Goal: Transaction & Acquisition: Purchase product/service

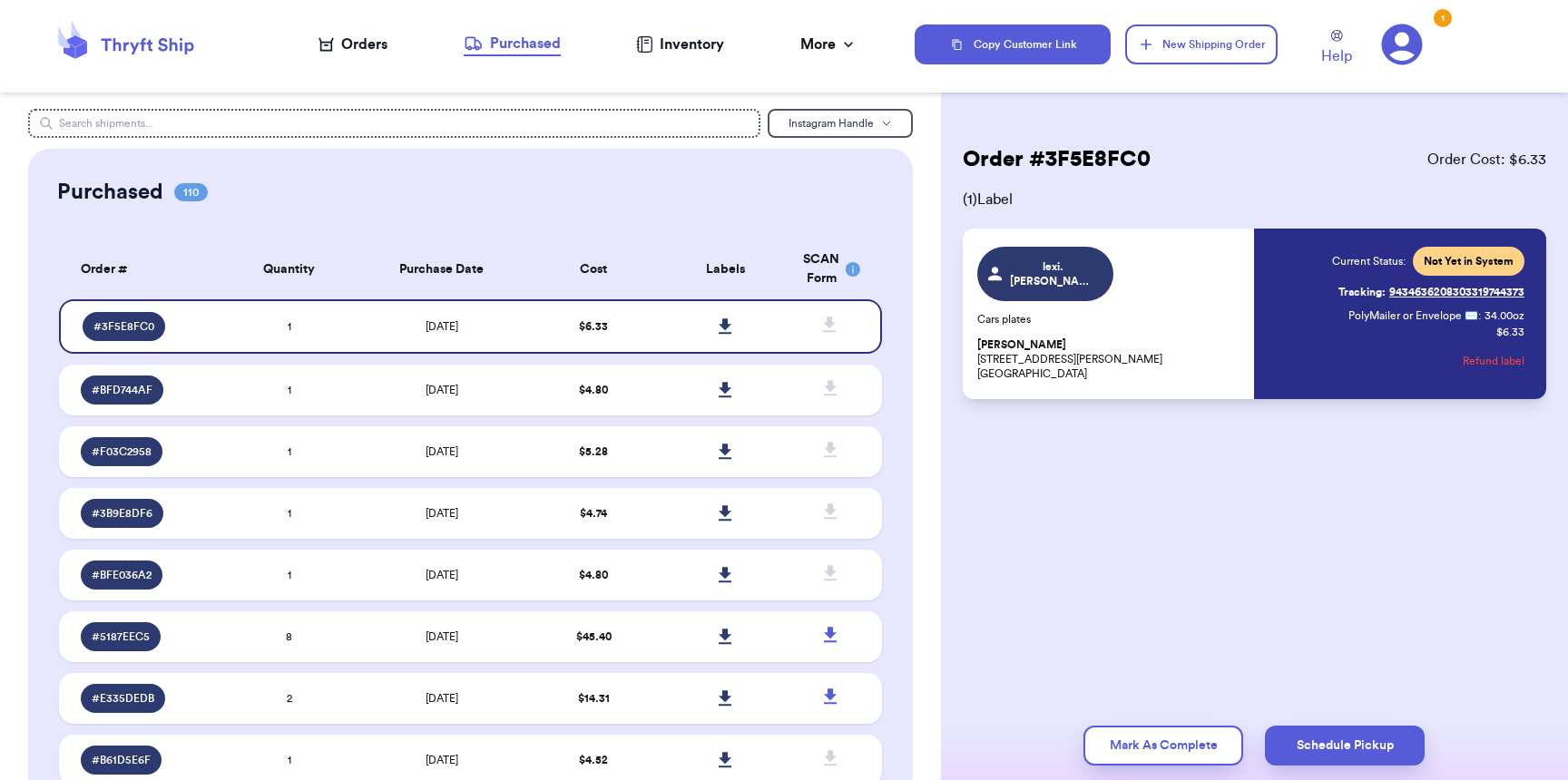
click at [370, 51] on div "Orders" at bounding box center [353, 45] width 69 height 22
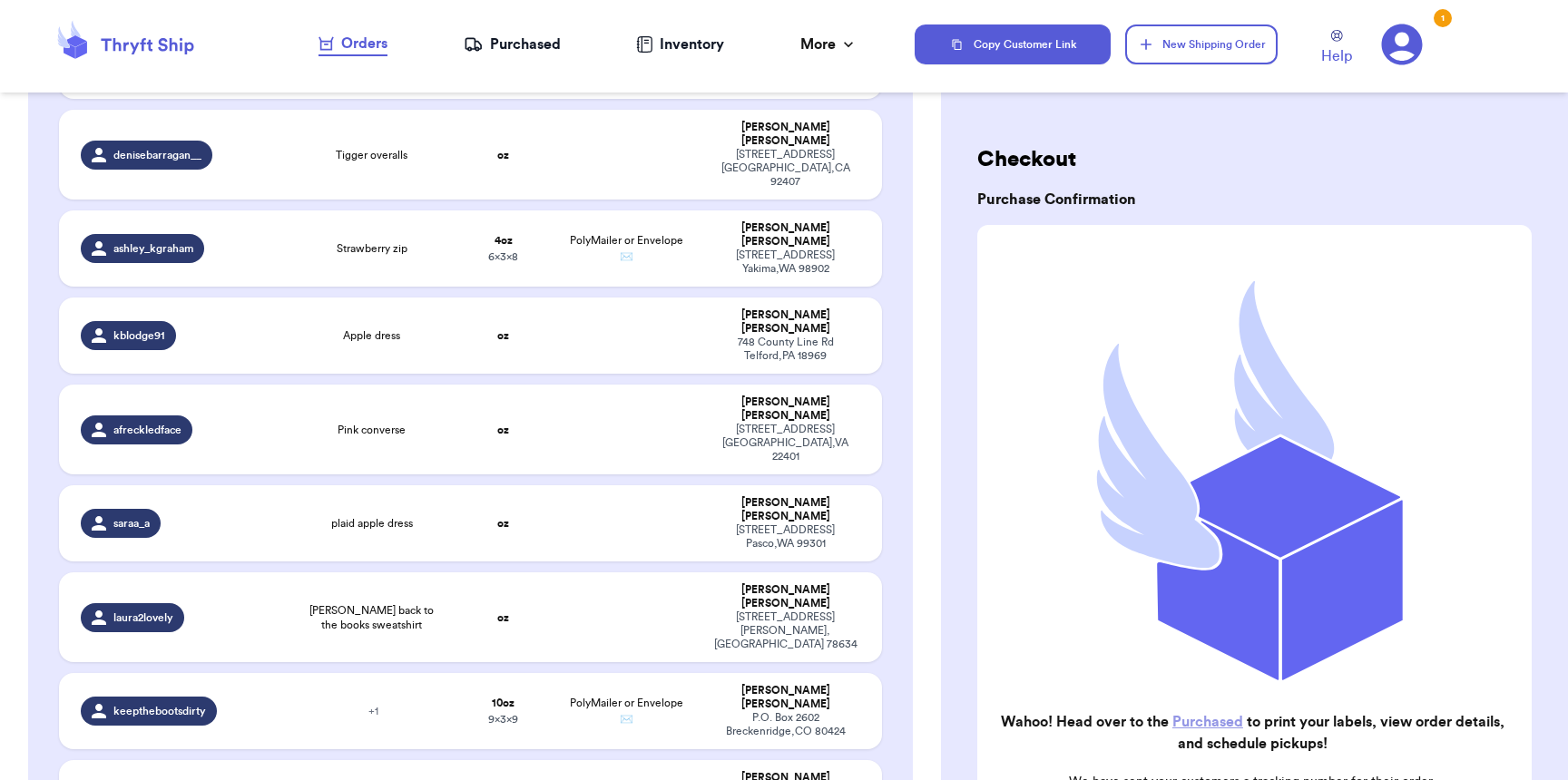
scroll to position [1676, 0]
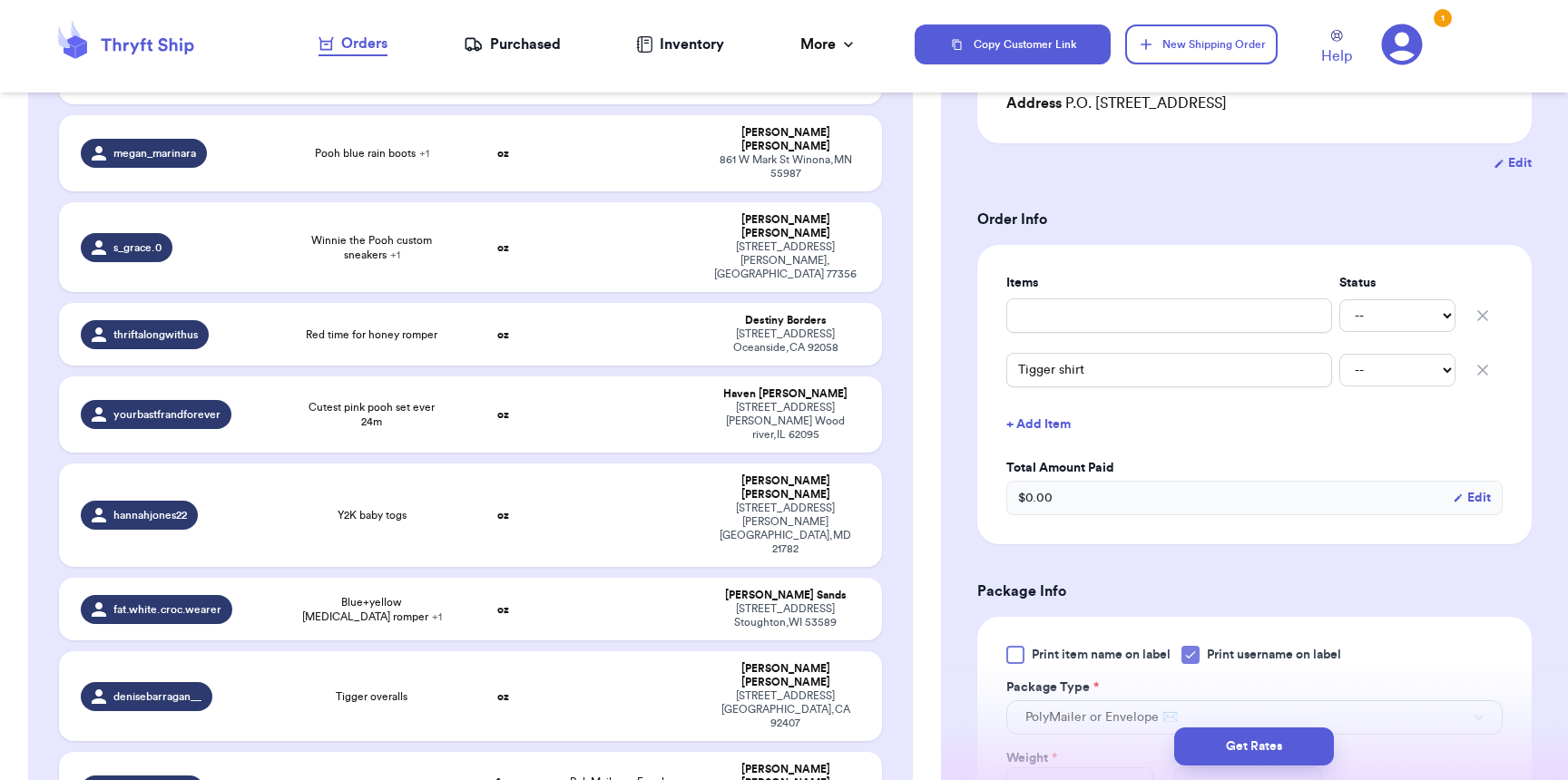
scroll to position [841, 0]
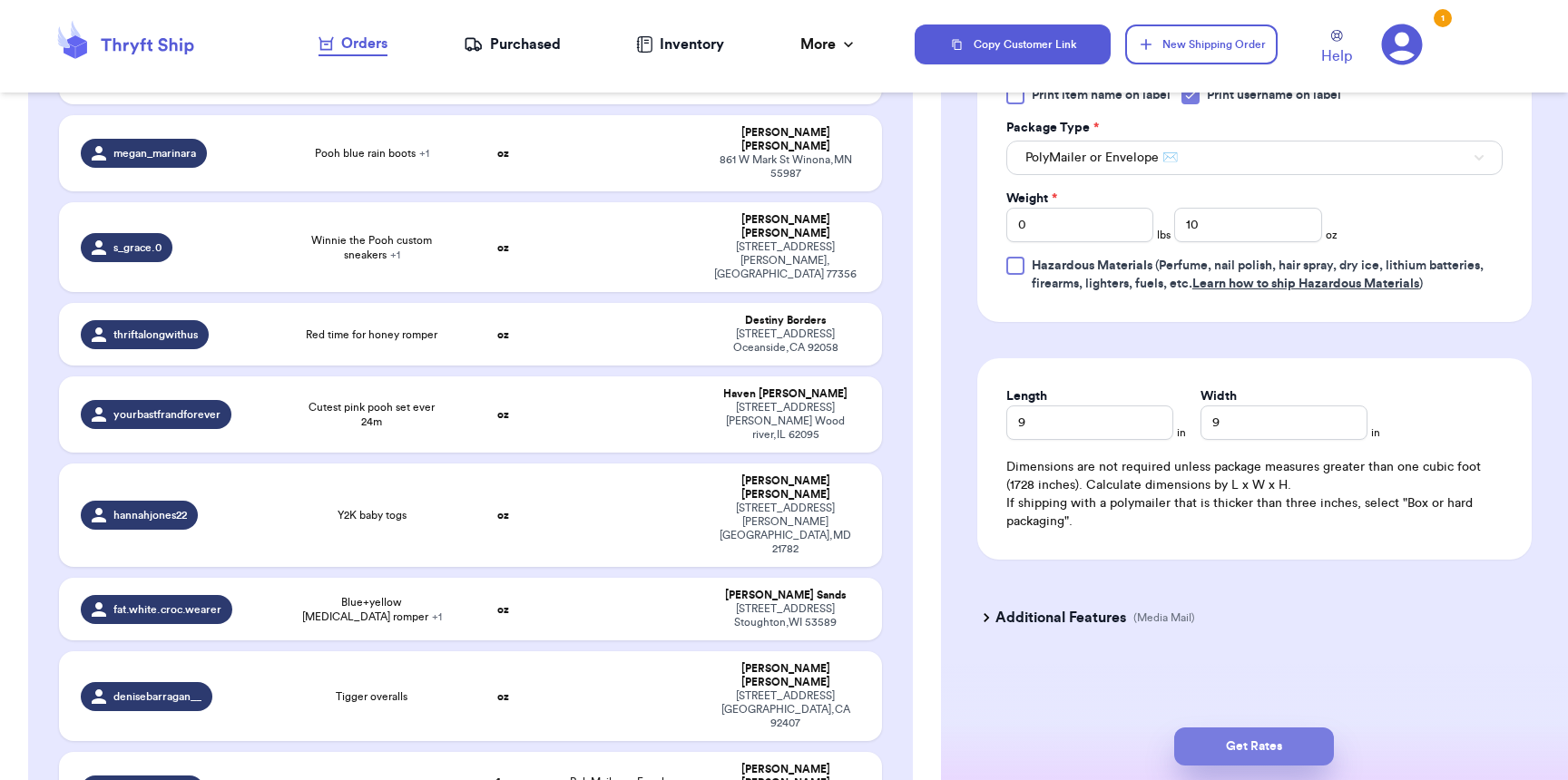
click at [1268, 755] on button "Get Rates" at bounding box center [1254, 747] width 160 height 39
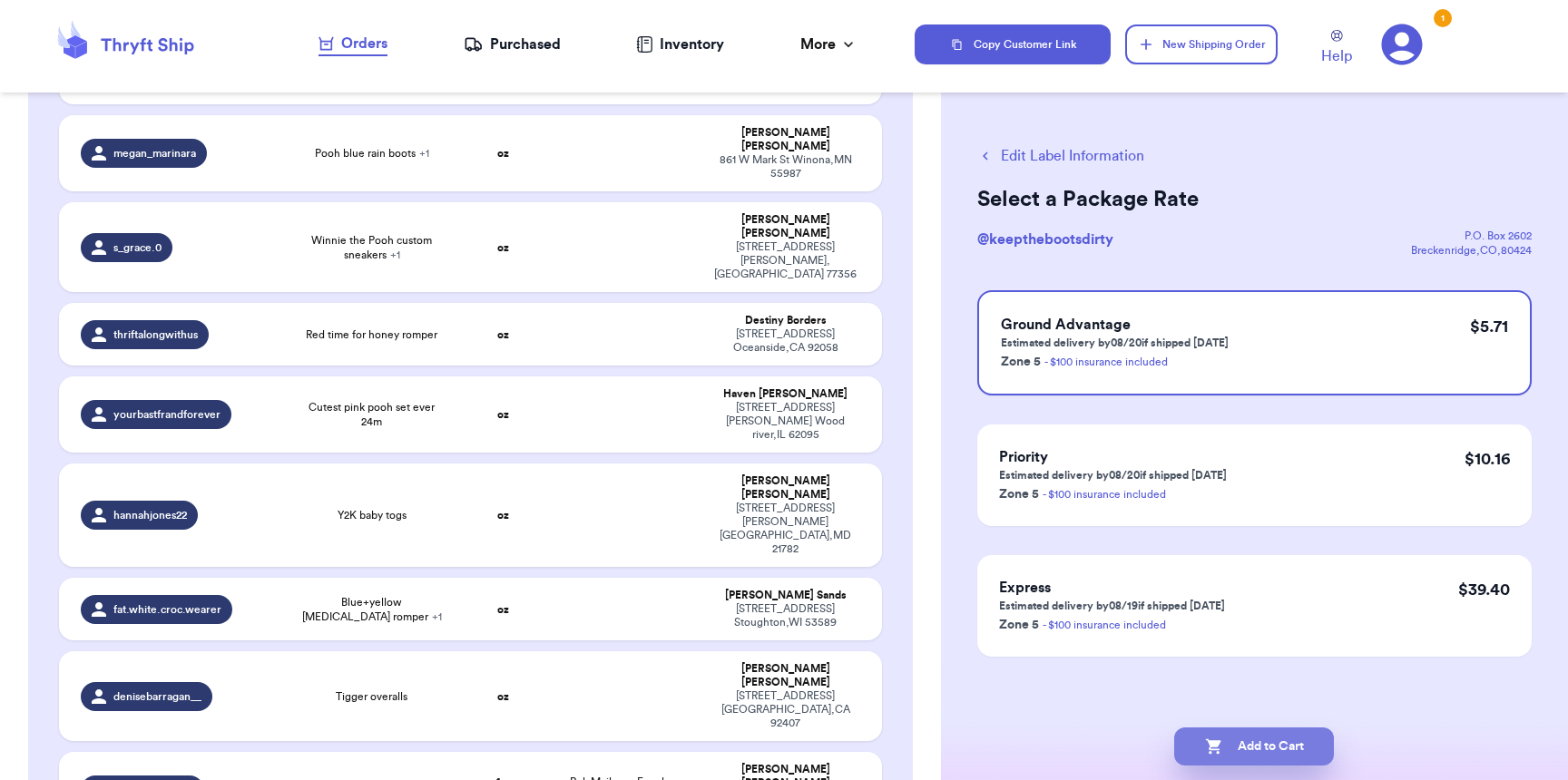
click at [1277, 737] on button "Add to Cart" at bounding box center [1254, 747] width 160 height 39
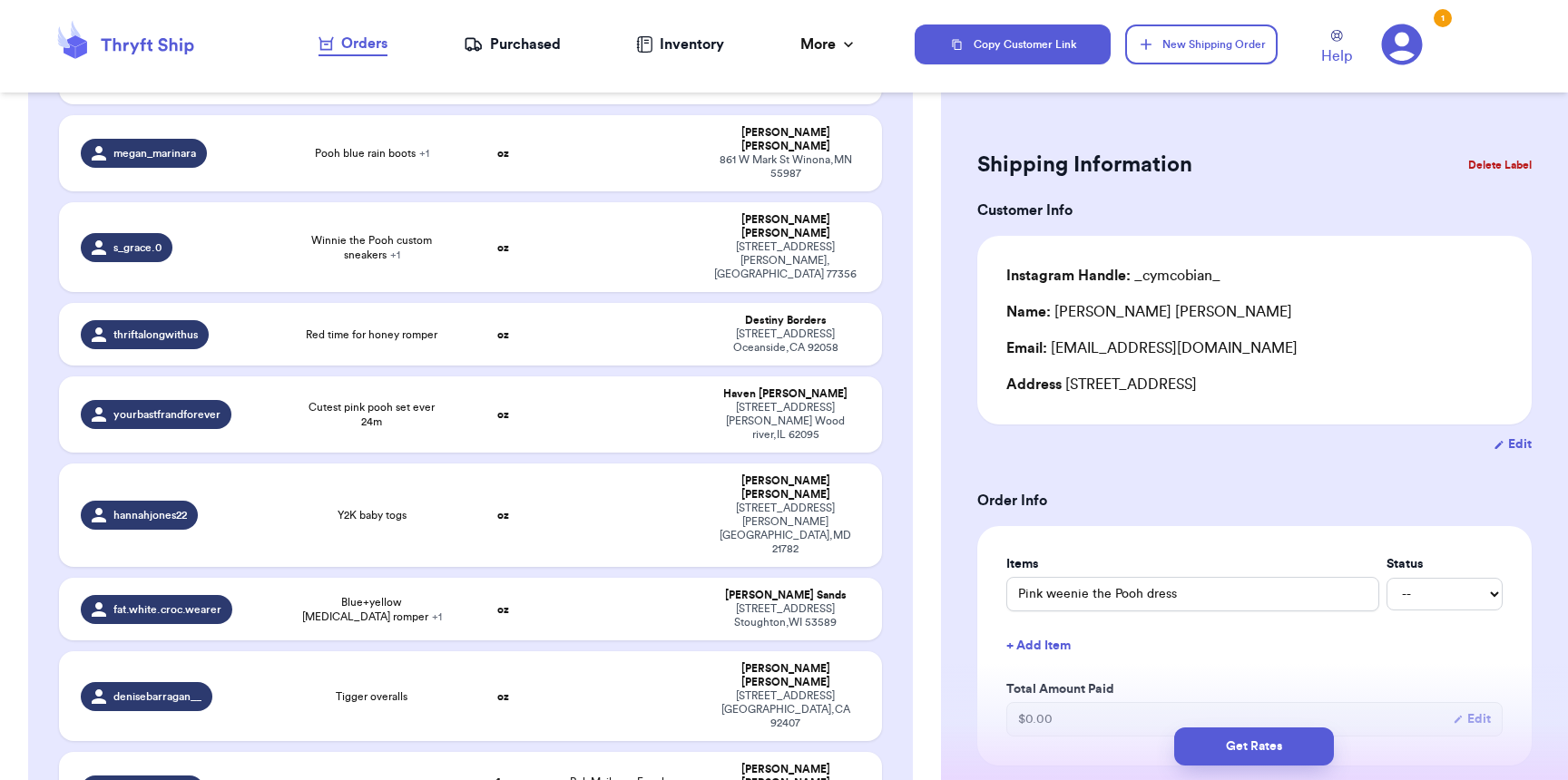
scroll to position [2492, 0]
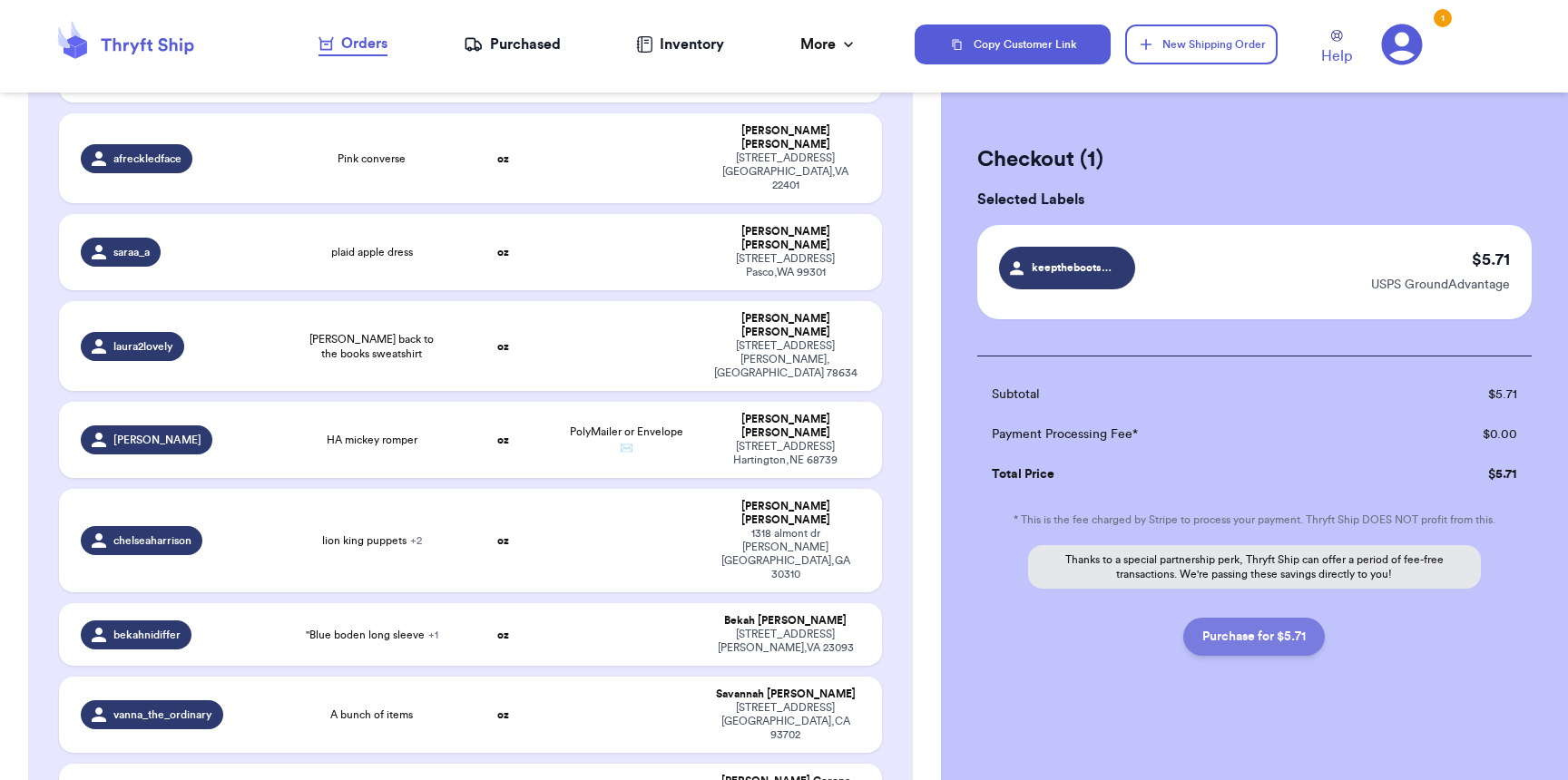
click at [1238, 649] on button "Purchase for $5.71" at bounding box center [1254, 637] width 141 height 39
checkbox input "false"
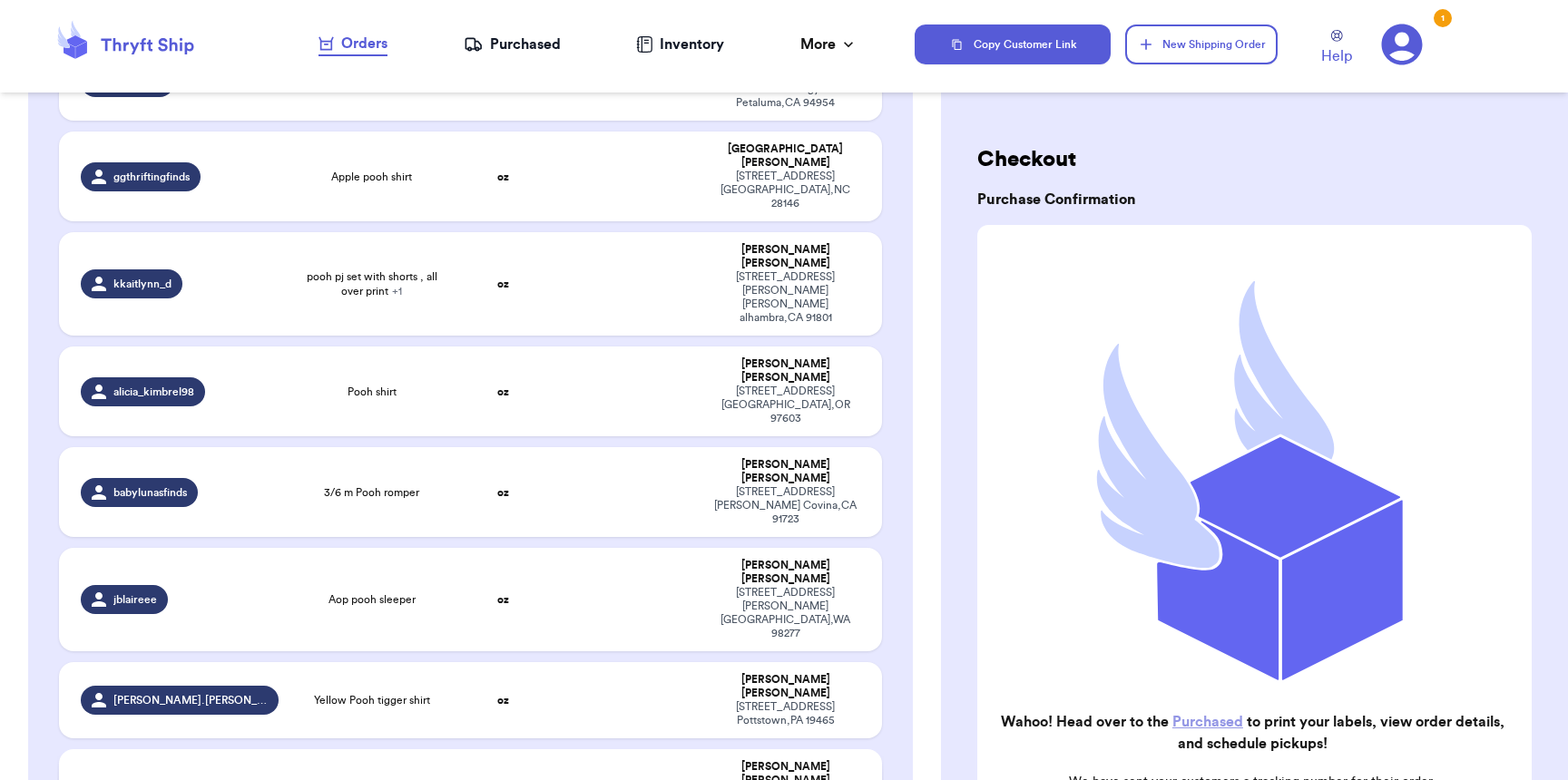
scroll to position [754, 0]
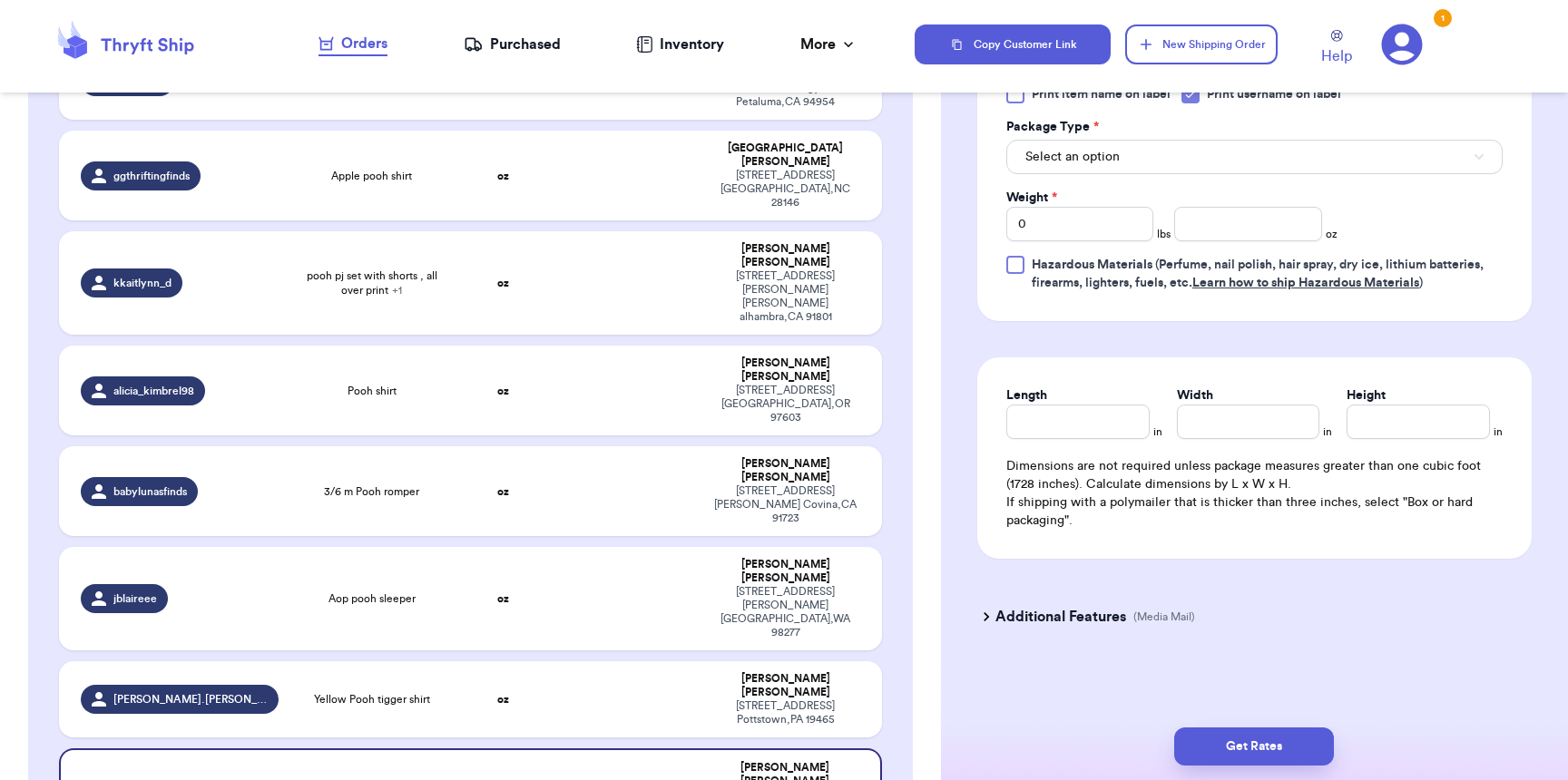
scroll to position [801, 0]
click at [1077, 152] on button "Select an option" at bounding box center [1254, 157] width 497 height 35
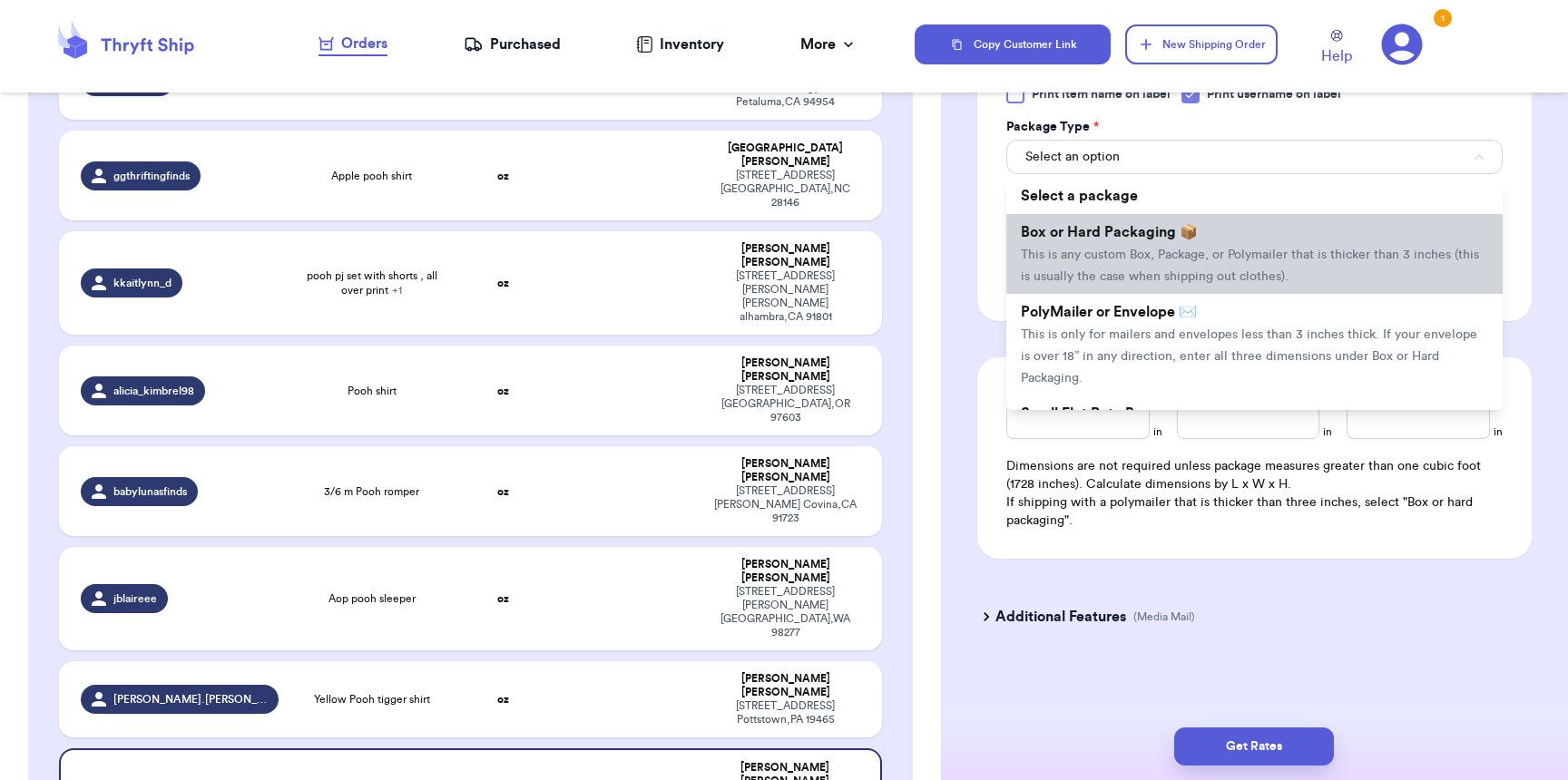
click at [1086, 225] on span "Box or Hard Packaging 📦" at bounding box center [1109, 232] width 177 height 15
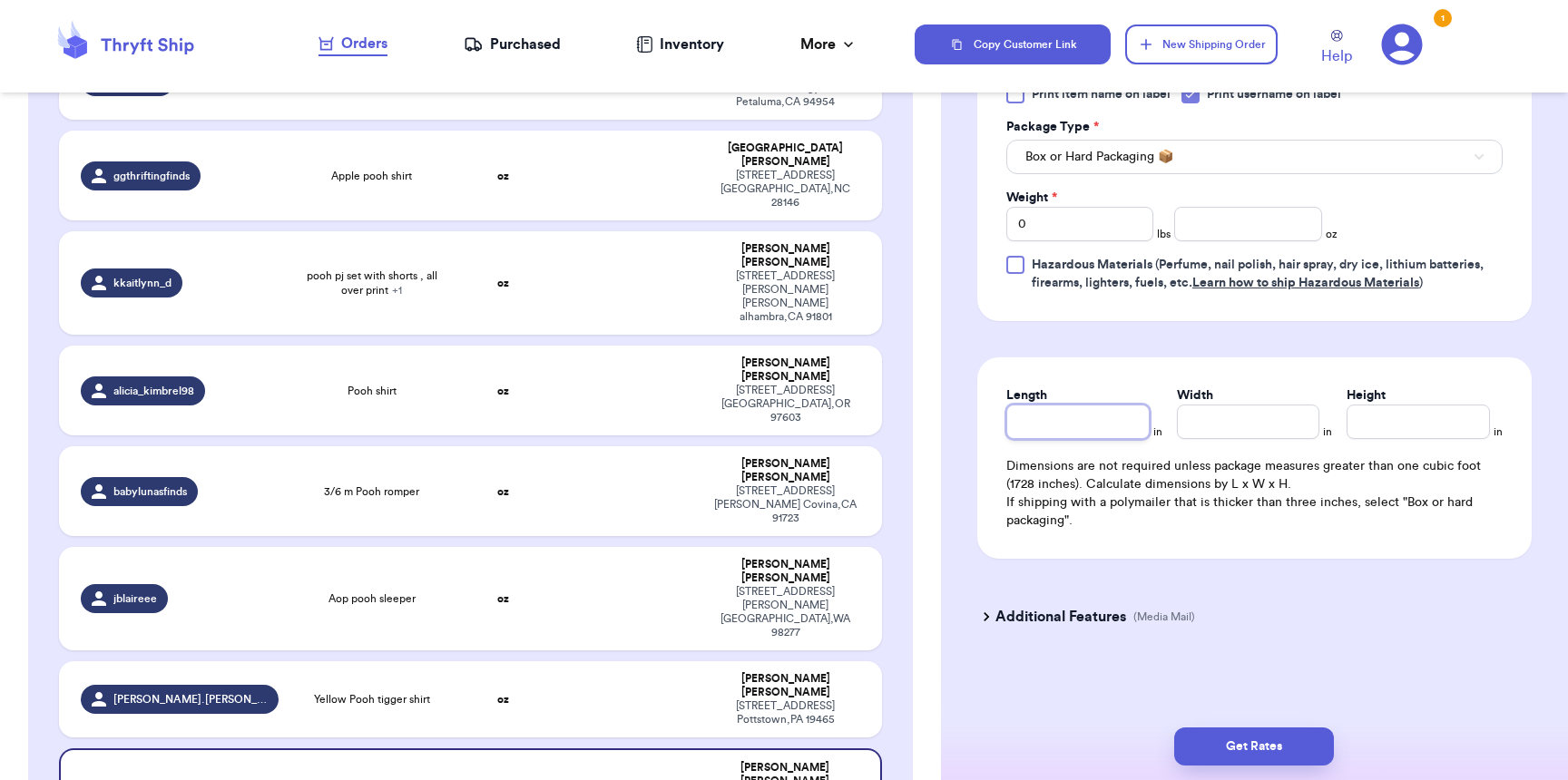
click at [1068, 439] on input "Length" at bounding box center [1078, 422] width 143 height 35
type input "1"
type input "12"
type input "9"
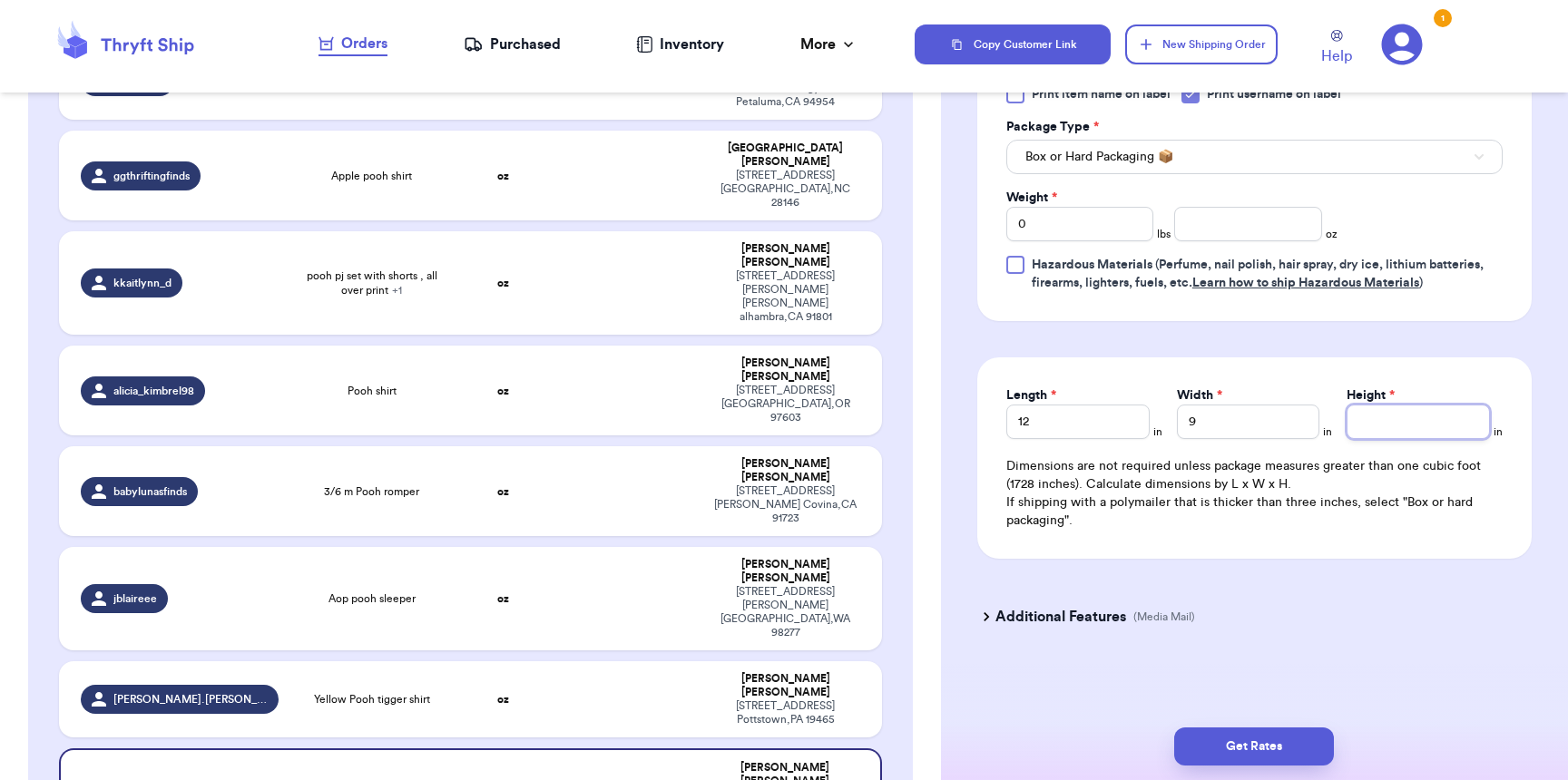
type input "7"
click at [1047, 223] on input "0" at bounding box center [1080, 224] width 147 height 35
type input "03"
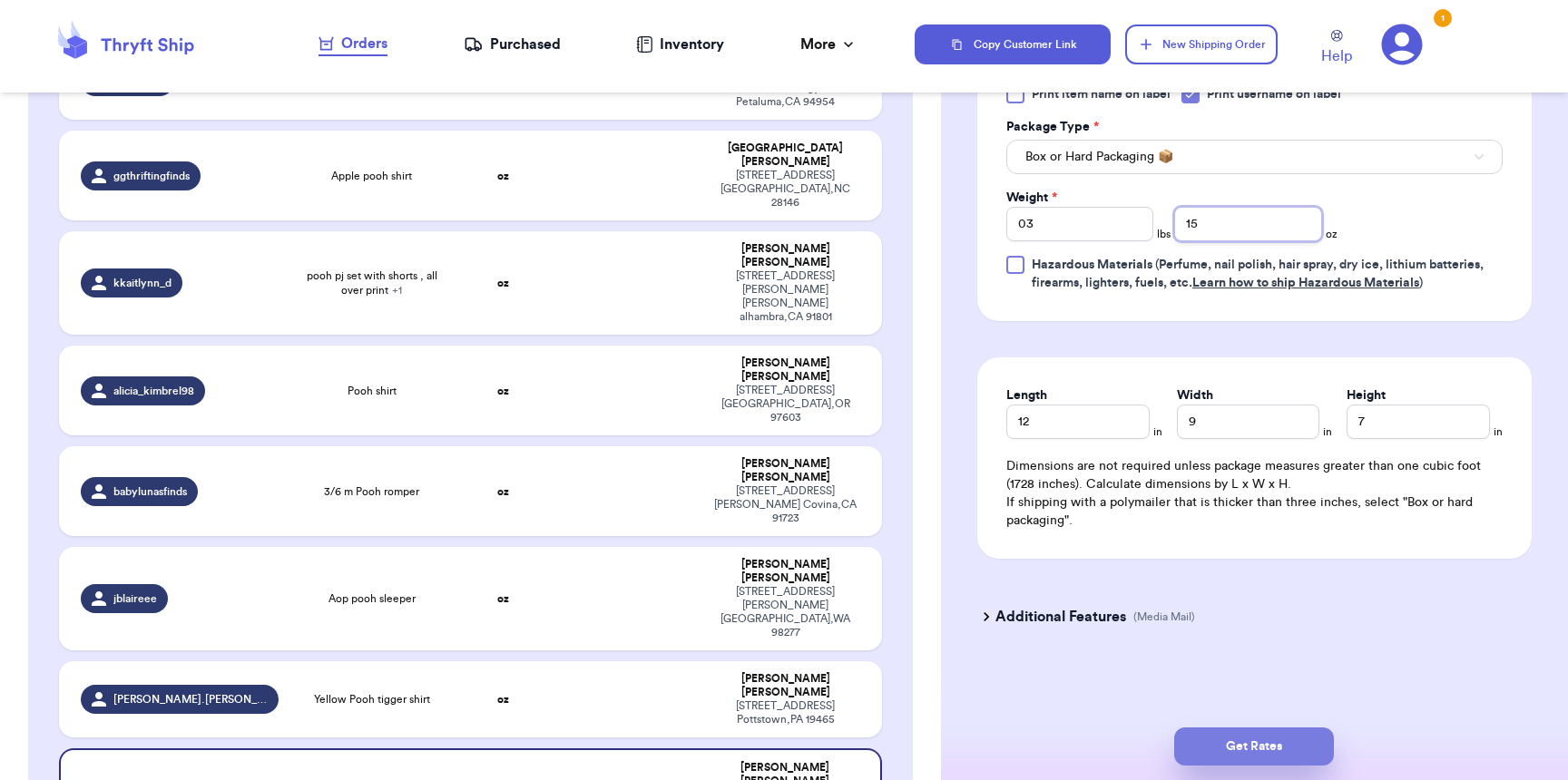
type input "15"
click at [1258, 748] on button "Get Rates" at bounding box center [1254, 747] width 160 height 39
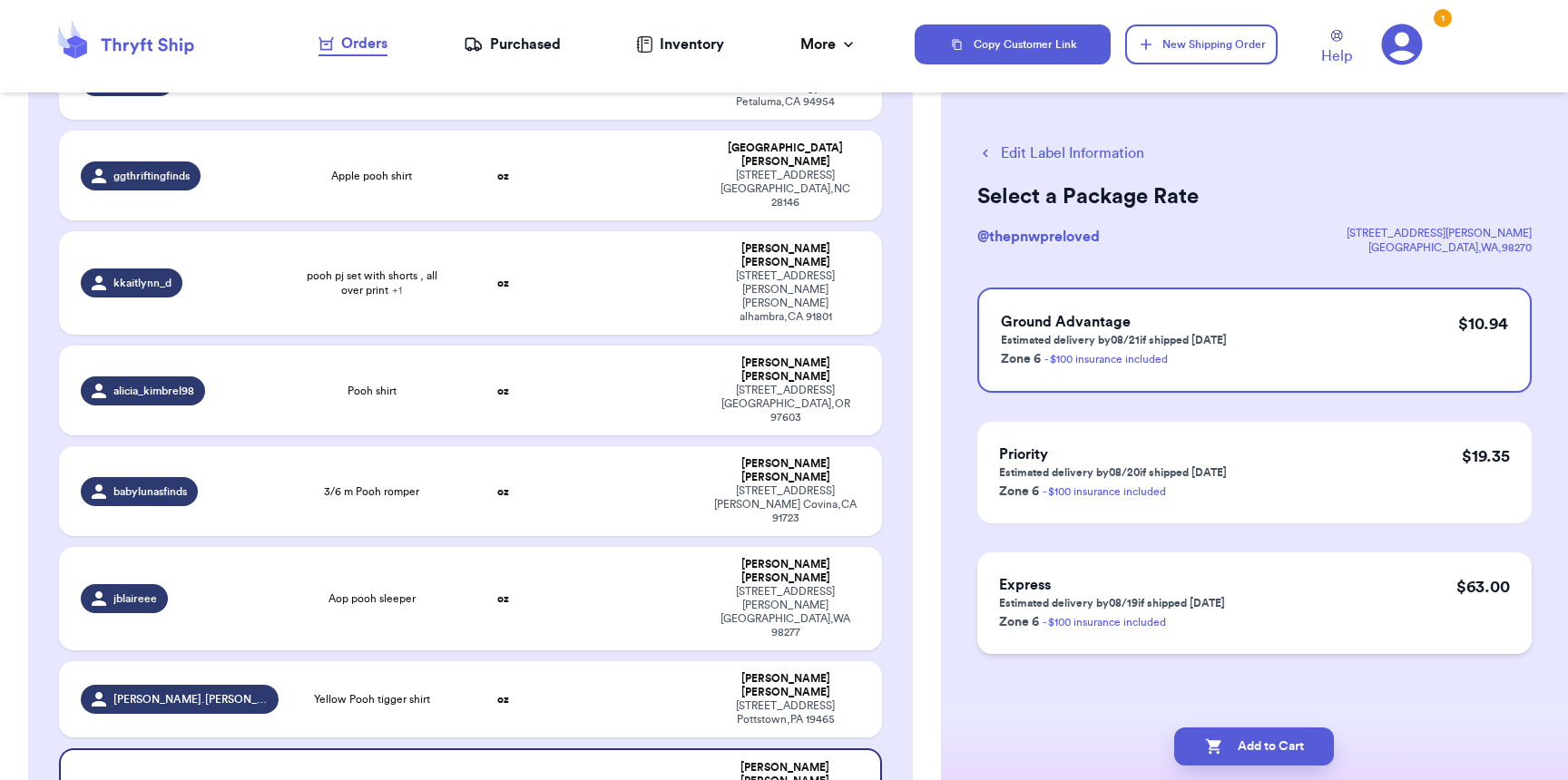
scroll to position [4, 0]
click at [1061, 150] on button "Edit Label Information" at bounding box center [1060, 152] width 167 height 22
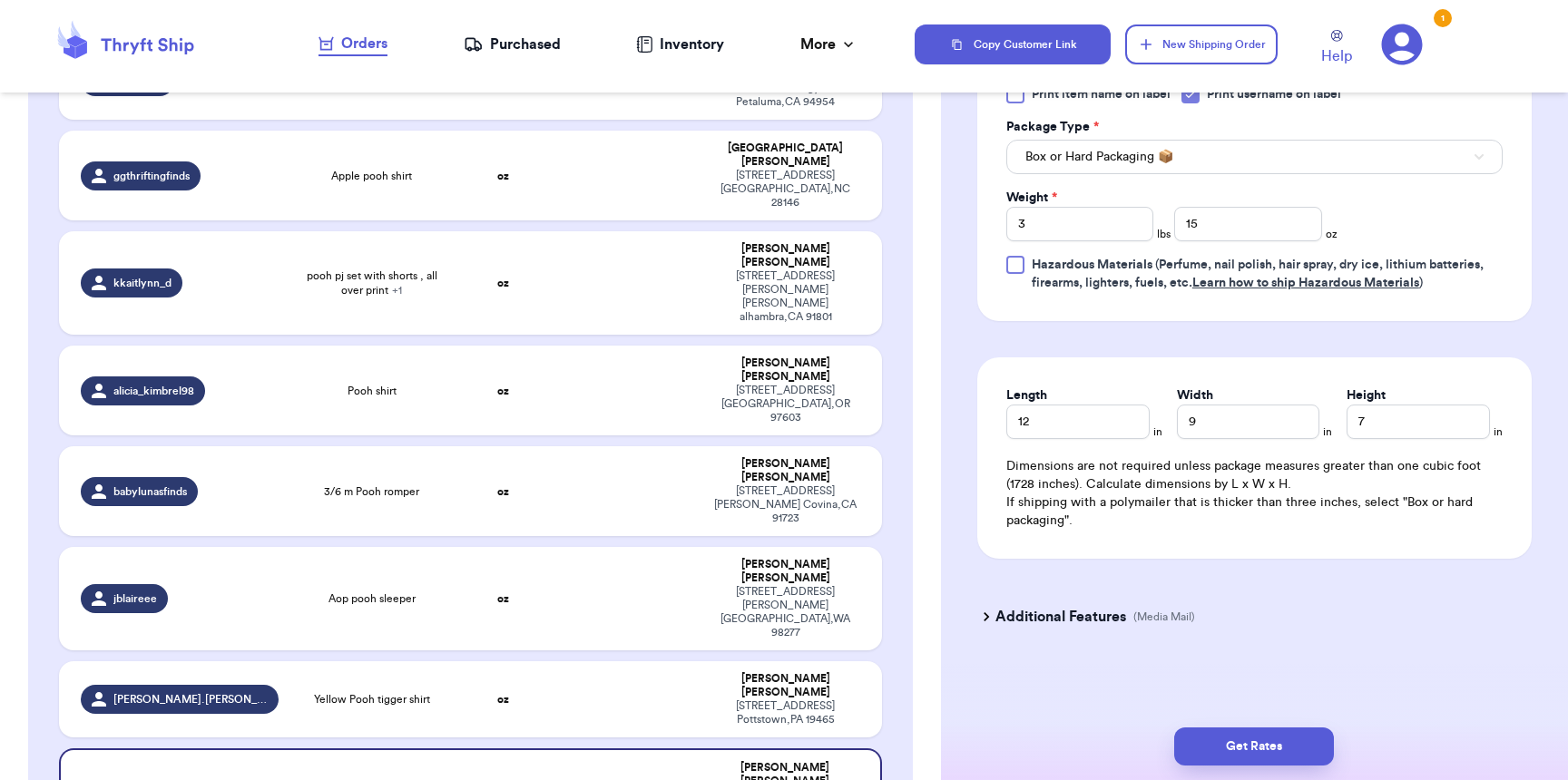
scroll to position [805, 0]
click at [1020, 624] on h3 "Additional Features" at bounding box center [1060, 617] width 130 height 22
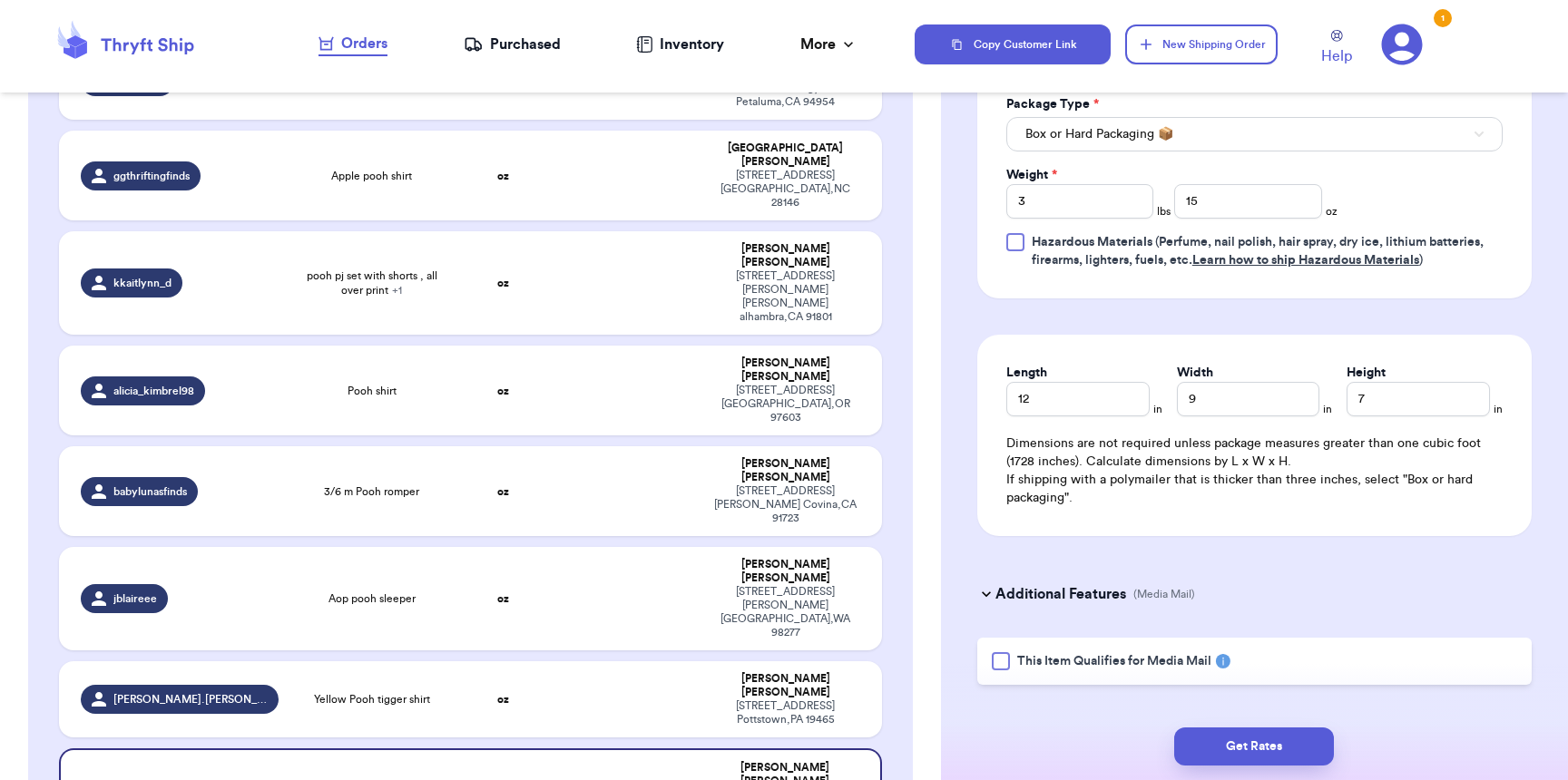
click at [1001, 670] on div at bounding box center [1001, 662] width 18 height 18
click at [0, 0] on input "This Item Qualifies for Media Mail" at bounding box center [0, 0] width 0 height 0
click at [1283, 733] on button "Get Rates" at bounding box center [1254, 747] width 160 height 39
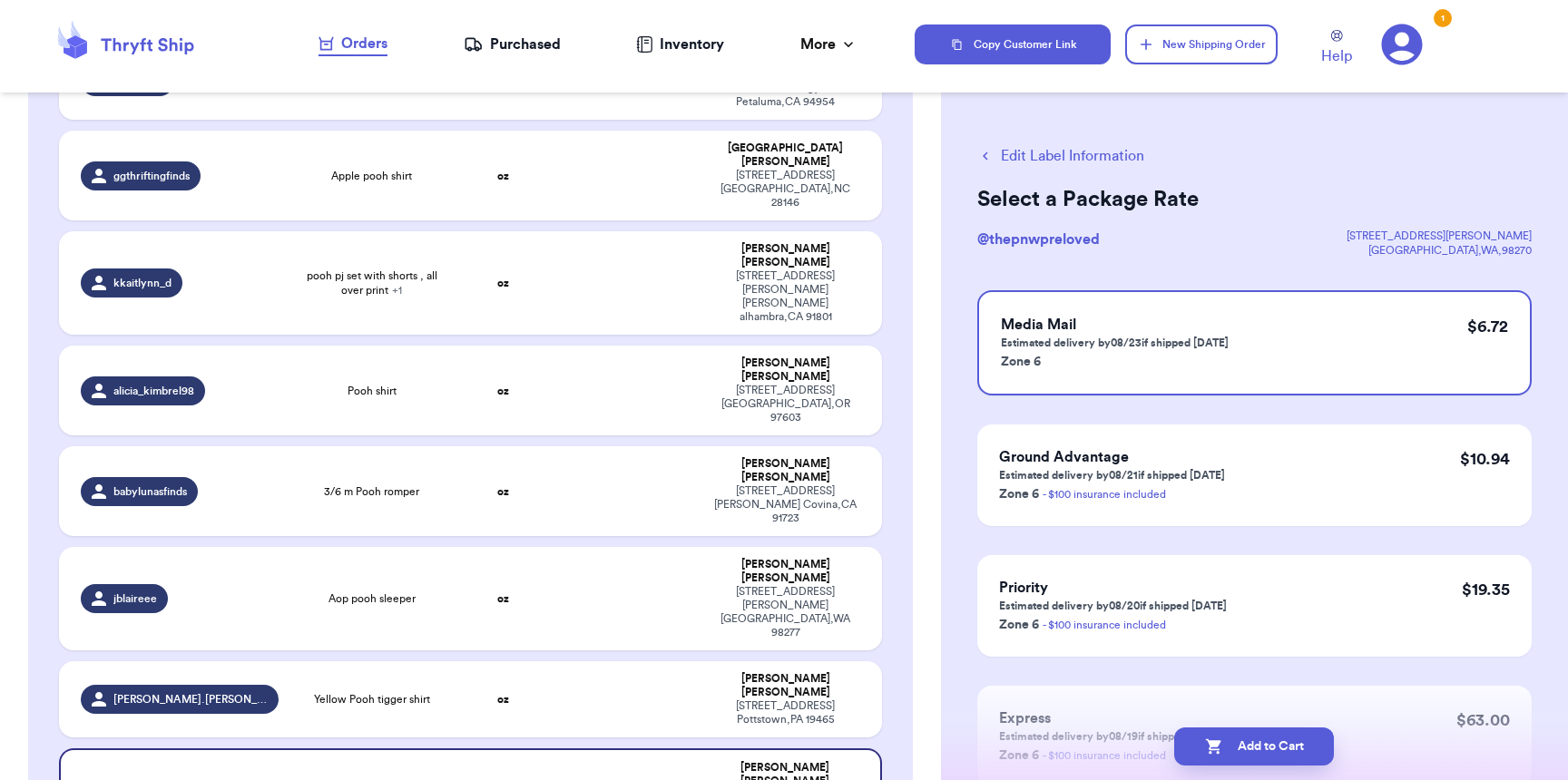
click at [1041, 156] on button "Edit Label Information" at bounding box center [1060, 156] width 167 height 22
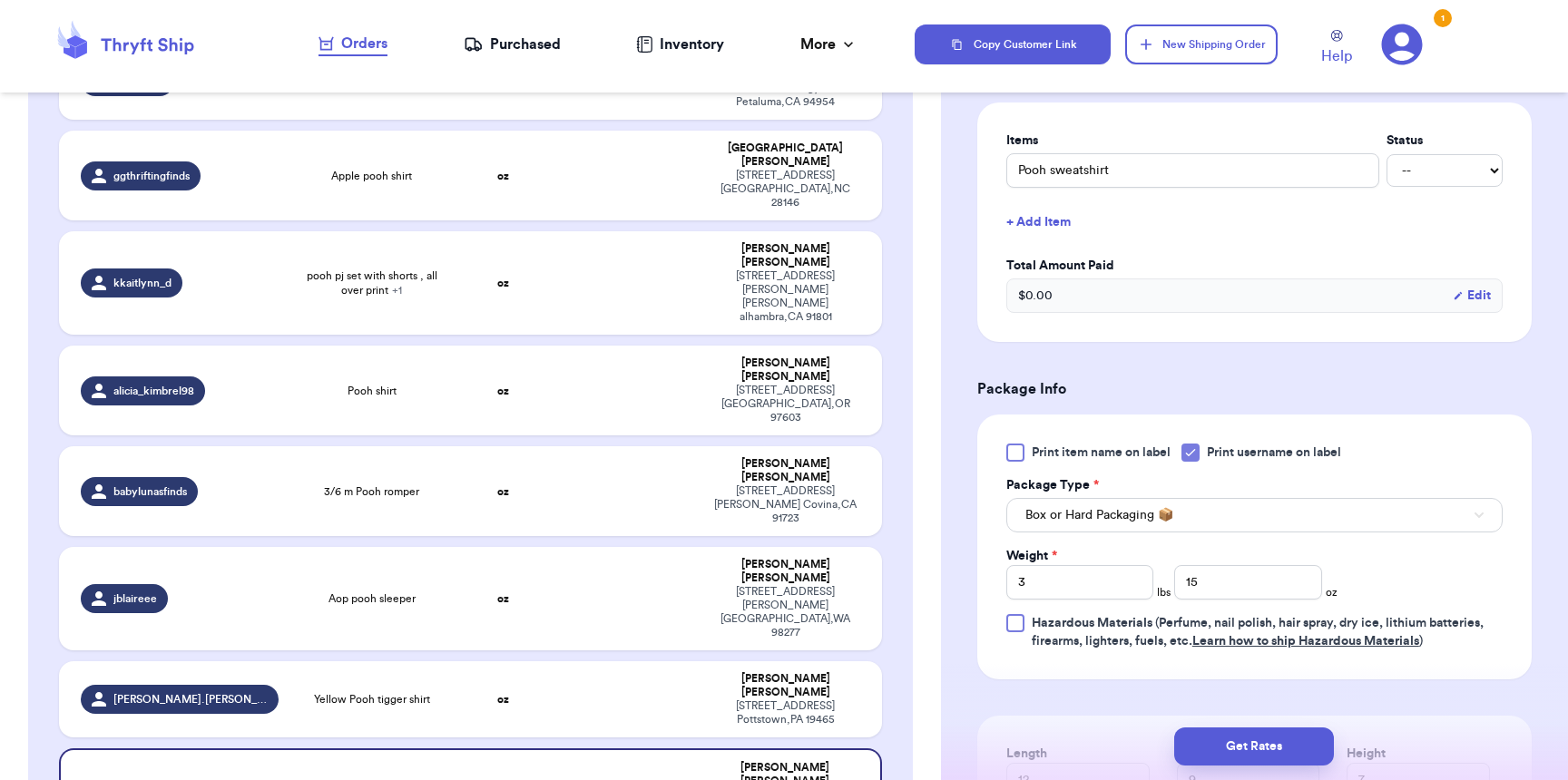
scroll to position [805, 0]
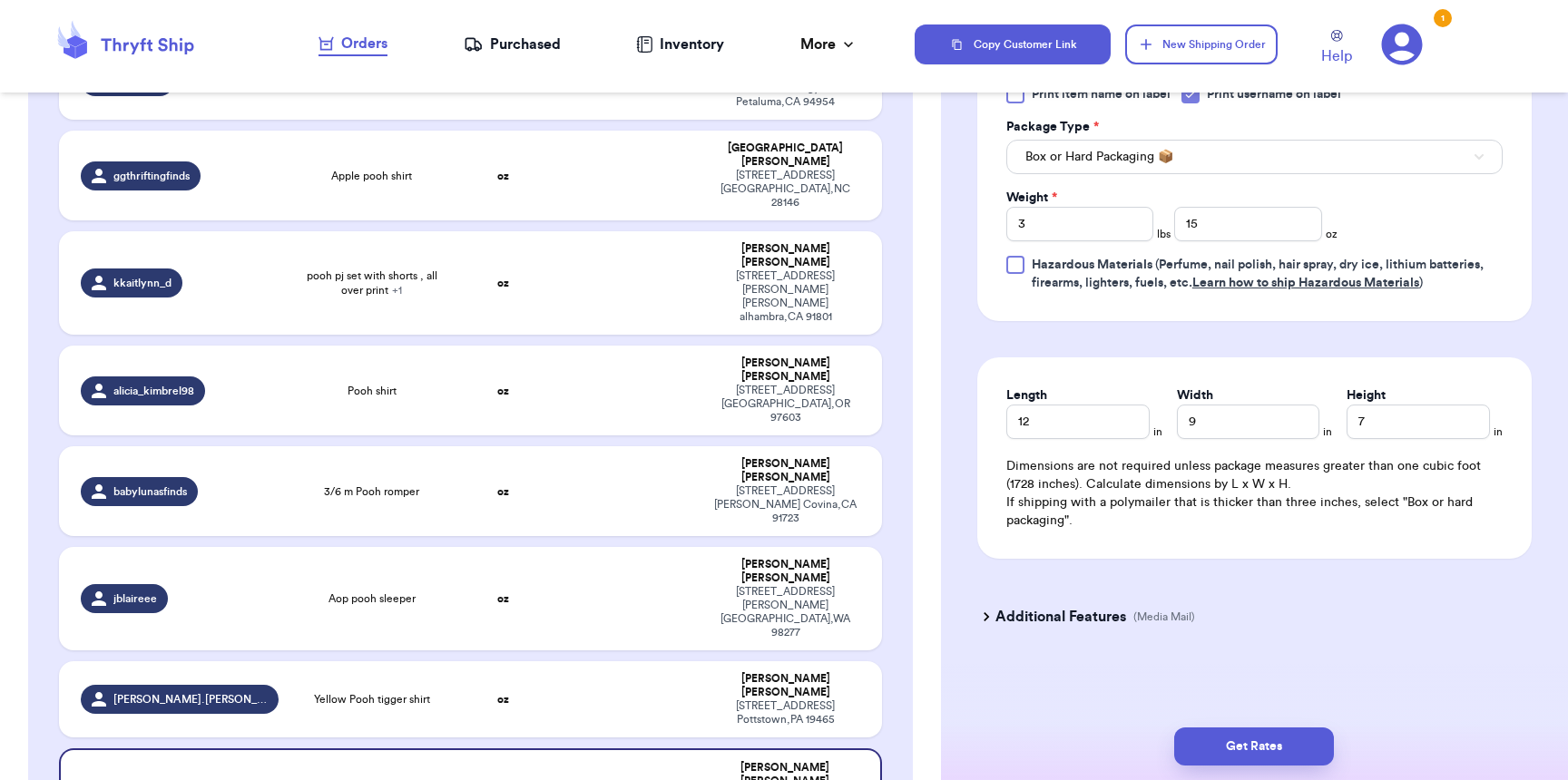
click at [1089, 613] on h3 "Additional Features" at bounding box center [1060, 617] width 130 height 22
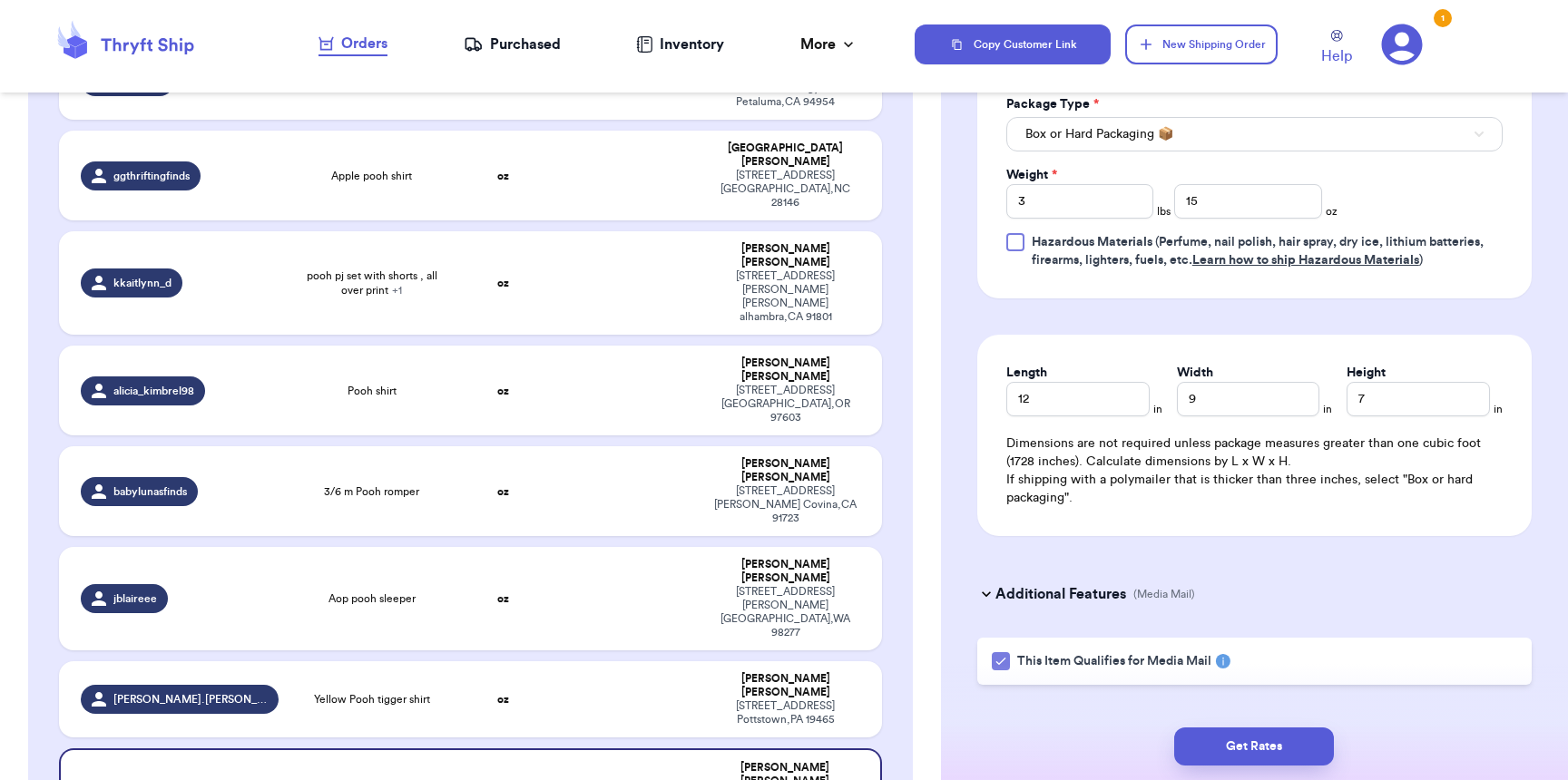
click at [1223, 668] on rect at bounding box center [1223, 662] width 15 height 15
click at [524, 51] on div "Purchased" at bounding box center [512, 45] width 97 height 22
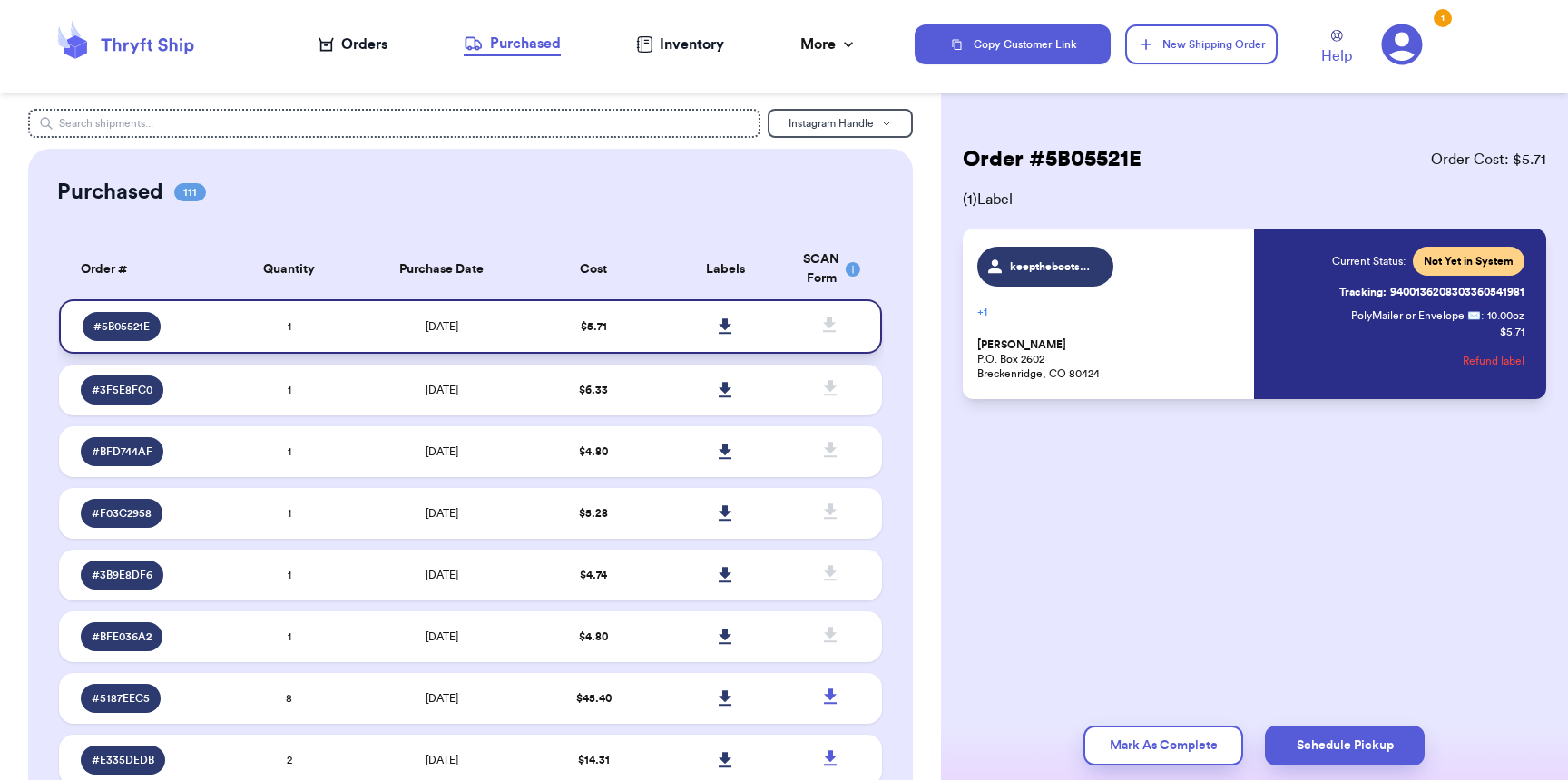
click at [719, 326] on icon at bounding box center [725, 326] width 13 height 16
click at [347, 36] on div "Orders" at bounding box center [353, 45] width 69 height 22
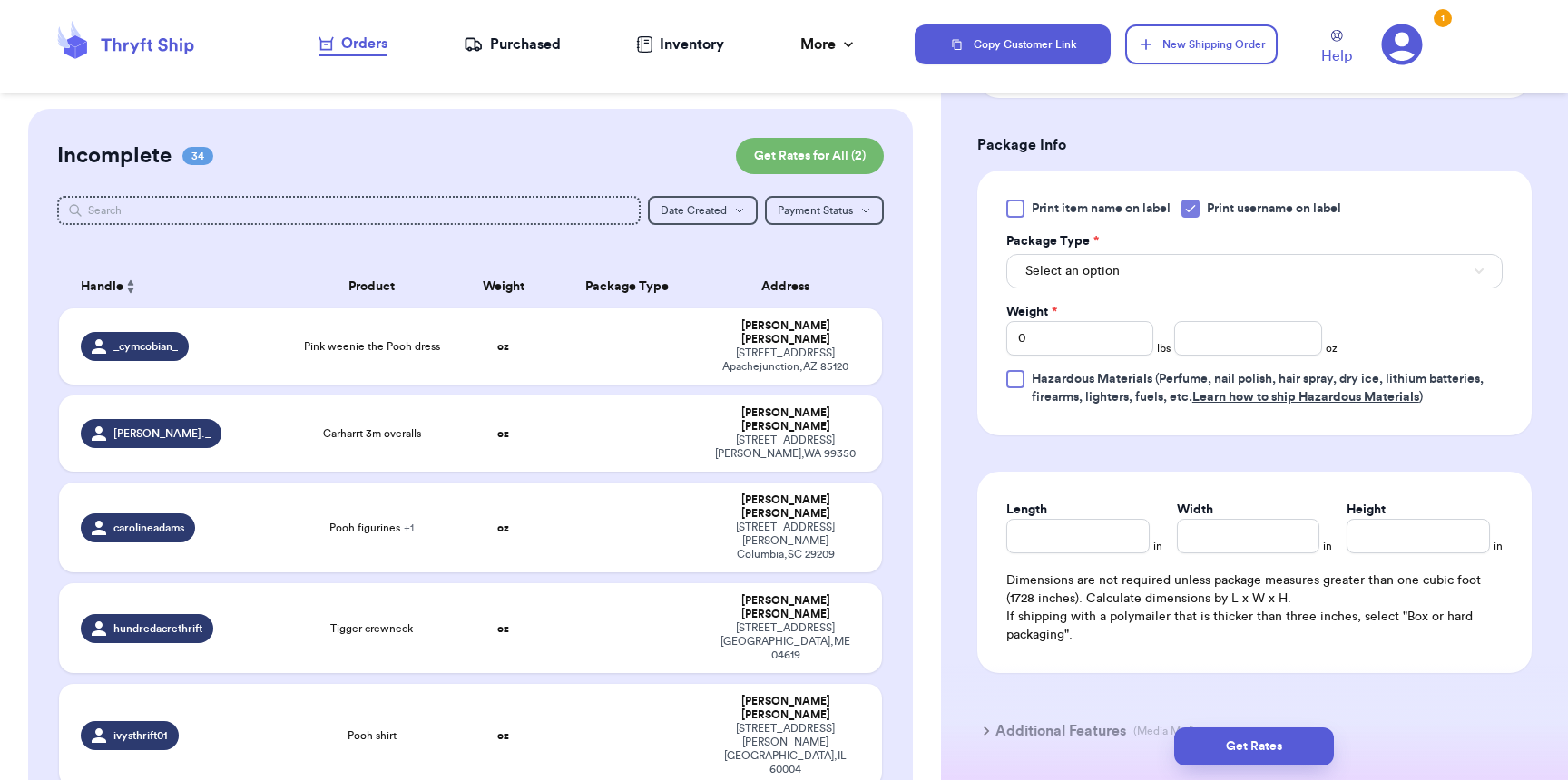
scroll to position [696, 0]
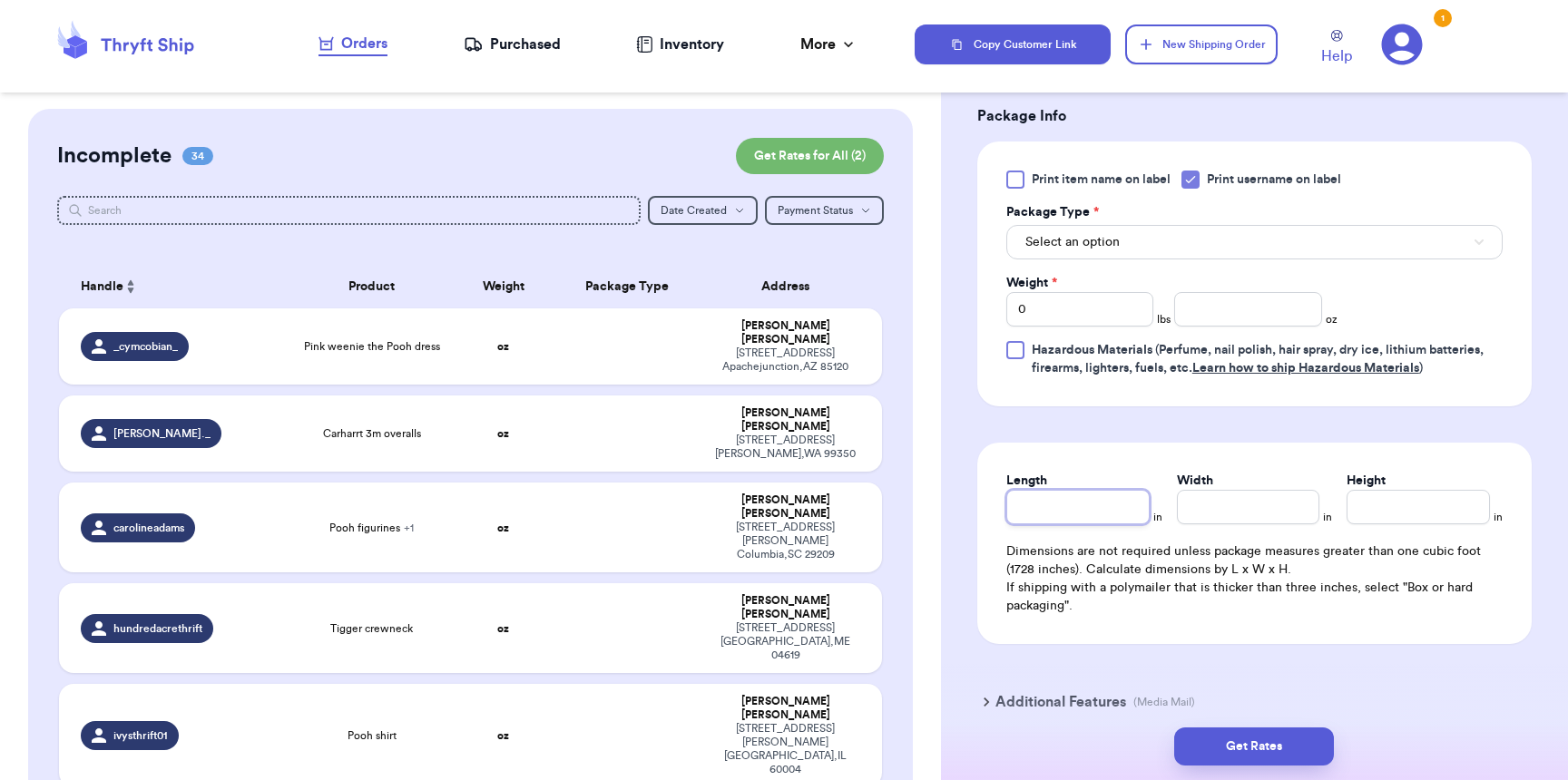
click at [1116, 524] on input "Length" at bounding box center [1078, 507] width 143 height 35
type input "1"
type input "12"
type input "9"
type input "7"
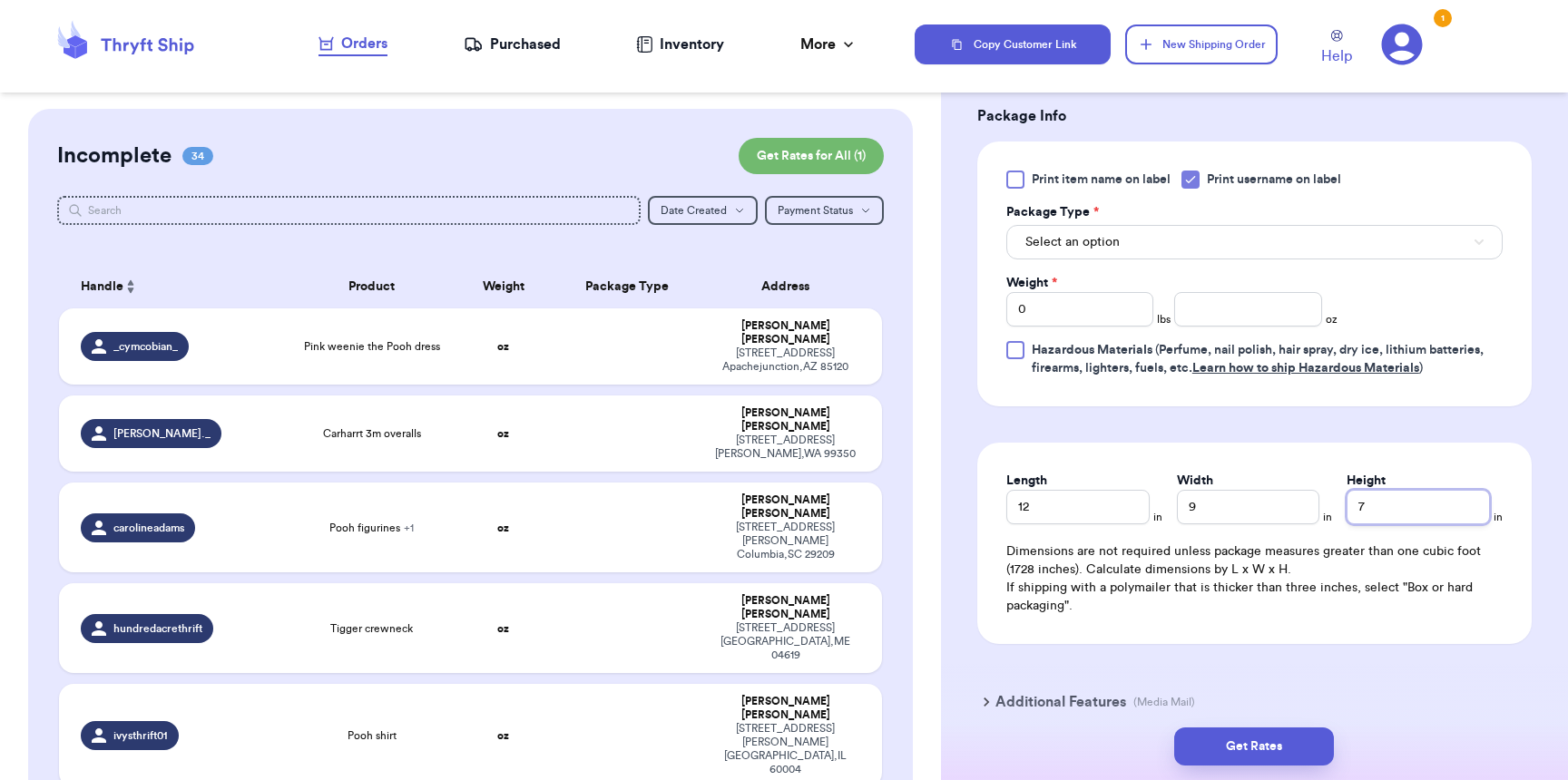
type input "7"
click at [1098, 322] on input "0" at bounding box center [1080, 309] width 147 height 35
type input "03"
type input "15"
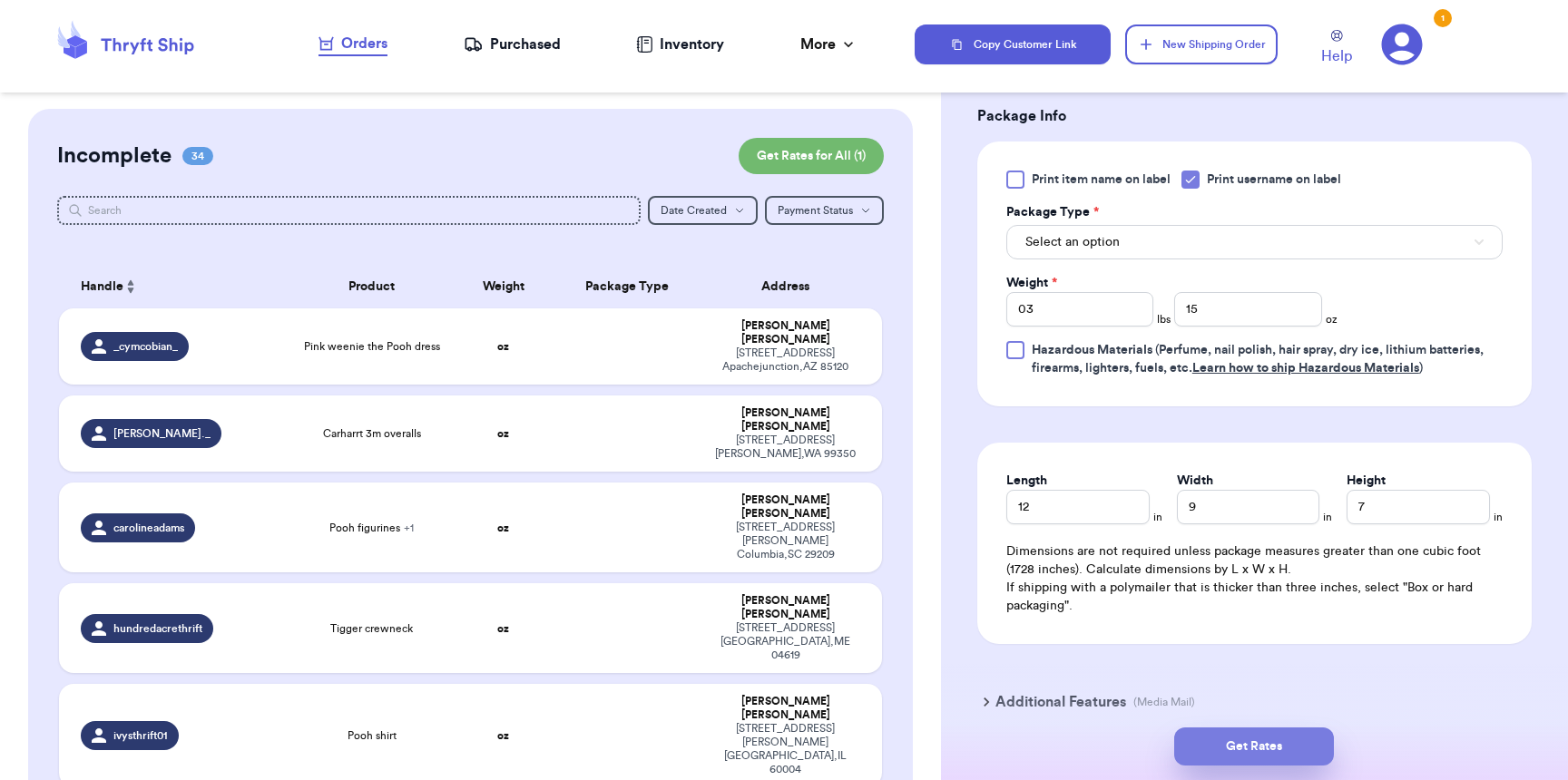
click at [1274, 728] on button "Get Rates" at bounding box center [1254, 747] width 160 height 39
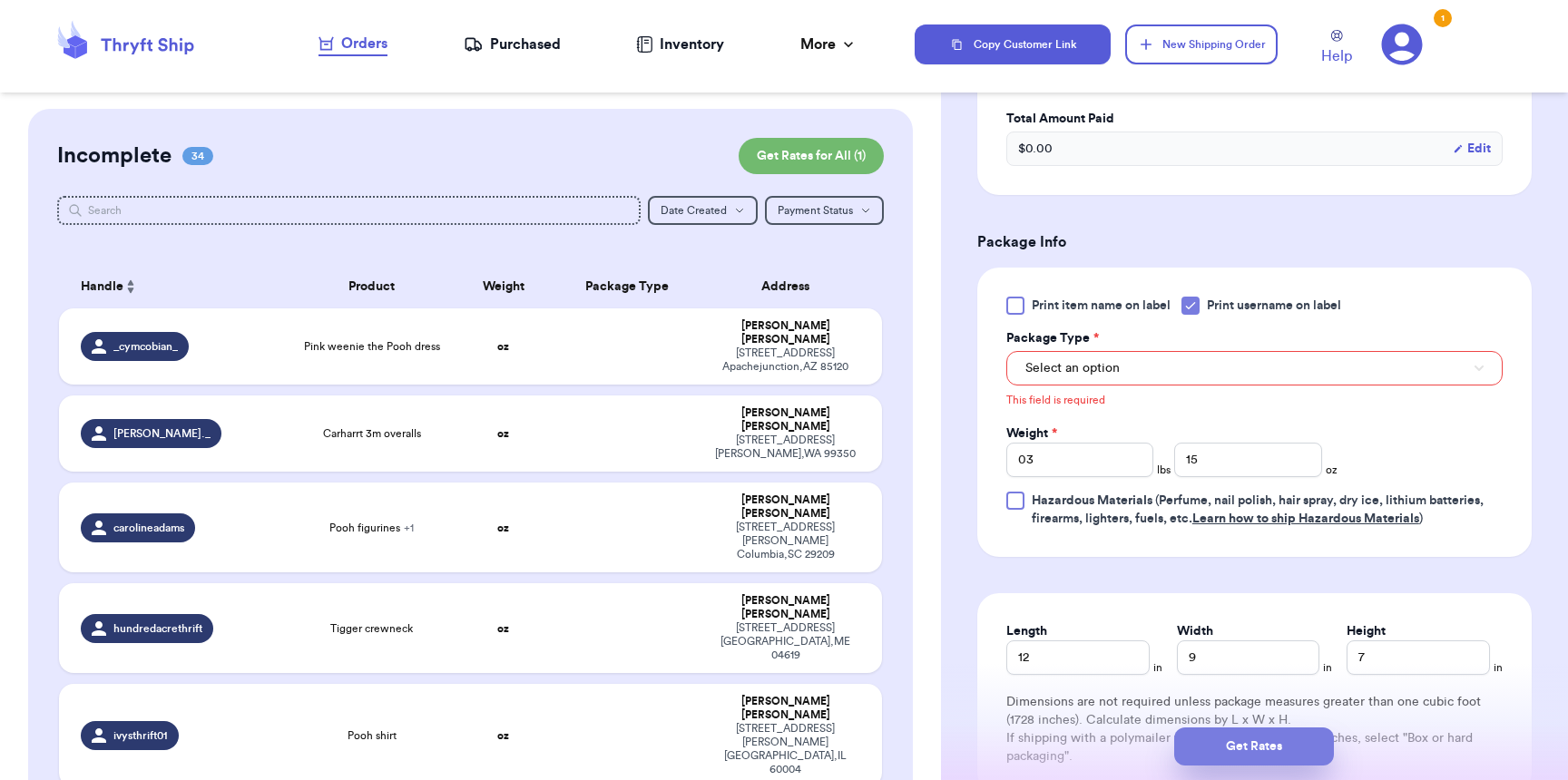
scroll to position [555, 0]
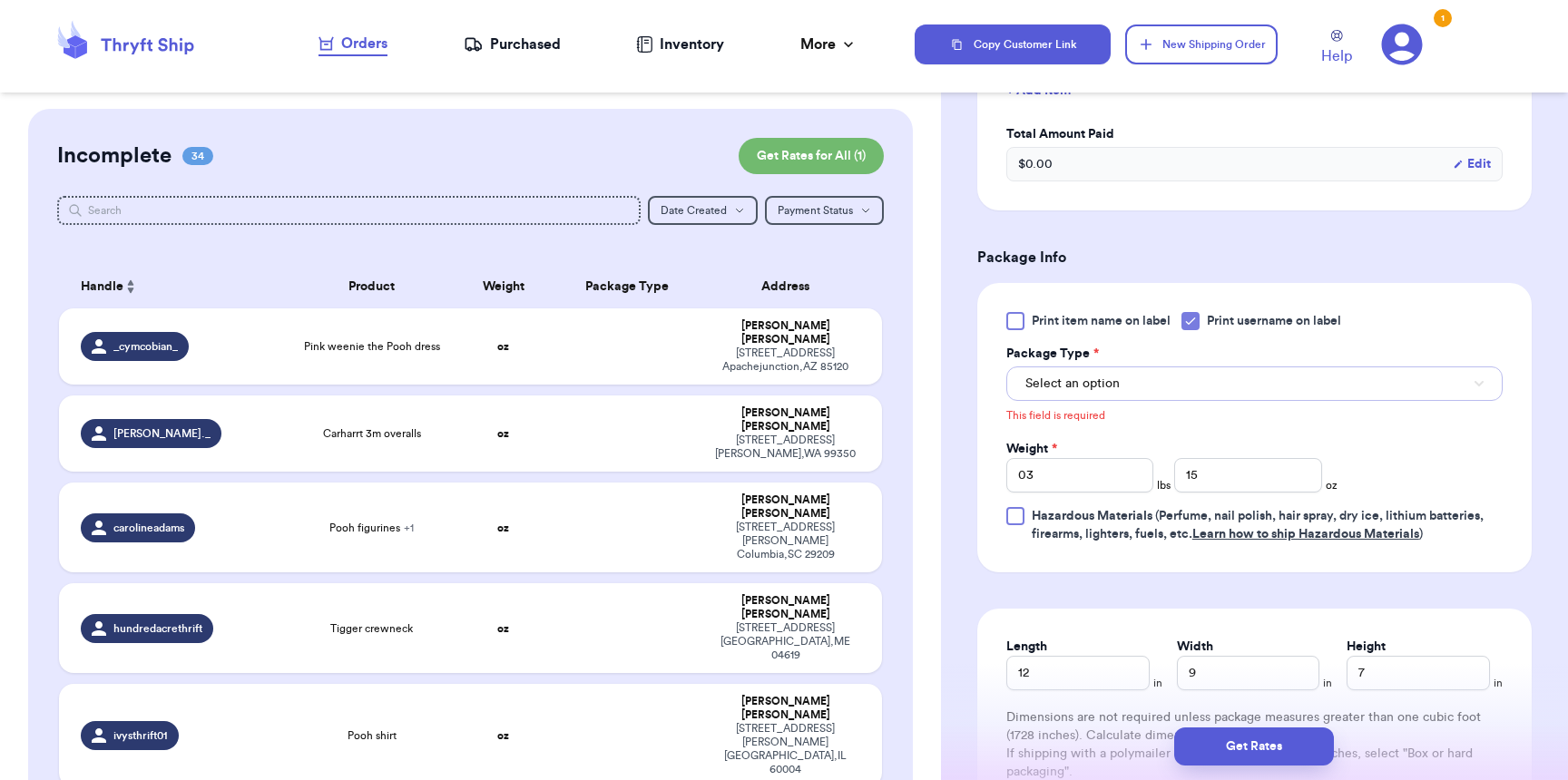
click at [1150, 390] on button "Select an option" at bounding box center [1254, 384] width 497 height 35
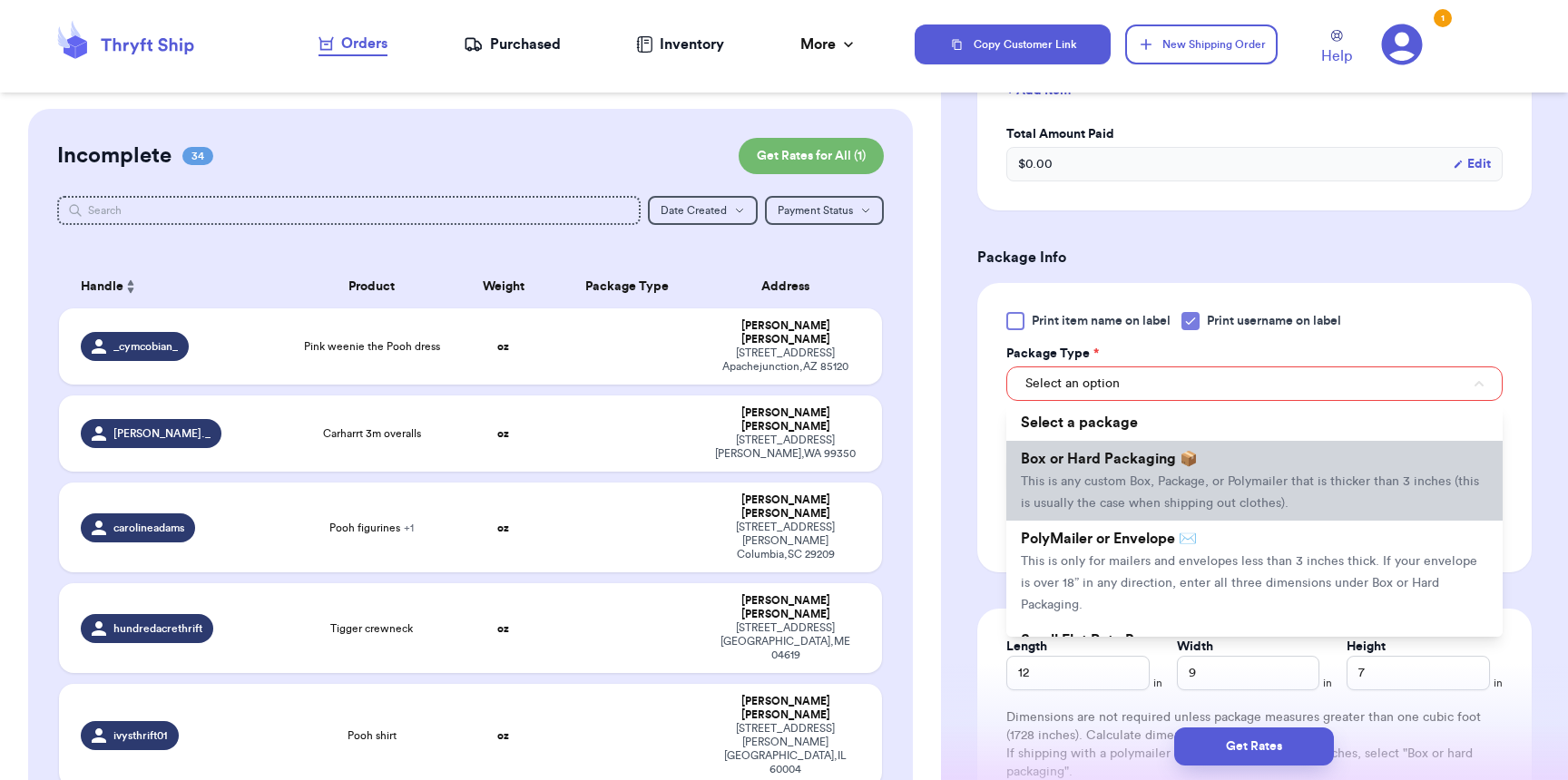
click at [1108, 474] on li "Box or Hard Packaging 📦 This is any custom Box, Package, or Polymailer that is …" at bounding box center [1254, 480] width 497 height 80
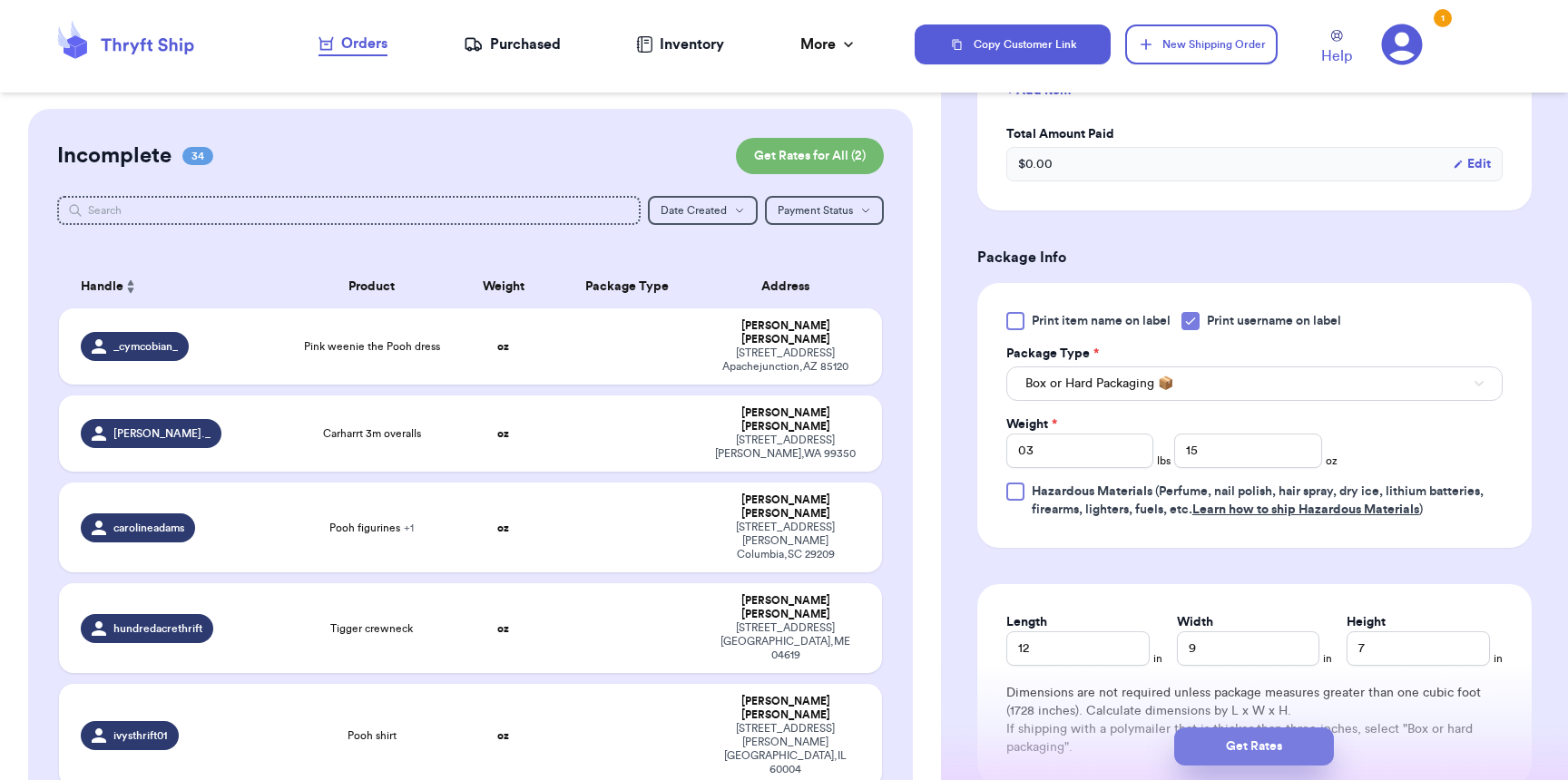
click at [1250, 745] on button "Get Rates" at bounding box center [1254, 747] width 160 height 39
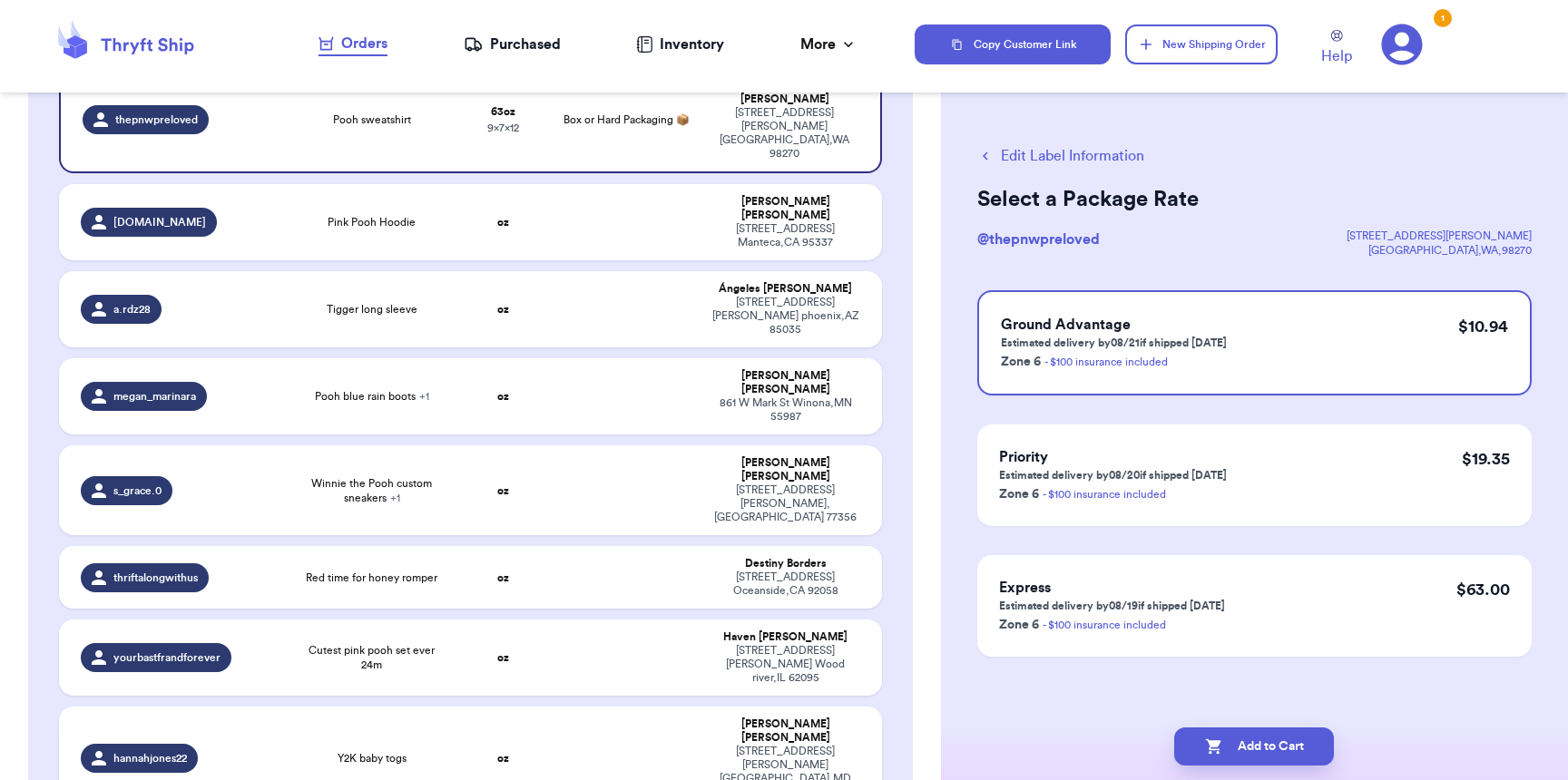
scroll to position [0, 0]
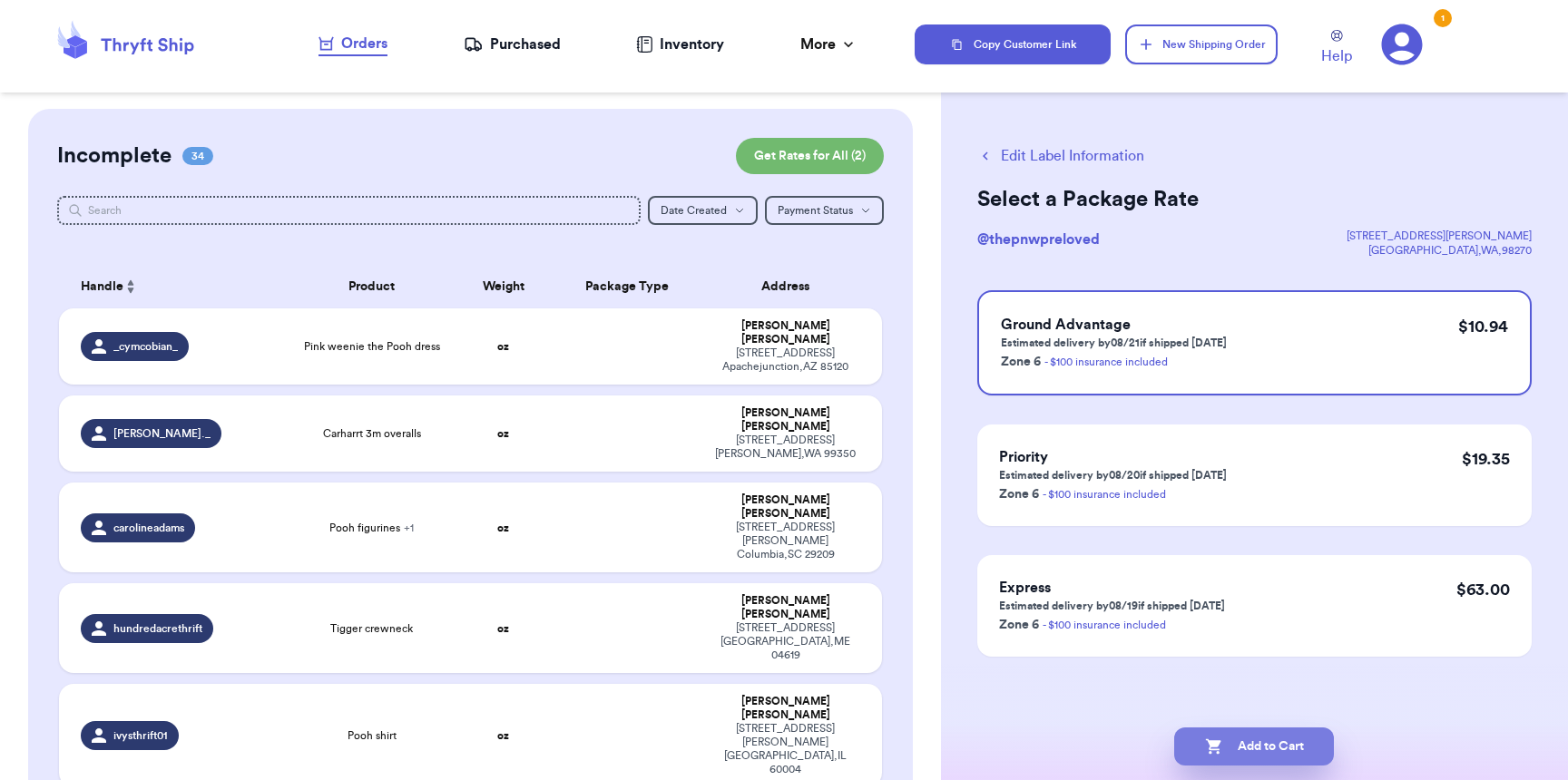
click at [1247, 754] on button "Add to Cart" at bounding box center [1254, 747] width 160 height 39
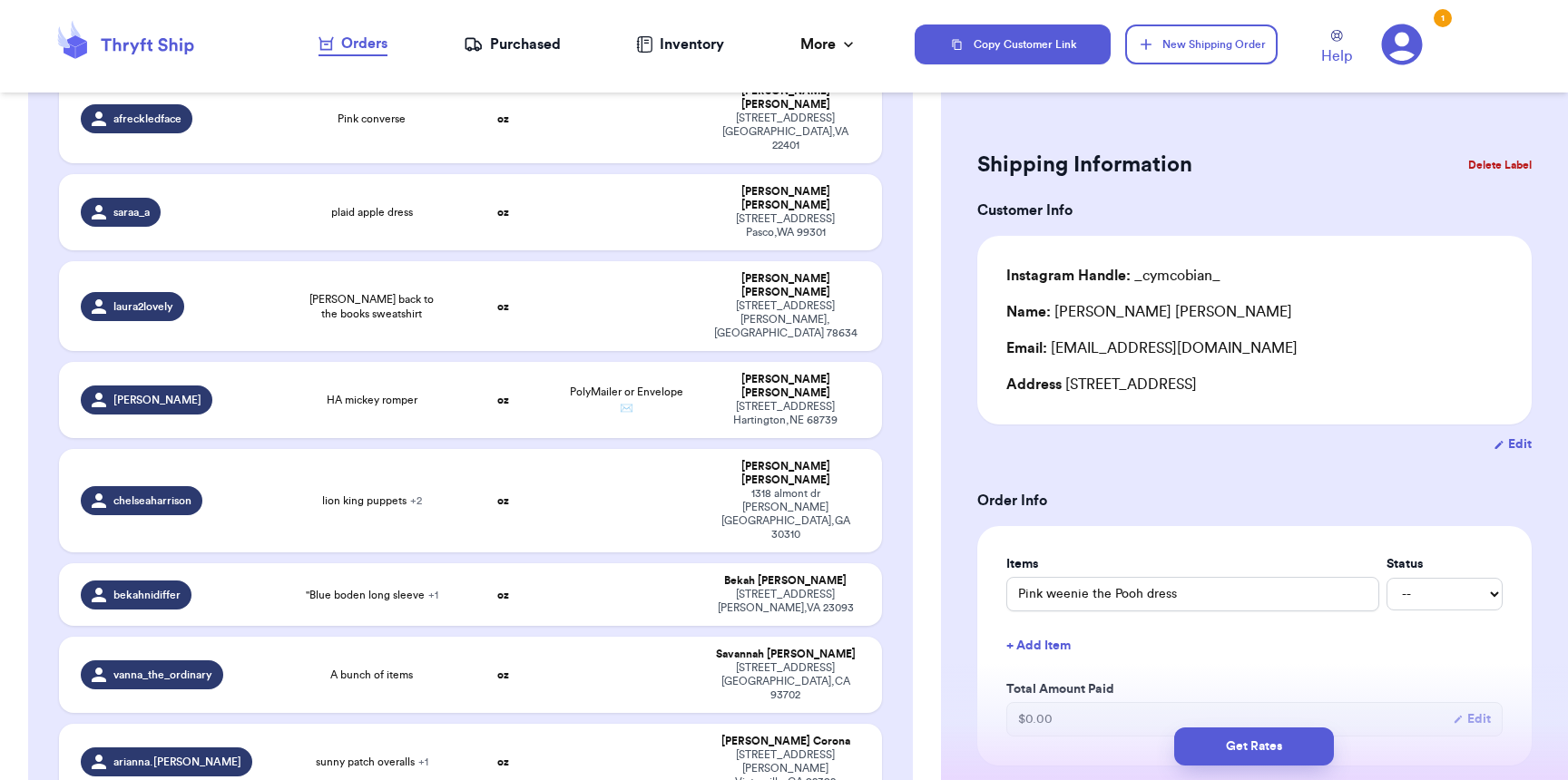
scroll to position [2419, 0]
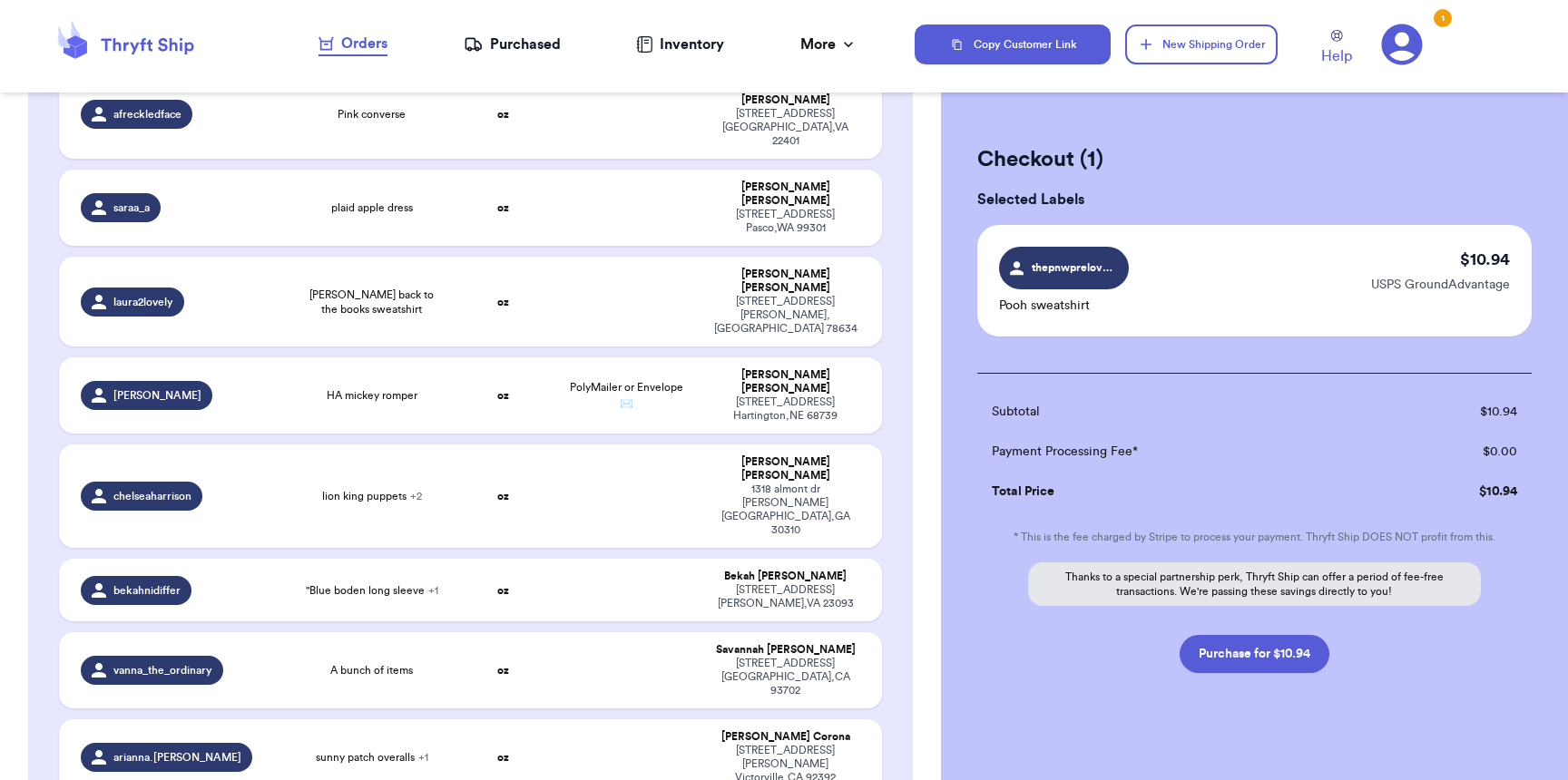
scroll to position [2415, 0]
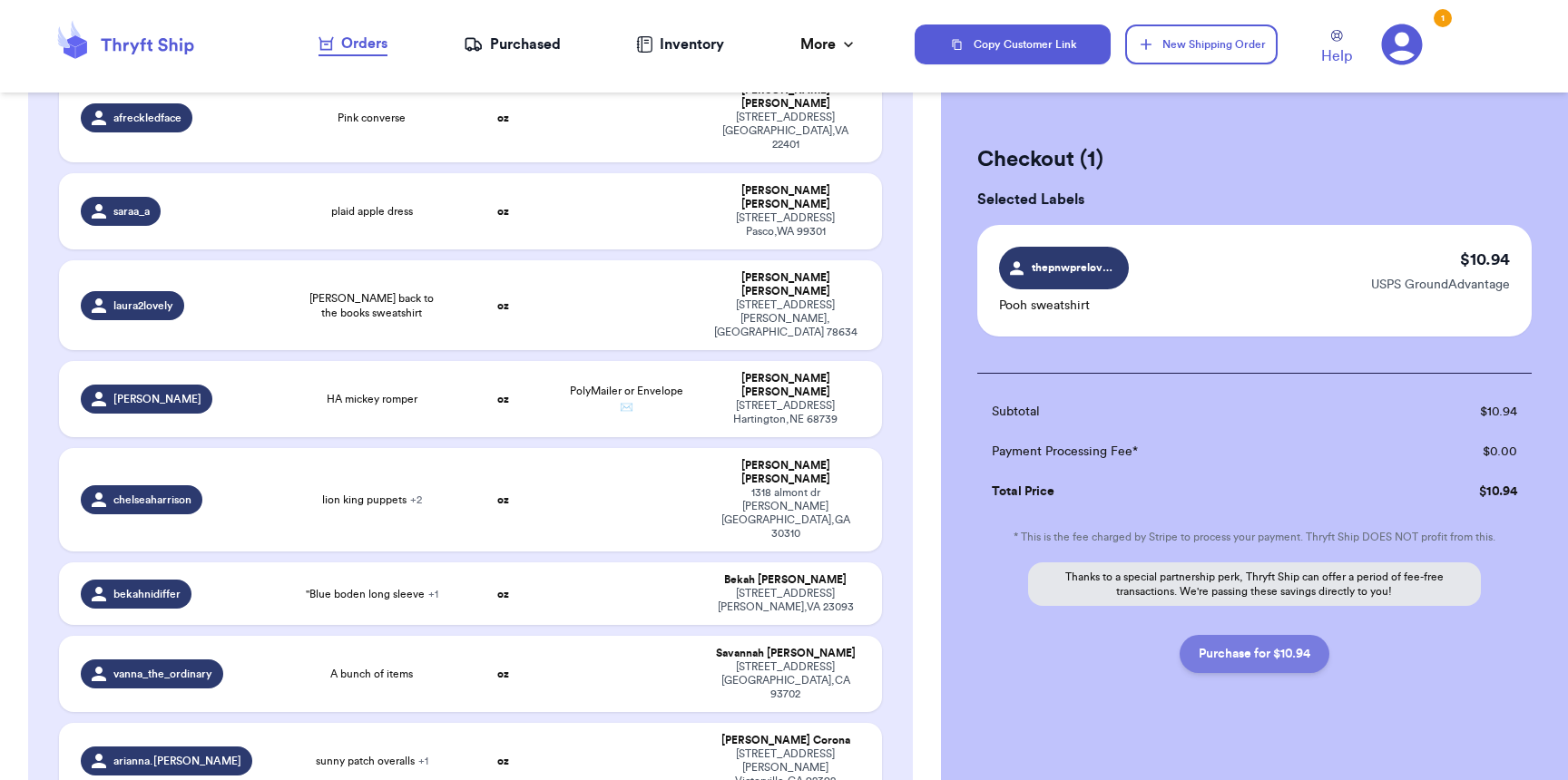
click at [1302, 658] on button "Purchase for $10.94" at bounding box center [1254, 654] width 150 height 39
checkbox input "false"
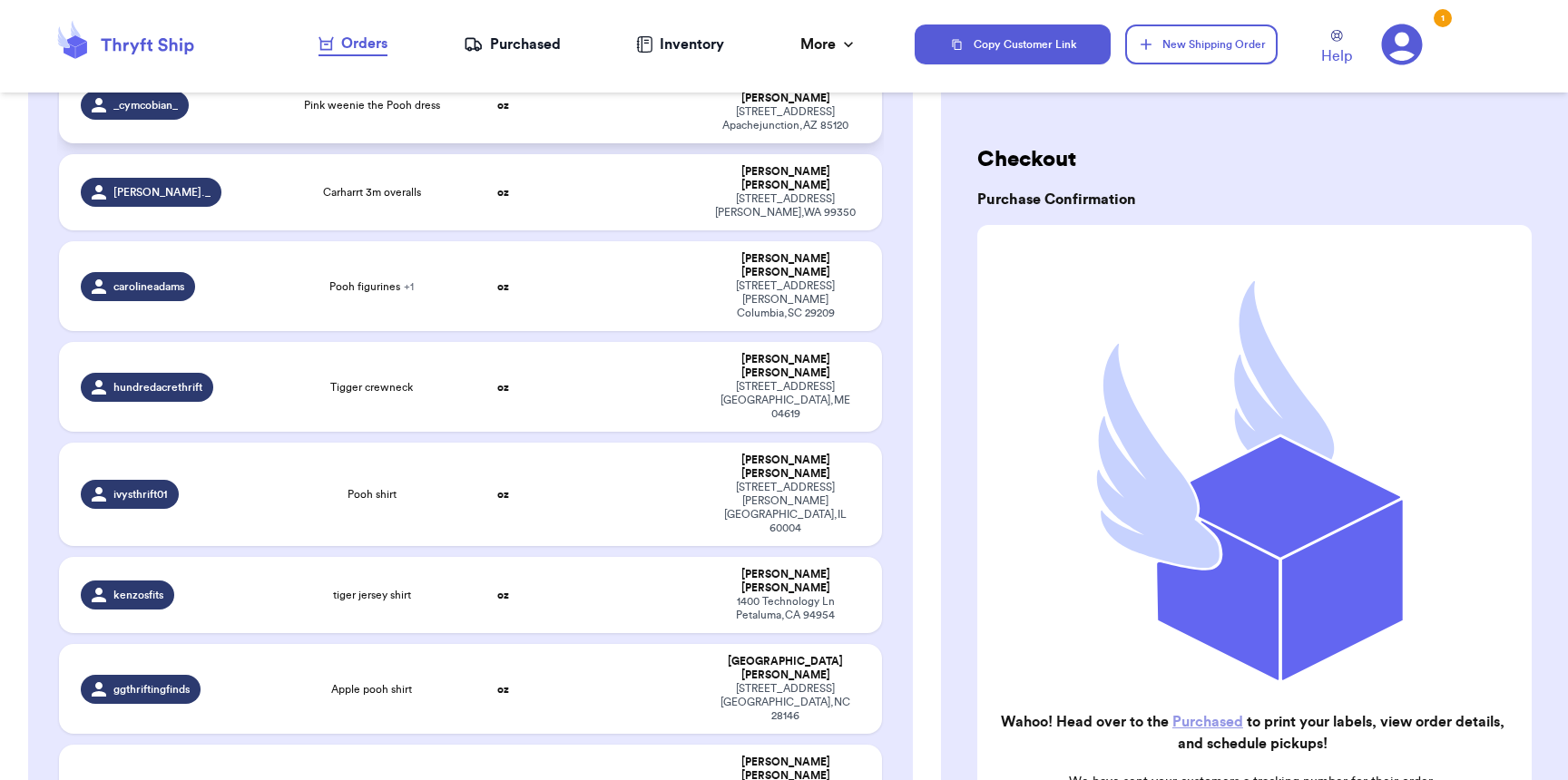
scroll to position [0, 0]
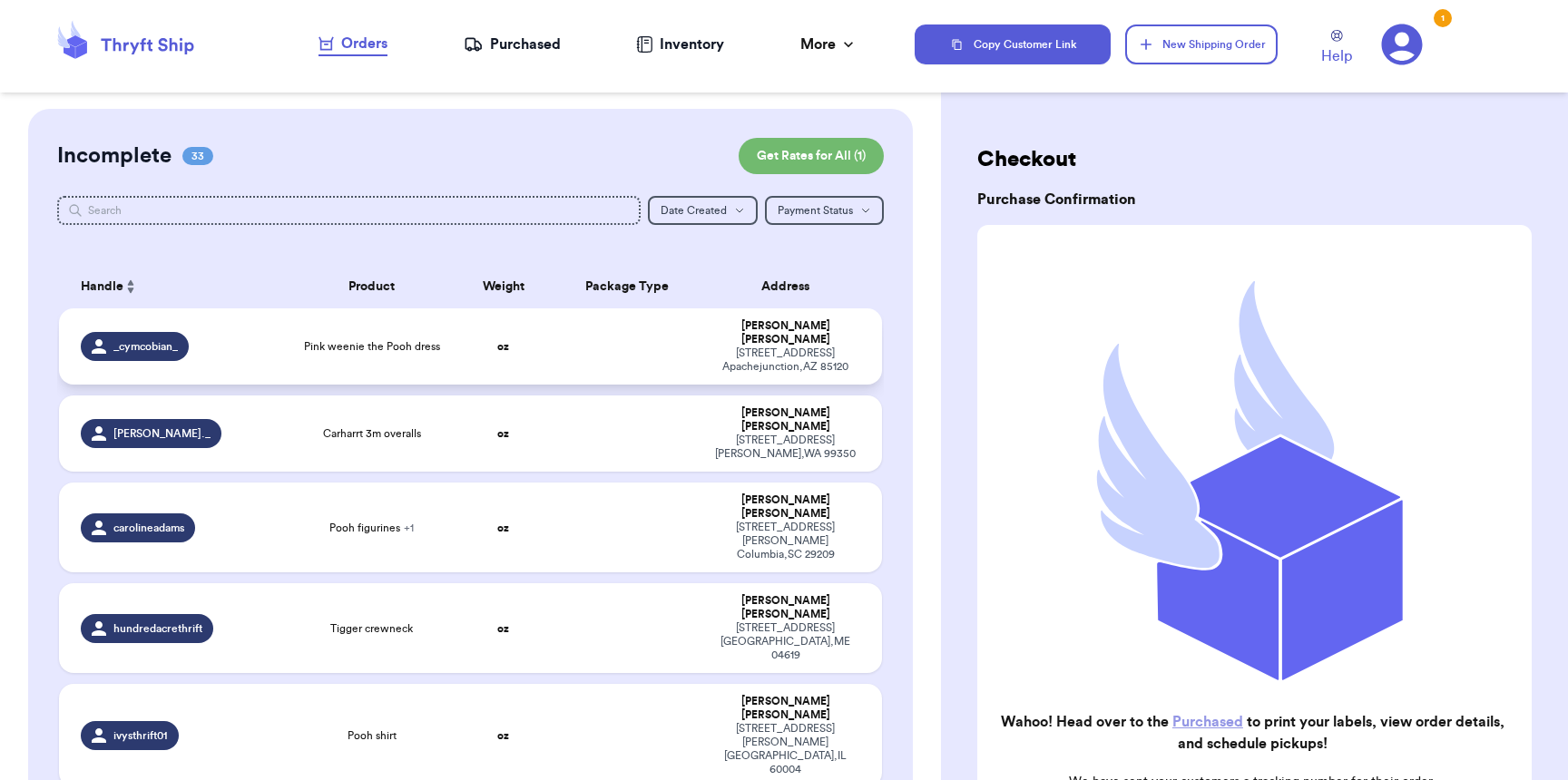
click at [519, 338] on td "oz" at bounding box center [503, 346] width 99 height 76
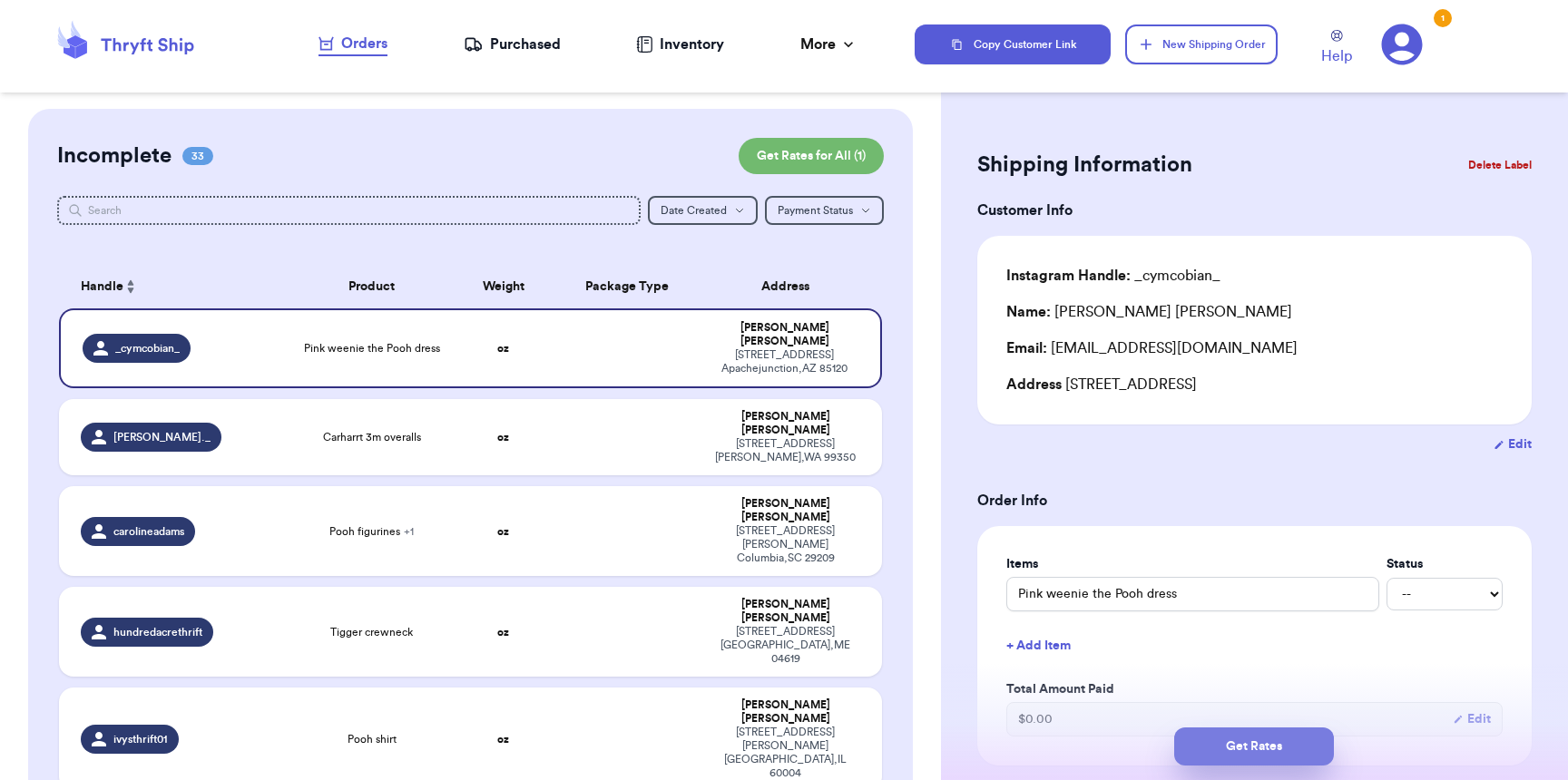
click at [1299, 752] on button "Get Rates" at bounding box center [1254, 747] width 160 height 39
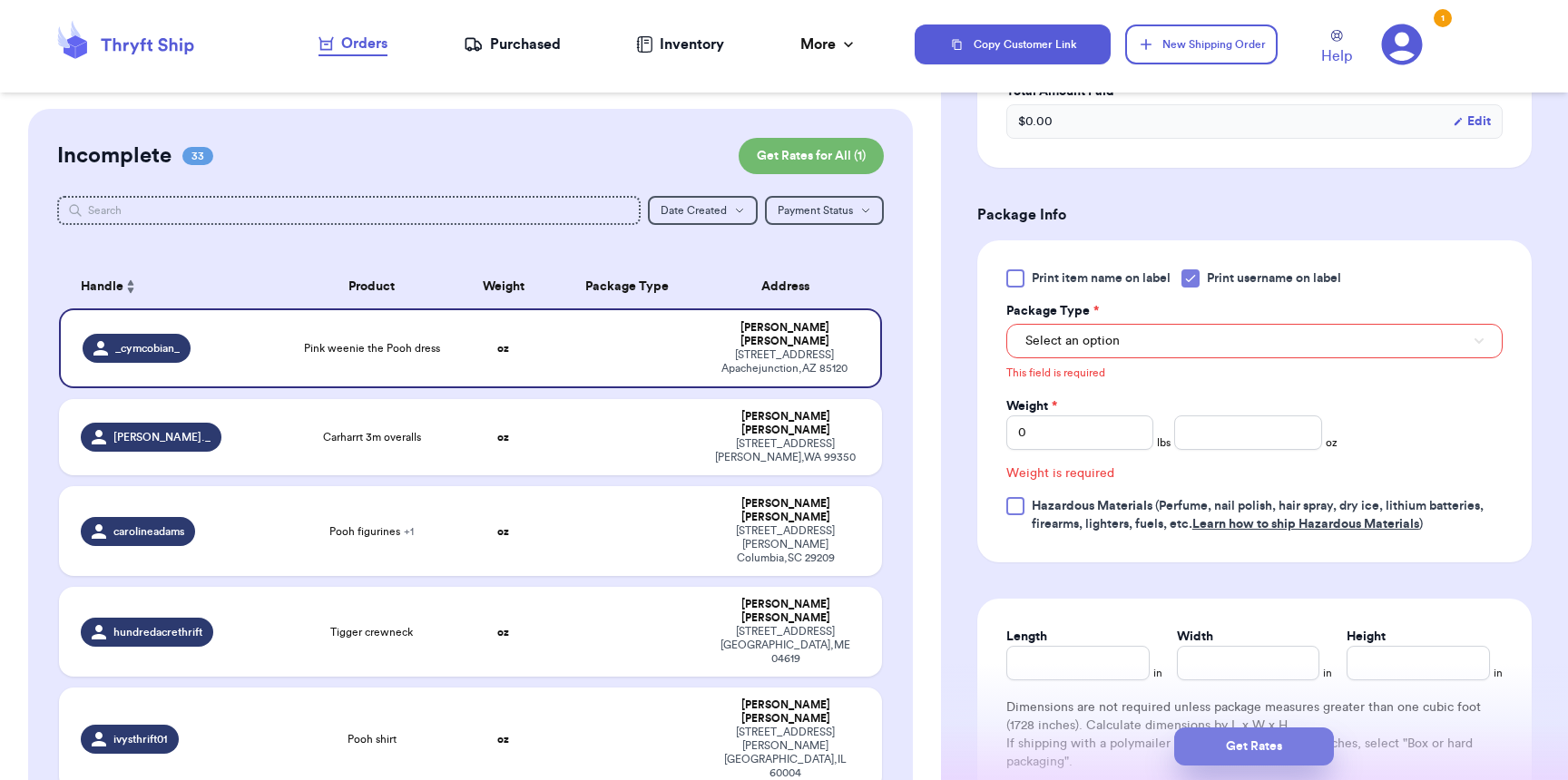
scroll to position [645, 0]
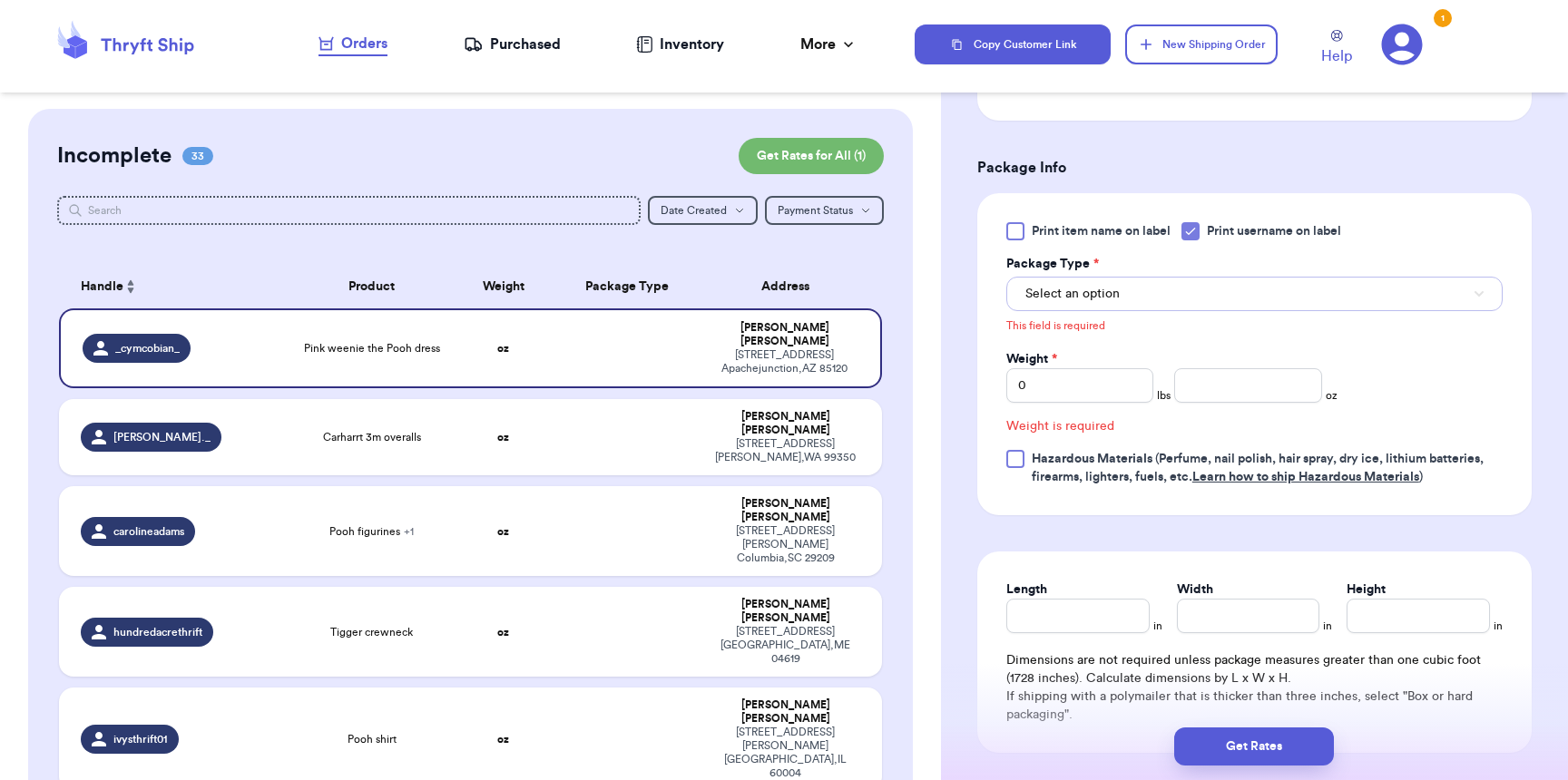
click at [1132, 282] on button "Select an option" at bounding box center [1254, 294] width 497 height 35
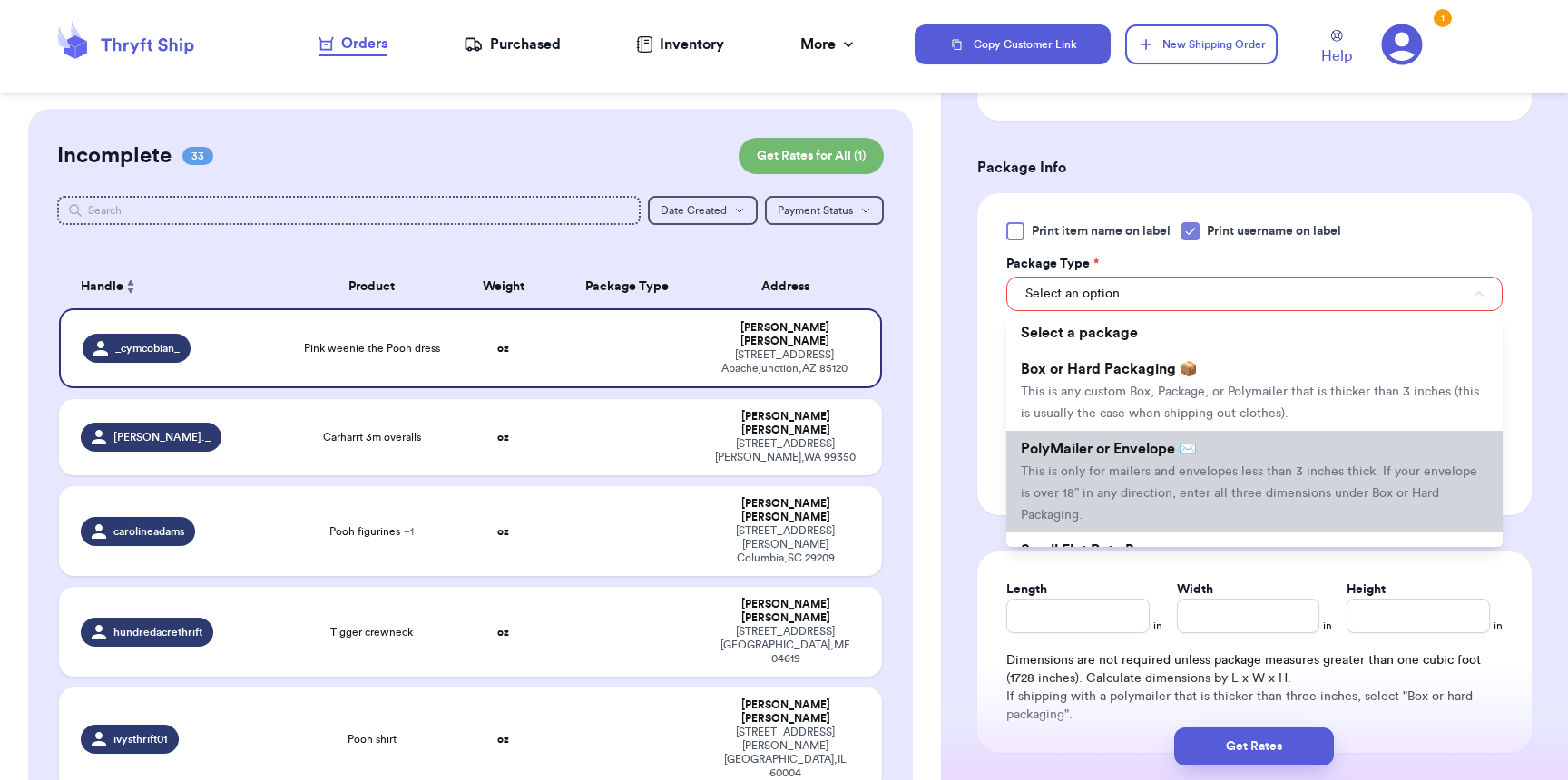
click at [1134, 469] on li "PolyMailer or Envelope ✉️ This is only for mailers and envelopes less than 3 in…" at bounding box center [1254, 481] width 497 height 102
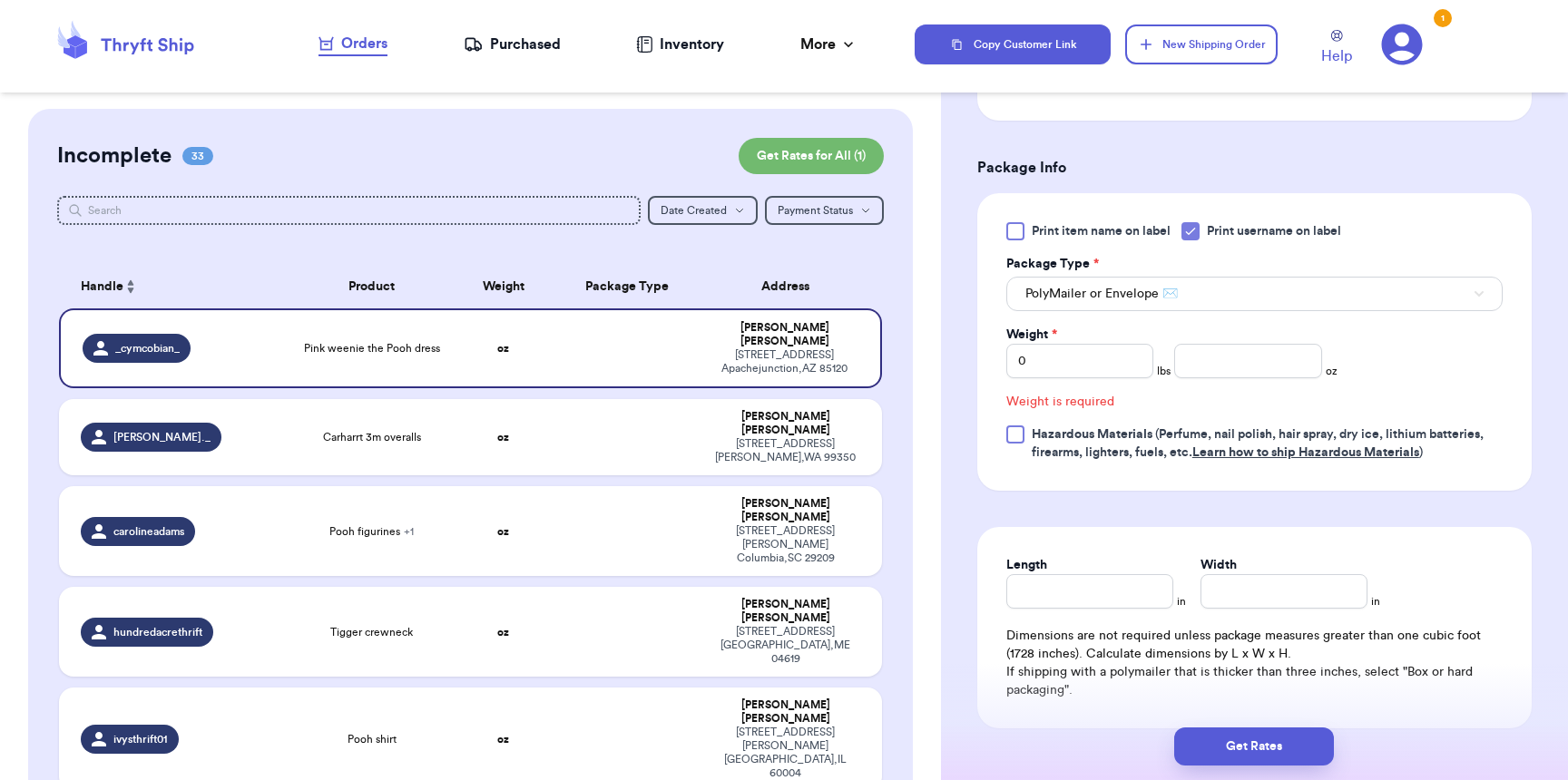
scroll to position [620, 0]
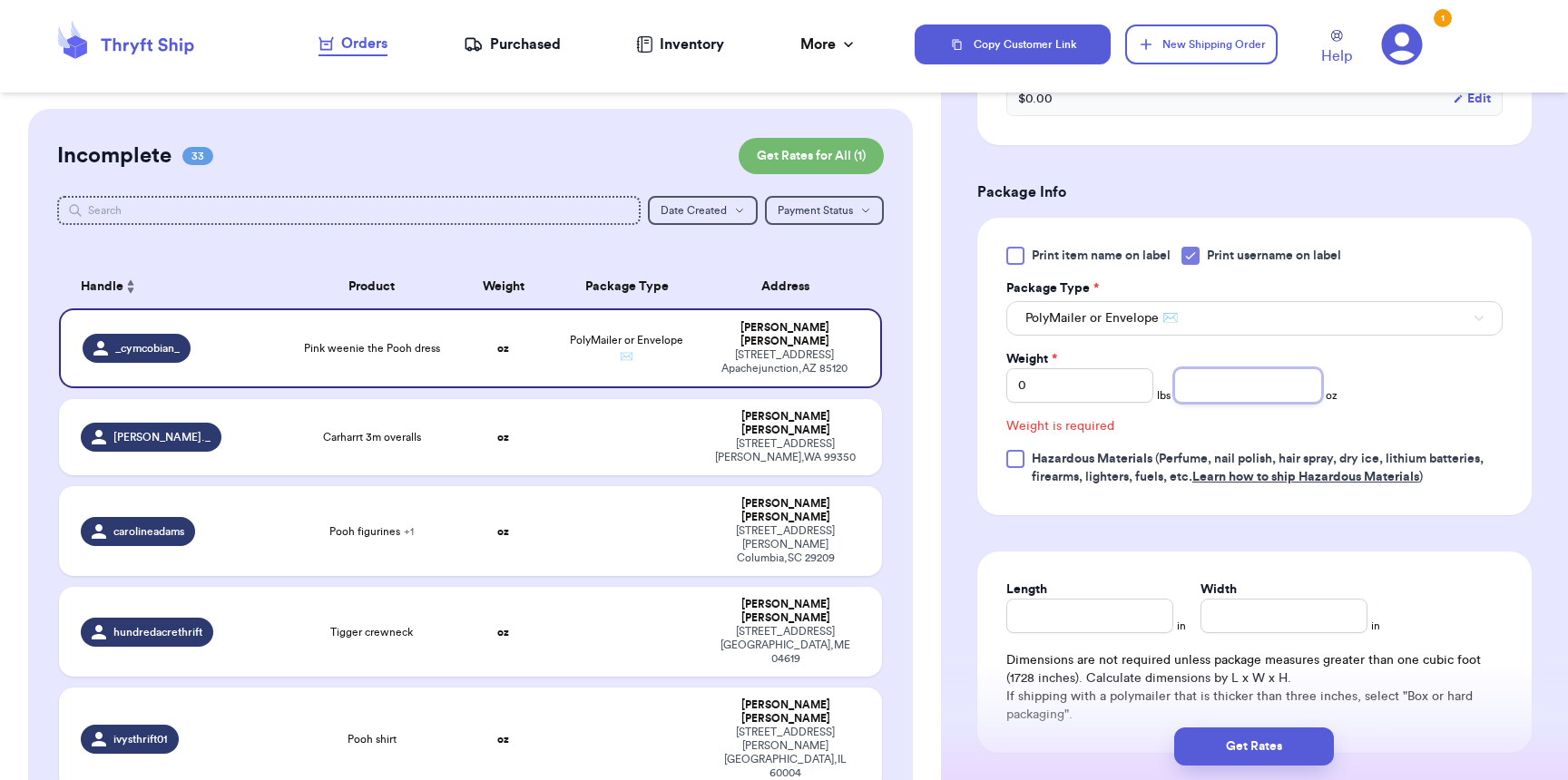
click at [1193, 400] on input "number" at bounding box center [1248, 385] width 147 height 35
type input "4"
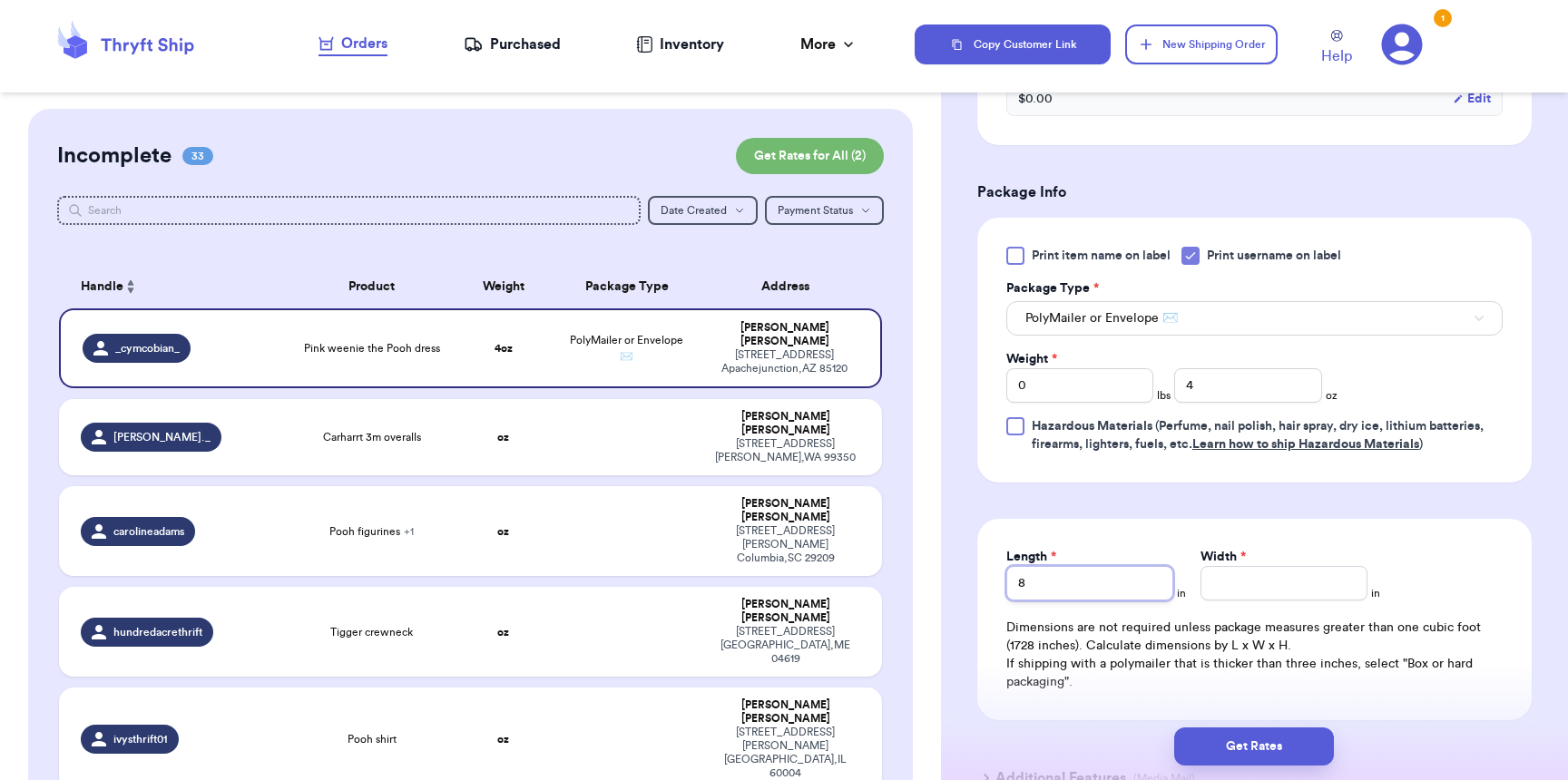
type input "8"
type input "6"
click at [1266, 757] on button "Get Rates" at bounding box center [1254, 747] width 160 height 39
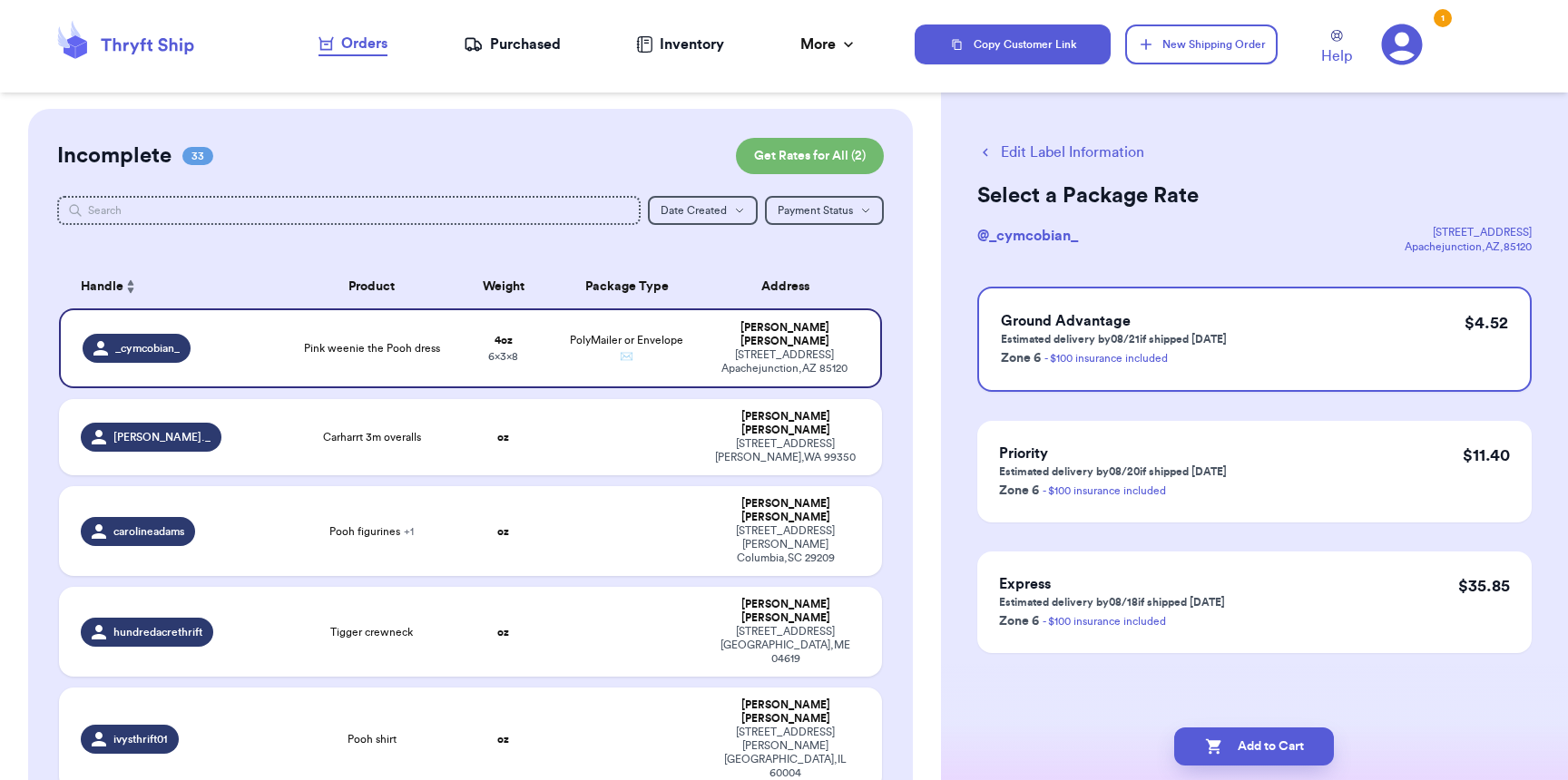
scroll to position [0, 0]
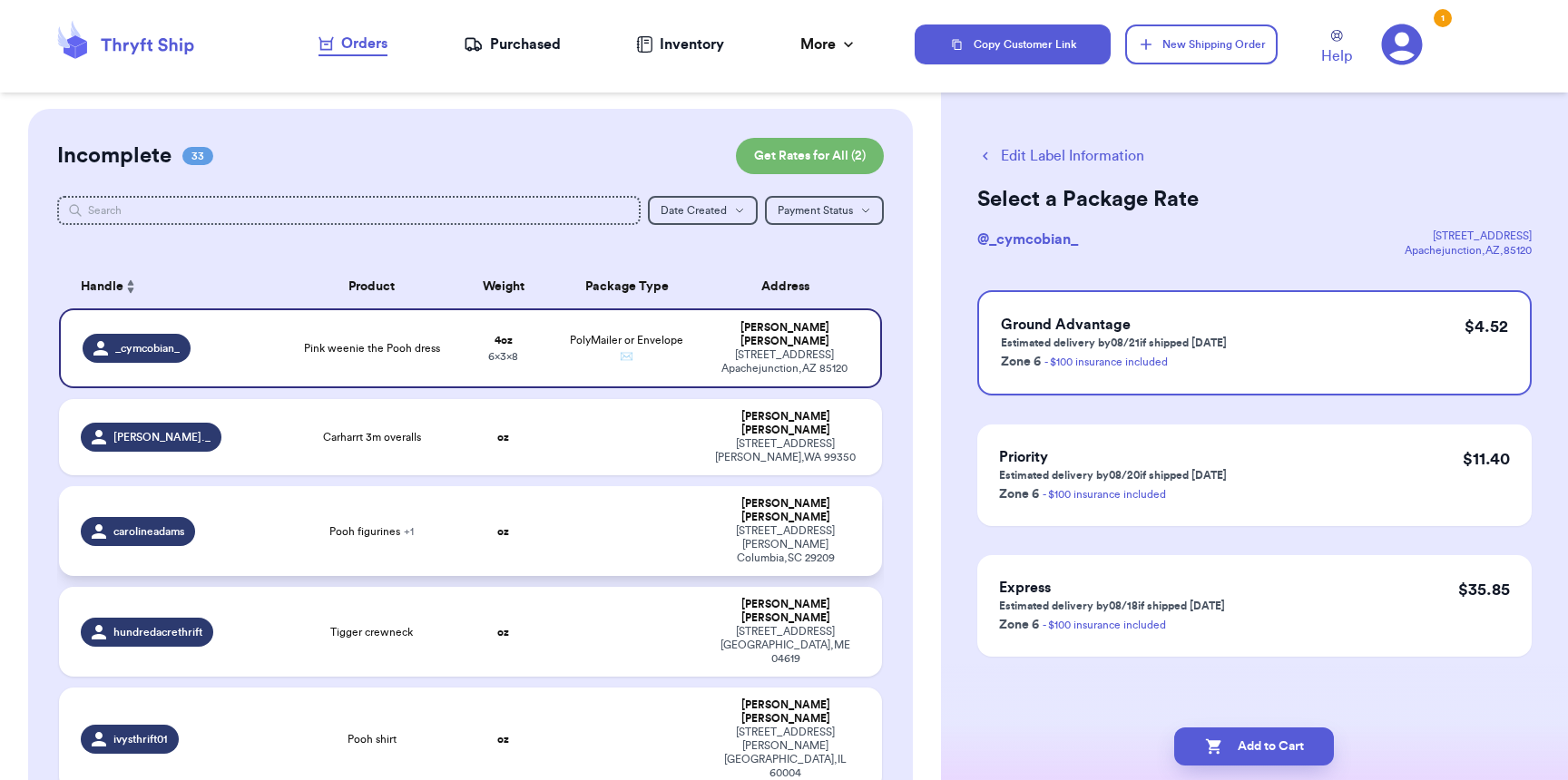
click at [255, 505] on td "carolineadams" at bounding box center [174, 531] width 230 height 90
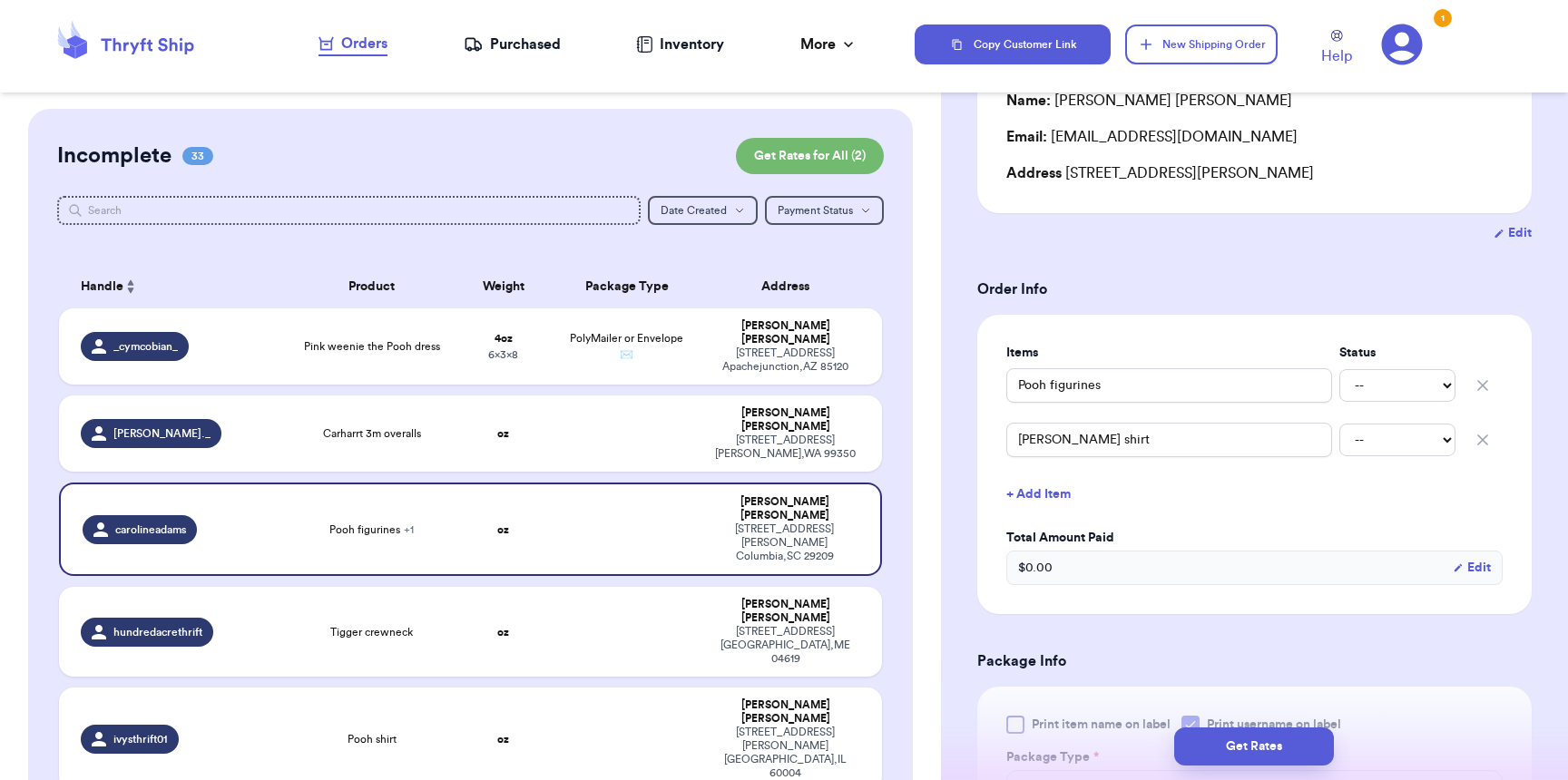
scroll to position [747, 0]
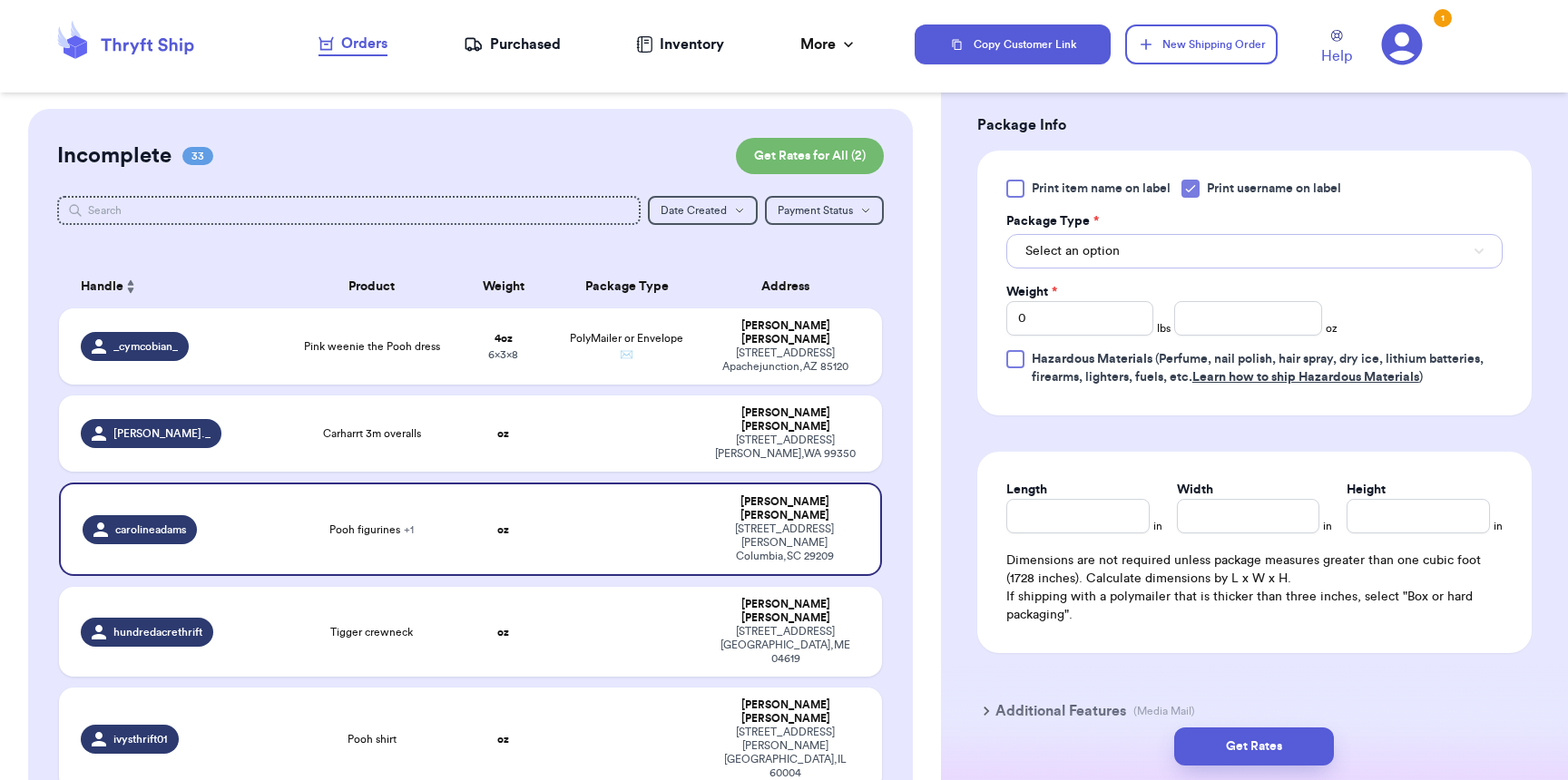
click at [1088, 241] on button "Select an option" at bounding box center [1254, 251] width 497 height 35
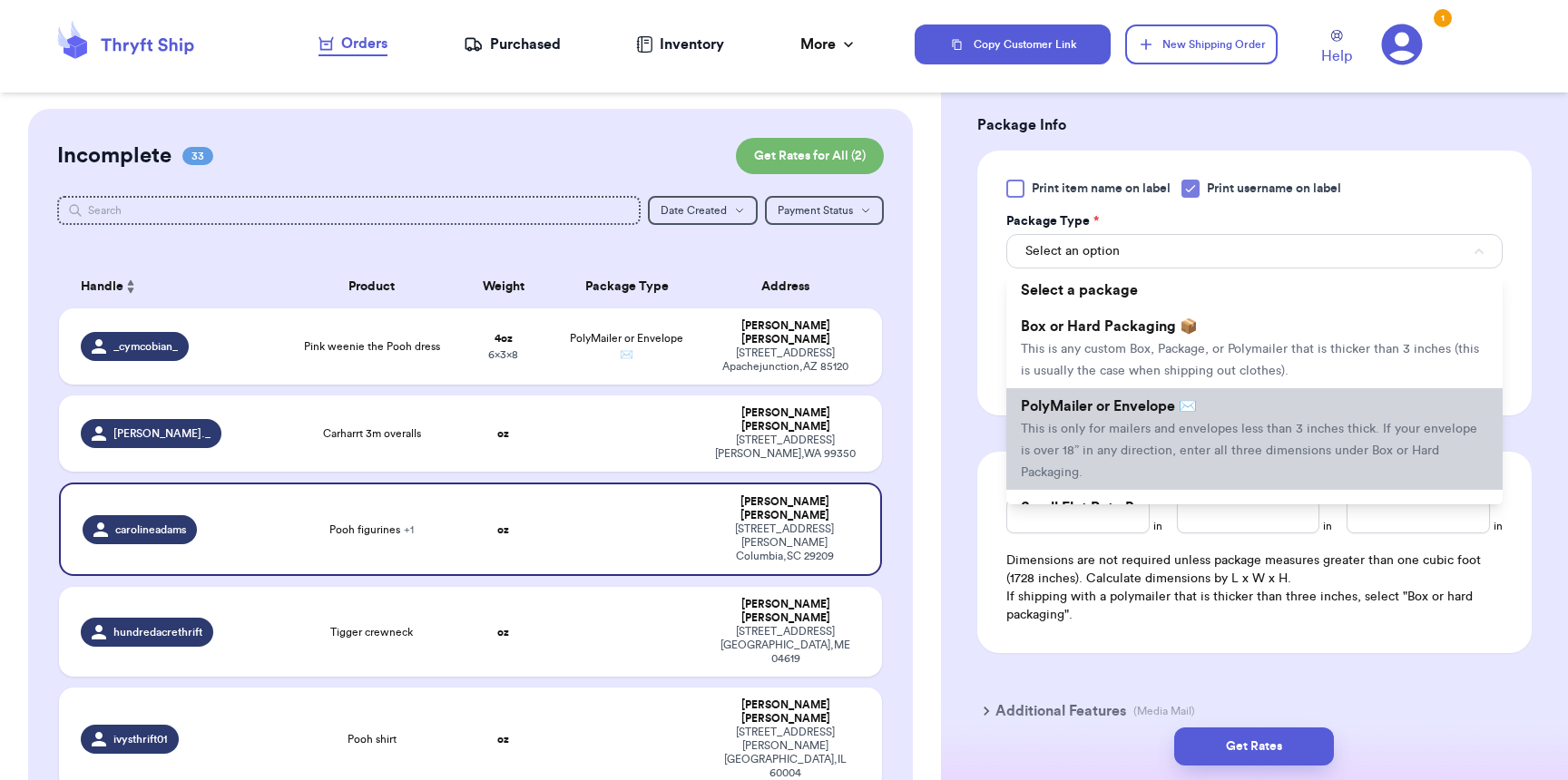
click at [1103, 425] on li "PolyMailer or Envelope ✉️ This is only for mailers and envelopes less than 3 in…" at bounding box center [1254, 439] width 497 height 102
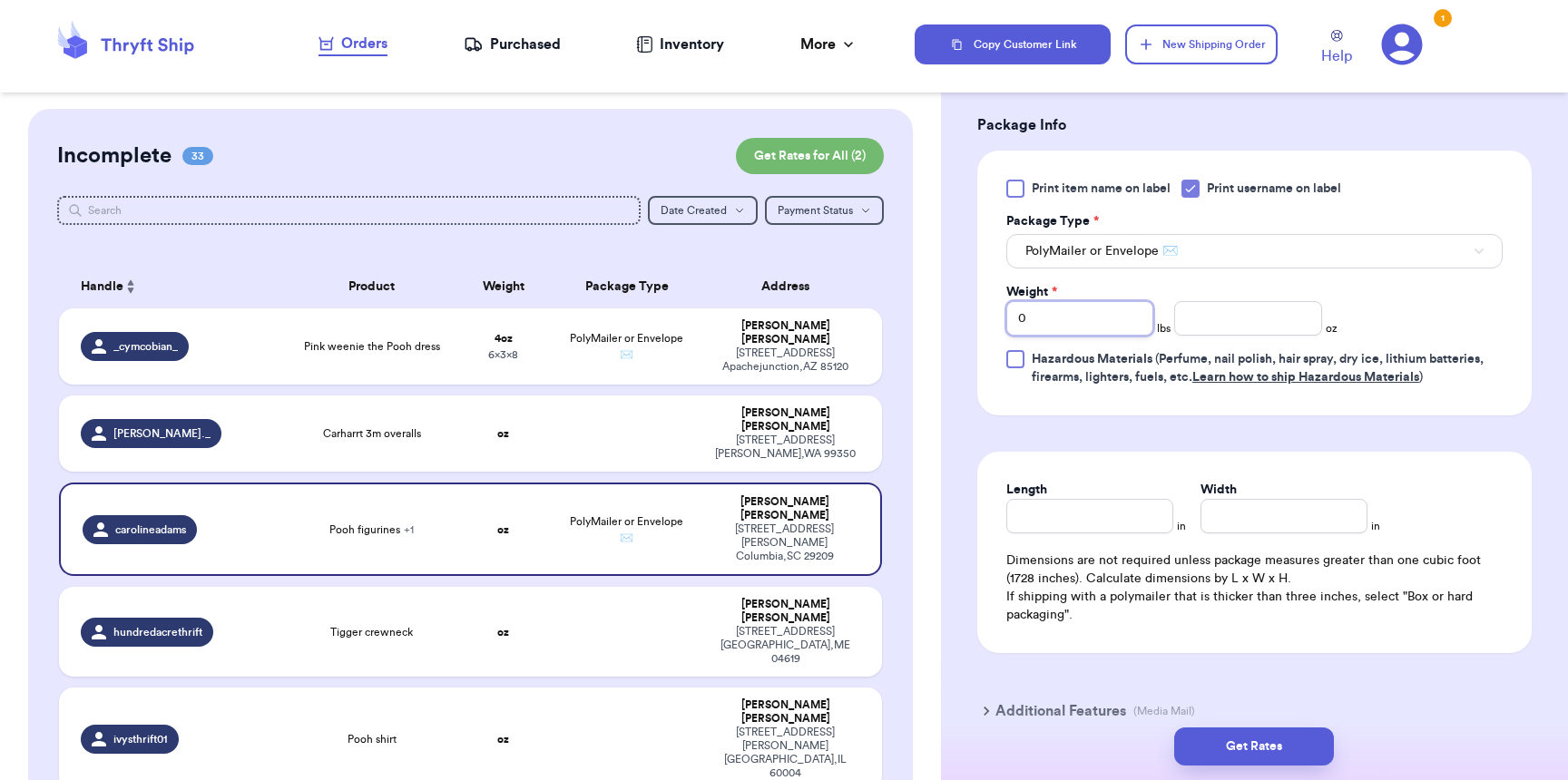
click at [1060, 321] on input "0" at bounding box center [1080, 318] width 147 height 35
click at [1217, 326] on input "number" at bounding box center [1248, 318] width 147 height 35
type input "10"
type input "7"
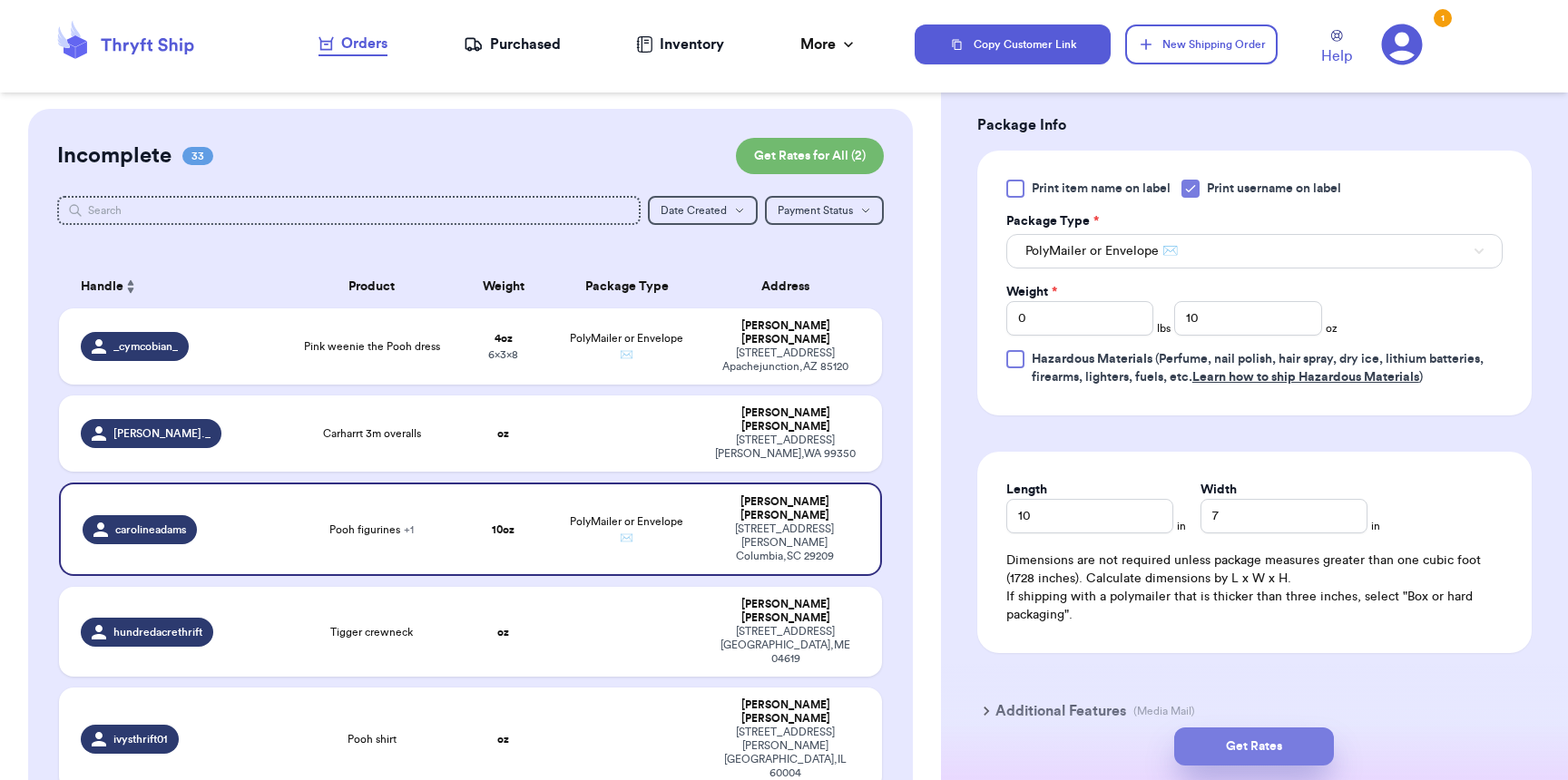
click at [1279, 742] on button "Get Rates" at bounding box center [1254, 747] width 160 height 39
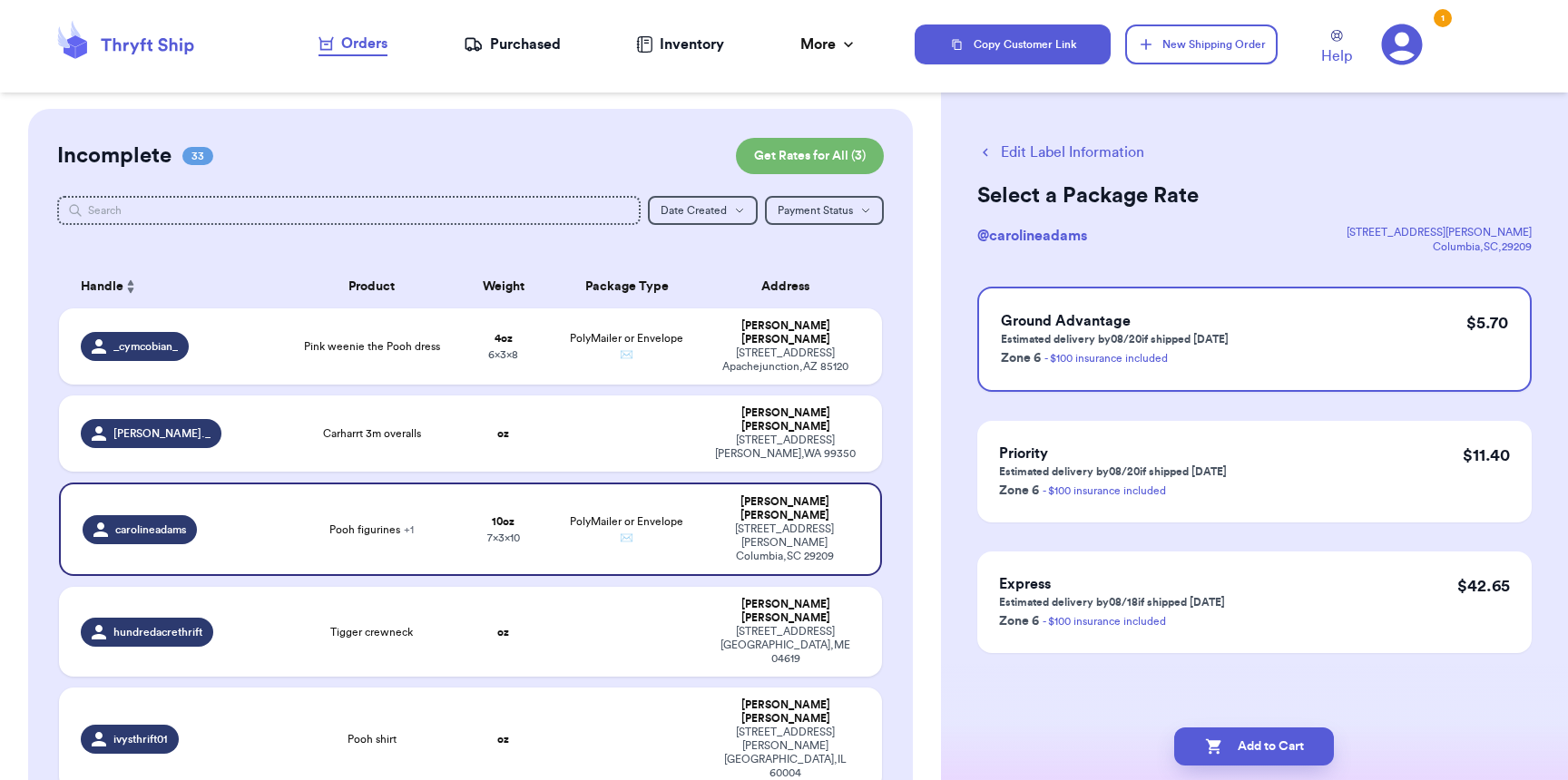
scroll to position [0, 0]
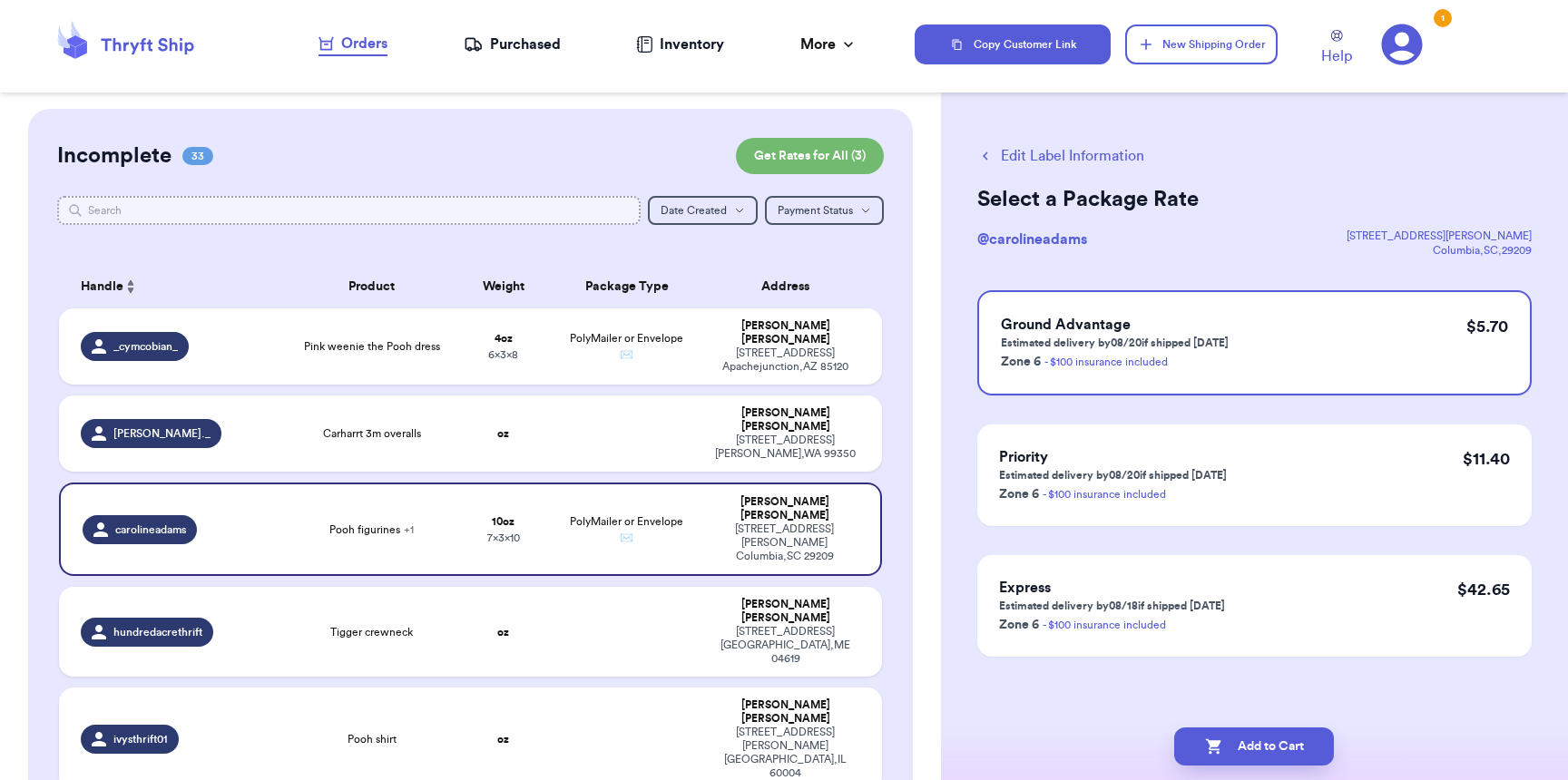
click at [469, 200] on input "text" at bounding box center [348, 210] width 583 height 29
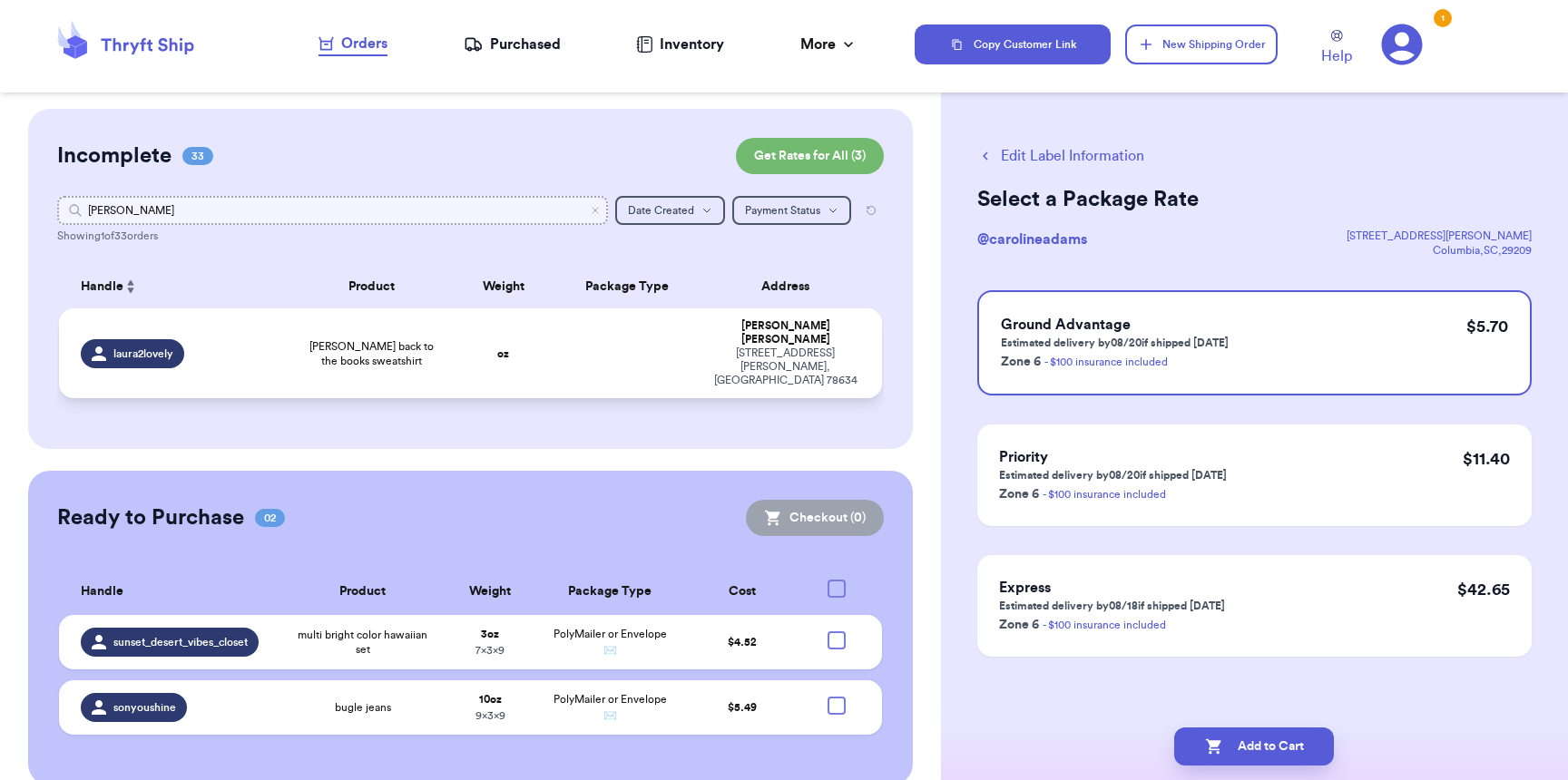
type input "laura"
click at [443, 345] on td "[PERSON_NAME] back to the books sweatshirt" at bounding box center [371, 353] width 164 height 90
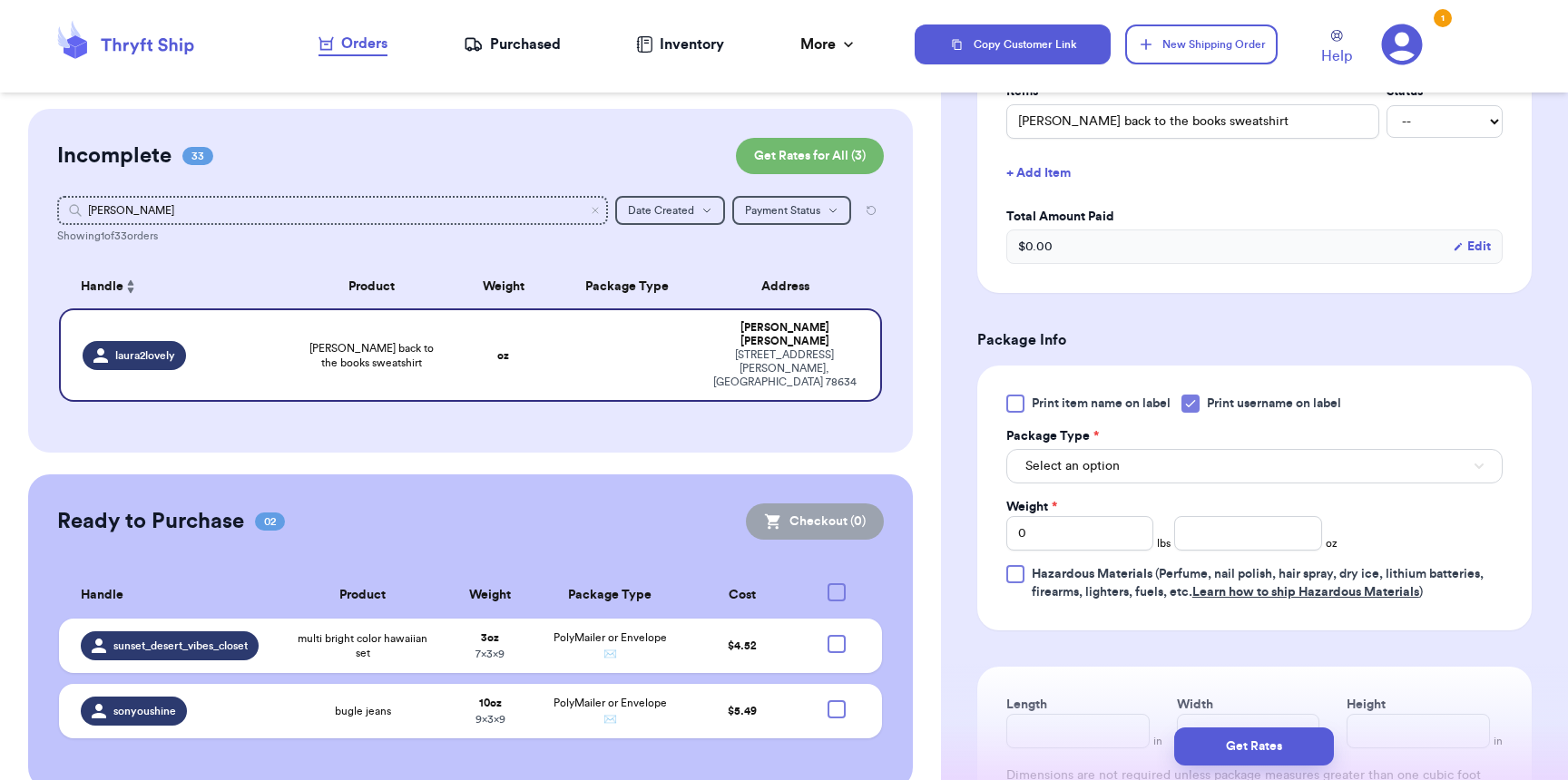
scroll to position [479, 0]
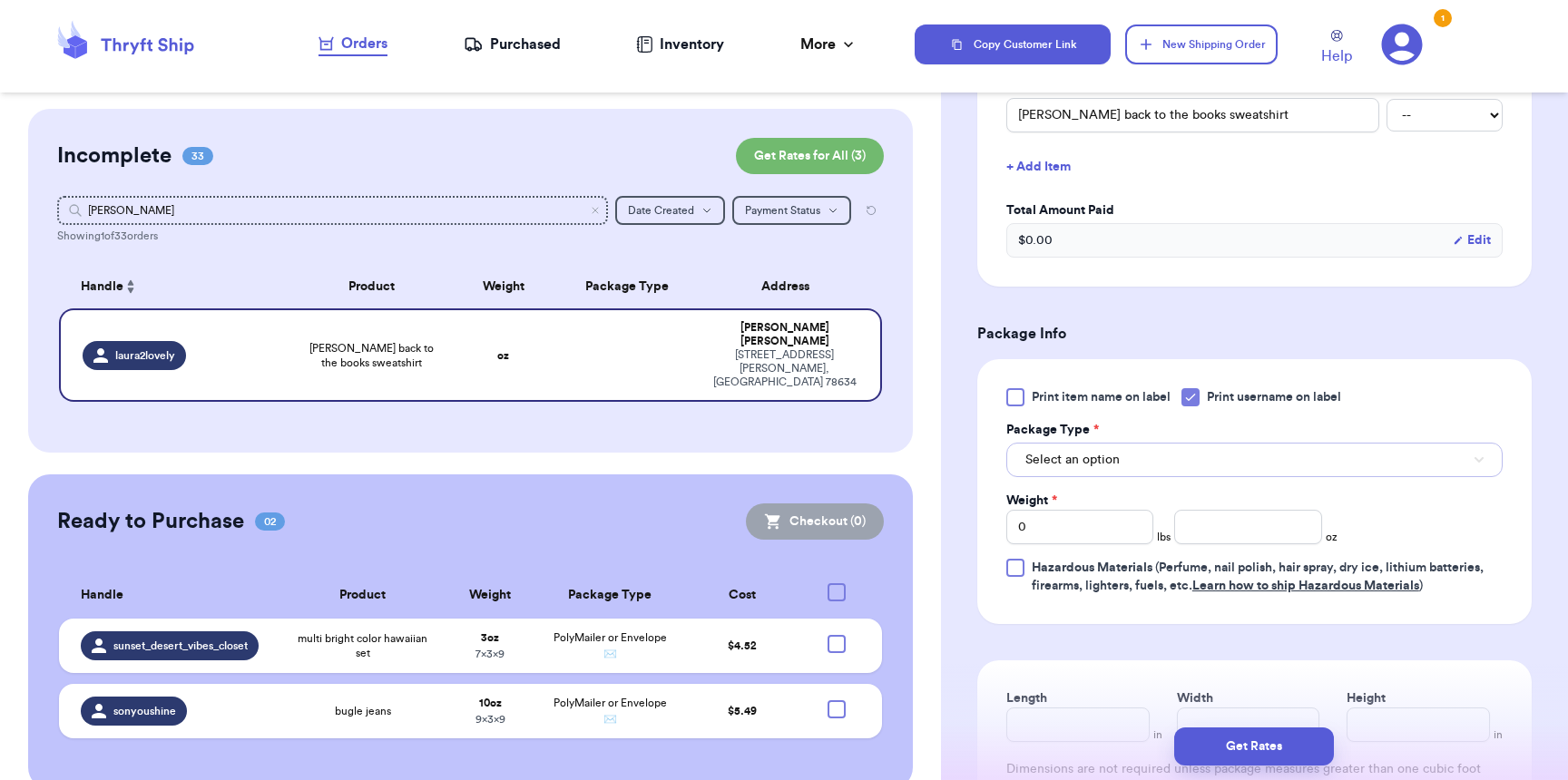
click at [1087, 456] on span "Select an option" at bounding box center [1072, 460] width 95 height 18
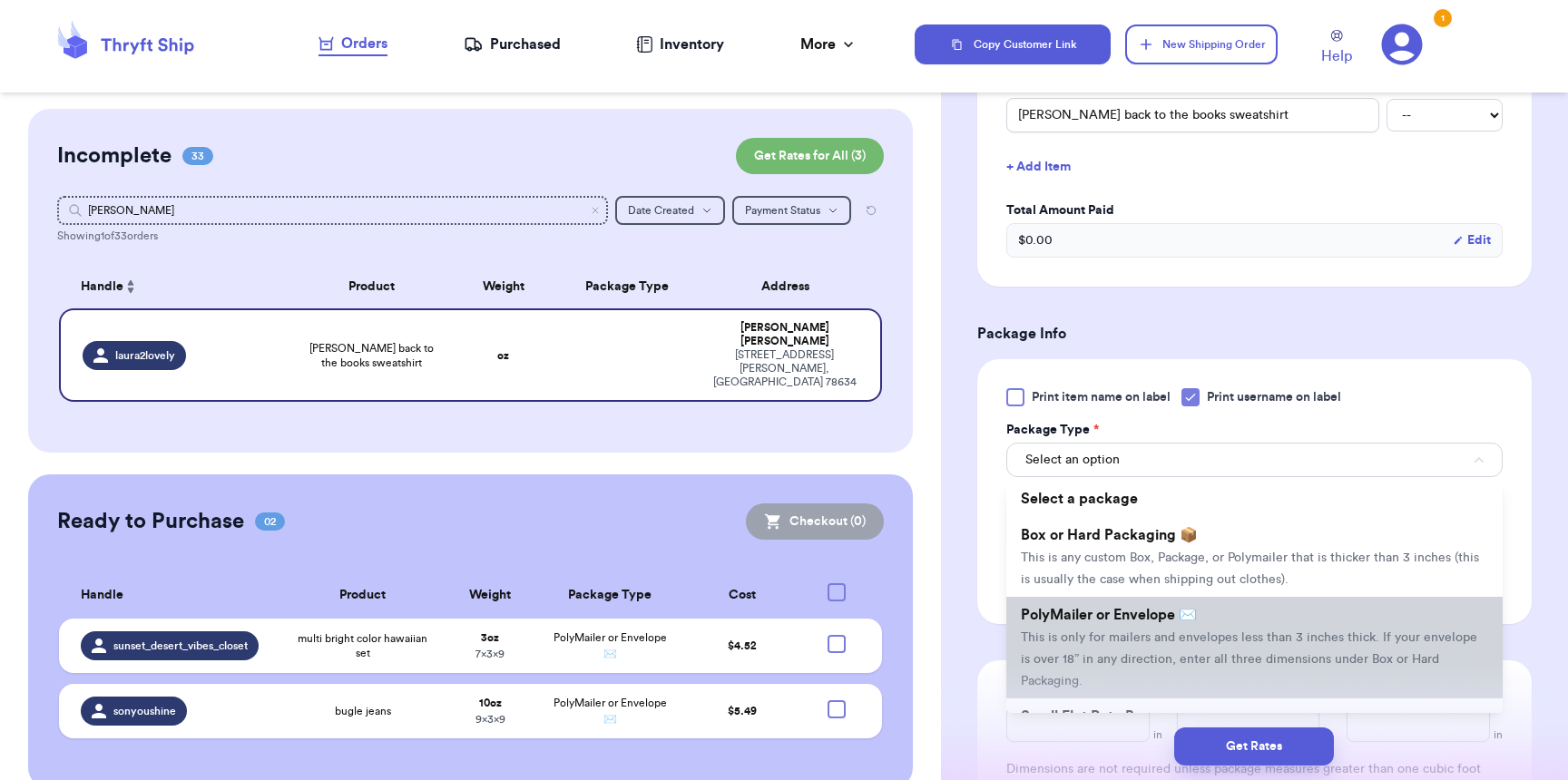
click at [1083, 616] on span "PolyMailer or Envelope ✉️" at bounding box center [1109, 615] width 176 height 15
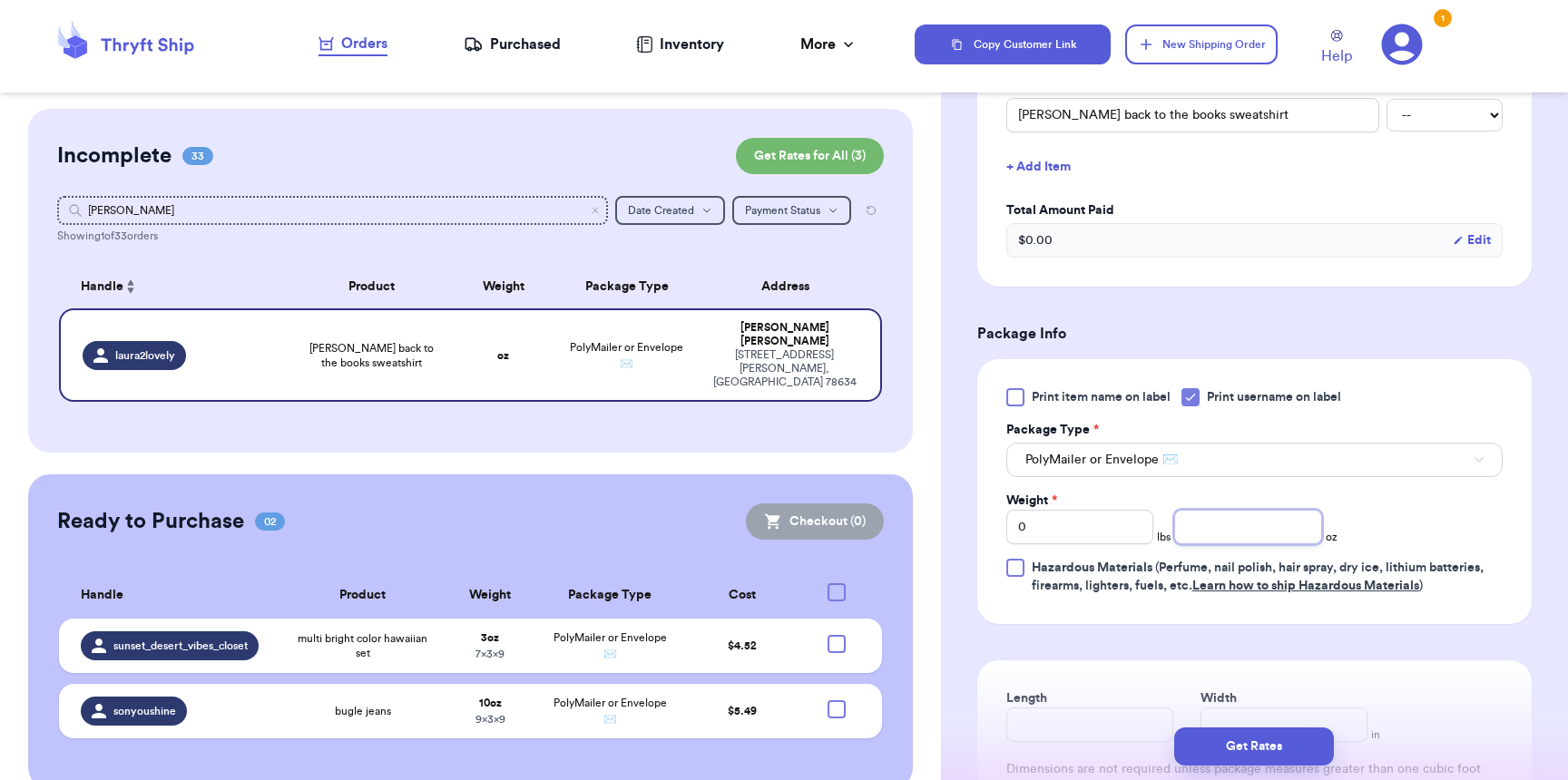
click at [1232, 529] on input "number" at bounding box center [1248, 527] width 147 height 35
type input "14"
type input "11"
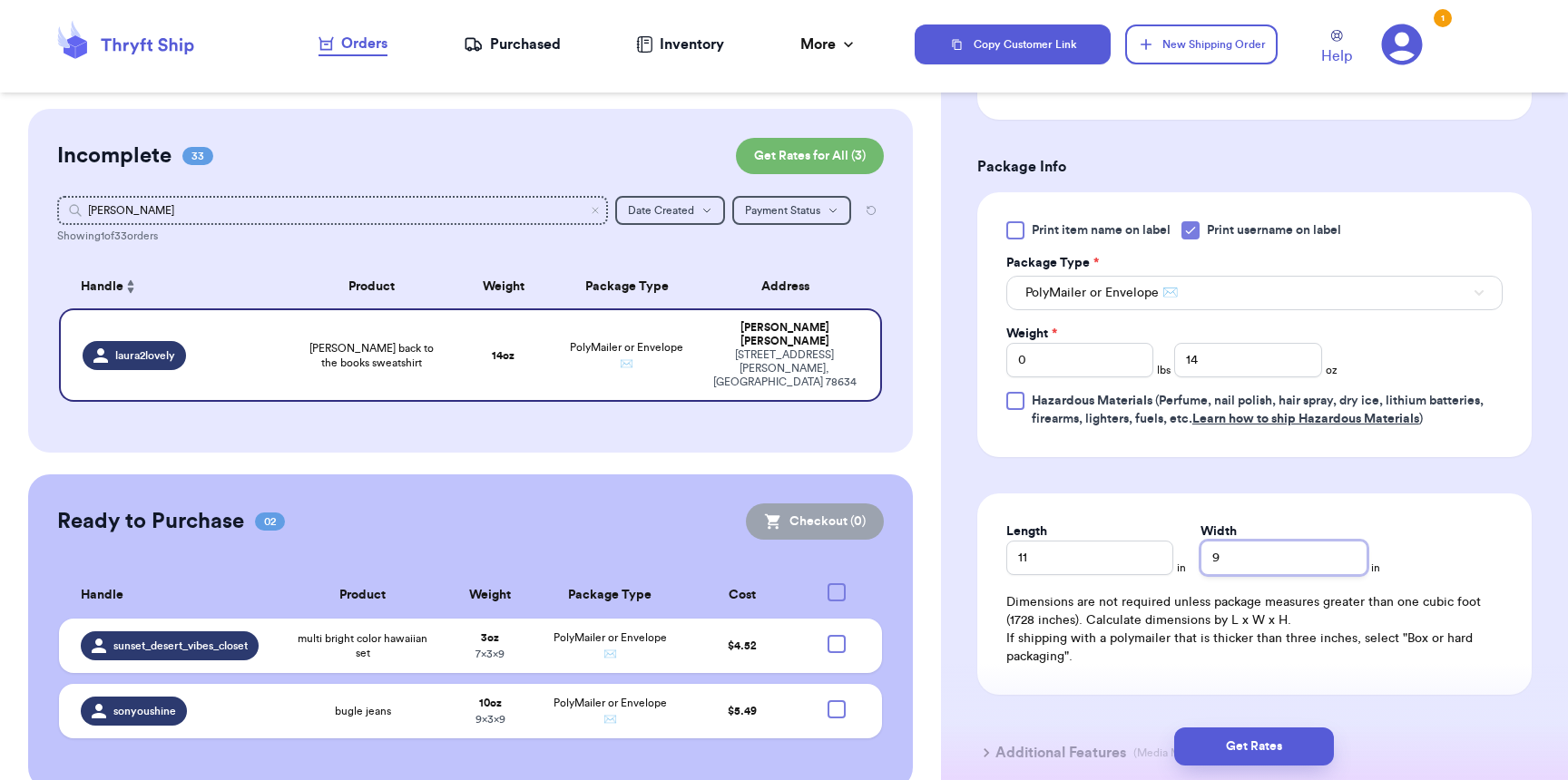
scroll to position [805, 0]
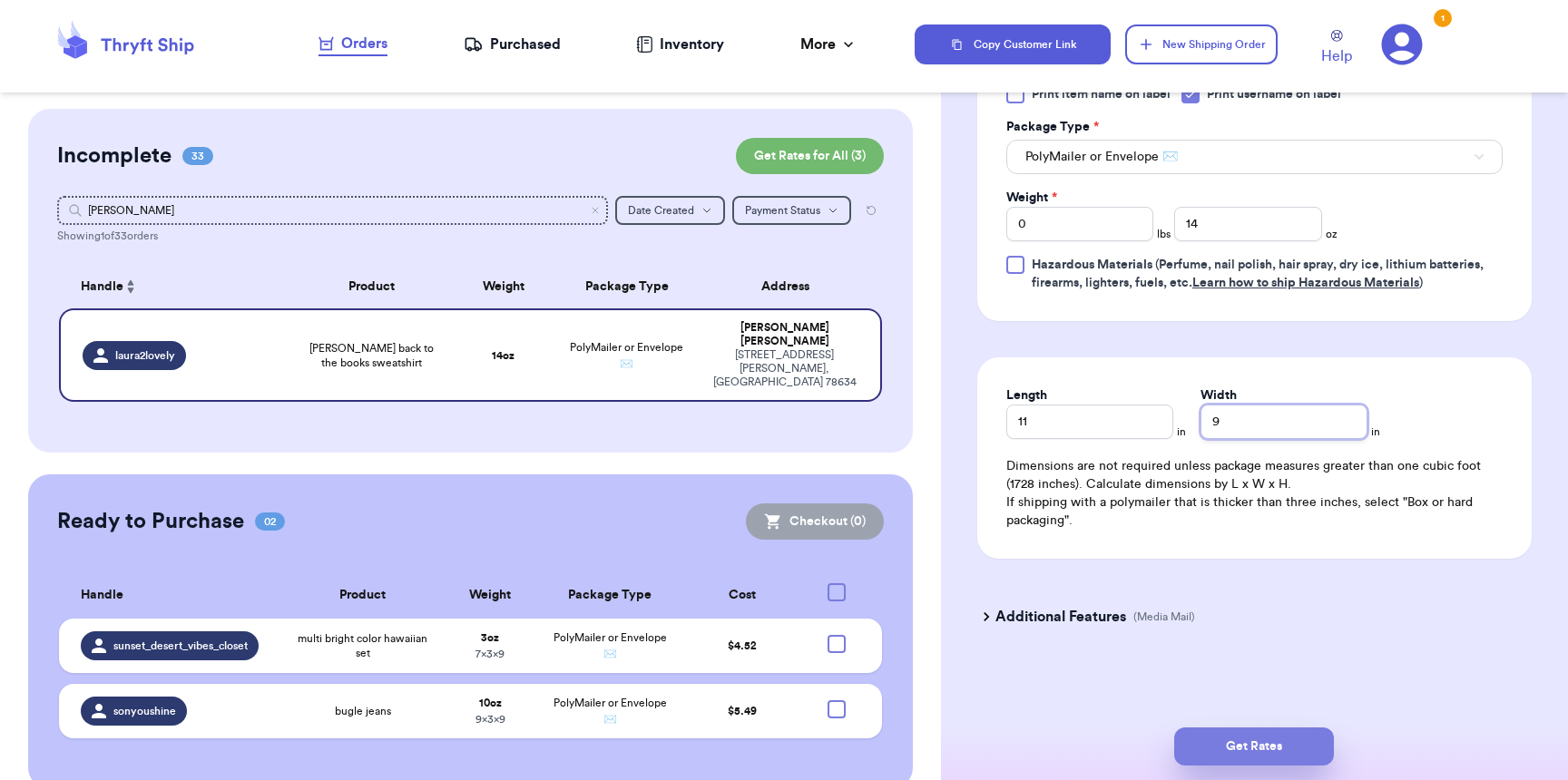
type input "9"
click at [1257, 758] on button "Get Rates" at bounding box center [1254, 747] width 160 height 39
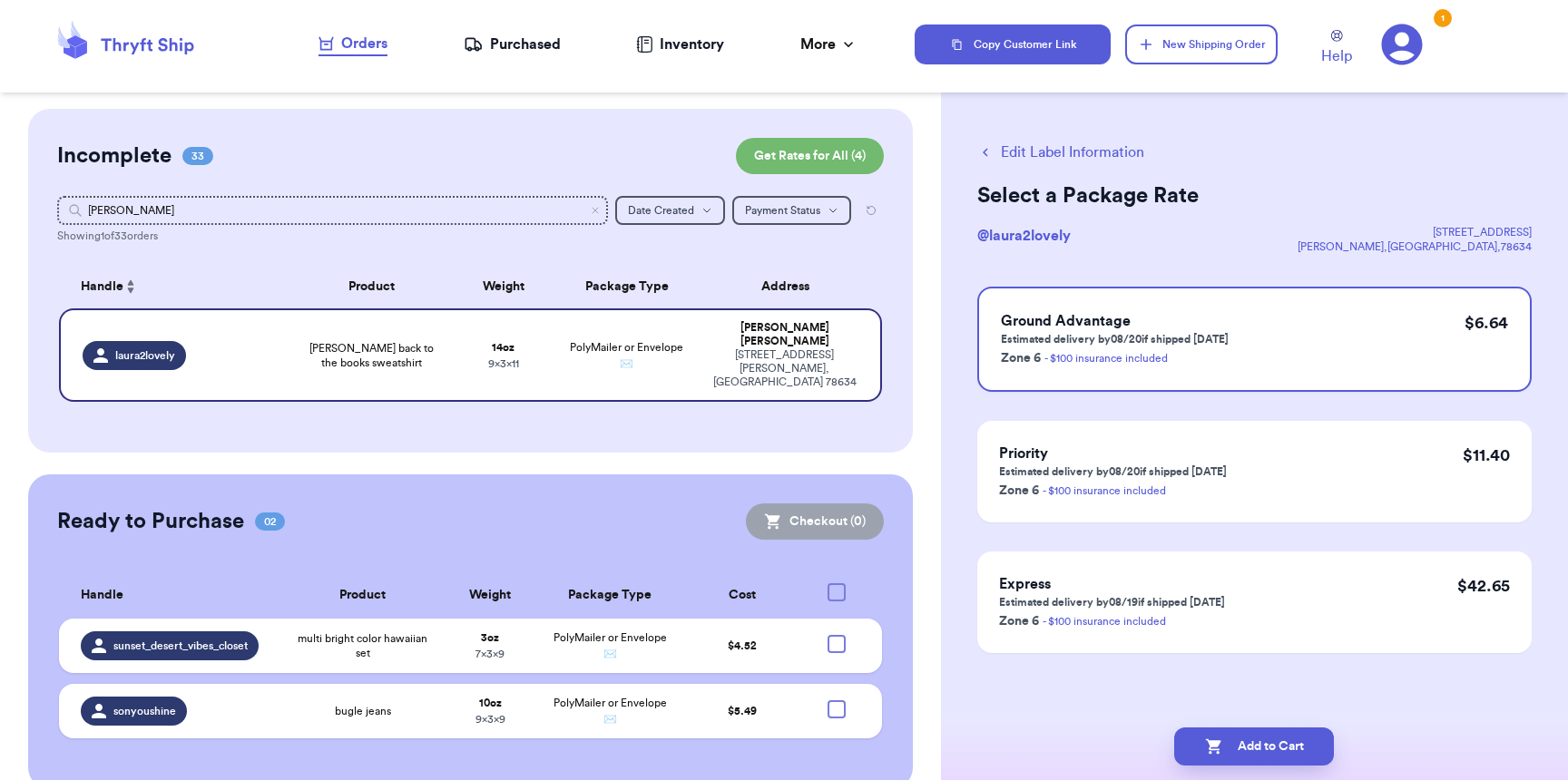
scroll to position [0, 0]
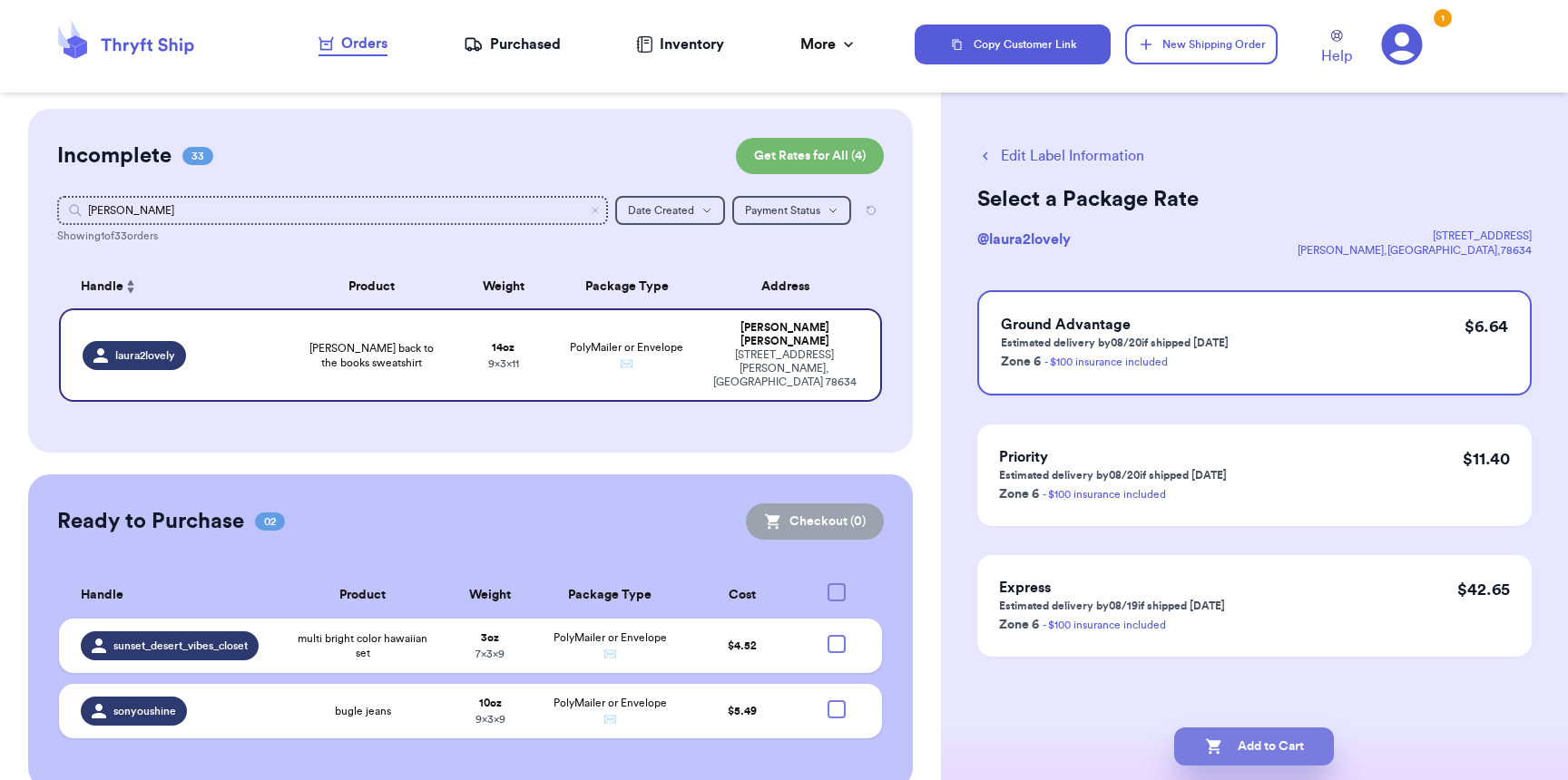
click at [1238, 738] on button "Add to Cart" at bounding box center [1254, 747] width 160 height 39
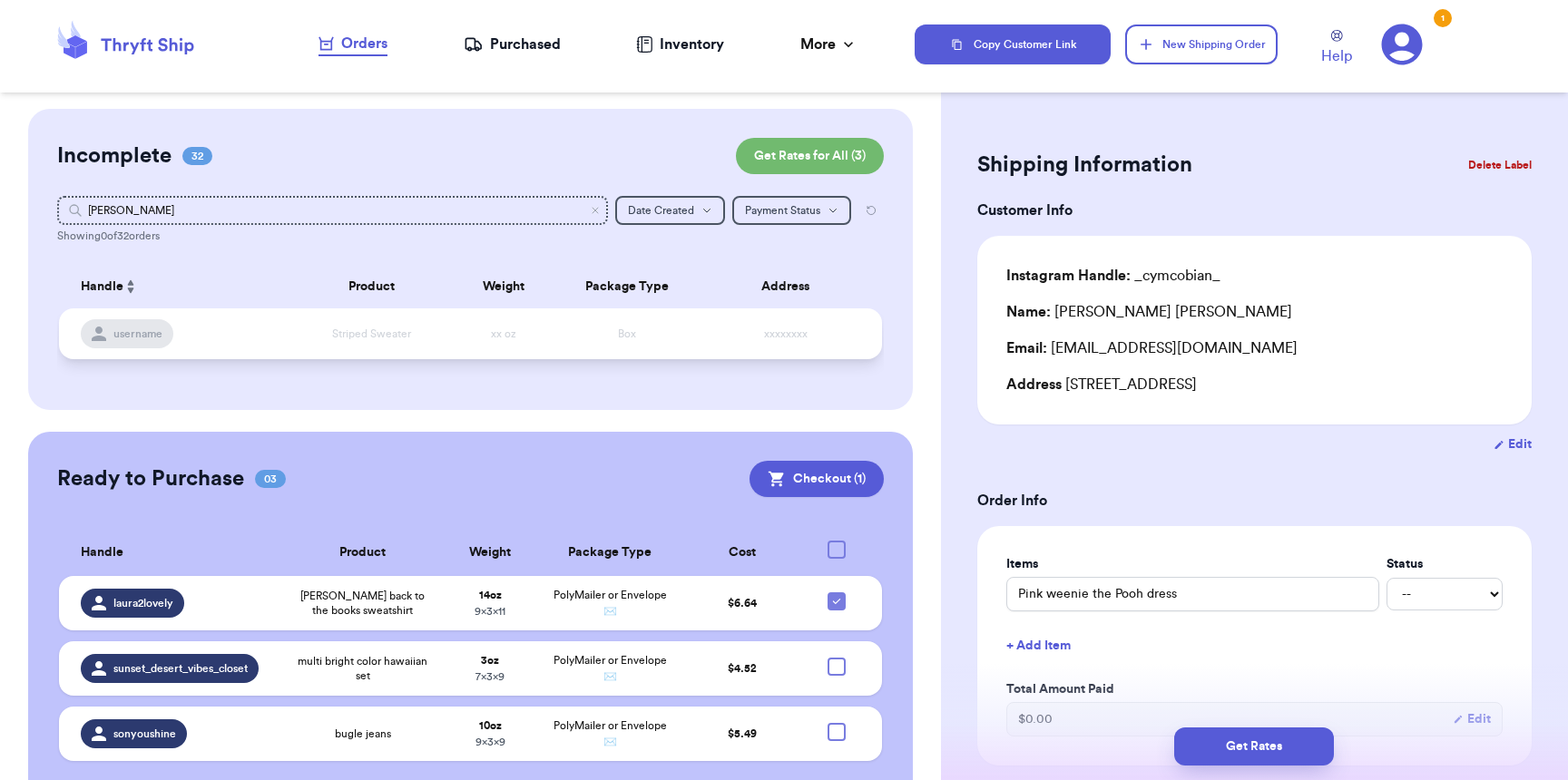
click at [553, 347] on td "Box" at bounding box center [626, 333] width 148 height 50
drag, startPoint x: 496, startPoint y: 217, endPoint x: 62, endPoint y: 184, distance: 435.3
click at [62, 184] on div "Incomplete 32 Get Rates for All ( 3 ) Get Rates for All ( 3 ) laura Date Create…" at bounding box center [471, 260] width 885 height 301
click at [589, 210] on icon "Clear search" at bounding box center [595, 210] width 11 height 11
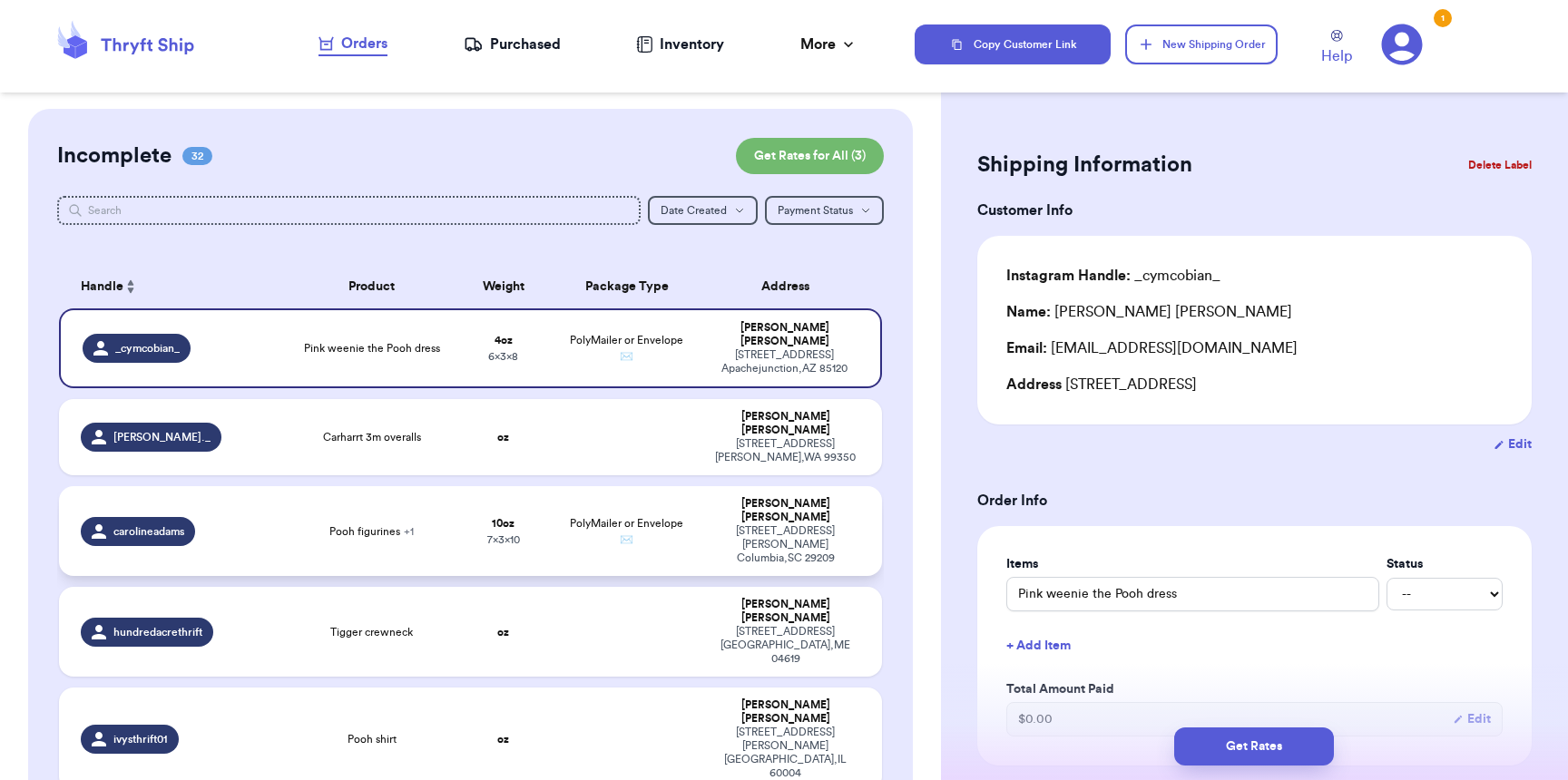
click at [671, 518] on span "PolyMailer or Envelope ✉️" at bounding box center [627, 531] width 114 height 28
type input "Pooh figurines"
type input "10"
type input "7"
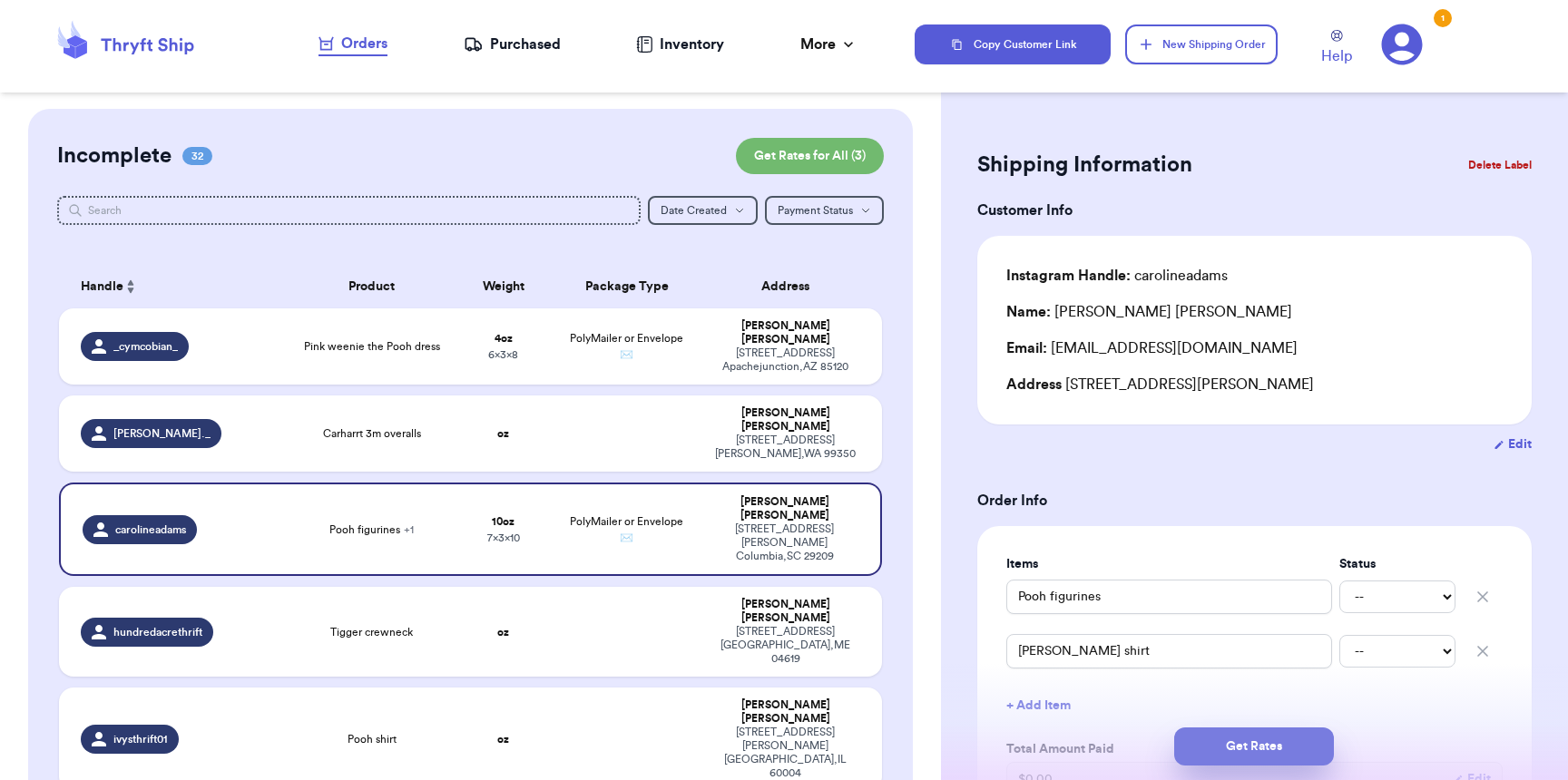
click at [1247, 737] on button "Get Rates" at bounding box center [1254, 747] width 160 height 39
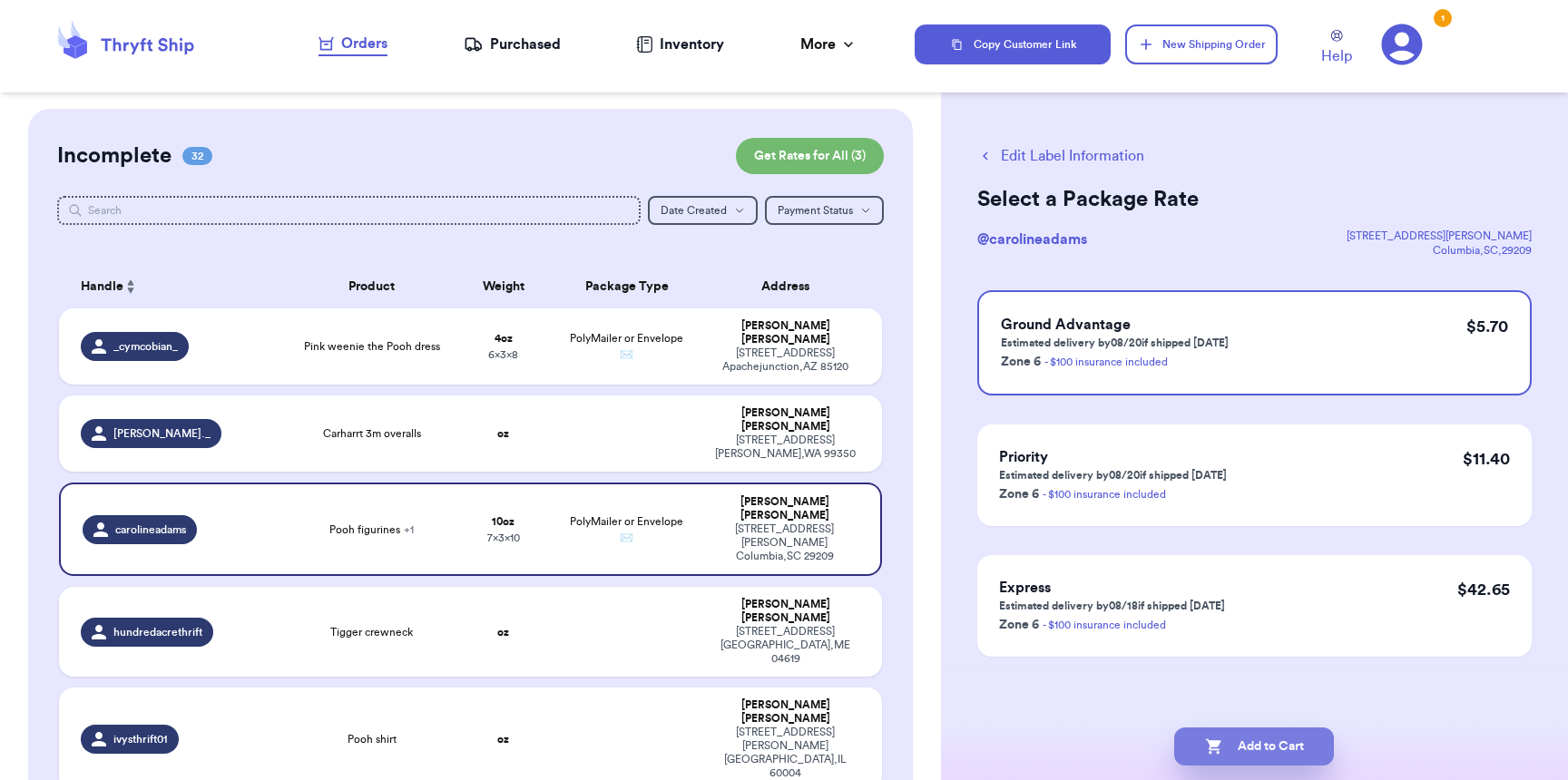
click at [1269, 737] on button "Add to Cart" at bounding box center [1254, 747] width 160 height 39
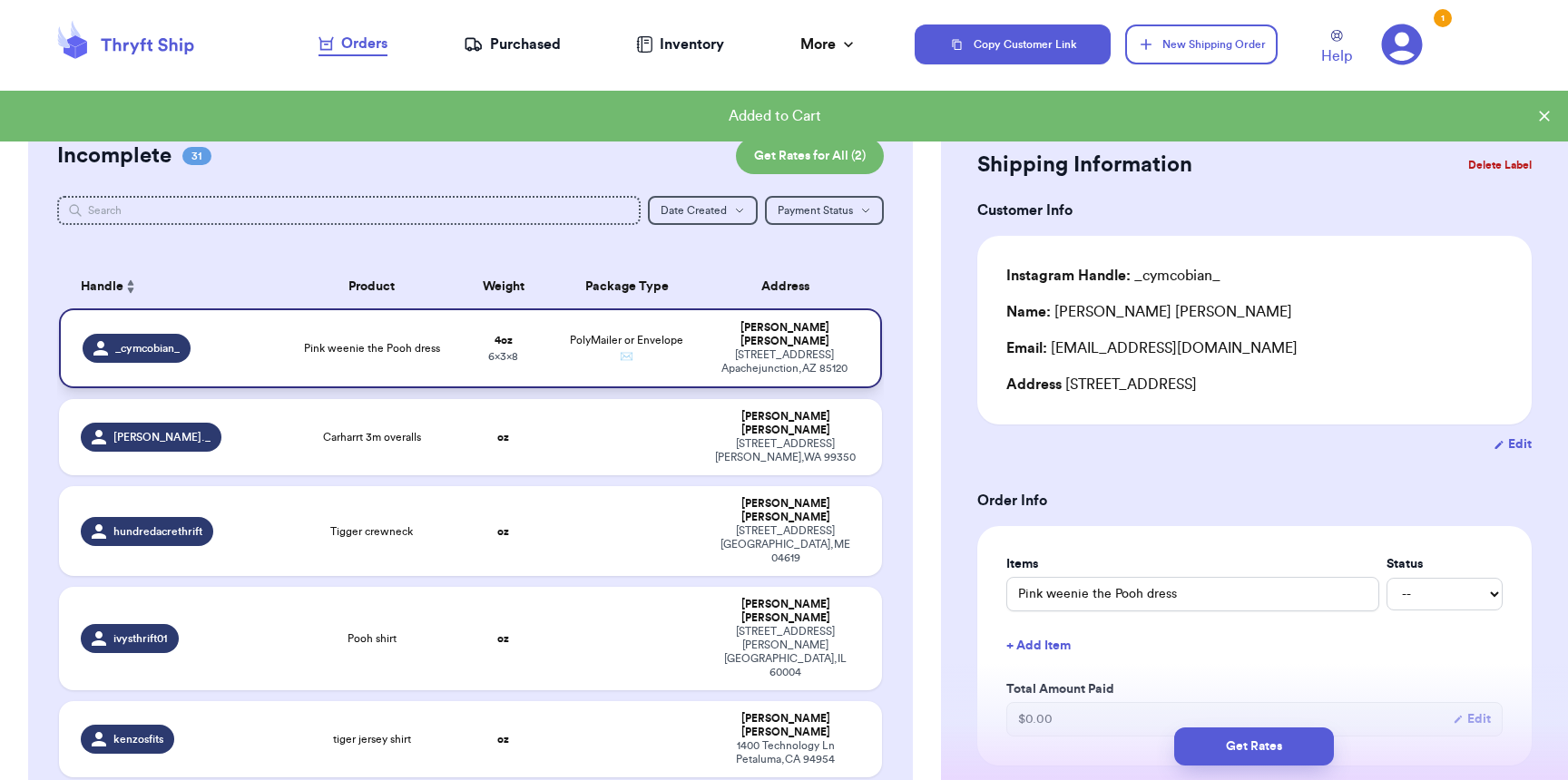
click at [577, 349] on td "PolyMailer or Envelope ✉️" at bounding box center [626, 348] width 148 height 80
click at [1282, 755] on button "Get Rates" at bounding box center [1254, 747] width 160 height 39
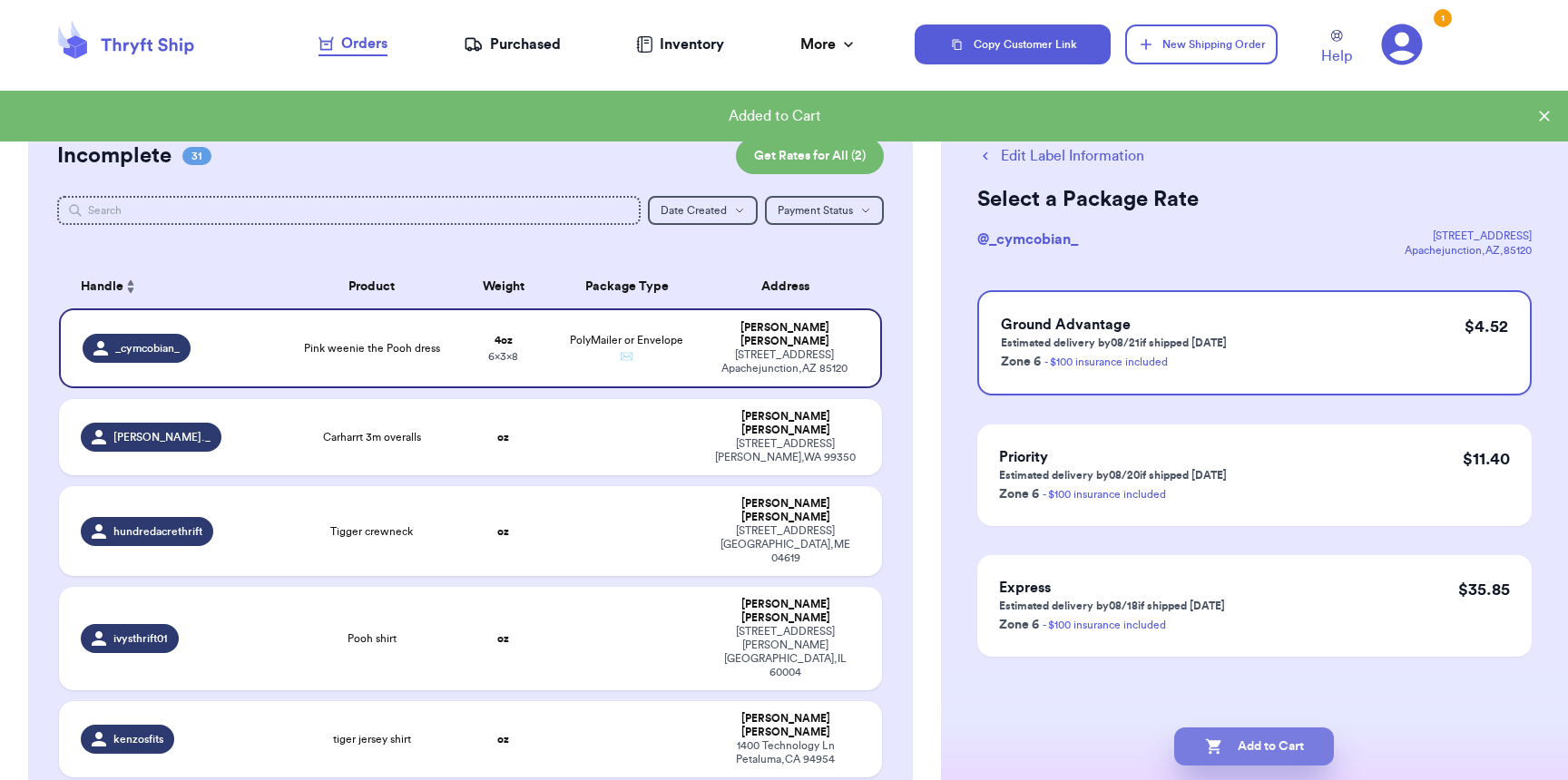
click at [1280, 751] on button "Add to Cart" at bounding box center [1254, 747] width 160 height 39
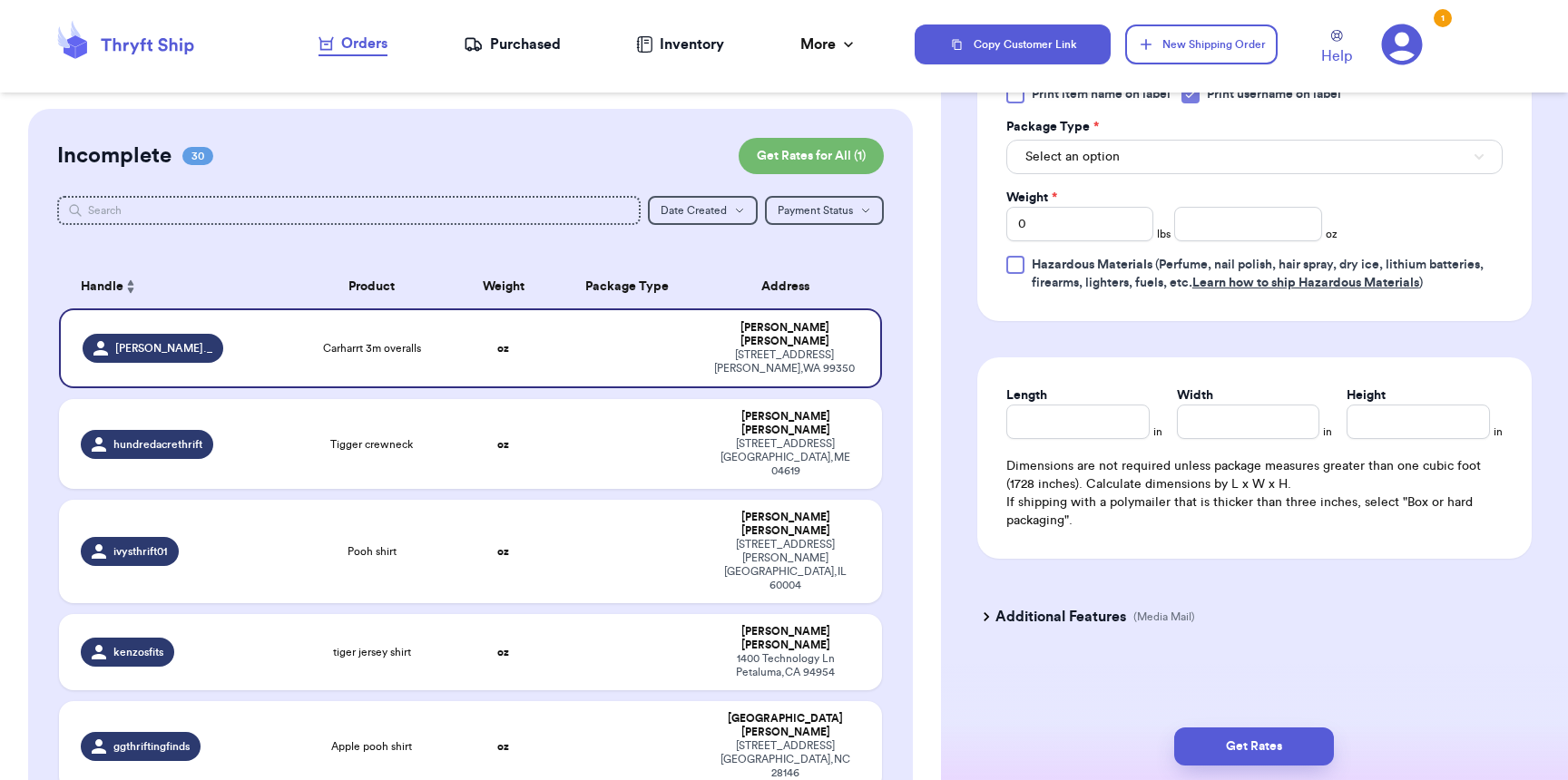
scroll to position [801, 0]
click at [1090, 150] on span "Select an option" at bounding box center [1072, 157] width 95 height 18
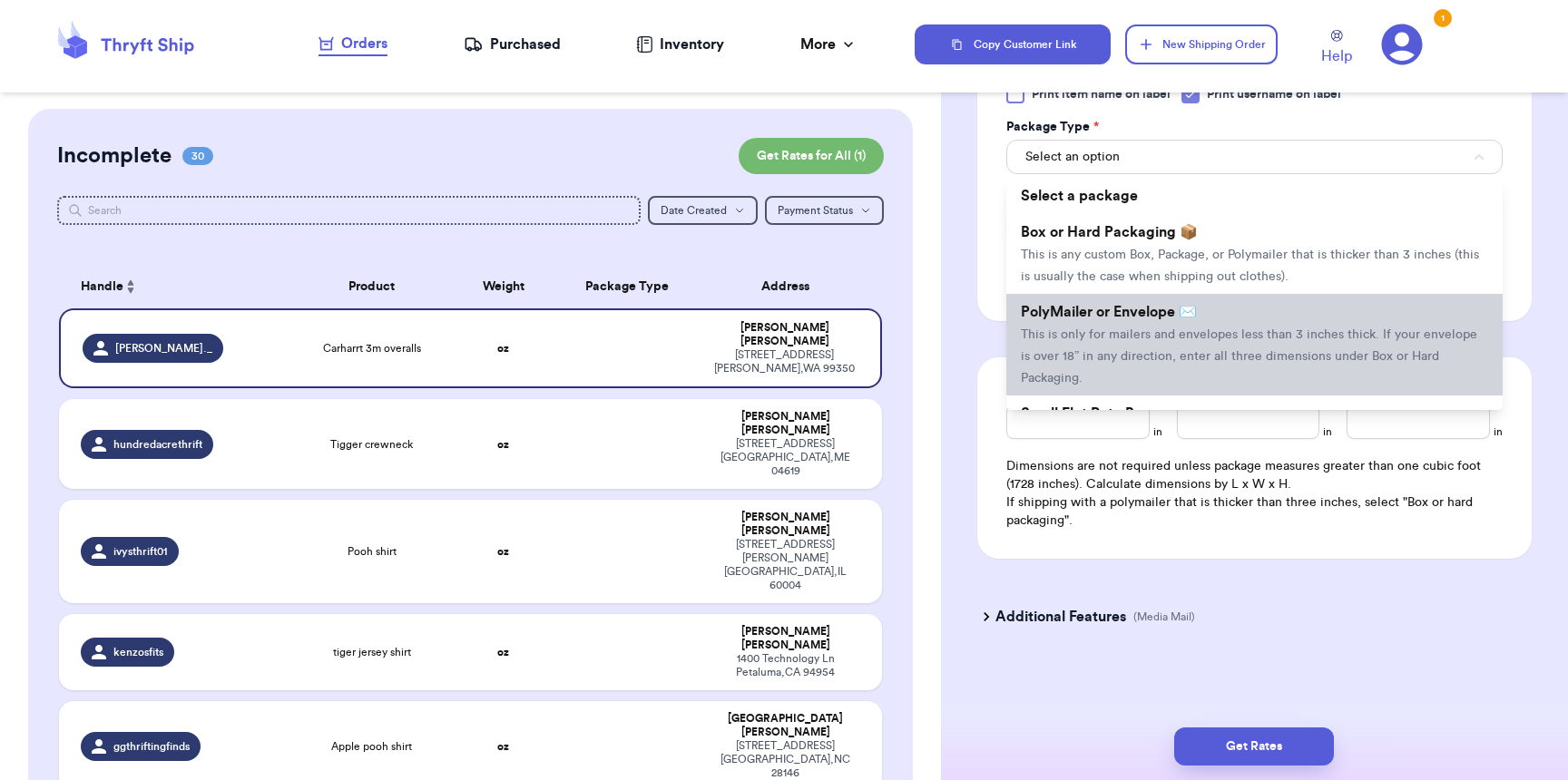
click at [1095, 329] on span "This is only for mailers and envelopes less than 3 inches thick. If your envelo…" at bounding box center [1249, 356] width 456 height 56
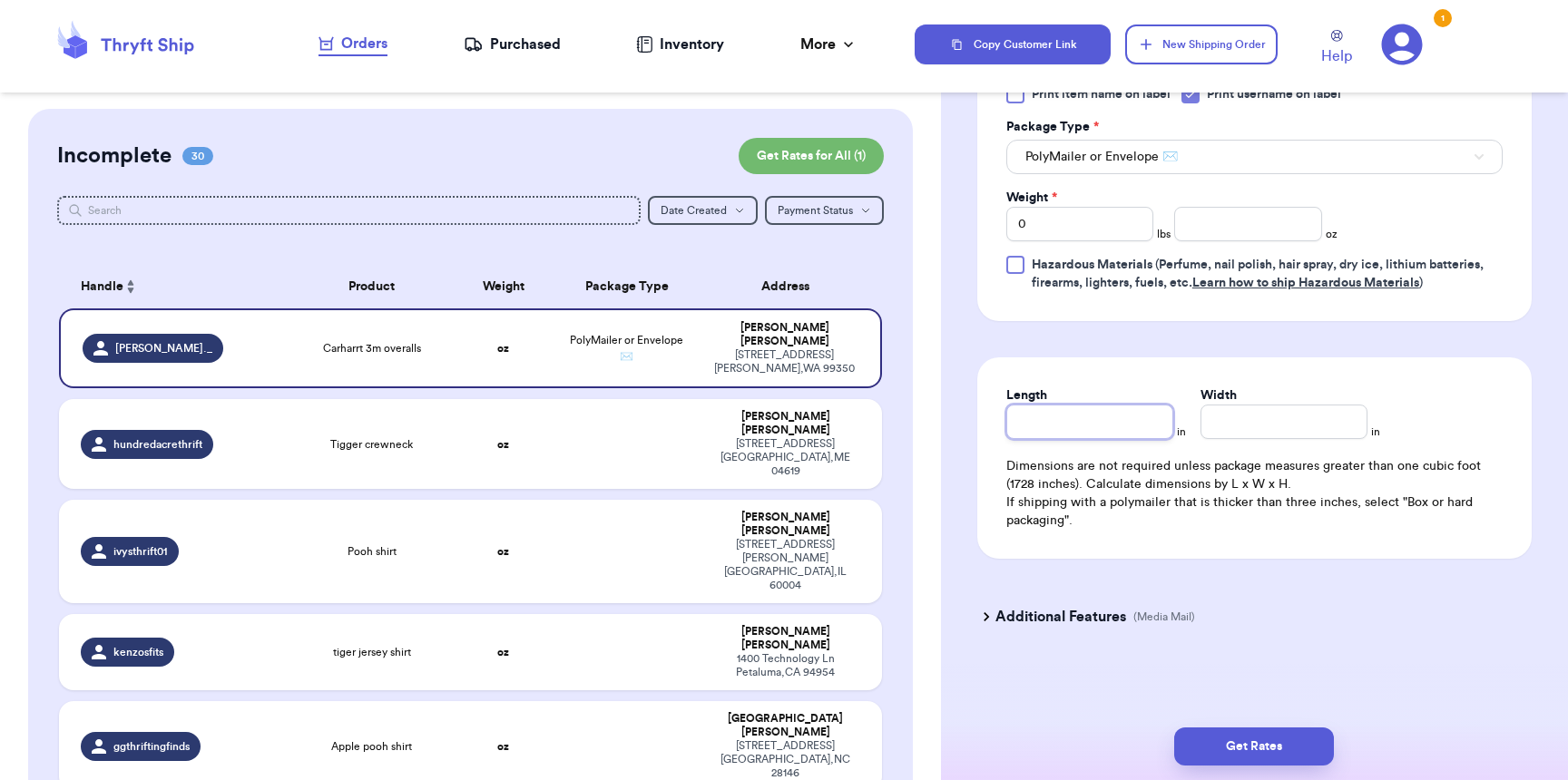
click at [1081, 420] on input "Length" at bounding box center [1090, 422] width 167 height 35
type input "9"
type input "8"
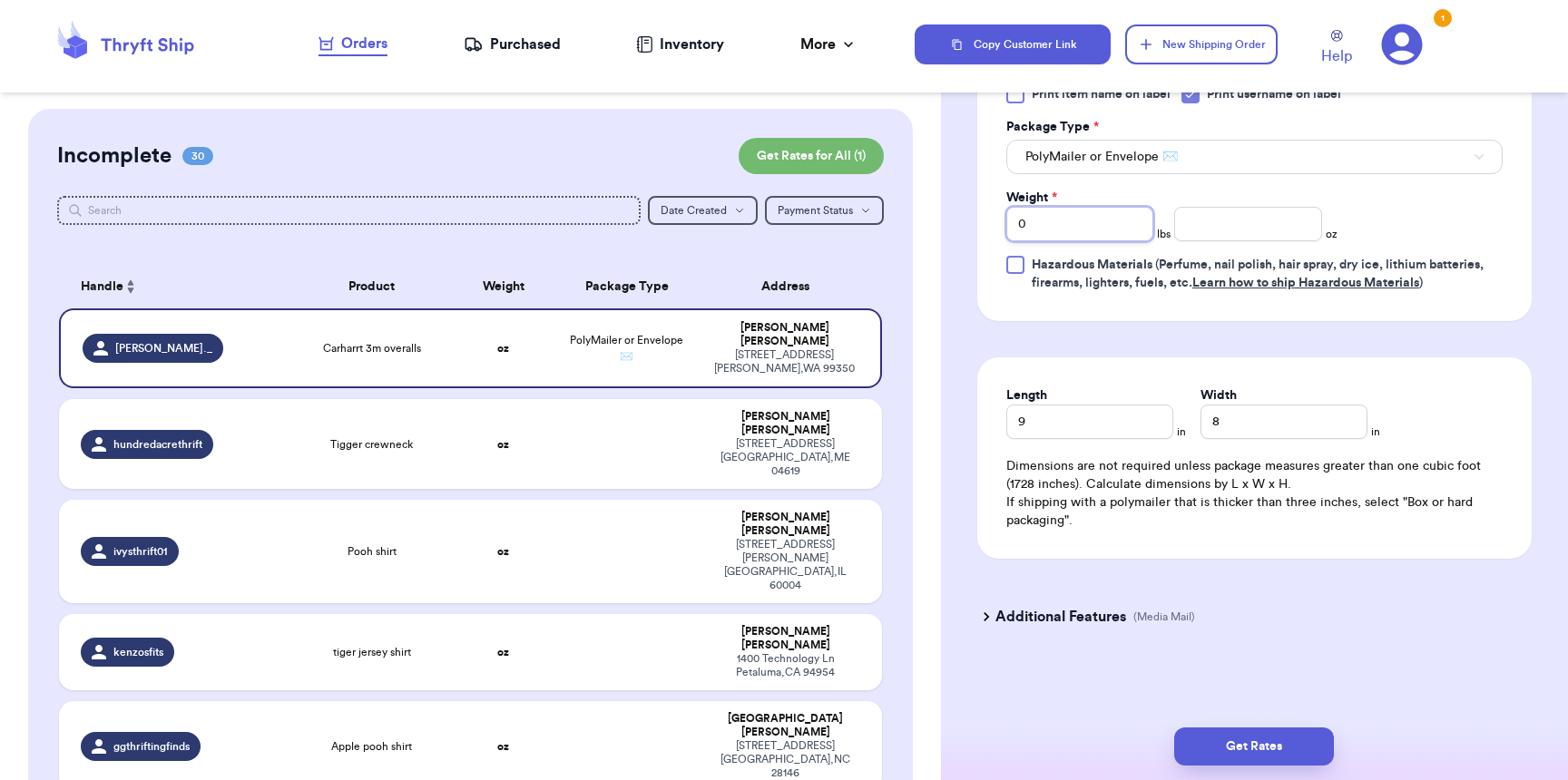
click at [1070, 206] on input "0" at bounding box center [1080, 224] width 147 height 35
click at [1245, 221] on input "number" at bounding box center [1248, 224] width 147 height 35
type input "9"
click at [1283, 766] on div "Get Rates" at bounding box center [1254, 746] width 627 height 67
click at [1283, 740] on button "Get Rates" at bounding box center [1254, 747] width 160 height 39
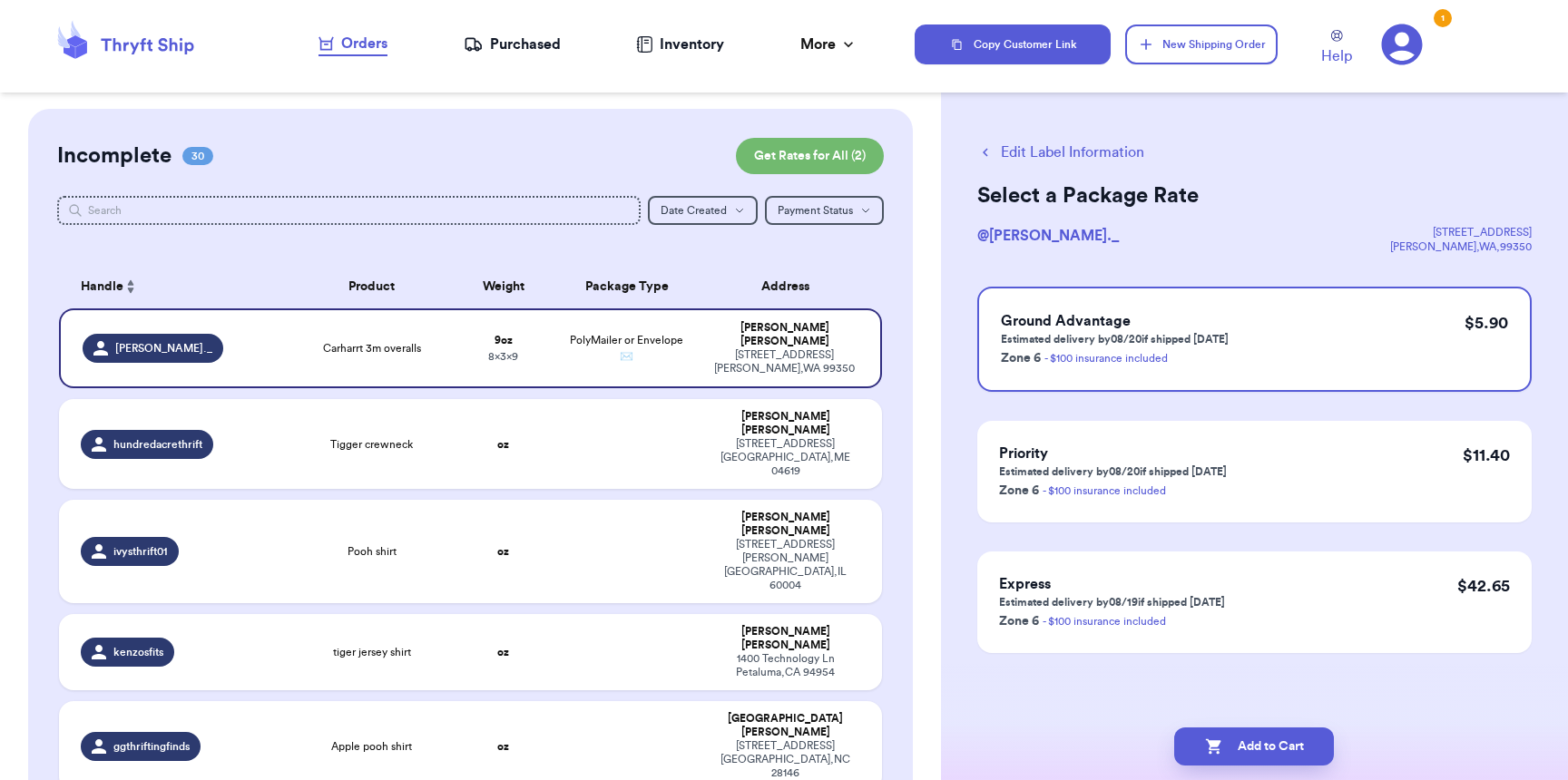
scroll to position [0, 0]
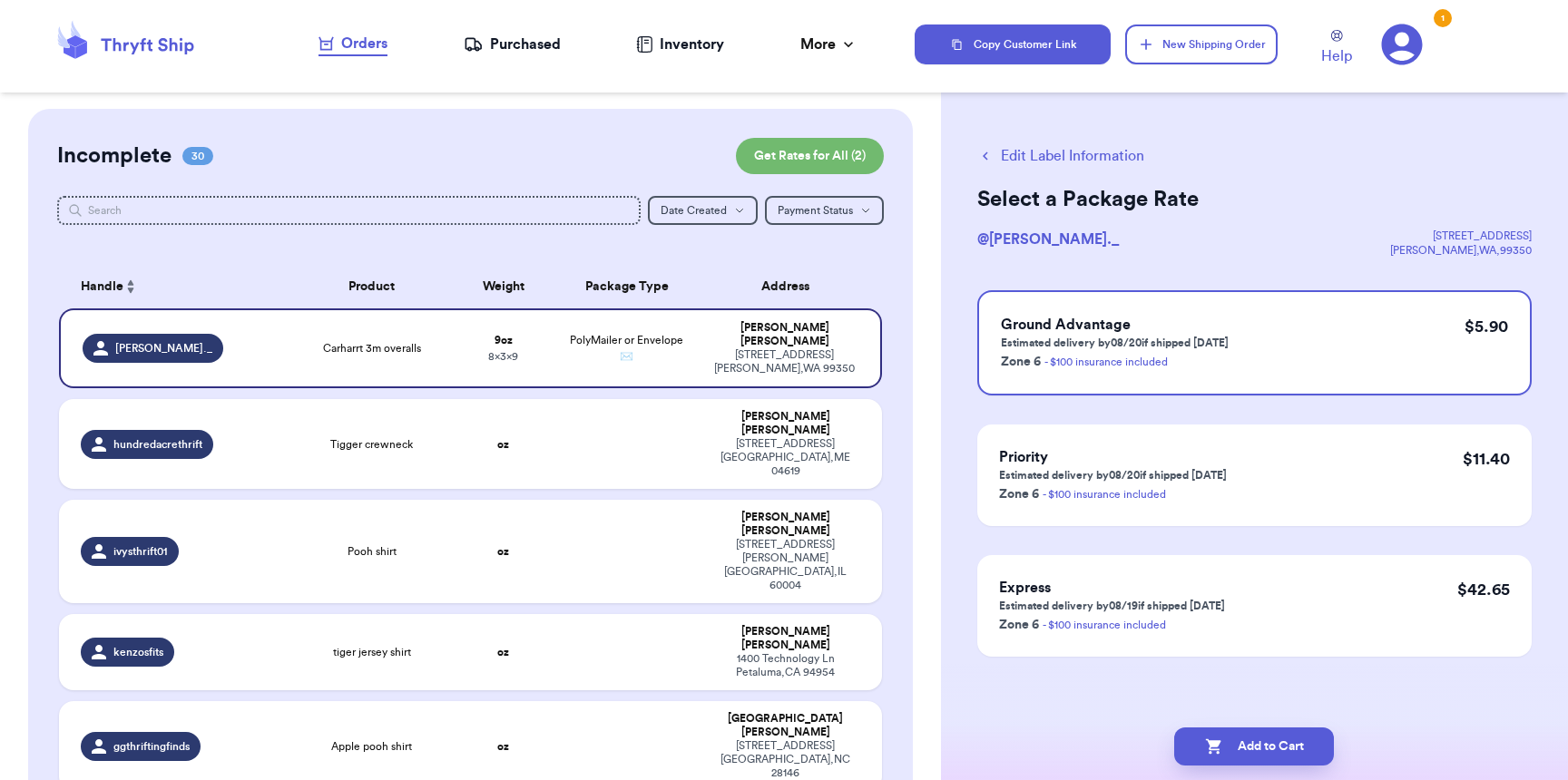
click at [1030, 161] on button "Edit Label Information" at bounding box center [1060, 156] width 167 height 22
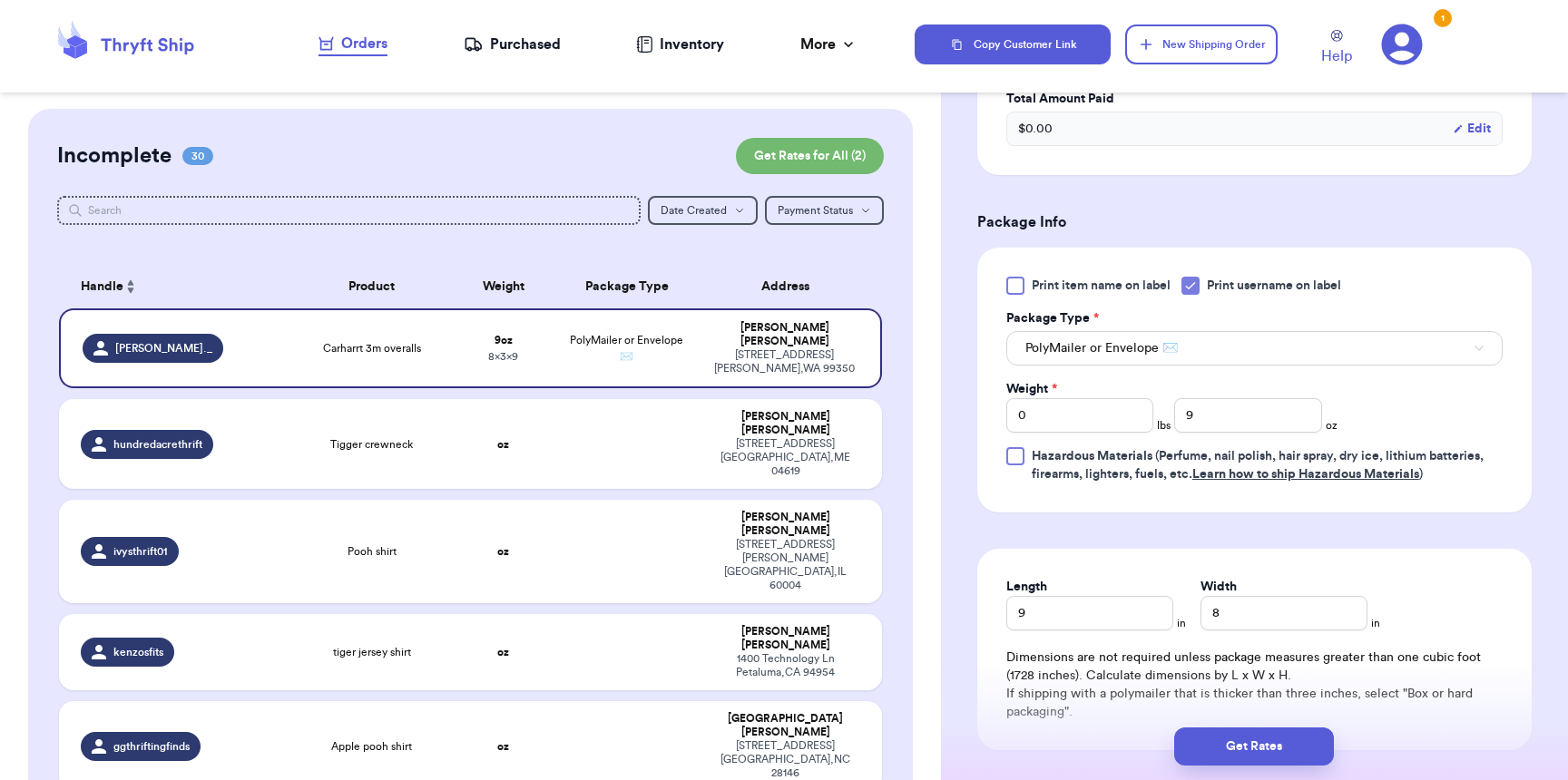
scroll to position [705, 0]
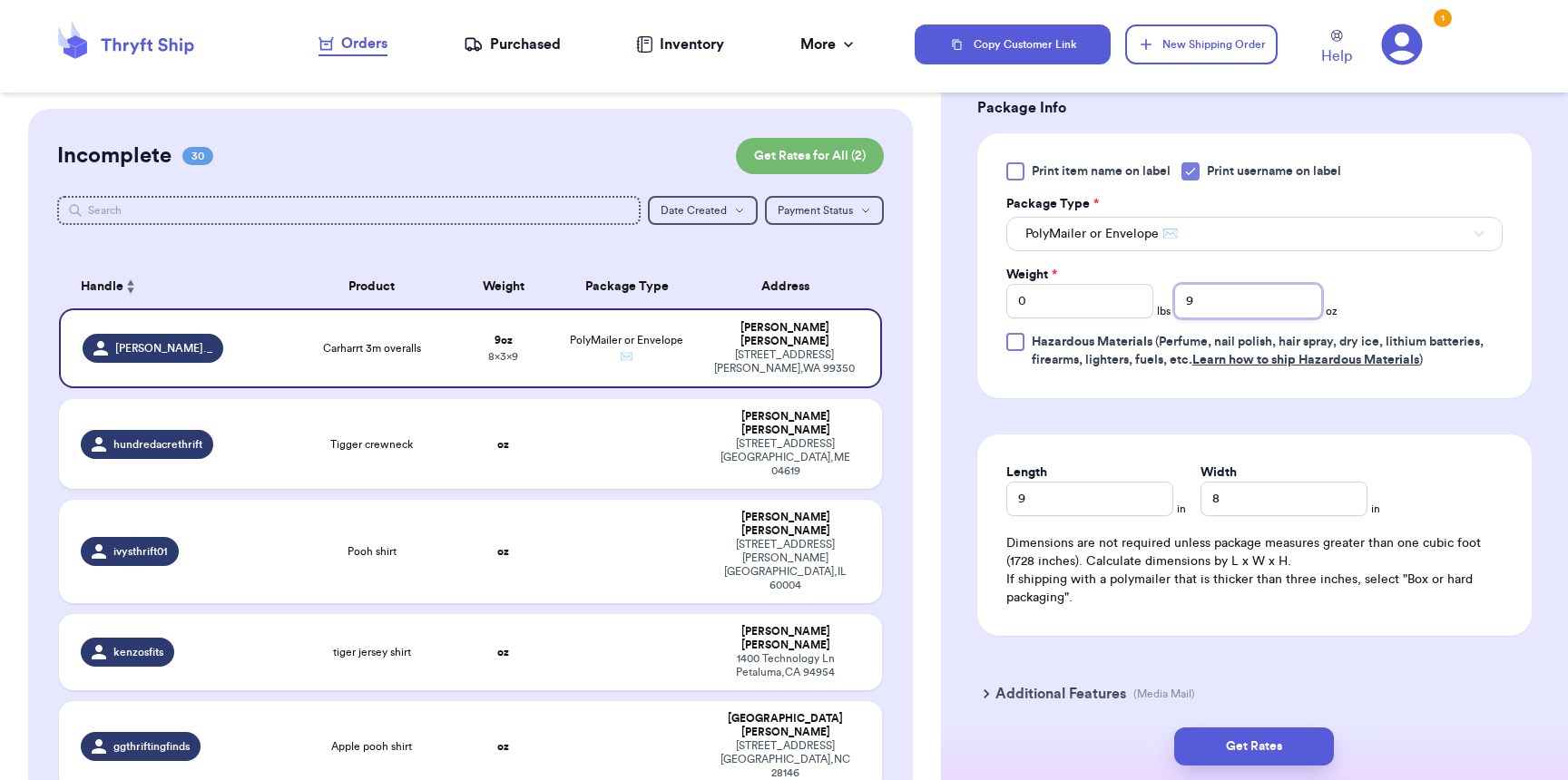
click at [1226, 311] on input "9" at bounding box center [1248, 301] width 147 height 35
type input "8"
click at [1251, 768] on div "Get Rates" at bounding box center [1254, 746] width 627 height 67
click at [1249, 754] on button "Get Rates" at bounding box center [1254, 747] width 160 height 39
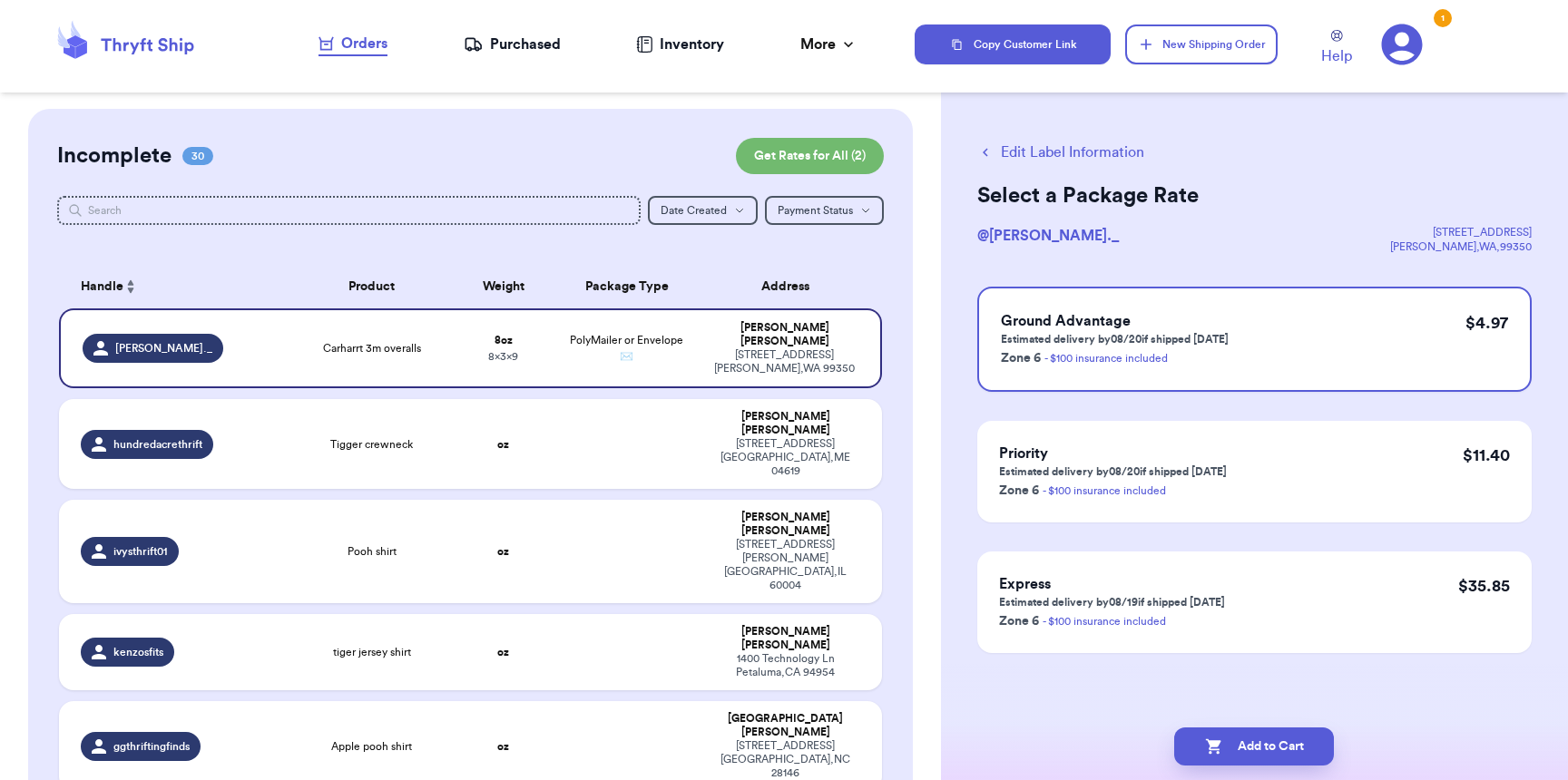
scroll to position [0, 0]
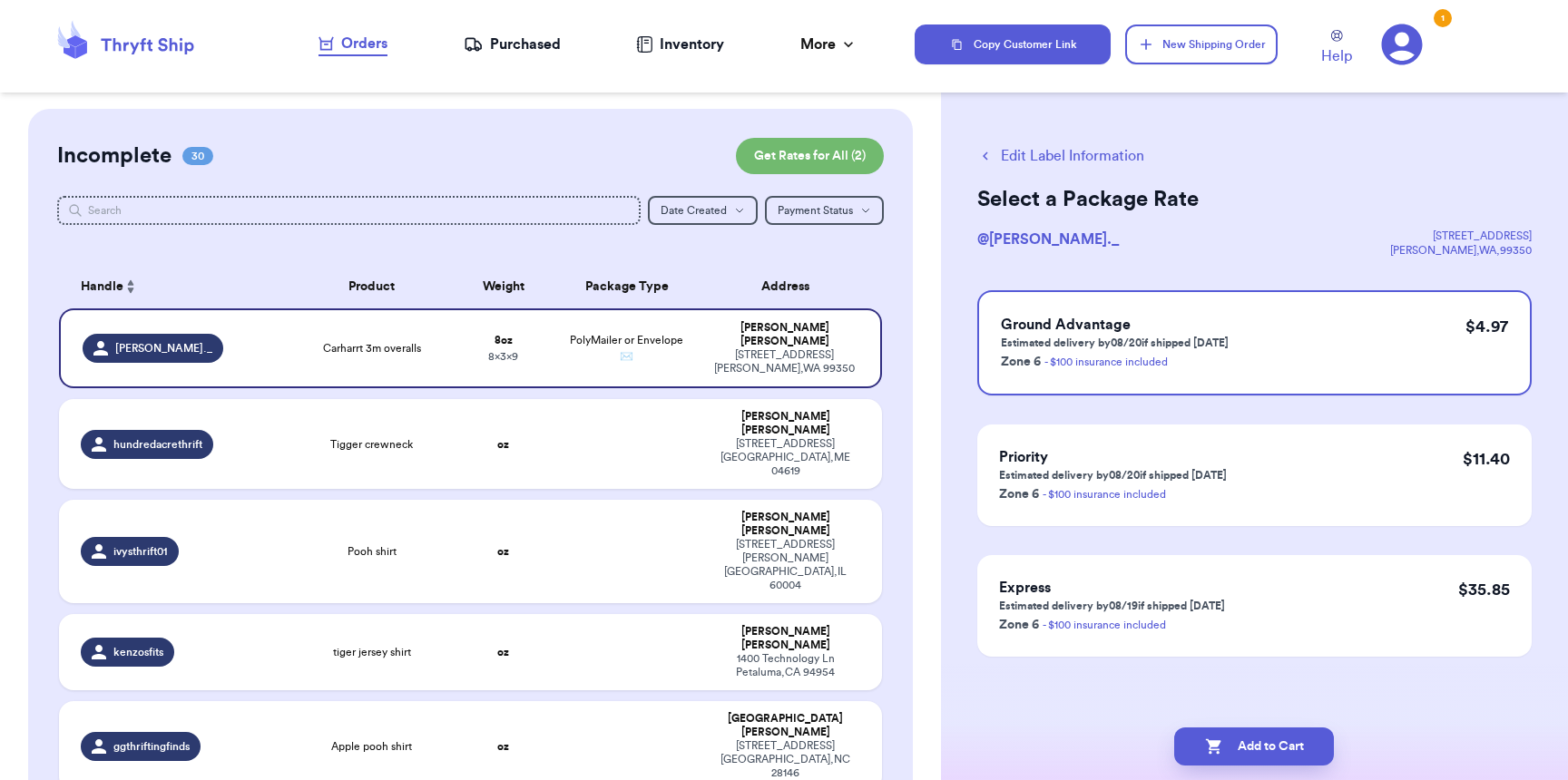
click at [991, 159] on icon "button" at bounding box center [985, 156] width 17 height 17
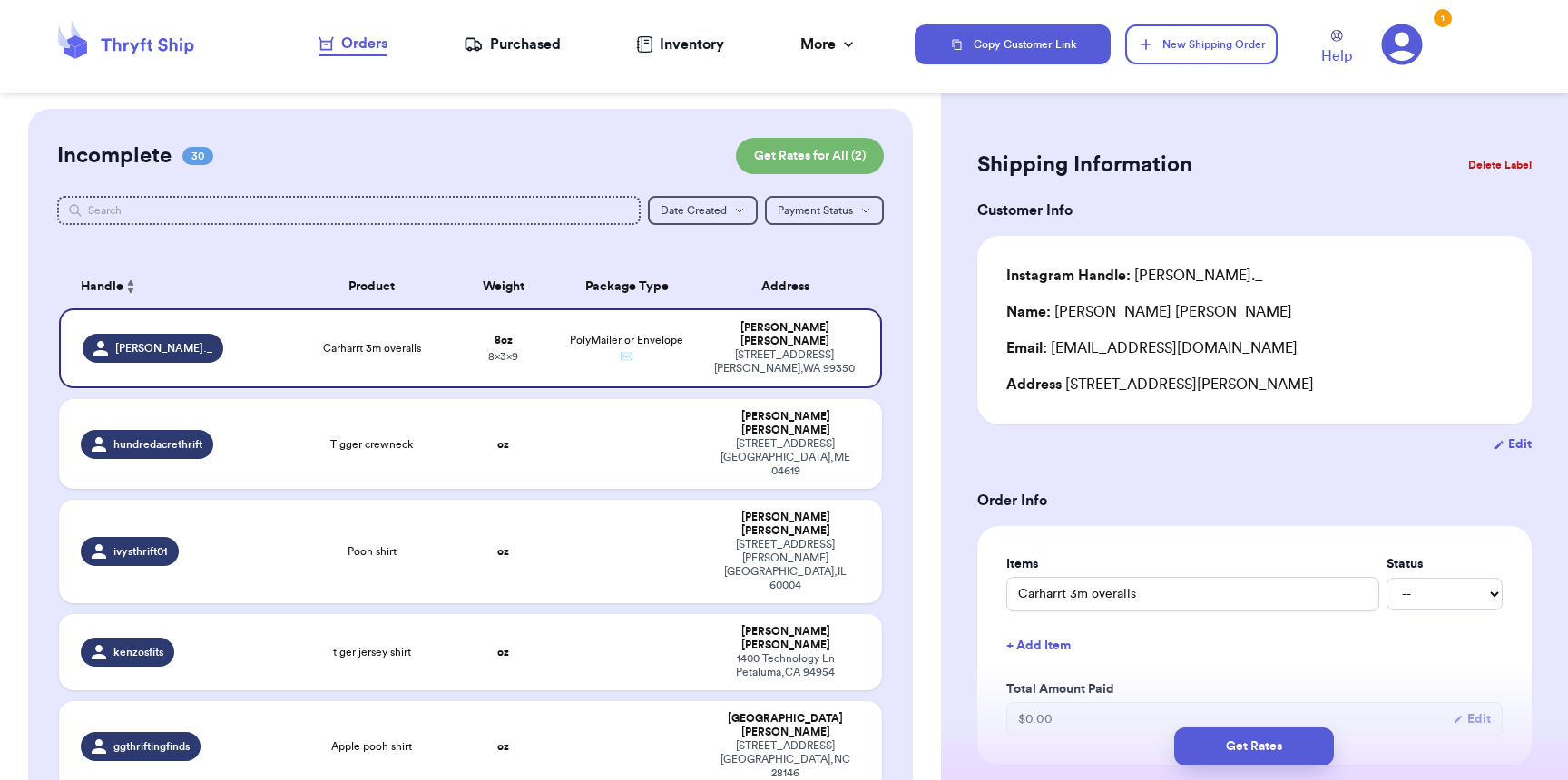
scroll to position [805, 0]
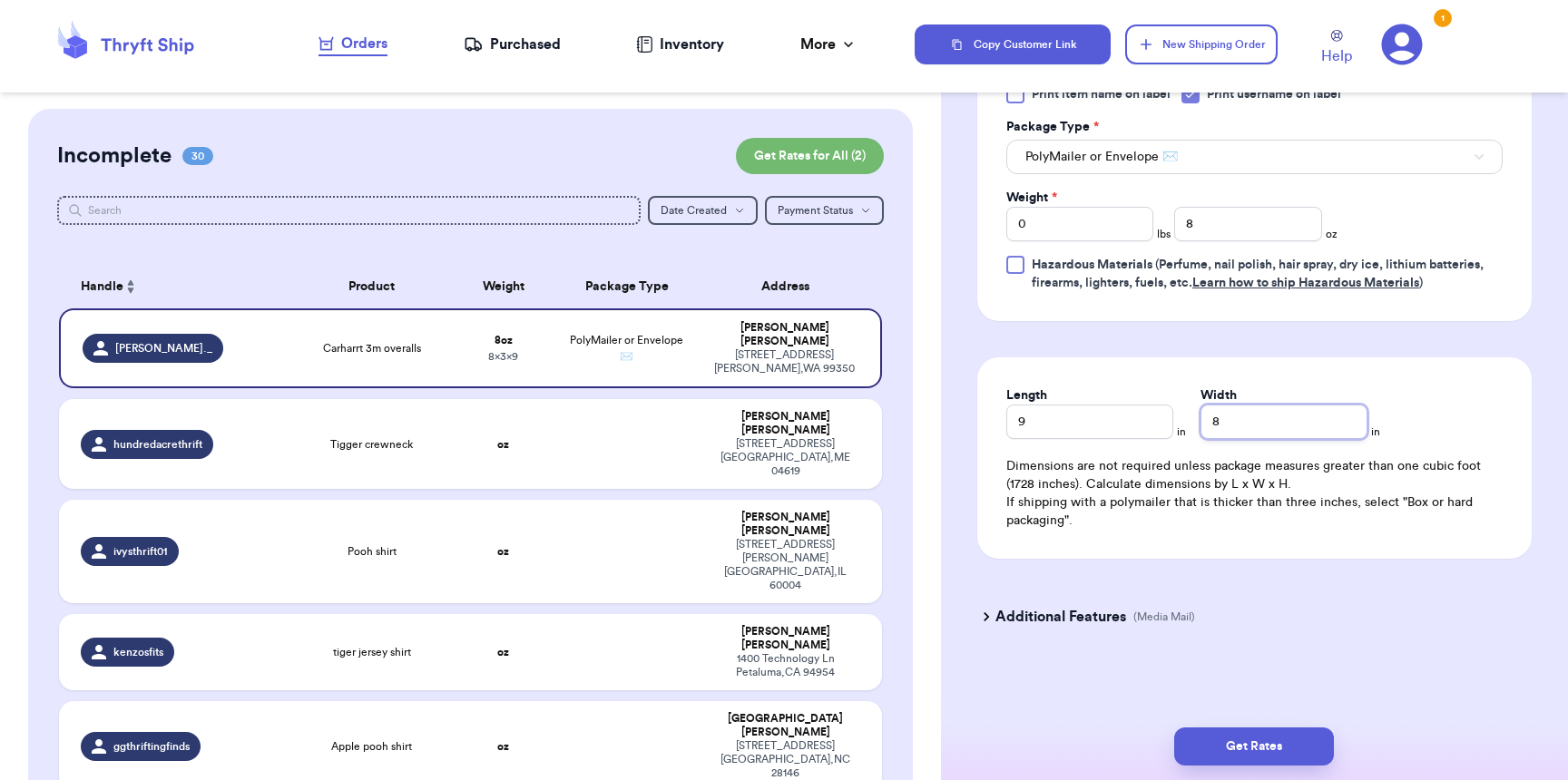
click at [1239, 426] on input "8" at bounding box center [1284, 422] width 167 height 35
click at [1250, 210] on input "8" at bounding box center [1248, 224] width 147 height 35
type input "9"
click at [1285, 754] on button "Get Rates" at bounding box center [1254, 747] width 160 height 39
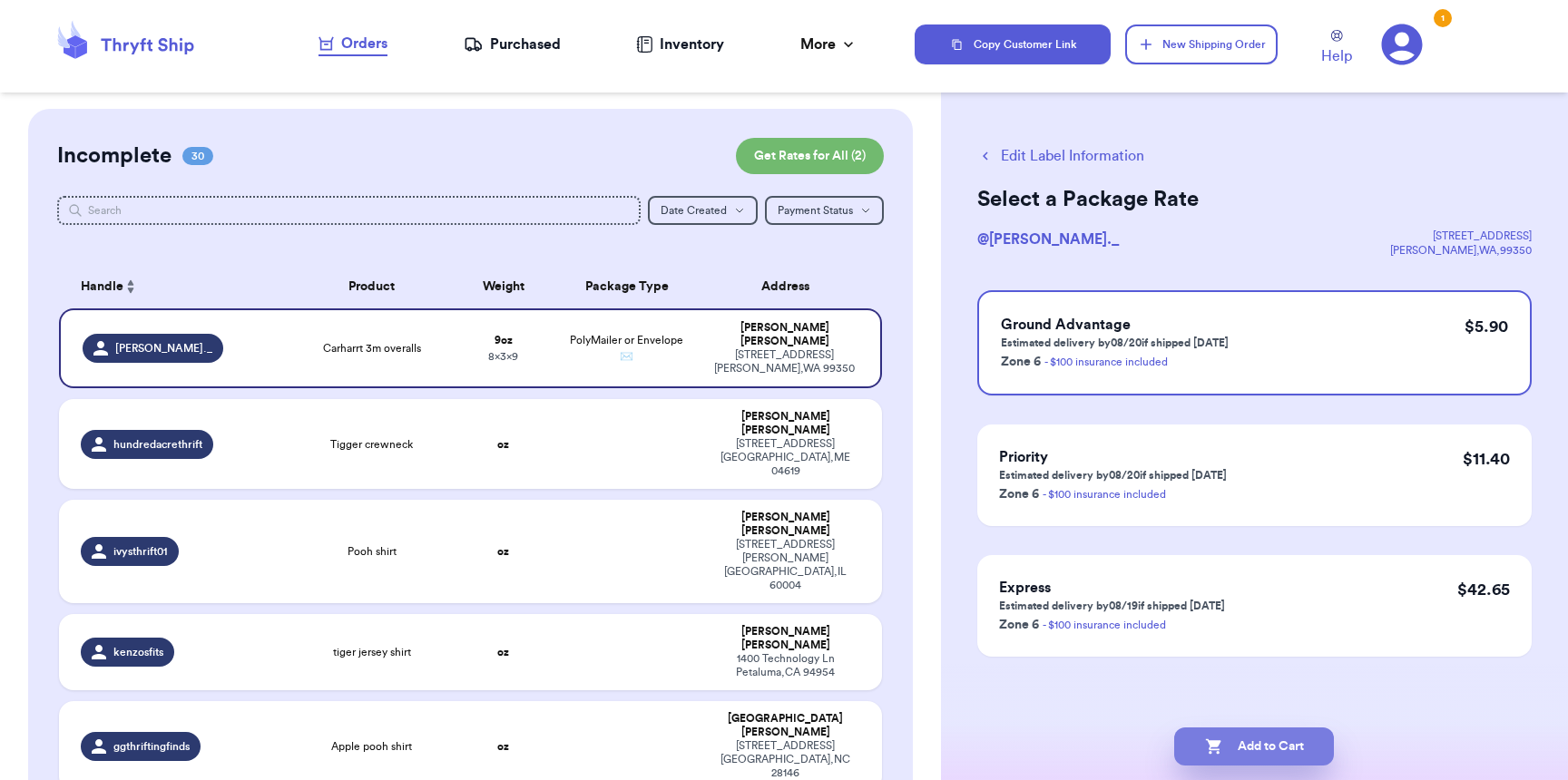
click at [1234, 742] on button "Add to Cart" at bounding box center [1254, 747] width 160 height 39
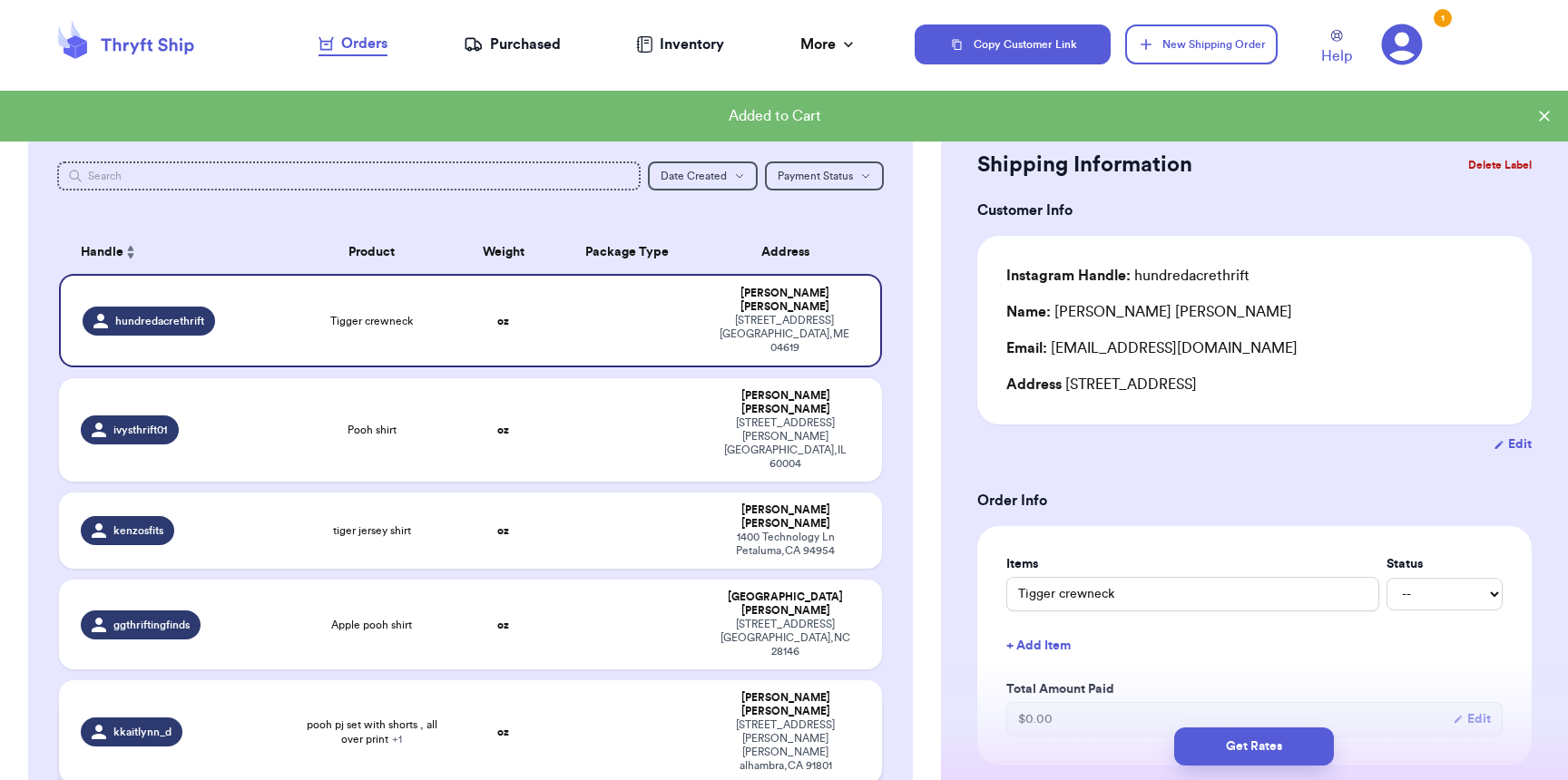
scroll to position [37, 0]
click at [305, 716] on span "pooh pj set with shorts , all over print + 1" at bounding box center [371, 730] width 142 height 29
type input "pooh pj set with shorts , all over print"
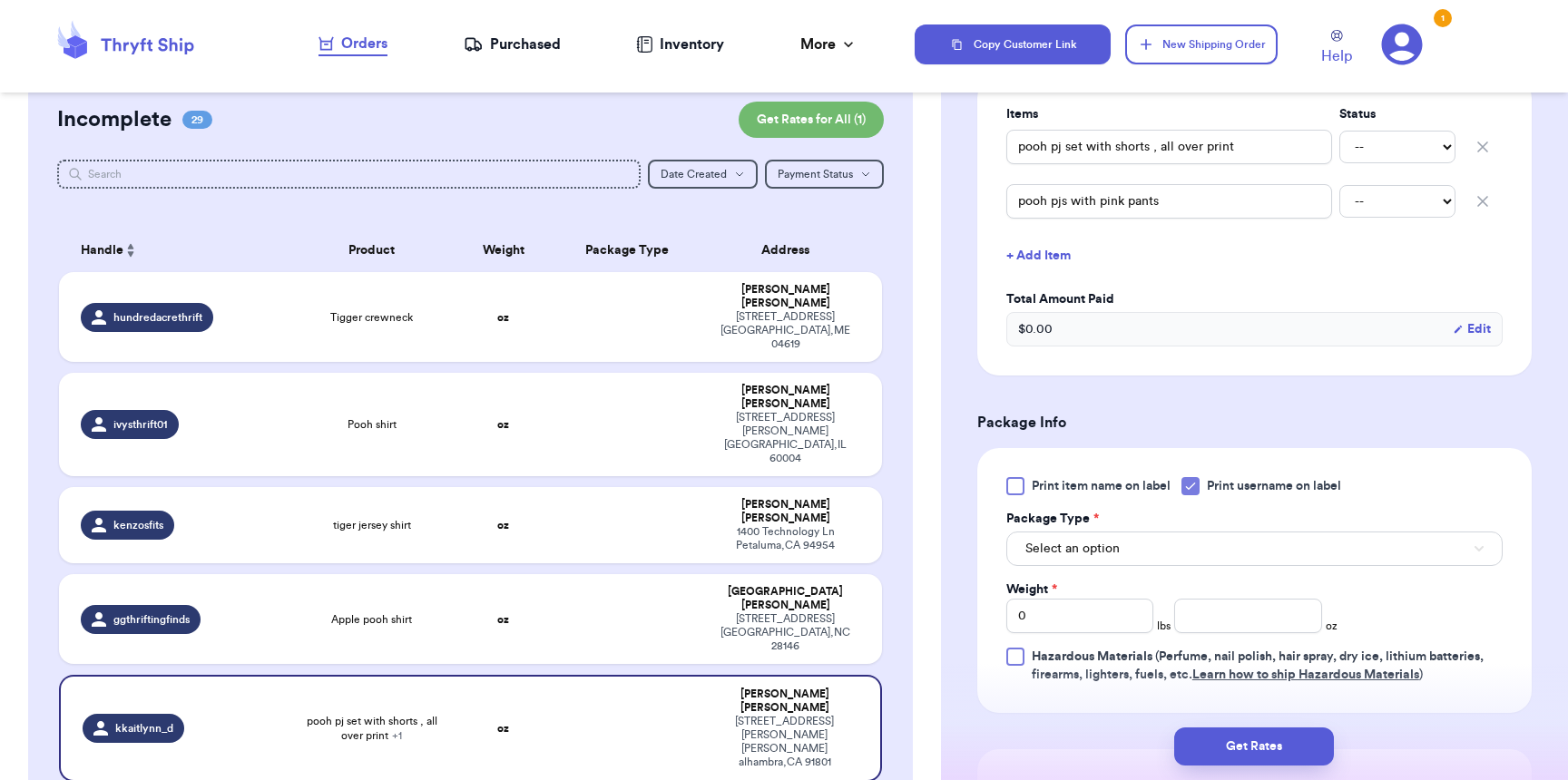
scroll to position [479, 0]
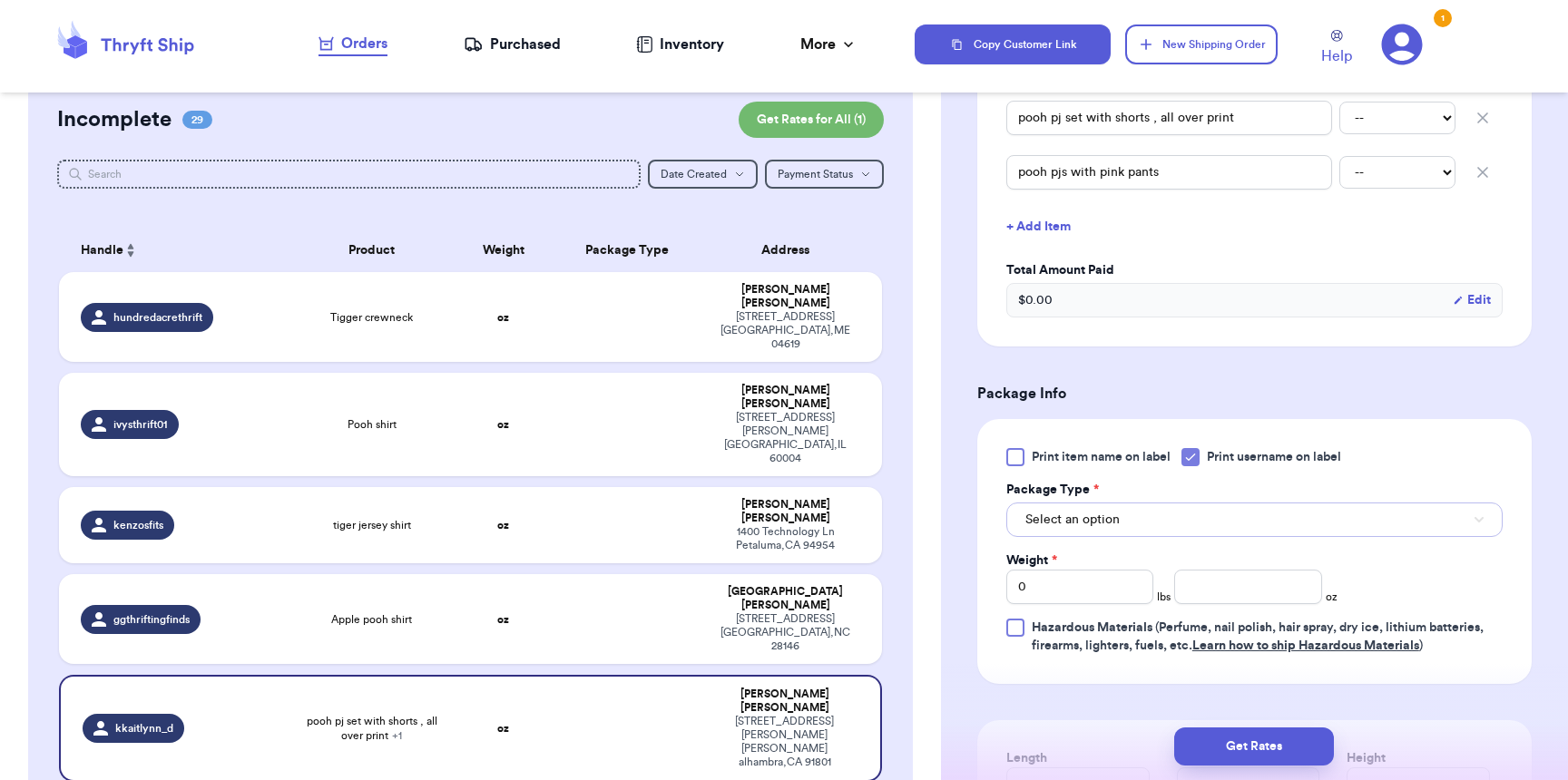
click at [1112, 529] on span "Select an option" at bounding box center [1072, 519] width 95 height 18
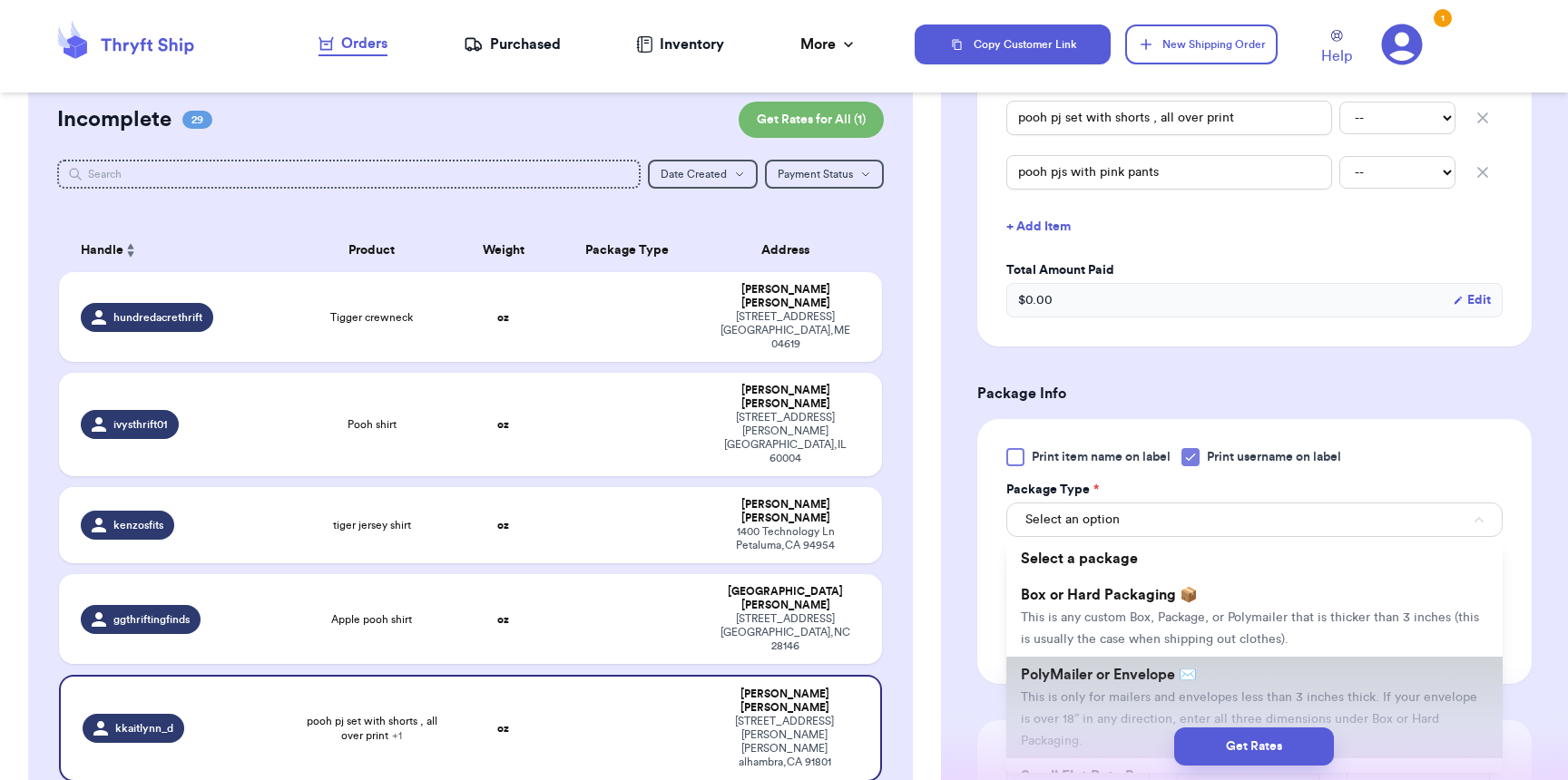
click at [1092, 680] on span "PolyMailer or Envelope ✉️" at bounding box center [1109, 674] width 176 height 15
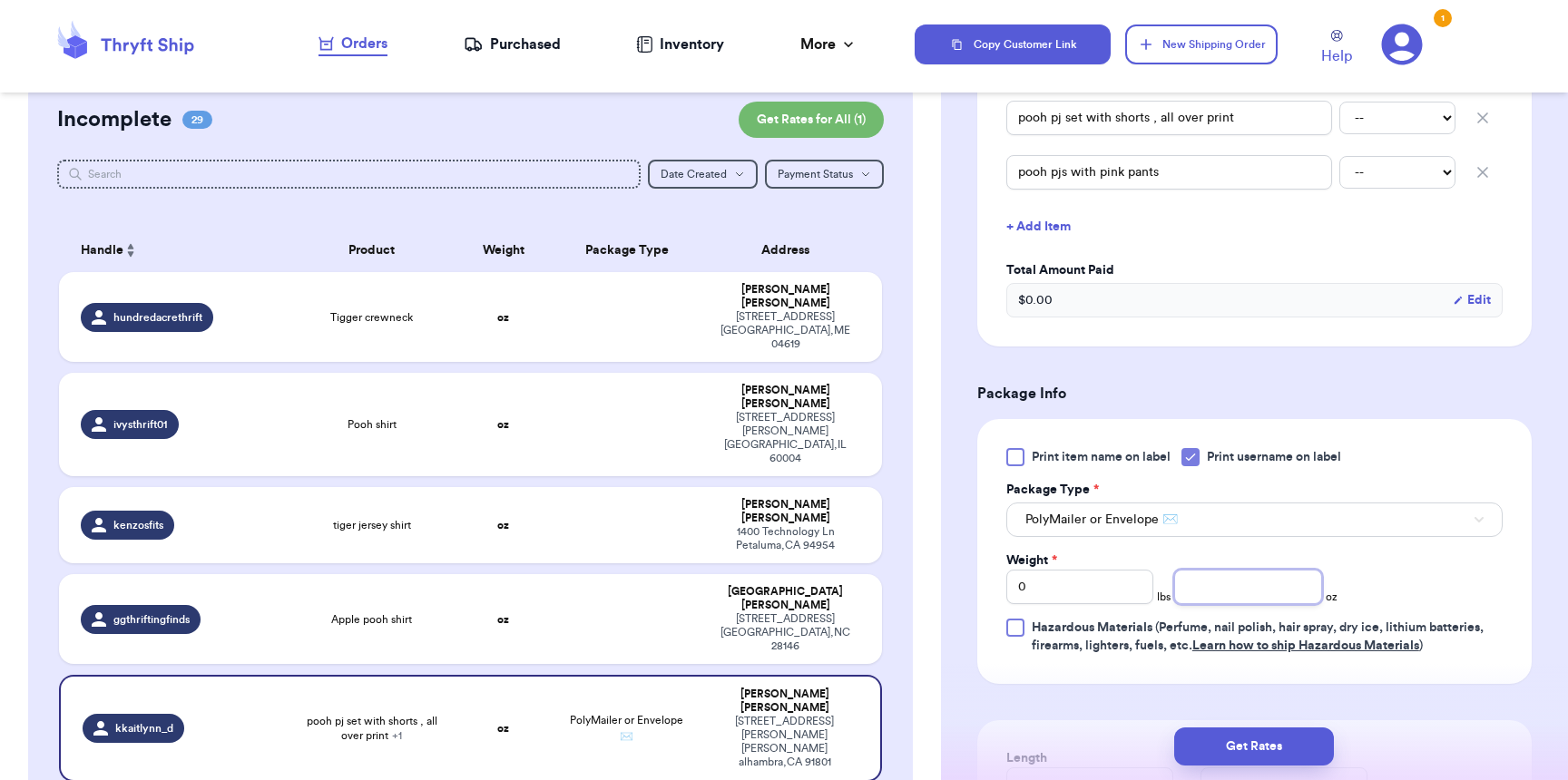
click at [1189, 599] on input "number" at bounding box center [1248, 587] width 147 height 35
type input "9"
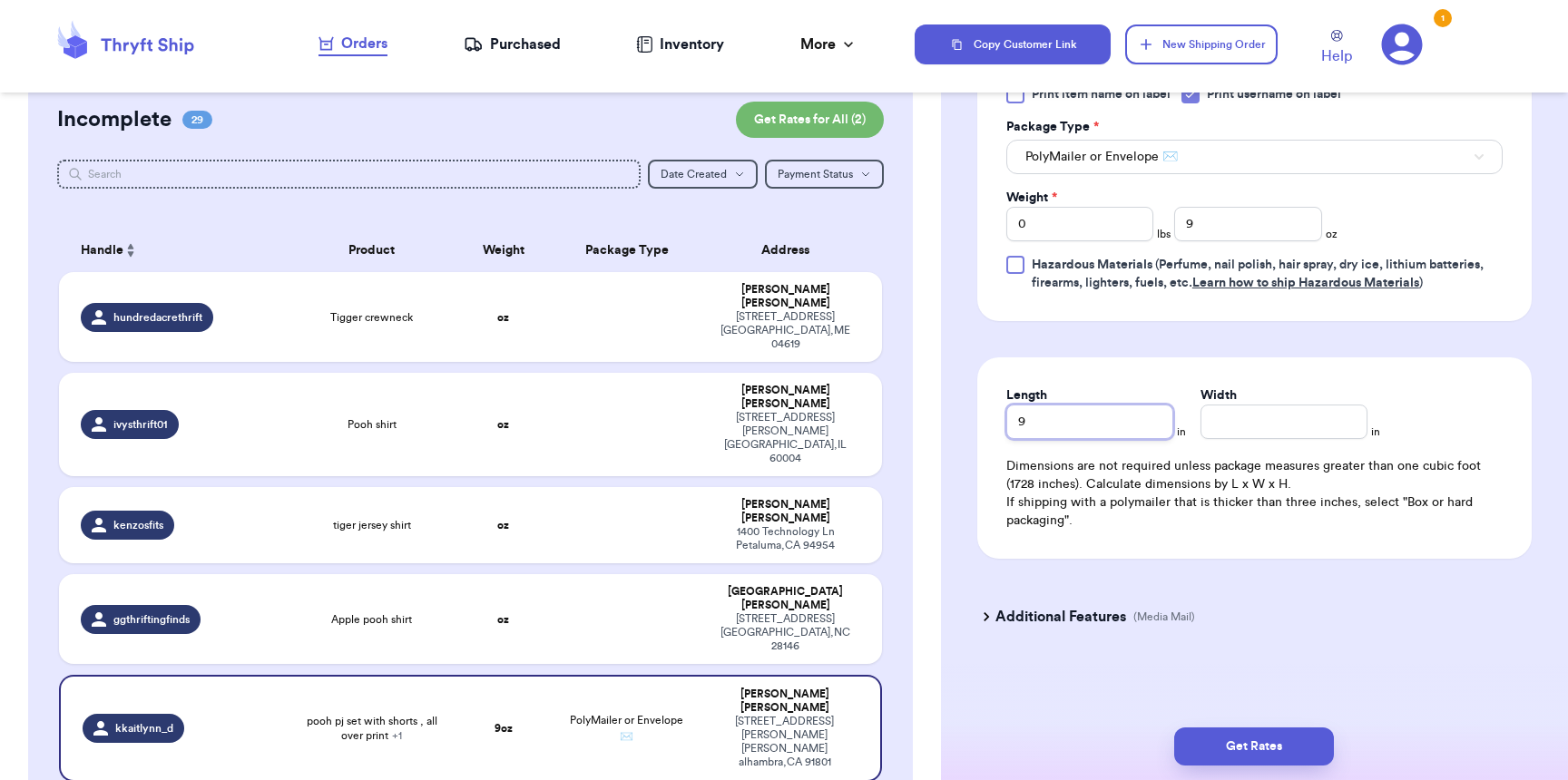
type input "9"
type input "8"
click at [1275, 752] on button "Get Rates" at bounding box center [1254, 747] width 160 height 39
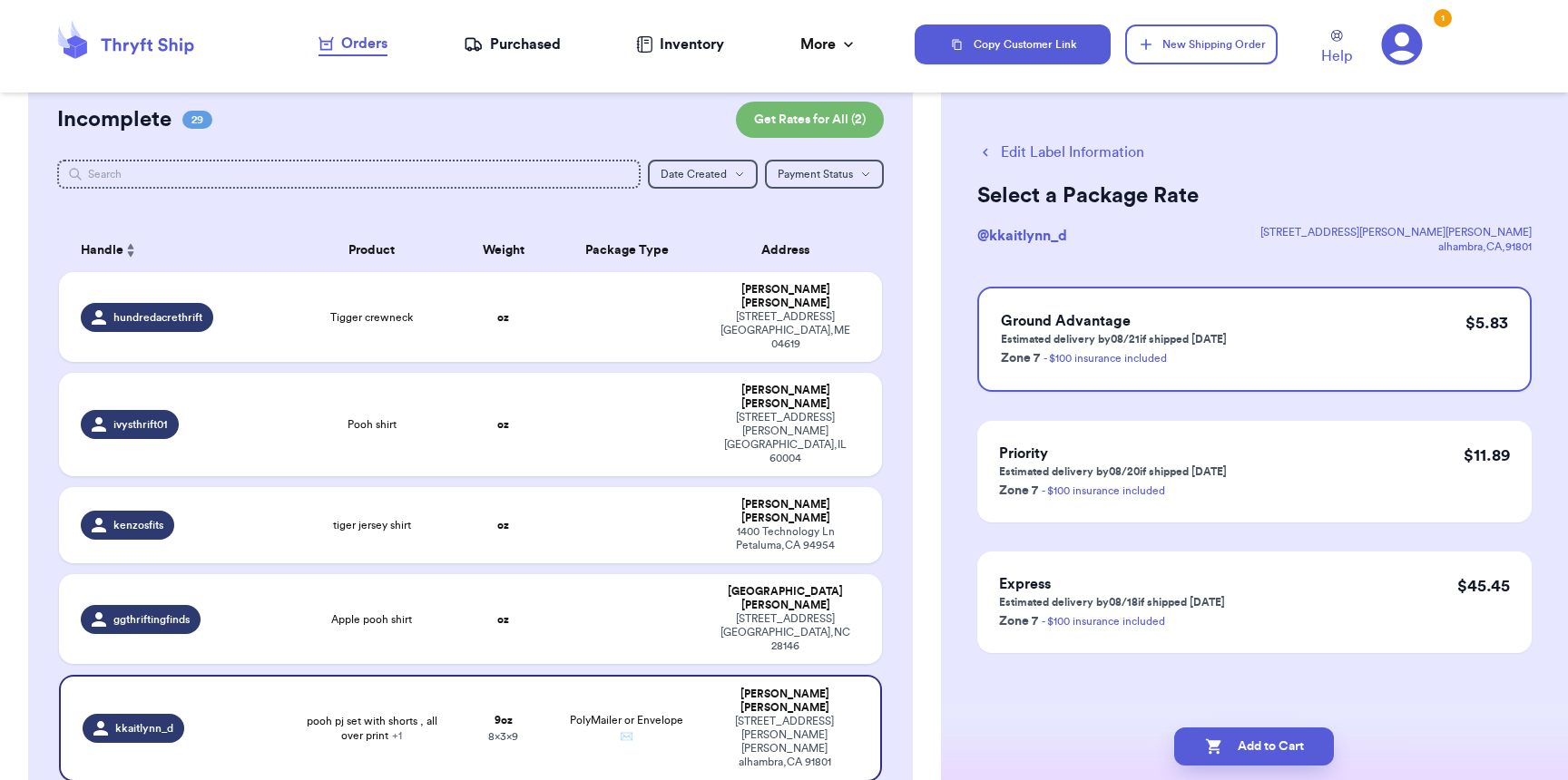
scroll to position [0, 0]
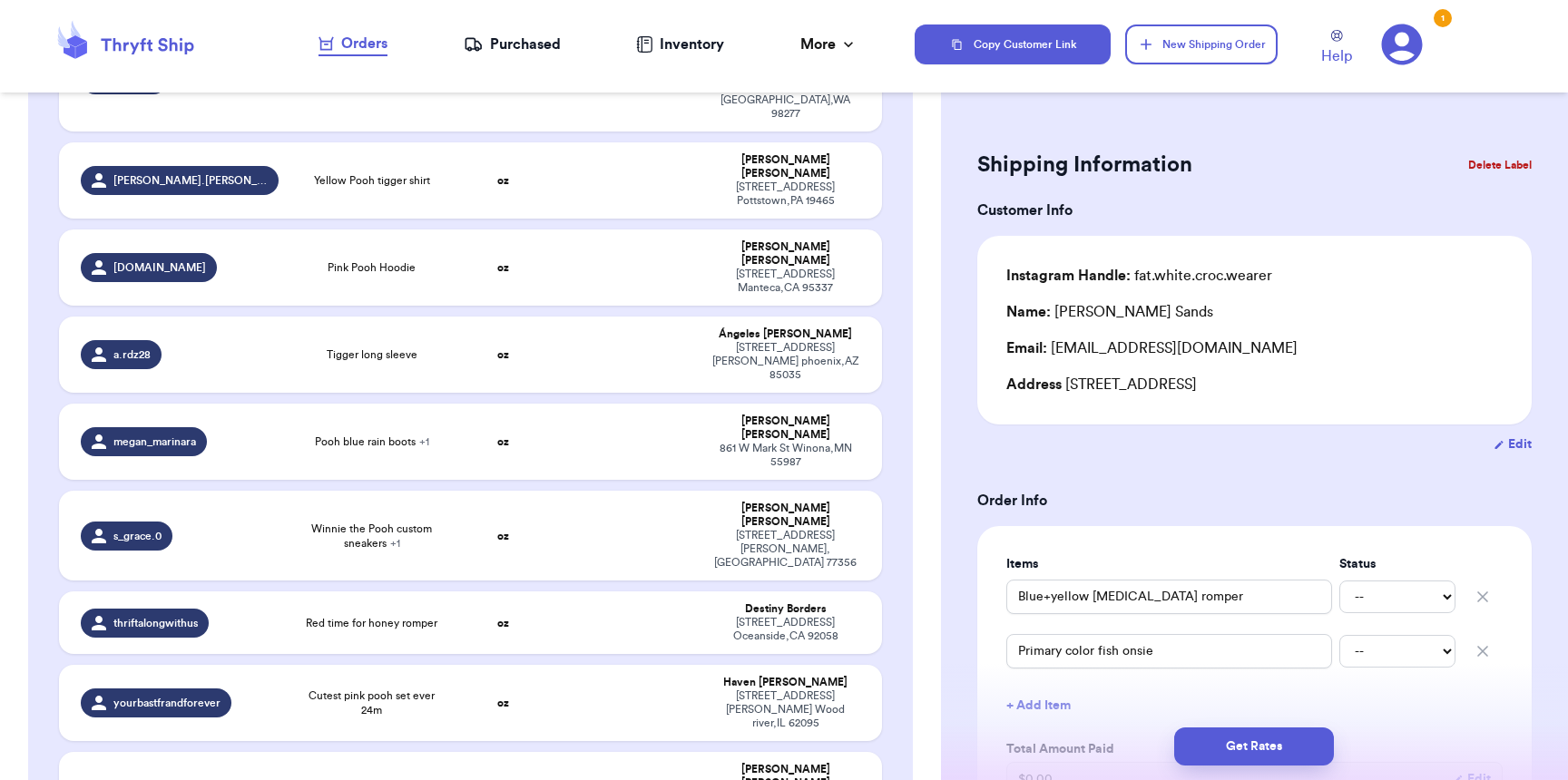
scroll to position [995, 0]
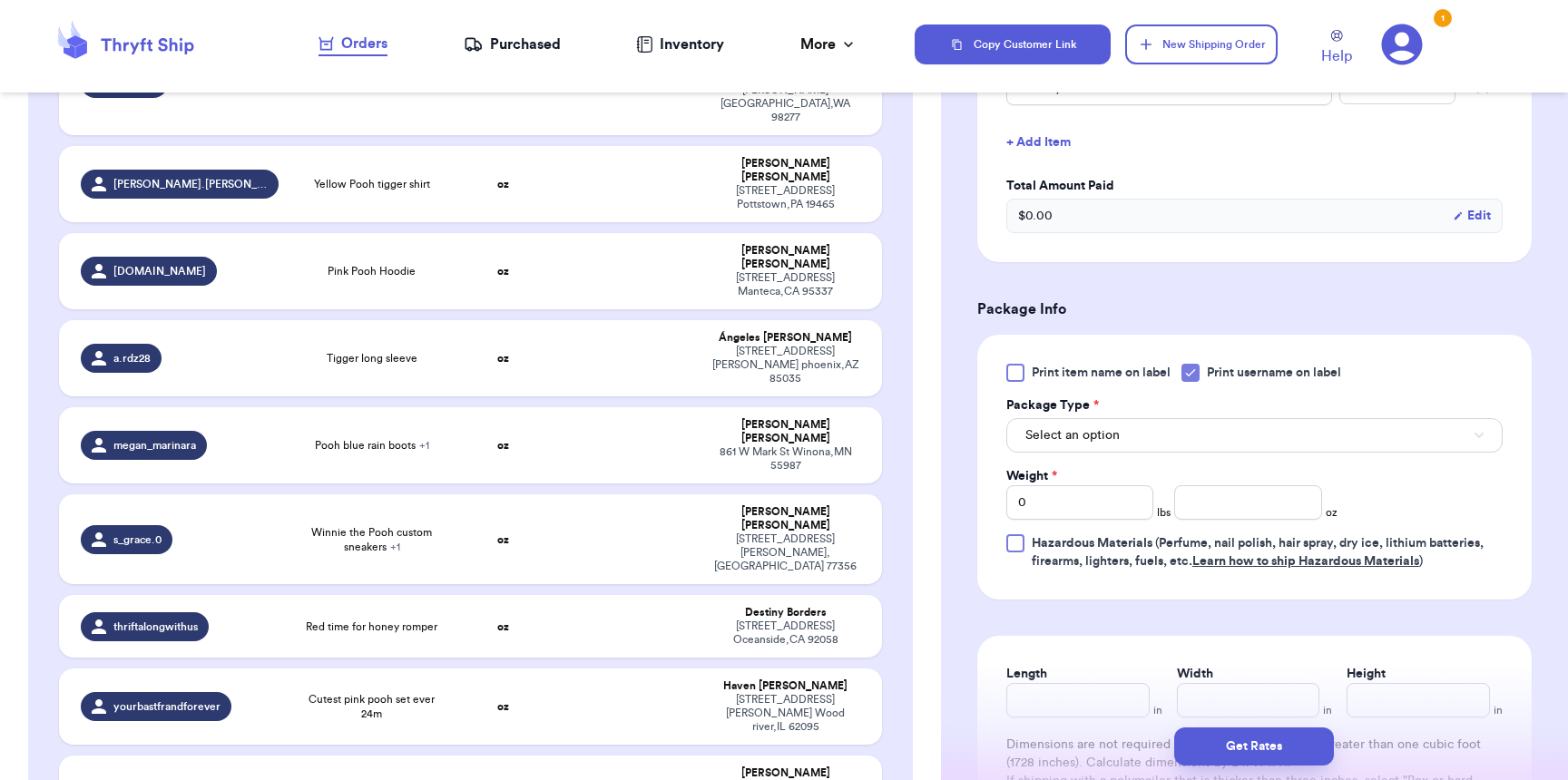
scroll to position [827, 0]
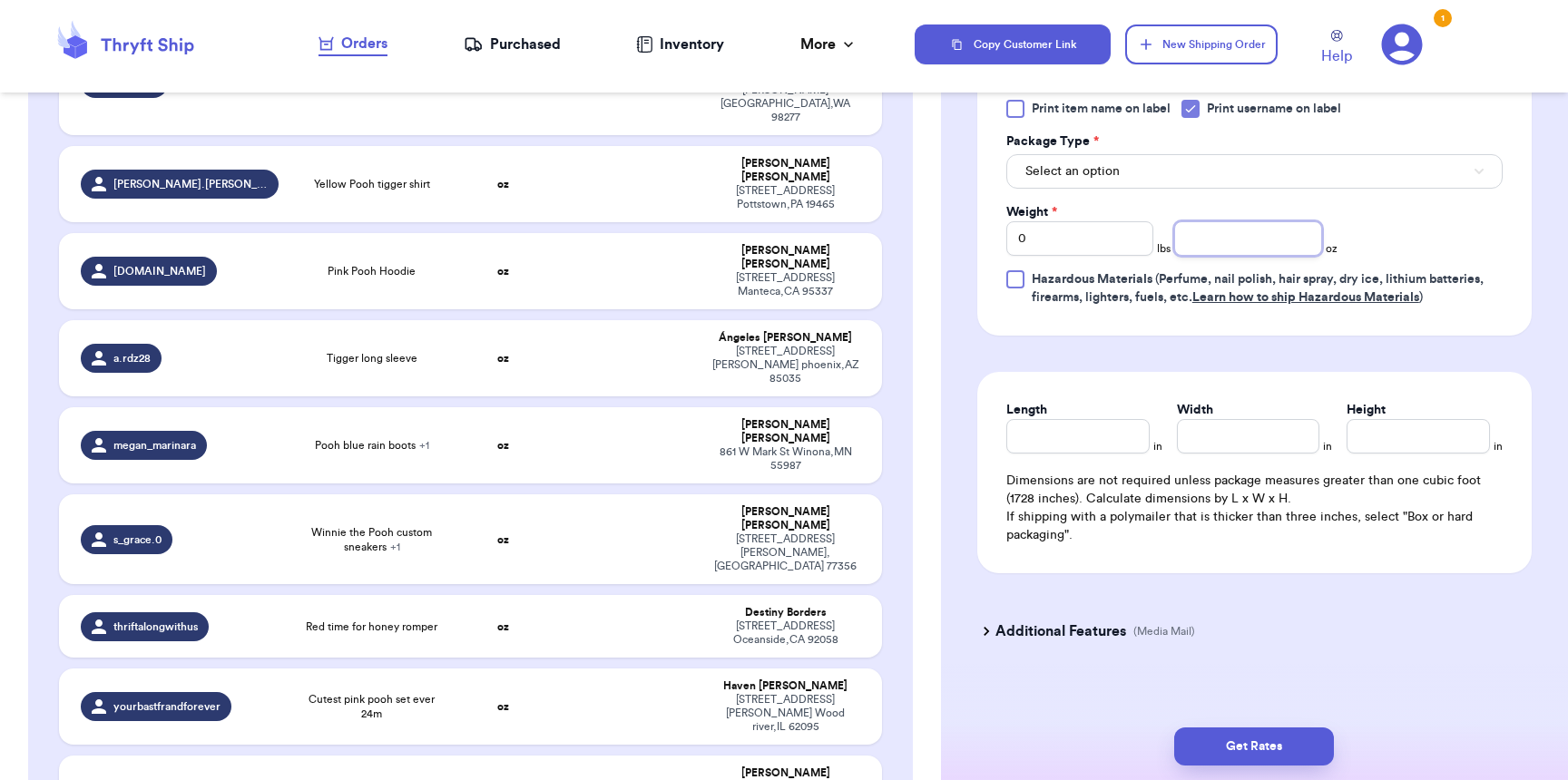
click at [1183, 242] on input "number" at bounding box center [1248, 239] width 147 height 35
type input "11"
click at [1063, 186] on button "Select an option" at bounding box center [1254, 172] width 497 height 35
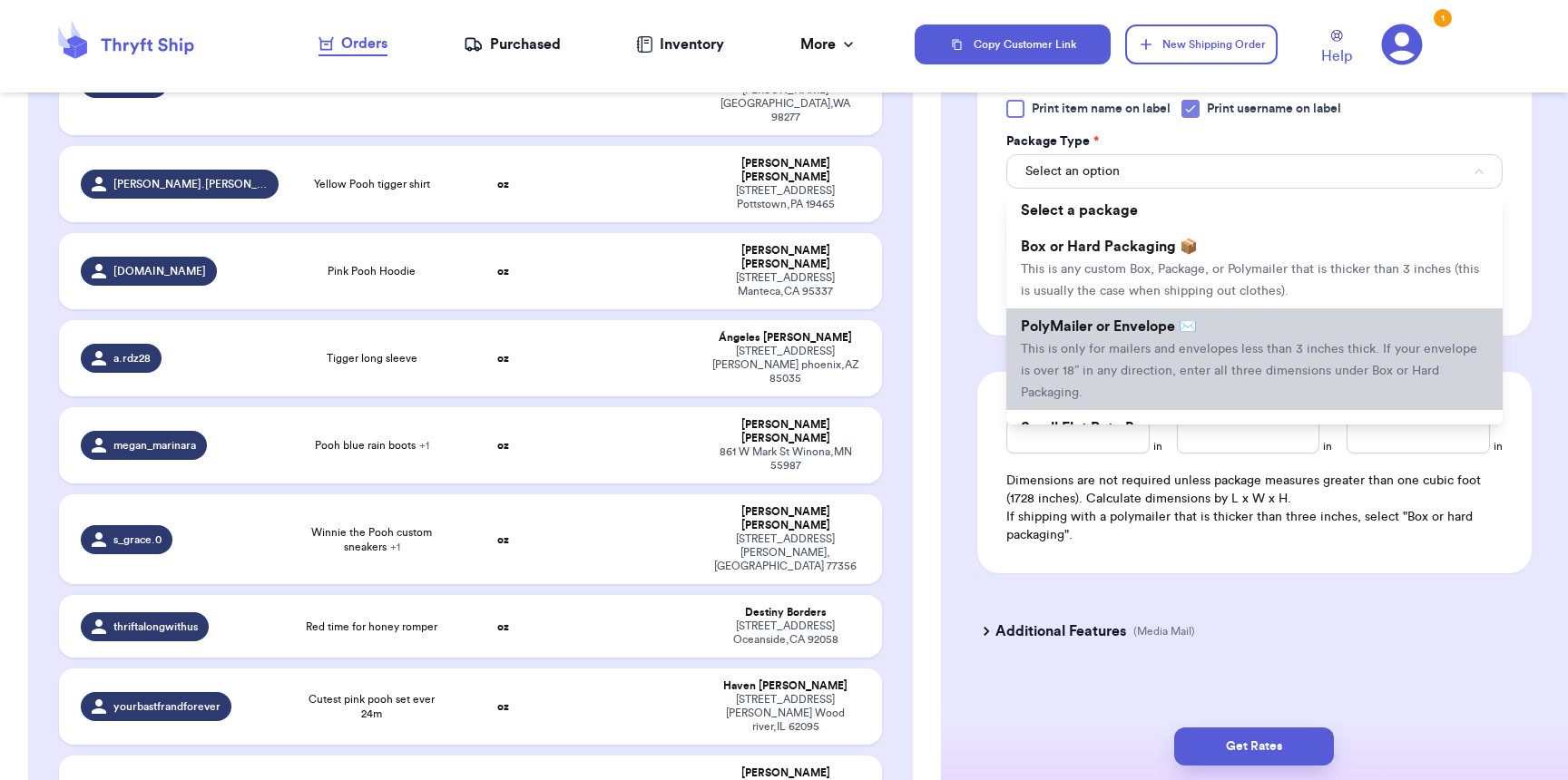
click at [1097, 350] on span "This is only for mailers and envelopes less than 3 inches thick. If your envelo…" at bounding box center [1249, 371] width 456 height 56
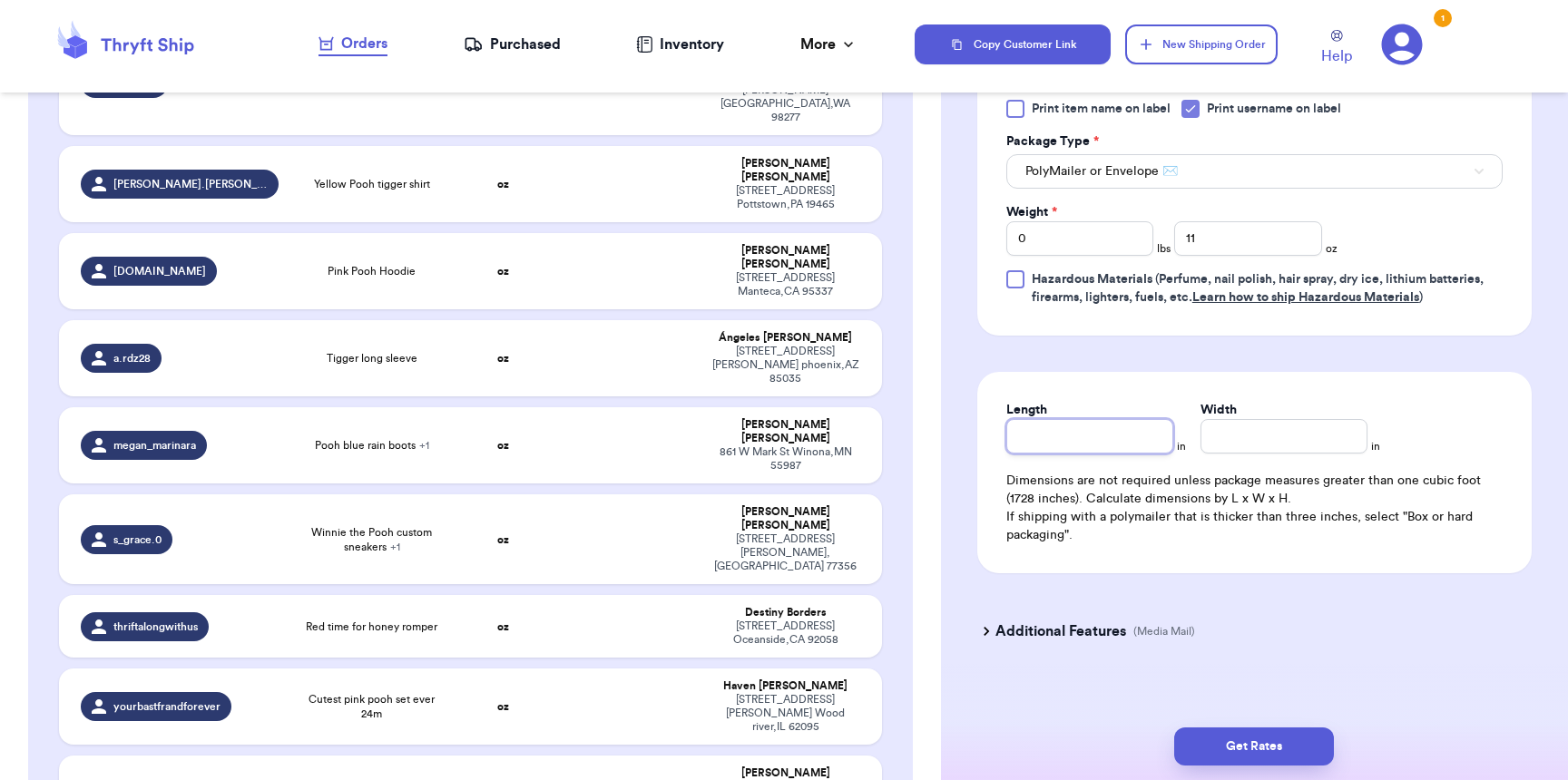
click at [1064, 453] on input "Length" at bounding box center [1090, 437] width 167 height 35
type input "9"
type input "8"
click at [1275, 730] on button "Get Rates" at bounding box center [1254, 747] width 160 height 39
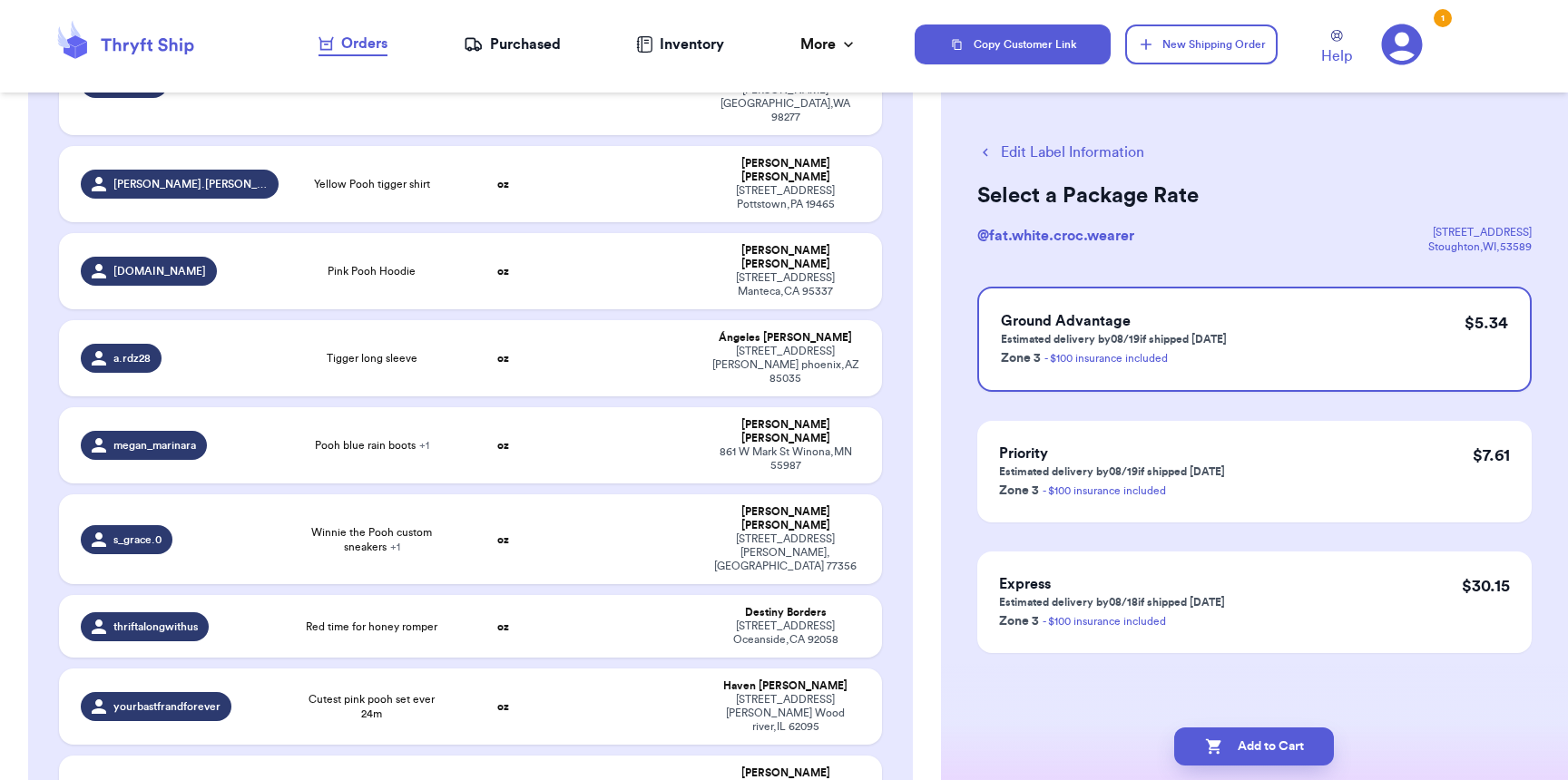
scroll to position [0, 0]
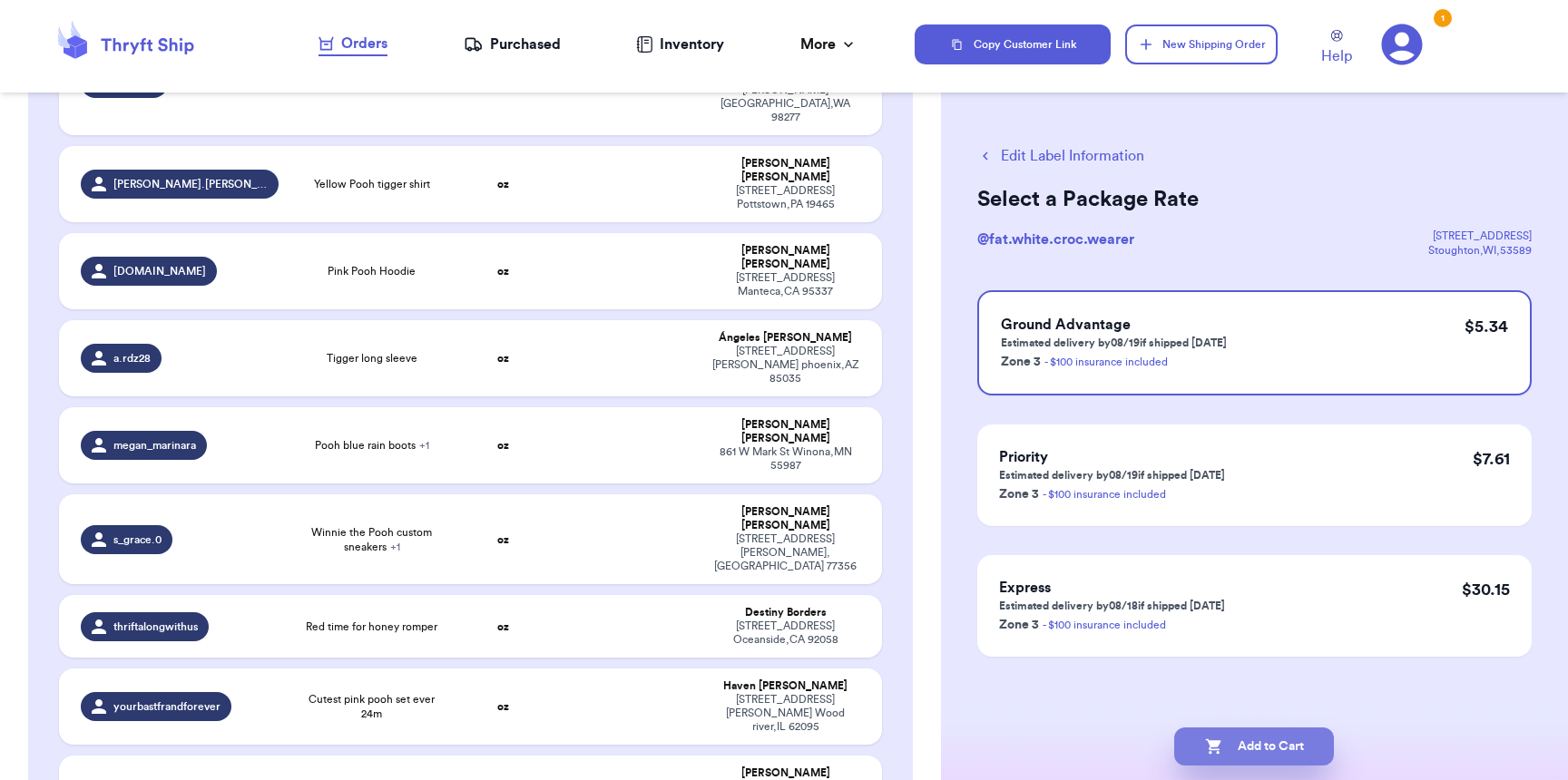
click at [1268, 755] on button "Add to Cart" at bounding box center [1254, 747] width 160 height 39
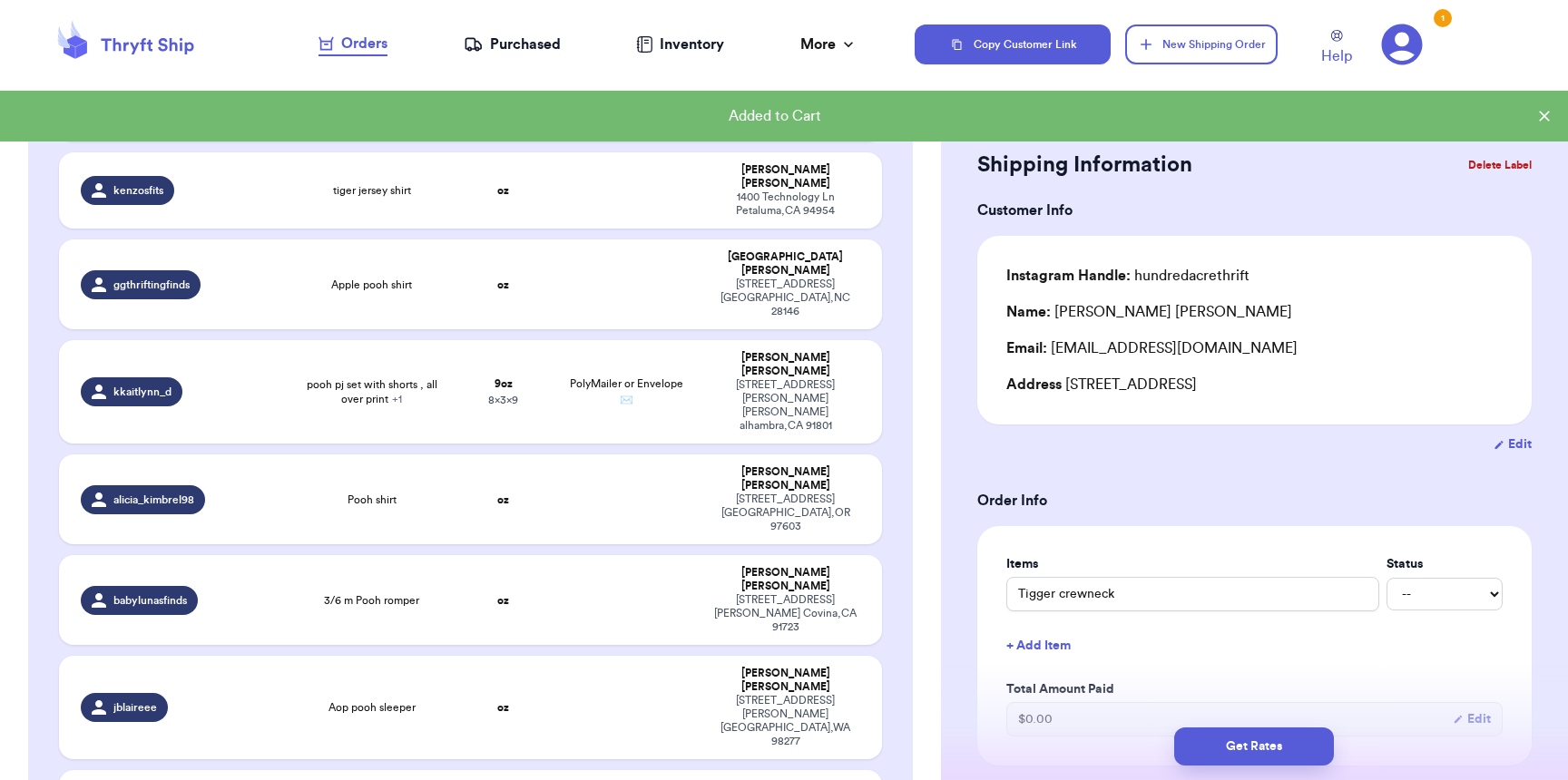
scroll to position [367, 0]
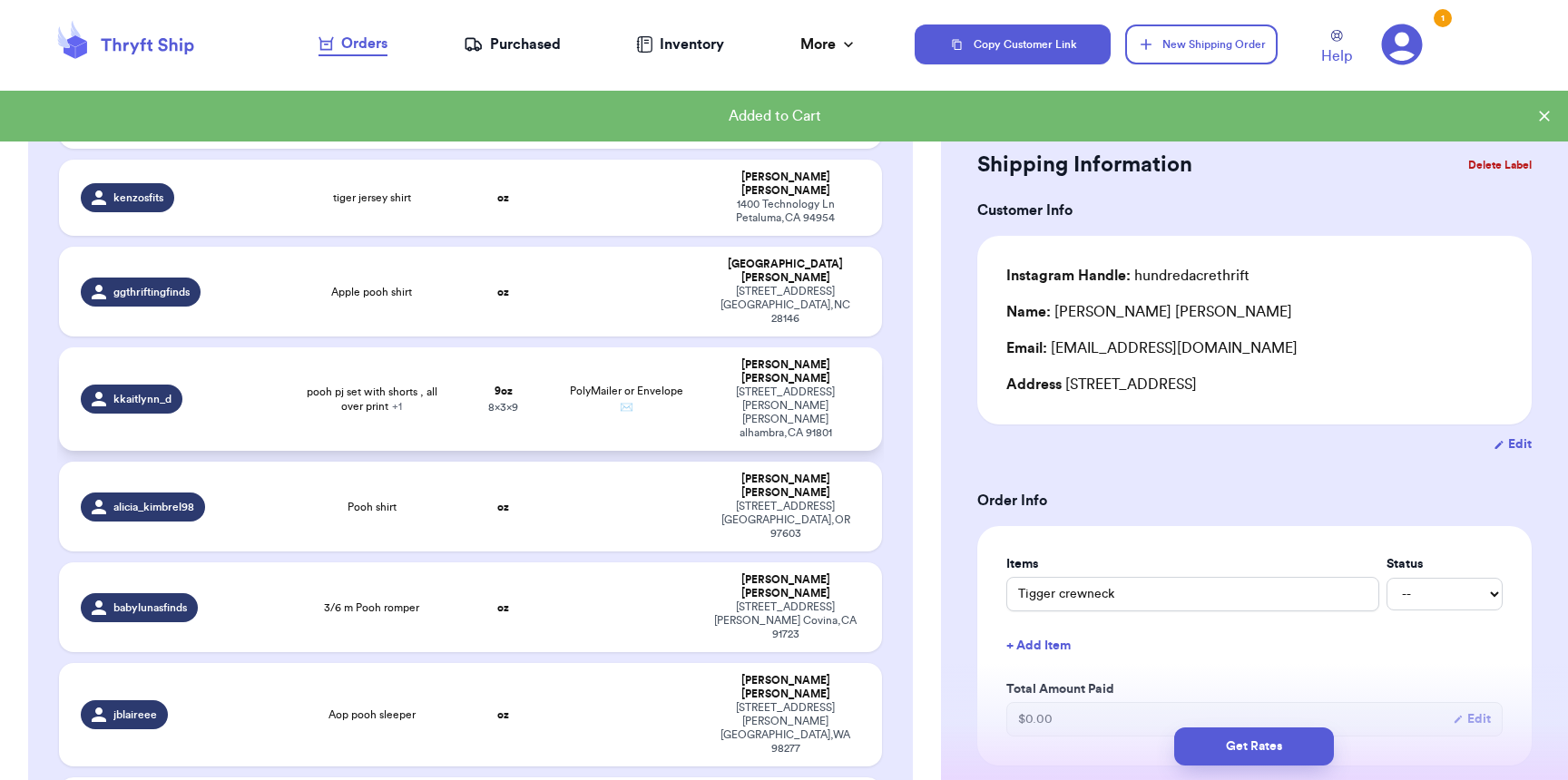
click at [681, 348] on td "PolyMailer or Envelope ✉️" at bounding box center [626, 399] width 148 height 104
type input "pooh pjs with pink pants"
type input "9"
type input "8"
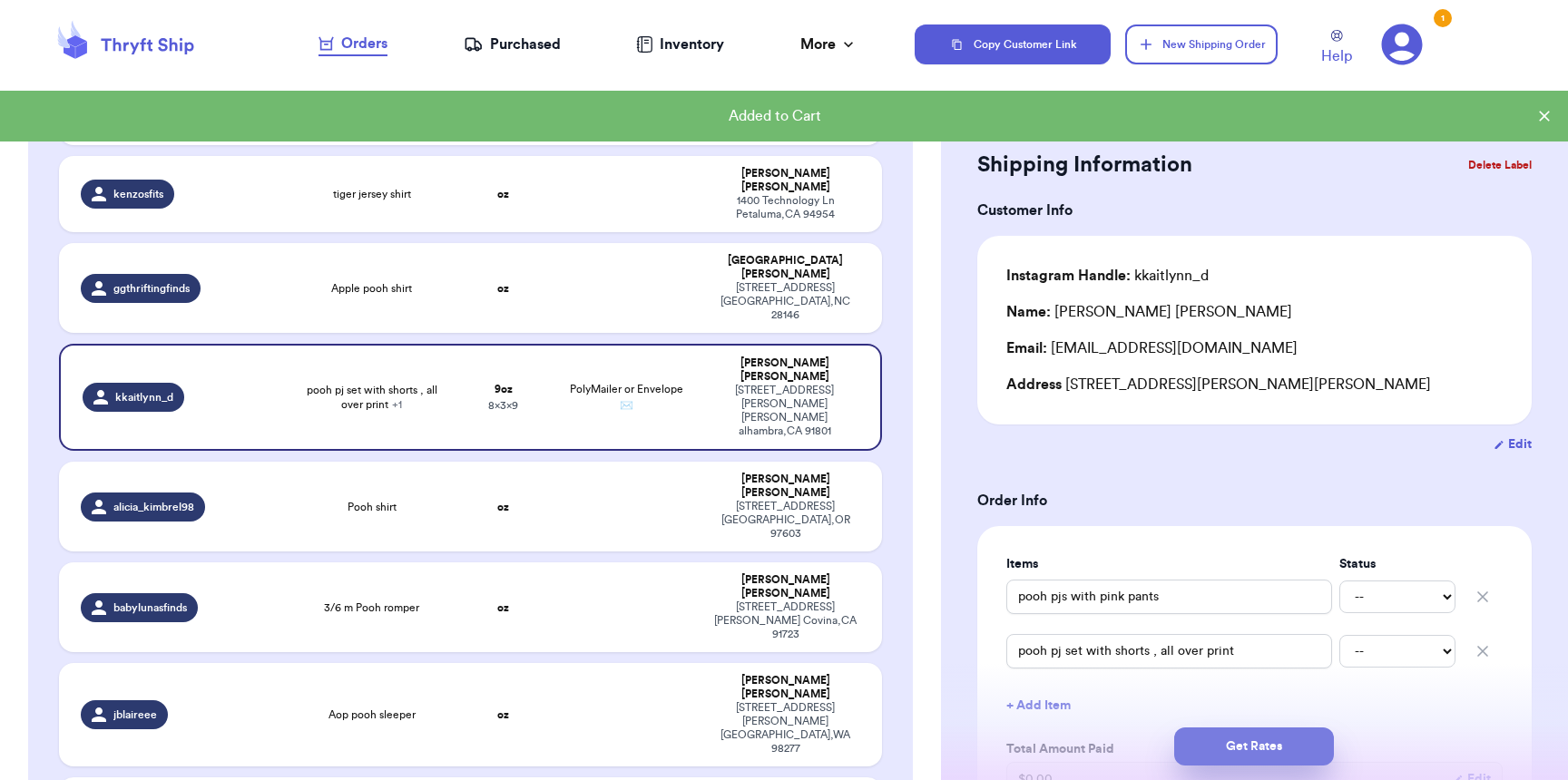
click at [1256, 739] on button "Get Rates" at bounding box center [1254, 747] width 160 height 39
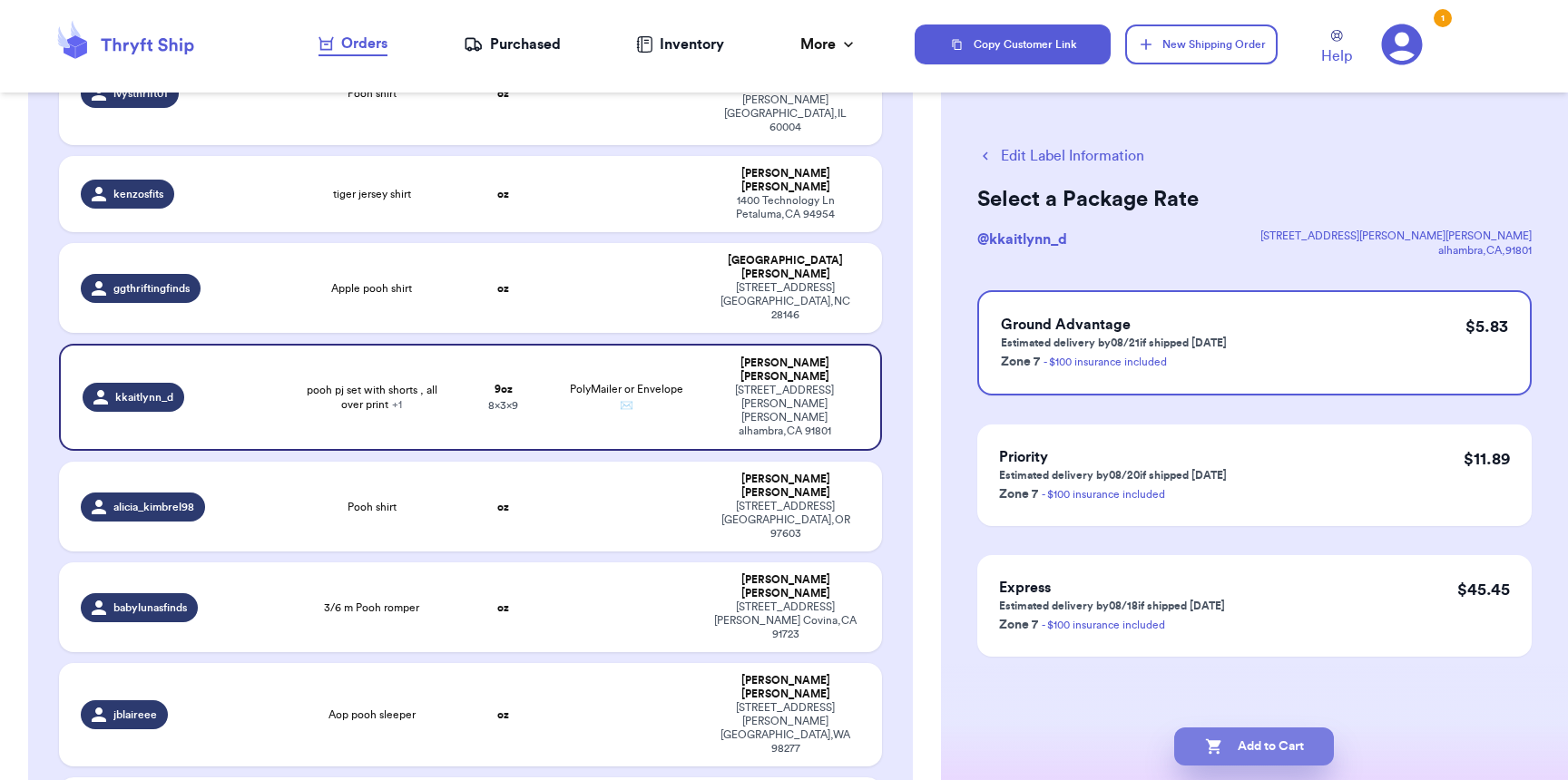
click at [1256, 747] on button "Add to Cart" at bounding box center [1254, 747] width 160 height 39
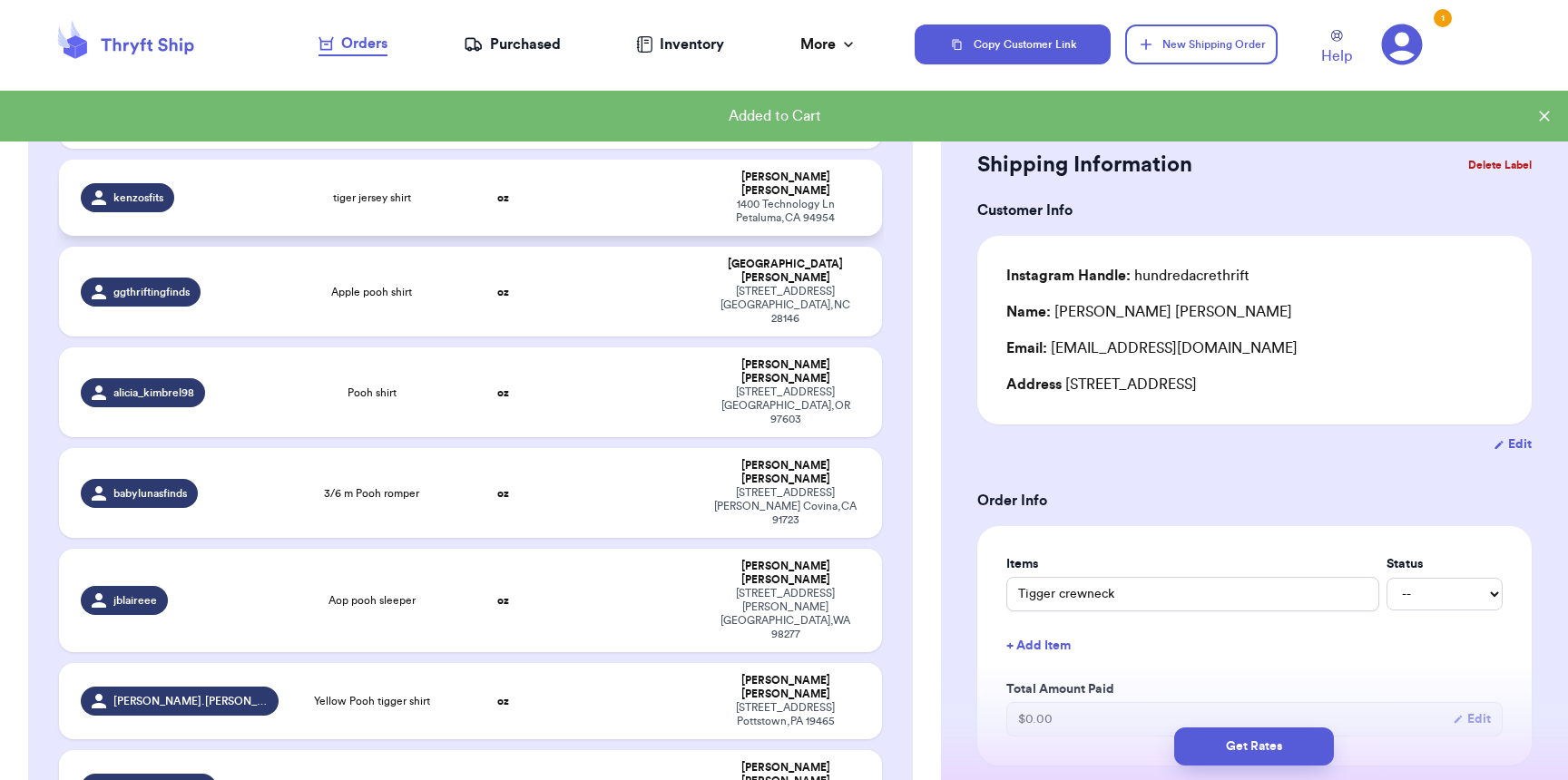
scroll to position [0, 0]
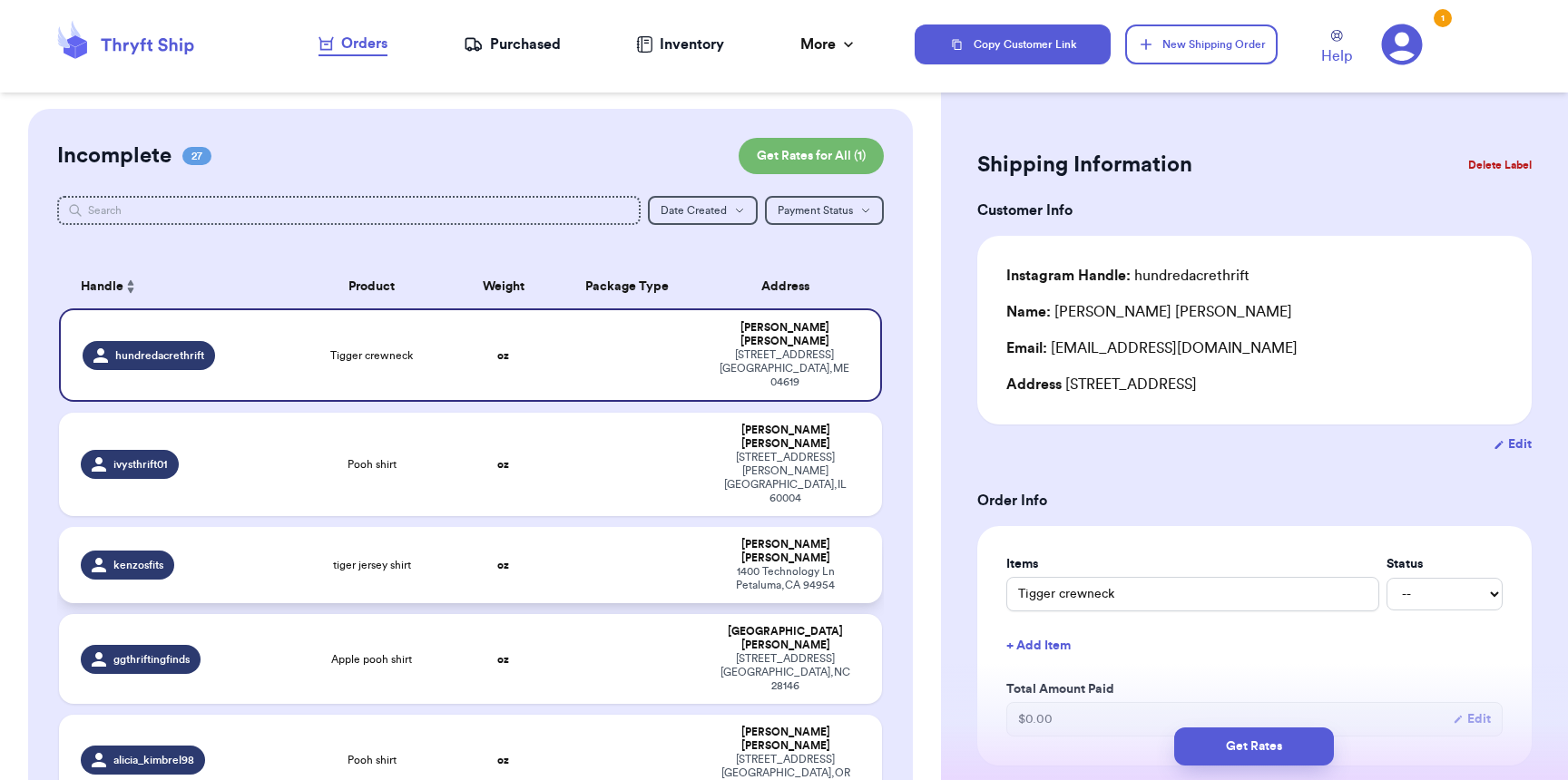
click at [540, 527] on td "oz" at bounding box center [503, 564] width 99 height 76
type input "tiger jersey shirt"
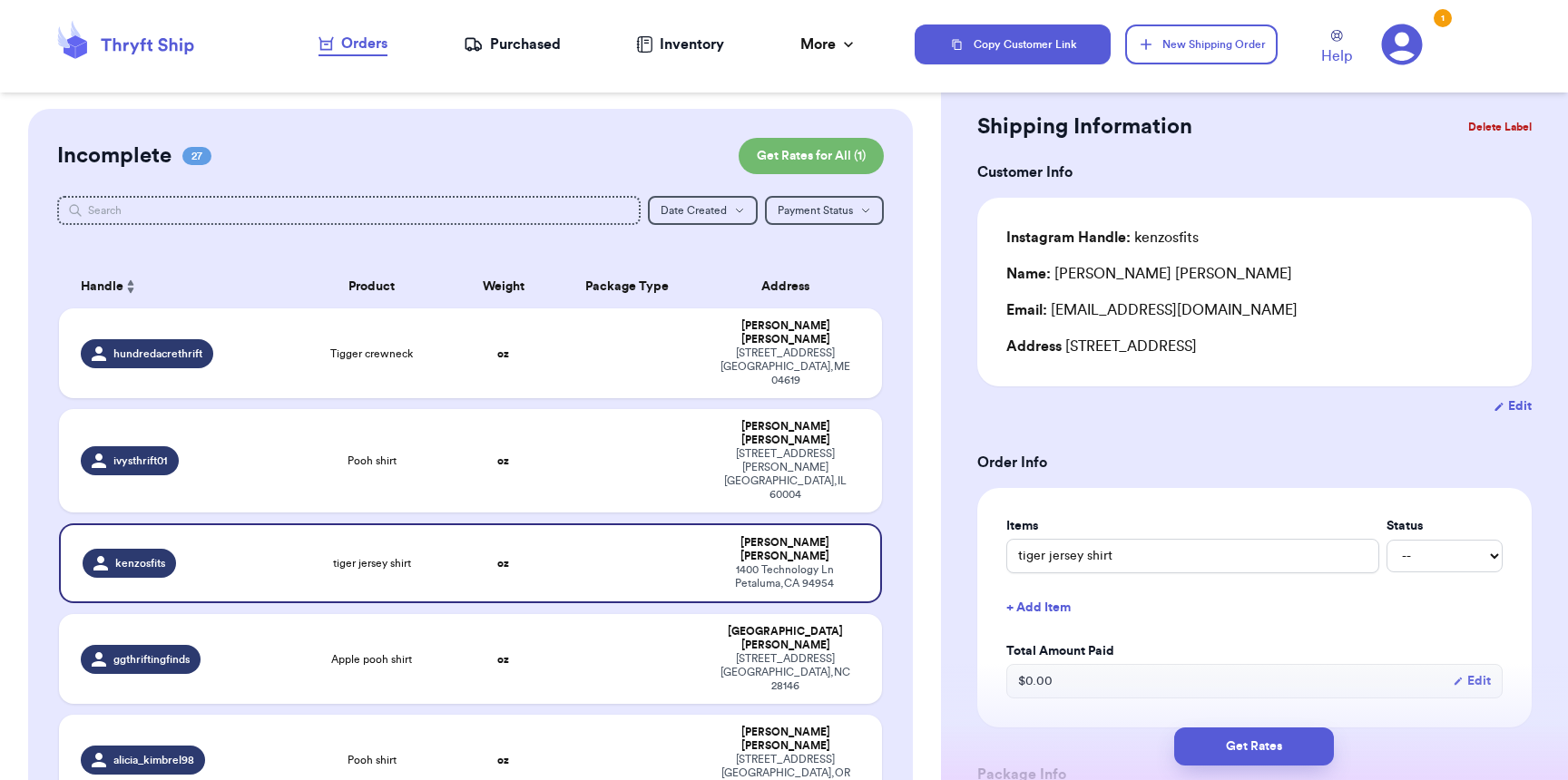
scroll to position [663, 0]
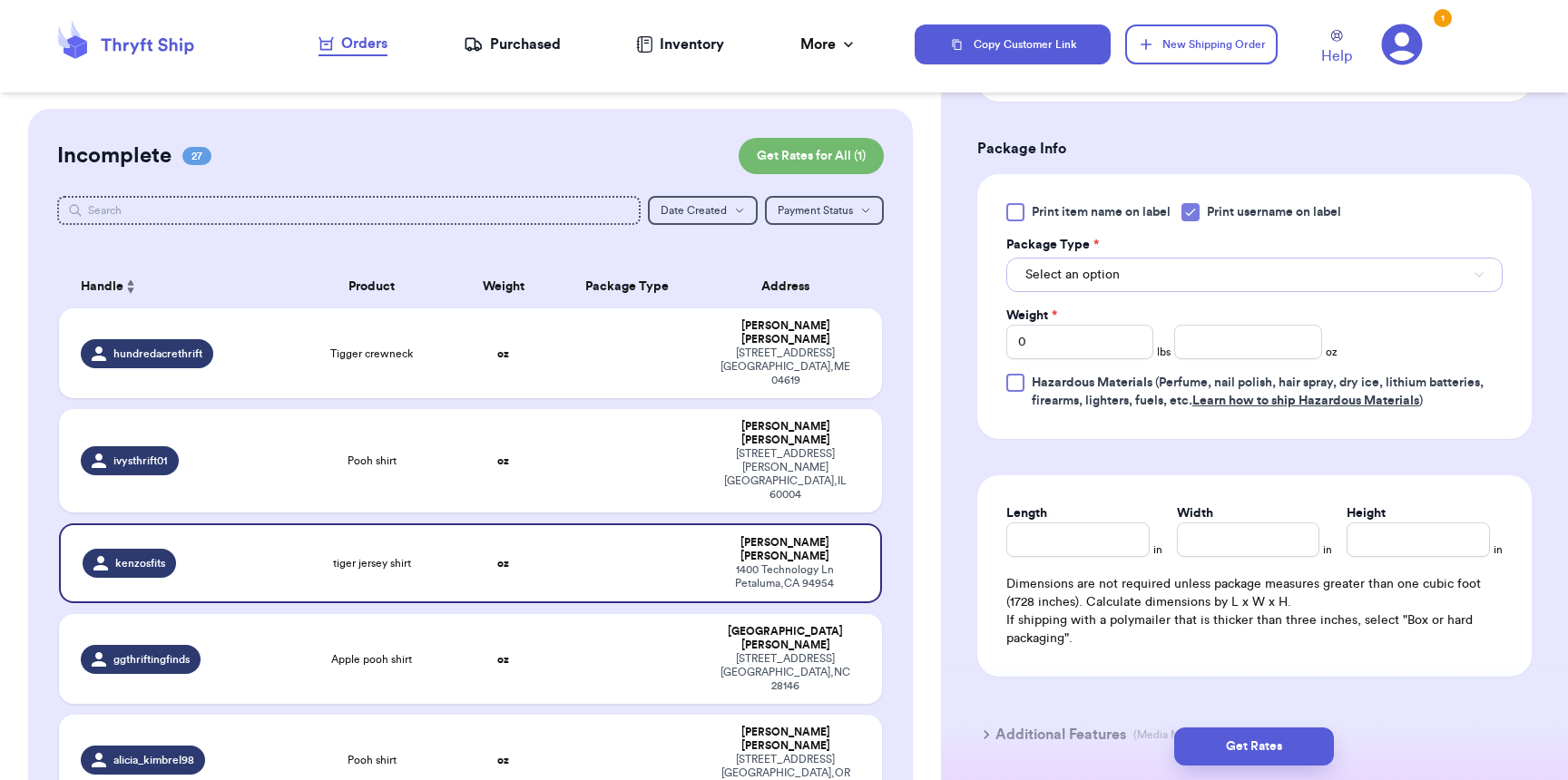
click at [1089, 280] on span "Select an option" at bounding box center [1072, 275] width 95 height 18
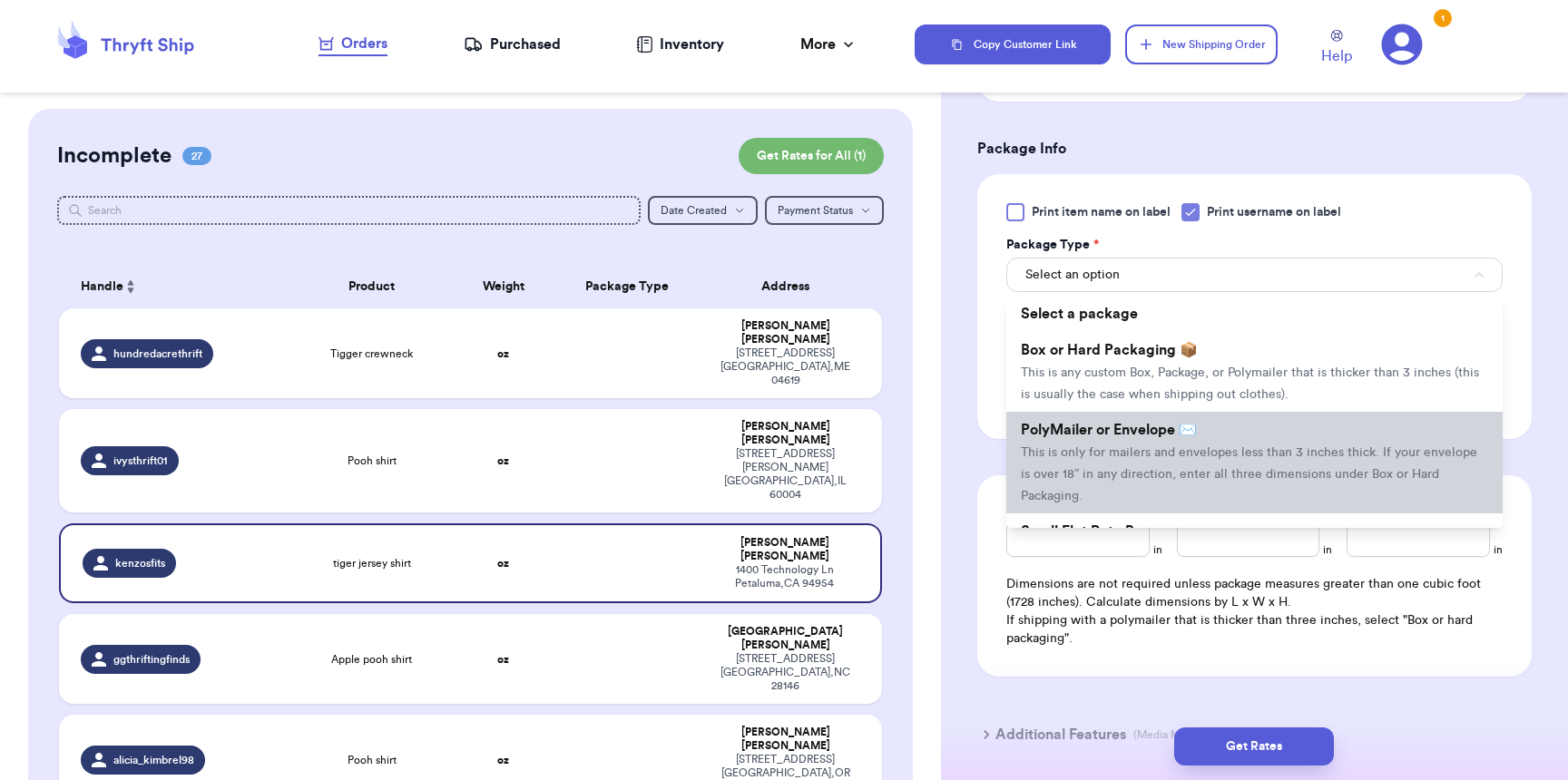
click at [1103, 437] on span "PolyMailer or Envelope ✉️" at bounding box center [1109, 430] width 176 height 15
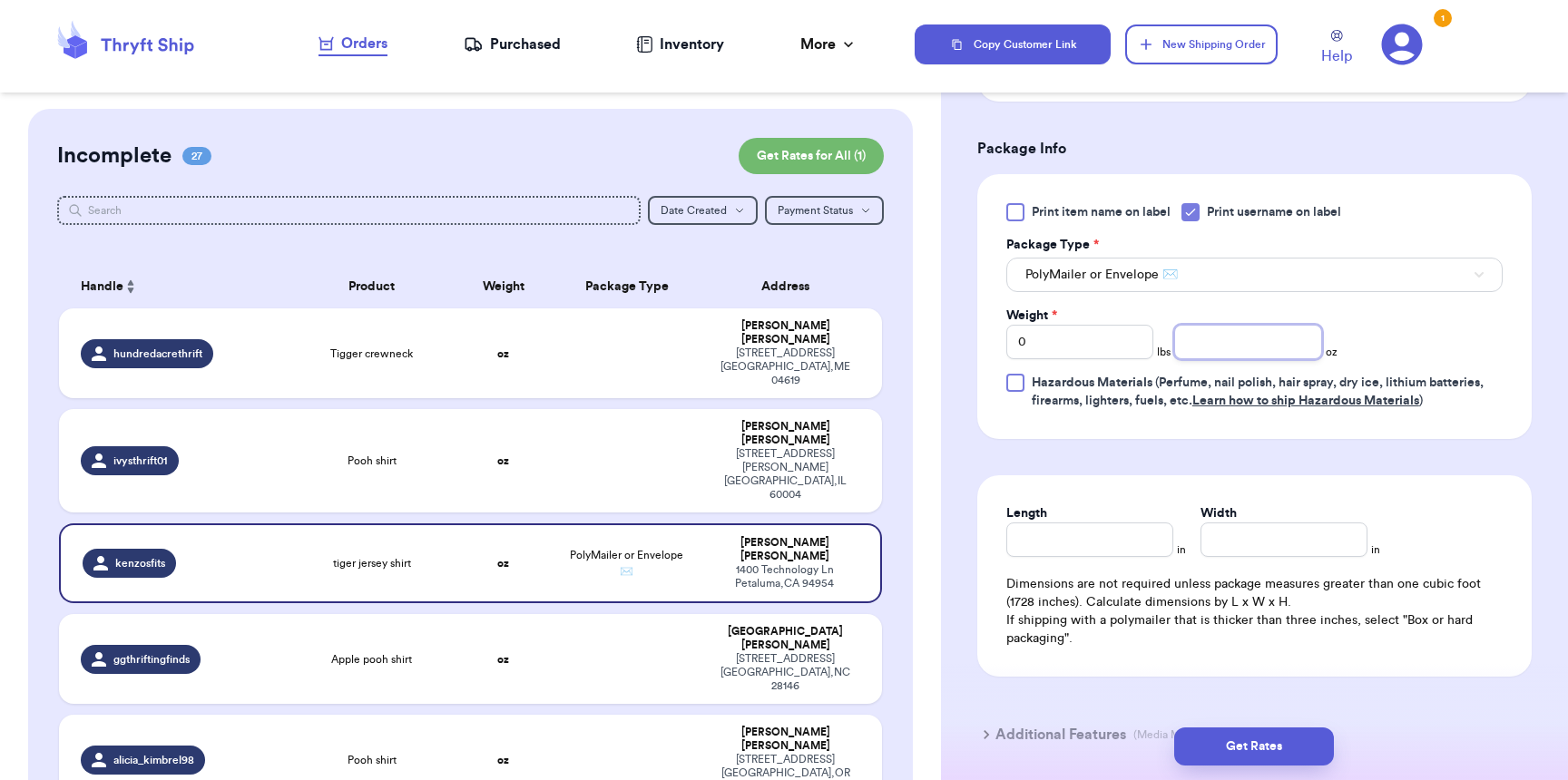
click at [1233, 347] on input "number" at bounding box center [1248, 342] width 147 height 35
type input "4"
type input "8"
type input "6"
click at [1258, 754] on button "Get Rates" at bounding box center [1254, 747] width 160 height 39
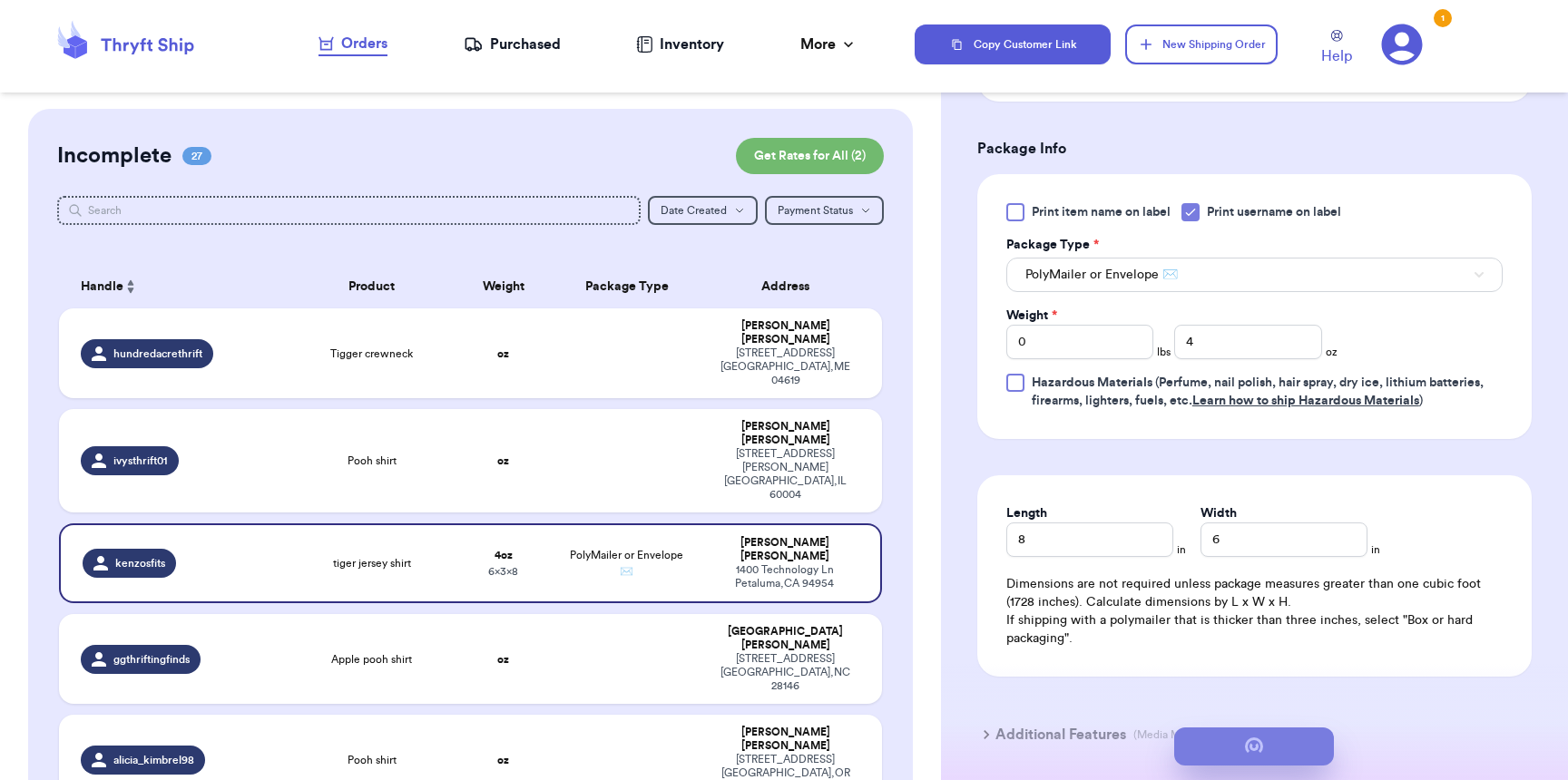
scroll to position [0, 0]
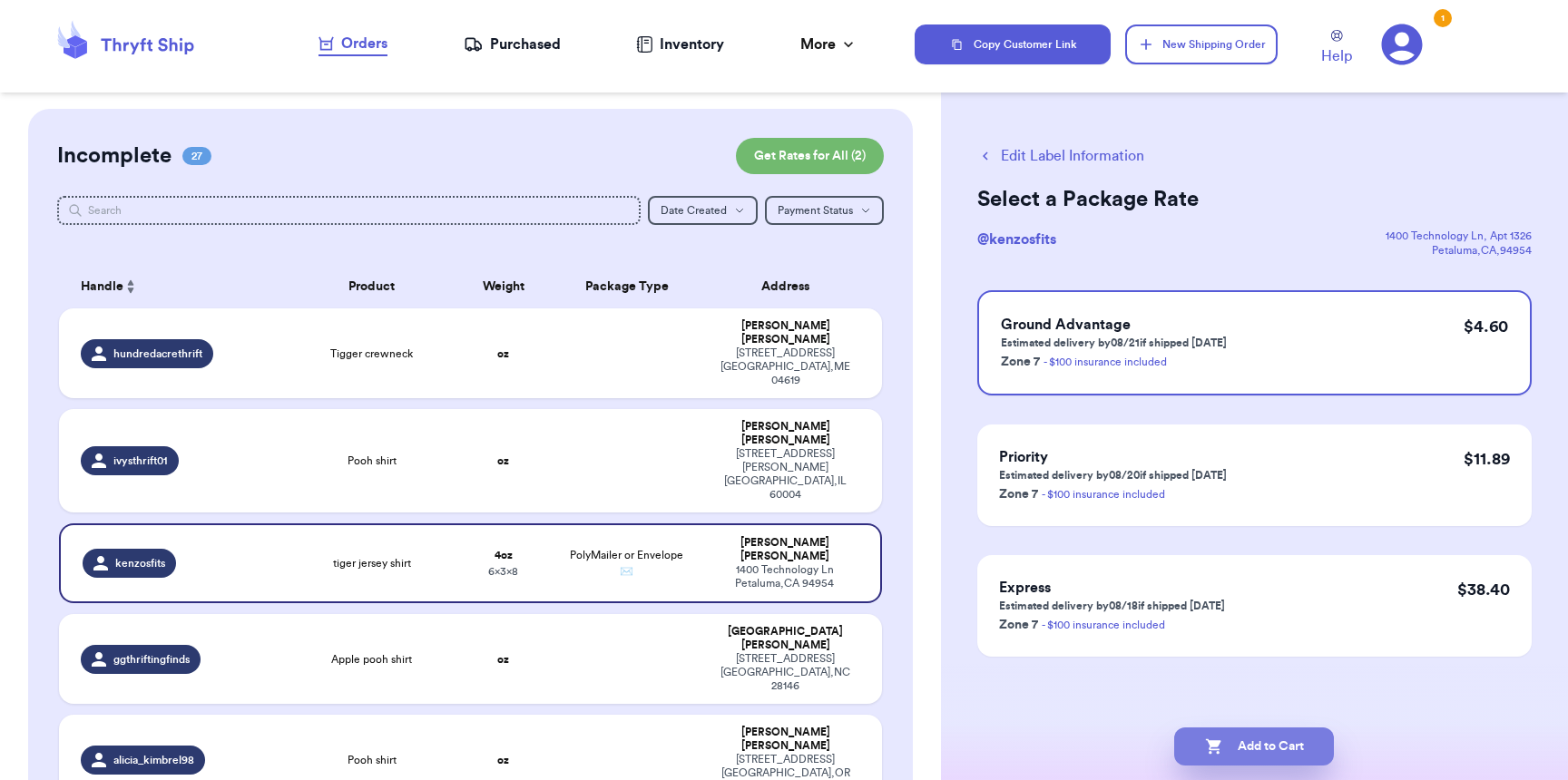
click at [1285, 750] on button "Add to Cart" at bounding box center [1254, 747] width 160 height 39
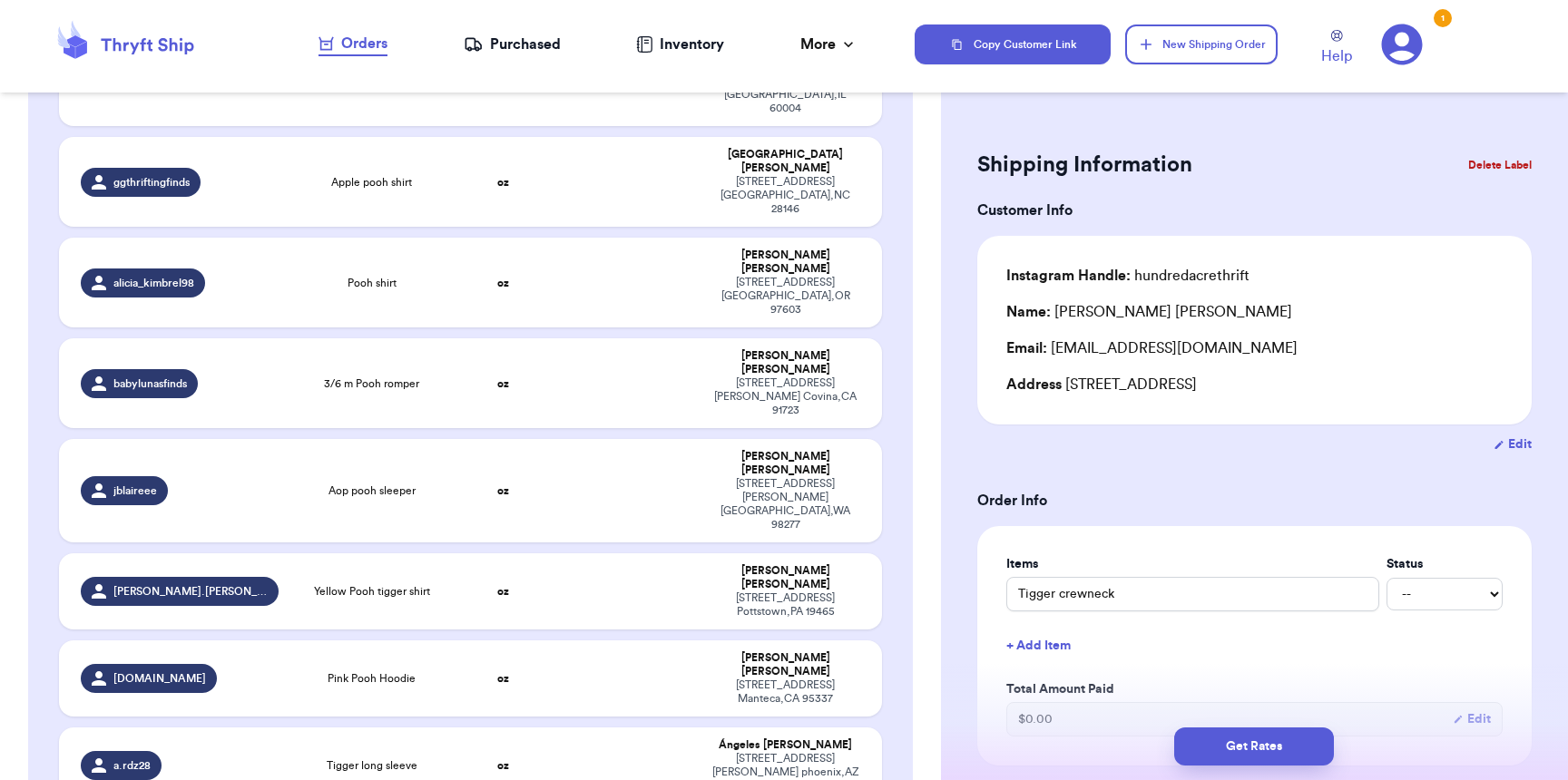
scroll to position [9, 0]
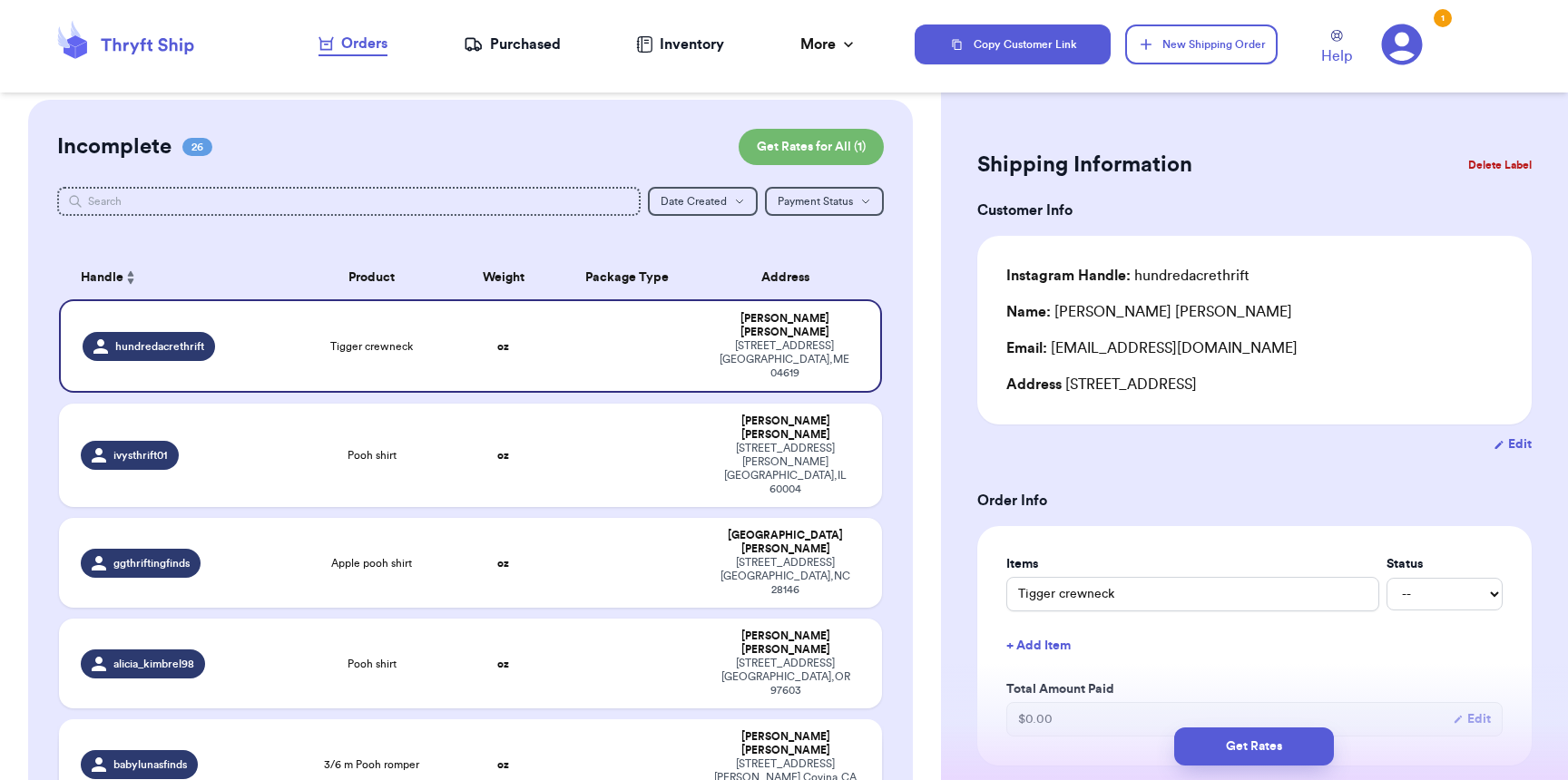
click at [301, 757] on div "3/6 m Pooh romper" at bounding box center [371, 764] width 142 height 15
type input "3/6 m Pooh romper"
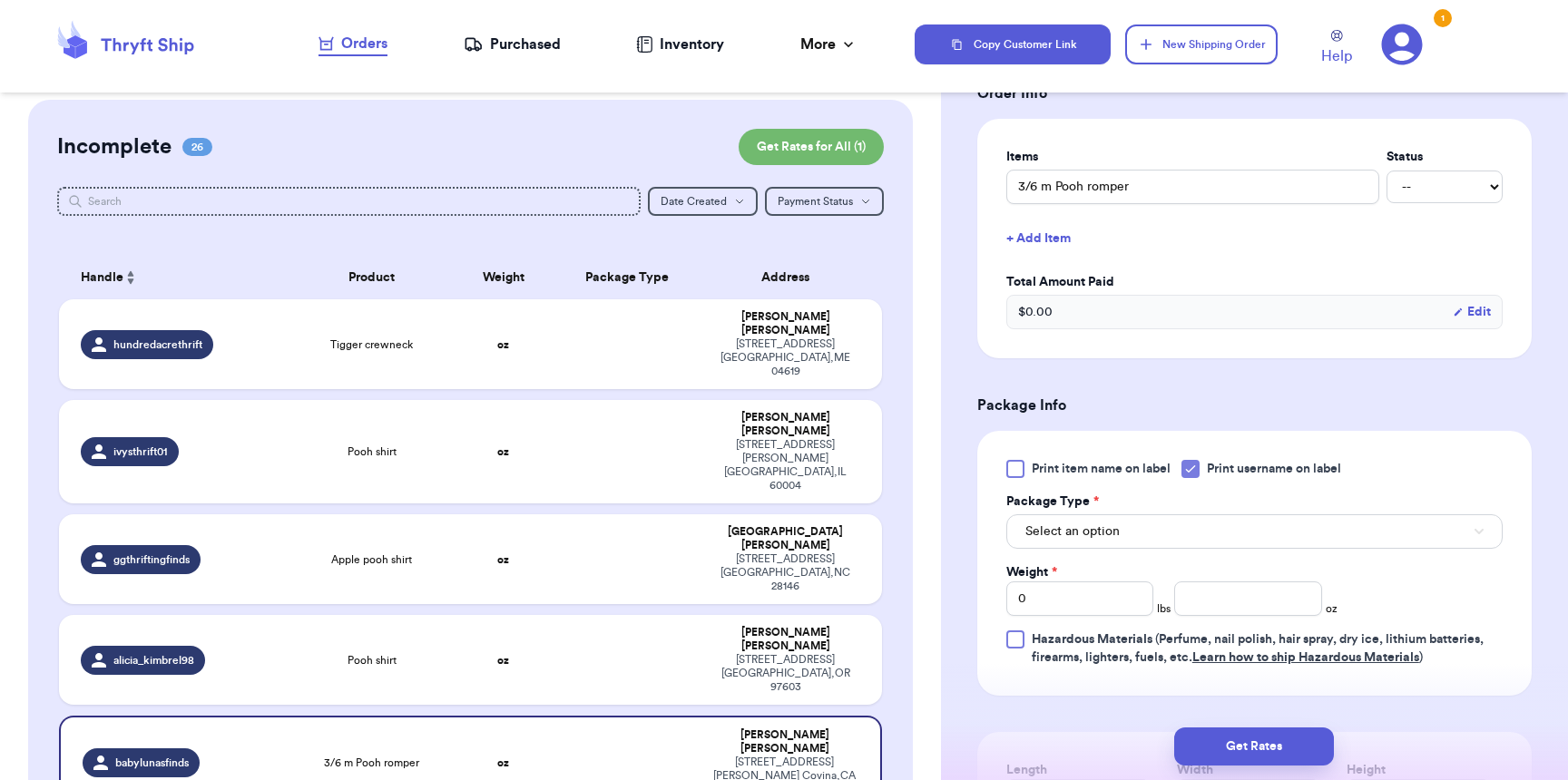
scroll to position [491, 0]
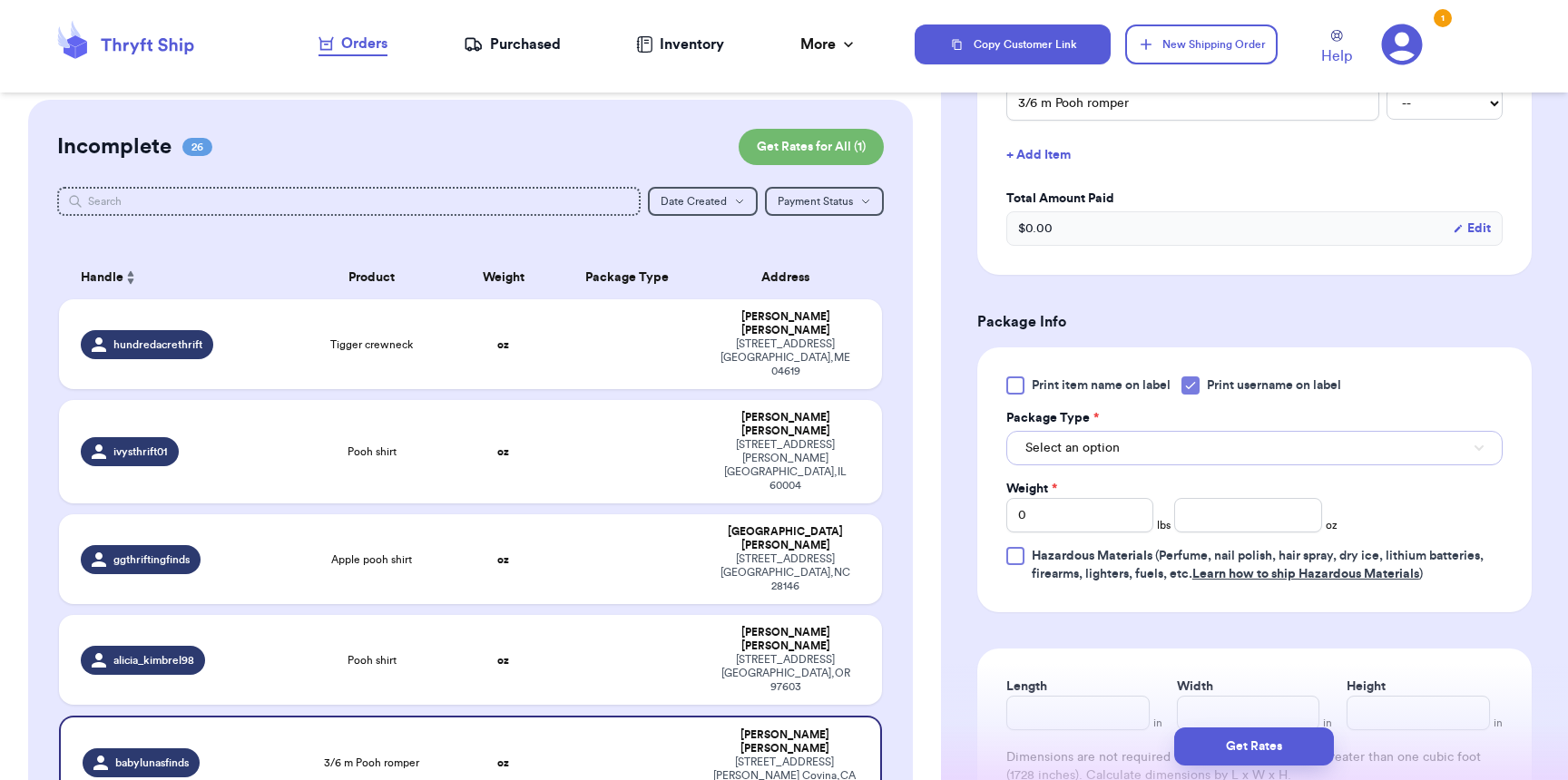
click at [1078, 457] on span "Select an option" at bounding box center [1072, 448] width 95 height 18
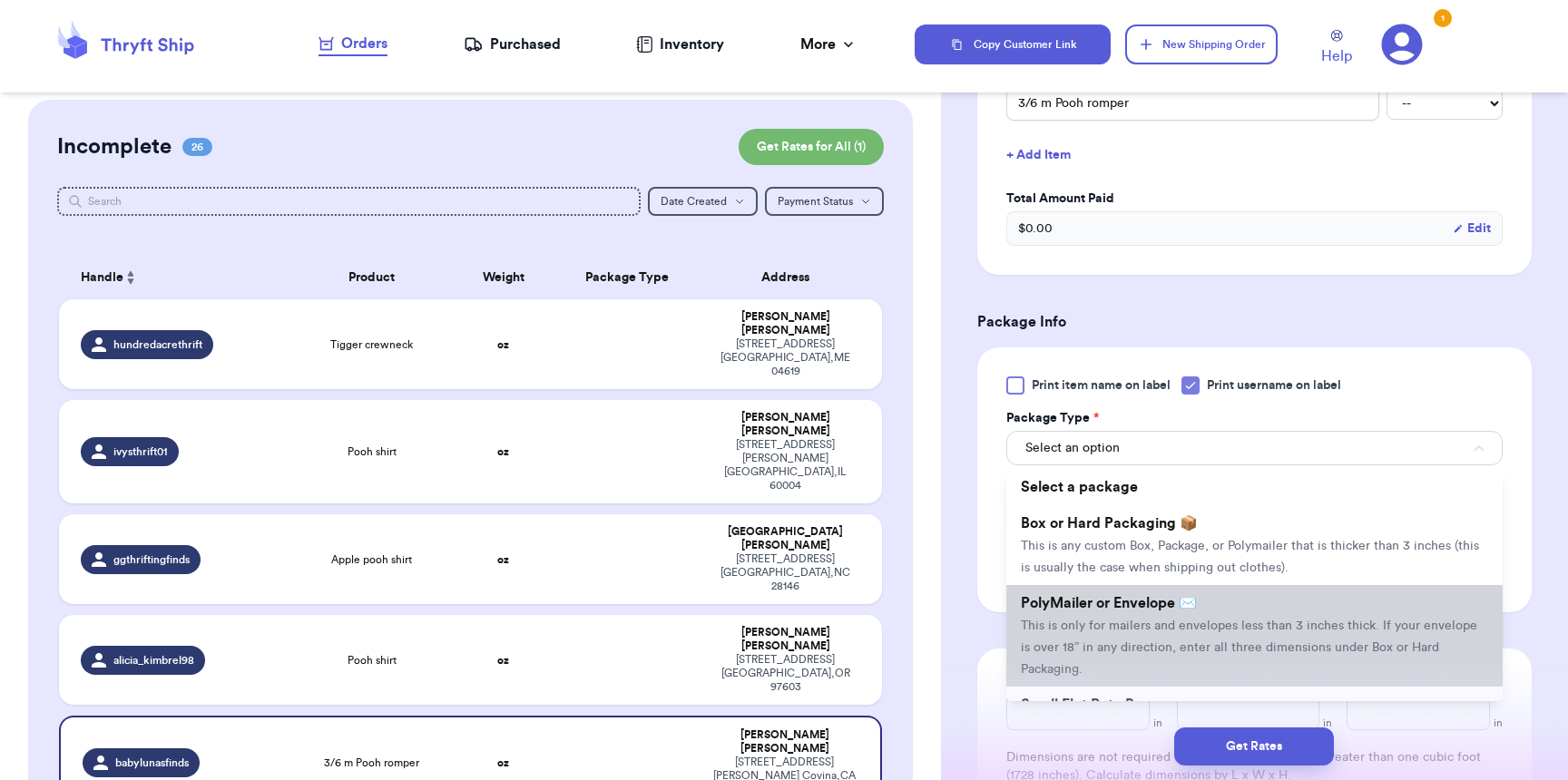
click at [1087, 610] on span "PolyMailer or Envelope ✉️" at bounding box center [1109, 603] width 176 height 15
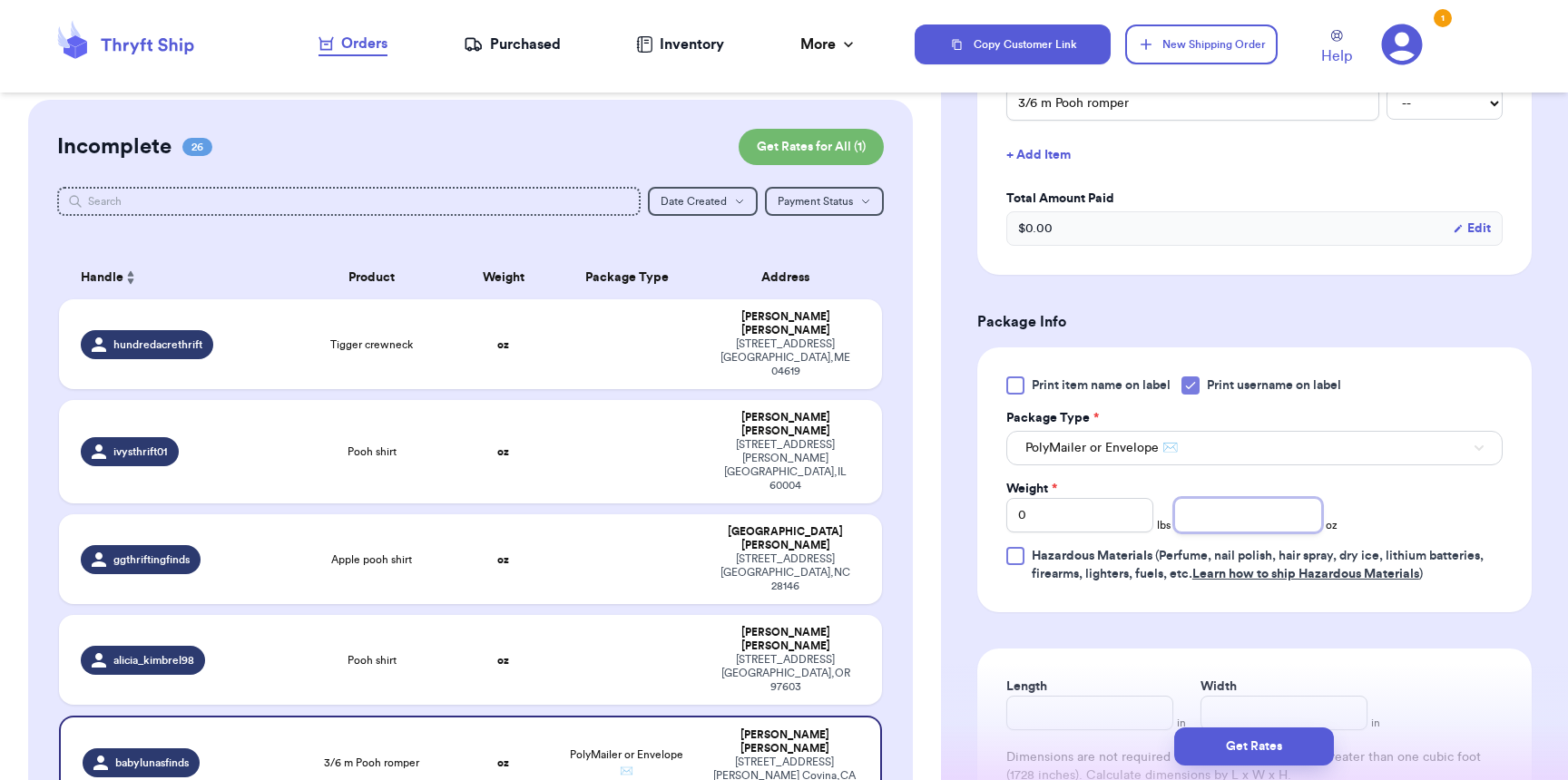
click at [1271, 522] on input "number" at bounding box center [1248, 516] width 147 height 35
type input "4"
type input "9"
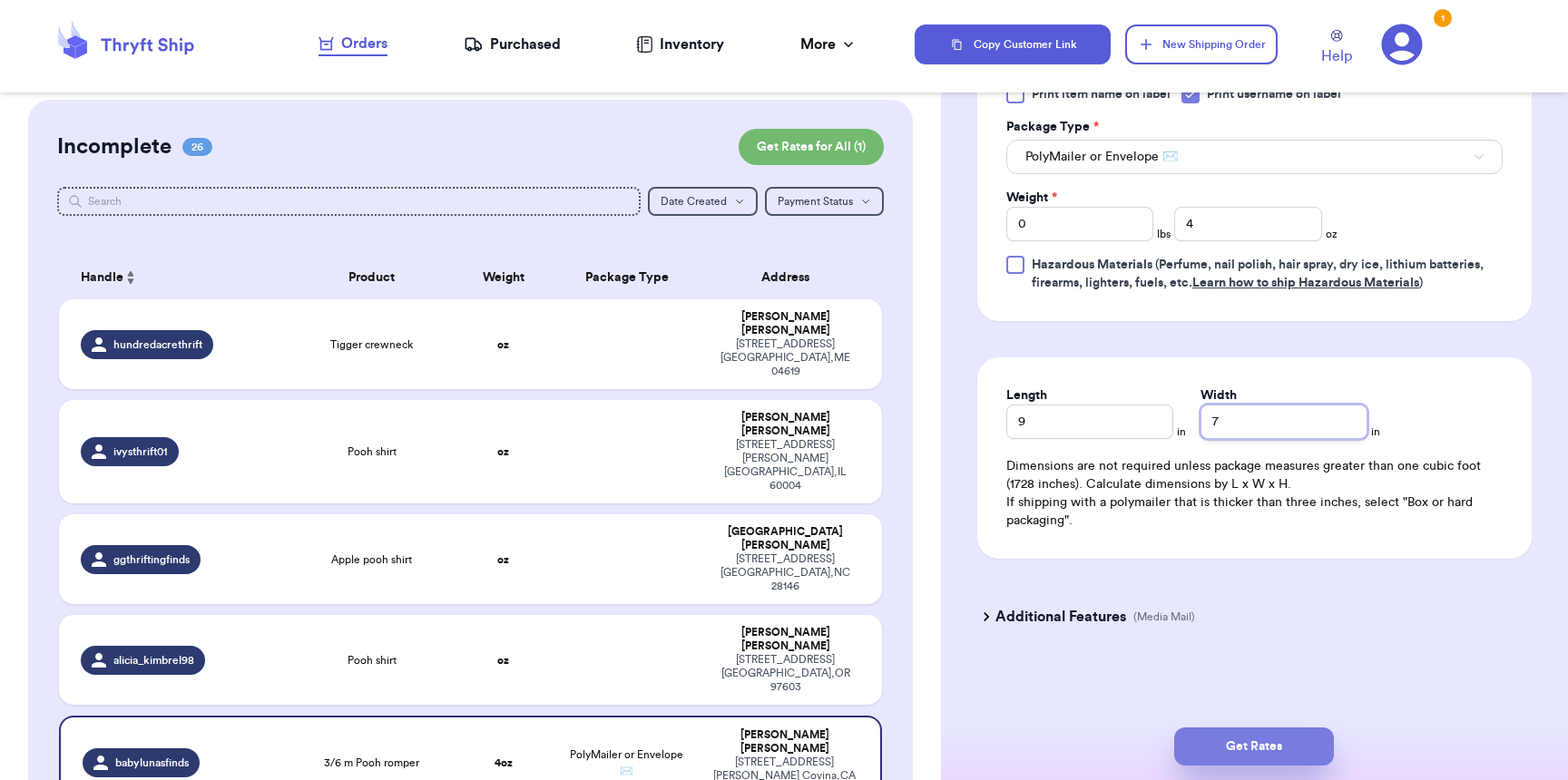
type input "7"
click at [1283, 748] on button "Get Rates" at bounding box center [1254, 747] width 160 height 39
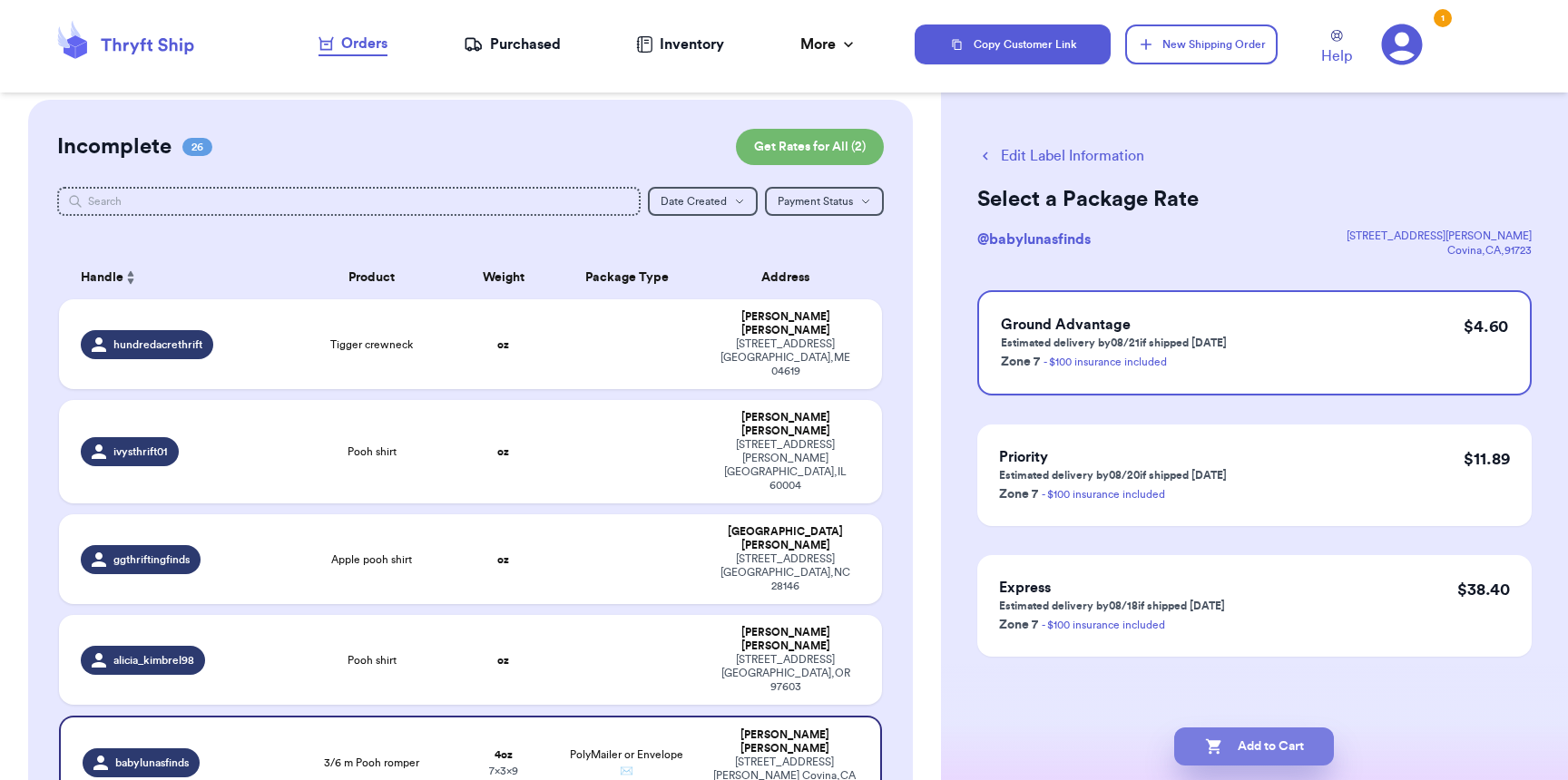
click at [1296, 746] on button "Add to Cart" at bounding box center [1254, 747] width 160 height 39
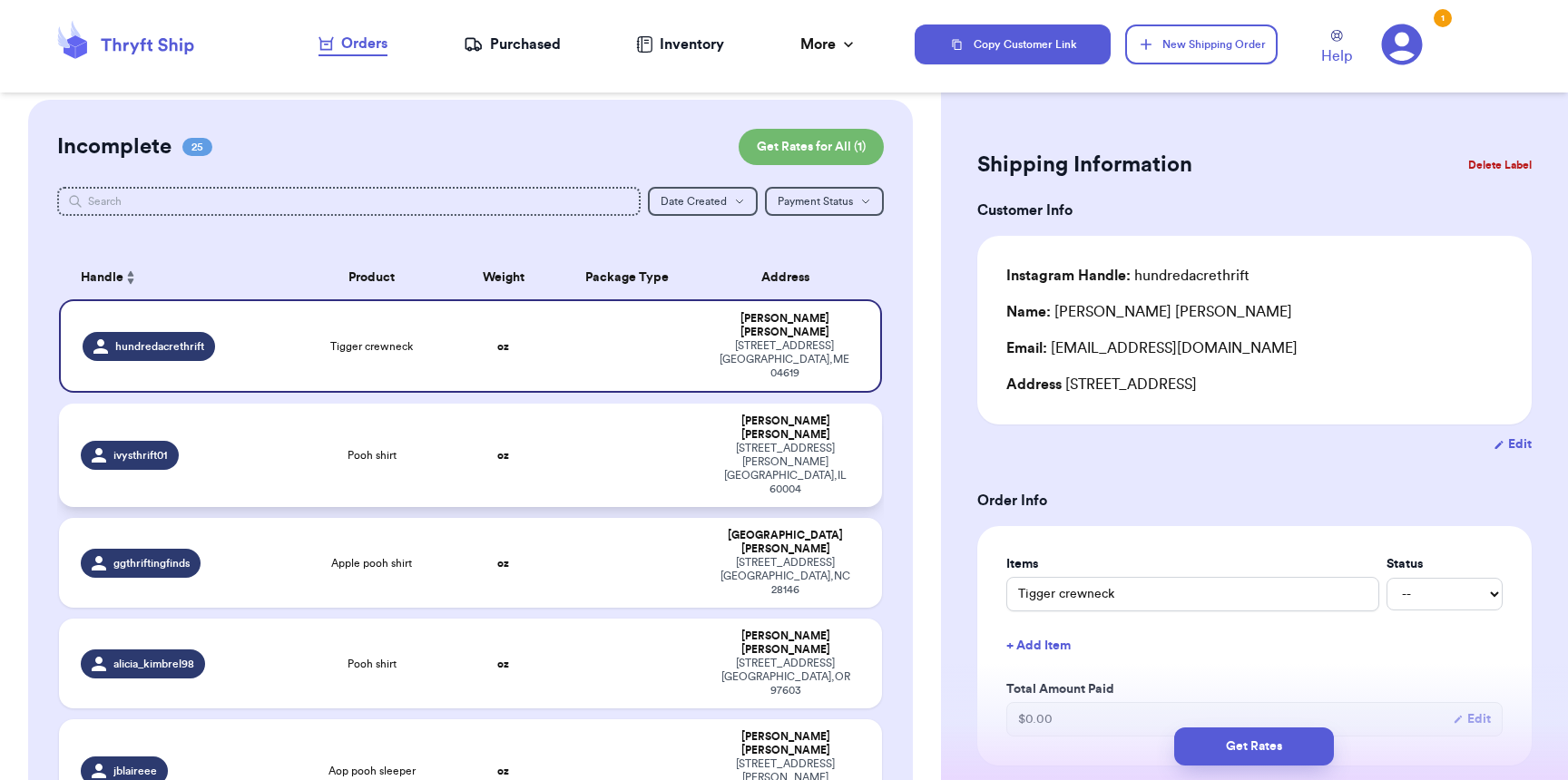
click at [213, 440] on div "ivysthrift01" at bounding box center [179, 455] width 197 height 29
type input "Pooh shirt"
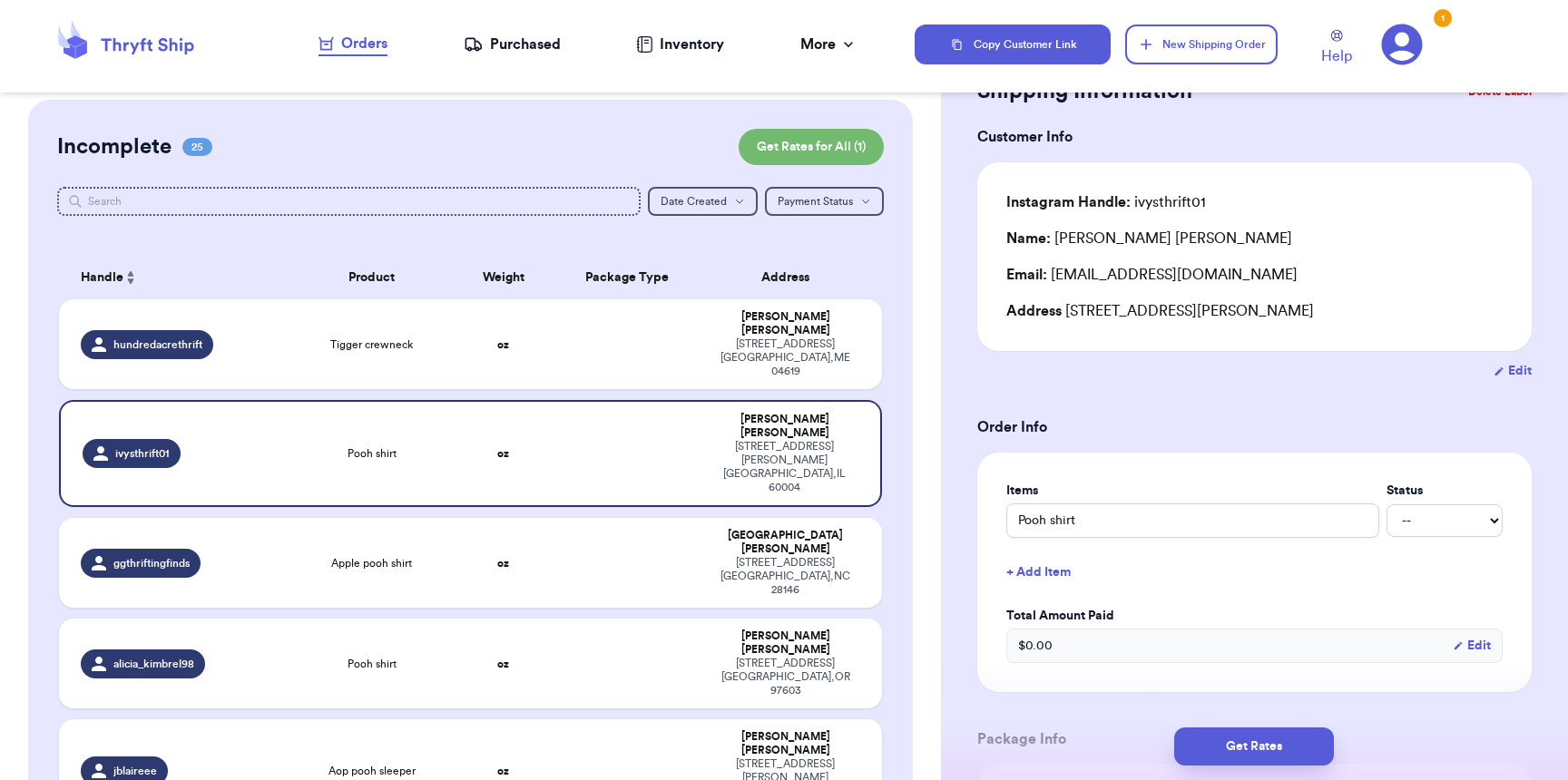
scroll to position [427, 0]
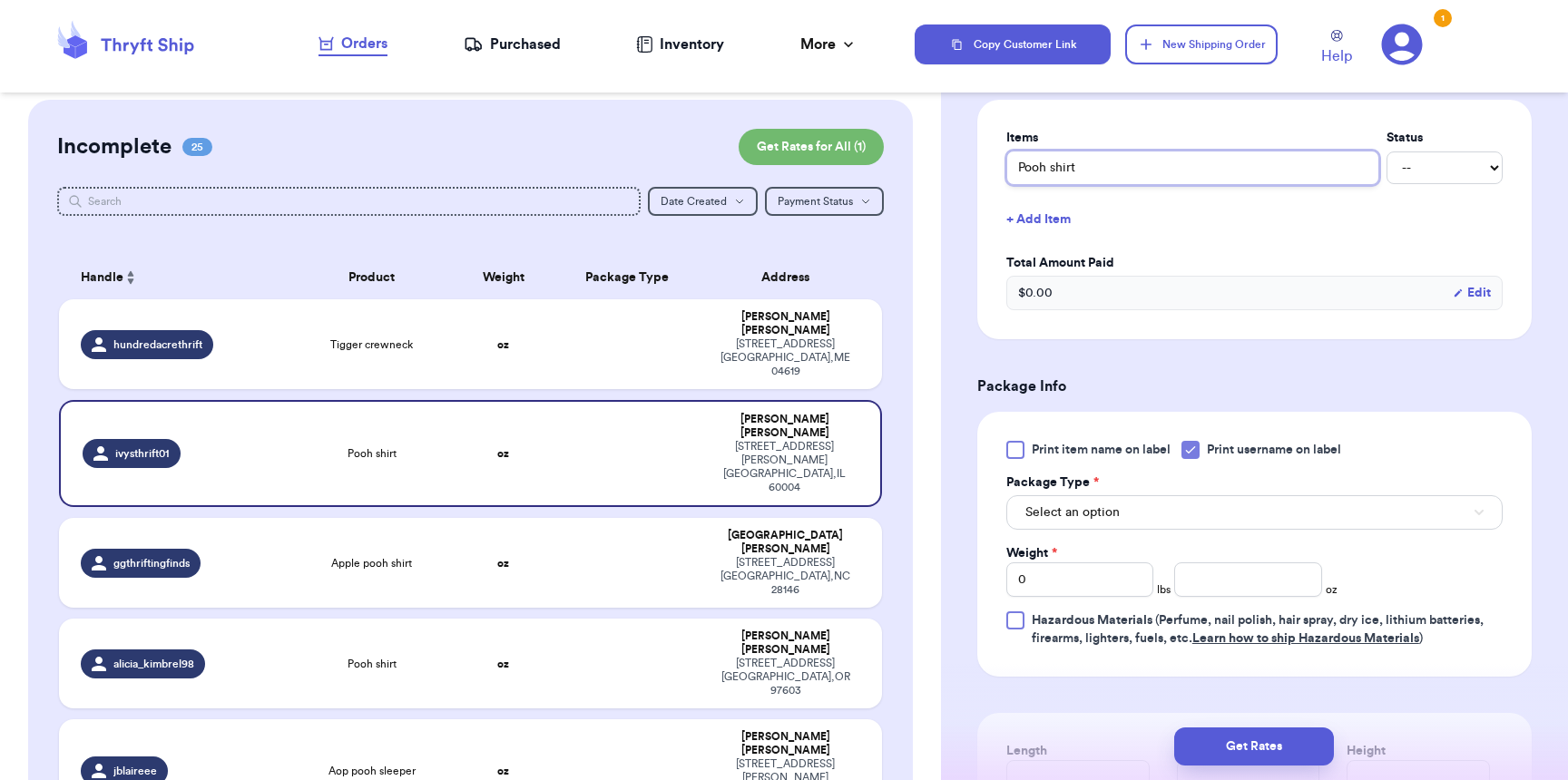
click at [1084, 167] on input "Pooh shirt" at bounding box center [1193, 168] width 373 height 35
click at [1097, 514] on span "Select an option" at bounding box center [1072, 513] width 95 height 18
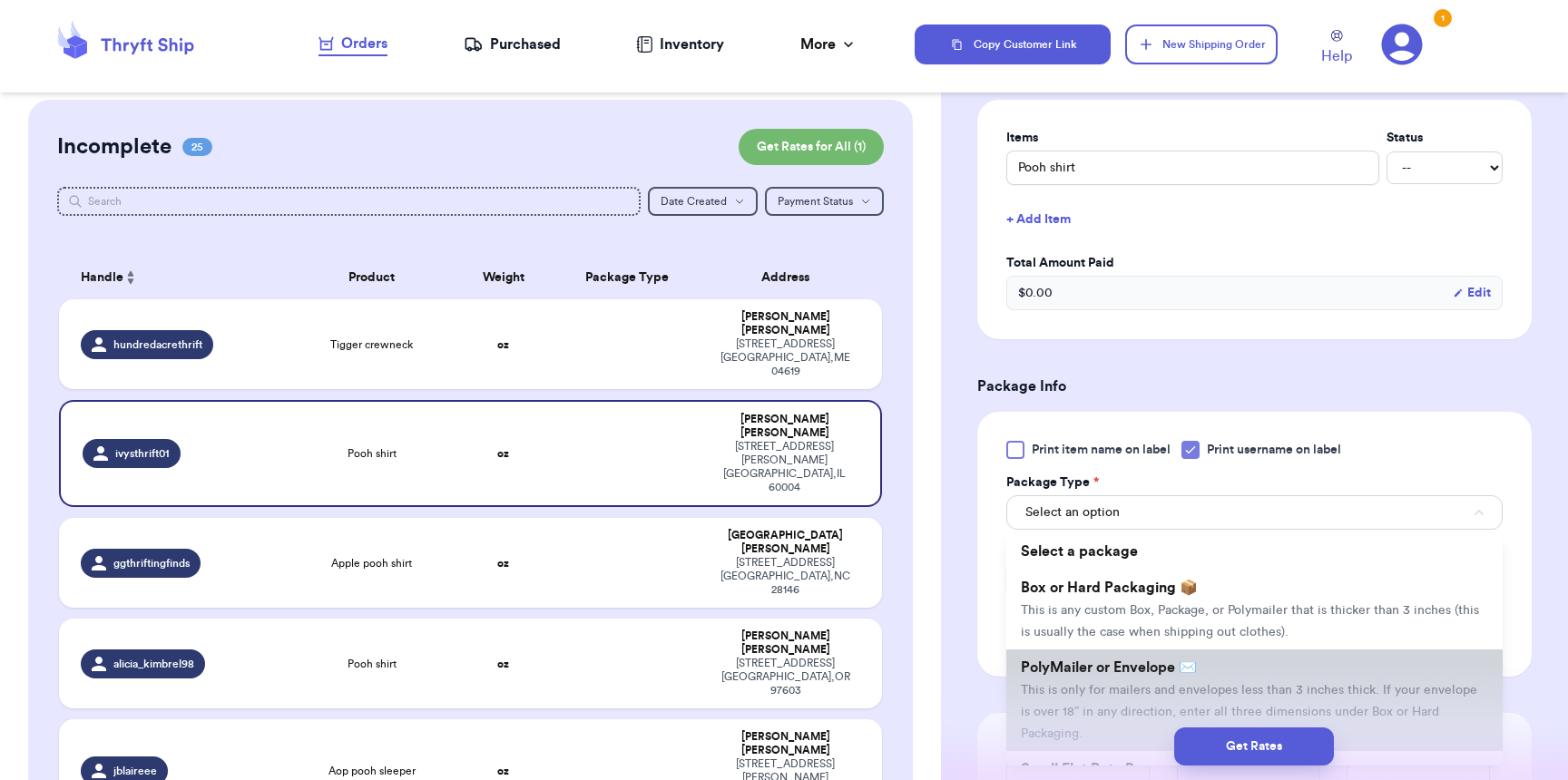
click at [1093, 674] on span "PolyMailer or Envelope ✉️" at bounding box center [1109, 668] width 176 height 15
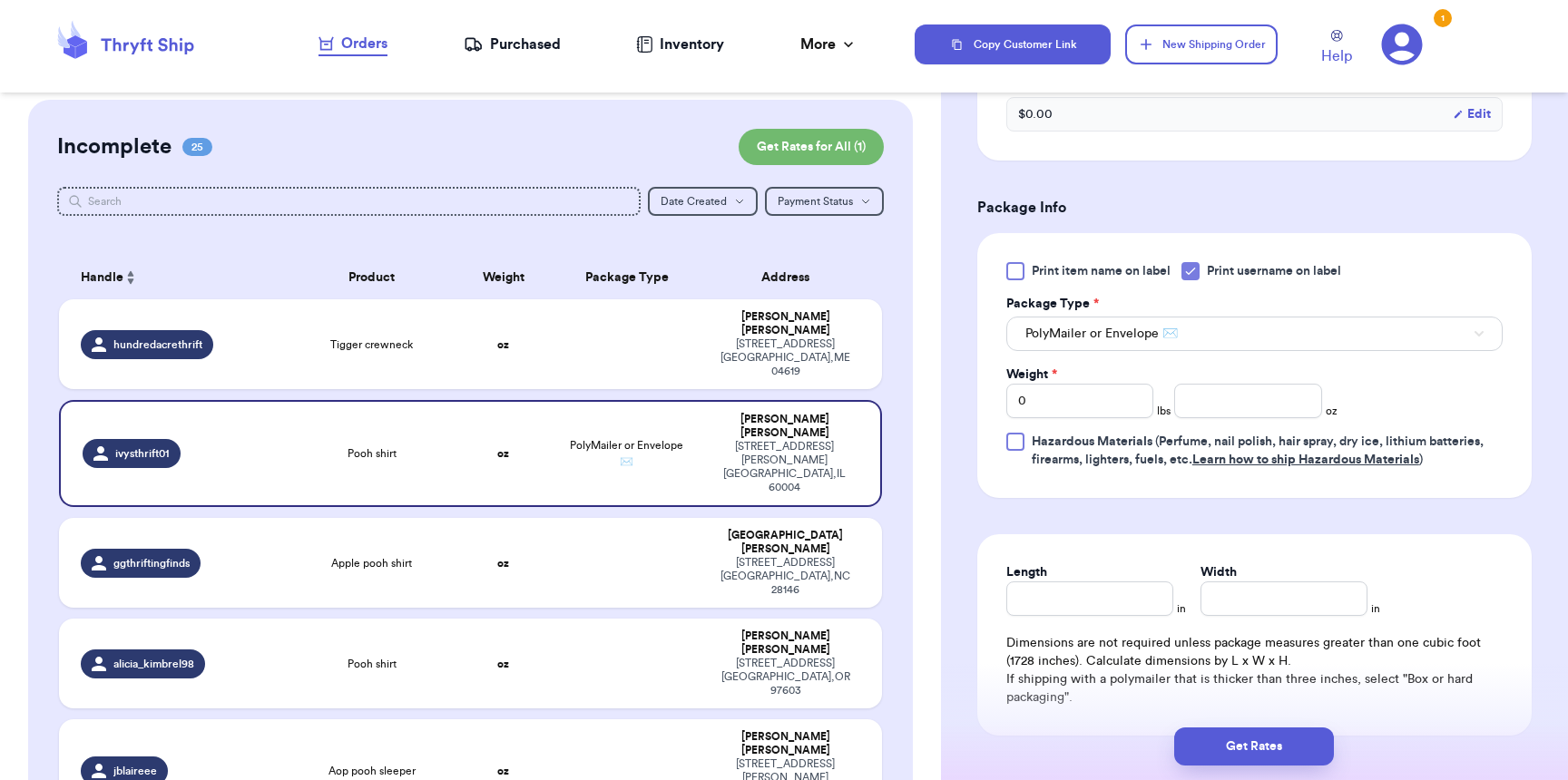
scroll to position [585, 0]
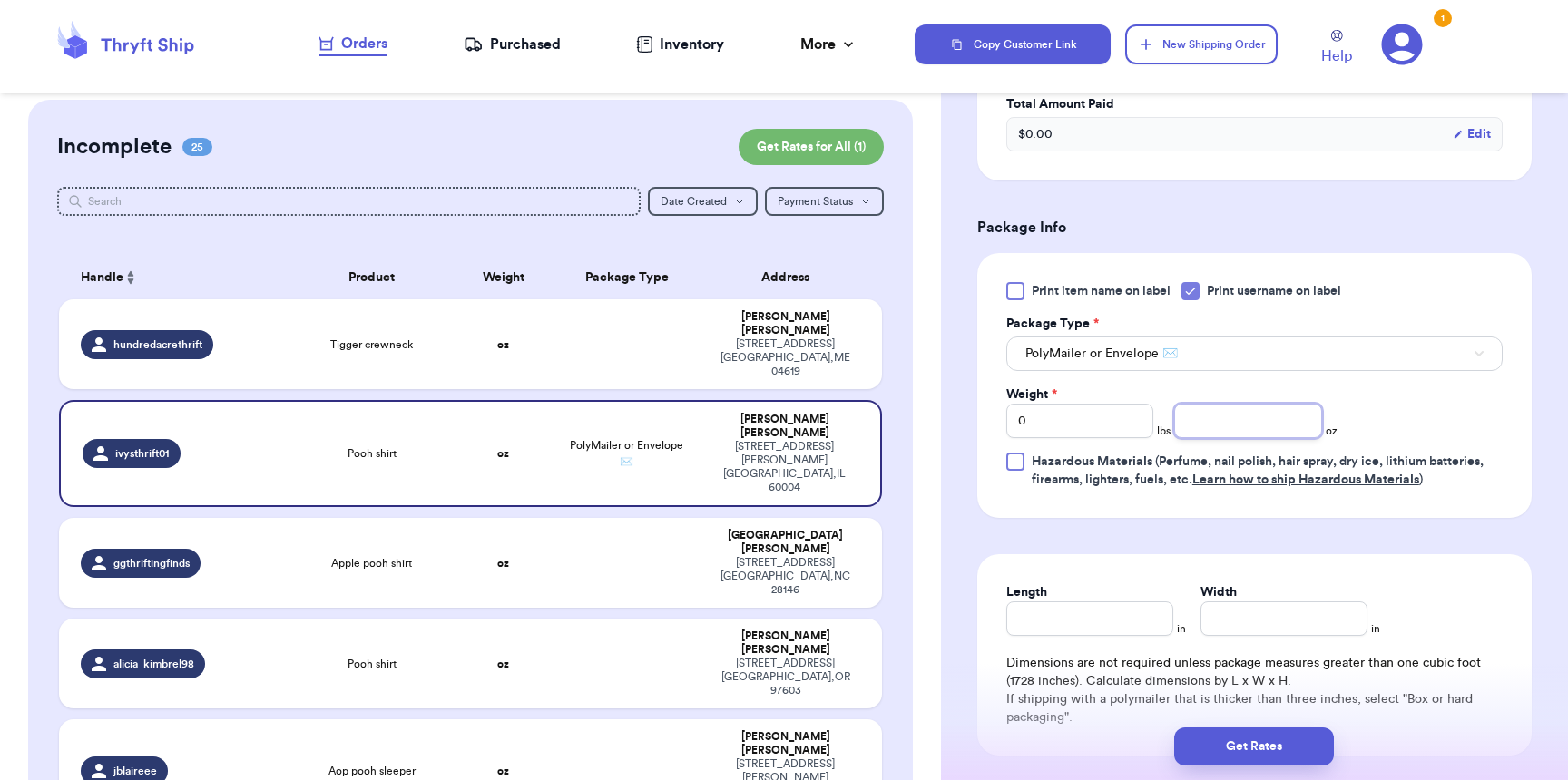
click at [1219, 431] on input "number" at bounding box center [1248, 421] width 147 height 35
type input "3"
type input "8"
type input "6"
click at [1260, 745] on button "Get Rates" at bounding box center [1254, 747] width 160 height 39
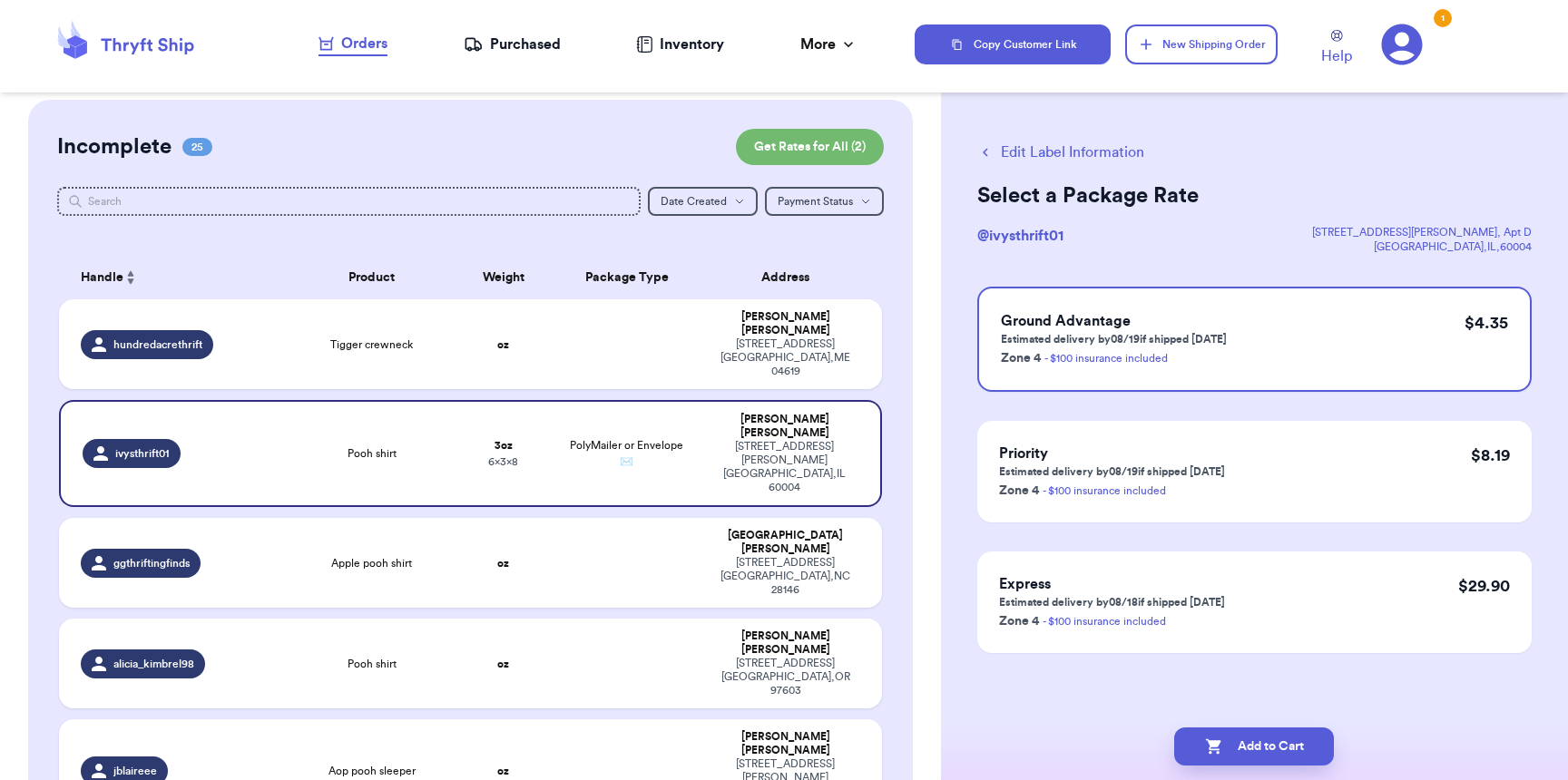
scroll to position [0, 0]
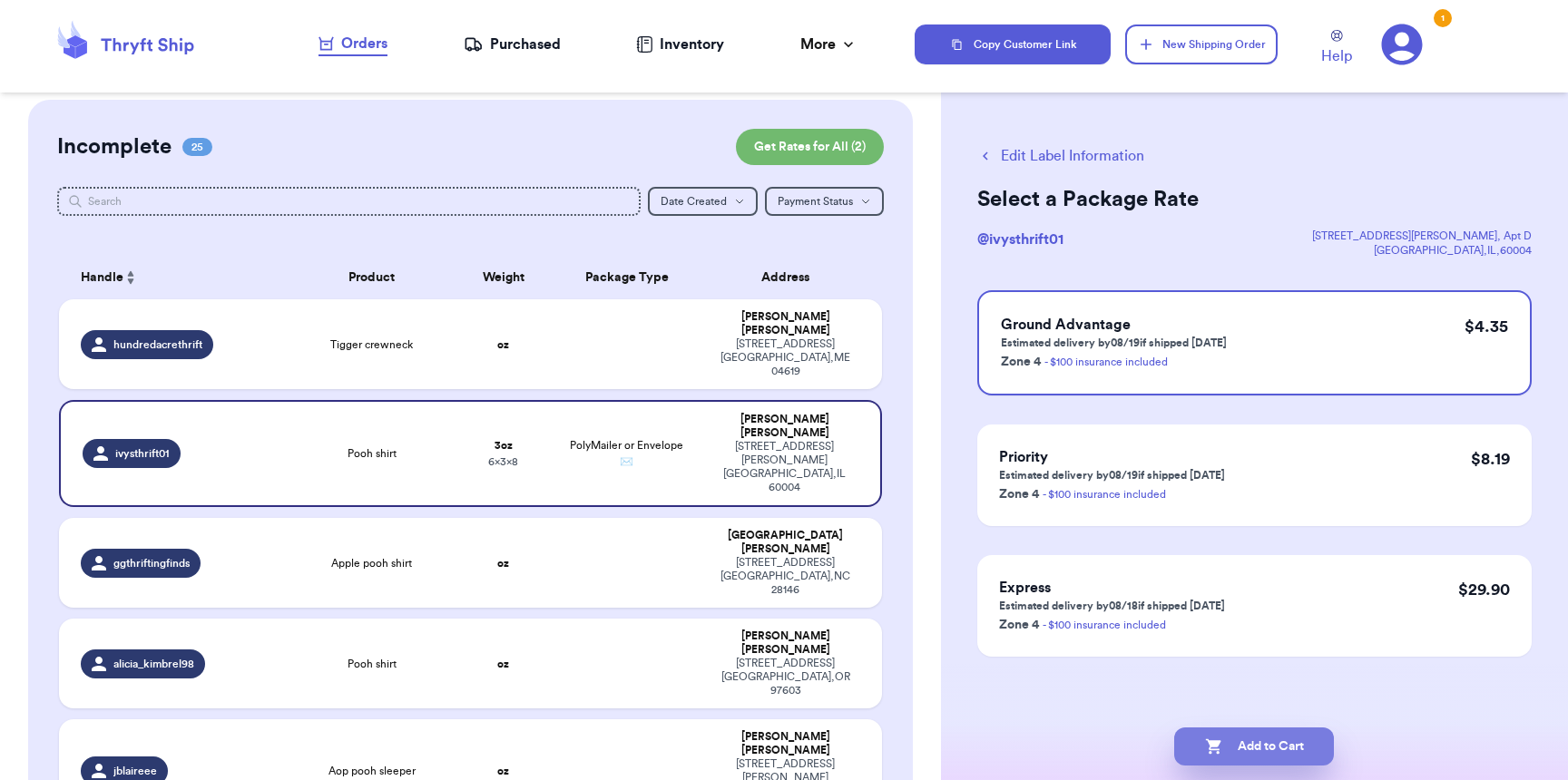
click at [1294, 732] on button "Add to Cart" at bounding box center [1254, 747] width 160 height 39
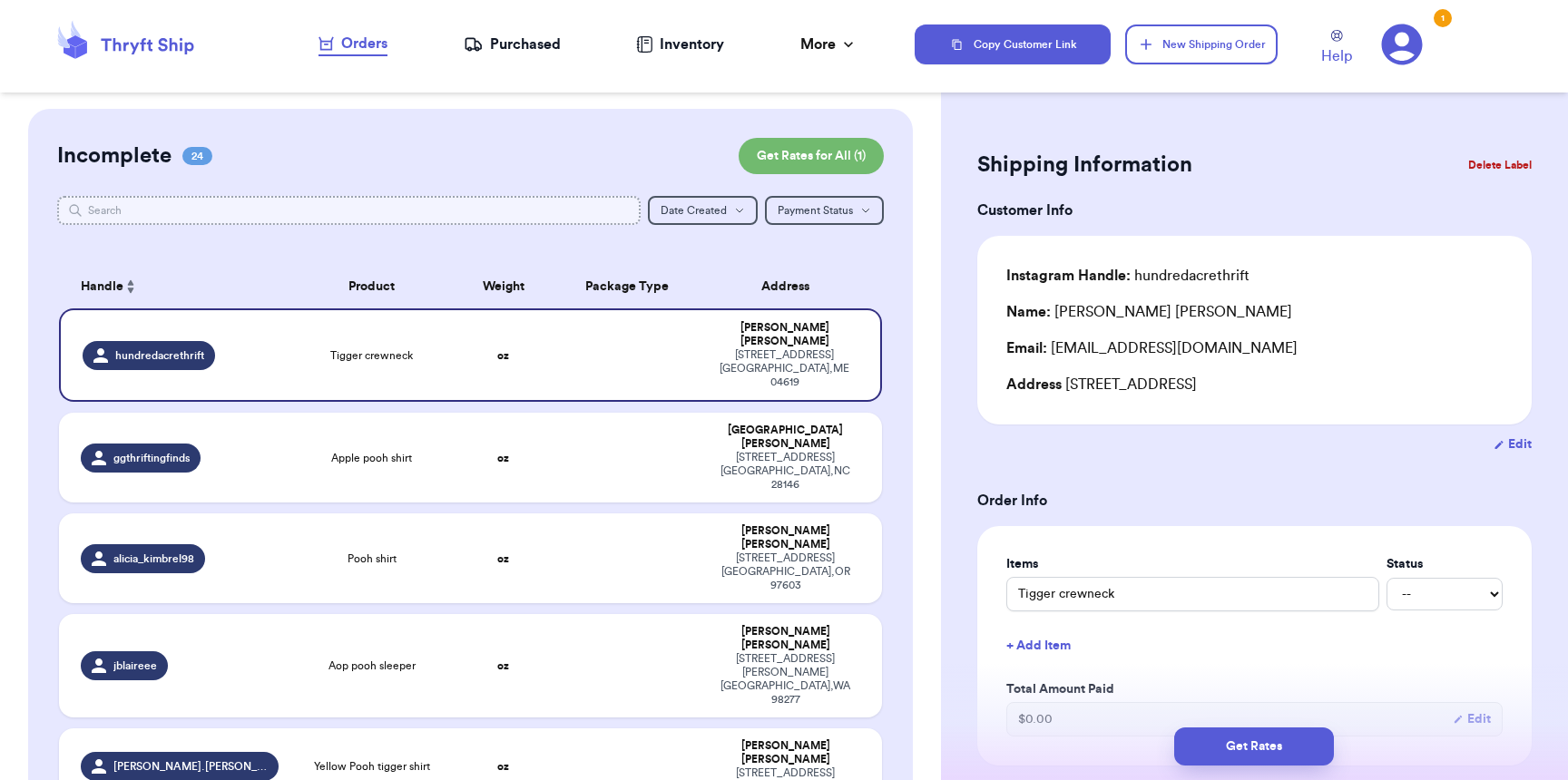
click at [401, 205] on input "text" at bounding box center [348, 210] width 583 height 29
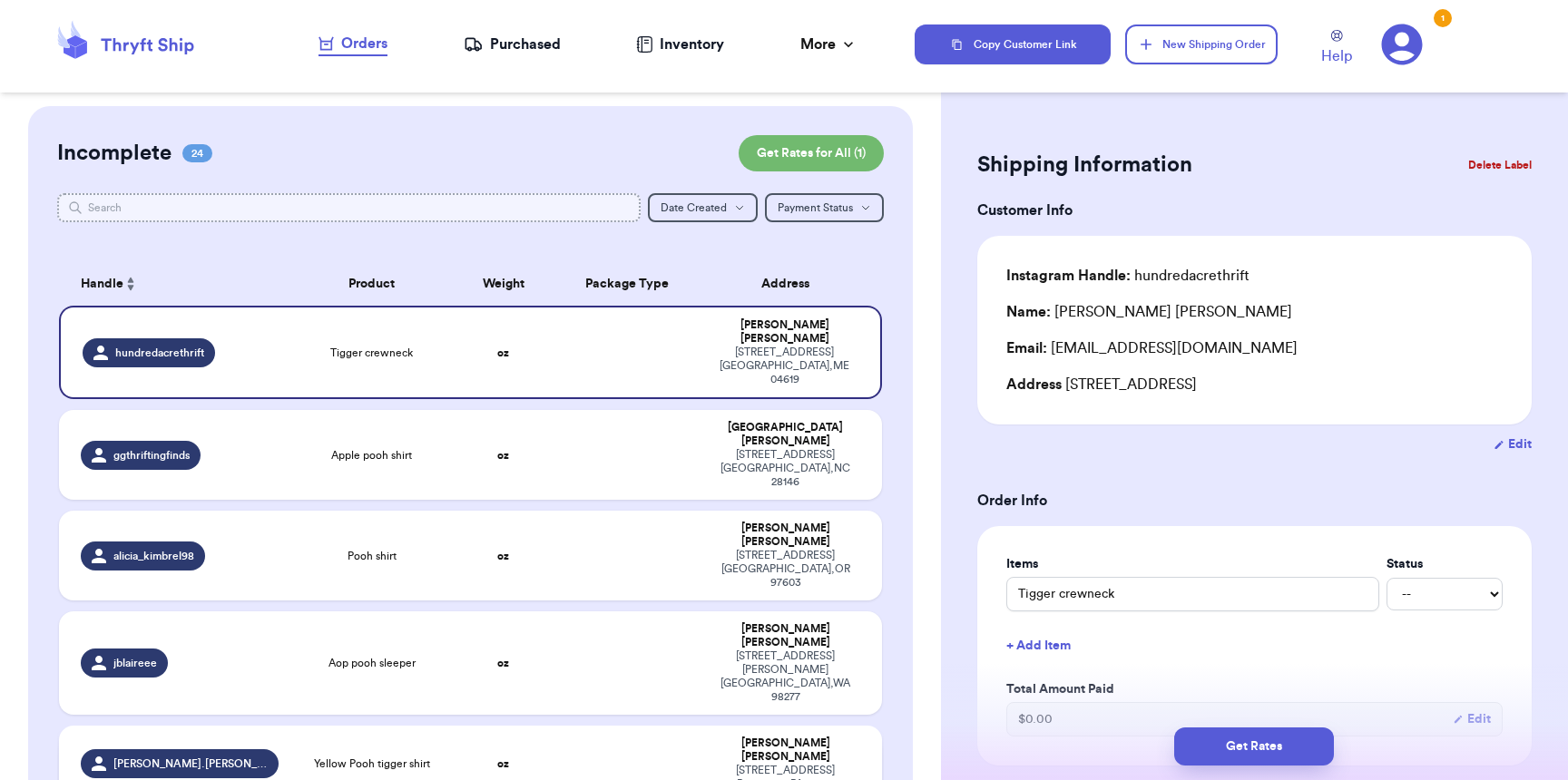
scroll to position [4, 0]
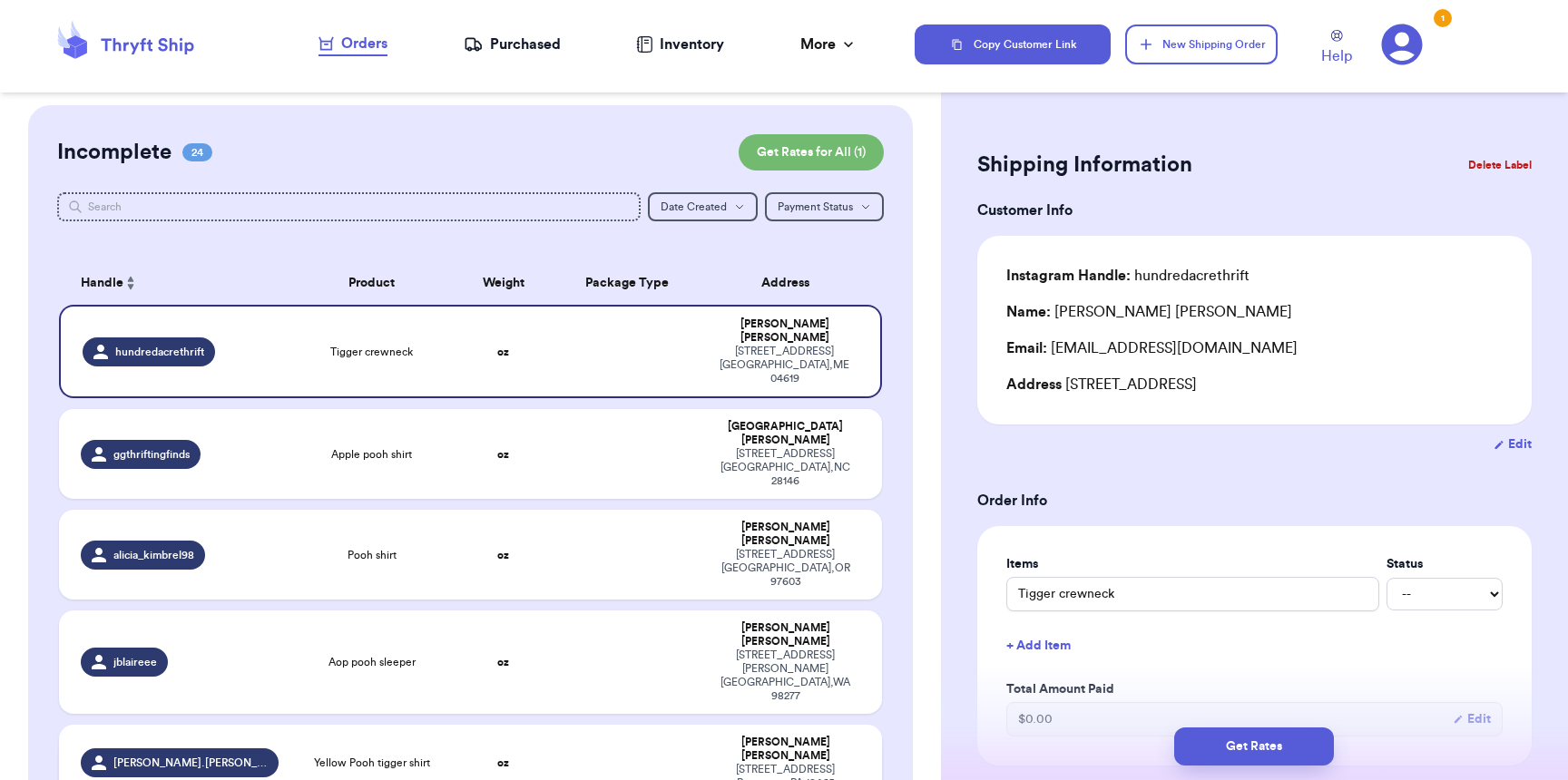
click at [217, 748] on div "mckenzie.worrell" at bounding box center [179, 763] width 197 height 29
type input "Yellow Pooh tigger shirt"
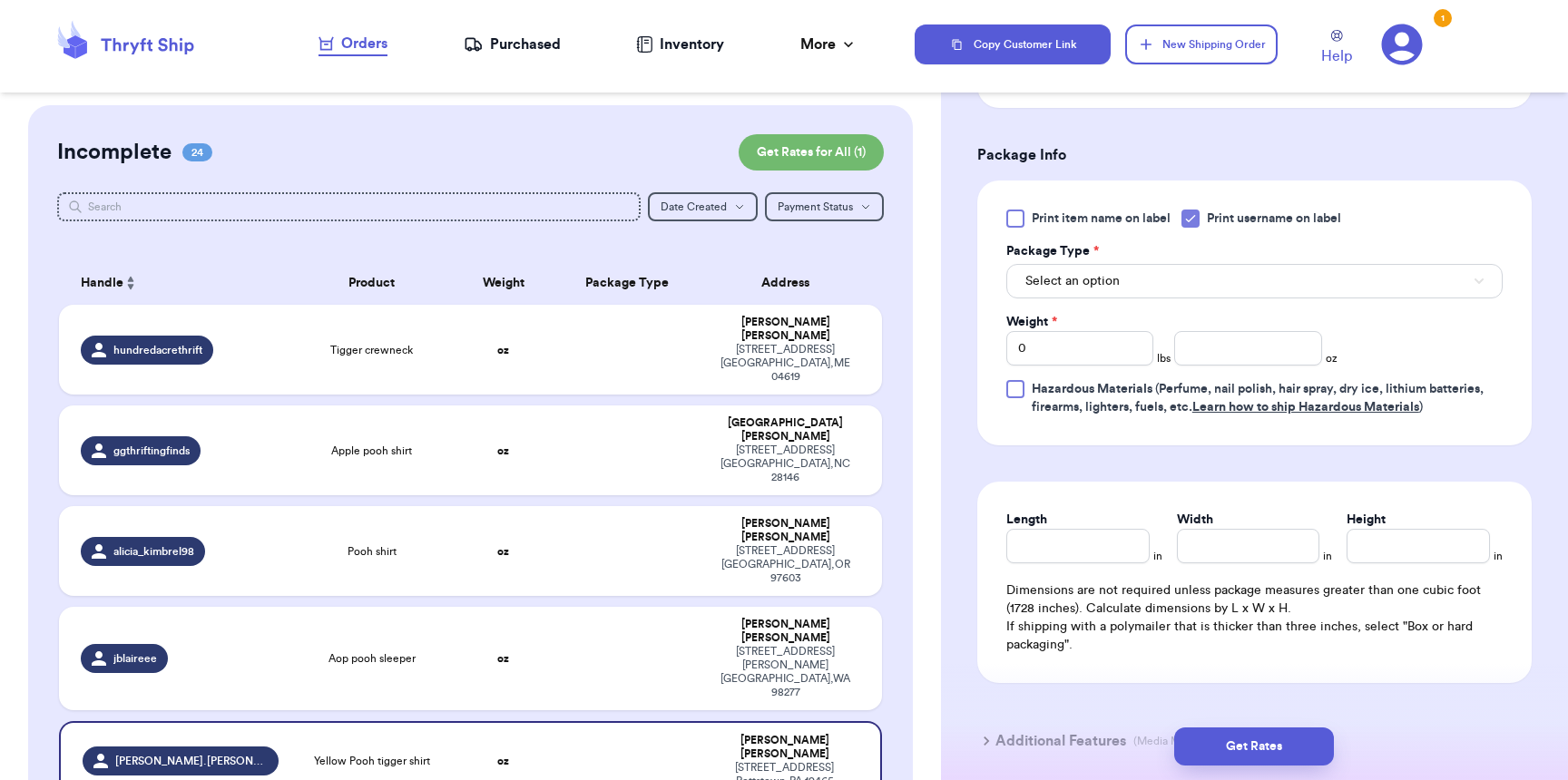
scroll to position [676, 0]
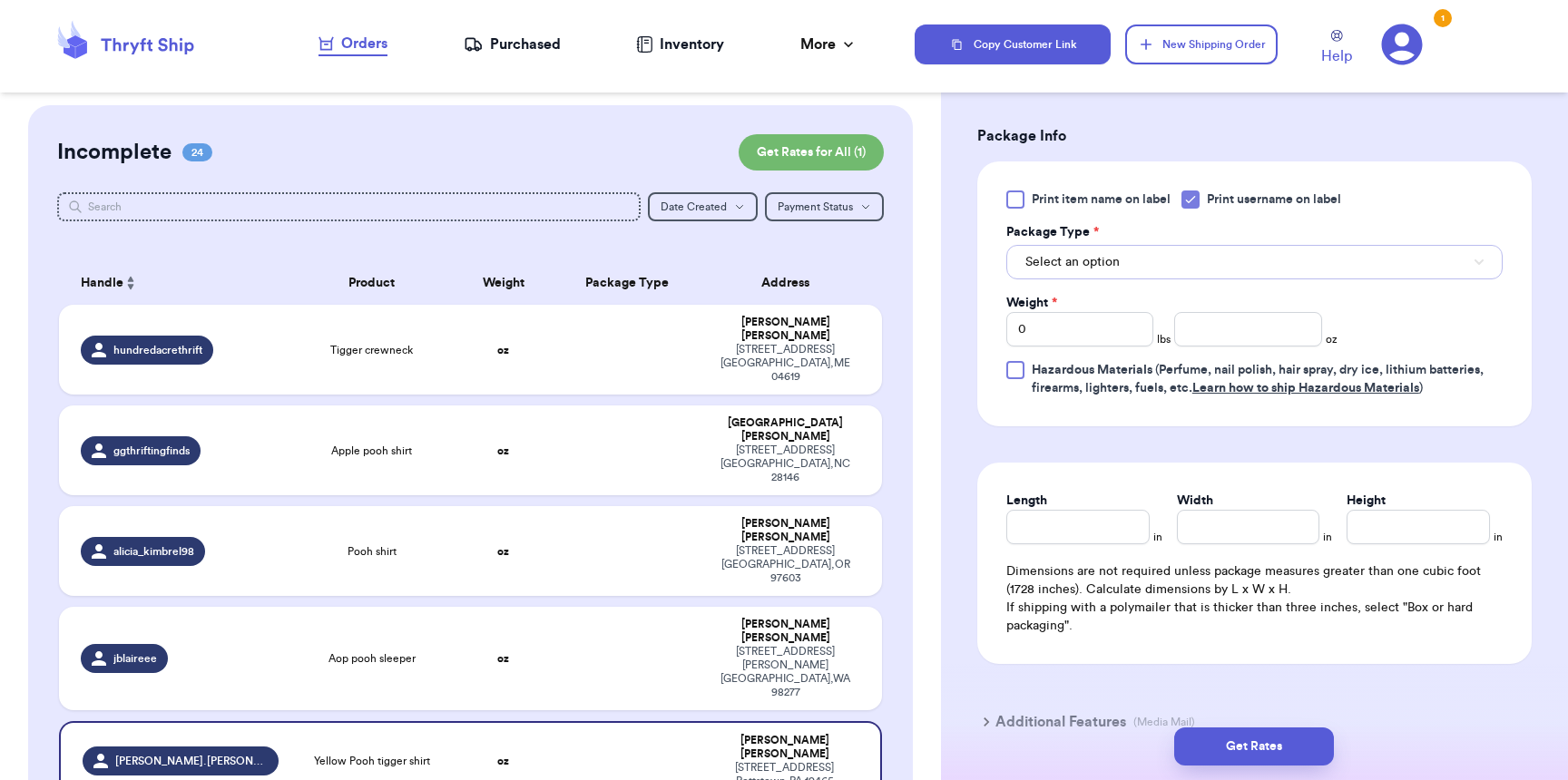
click at [1073, 264] on span "Select an option" at bounding box center [1072, 262] width 95 height 18
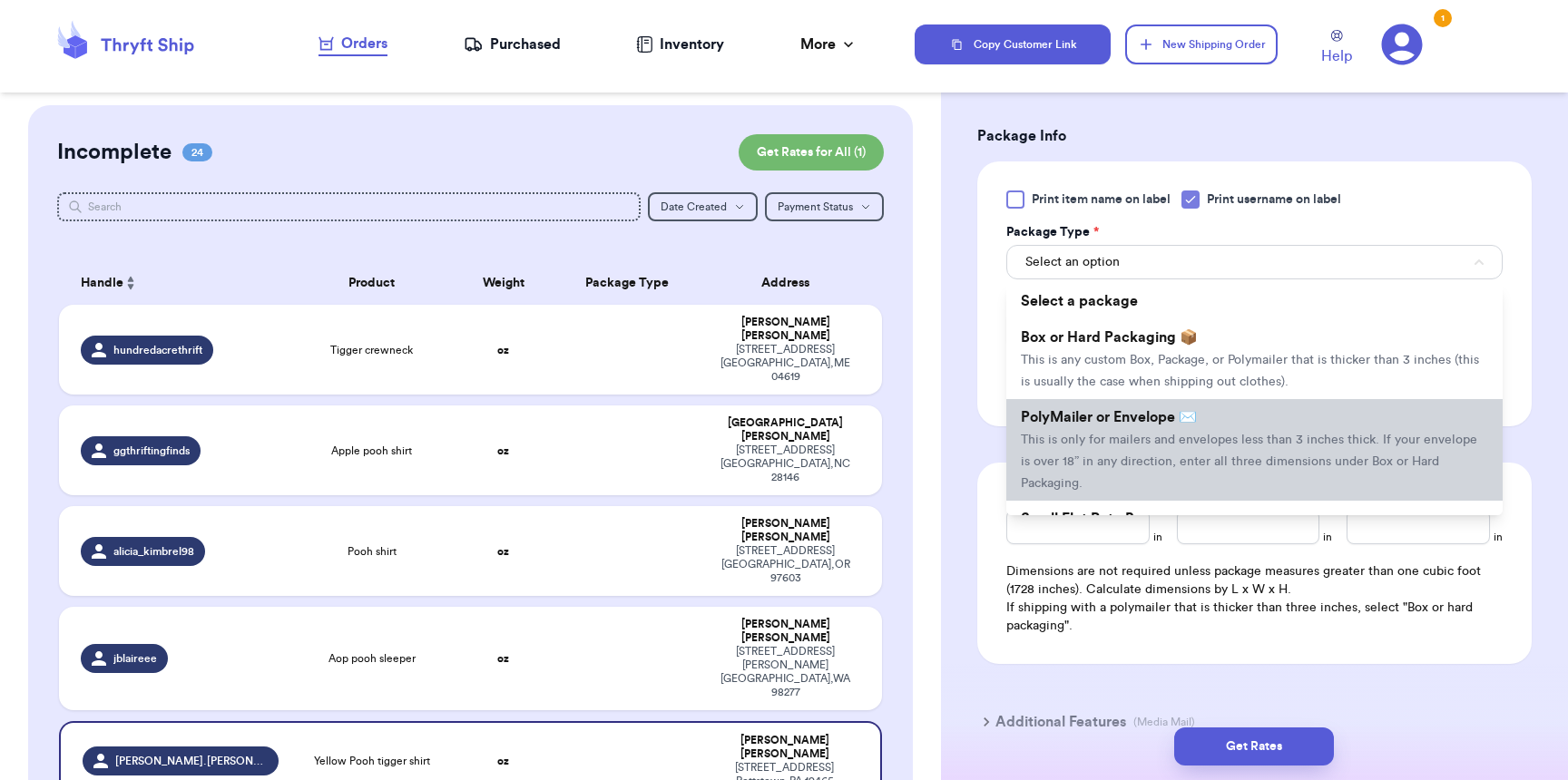
click at [1080, 436] on li "PolyMailer or Envelope ✉️ This is only for mailers and envelopes less than 3 in…" at bounding box center [1254, 450] width 497 height 102
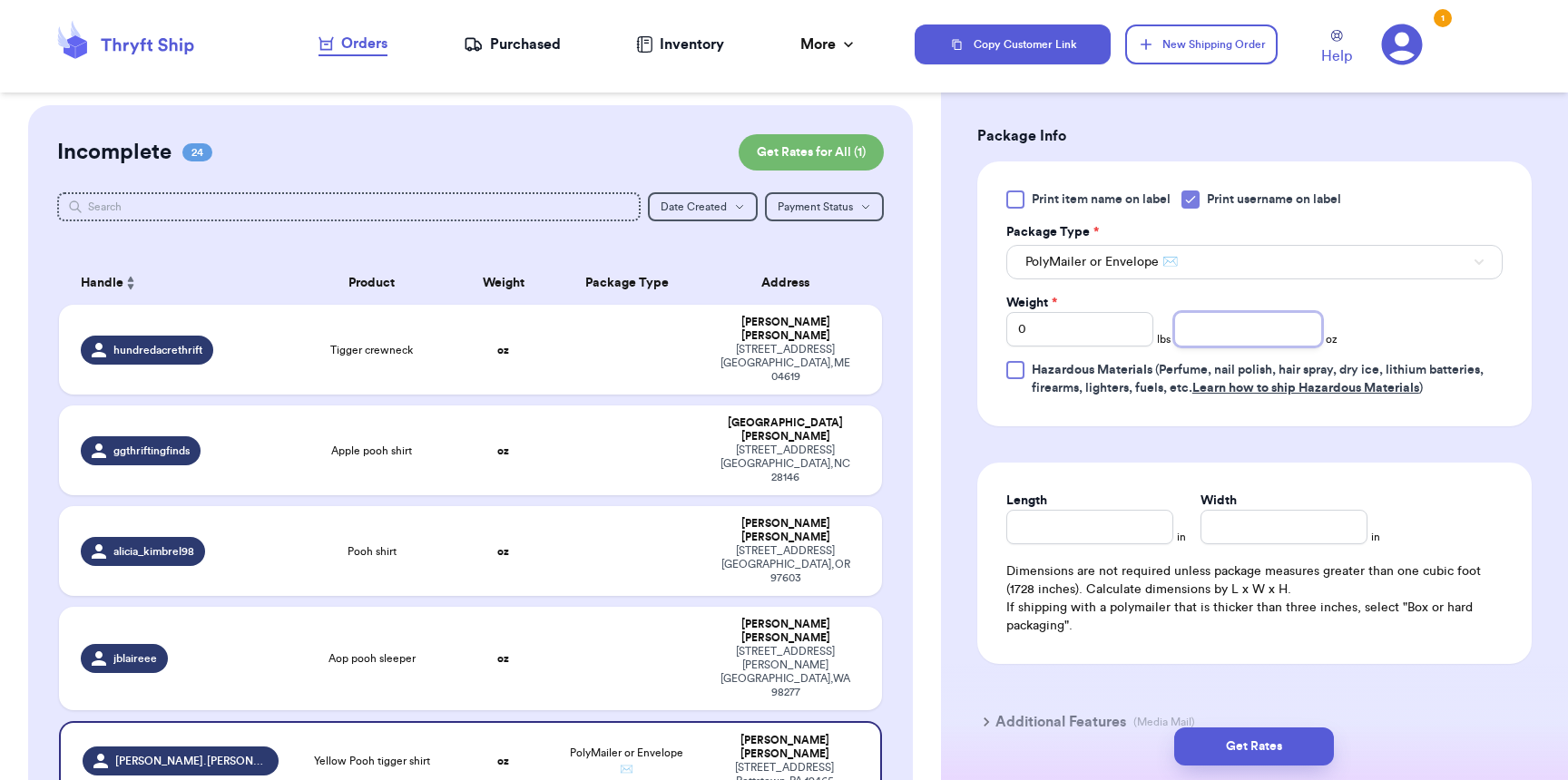
click at [1249, 329] on input "number" at bounding box center [1248, 329] width 147 height 35
type input "3"
type input "8"
type input "6"
click at [1233, 741] on button "Get Rates" at bounding box center [1254, 747] width 160 height 39
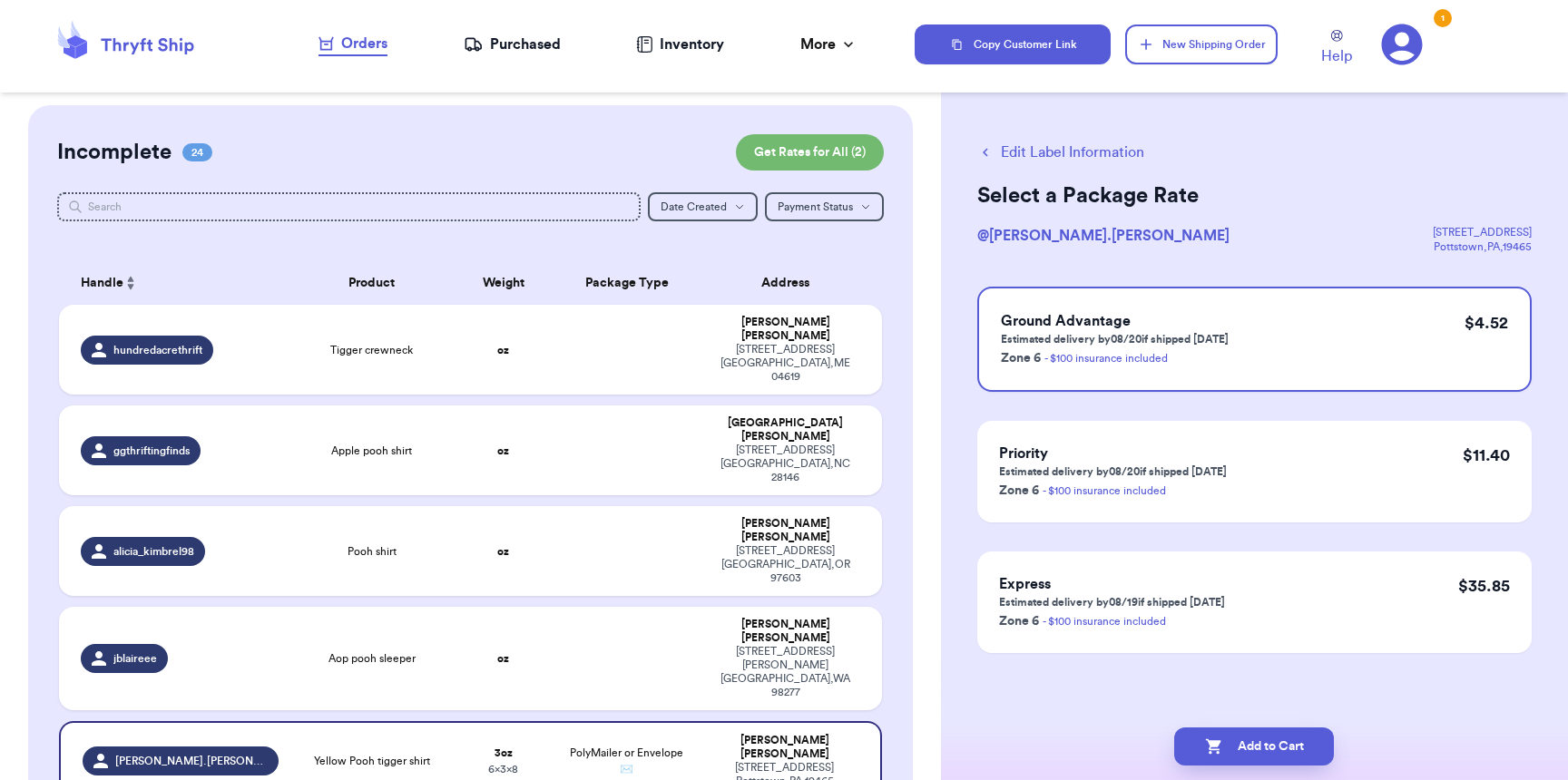
scroll to position [0, 0]
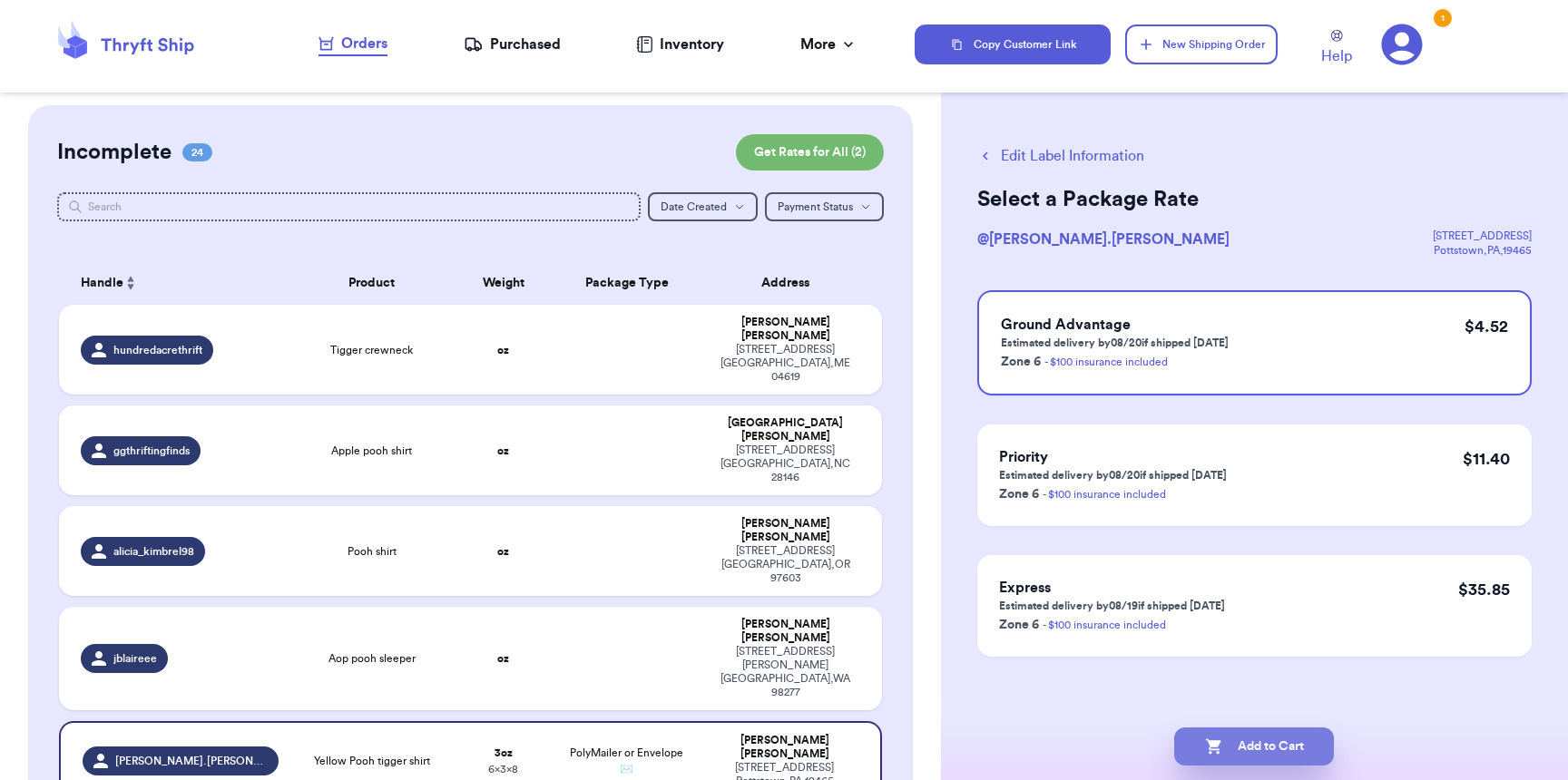
click at [1227, 750] on button "Add to Cart" at bounding box center [1254, 747] width 160 height 39
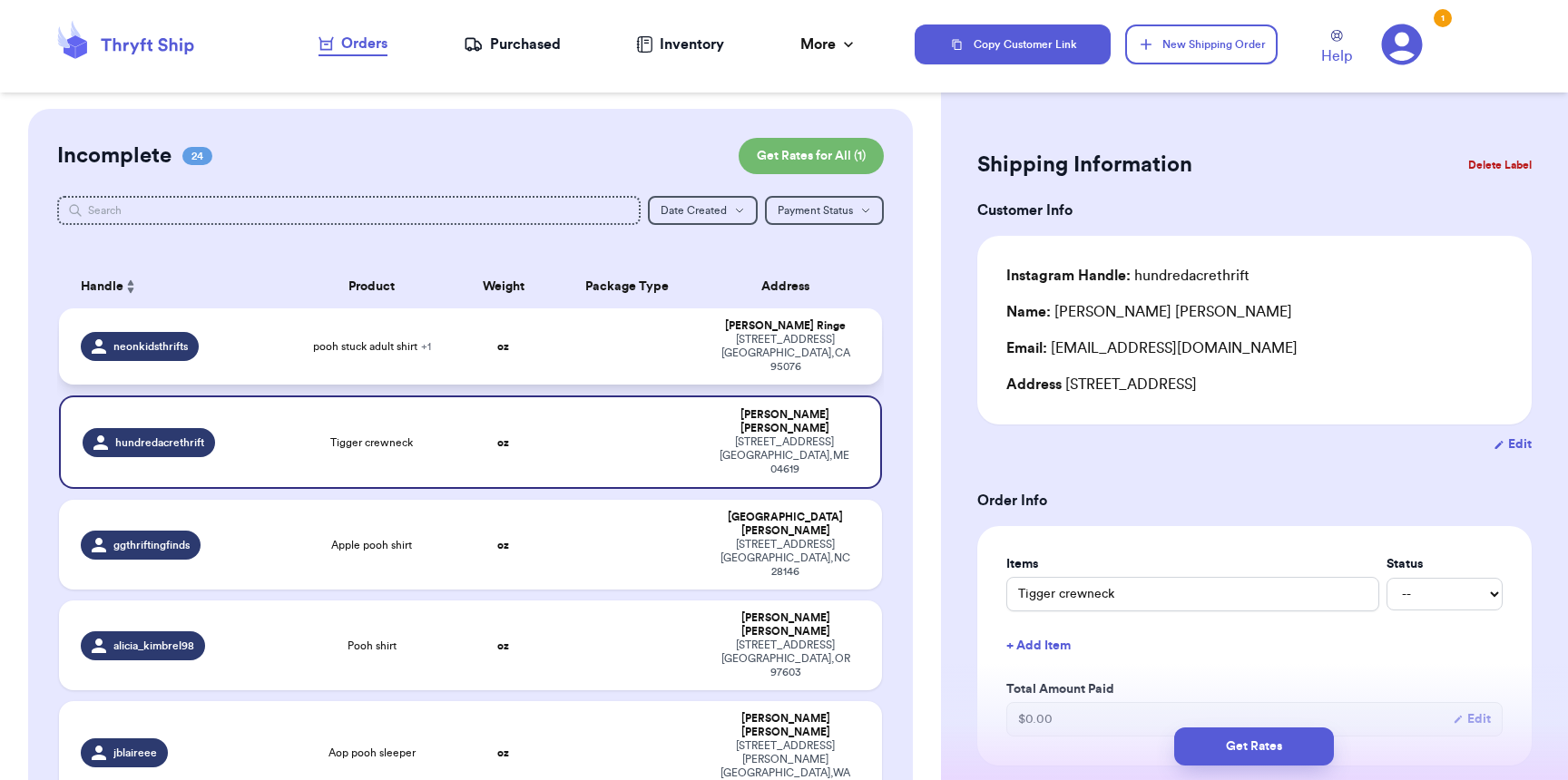
click at [621, 324] on td at bounding box center [626, 346] width 148 height 76
type input "pooh stuck adult shirt"
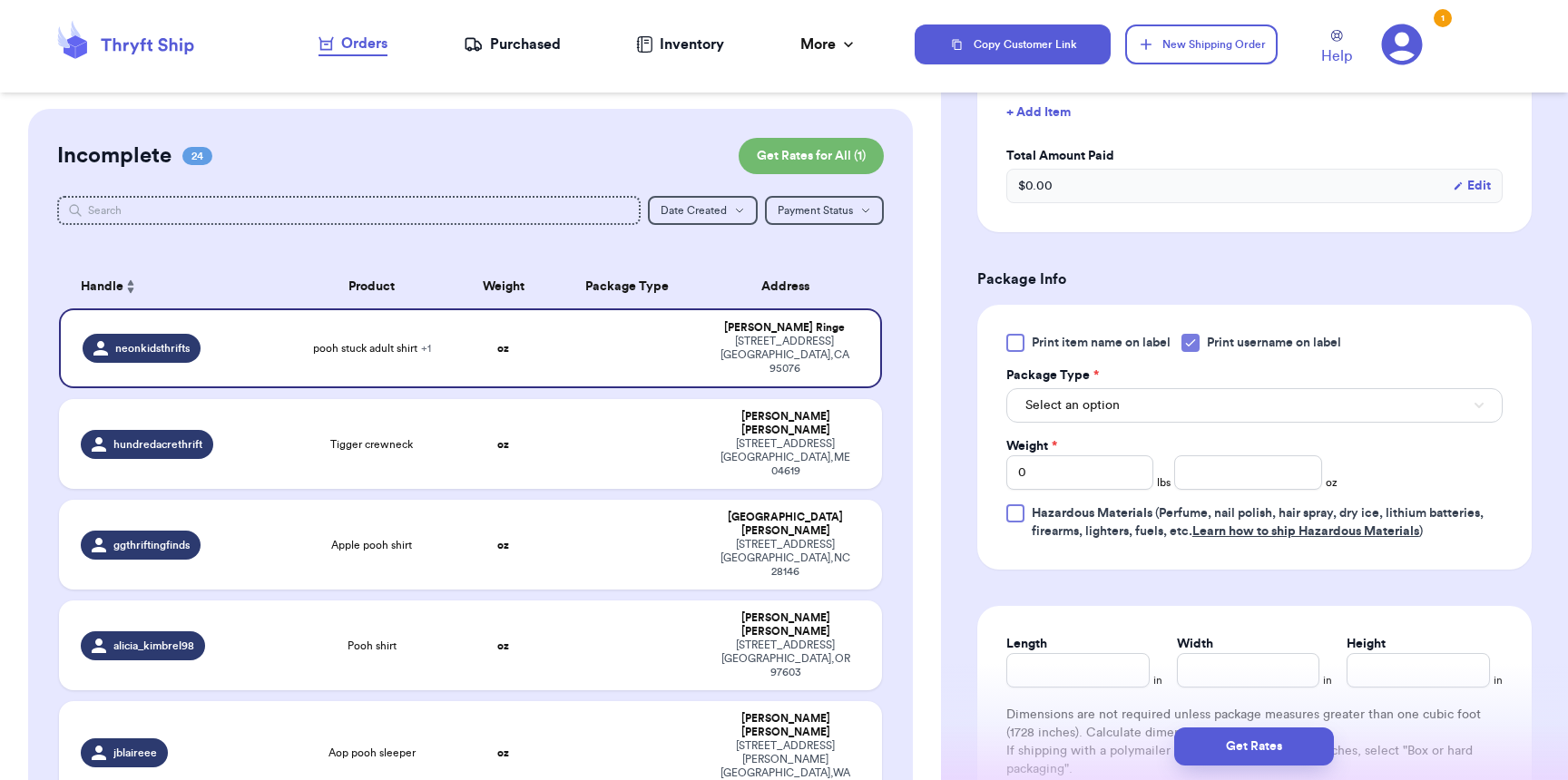
scroll to position [701, 0]
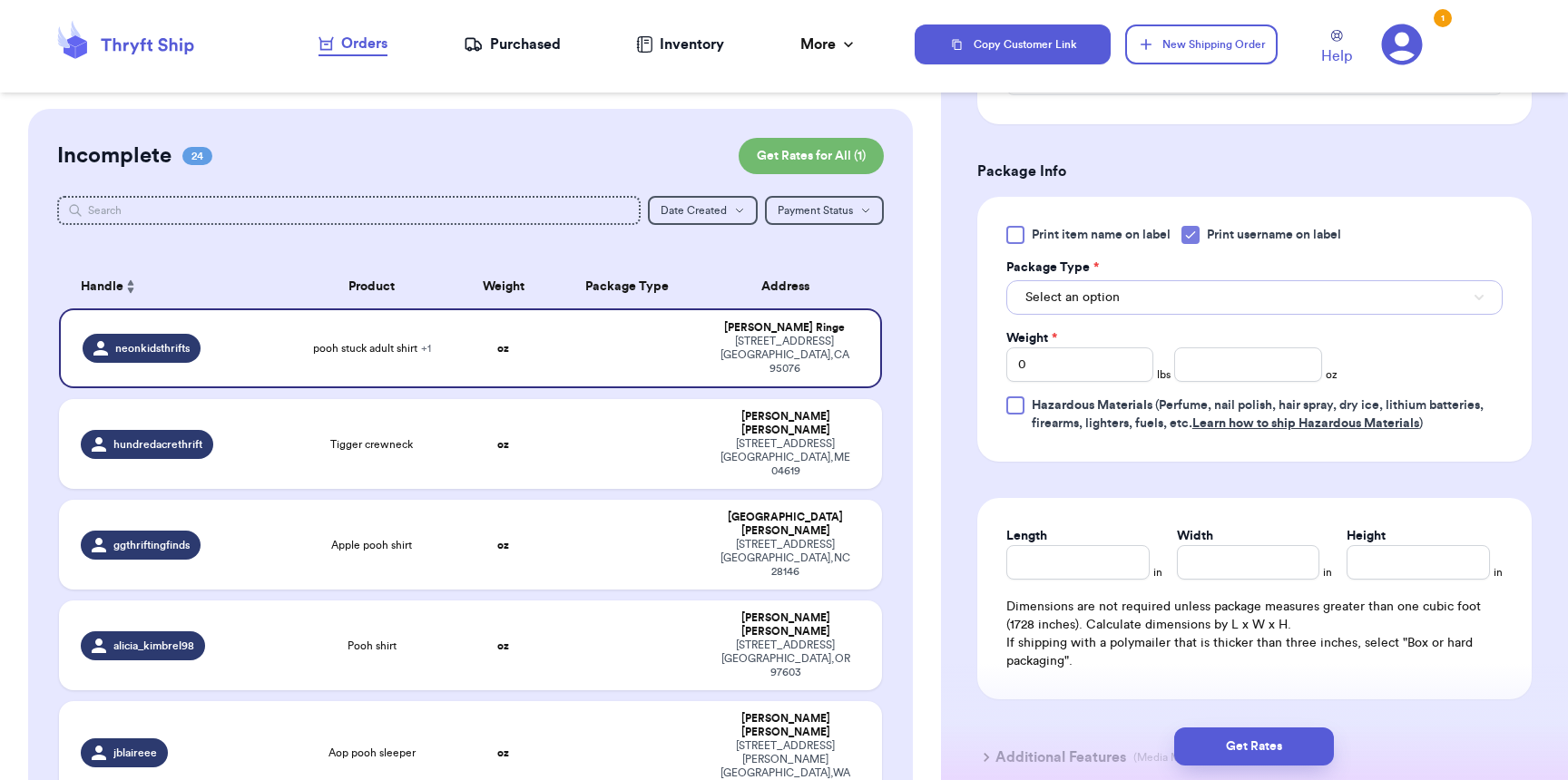
click at [1096, 301] on span "Select an option" at bounding box center [1072, 297] width 95 height 18
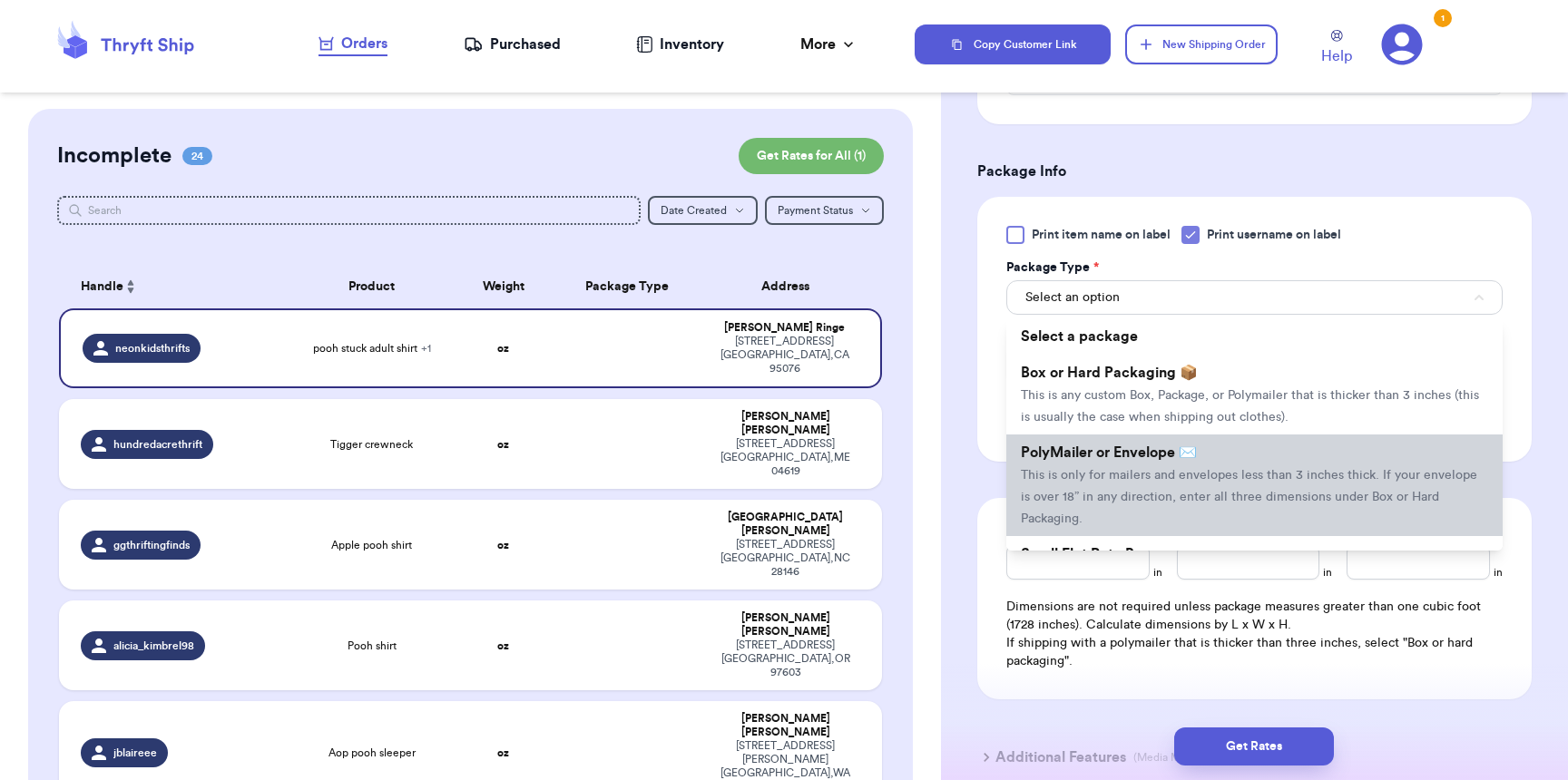
click at [1095, 460] on span "PolyMailer or Envelope ✉️" at bounding box center [1109, 452] width 176 height 15
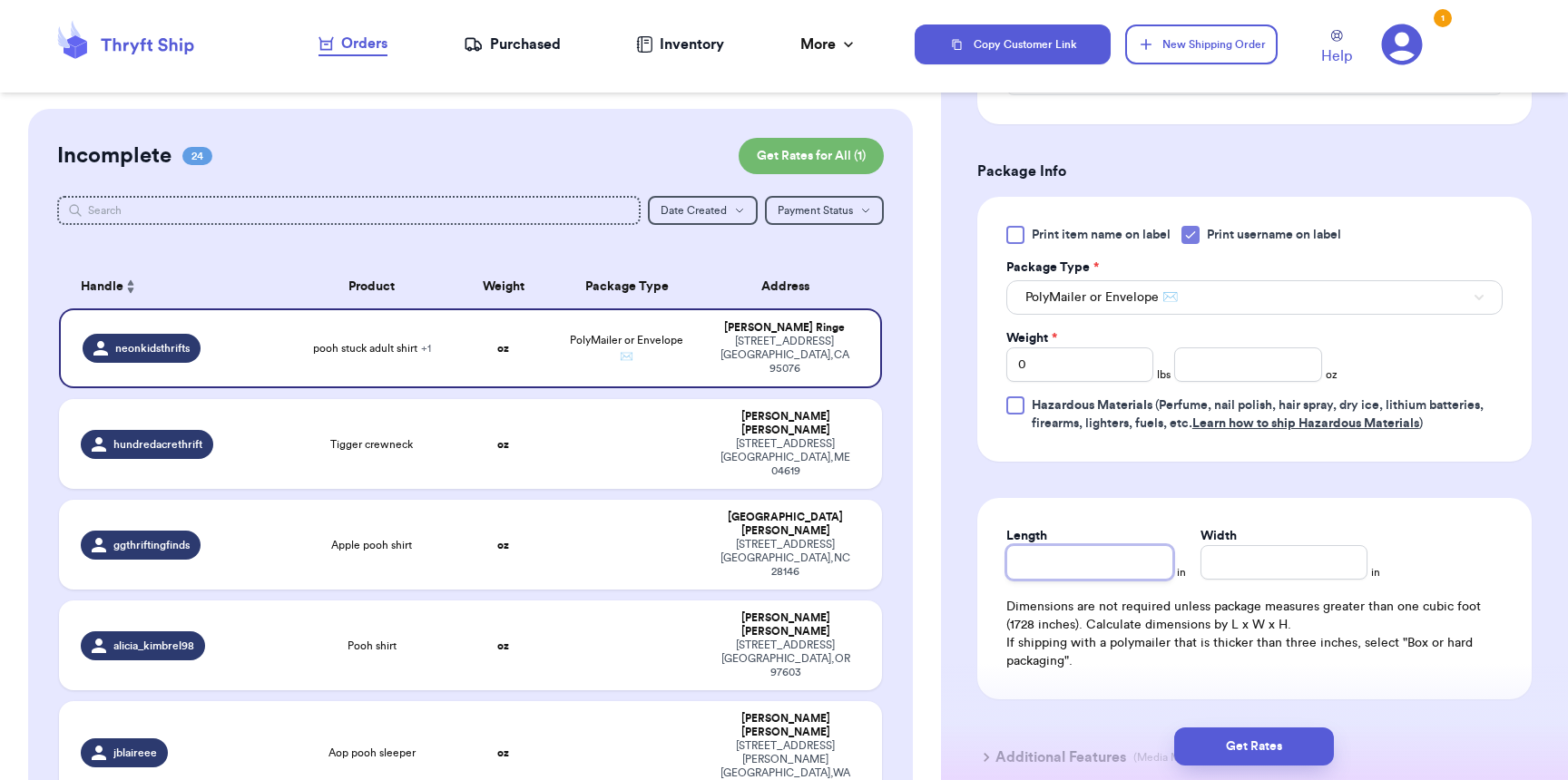
click at [1134, 576] on input "Length" at bounding box center [1090, 563] width 167 height 35
type input "1"
type input "10"
type input "9"
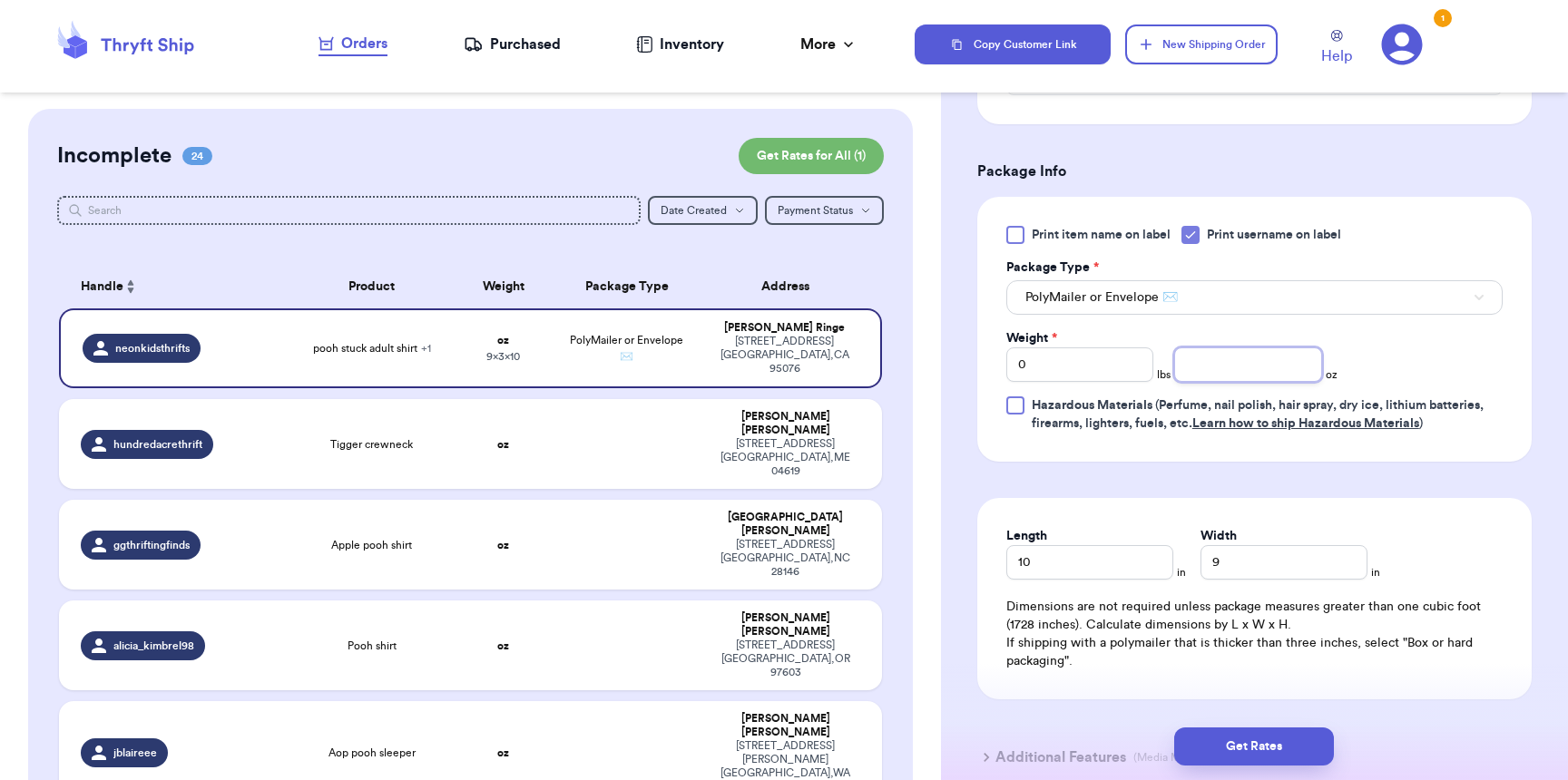
click at [1196, 369] on input "number" at bounding box center [1248, 365] width 147 height 35
type input "12"
click at [1261, 735] on button "Get Rates" at bounding box center [1254, 747] width 160 height 39
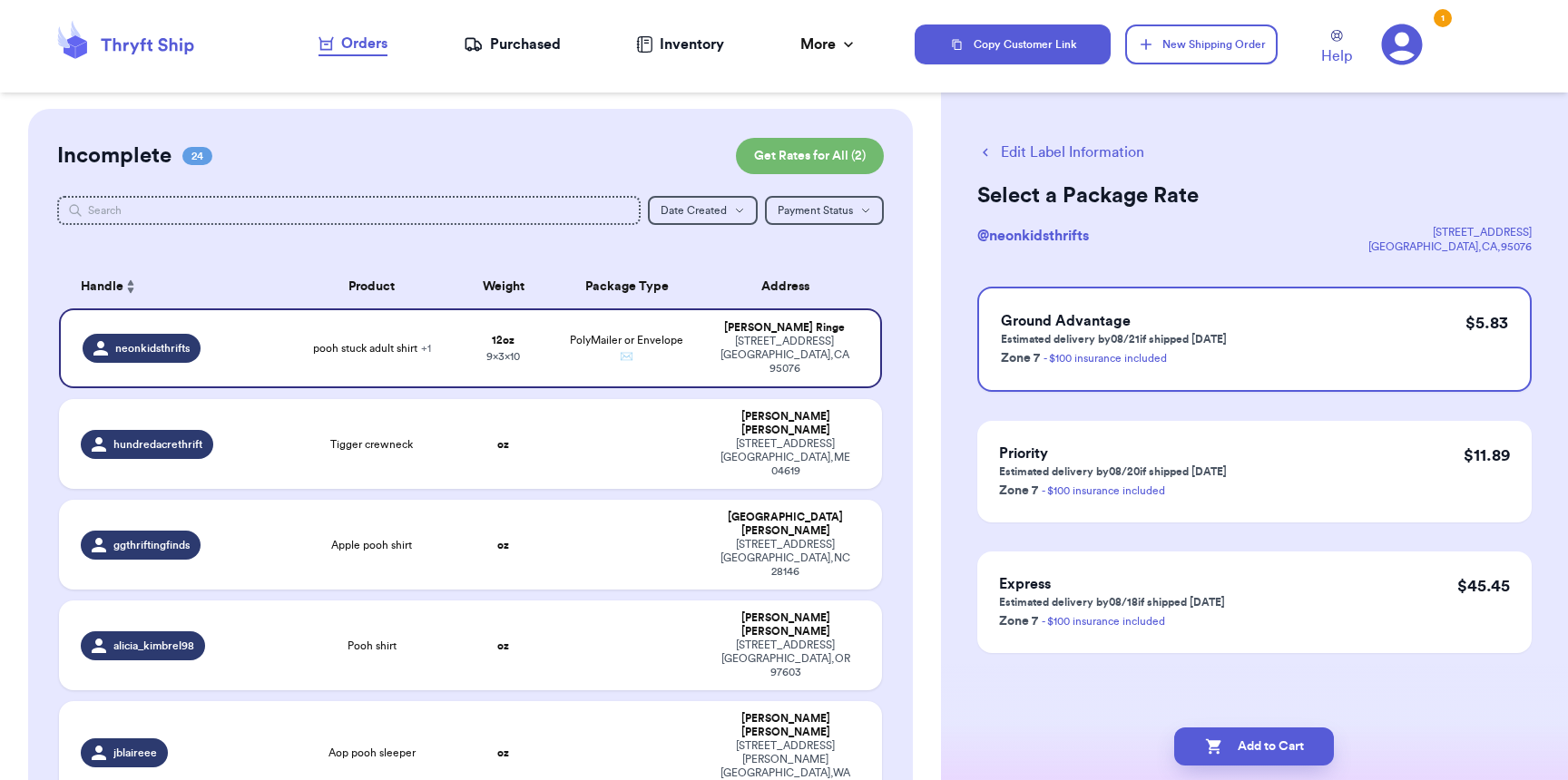
scroll to position [0, 0]
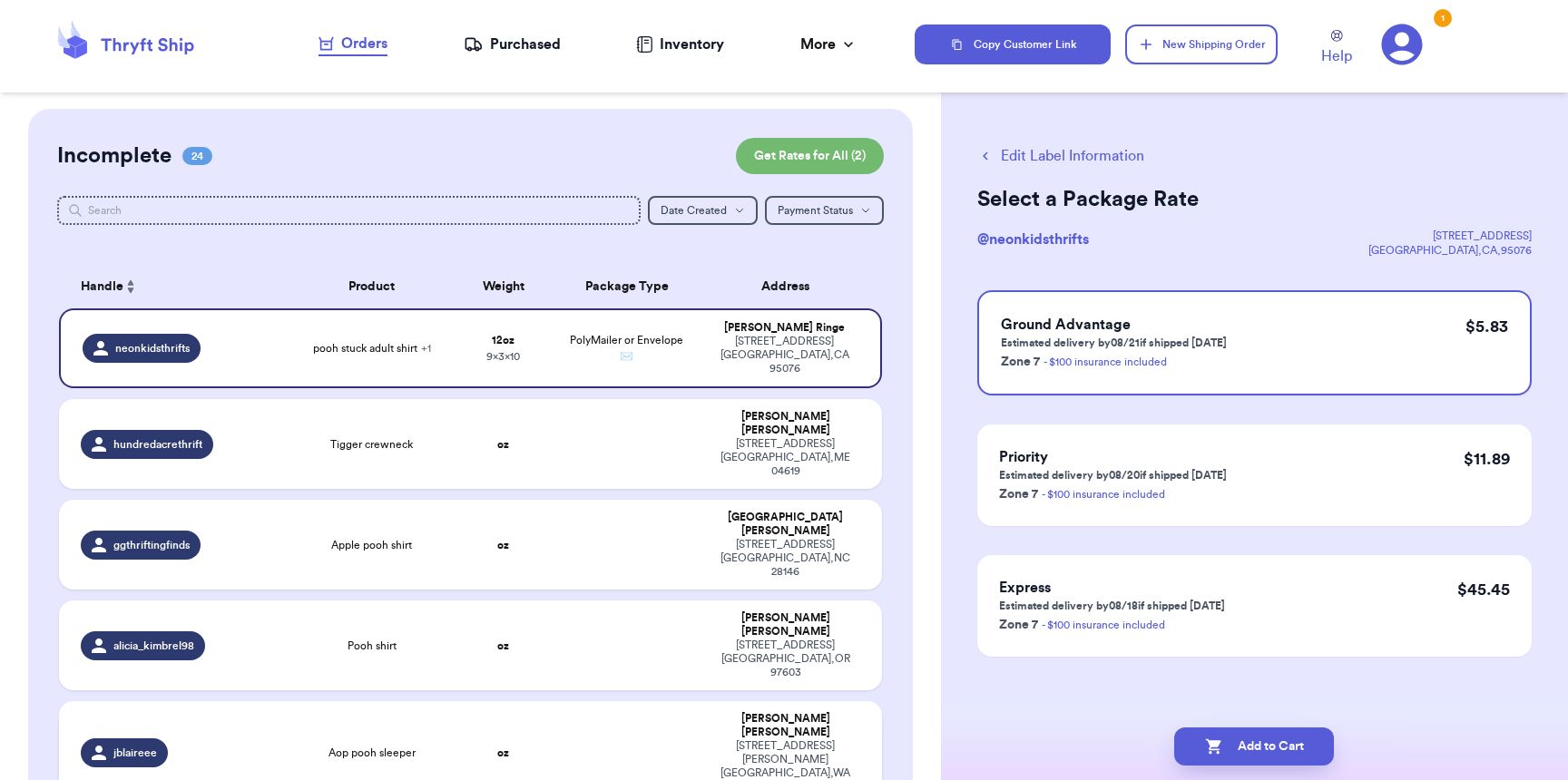
click at [220, 701] on td "jblaireee" at bounding box center [174, 752] width 230 height 104
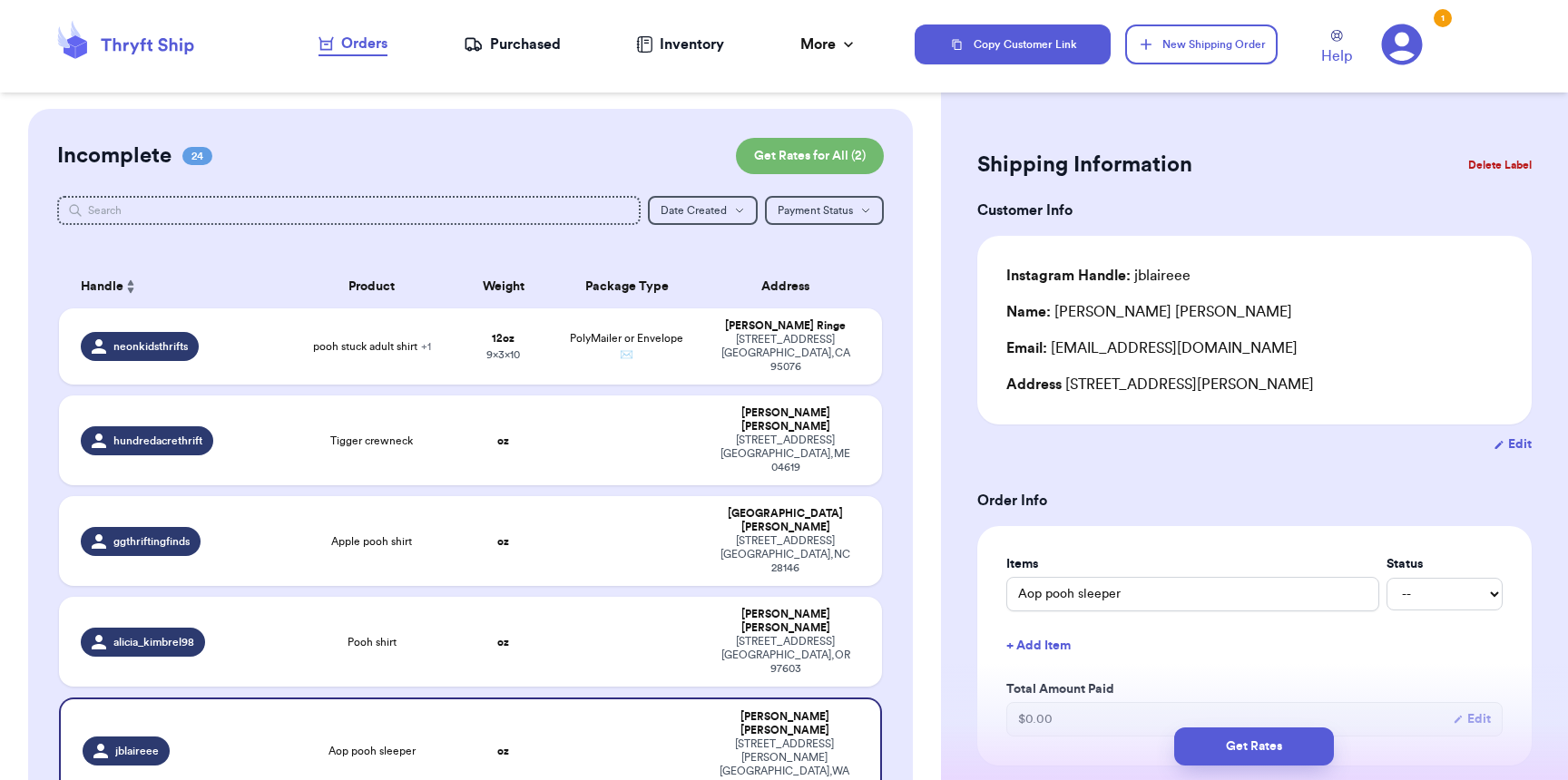
type input "Pink Pooh Hoodie"
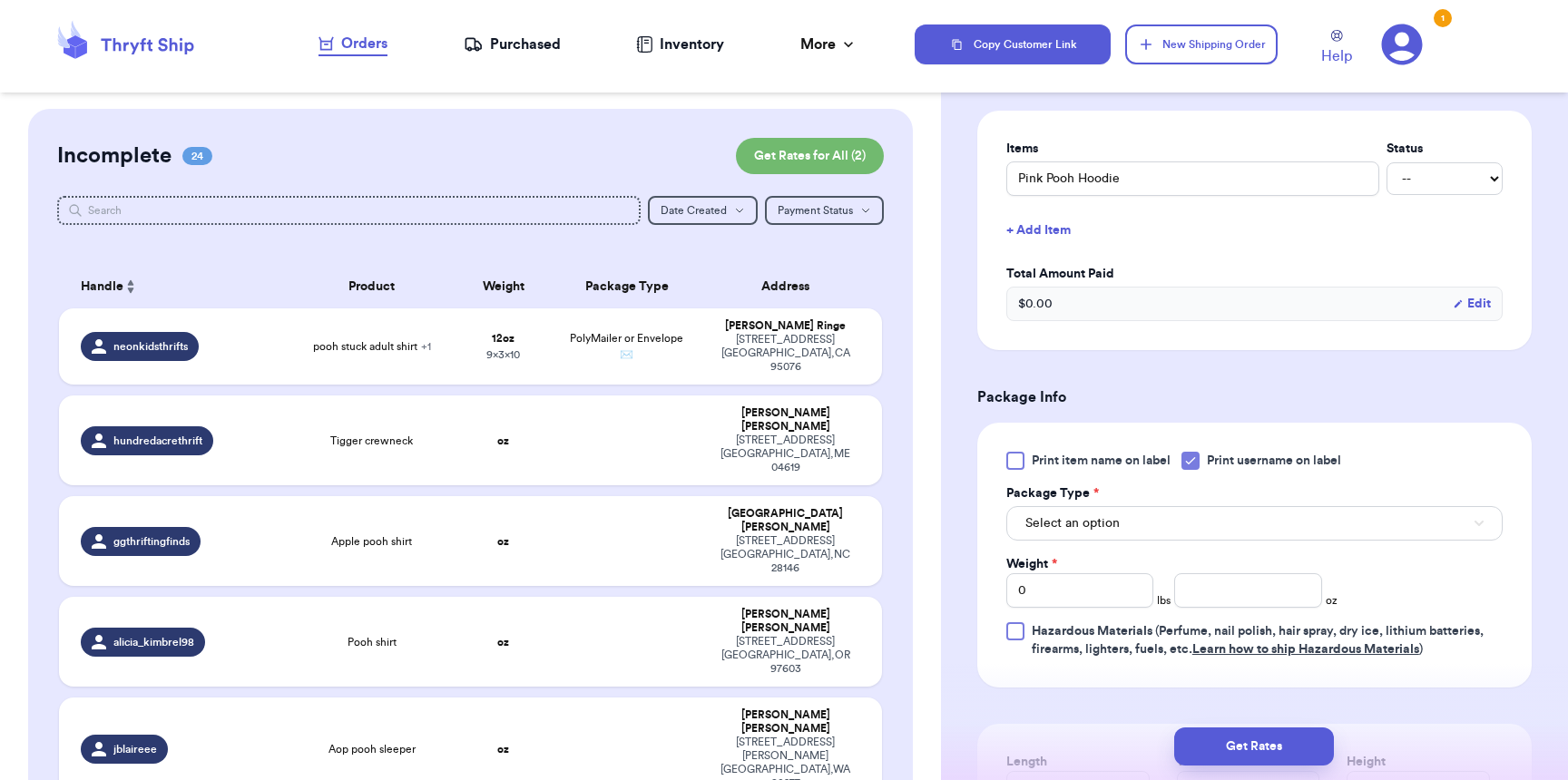
scroll to position [417, 0]
click at [1133, 529] on button "Select an option" at bounding box center [1254, 523] width 497 height 35
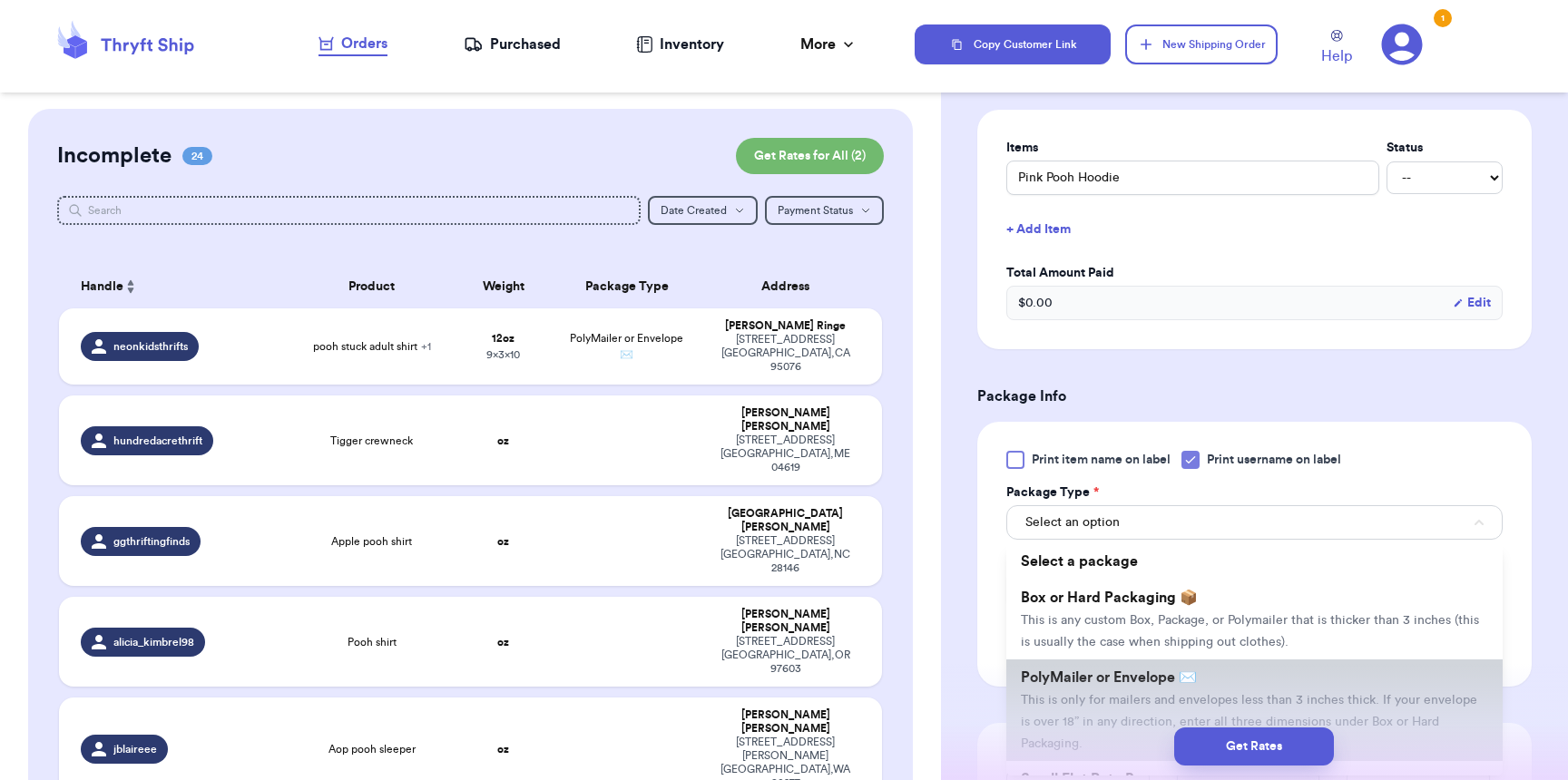
click at [1114, 667] on li "PolyMailer or Envelope ✉️ This is only for mailers and envelopes less than 3 in…" at bounding box center [1254, 710] width 497 height 102
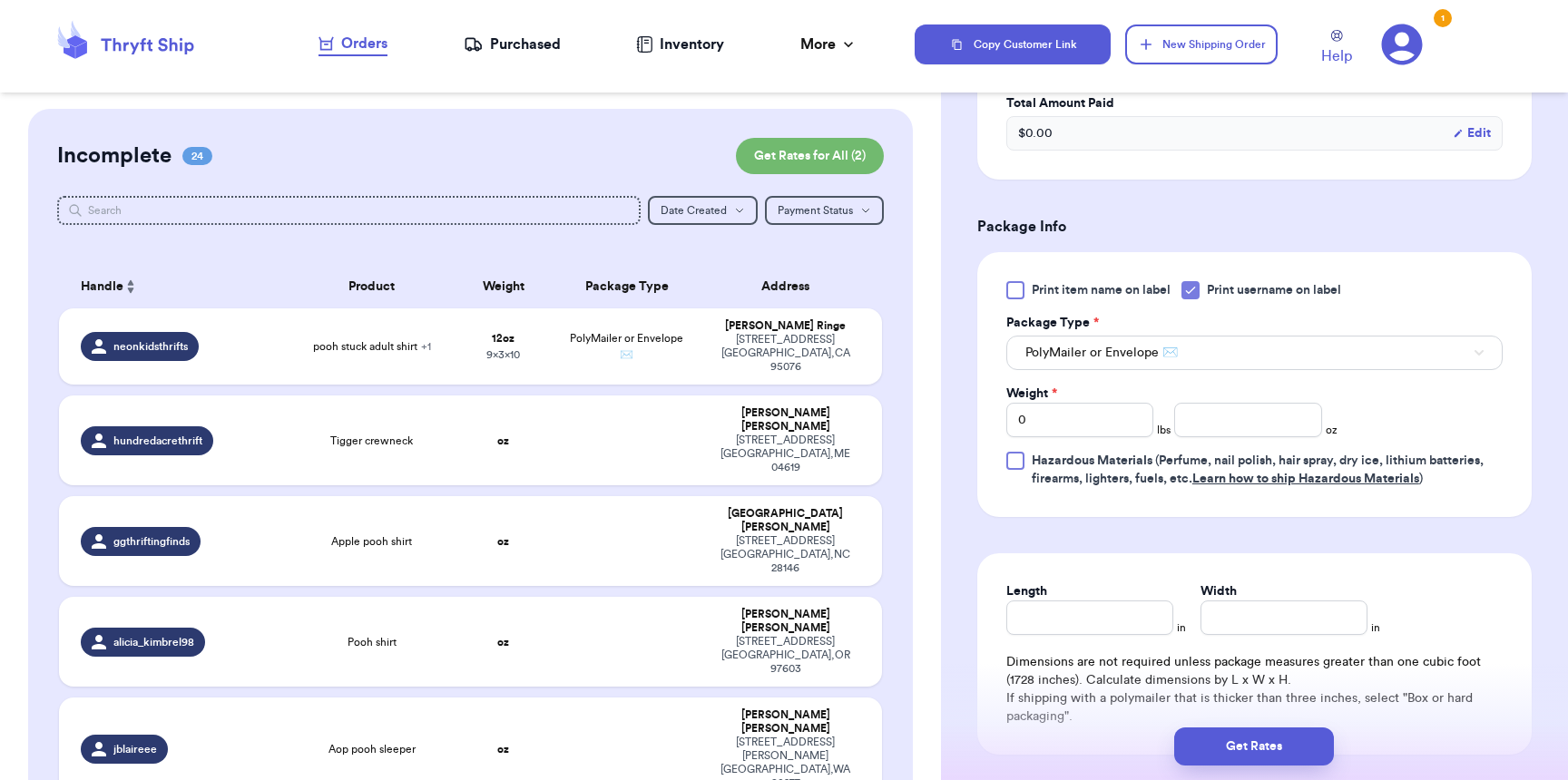
scroll to position [606, 0]
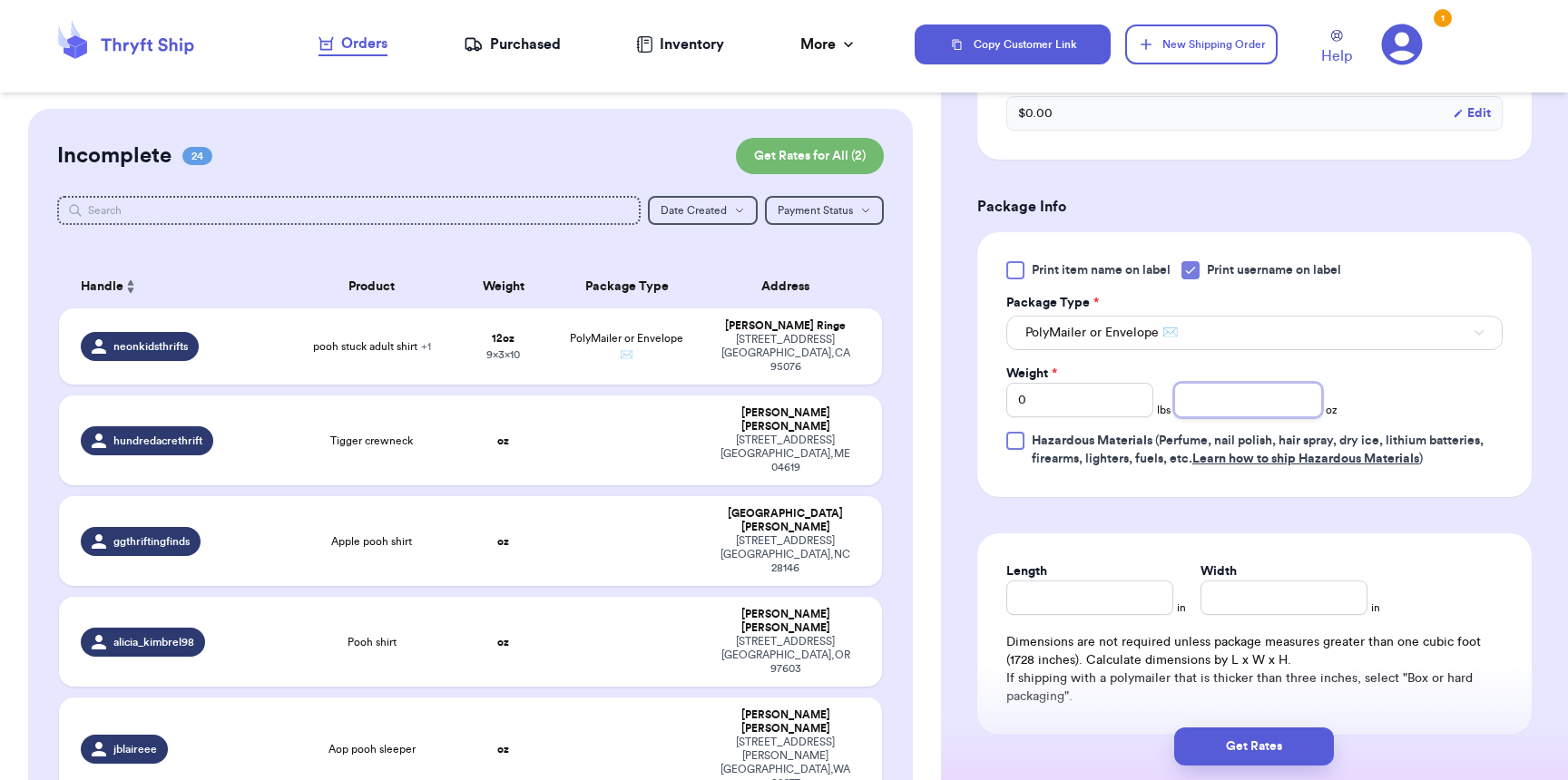
click at [1196, 402] on input "number" at bounding box center [1248, 400] width 147 height 35
type input "5"
type input "10"
type input "8"
click at [1206, 752] on button "Get Rates" at bounding box center [1254, 747] width 160 height 39
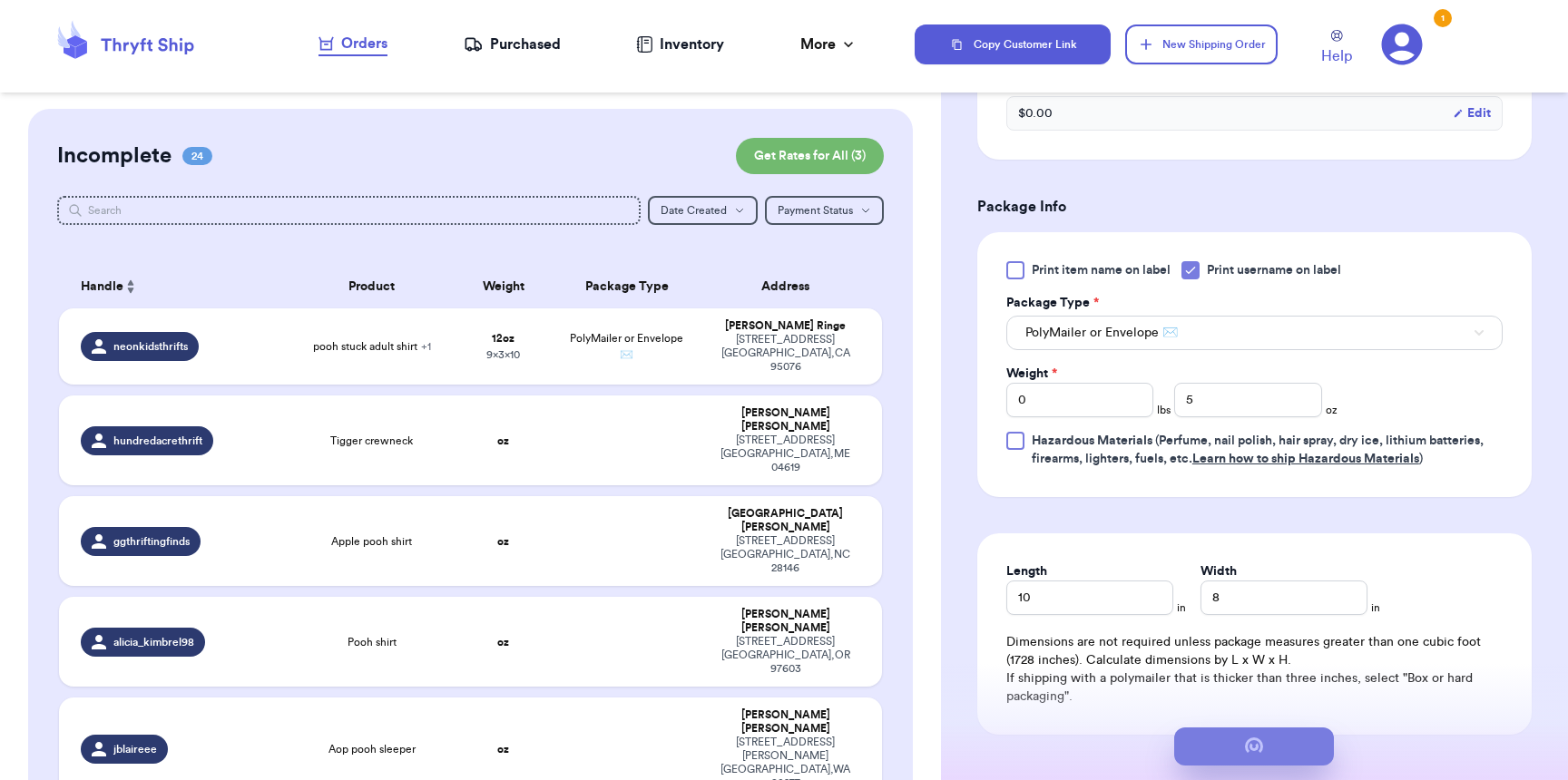
scroll to position [0, 0]
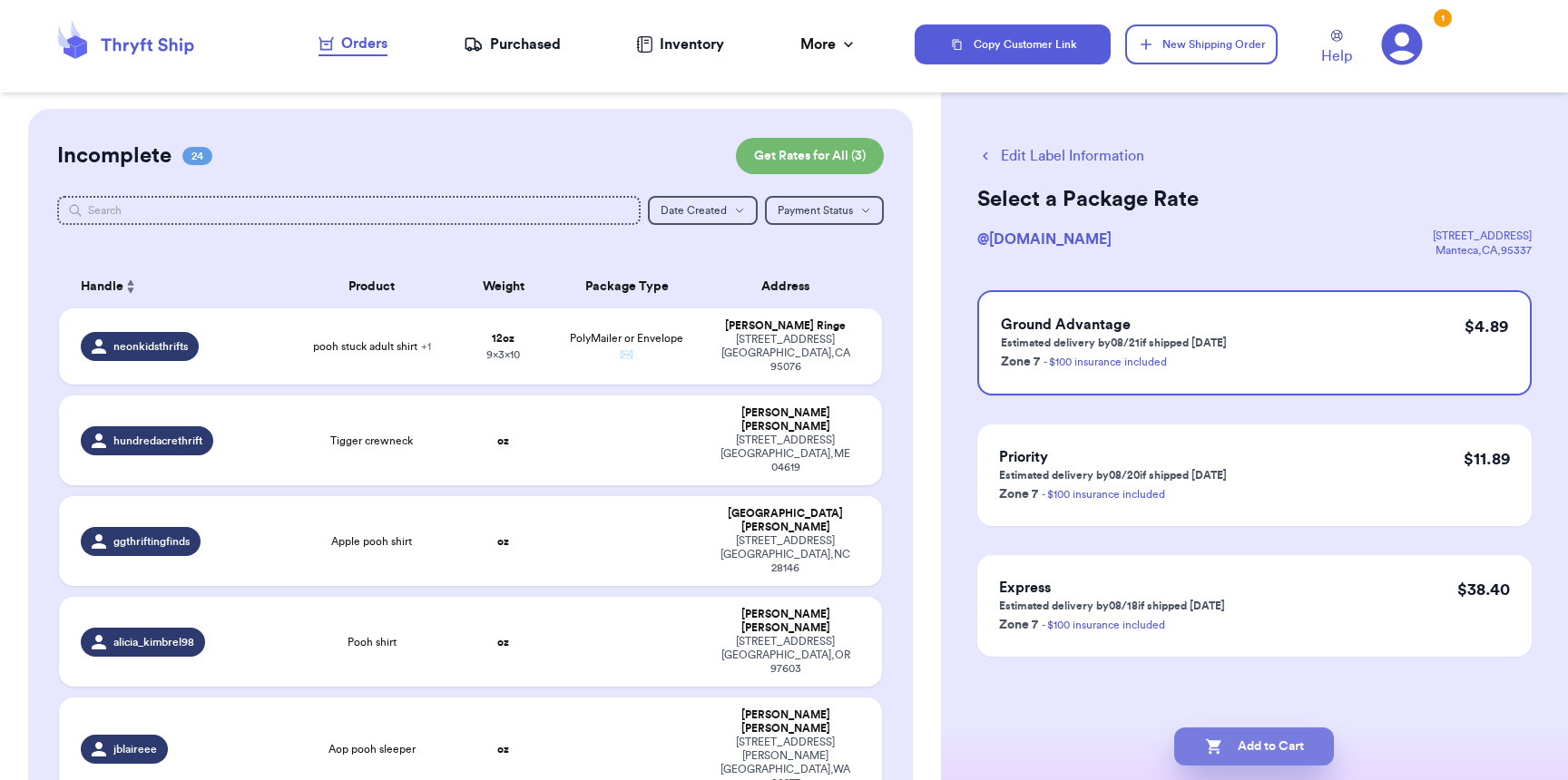
click at [1231, 744] on button "Add to Cart" at bounding box center [1254, 747] width 160 height 39
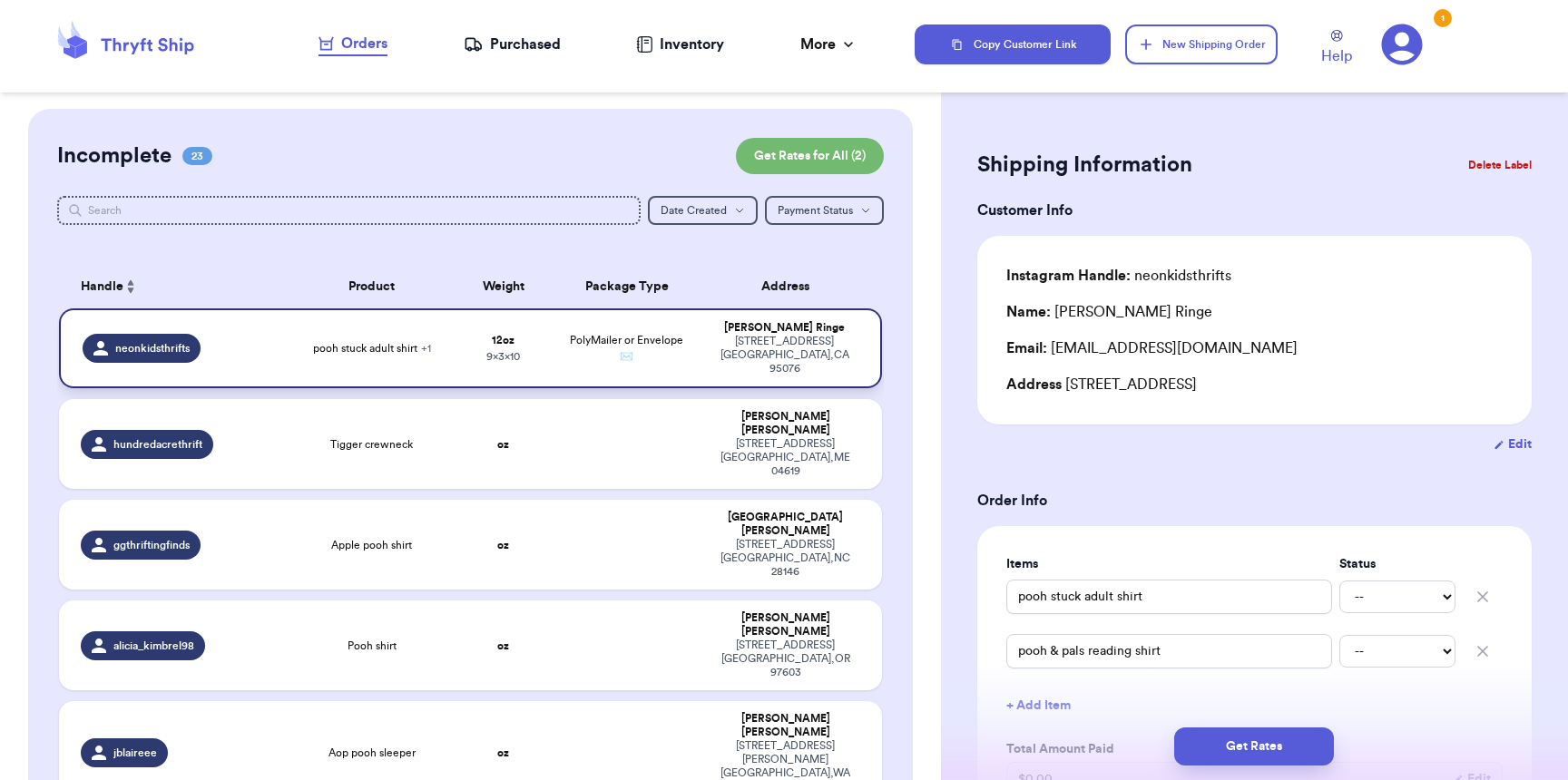
click at [711, 346] on div "2699 East Lake Ave. Watsonville , CA 95076" at bounding box center [784, 355] width 146 height 40
click at [1292, 739] on button "Get Rates" at bounding box center [1254, 747] width 160 height 39
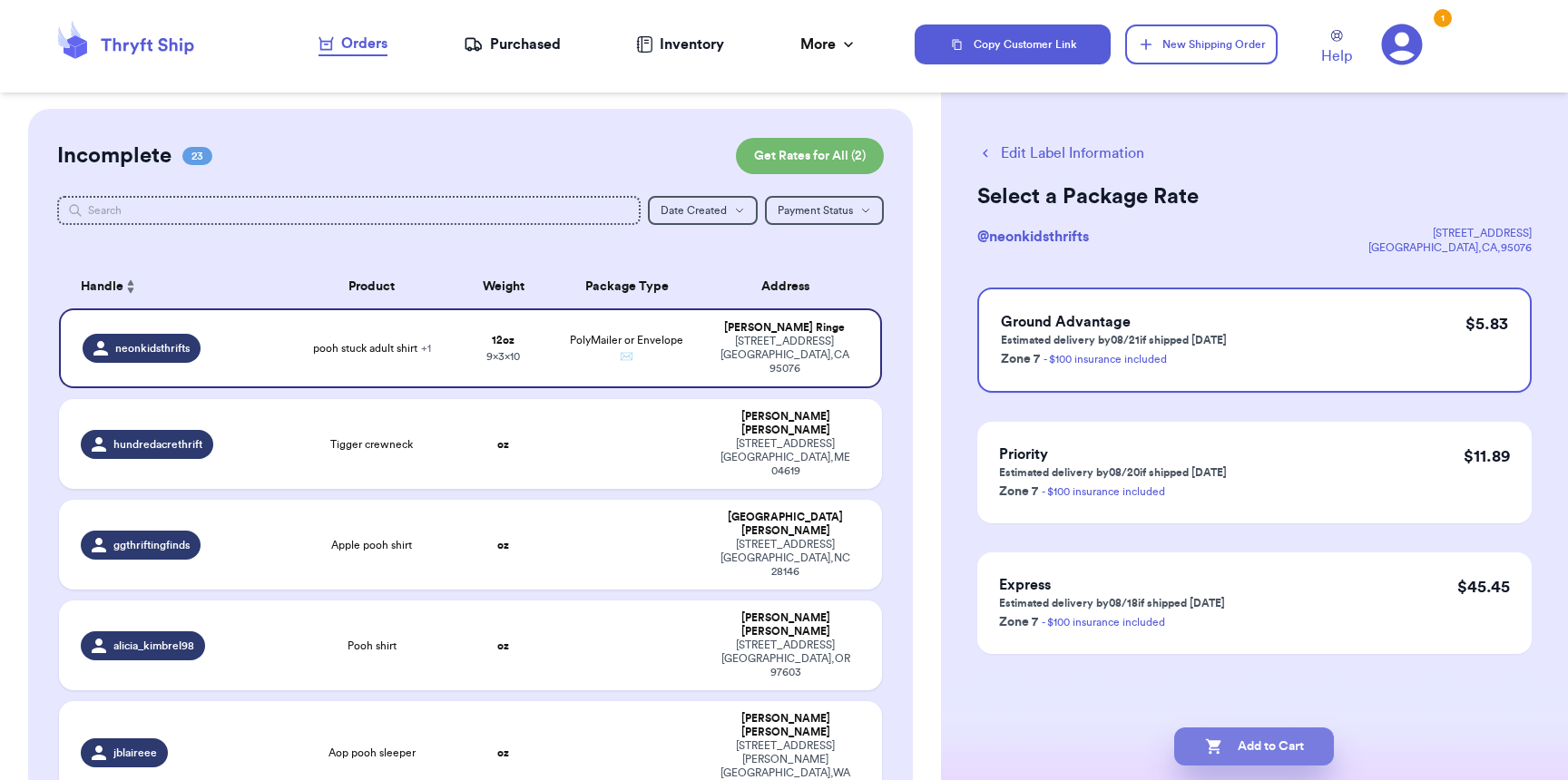
scroll to position [4, 0]
click at [1274, 736] on button "Add to Cart" at bounding box center [1254, 747] width 160 height 39
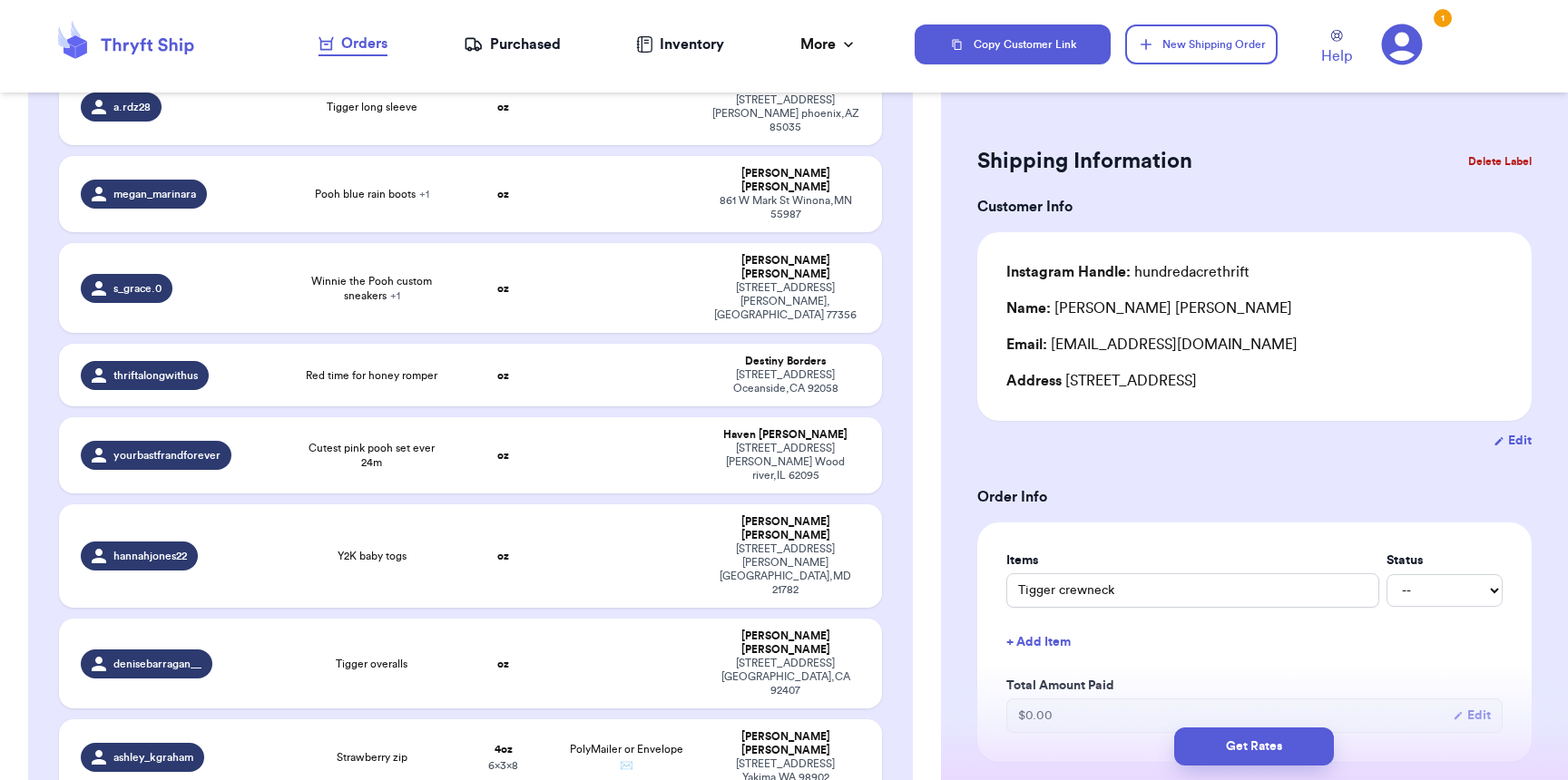
scroll to position [0, 0]
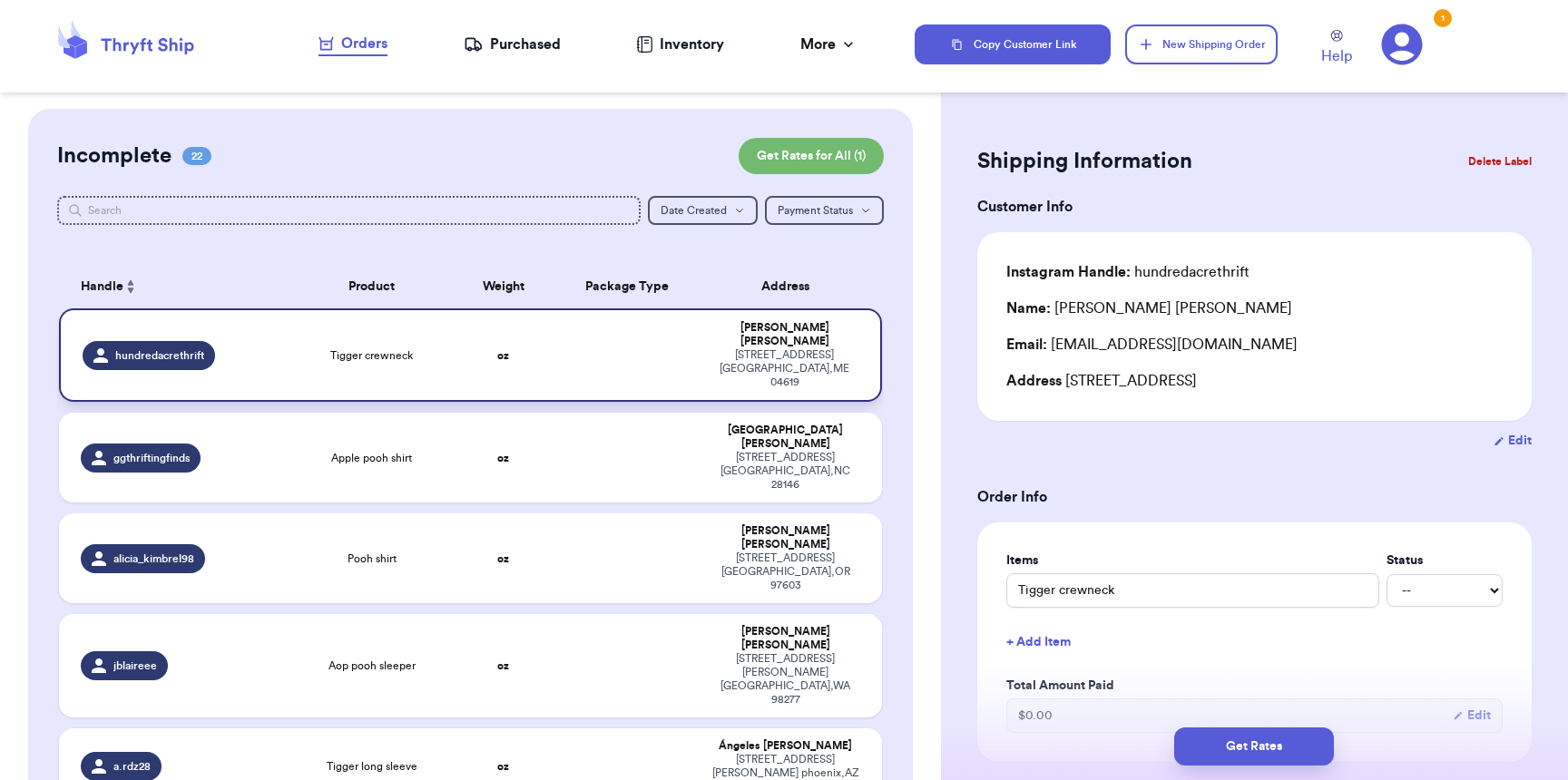
click at [304, 357] on td "Tigger crewneck" at bounding box center [371, 355] width 164 height 94
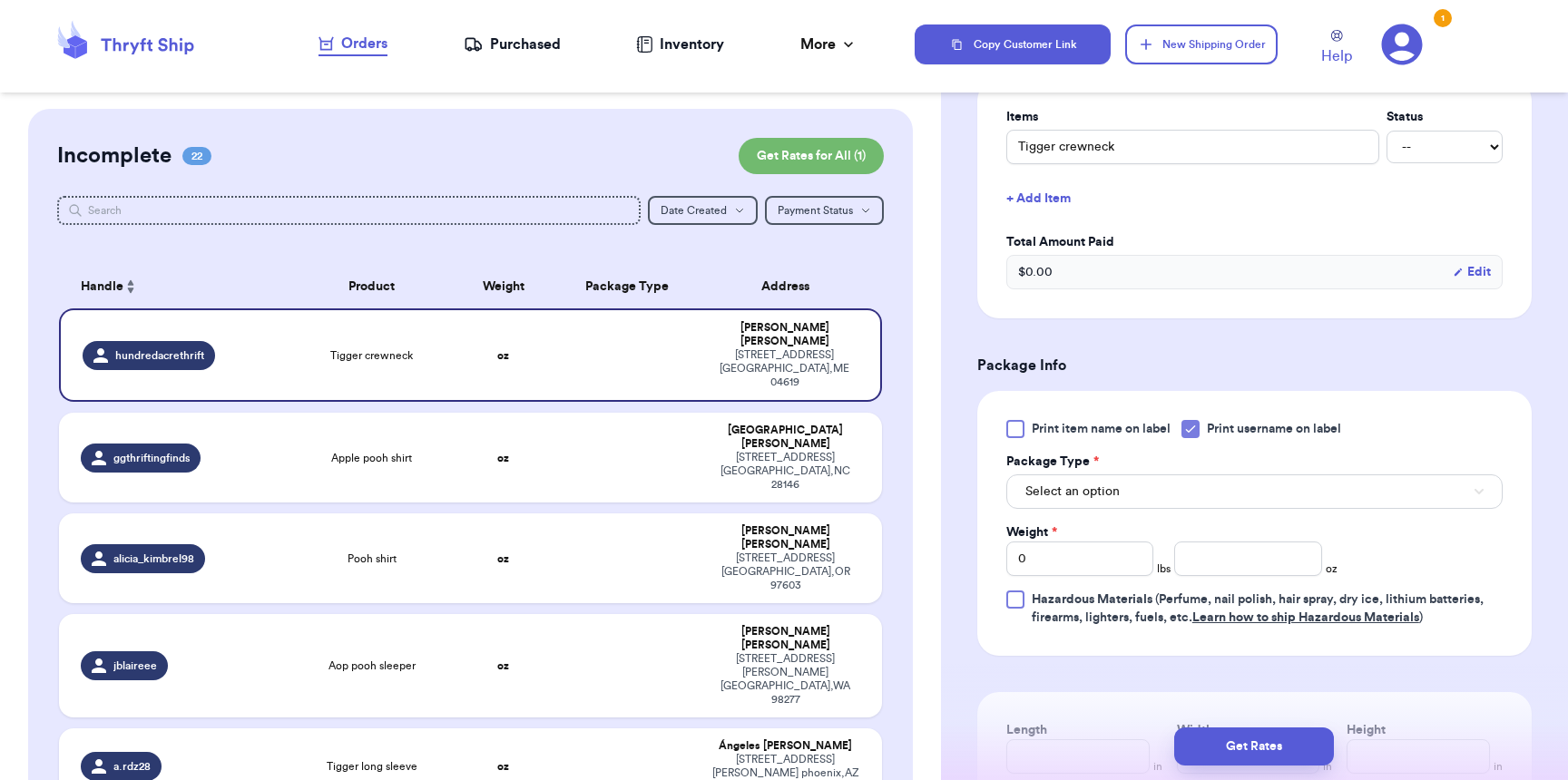
scroll to position [765, 0]
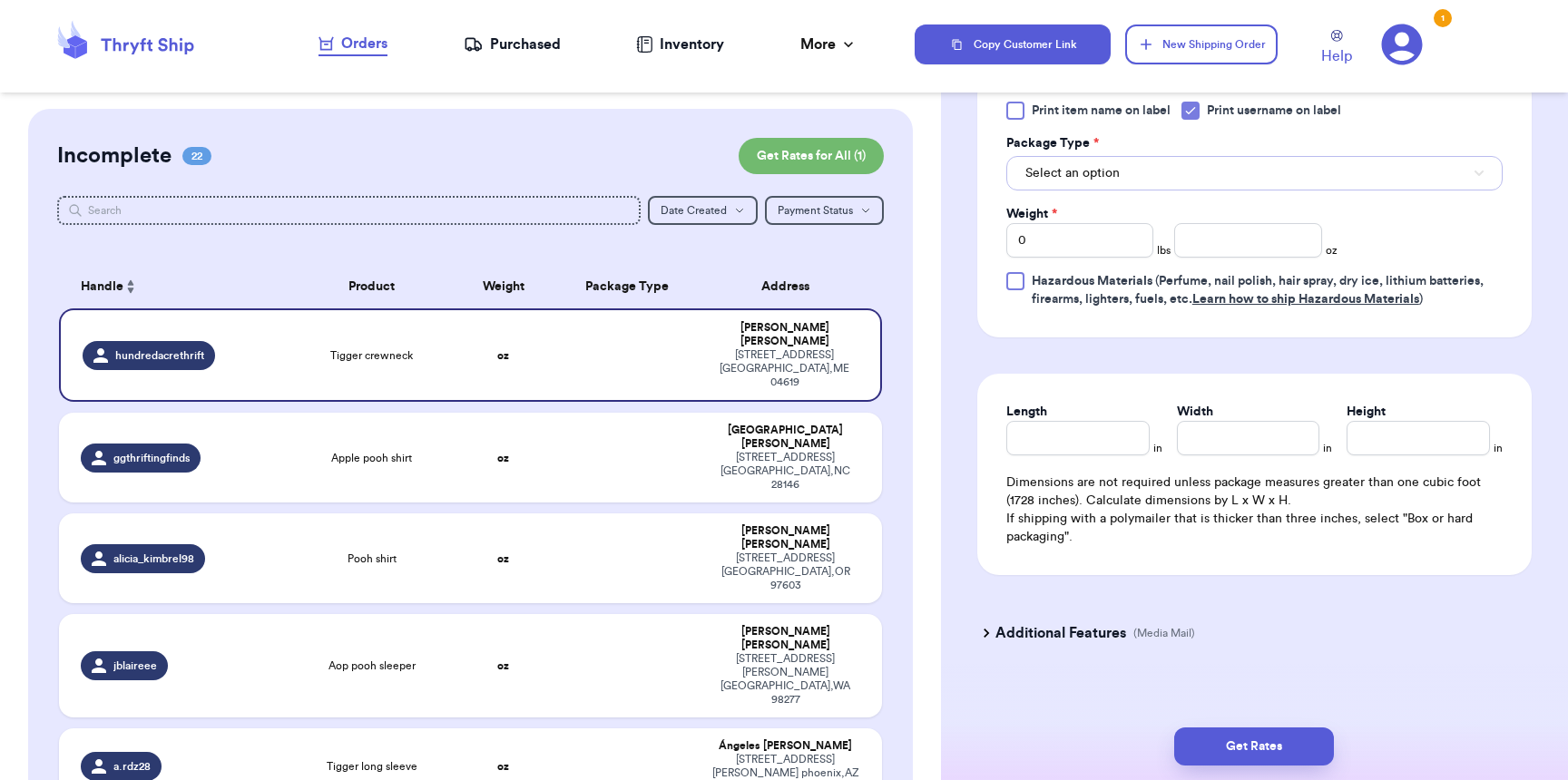
click at [1078, 177] on span "Select an option" at bounding box center [1072, 173] width 95 height 18
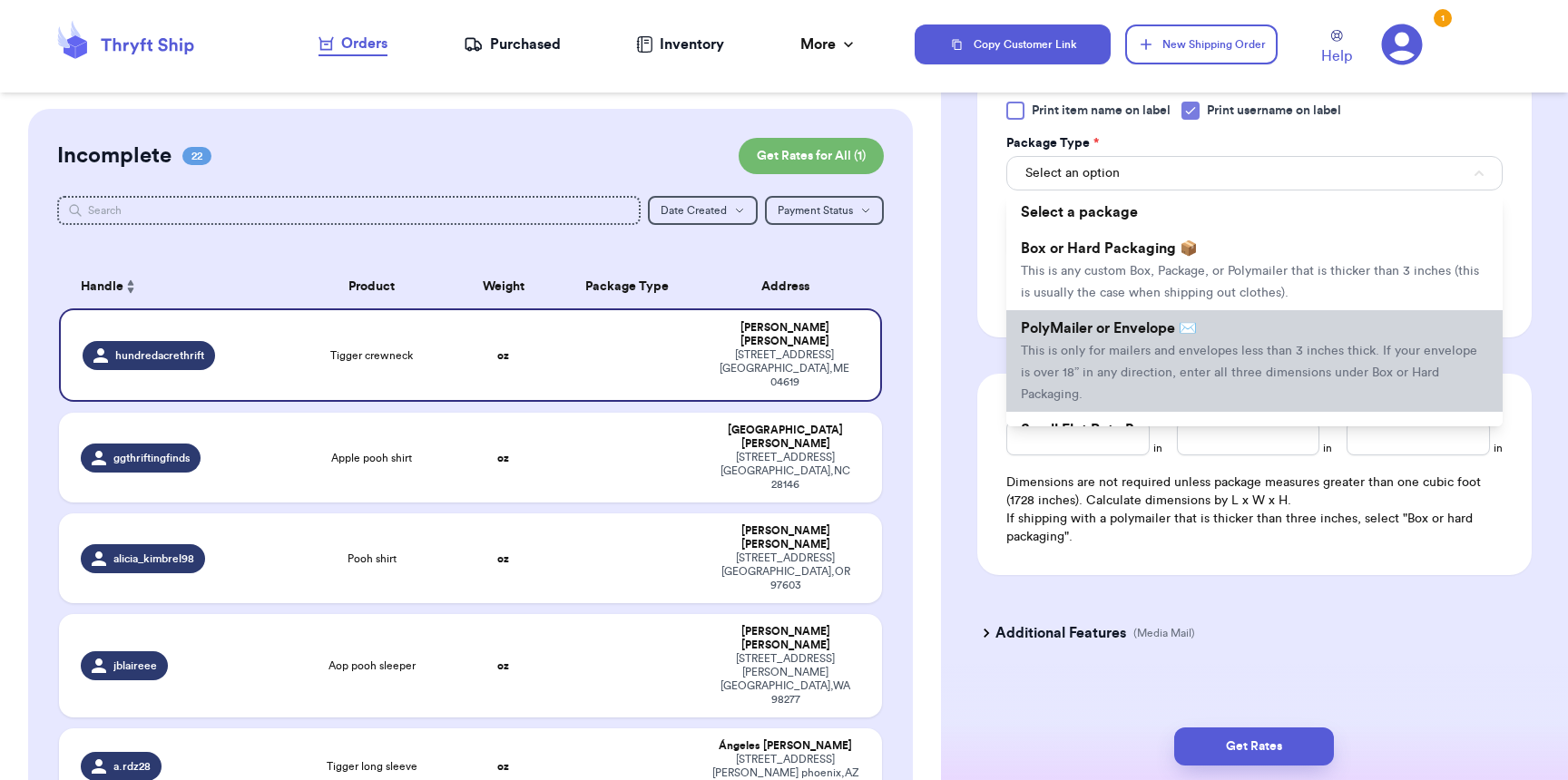
click at [1103, 348] on li "PolyMailer or Envelope ✉️ This is only for mailers and envelopes less than 3 in…" at bounding box center [1254, 361] width 497 height 102
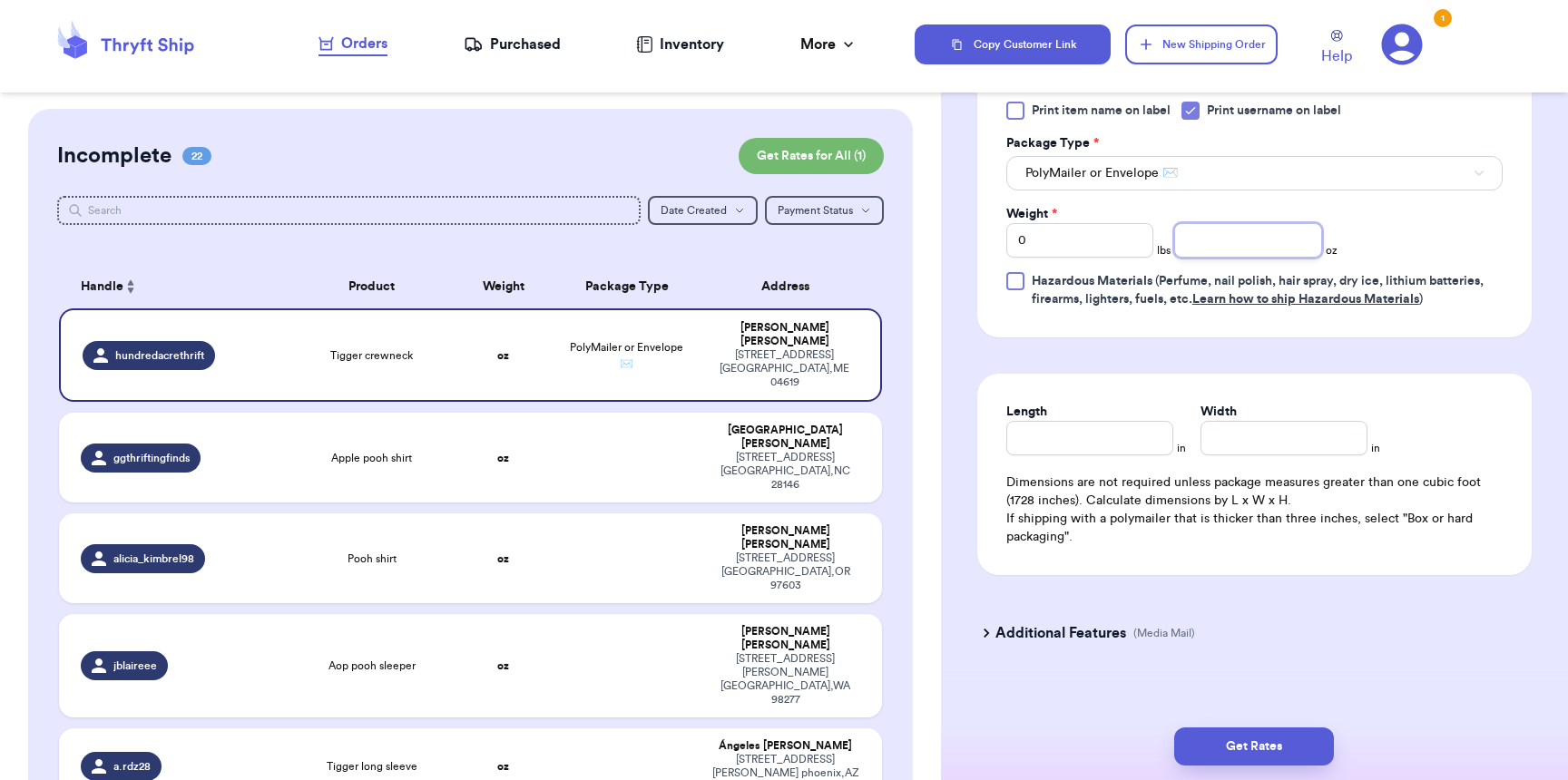
click at [1273, 249] on input "number" at bounding box center [1248, 240] width 147 height 35
type input "9"
type input "10"
type input "9"
click at [1261, 741] on button "Get Rates" at bounding box center [1254, 747] width 160 height 39
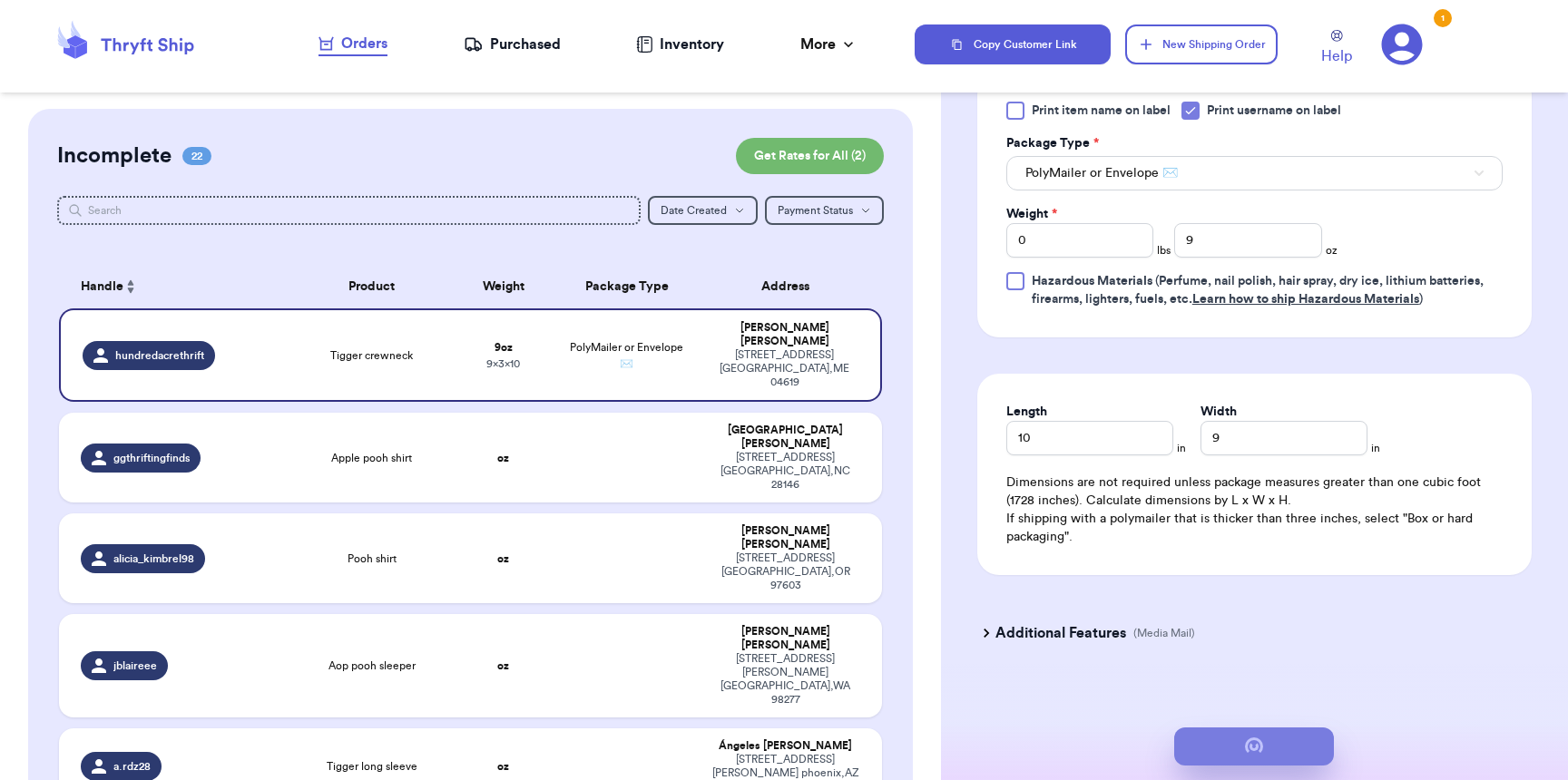
scroll to position [0, 0]
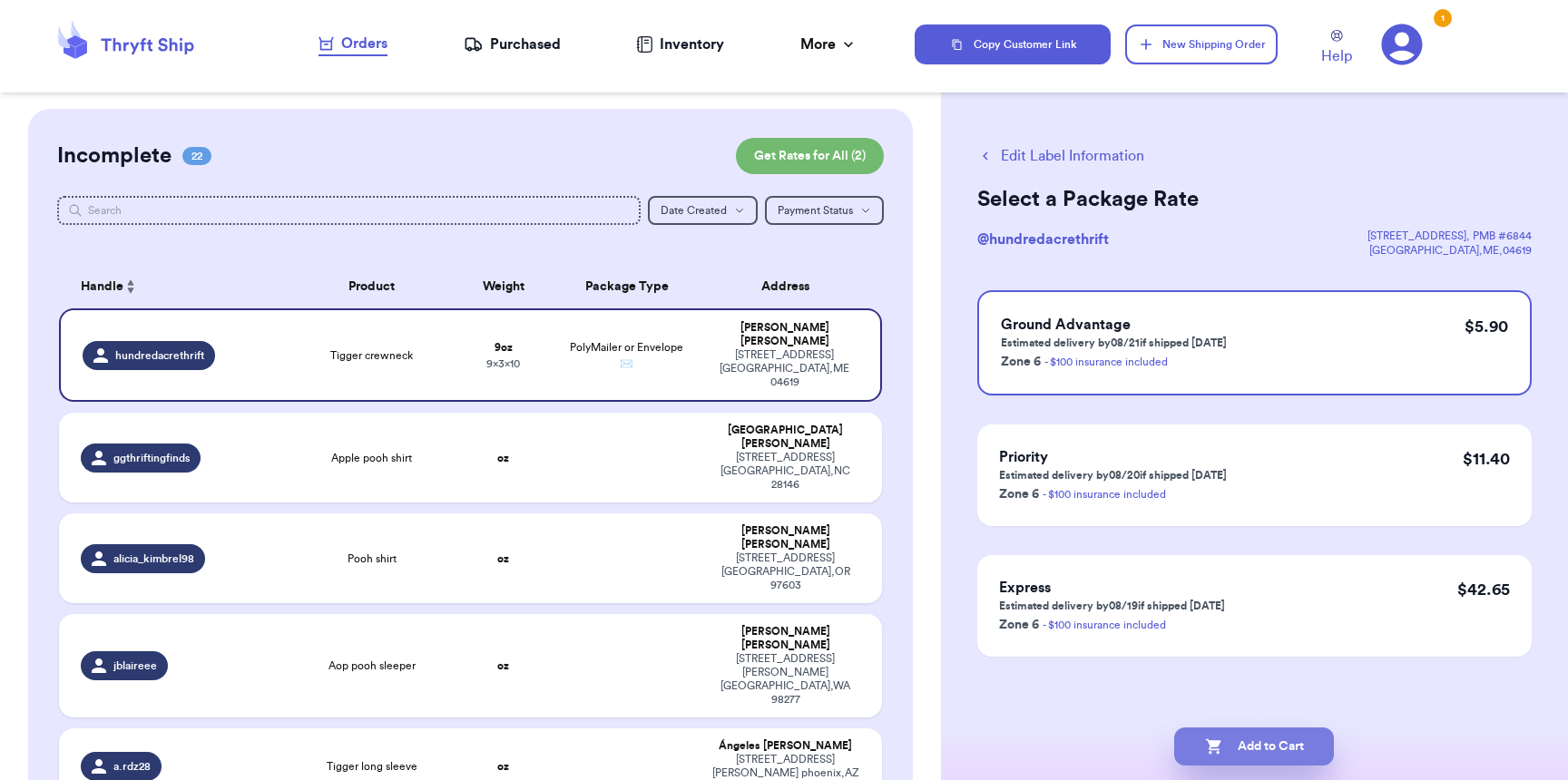
click at [1273, 746] on button "Add to Cart" at bounding box center [1254, 747] width 160 height 39
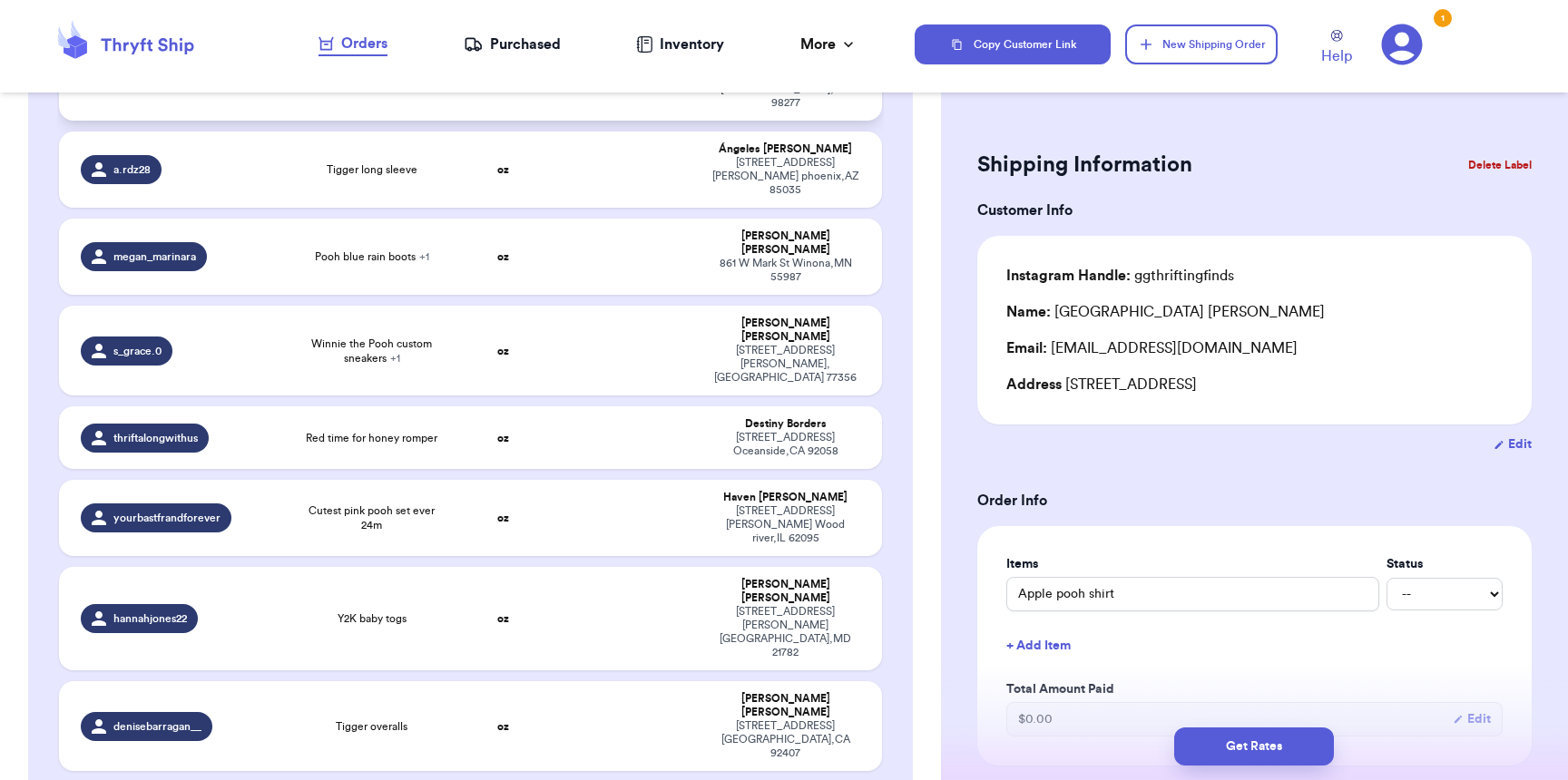
click at [531, 681] on td "oz" at bounding box center [503, 726] width 99 height 90
type input "Tigger overalls"
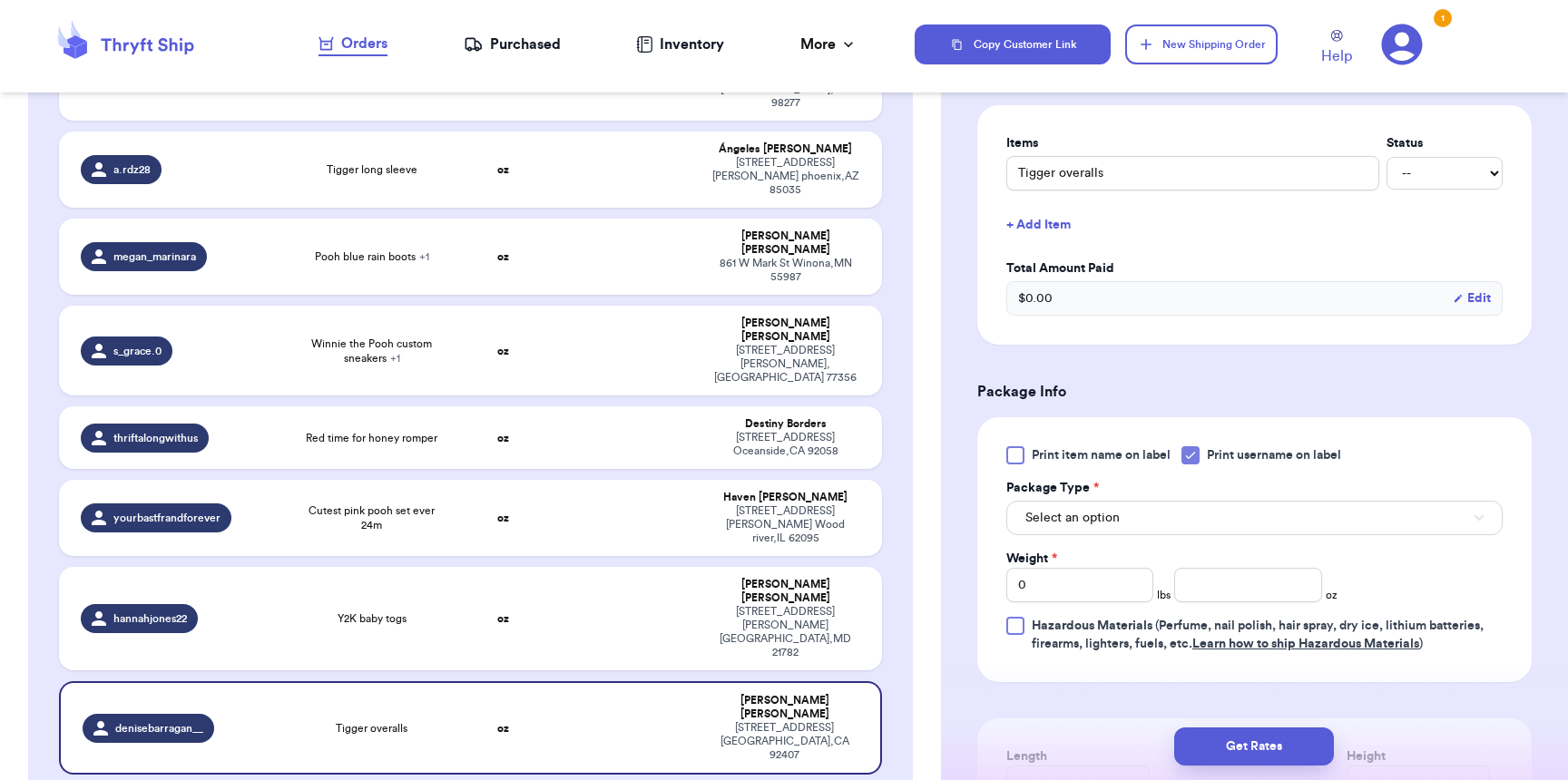
scroll to position [427, 0]
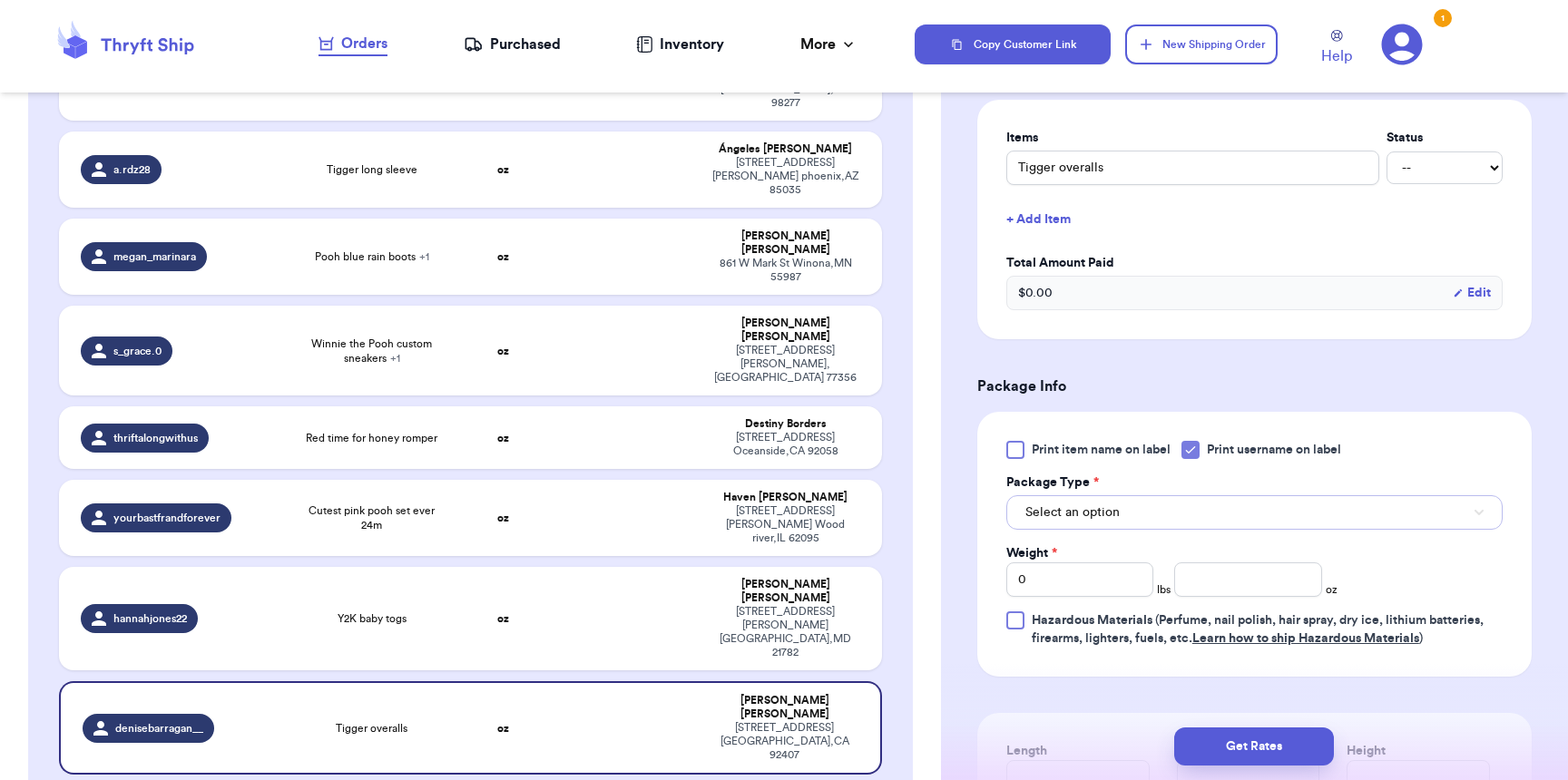
click at [1103, 529] on button "Select an option" at bounding box center [1254, 513] width 497 height 35
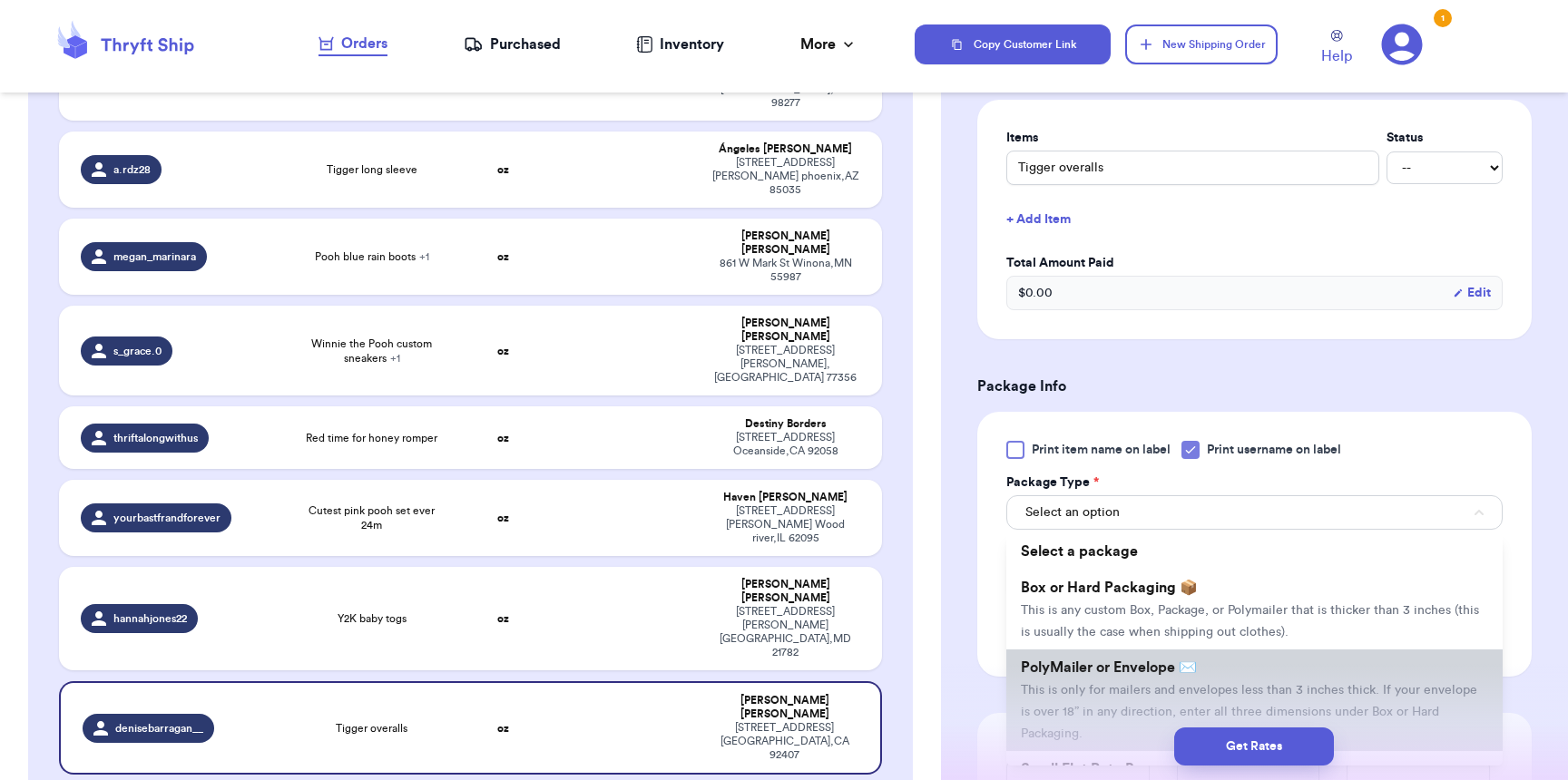
click at [1097, 674] on span "PolyMailer or Envelope ✉️" at bounding box center [1109, 668] width 176 height 15
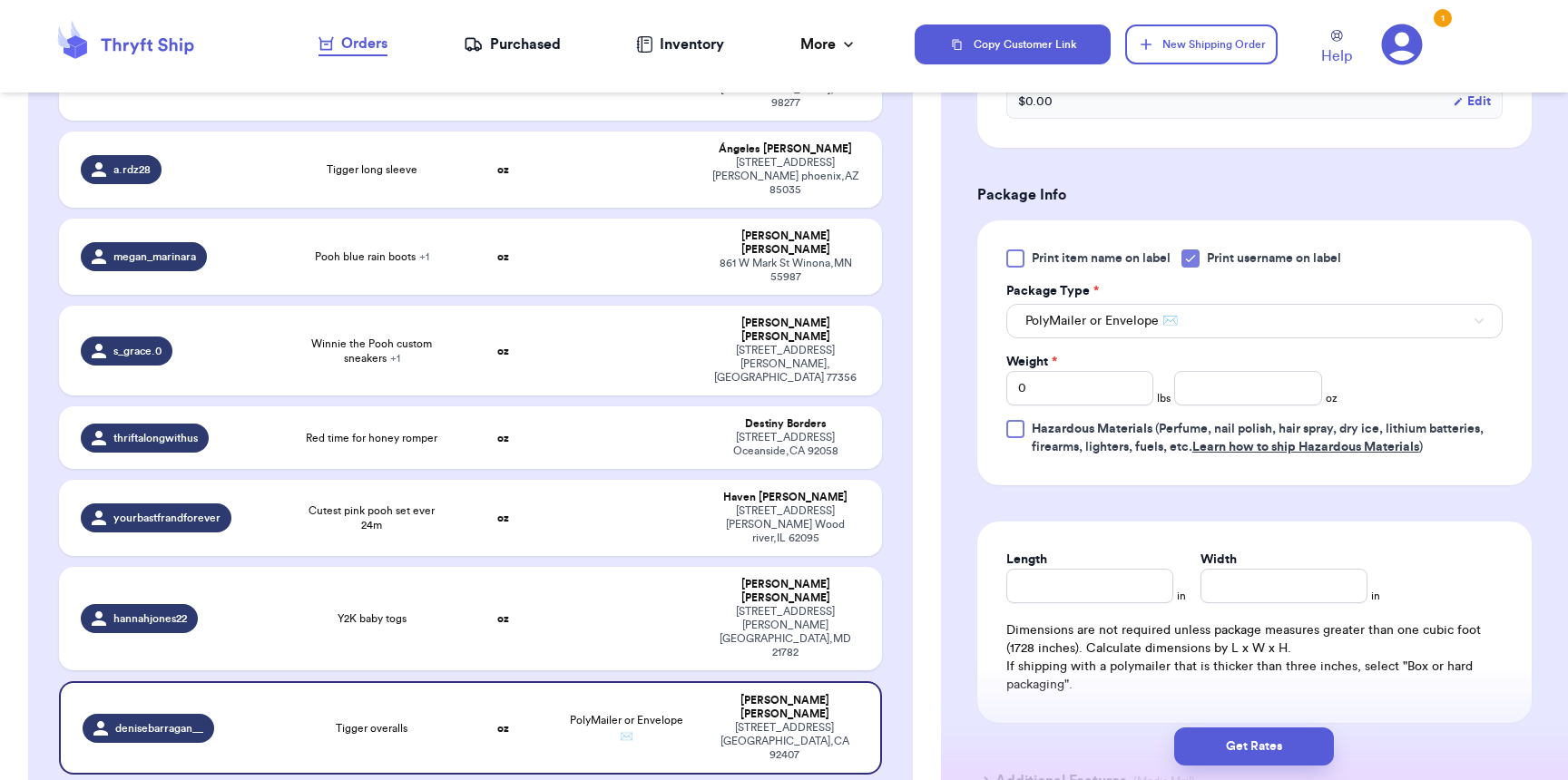
scroll to position [626, 0]
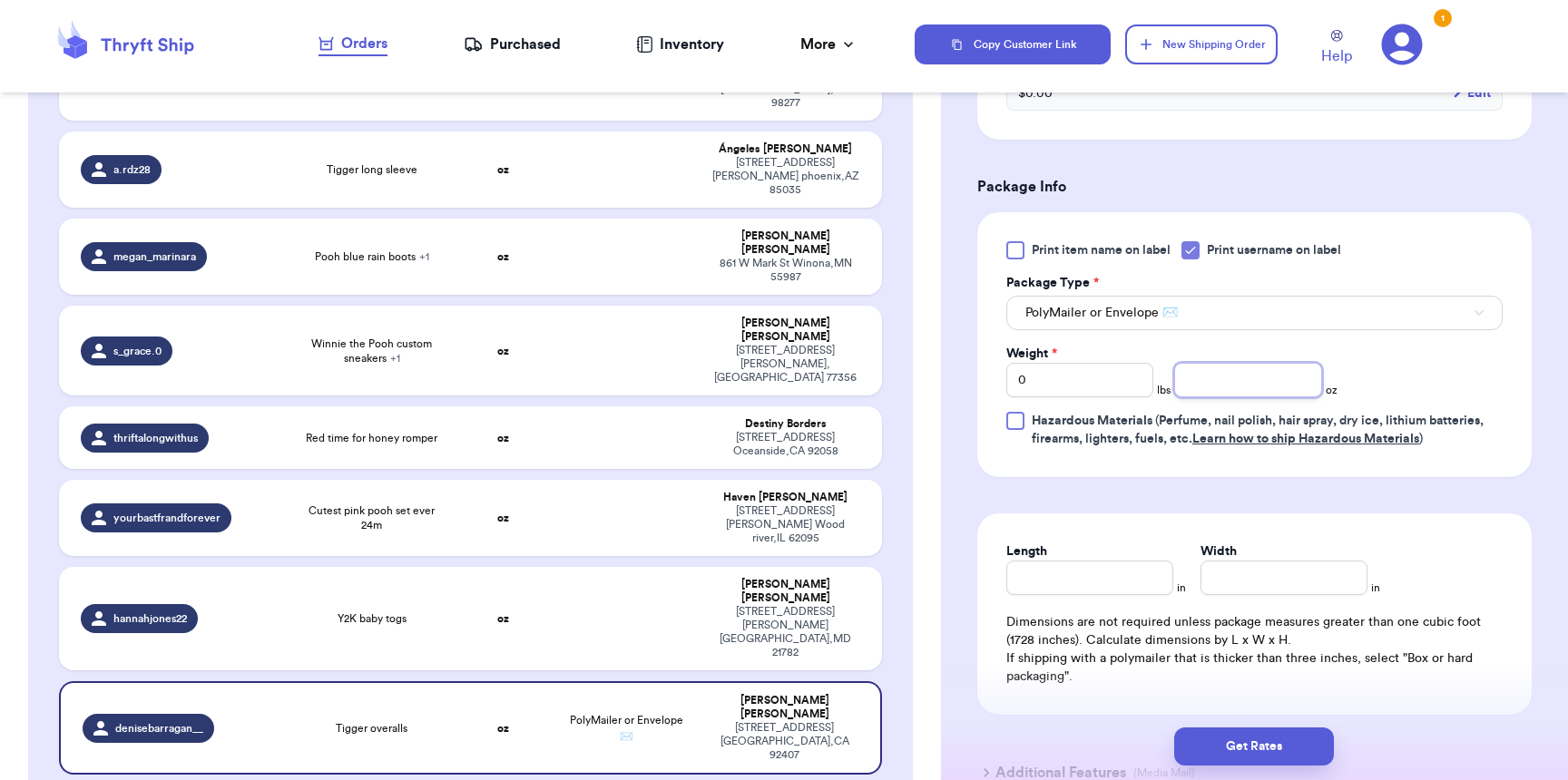
click at [1214, 383] on input "number" at bounding box center [1248, 380] width 147 height 35
type input "8"
type input "9"
type input "8"
click at [1300, 737] on button "Get Rates" at bounding box center [1254, 747] width 160 height 39
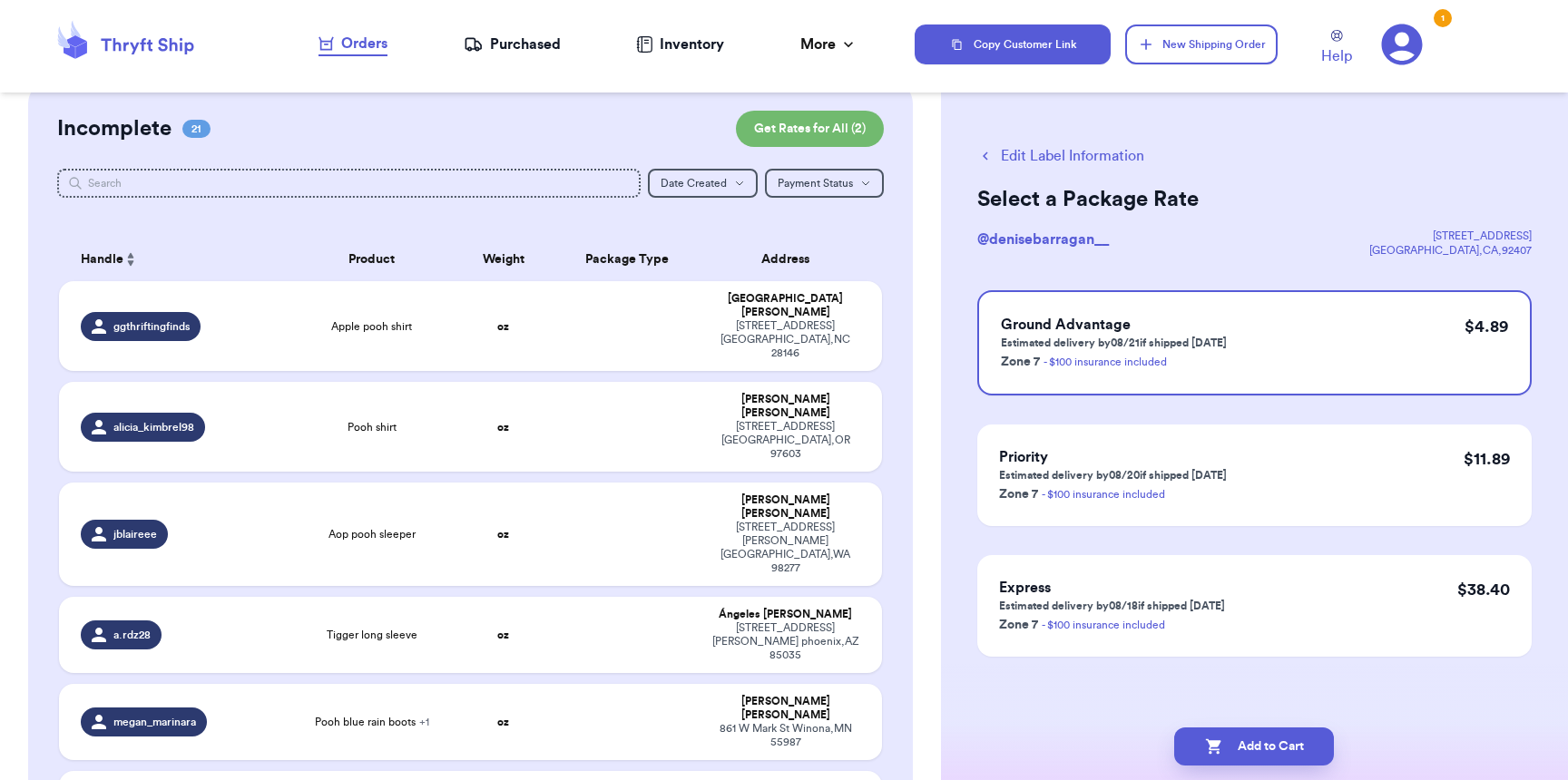
scroll to position [0, 0]
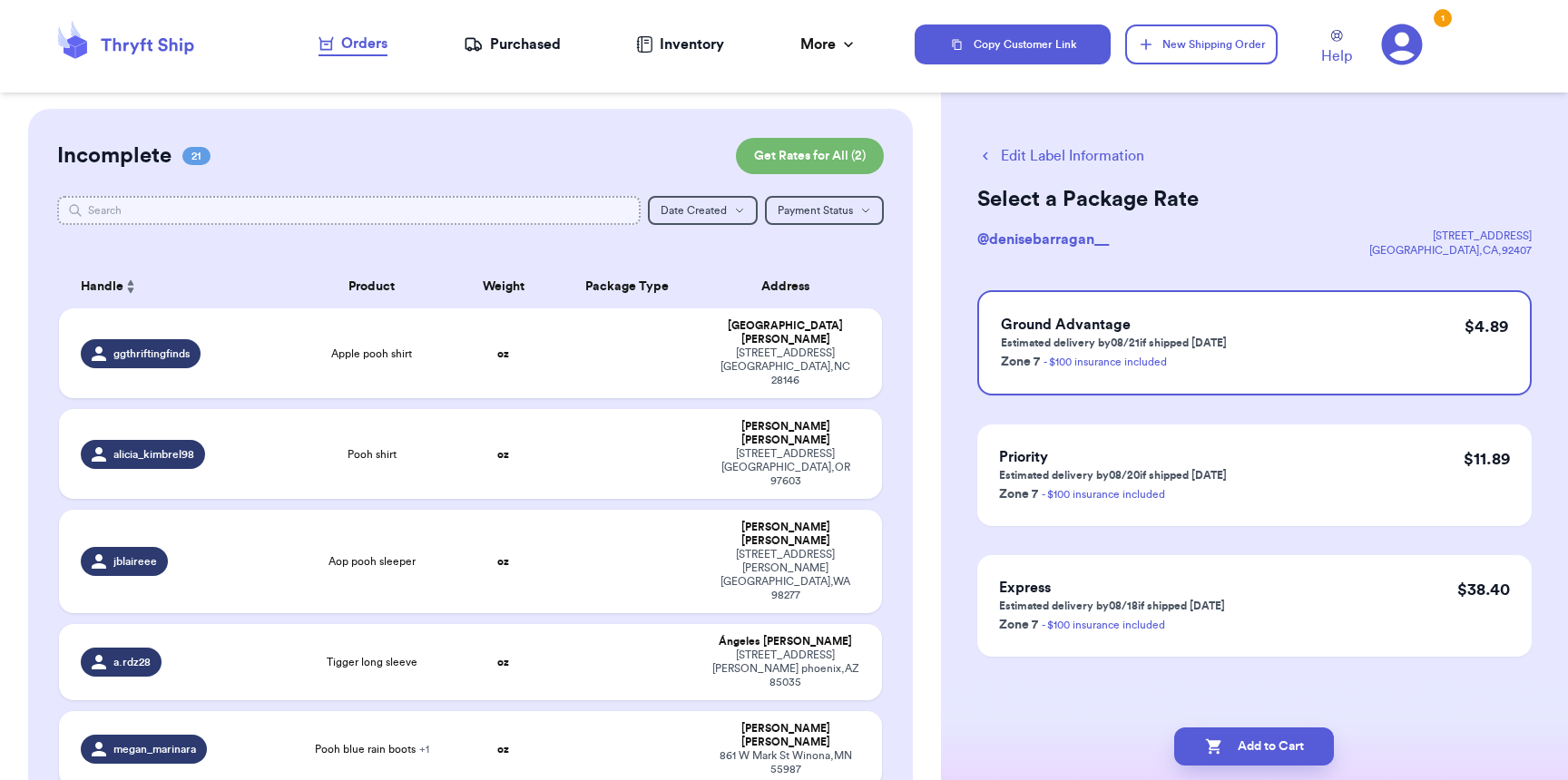
click at [335, 211] on input "text" at bounding box center [348, 210] width 583 height 29
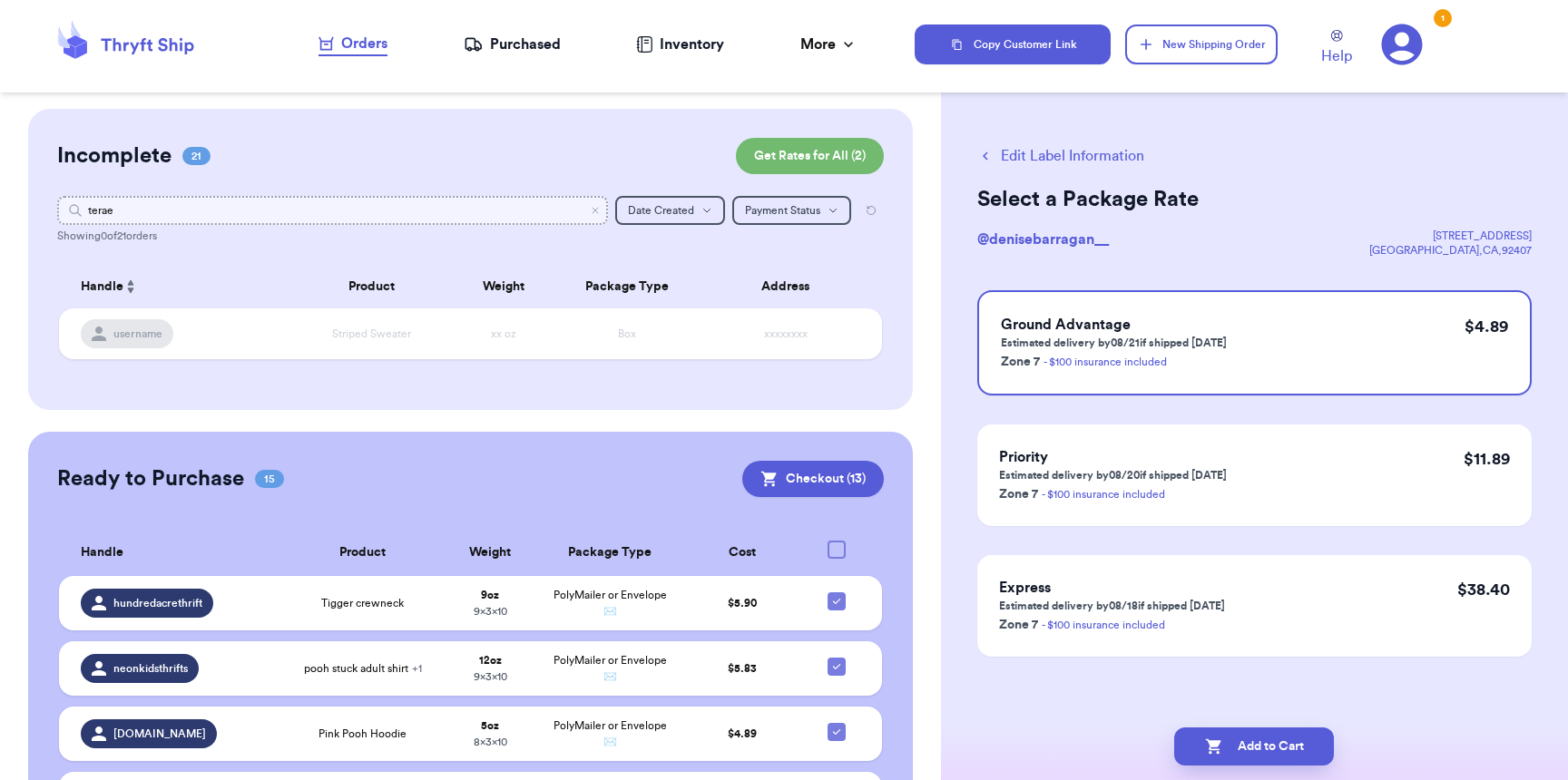
type input "terae"
click at [375, 42] on div "Orders" at bounding box center [353, 44] width 69 height 22
click at [589, 214] on icon "Clear search" at bounding box center [595, 210] width 11 height 11
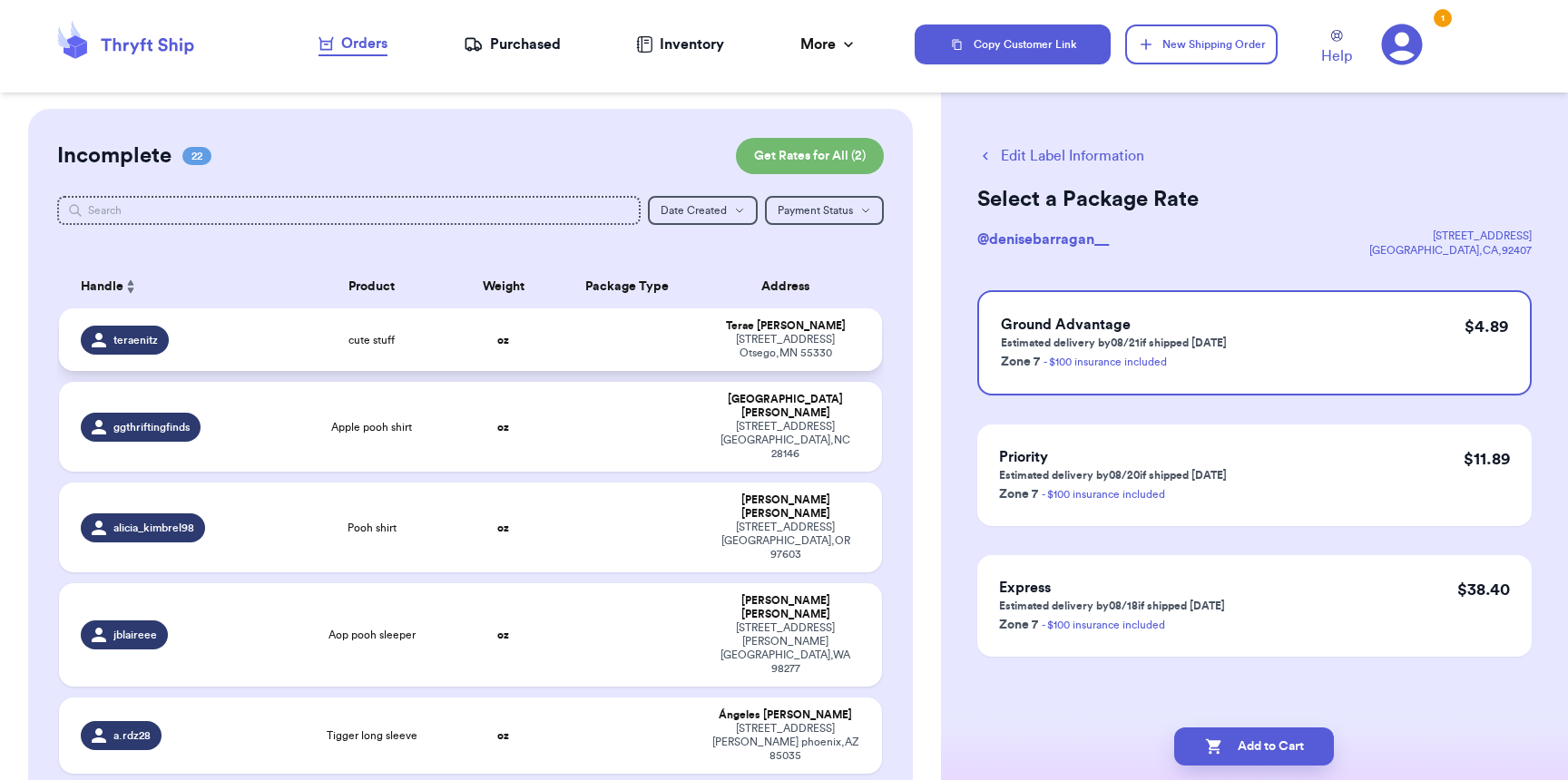
click at [570, 345] on td at bounding box center [626, 340] width 148 height 62
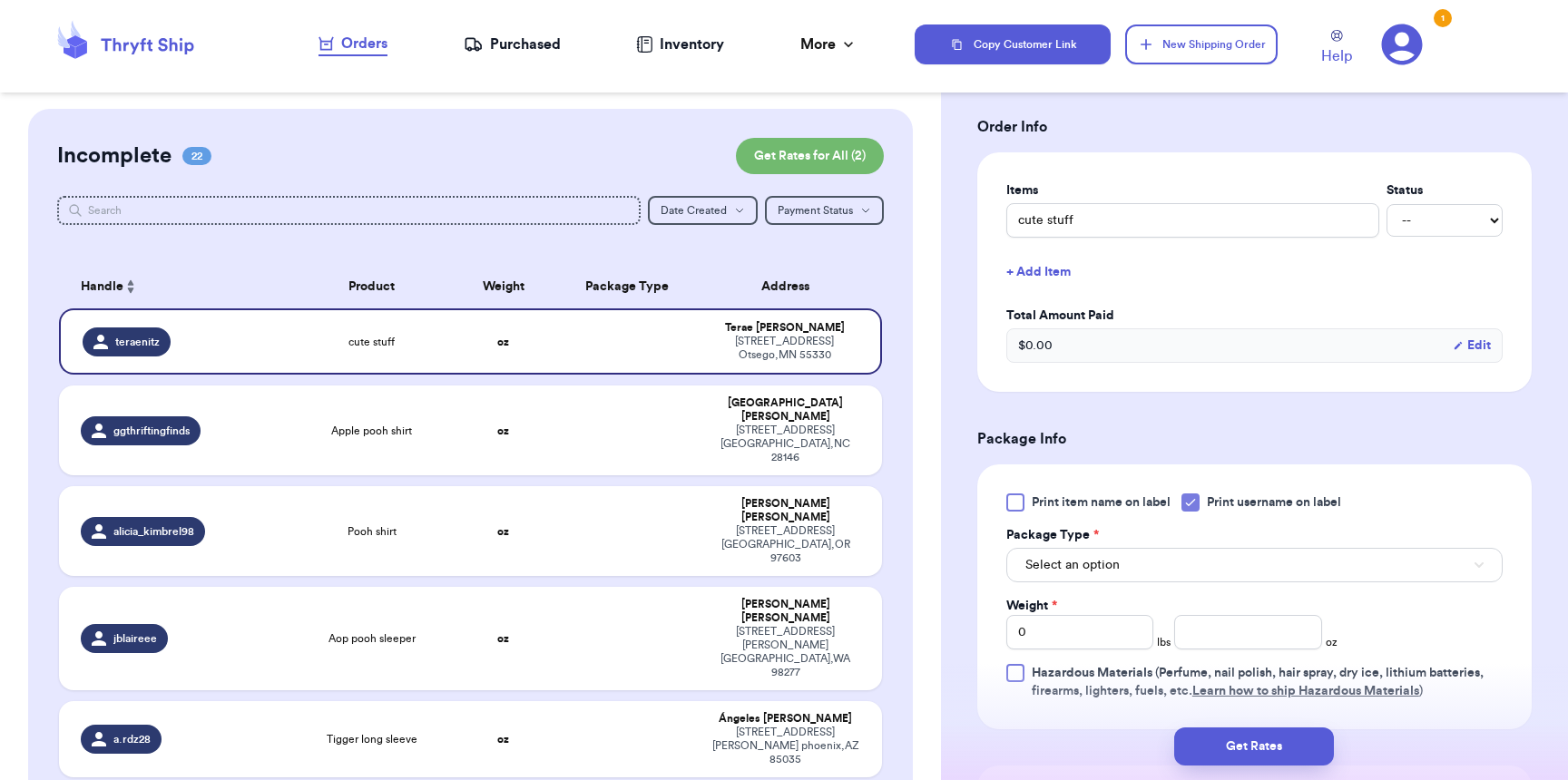
scroll to position [491, 0]
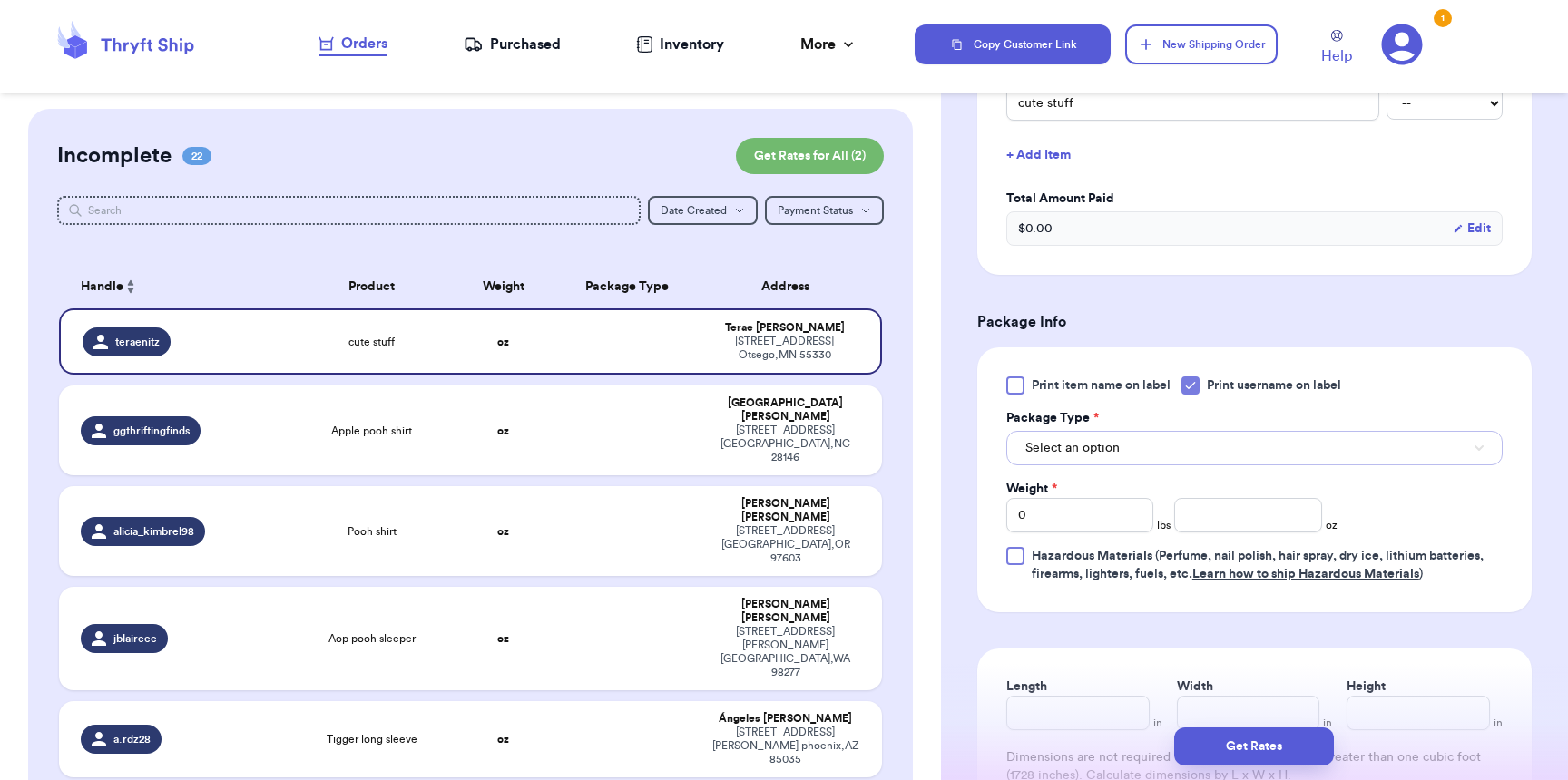
click at [1084, 457] on span "Select an option" at bounding box center [1072, 448] width 95 height 18
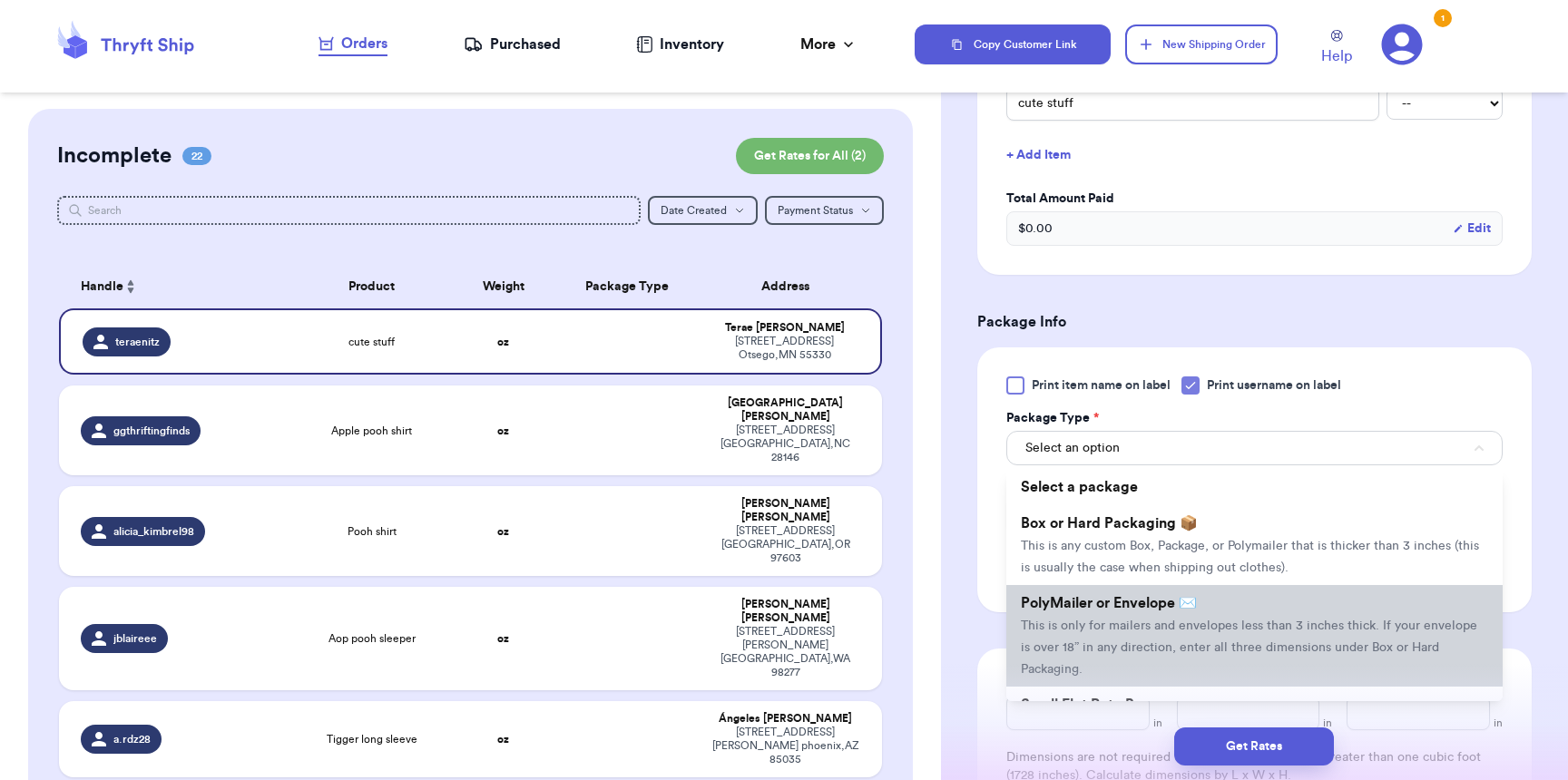
click at [1110, 593] on li "PolyMailer or Envelope ✉️ This is only for mailers and envelopes less than 3 in…" at bounding box center [1254, 635] width 497 height 102
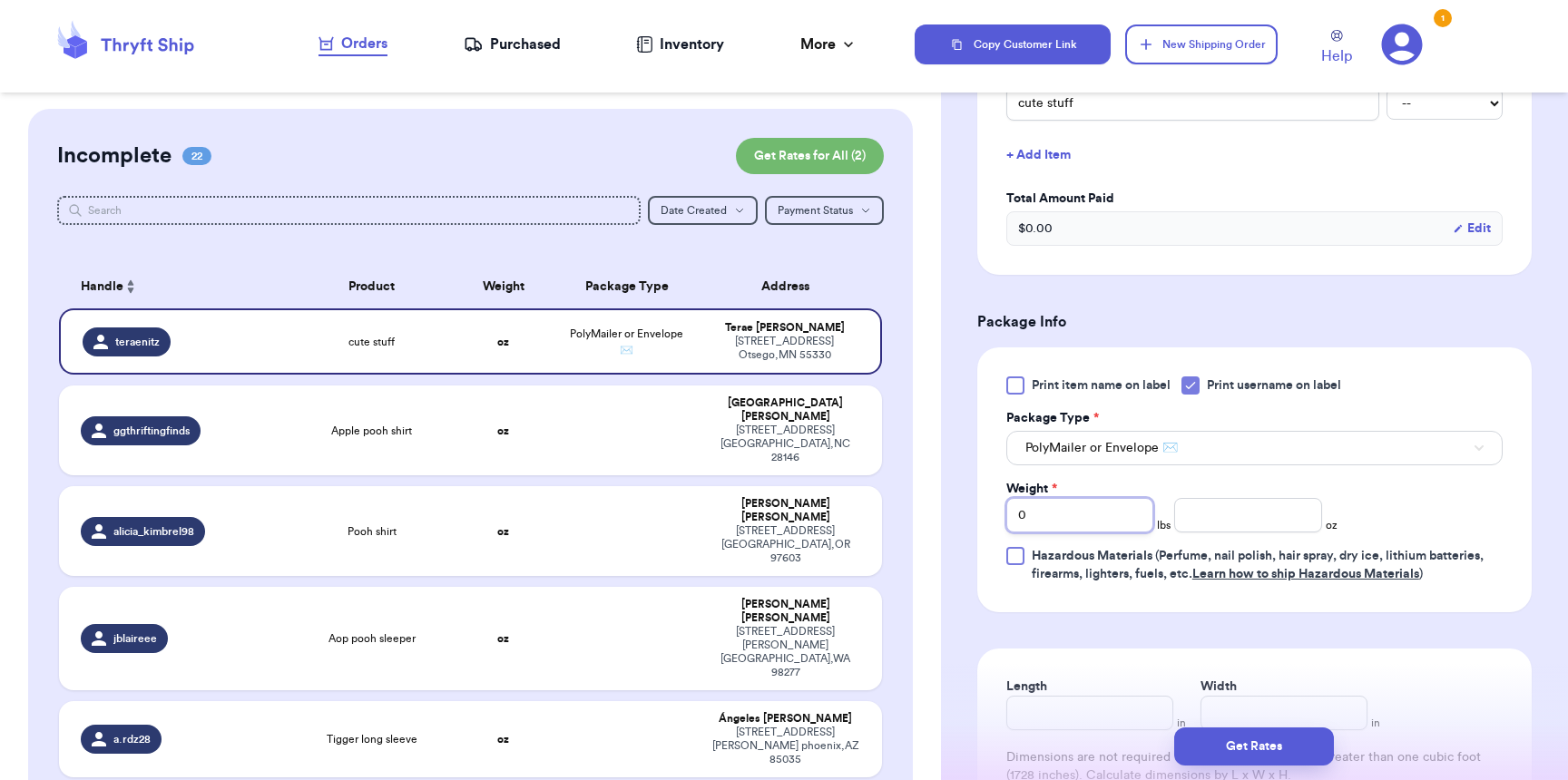
click at [1084, 525] on input "0" at bounding box center [1080, 516] width 147 height 35
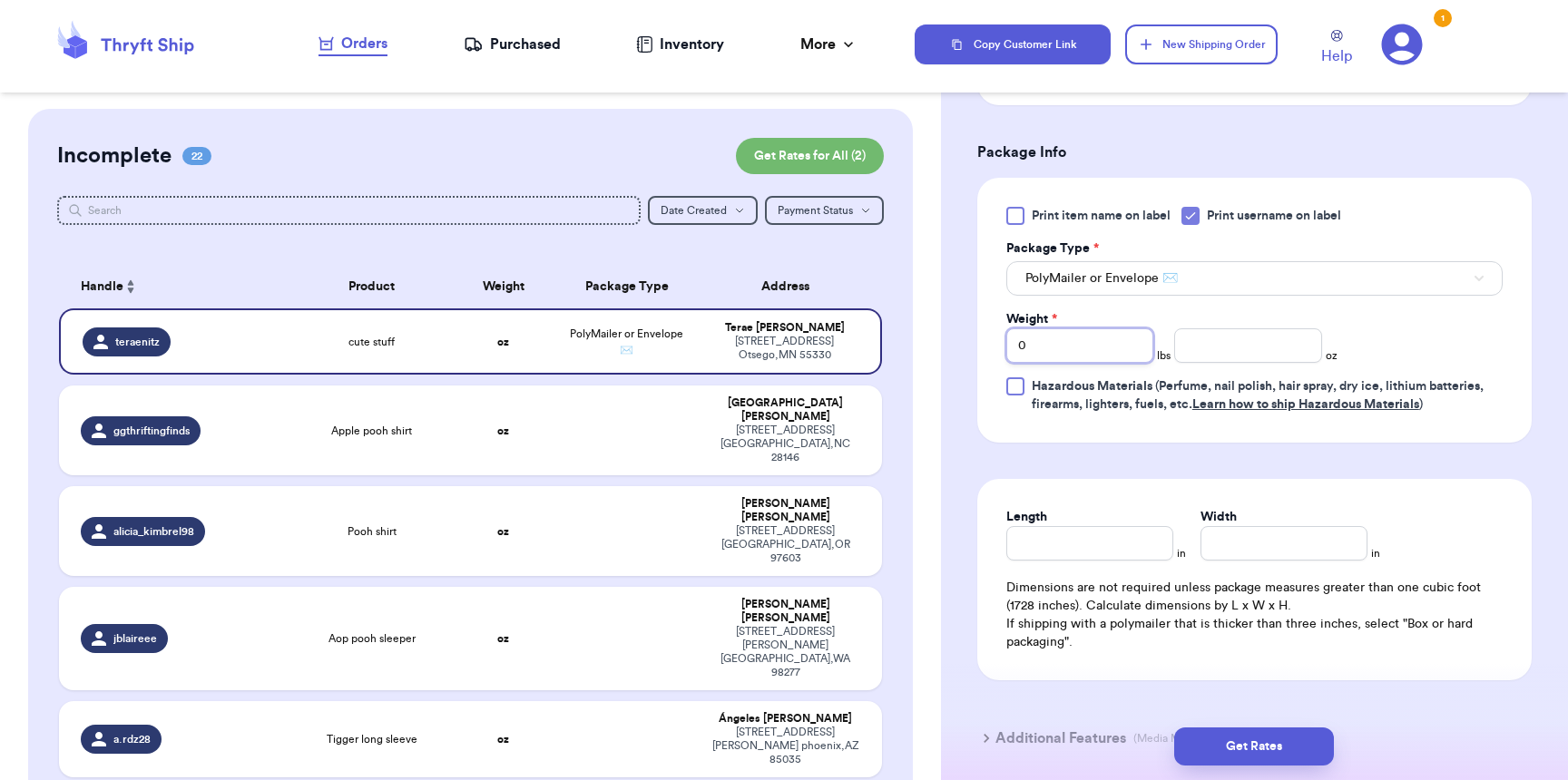
scroll to position [706, 0]
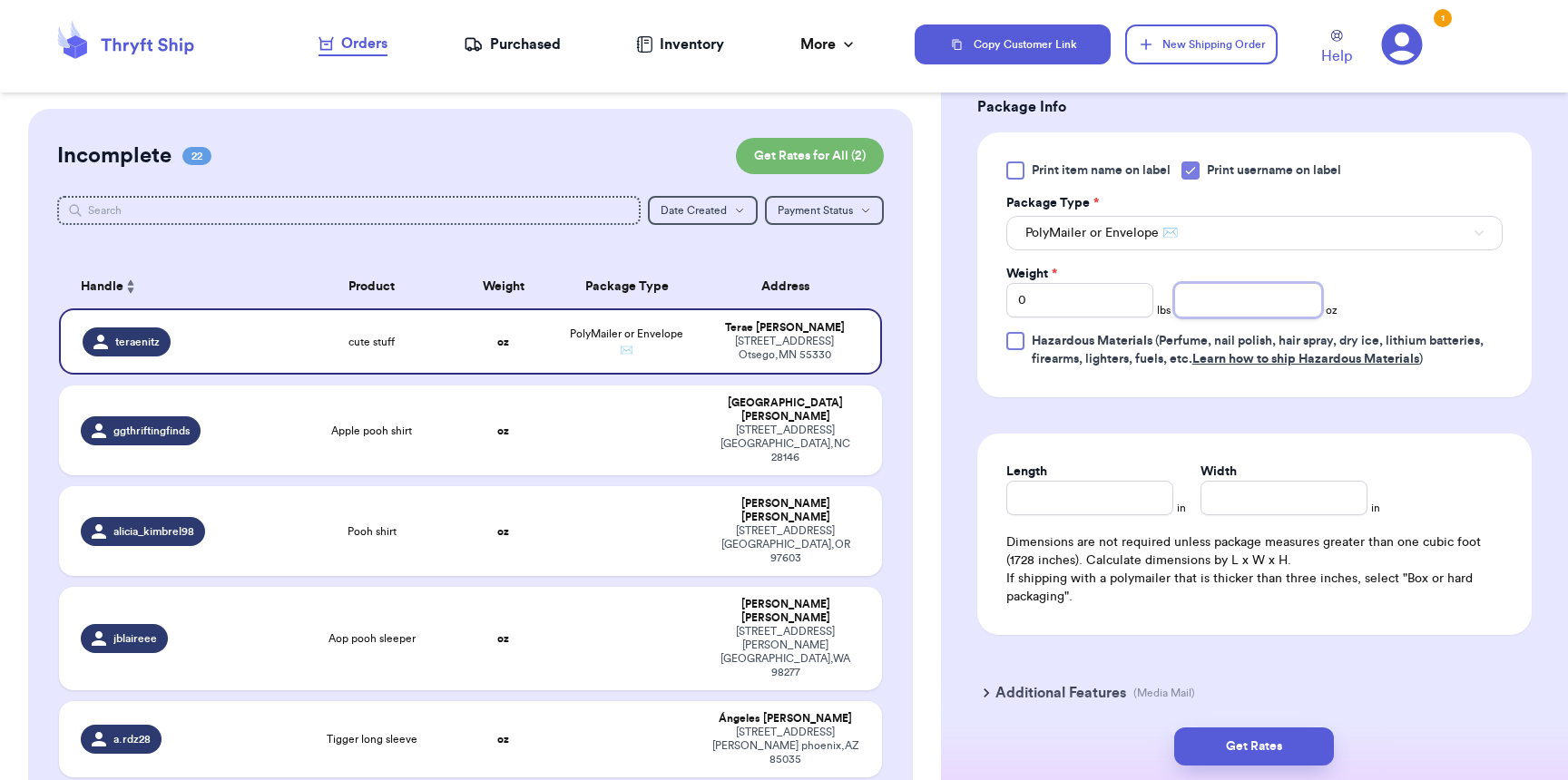
click at [1224, 307] on input "number" at bounding box center [1248, 300] width 147 height 35
type input "15"
type input "11"
type input "9"
click at [1271, 770] on div "Get Rates" at bounding box center [1254, 746] width 627 height 67
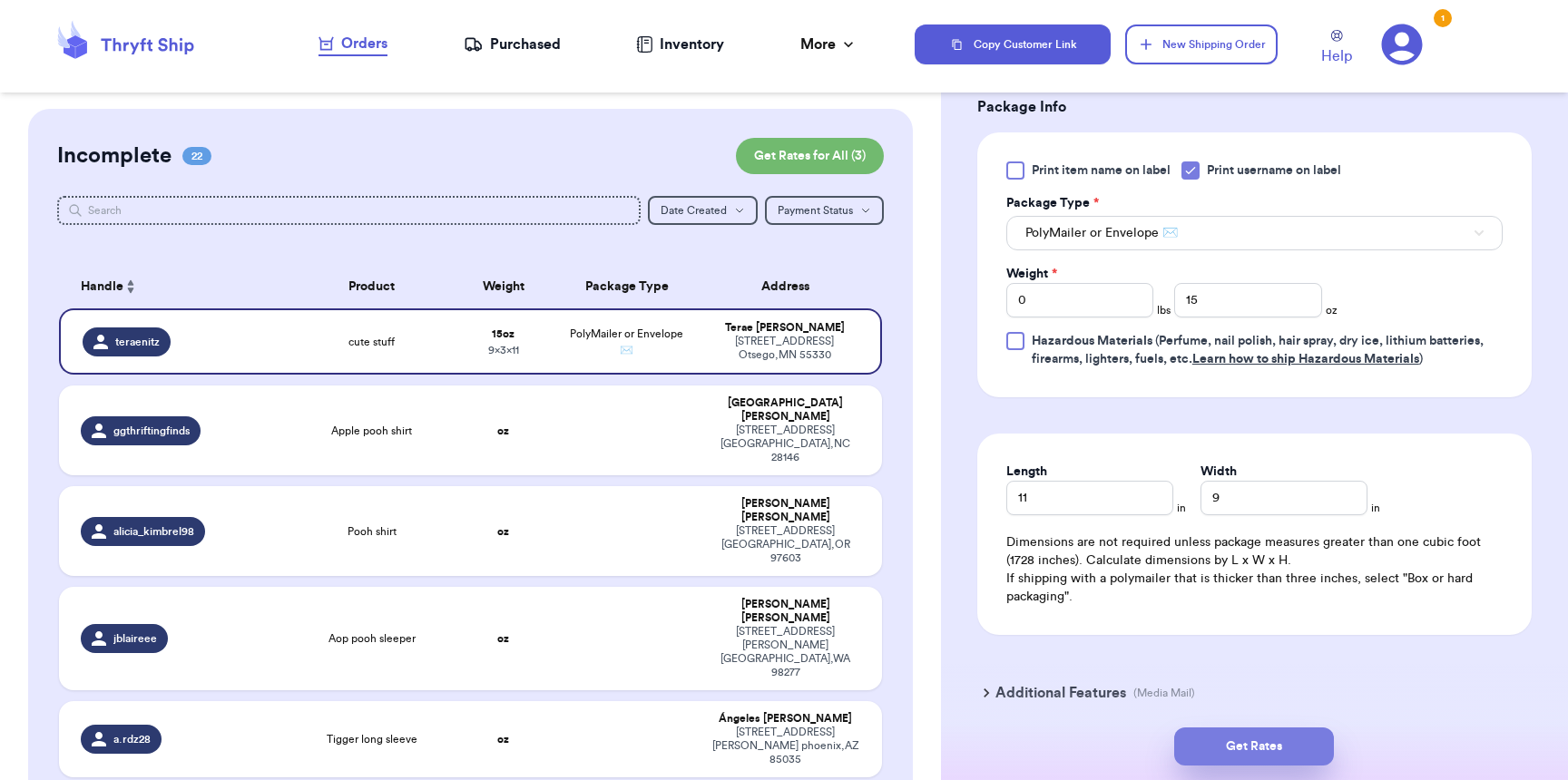
click at [1271, 755] on button "Get Rates" at bounding box center [1254, 747] width 160 height 39
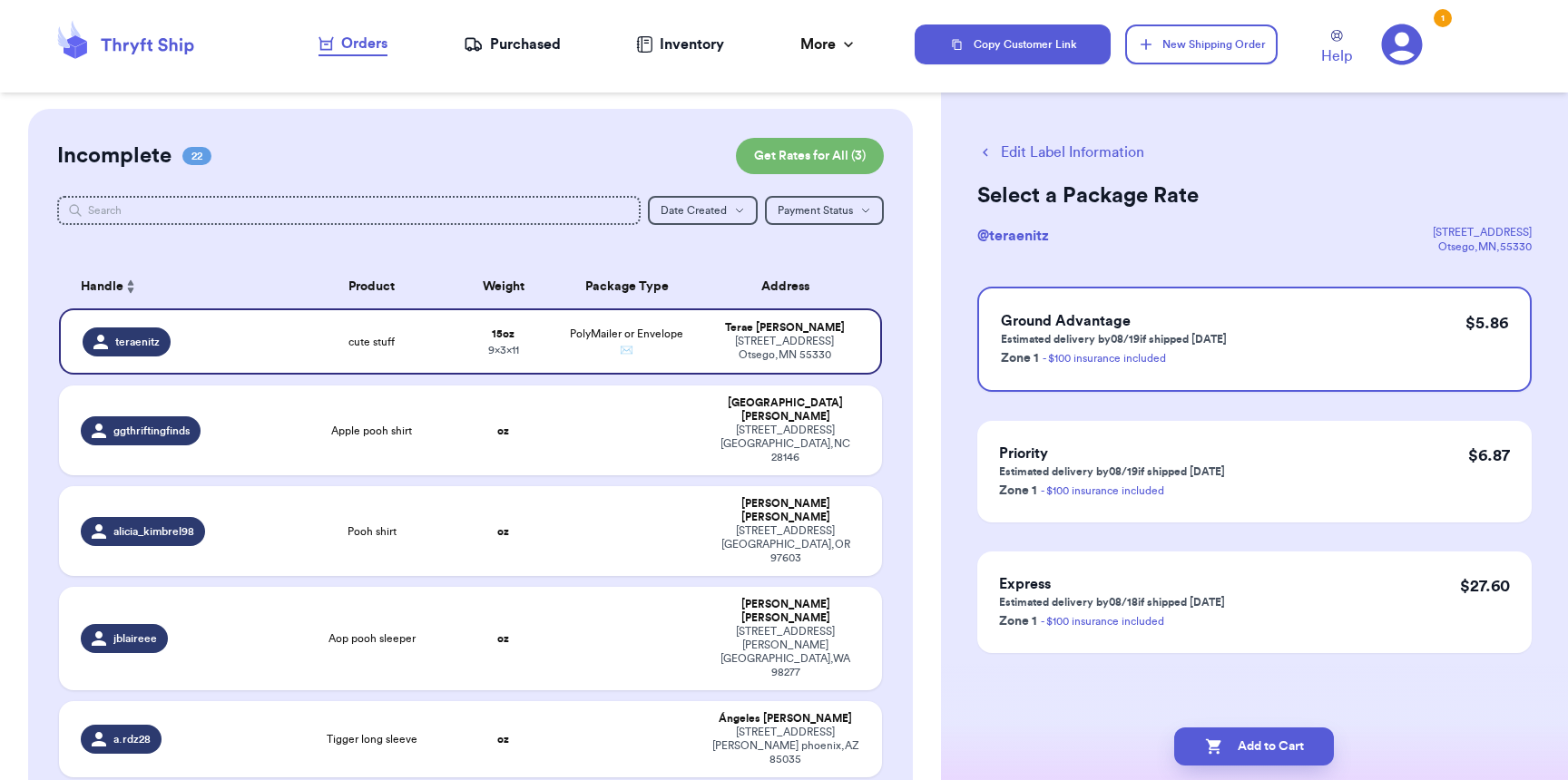
scroll to position [0, 0]
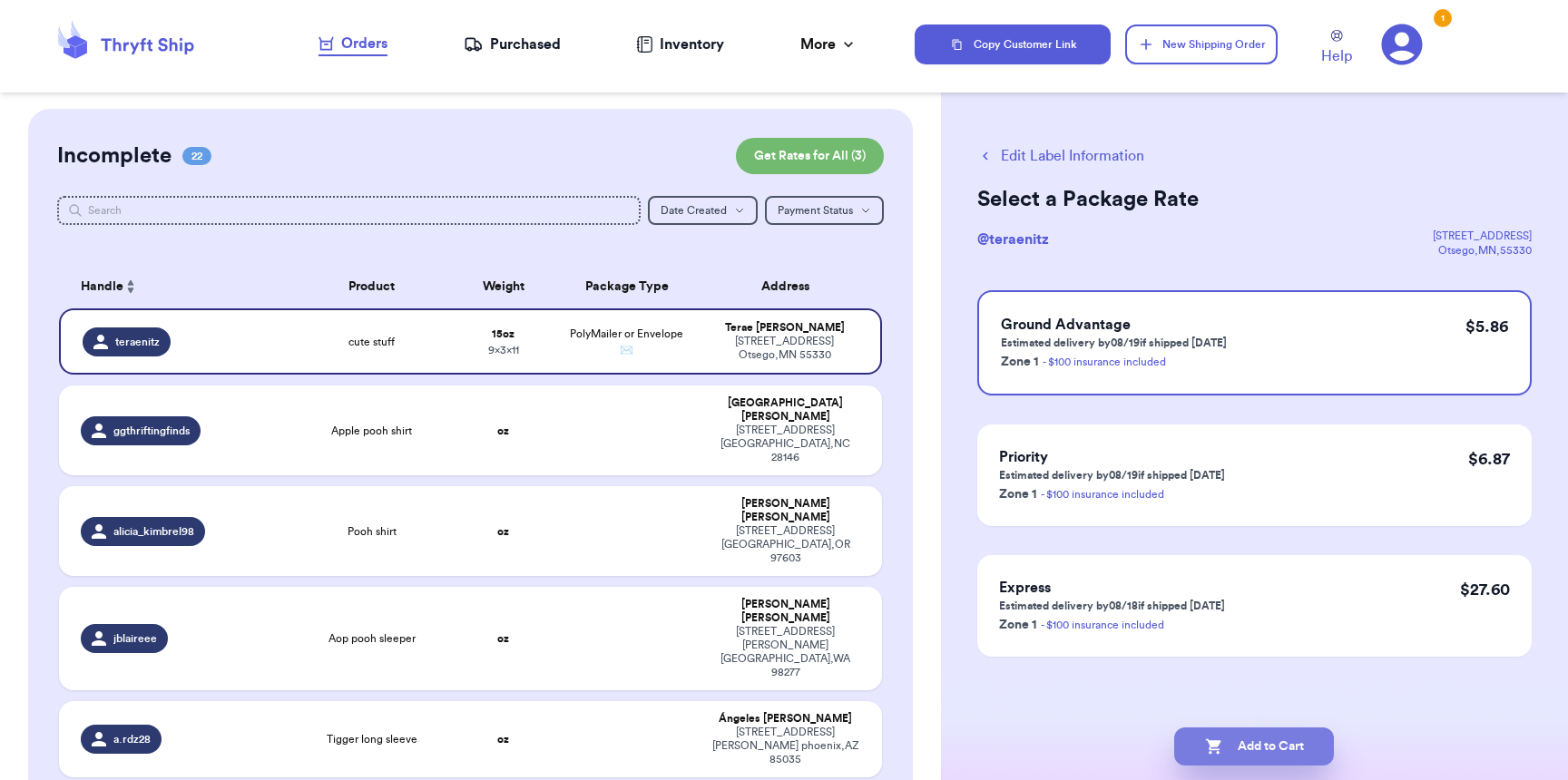
click at [1283, 762] on button "Add to Cart" at bounding box center [1254, 747] width 160 height 39
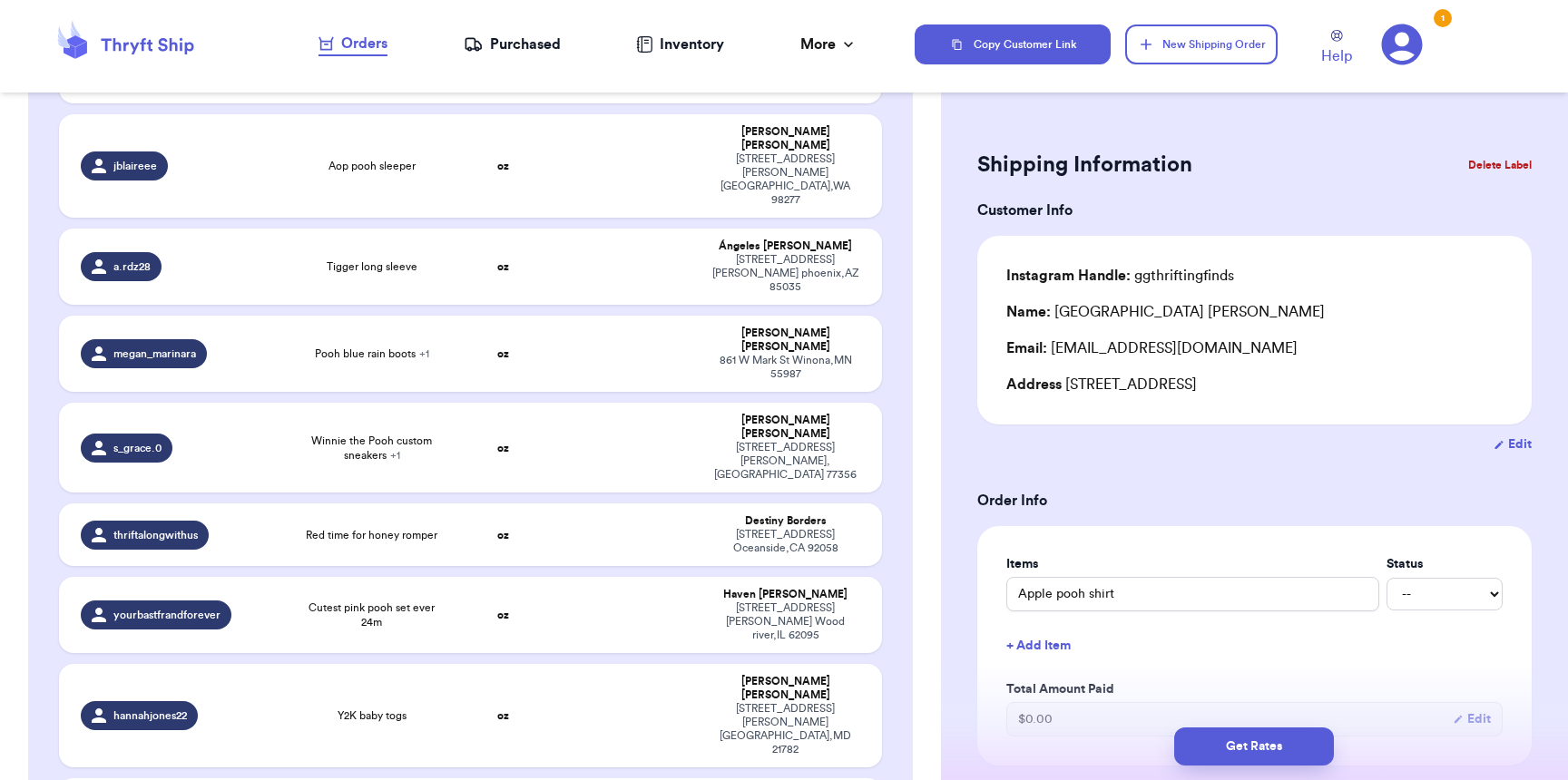
scroll to position [496, 0]
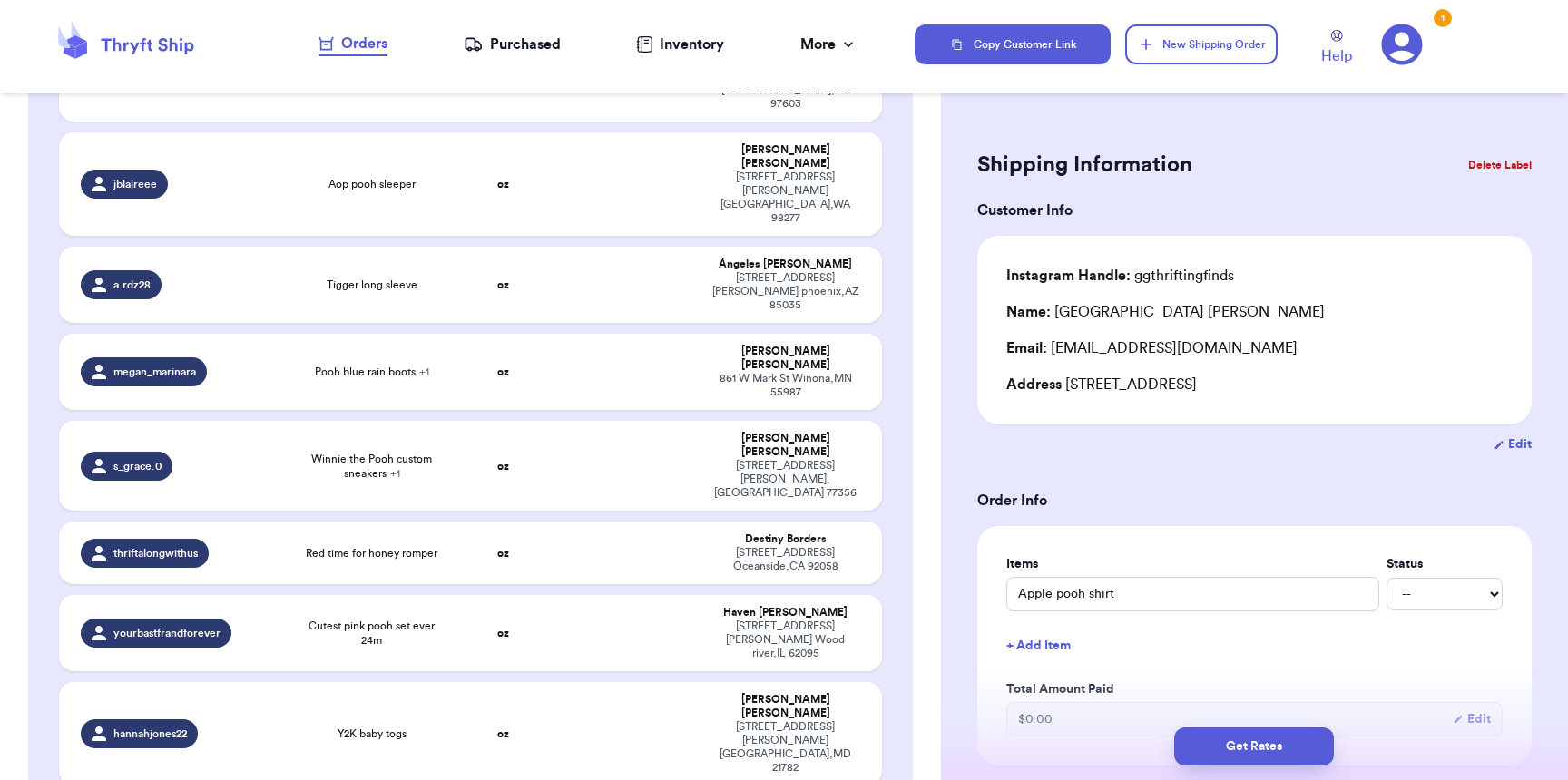
type input "Tigger overalls"
type input "8"
type input "9"
type input "8"
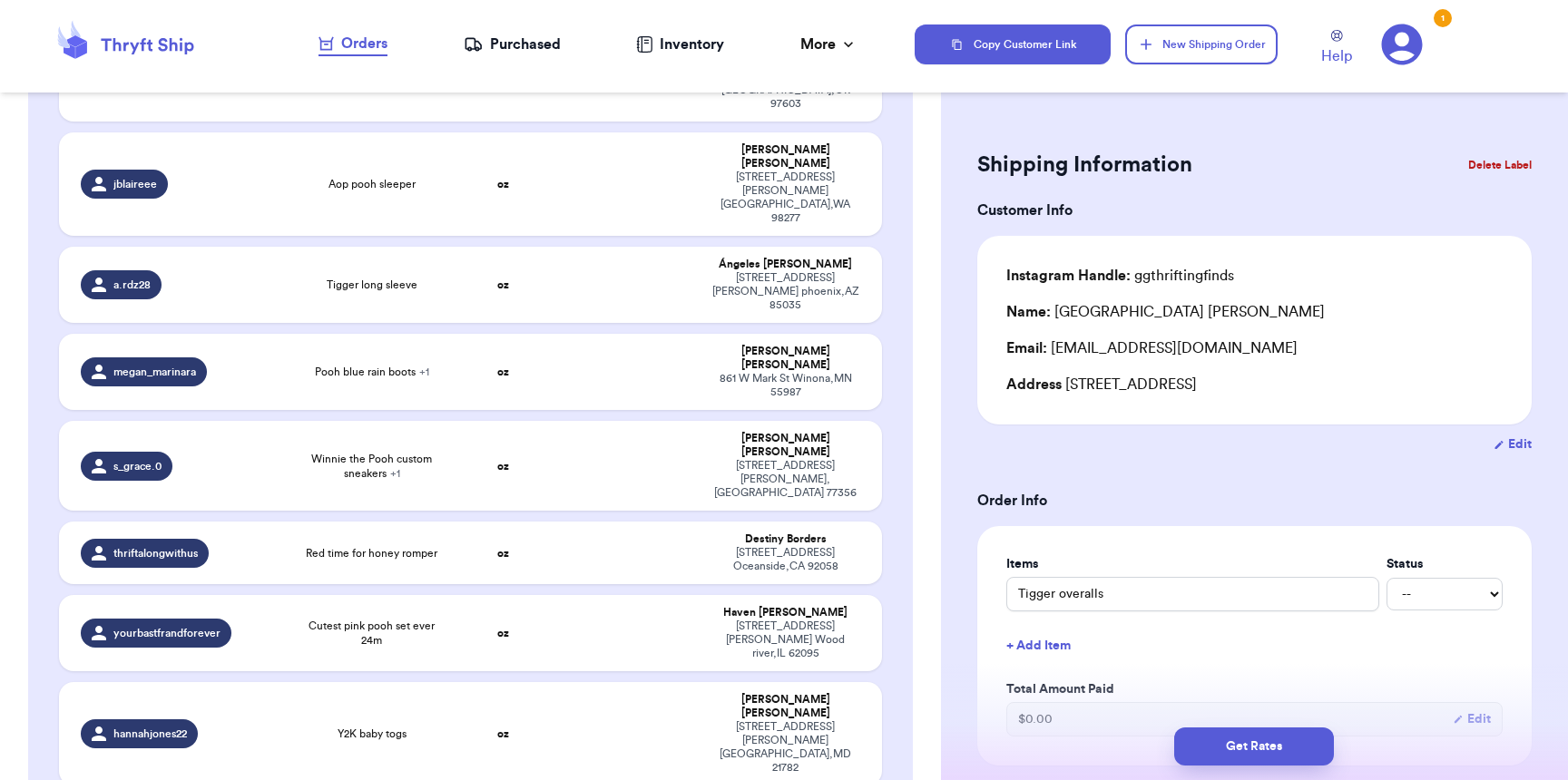
scroll to position [492, 0]
click at [1208, 750] on button "Get Rates" at bounding box center [1254, 747] width 160 height 39
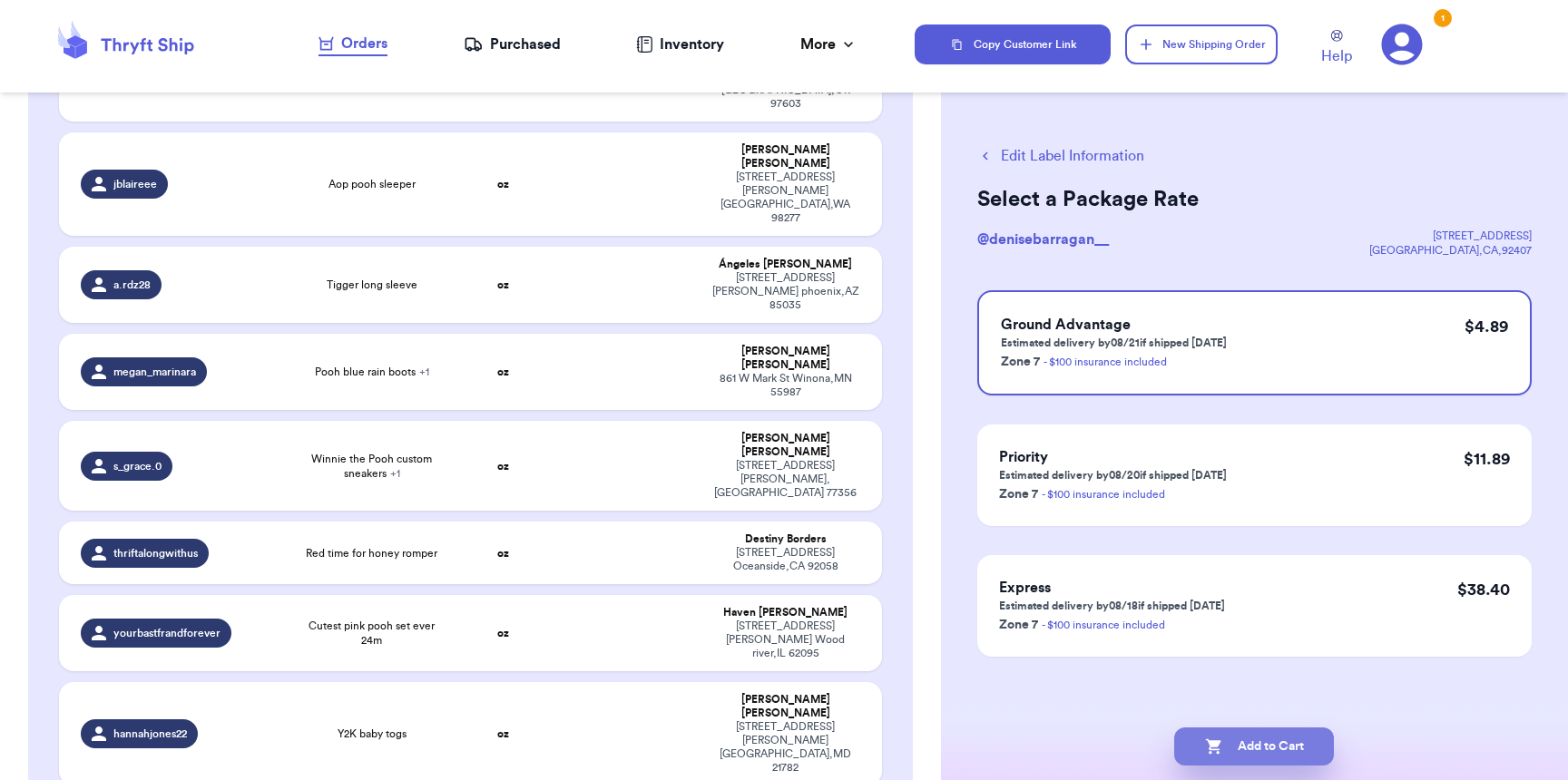
click at [1224, 746] on button "Add to Cart" at bounding box center [1254, 747] width 160 height 39
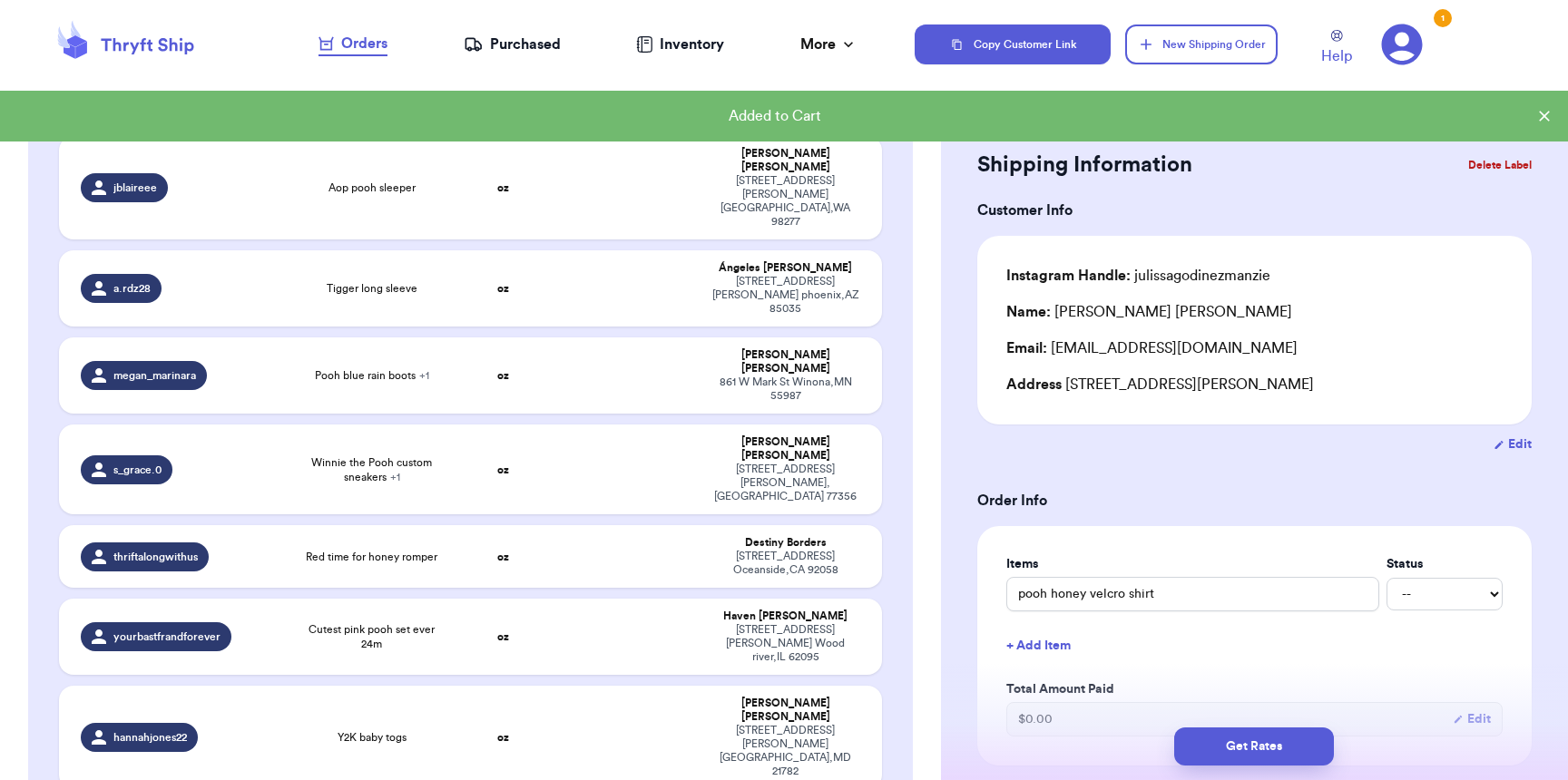
scroll to position [496, 0]
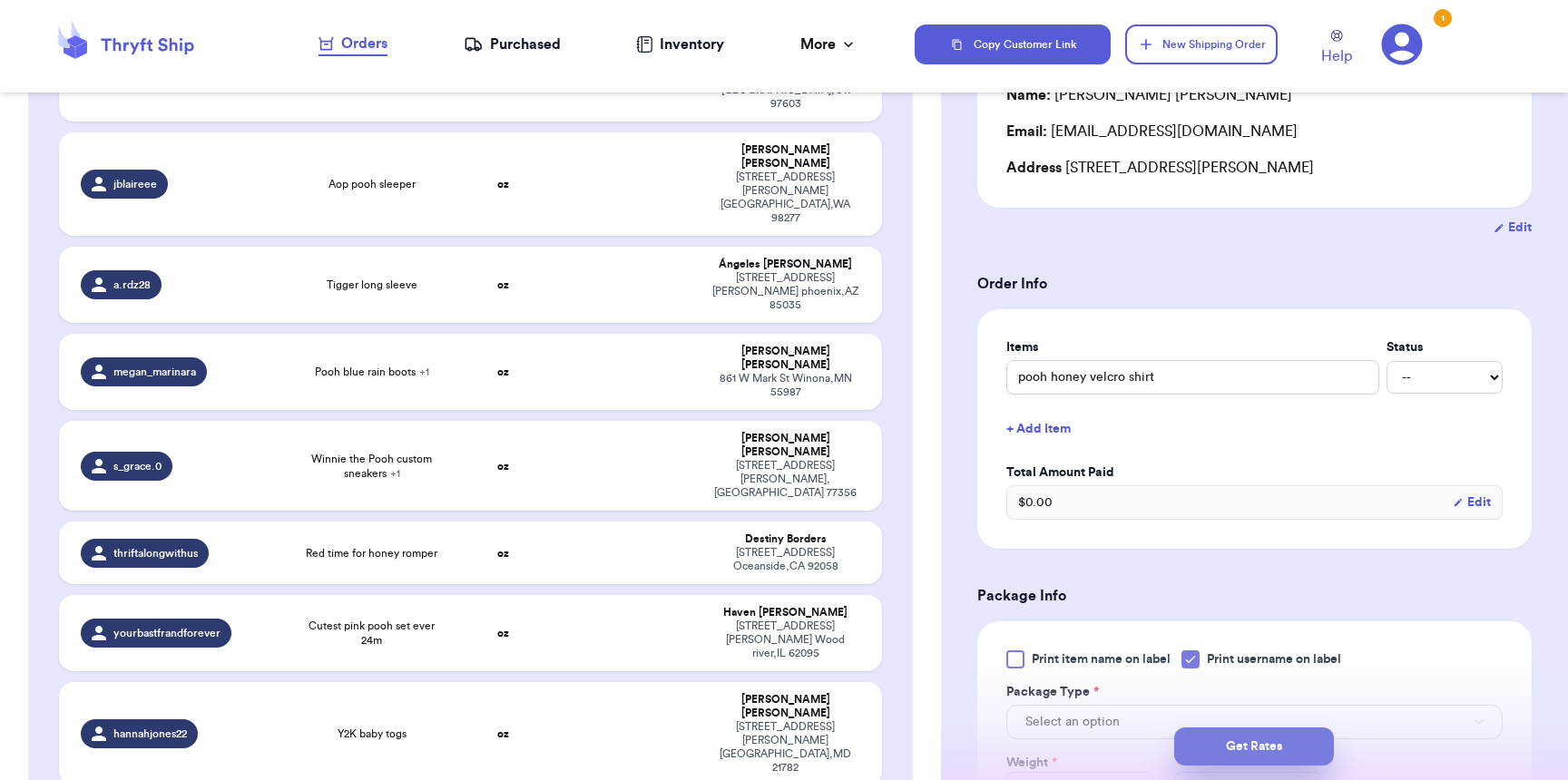
click at [1268, 757] on button "Get Rates" at bounding box center [1254, 747] width 160 height 39
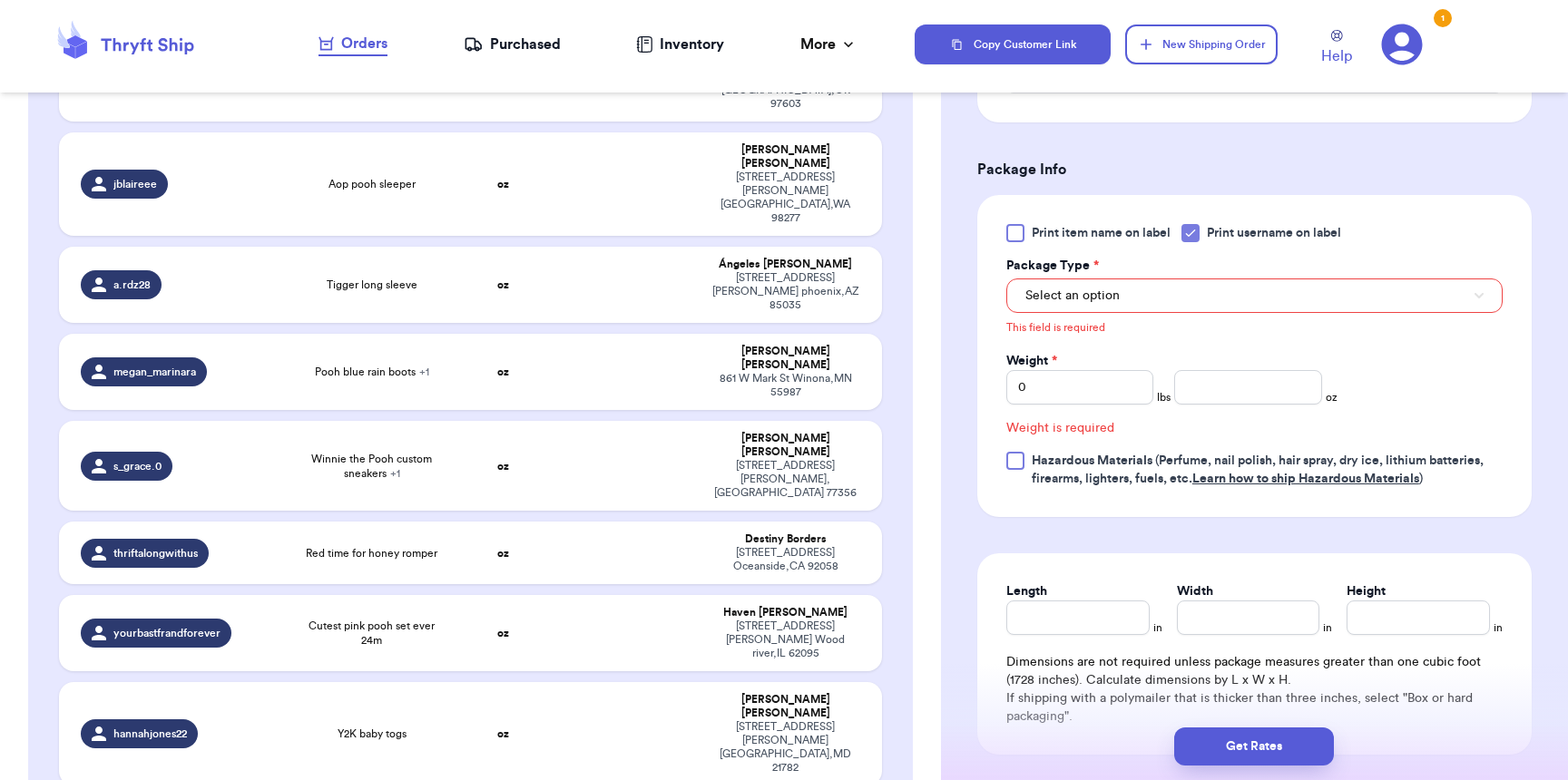
scroll to position [645, 0]
click at [1076, 295] on span "Select an option" at bounding box center [1072, 294] width 95 height 18
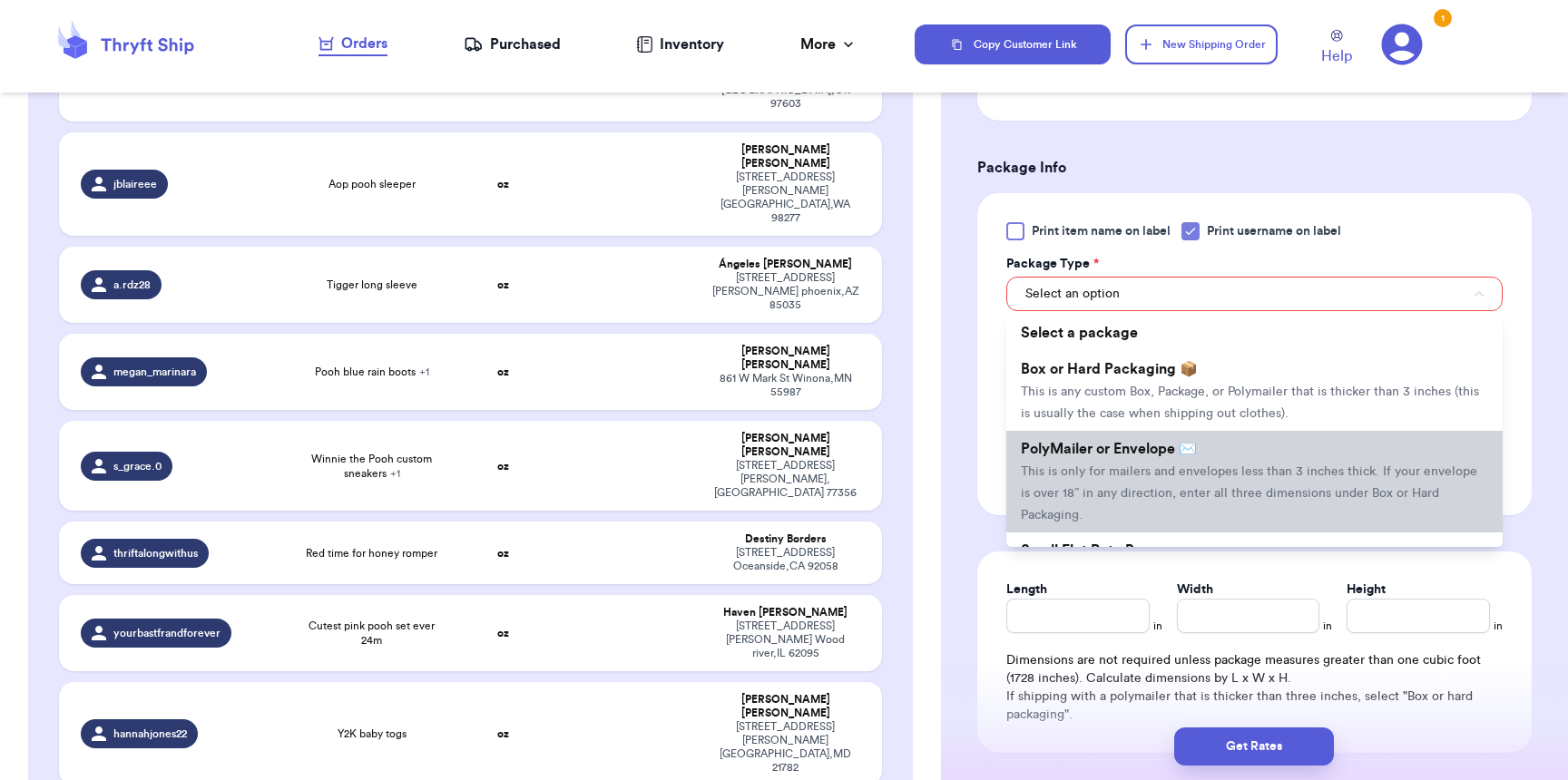
click at [1074, 473] on span "This is only for mailers and envelopes less than 3 inches thick. If your envelo…" at bounding box center [1249, 493] width 456 height 56
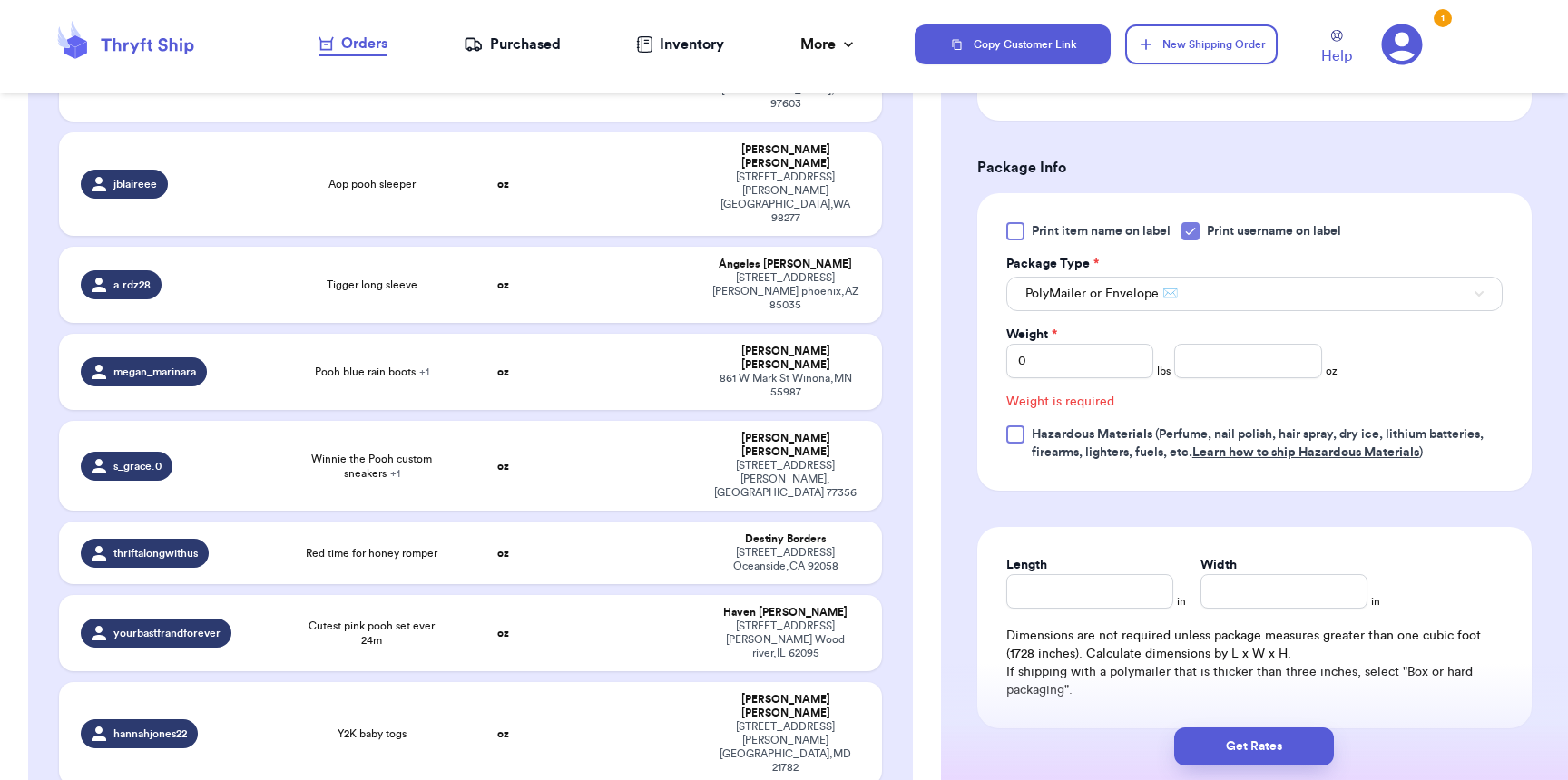
scroll to position [620, 0]
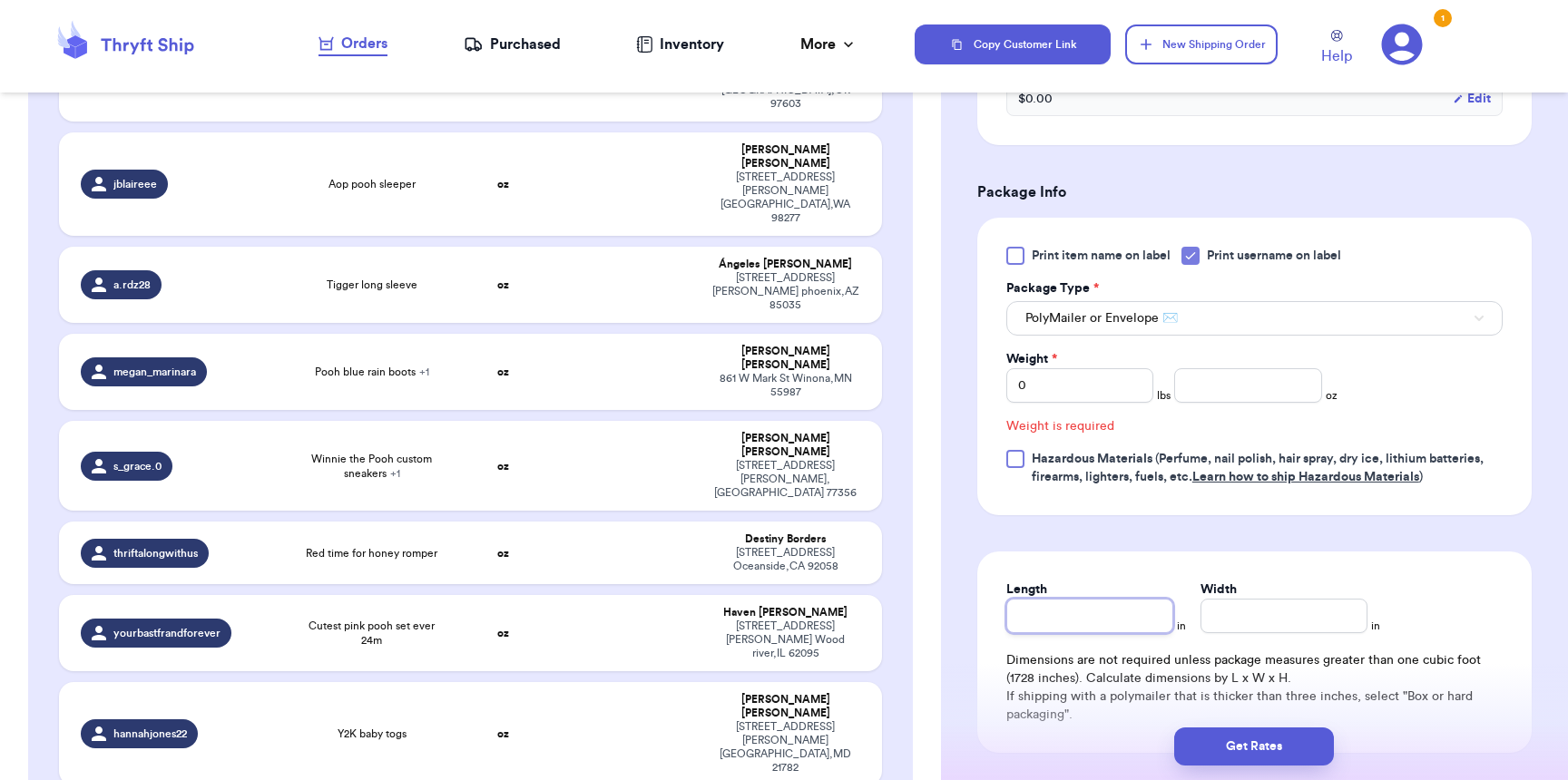
click at [1129, 633] on input "Length" at bounding box center [1090, 616] width 167 height 35
type input "9"
type input "8"
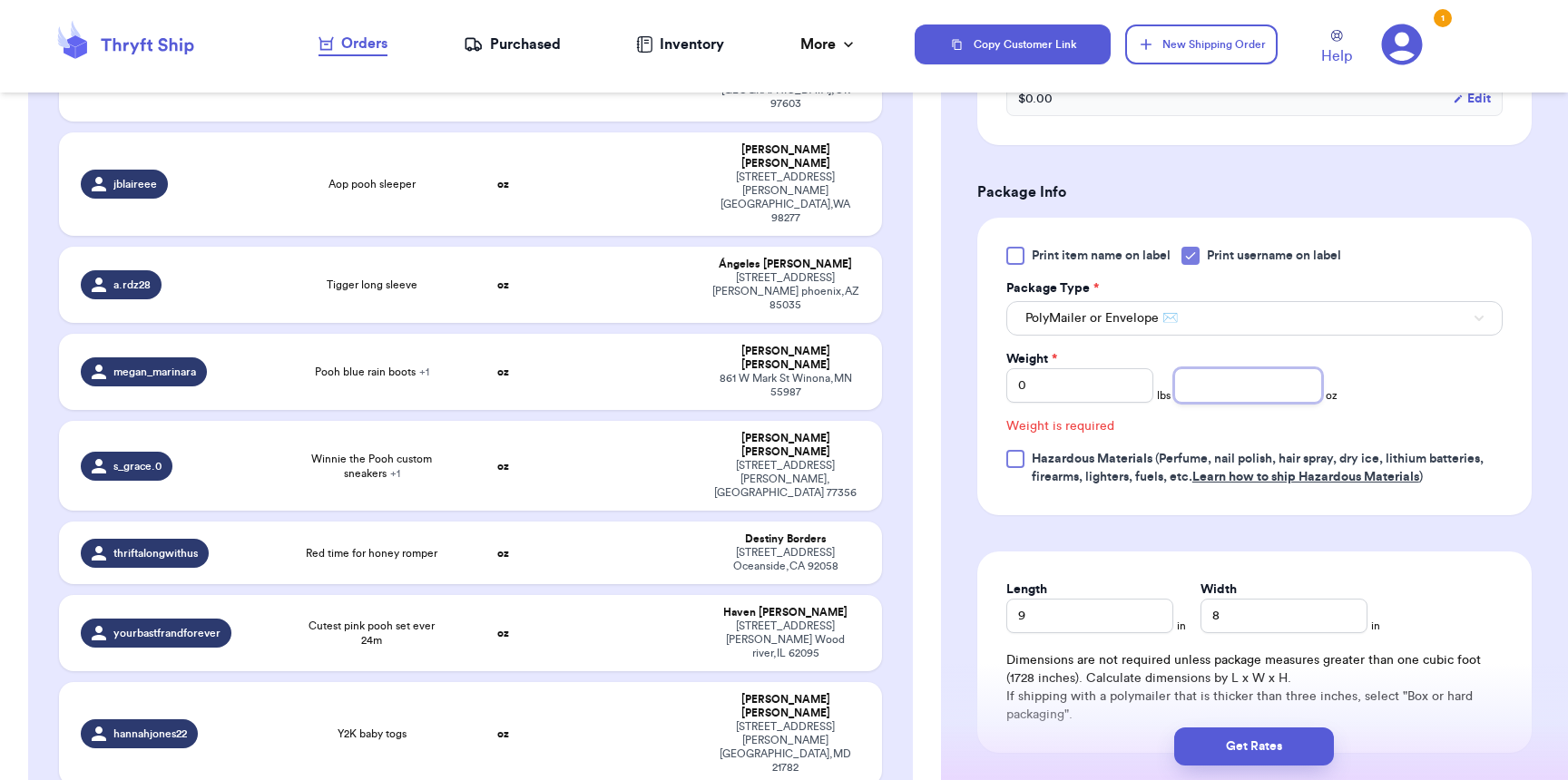
click at [1262, 387] on input "number" at bounding box center [1248, 385] width 147 height 35
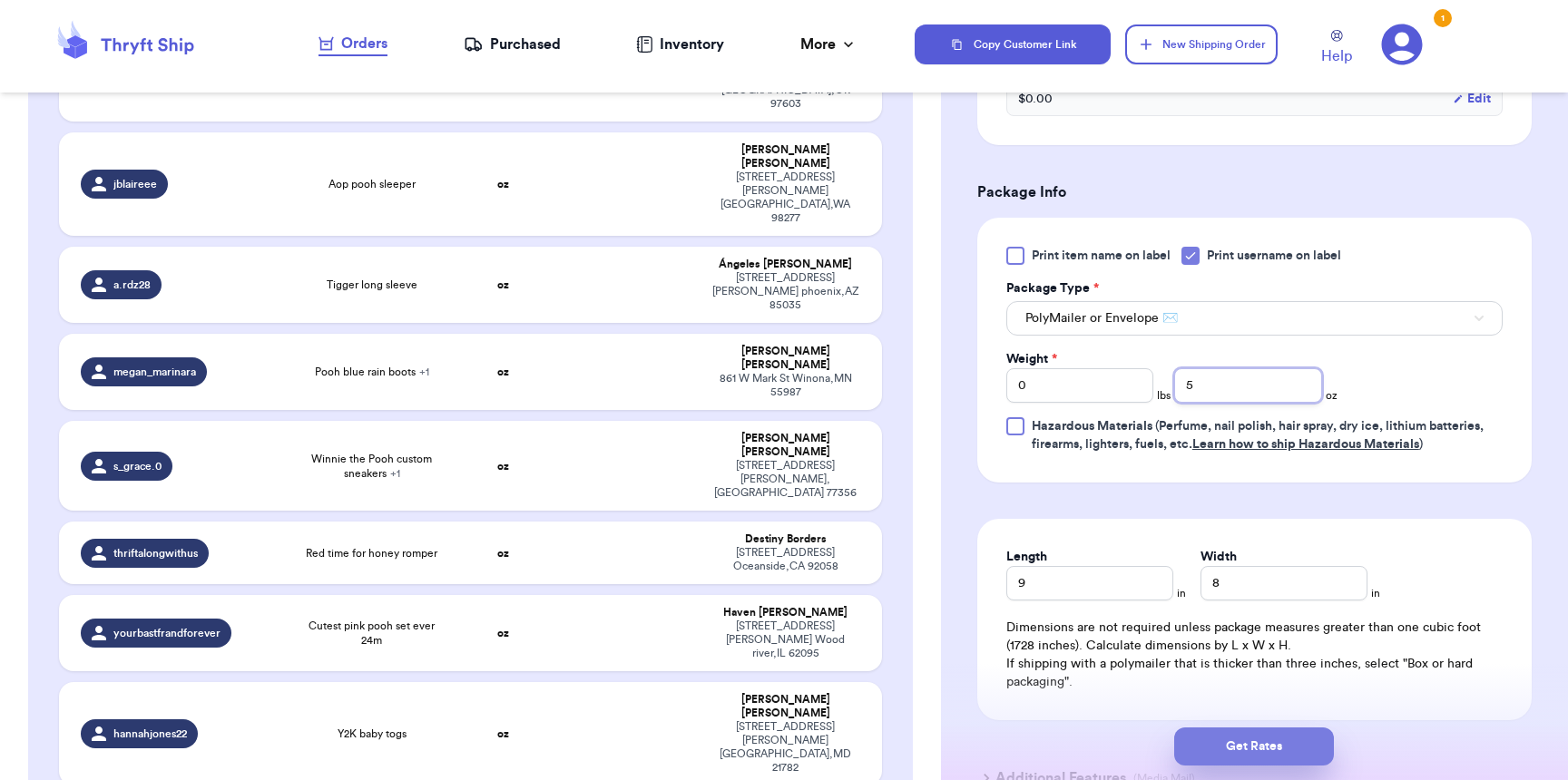
type input "5"
click at [1244, 758] on button "Get Rates" at bounding box center [1254, 747] width 160 height 39
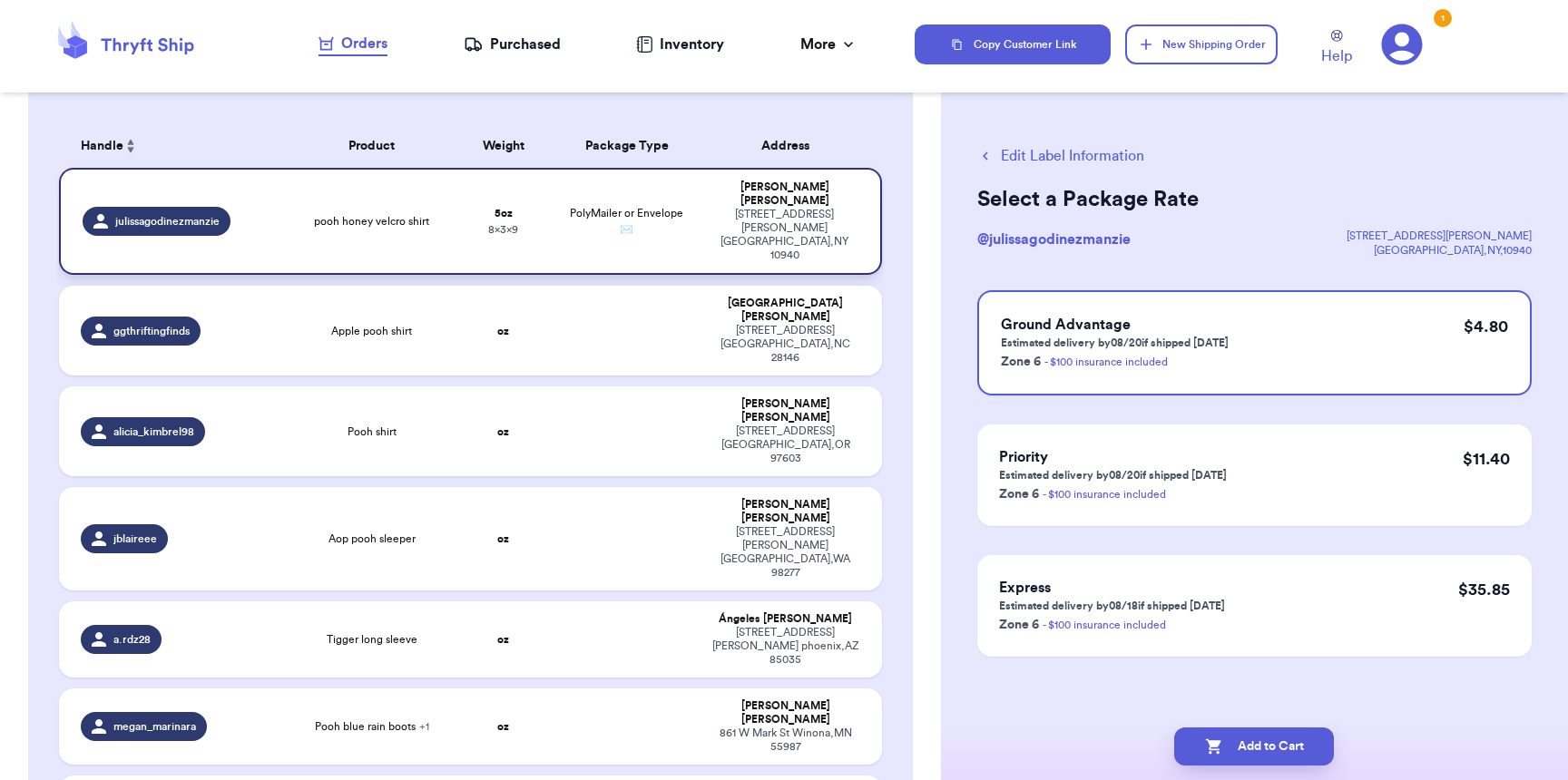
scroll to position [51, 0]
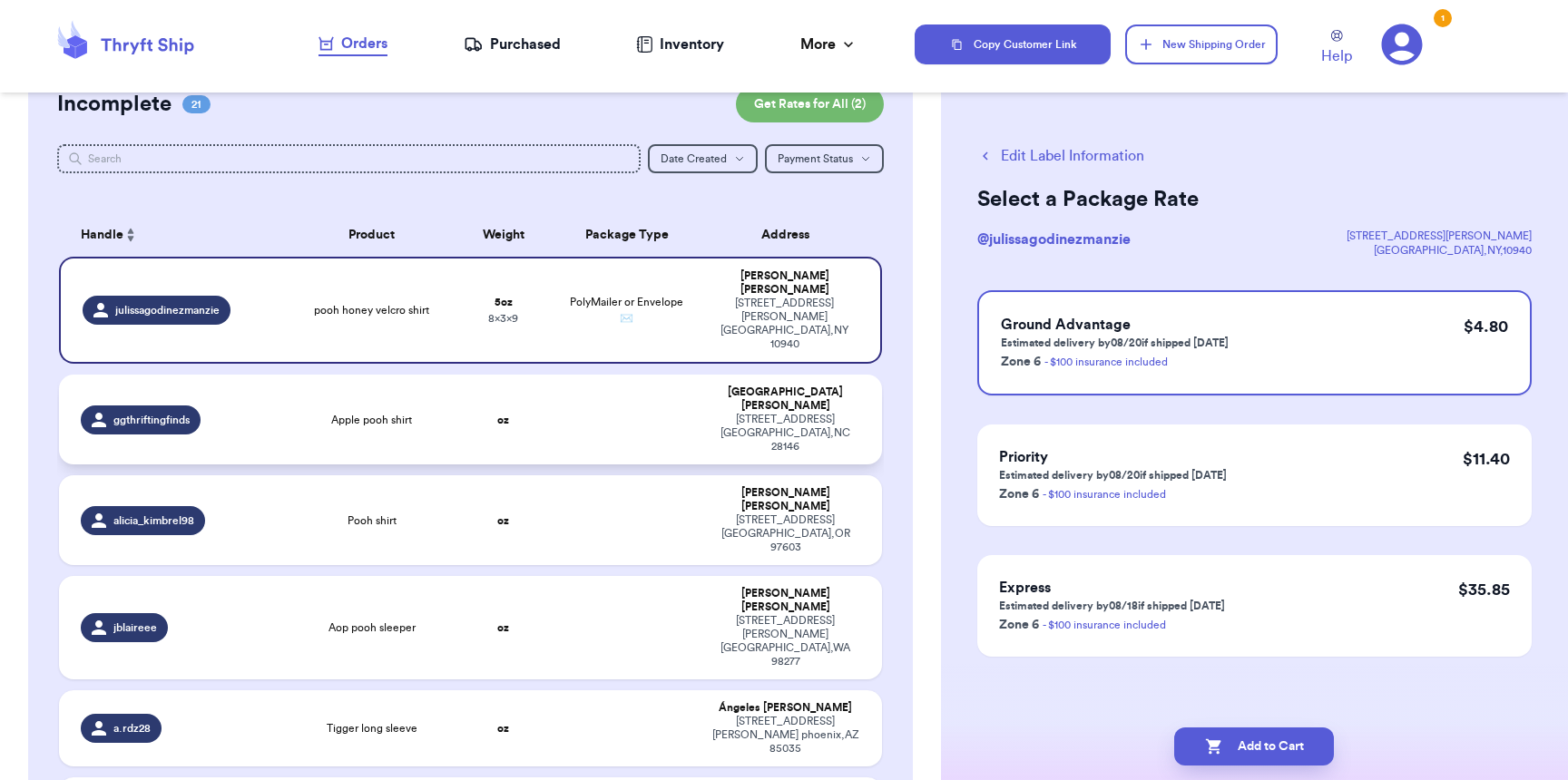
click at [275, 374] on td "ggthriftingfinds" at bounding box center [174, 419] width 230 height 90
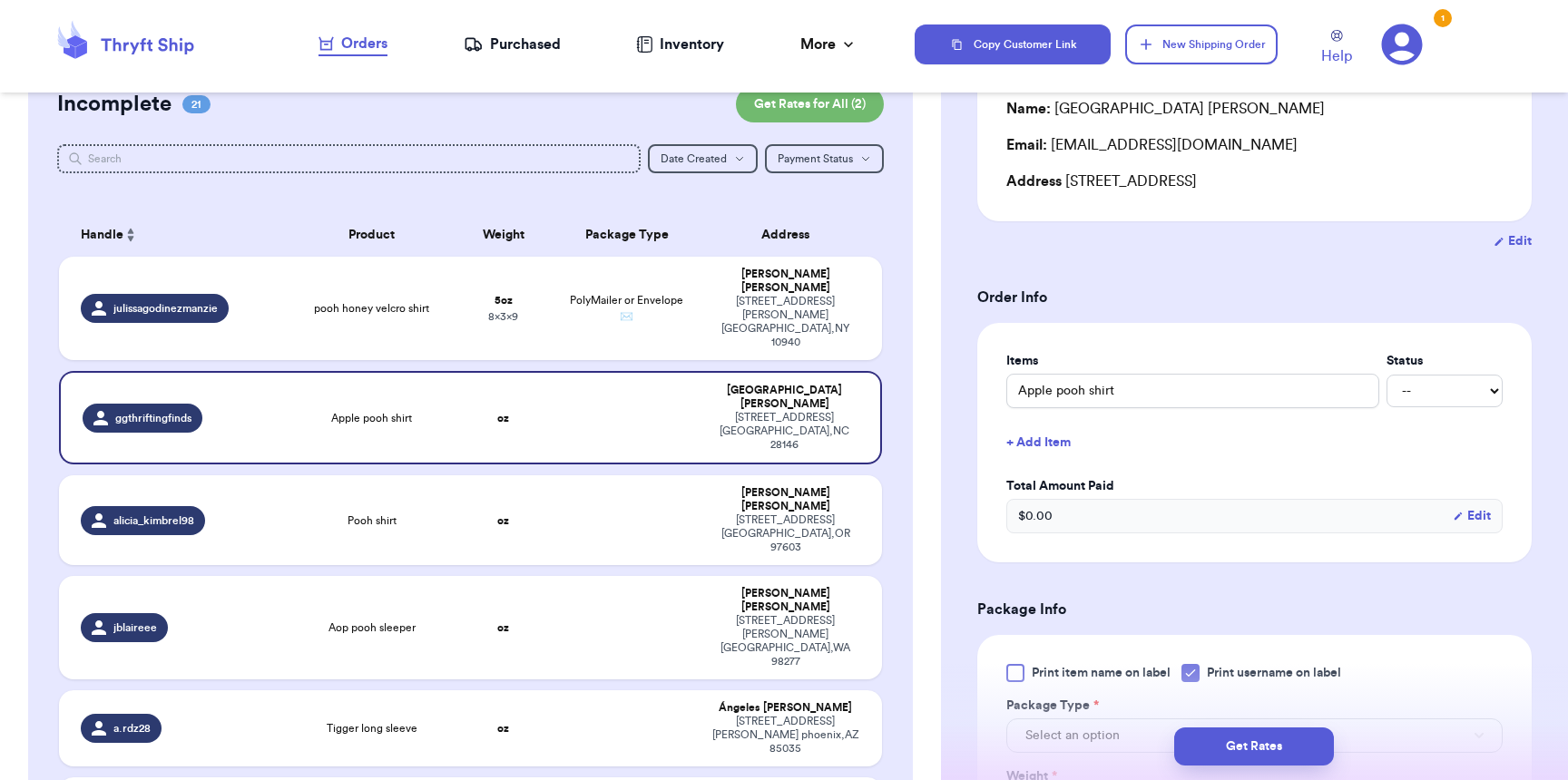
scroll to position [481, 0]
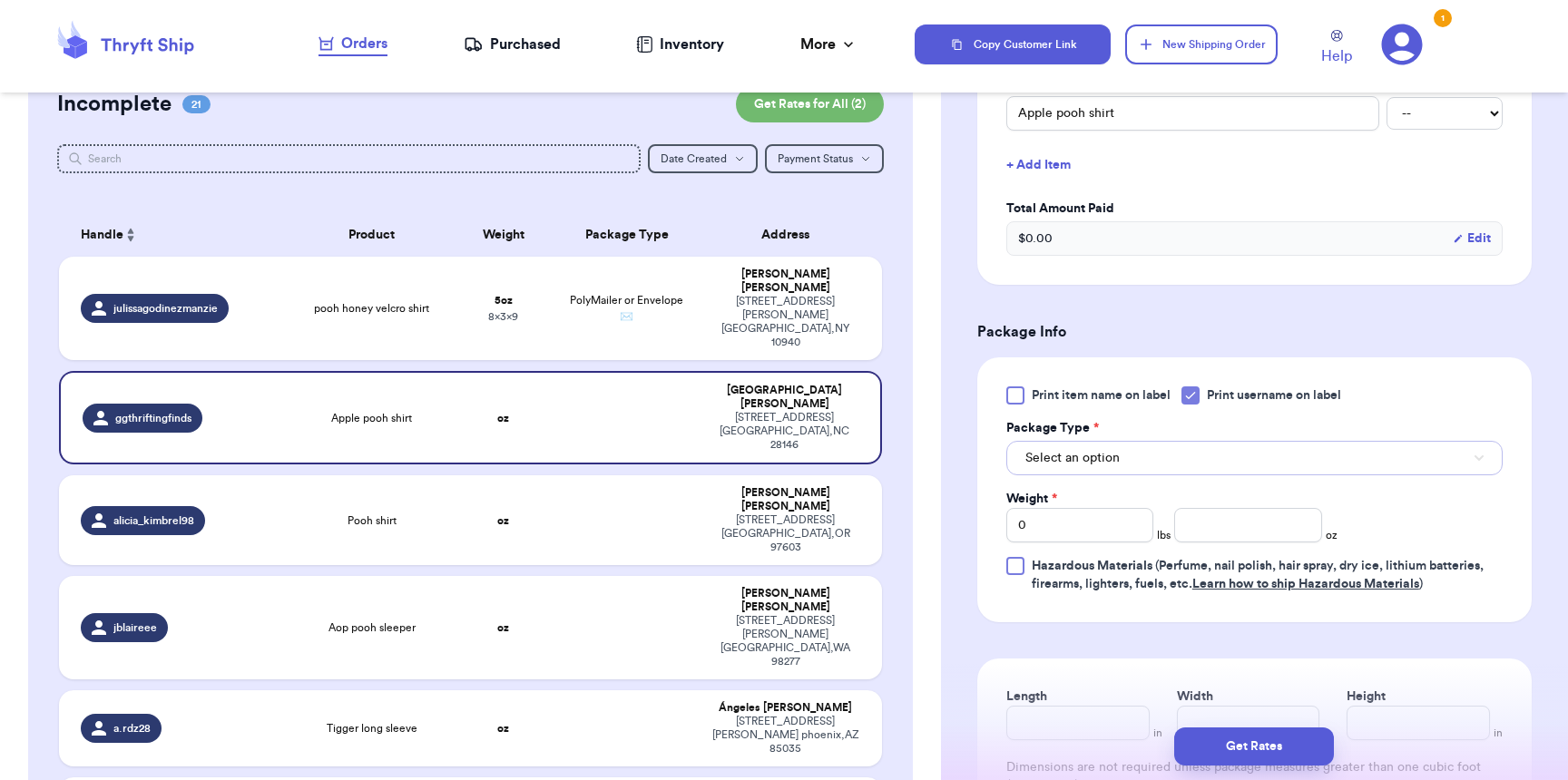
click at [1096, 463] on span "Select an option" at bounding box center [1072, 458] width 95 height 18
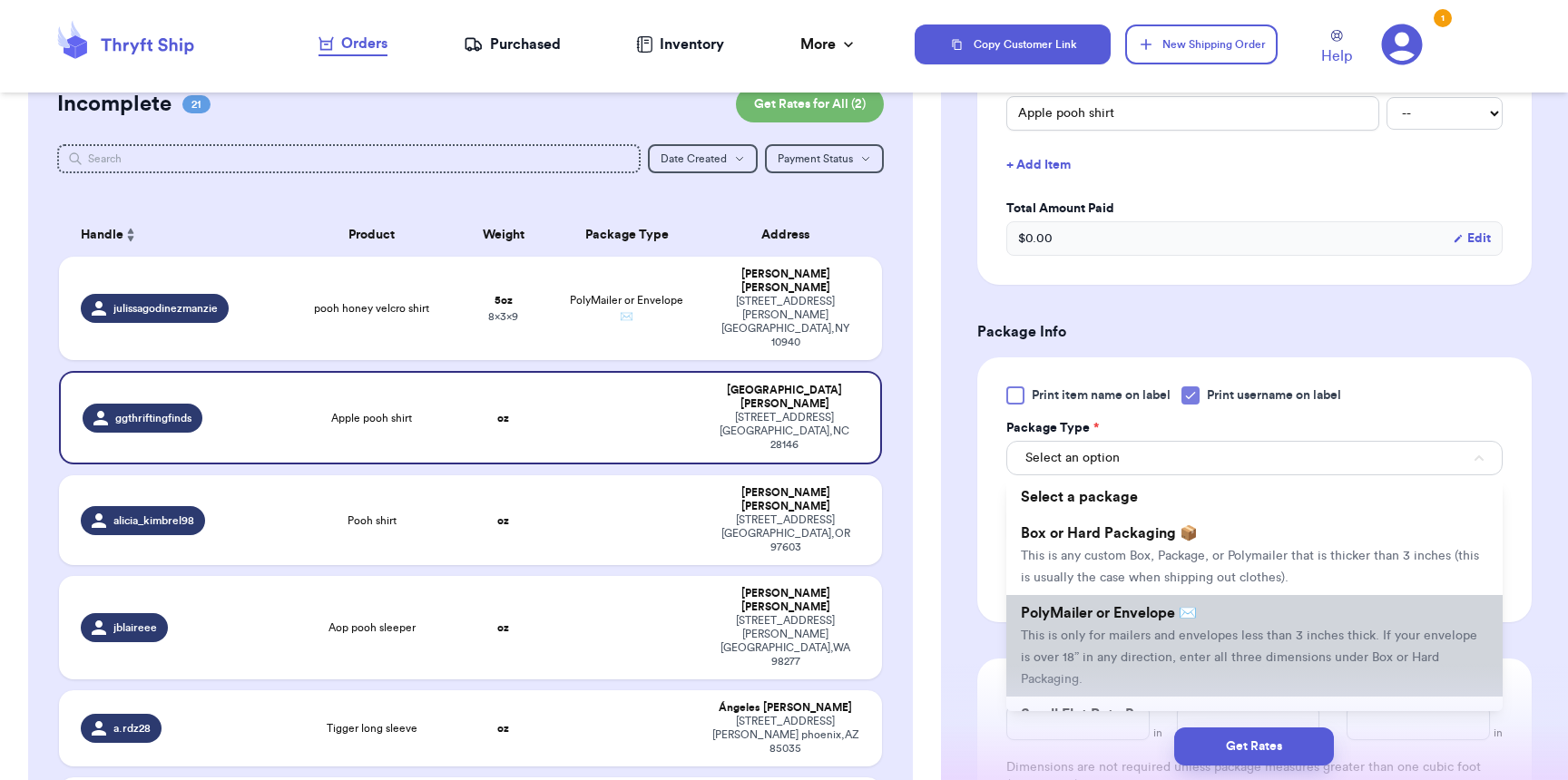
click at [1101, 645] on span "This is only for mailers and envelopes less than 3 inches thick. If your envelo…" at bounding box center [1249, 657] width 456 height 56
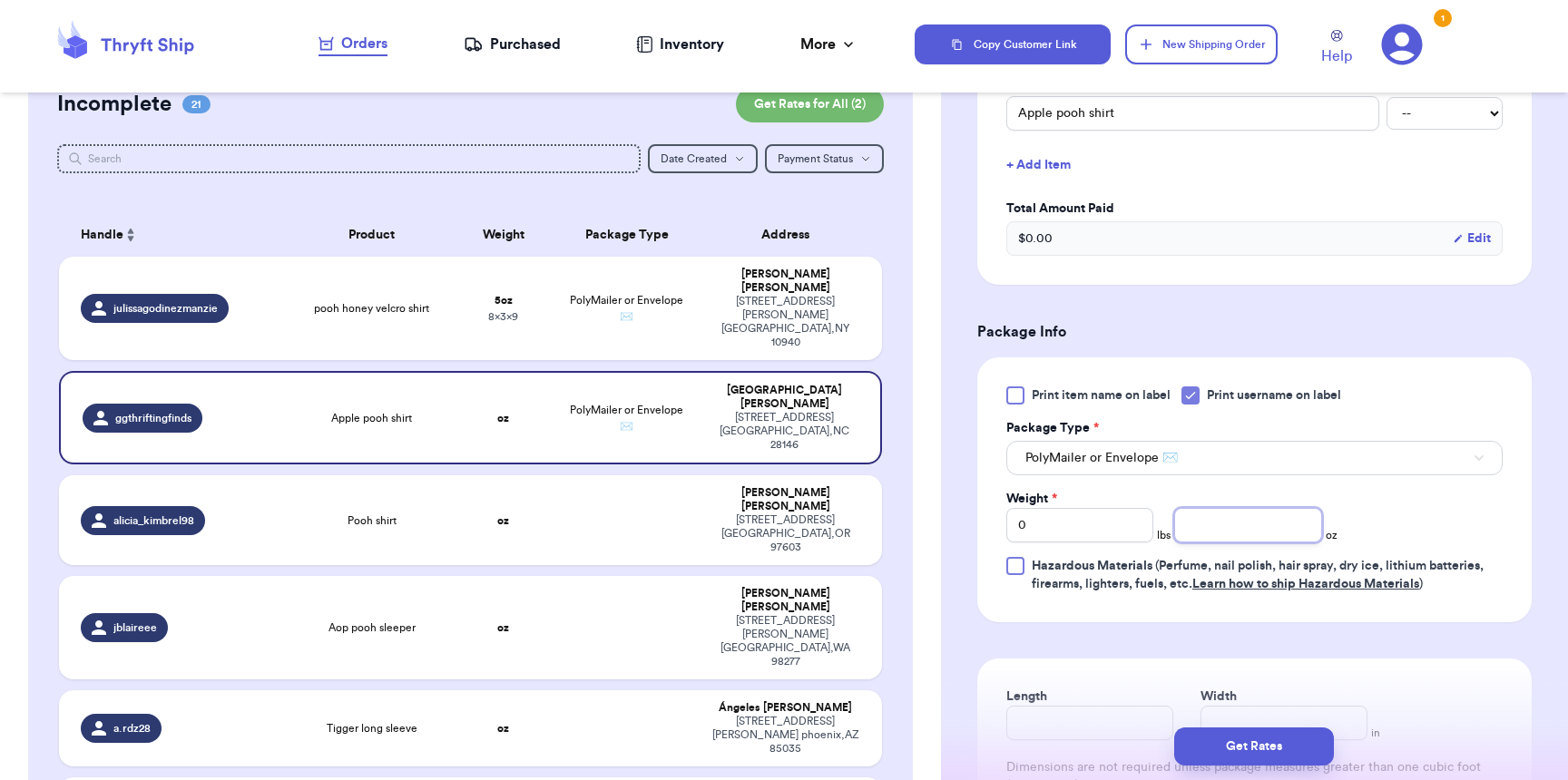
click at [1207, 537] on input "number" at bounding box center [1248, 525] width 147 height 35
type input "7"
type input "11"
type input "9"
click at [1280, 747] on button "Get Rates" at bounding box center [1254, 747] width 160 height 39
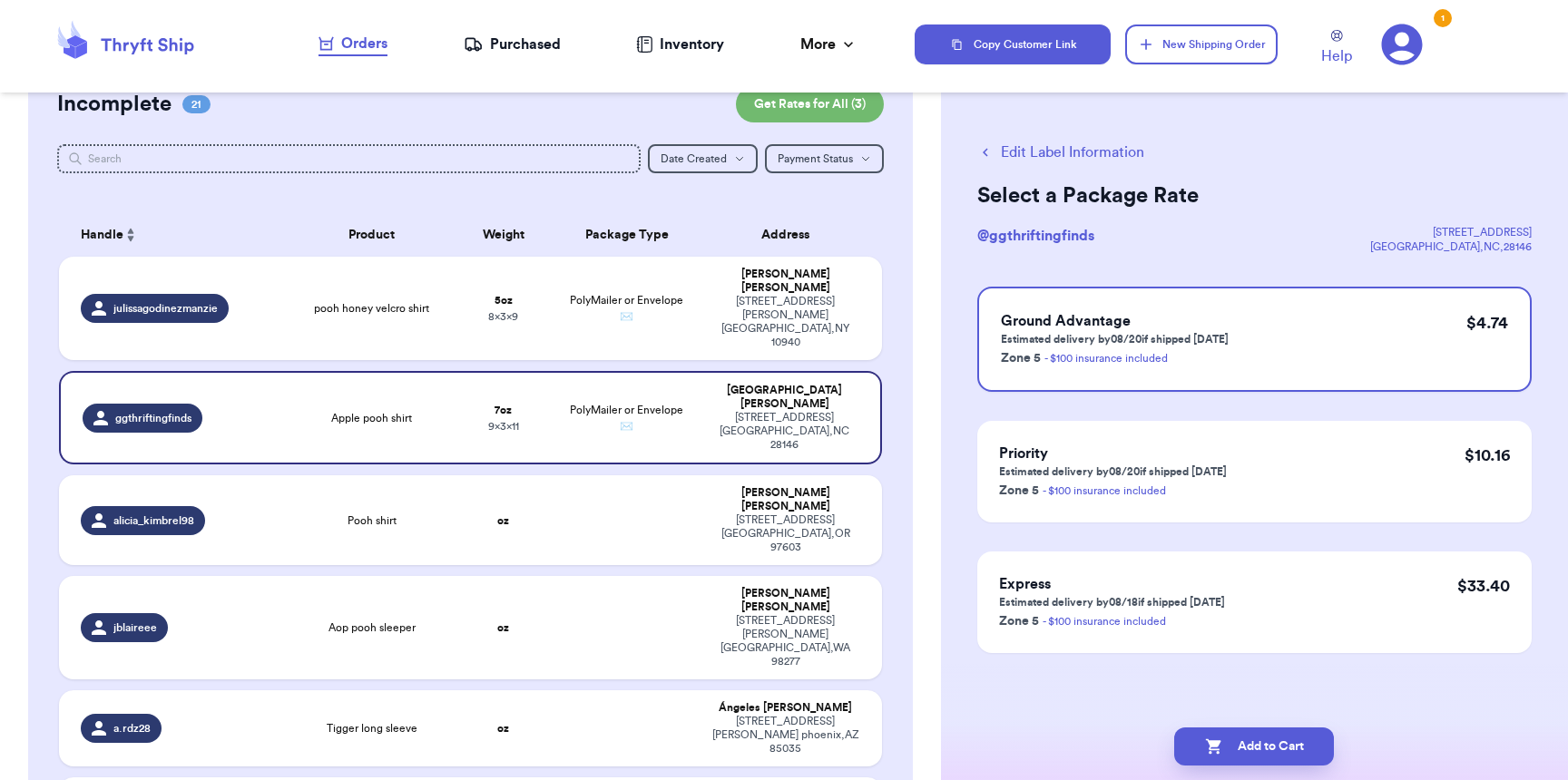
scroll to position [0, 0]
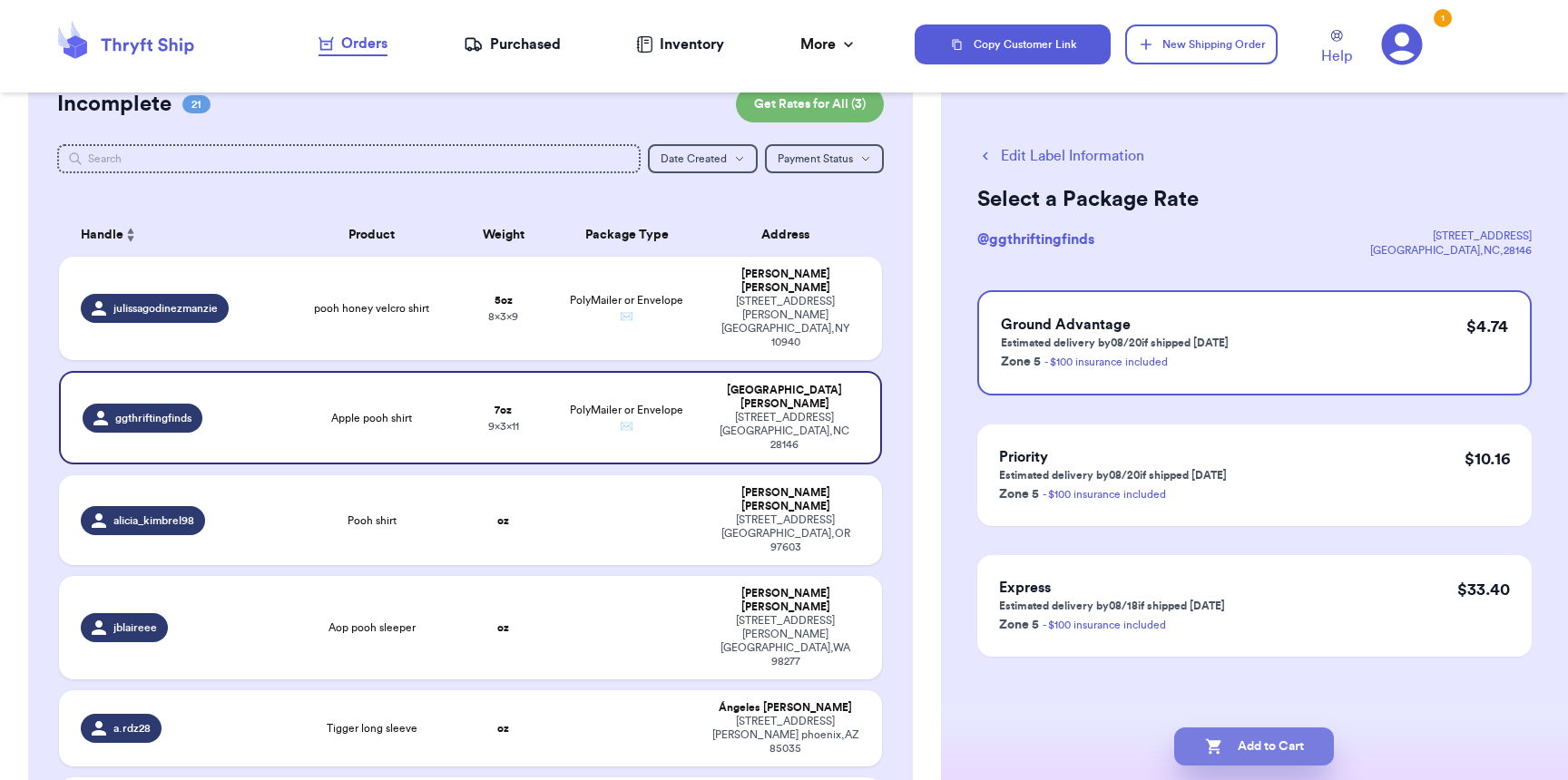
click at [1227, 754] on button "Add to Cart" at bounding box center [1254, 747] width 160 height 39
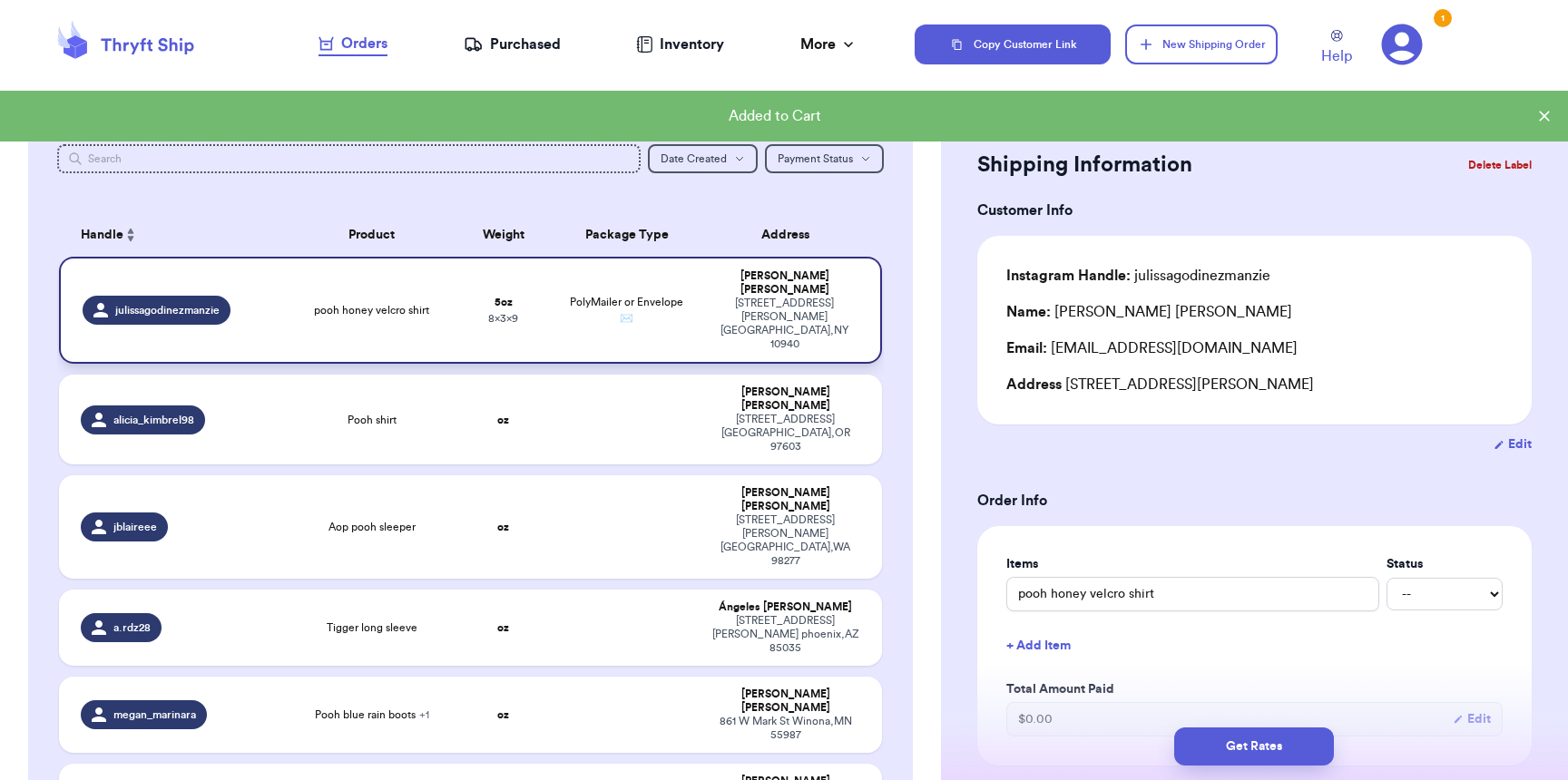
click at [654, 297] on td "PolyMailer or Envelope ✉️" at bounding box center [626, 310] width 148 height 107
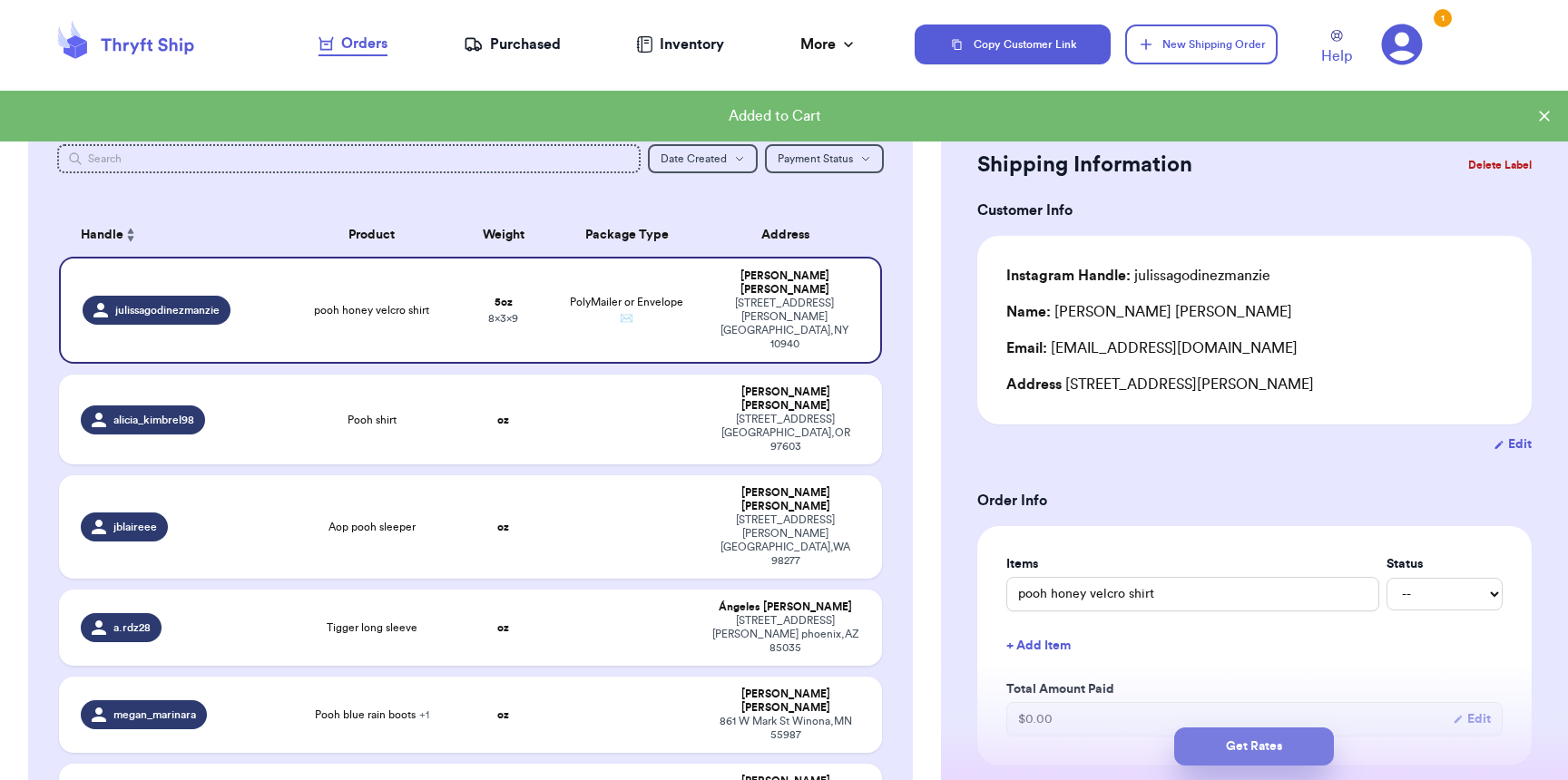
click at [1261, 745] on button "Get Rates" at bounding box center [1254, 747] width 160 height 39
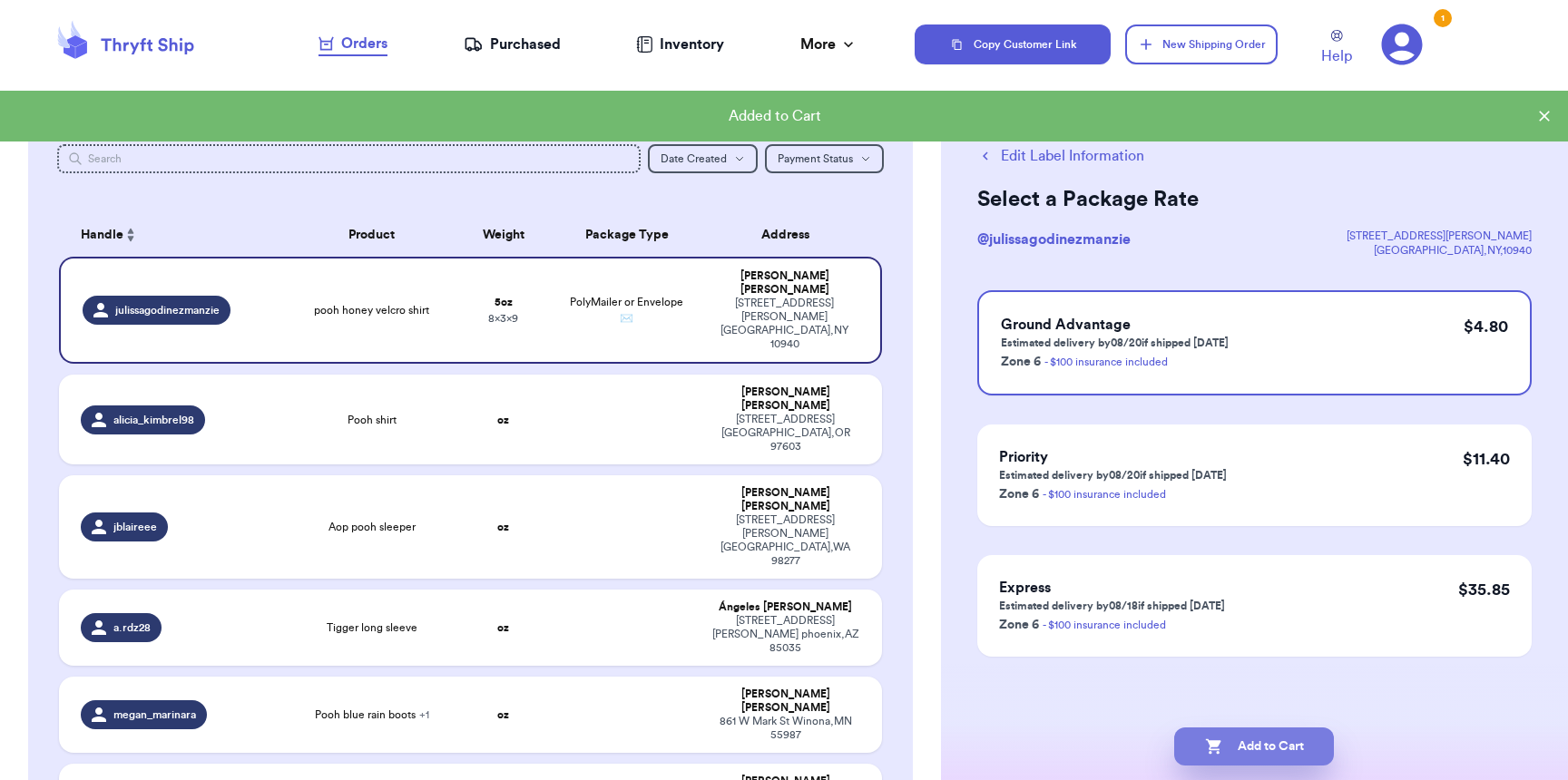
click at [1261, 746] on button "Add to Cart" at bounding box center [1254, 747] width 160 height 39
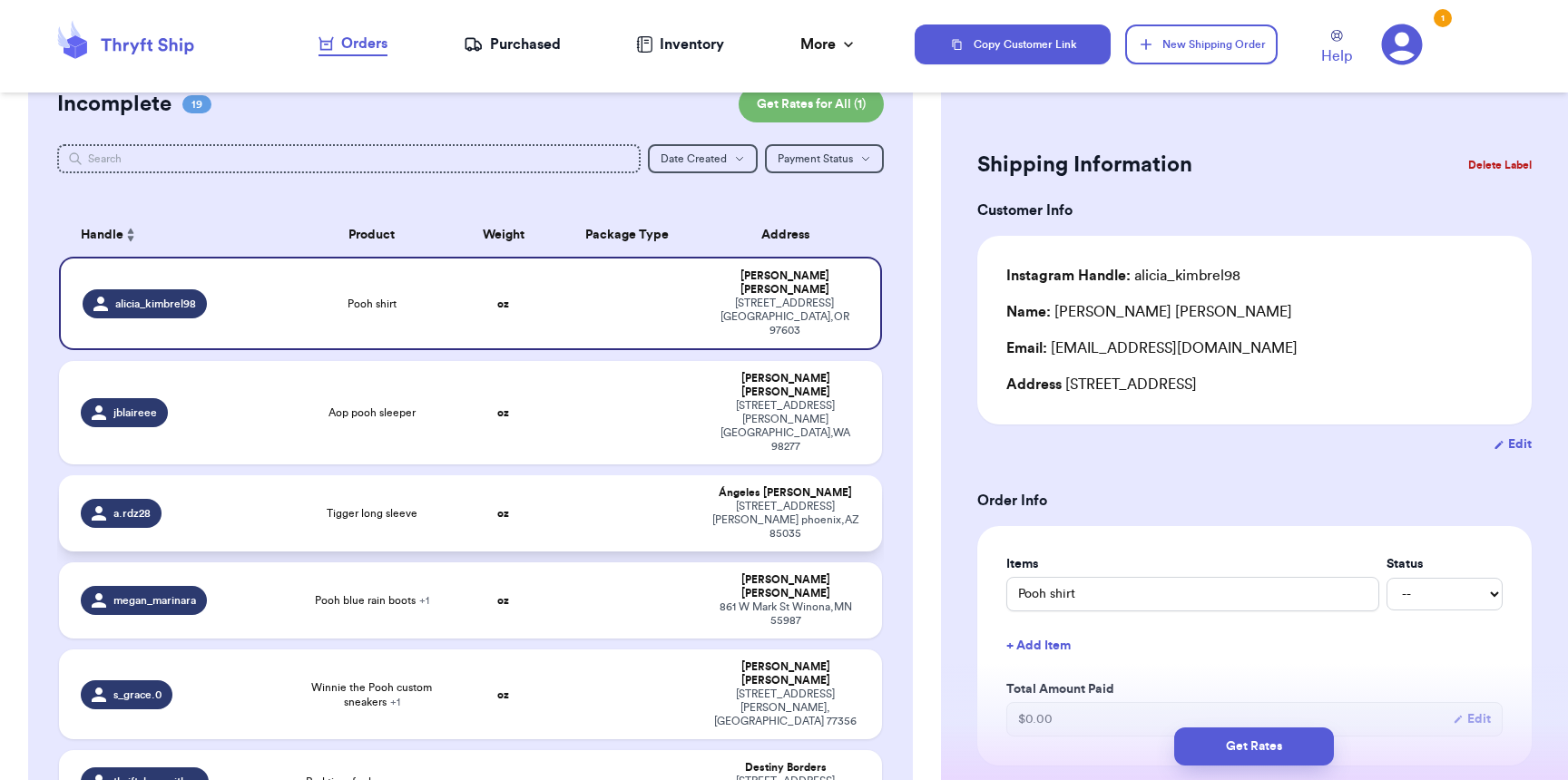
click at [296, 475] on td "Tigger long sleeve" at bounding box center [371, 513] width 164 height 76
type input "Tigger long sleeve"
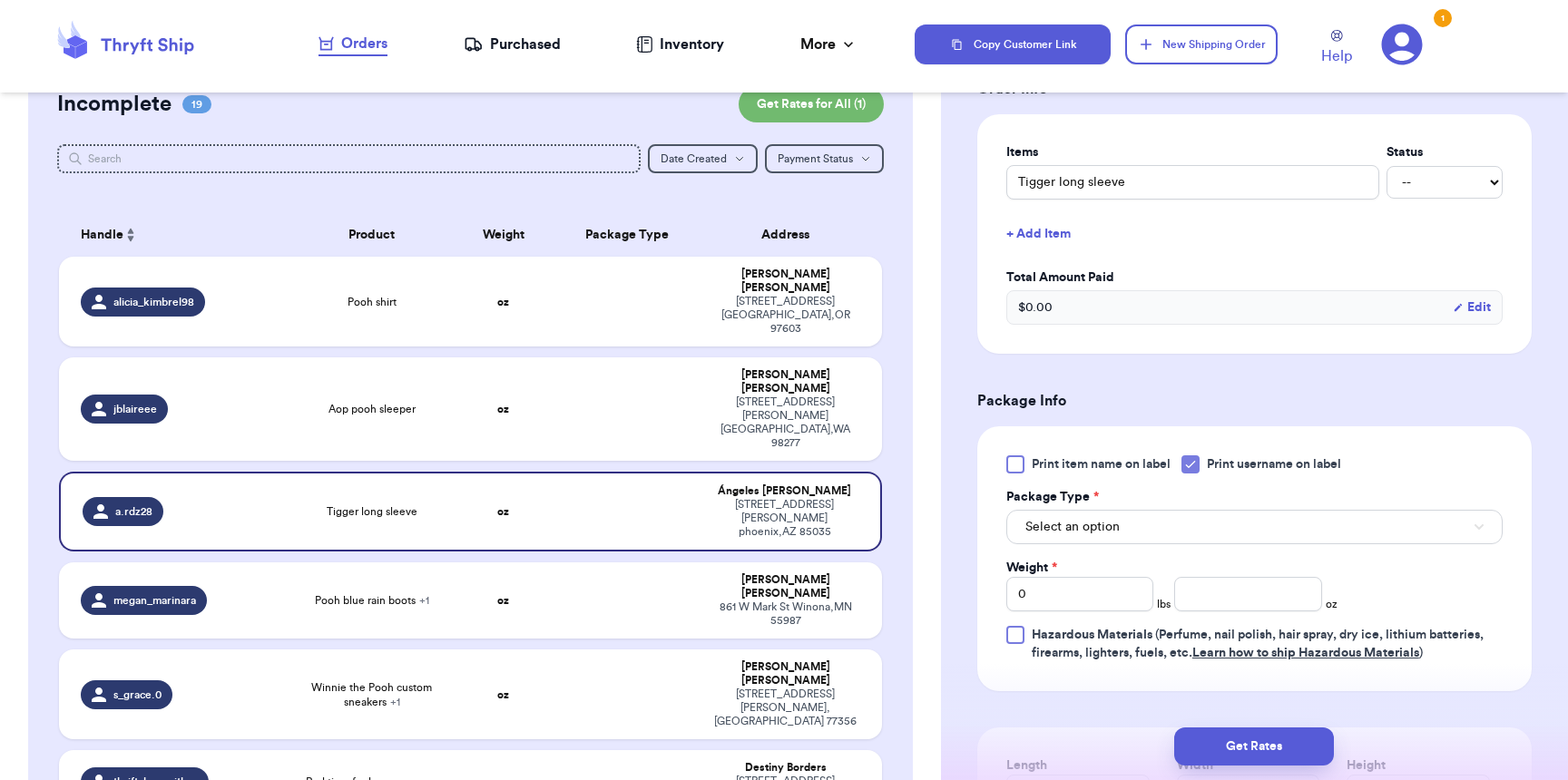
scroll to position [674, 0]
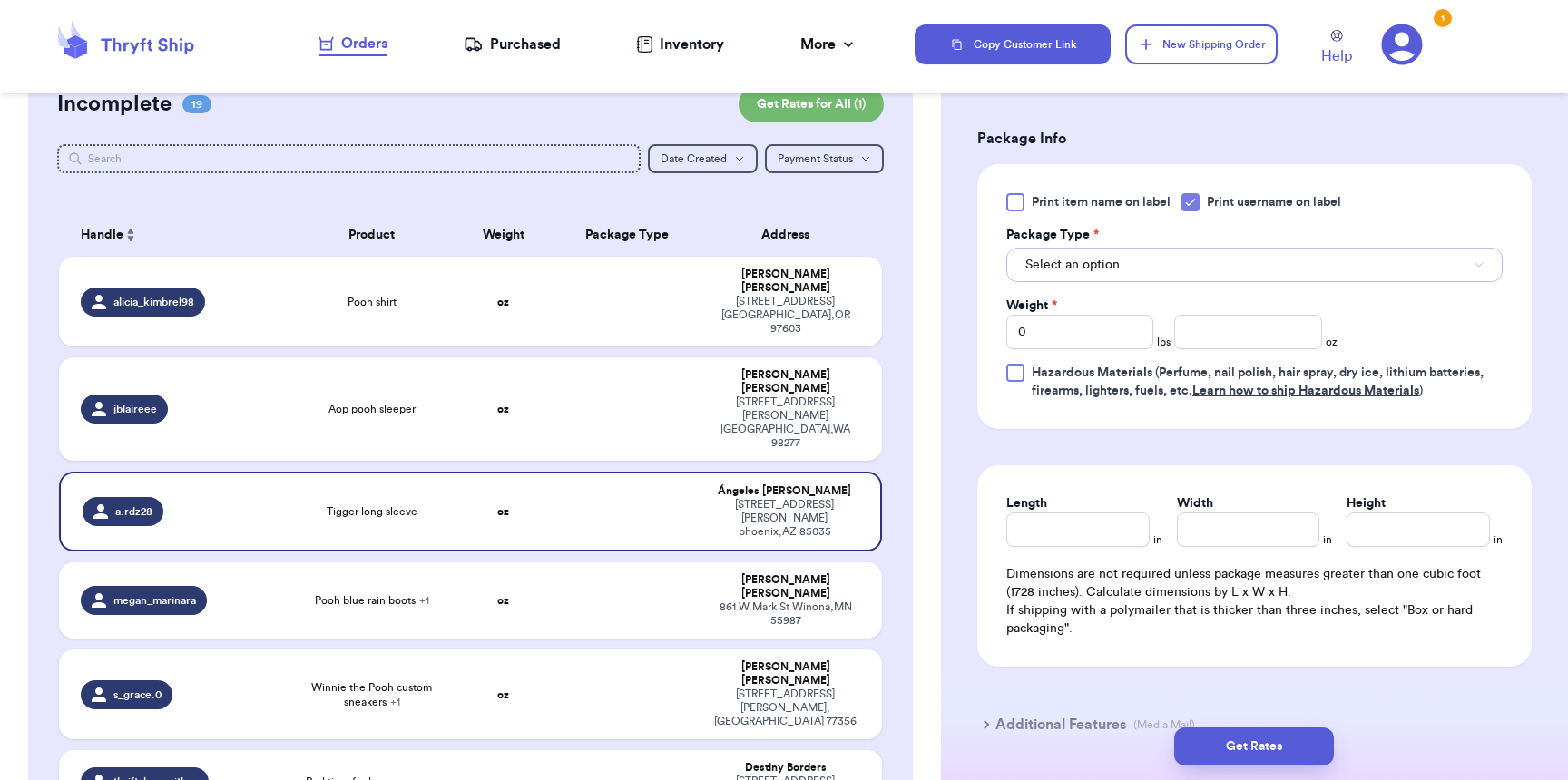
click at [1065, 273] on span "Select an option" at bounding box center [1072, 265] width 95 height 18
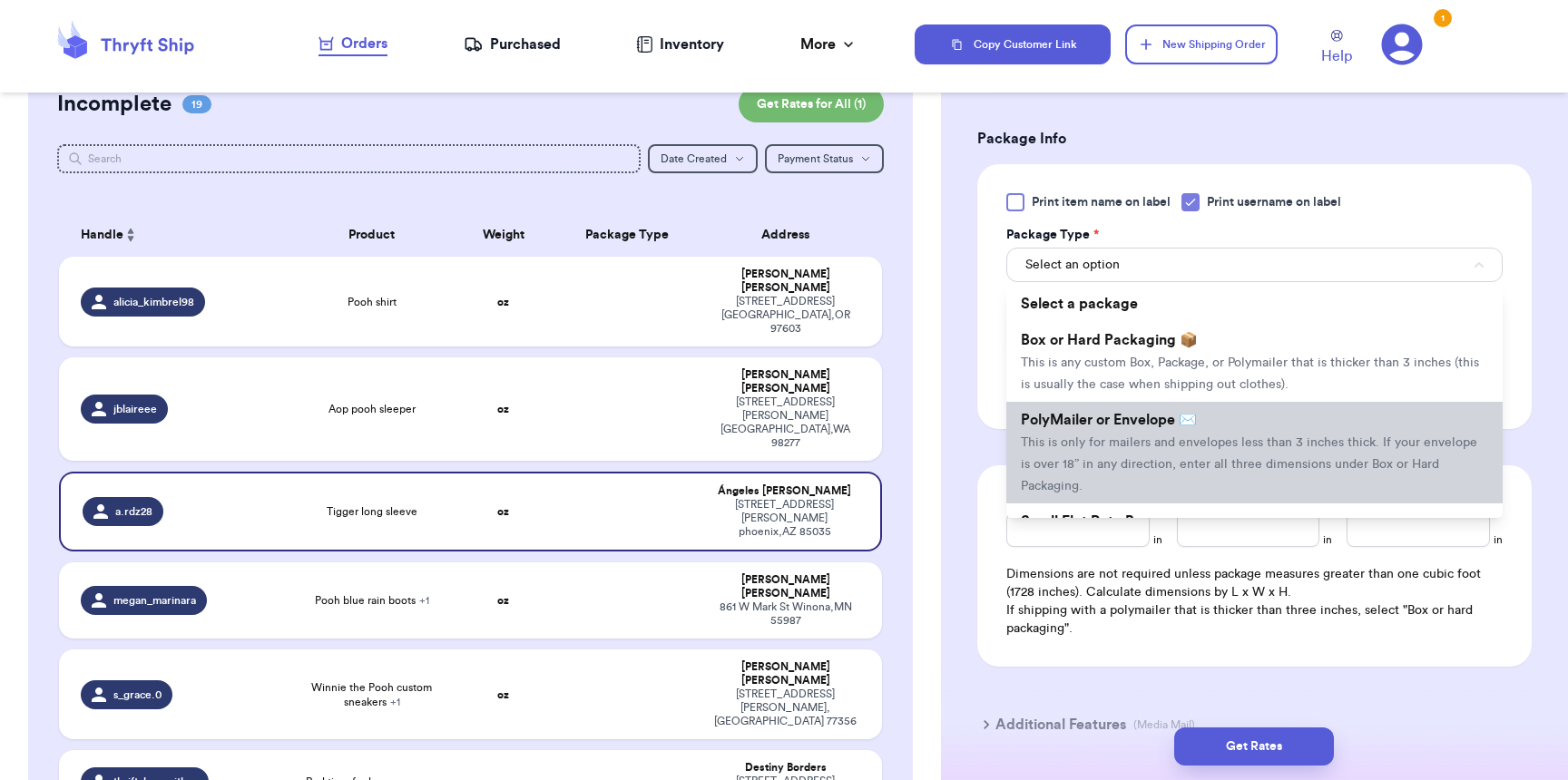
click at [1100, 438] on li "PolyMailer or Envelope ✉️ This is only for mailers and envelopes less than 3 in…" at bounding box center [1254, 452] width 497 height 102
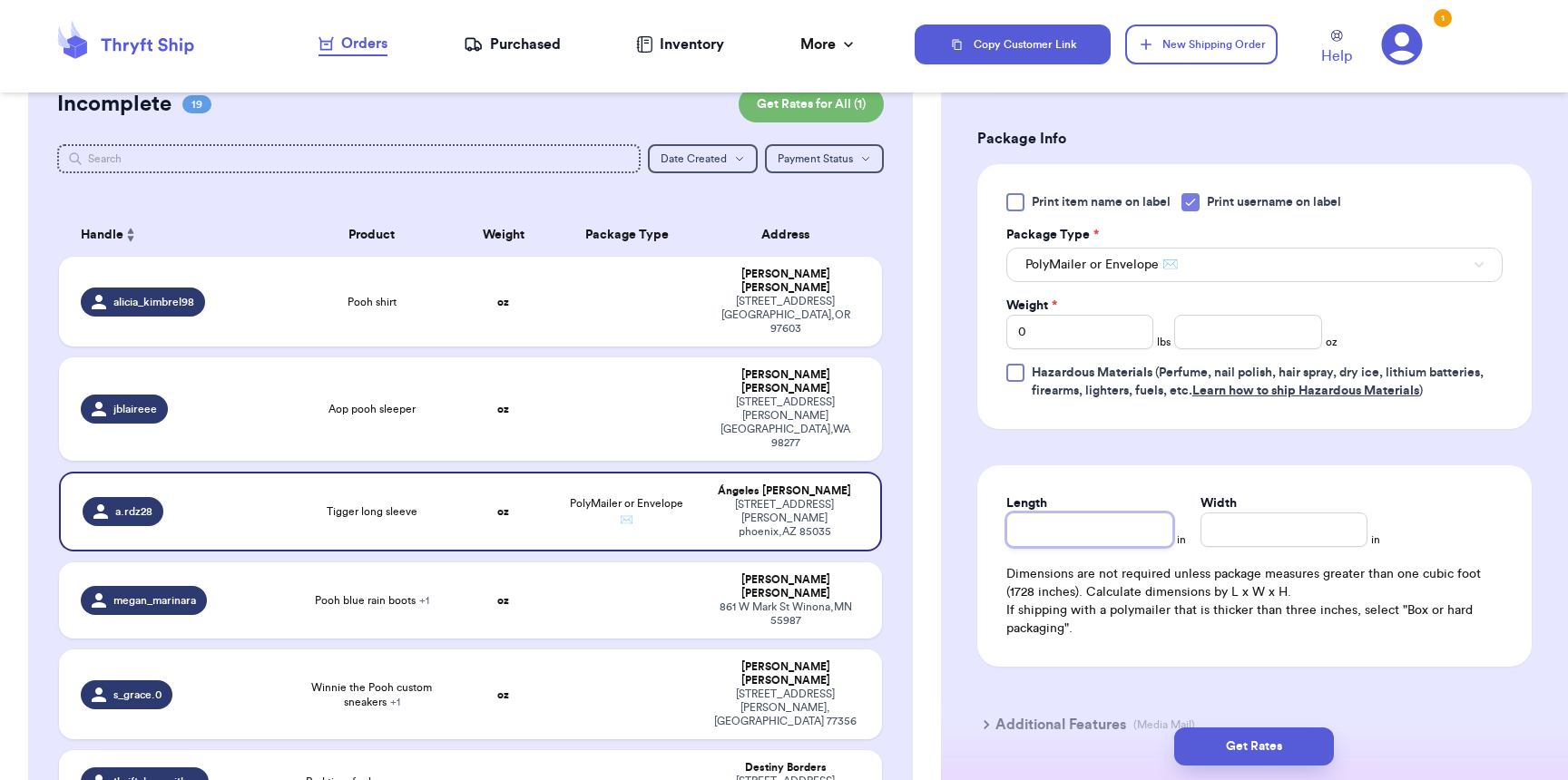
click at [1068, 547] on input "Length" at bounding box center [1090, 529] width 167 height 35
type input "9"
type input "7"
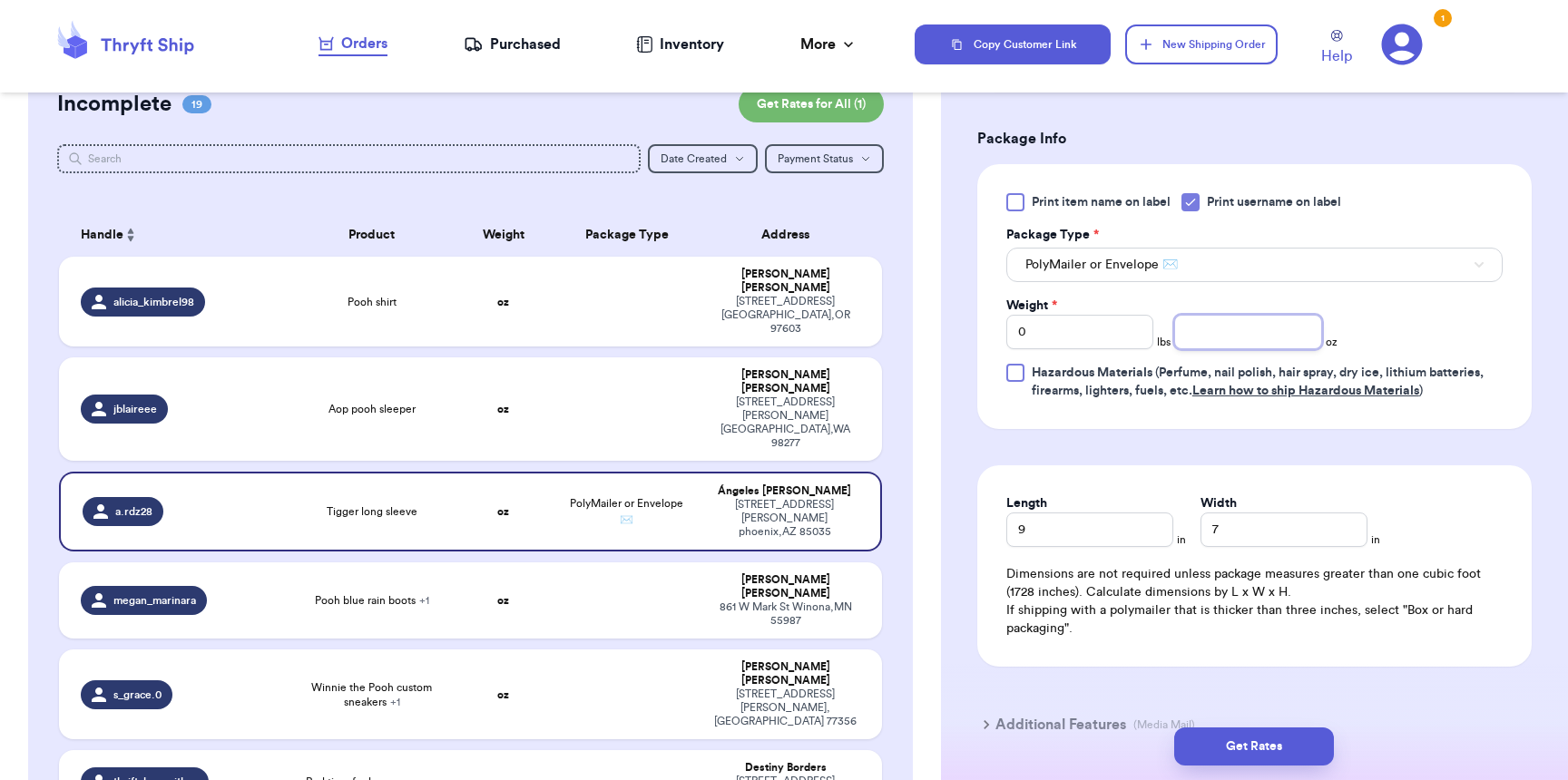
click at [1219, 334] on input "number" at bounding box center [1248, 332] width 147 height 35
type input "4"
click at [1244, 756] on button "Get Rates" at bounding box center [1254, 747] width 160 height 39
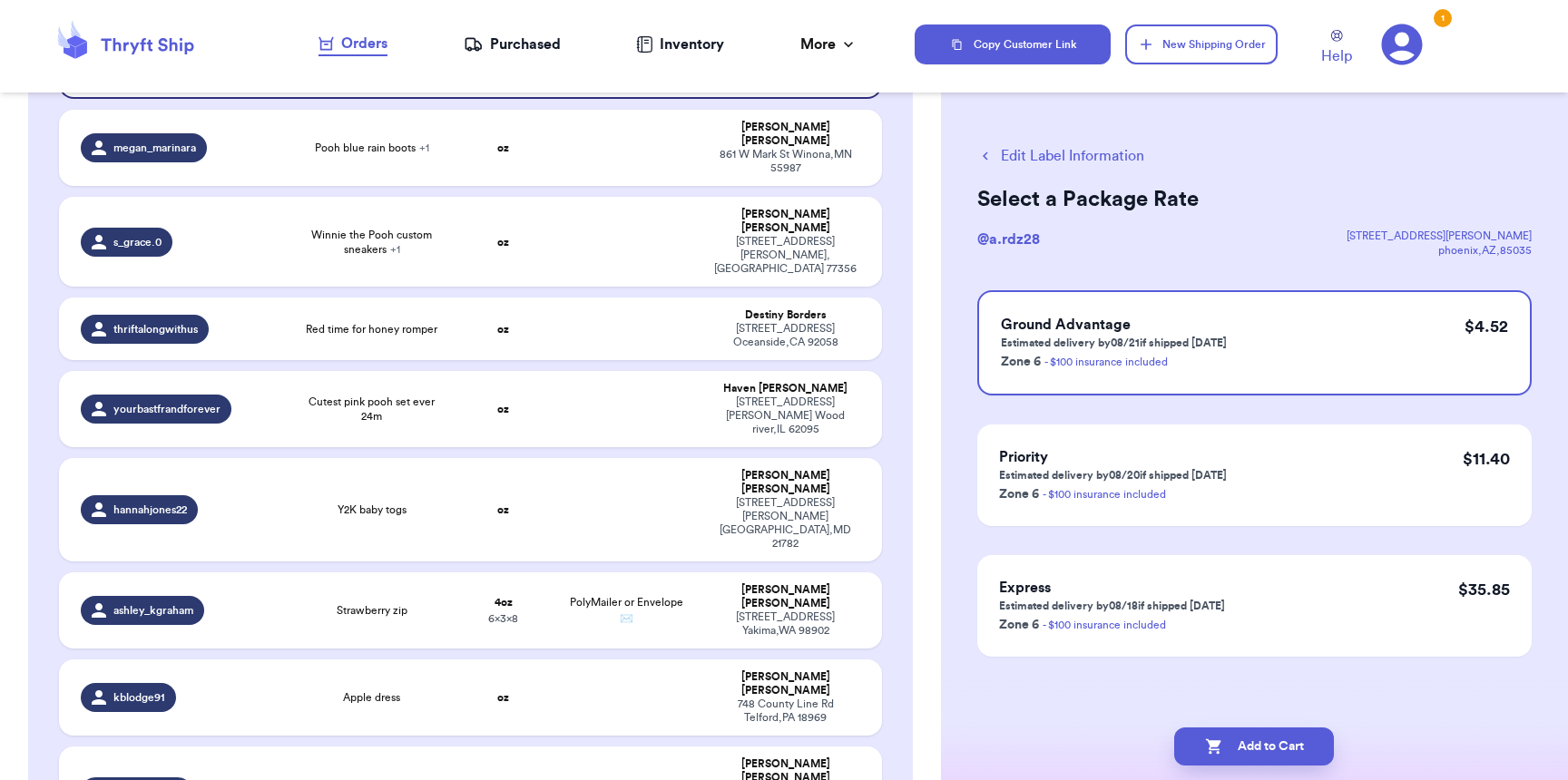
scroll to position [0, 0]
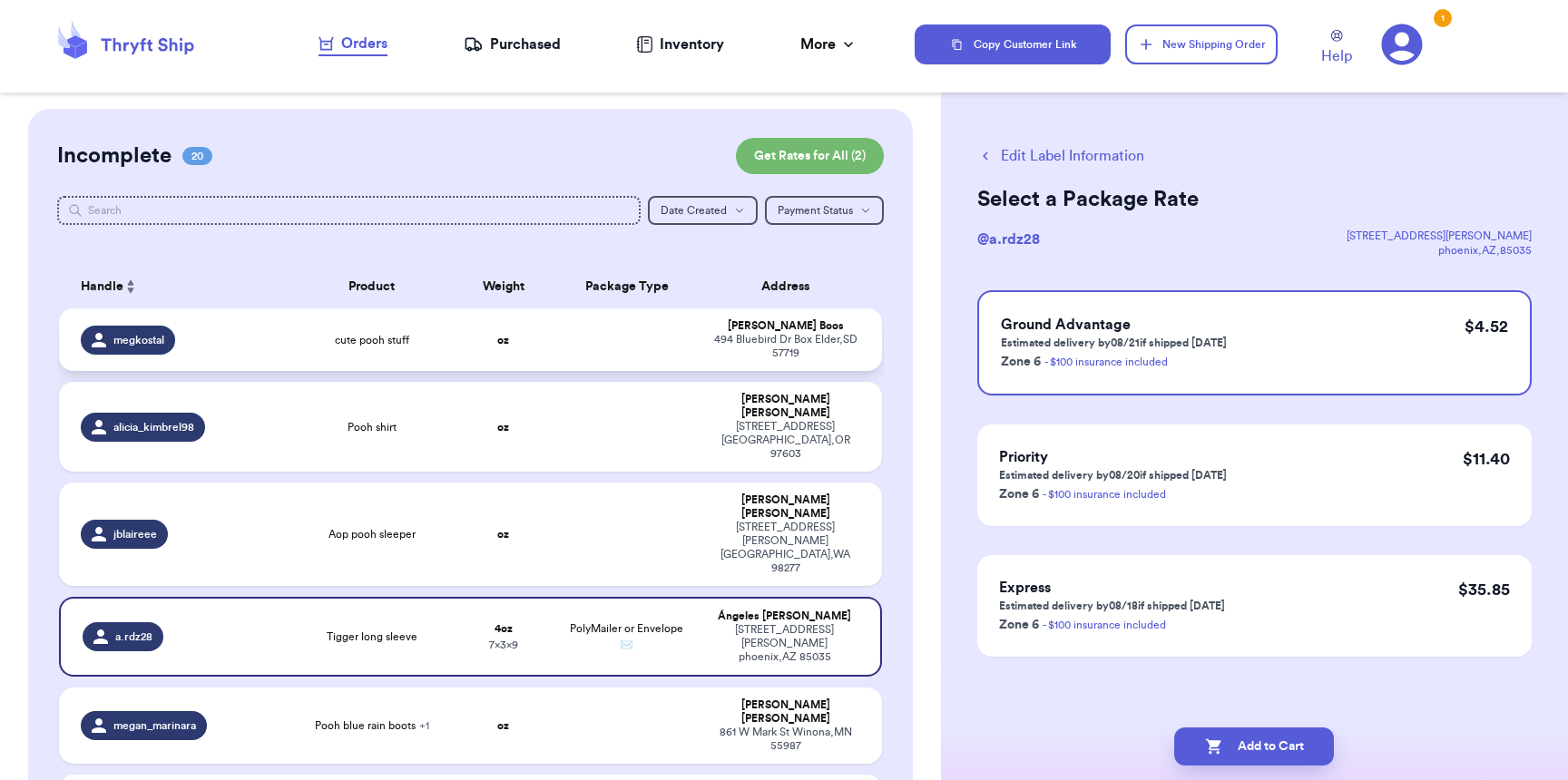
click at [197, 328] on div "megkostal" at bounding box center [179, 340] width 197 height 29
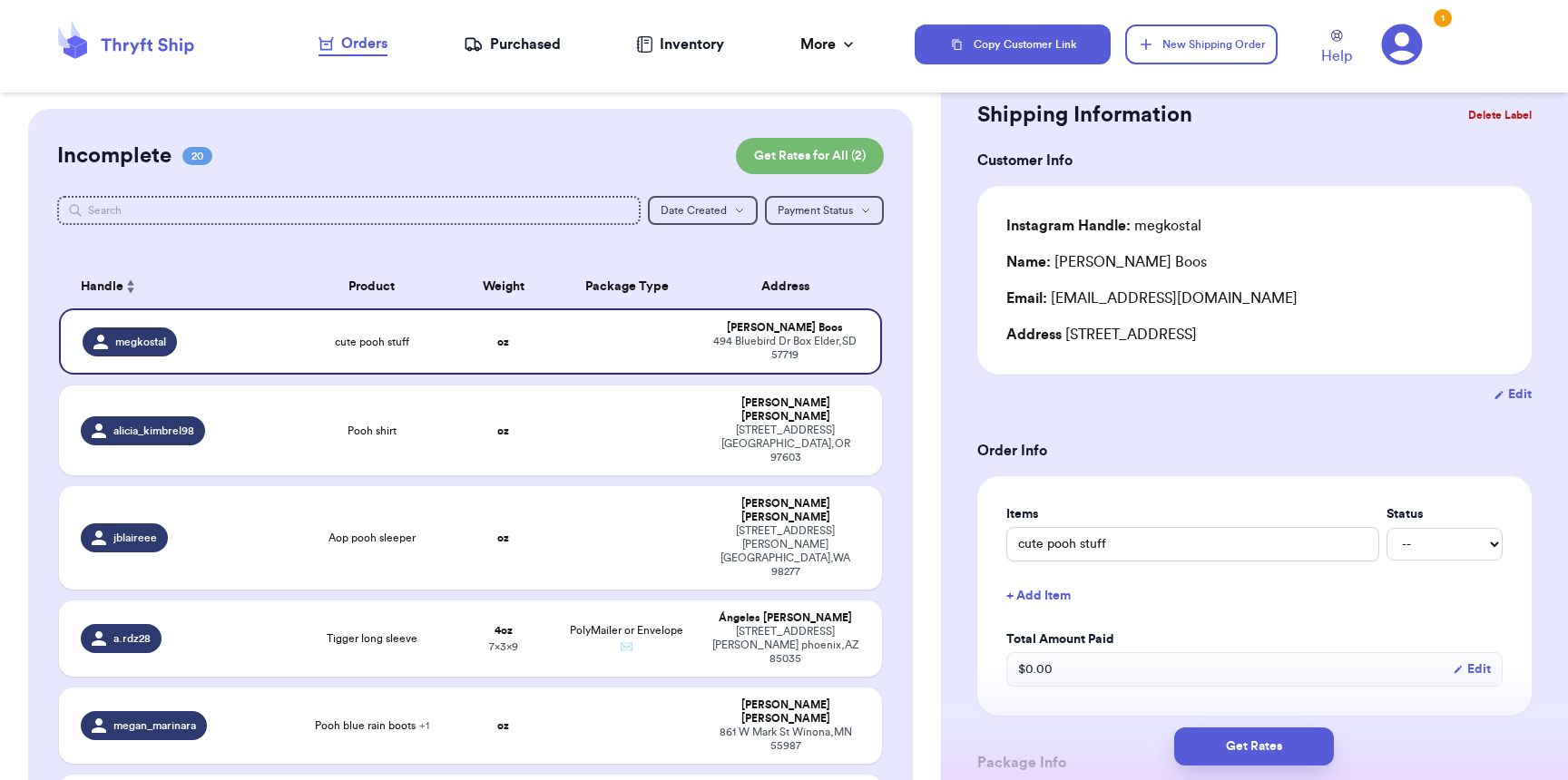
scroll to position [375, 0]
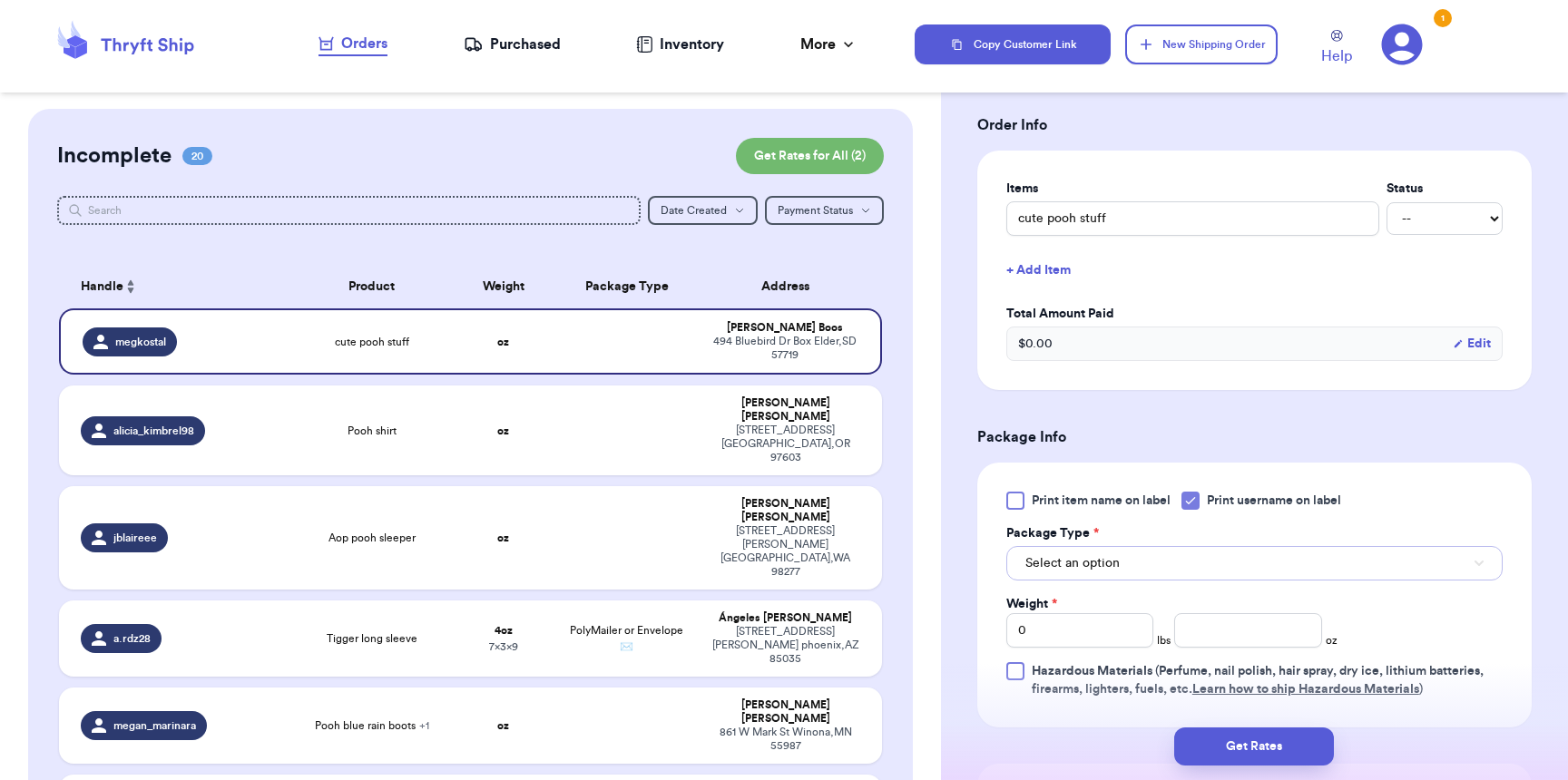
click at [1137, 574] on button "Select an option" at bounding box center [1254, 563] width 497 height 35
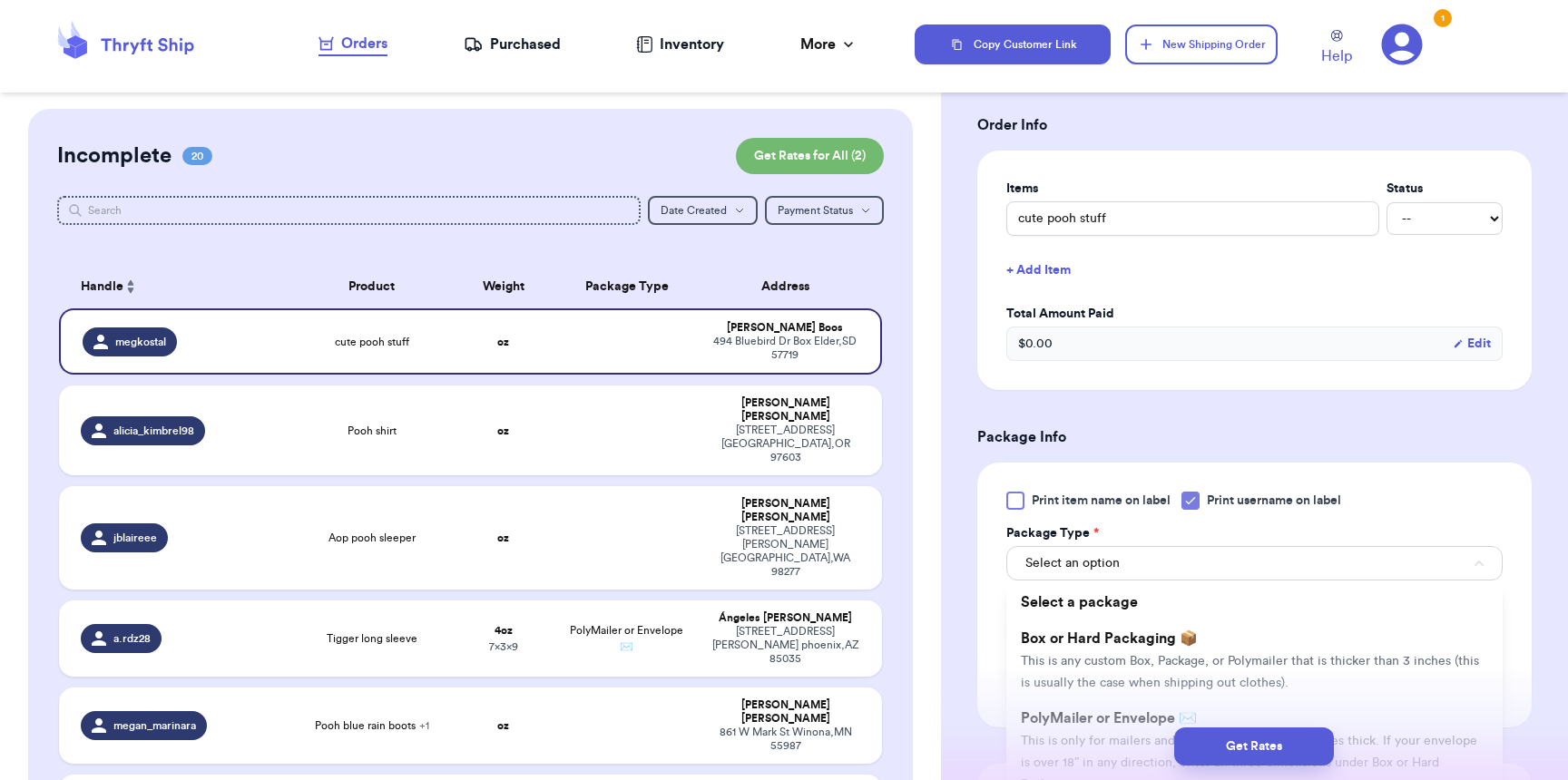
click at [1084, 726] on div "Get Rates" at bounding box center [1254, 746] width 627 height 67
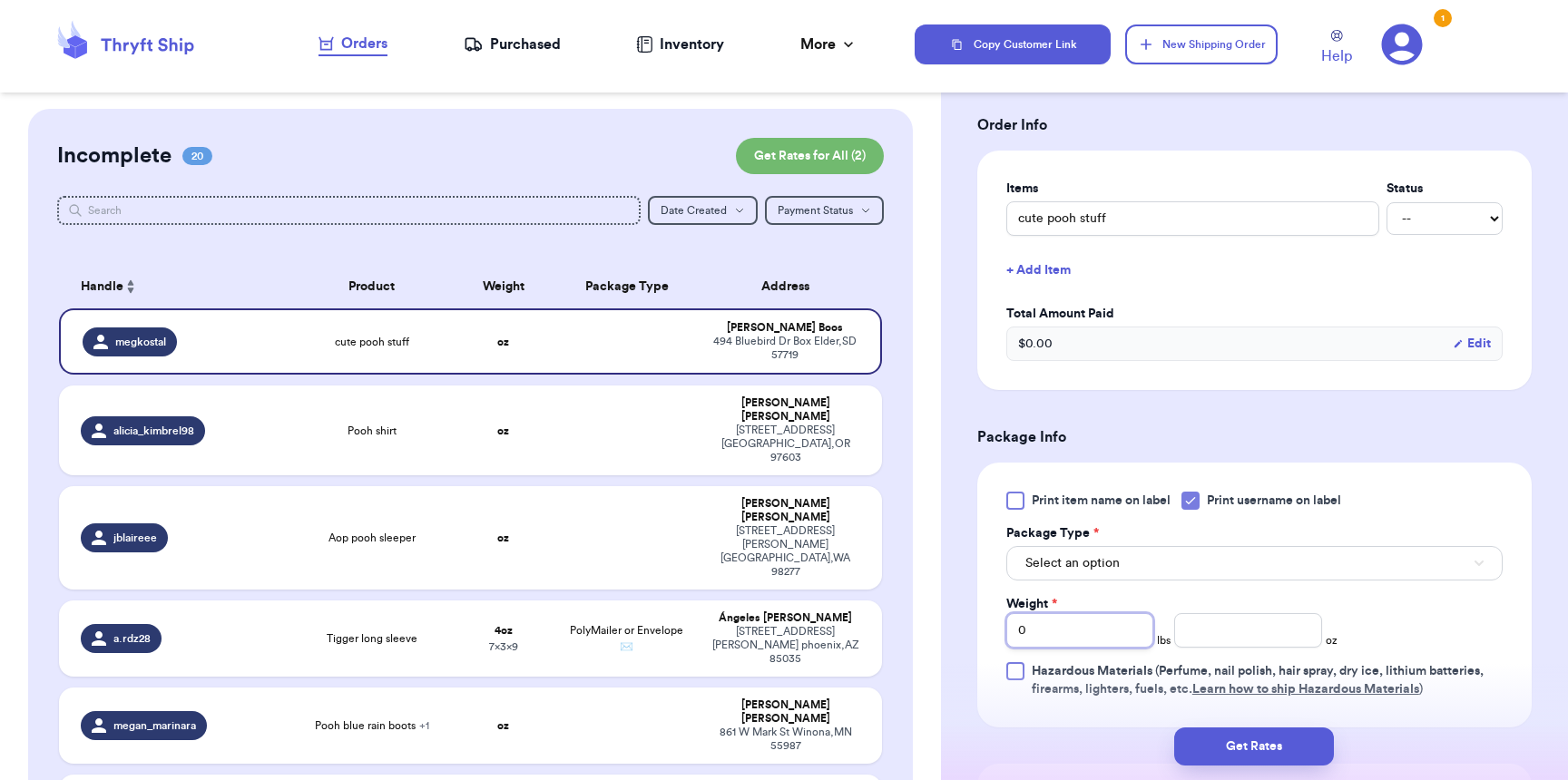
click at [1114, 641] on input "0" at bounding box center [1080, 630] width 147 height 35
click at [1102, 552] on button "Select an option" at bounding box center [1254, 563] width 497 height 35
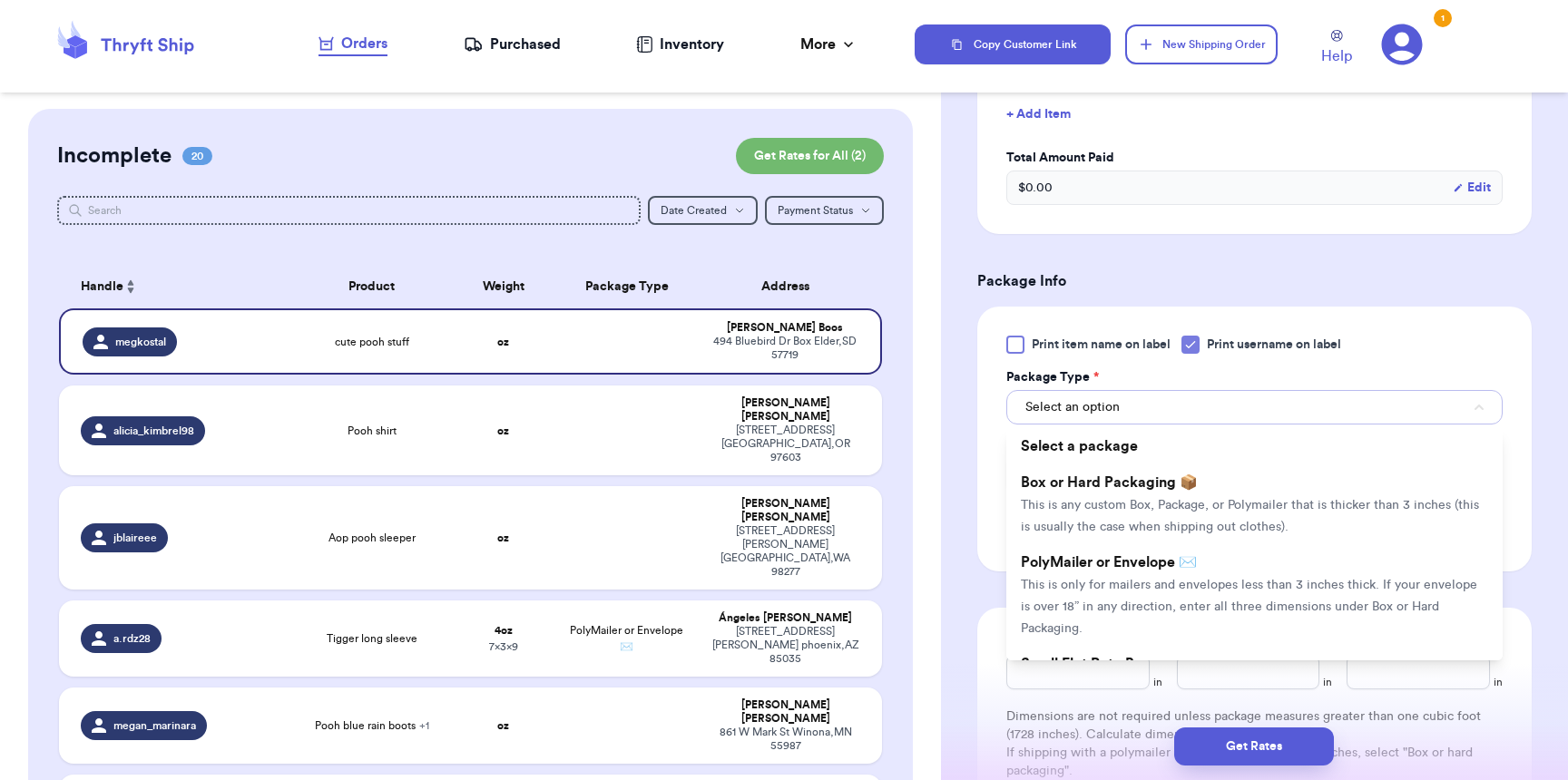
scroll to position [615, 0]
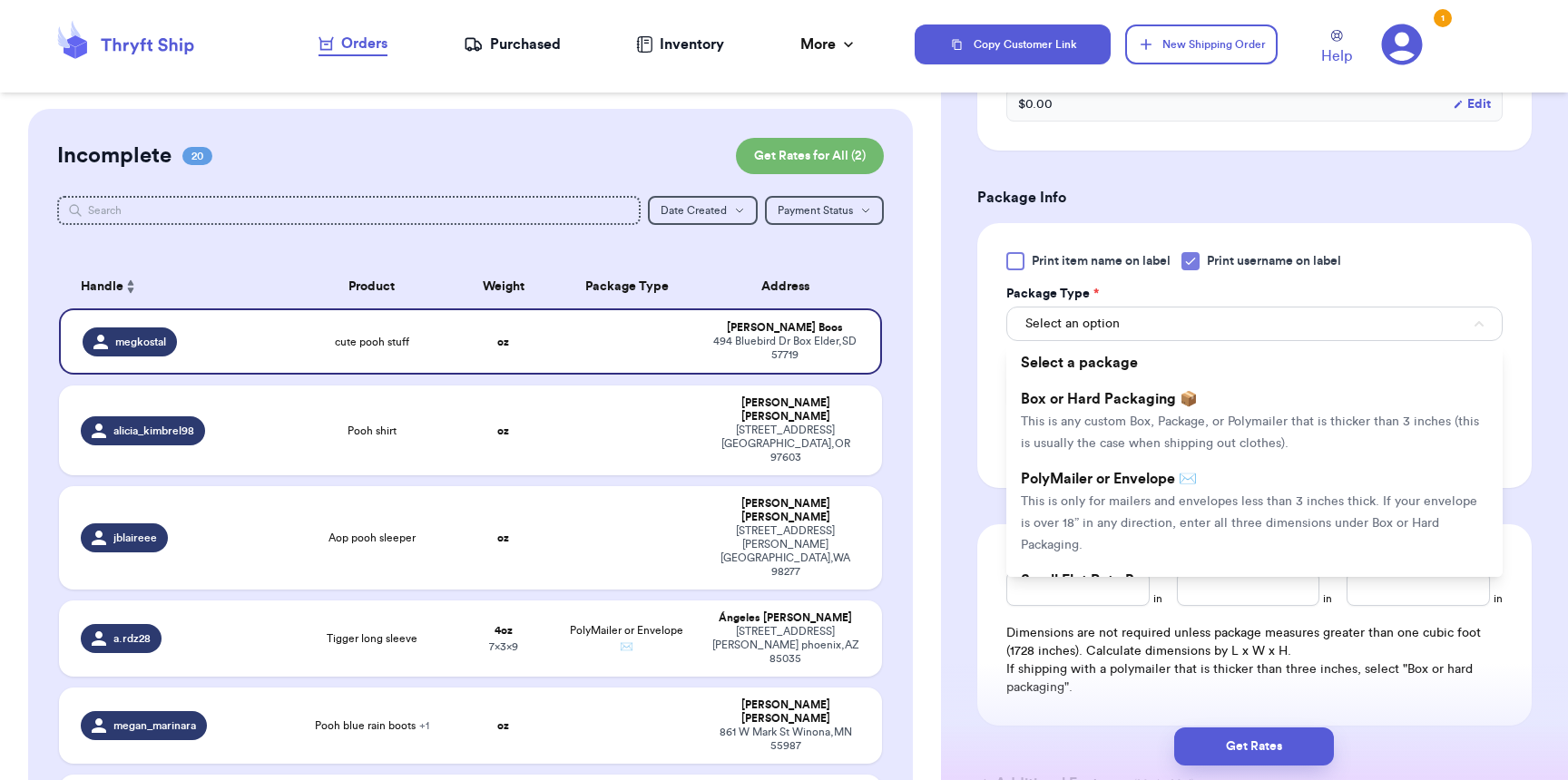
click at [1112, 486] on span "PolyMailer or Envelope ✉️" at bounding box center [1109, 479] width 176 height 15
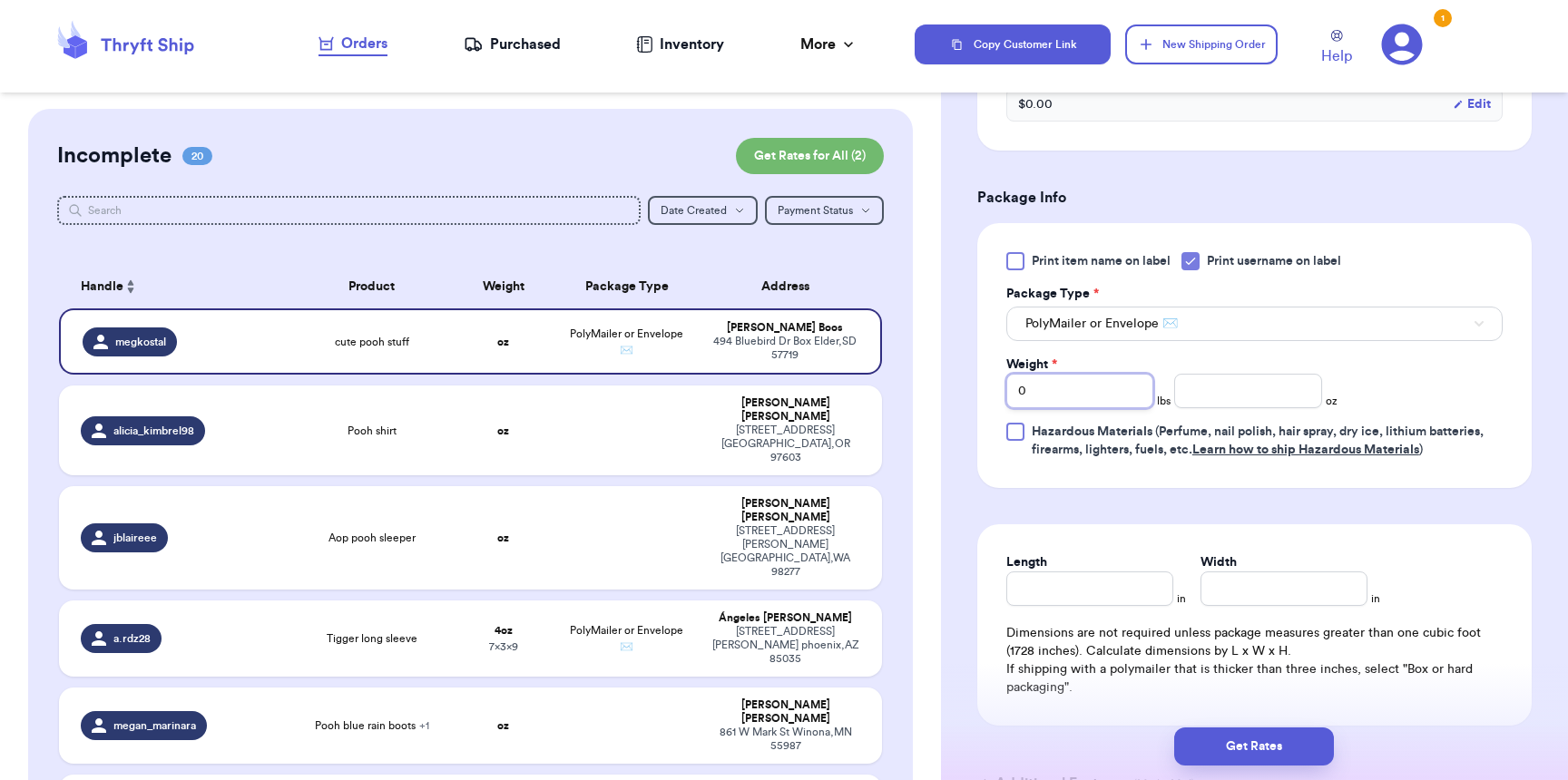
click at [1070, 398] on input "0" at bounding box center [1080, 391] width 147 height 35
type input "01"
type input "8"
click at [1110, 606] on input "Length" at bounding box center [1090, 589] width 167 height 35
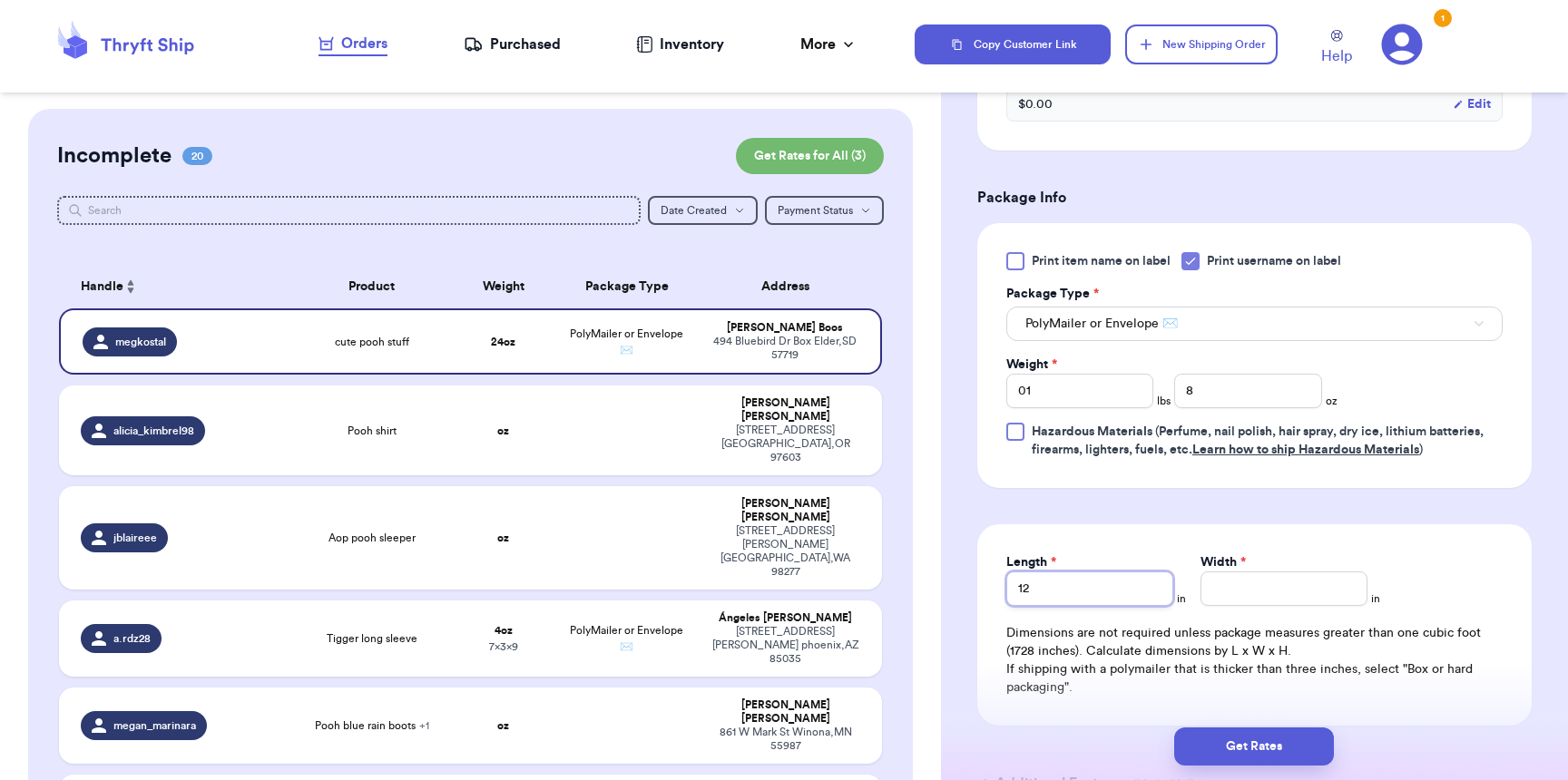
type input "12"
type input "10"
click at [1285, 738] on button "Get Rates" at bounding box center [1254, 747] width 160 height 39
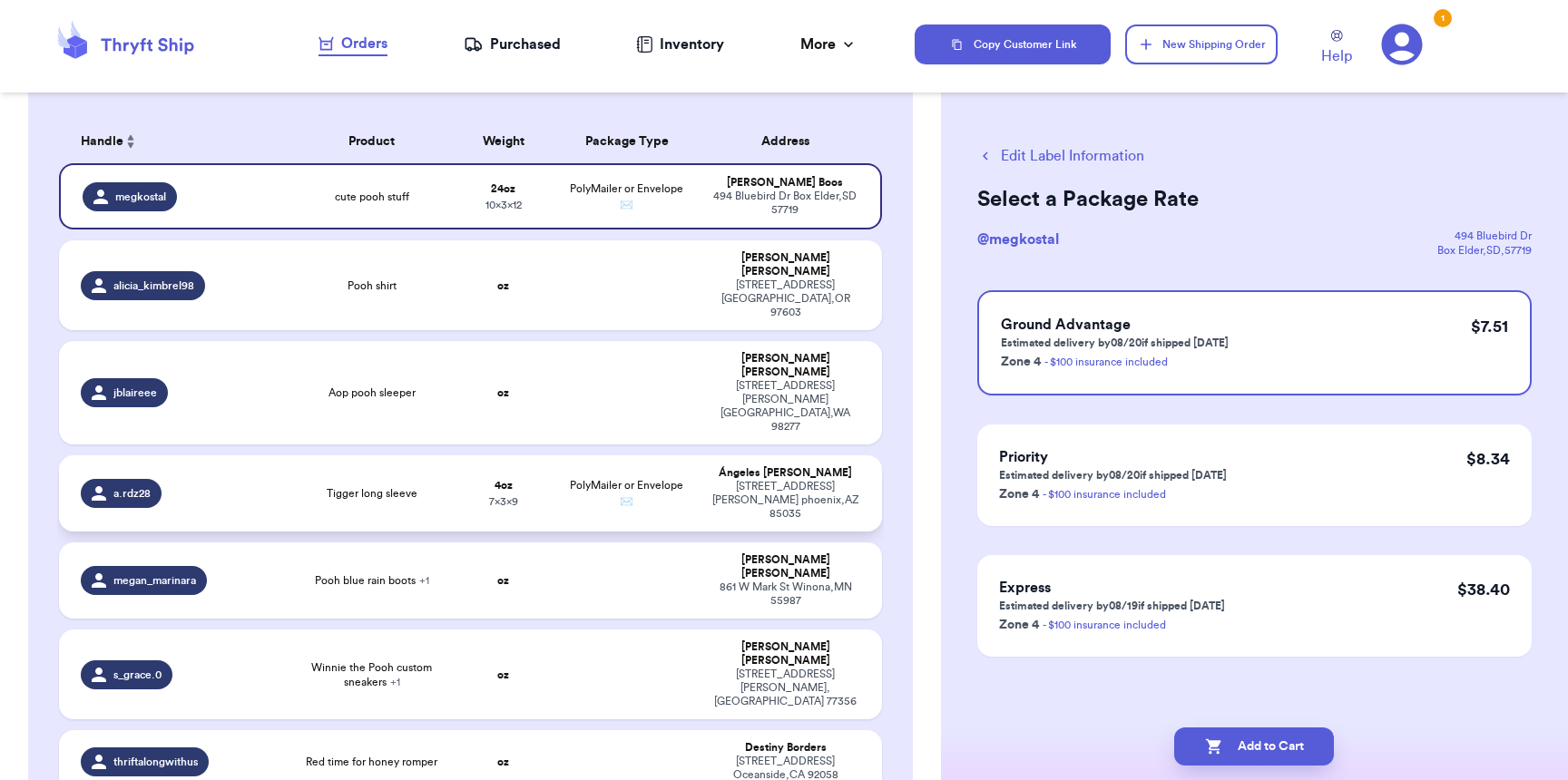
scroll to position [218, 0]
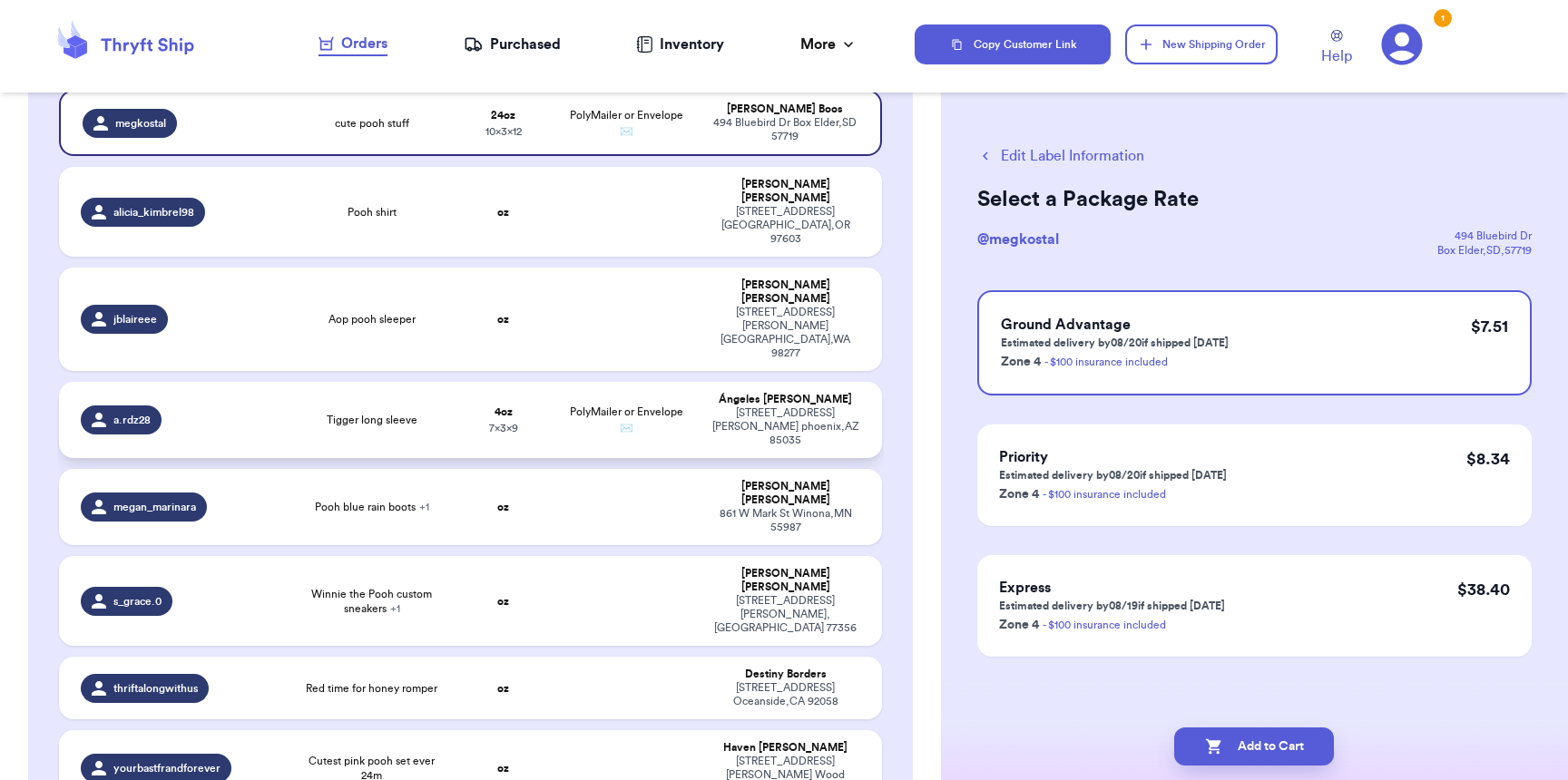
click at [338, 413] on span "Tigger long sleeve" at bounding box center [372, 420] width 91 height 15
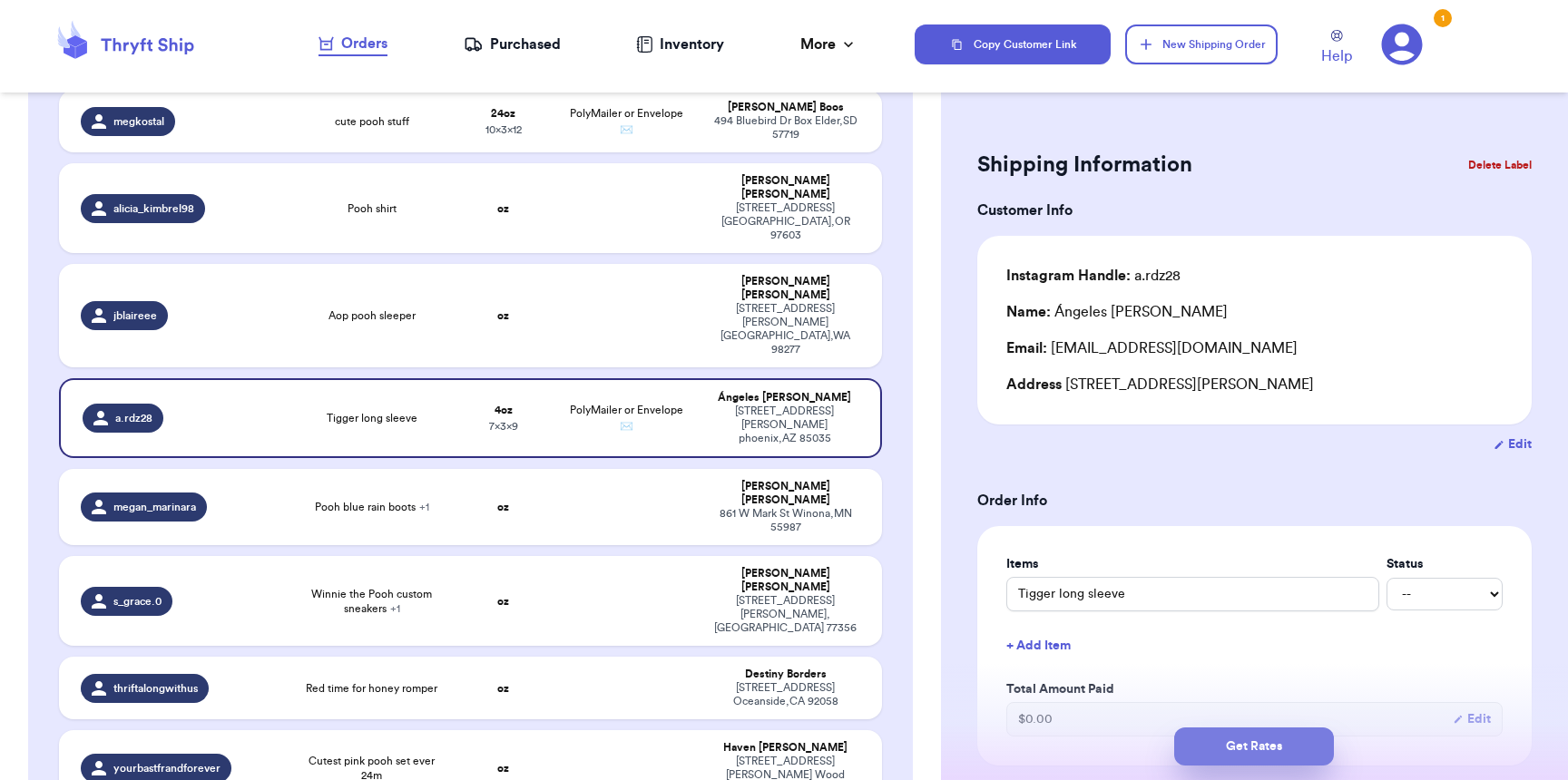
click at [1267, 740] on button "Get Rates" at bounding box center [1254, 747] width 160 height 39
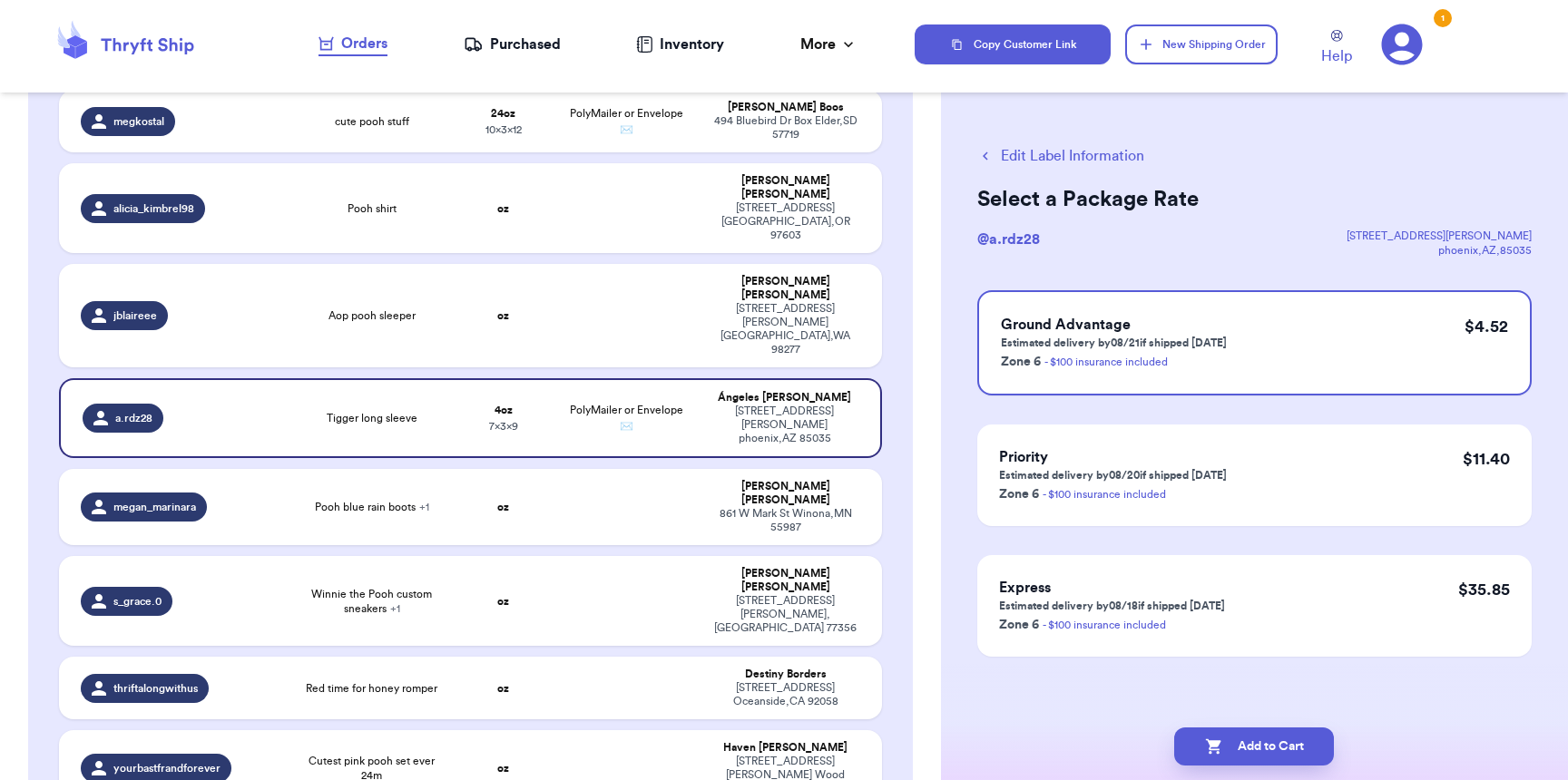
click at [1267, 740] on button "Add to Cart" at bounding box center [1254, 747] width 160 height 39
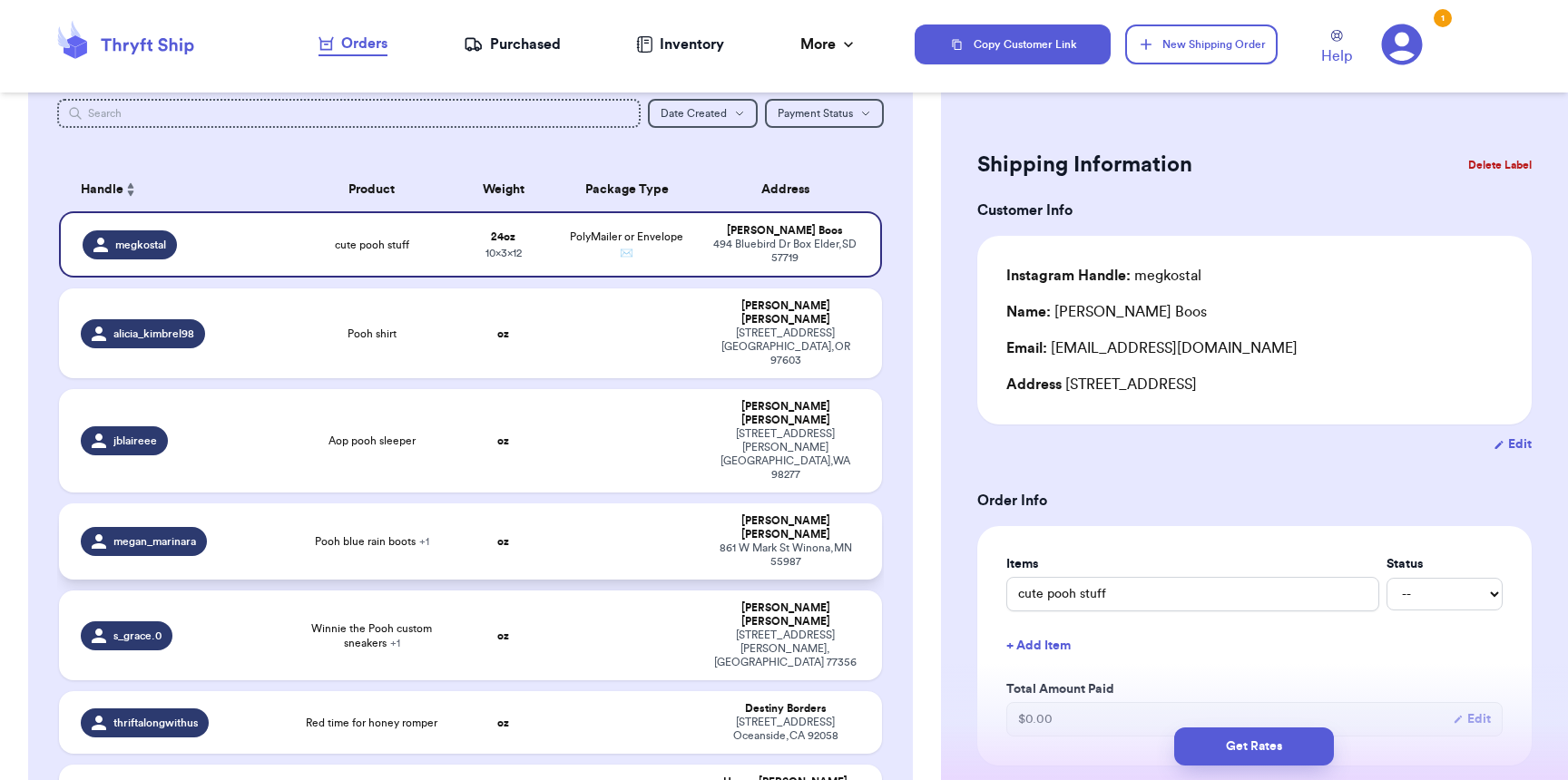
scroll to position [78, 0]
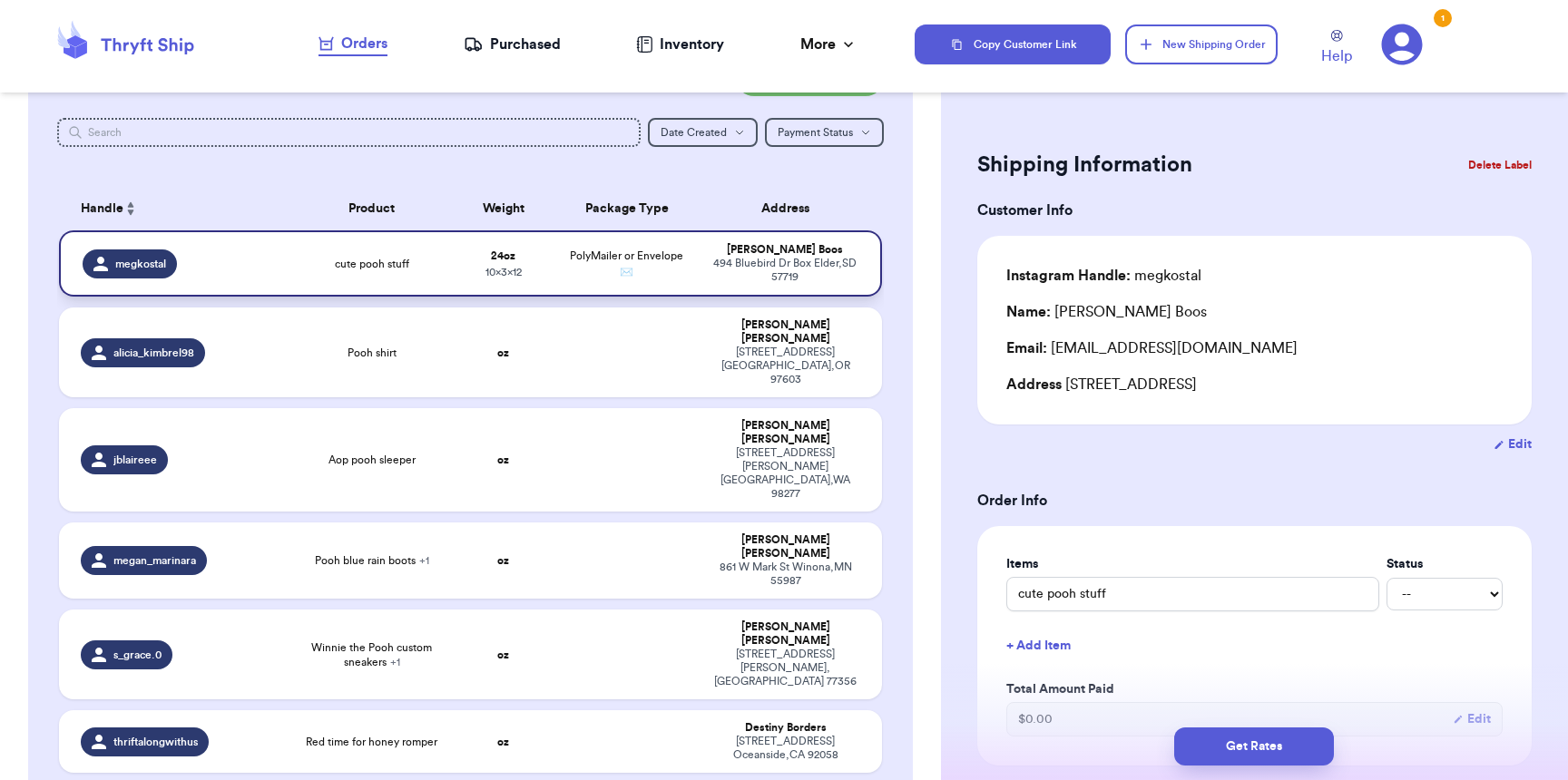
click at [762, 262] on div "494 Bluebird Dr Box Elder , SD 57719" at bounding box center [784, 271] width 146 height 28
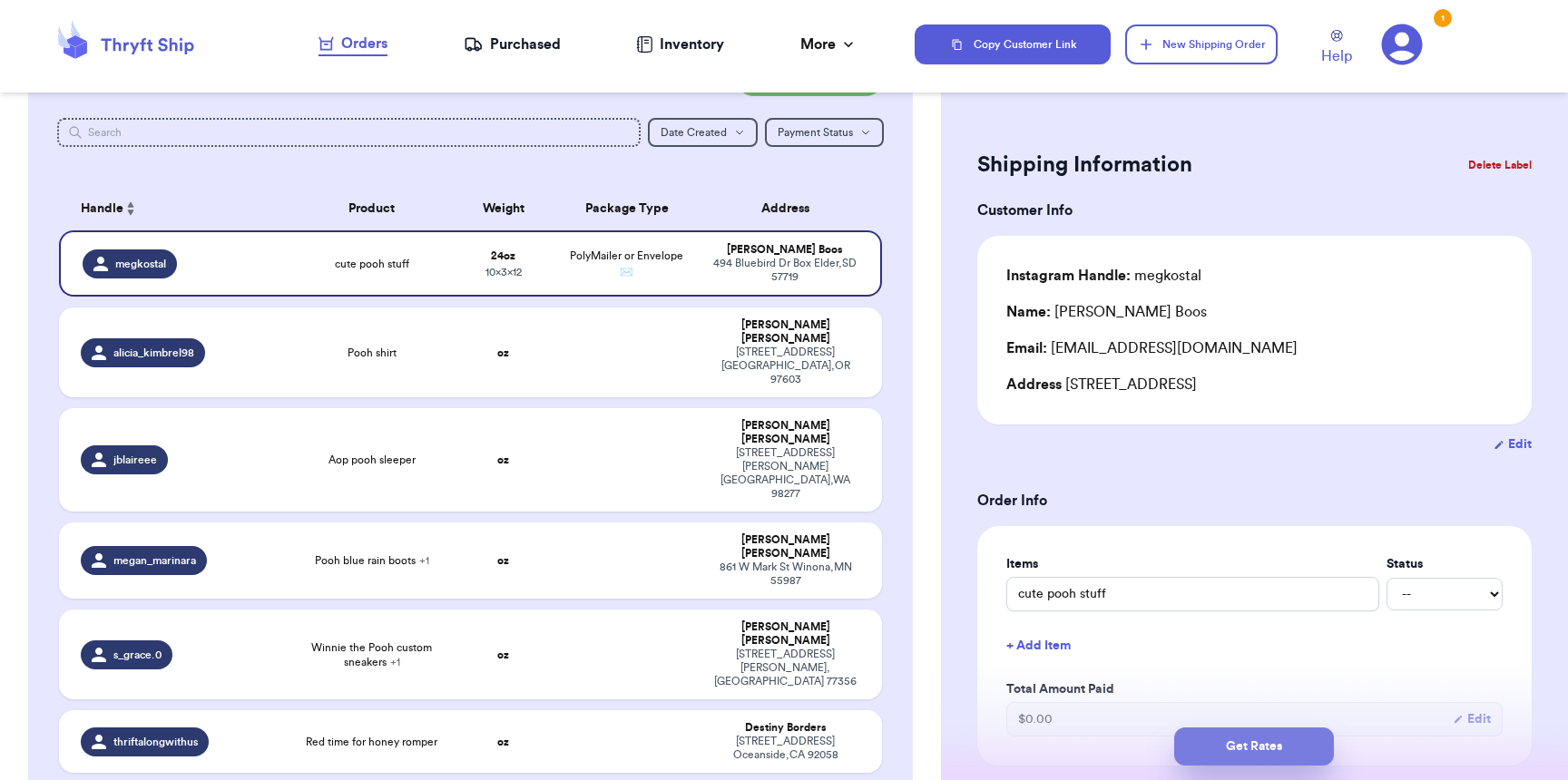
click at [1212, 732] on button "Get Rates" at bounding box center [1254, 747] width 160 height 39
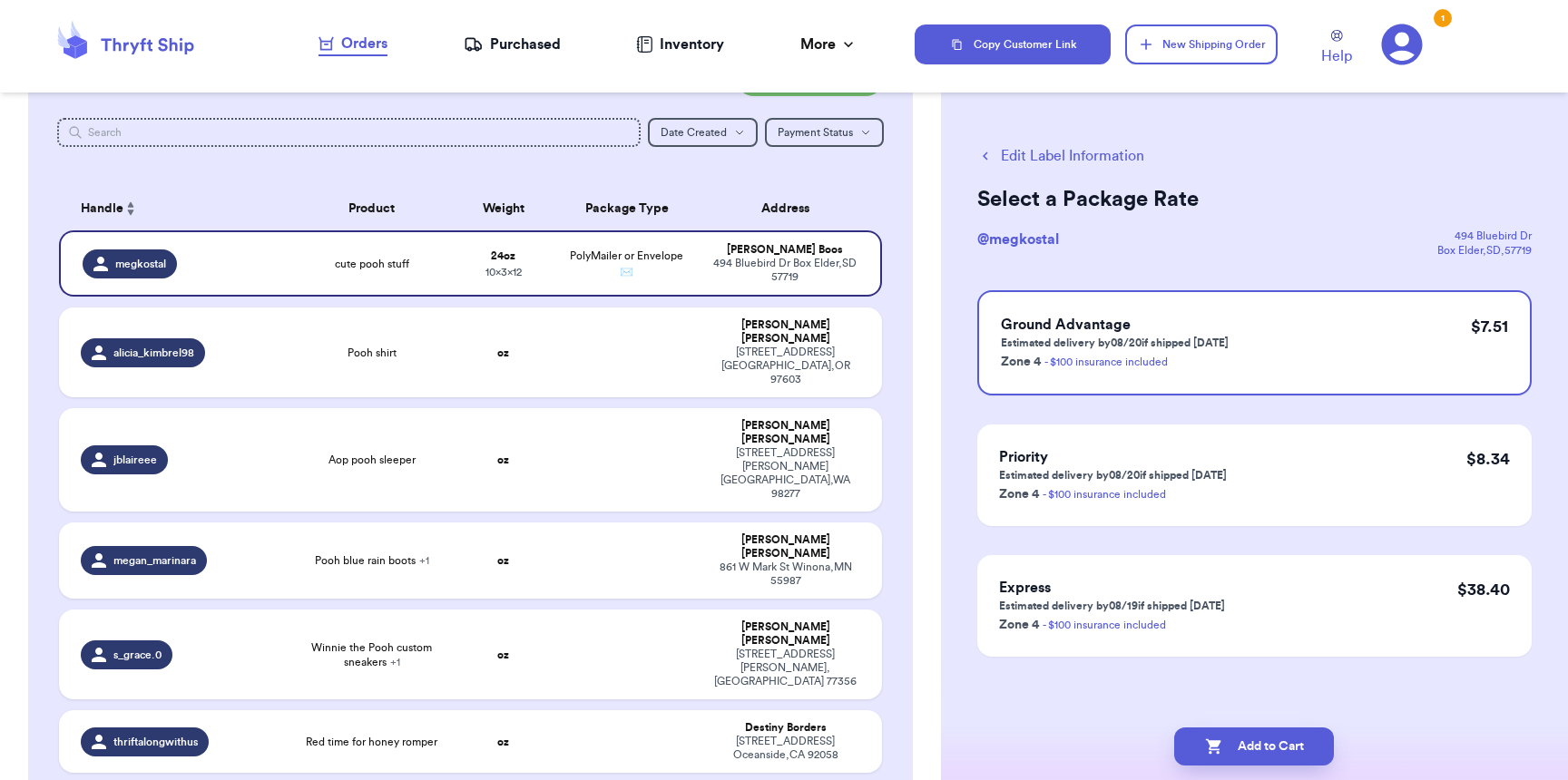
click at [1215, 740] on icon "button" at bounding box center [1213, 746] width 16 height 16
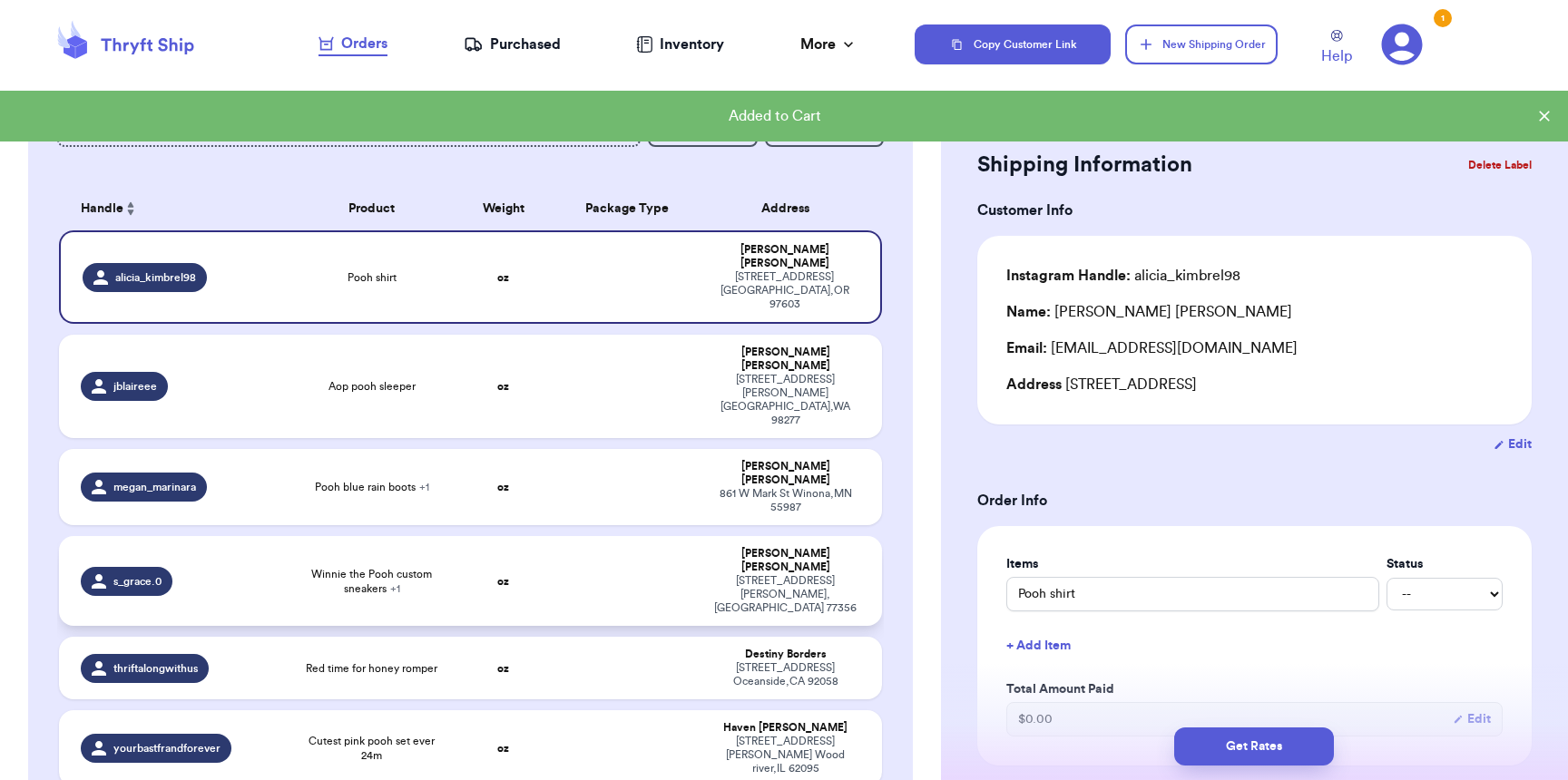
click at [521, 536] on td "oz" at bounding box center [503, 581] width 99 height 90
type input "Winnie the Pooh custom sneakers"
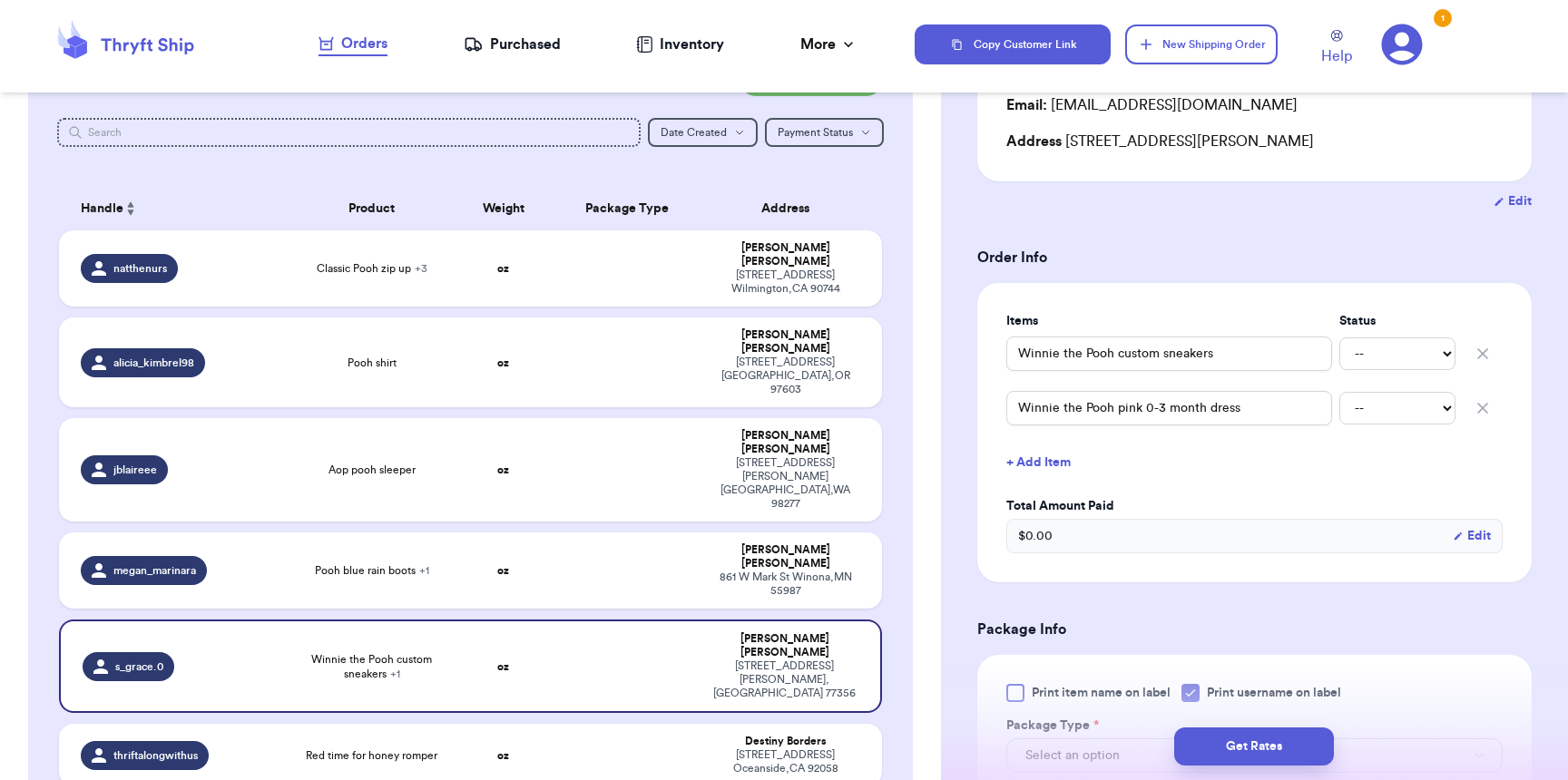
scroll to position [484, 0]
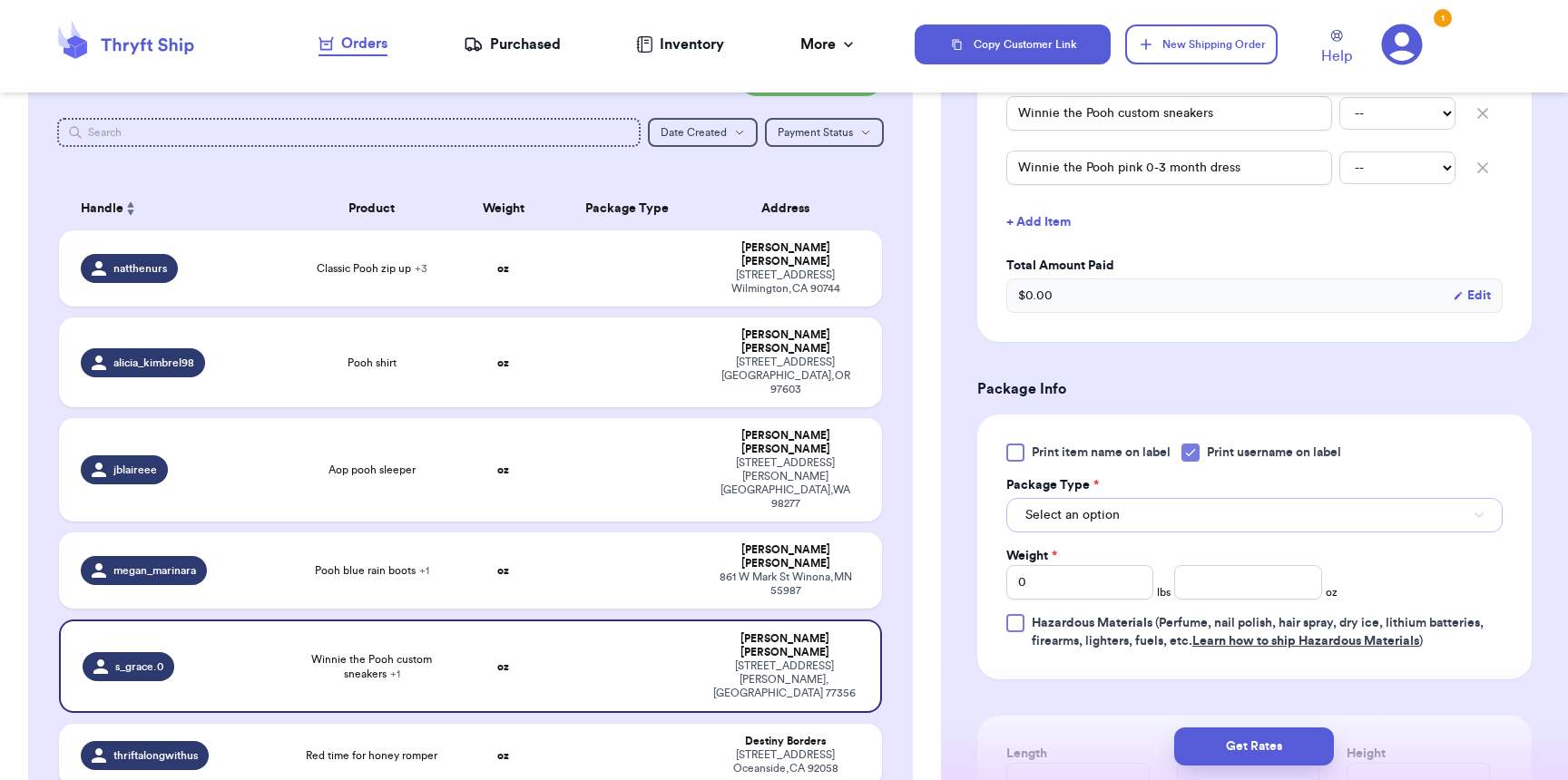
click at [1112, 518] on span "Select an option" at bounding box center [1072, 515] width 95 height 18
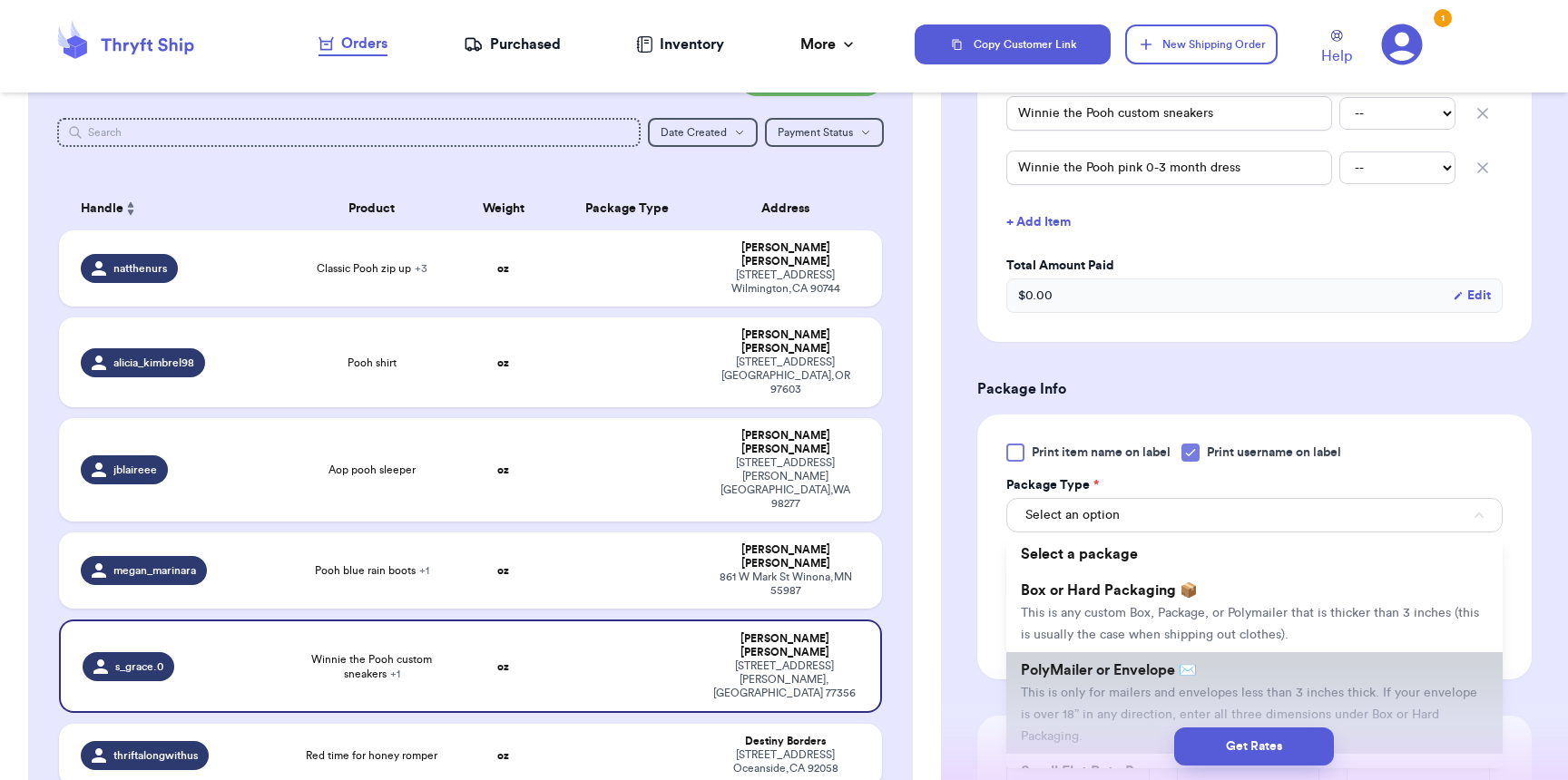
click at [1110, 674] on span "PolyMailer or Envelope ✉️" at bounding box center [1109, 670] width 176 height 15
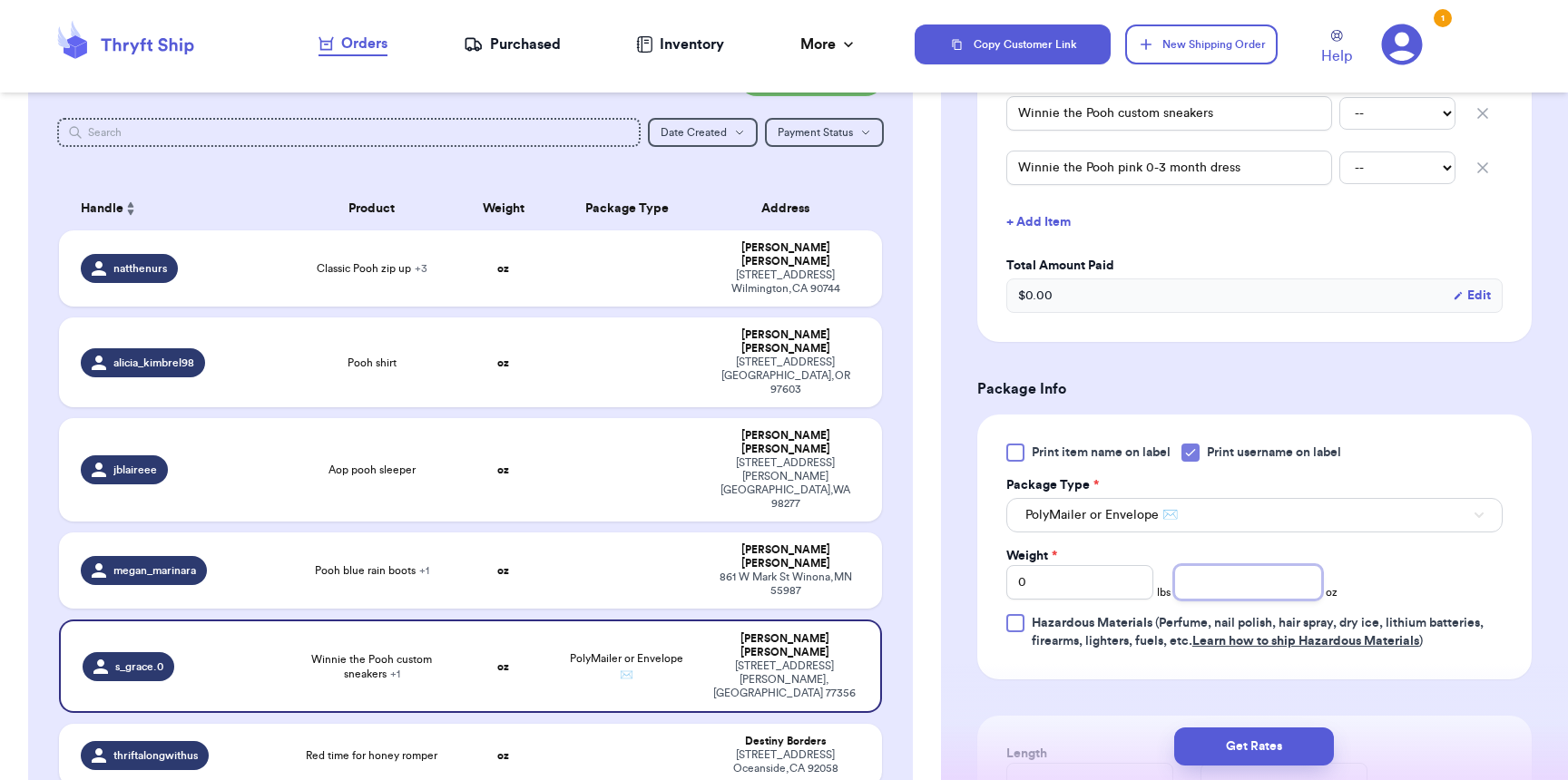
click at [1226, 585] on input "number" at bounding box center [1248, 583] width 147 height 35
type input "11"
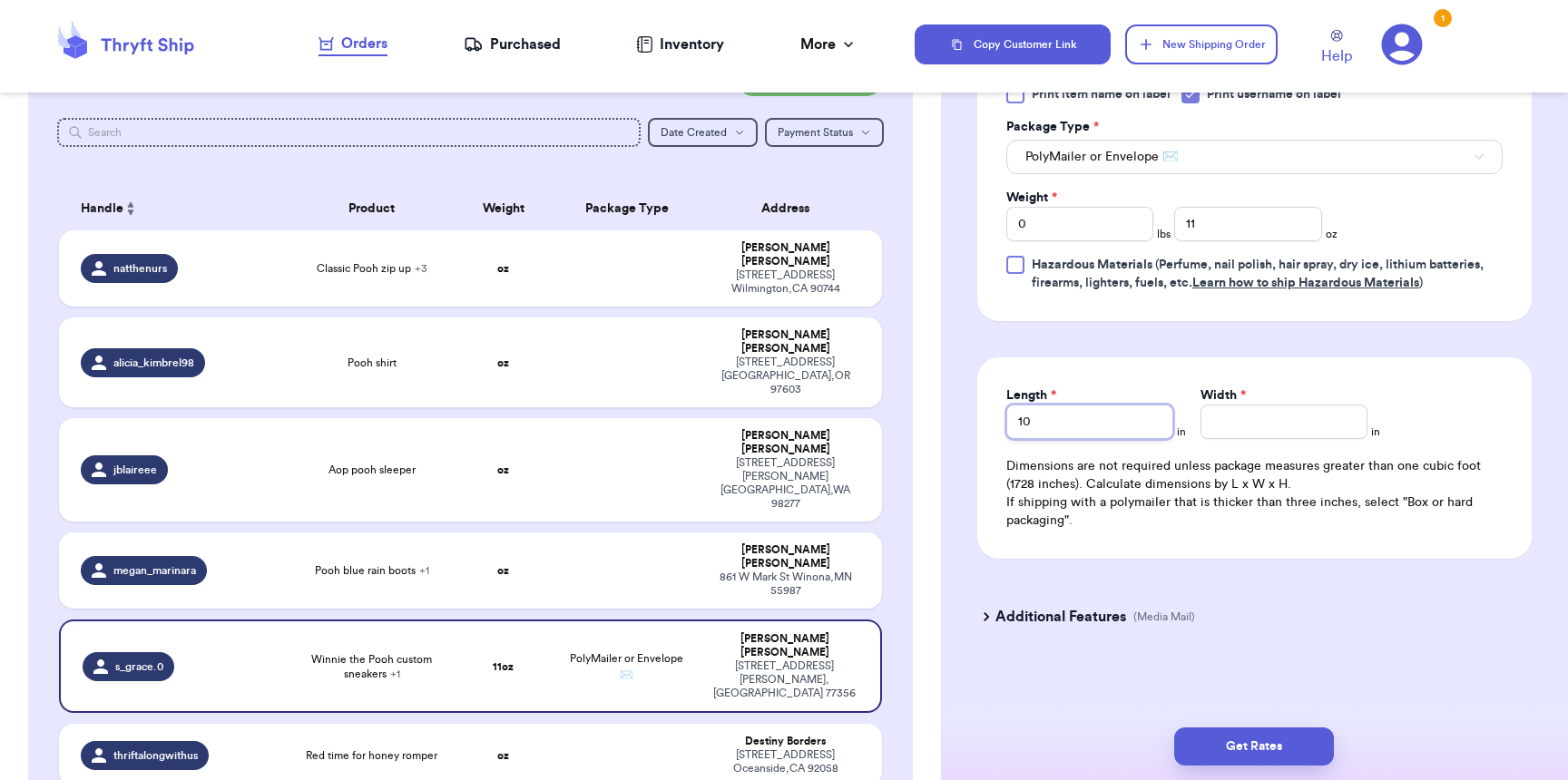
type input "10"
type input "8"
click at [1284, 740] on button "Get Rates" at bounding box center [1254, 747] width 160 height 39
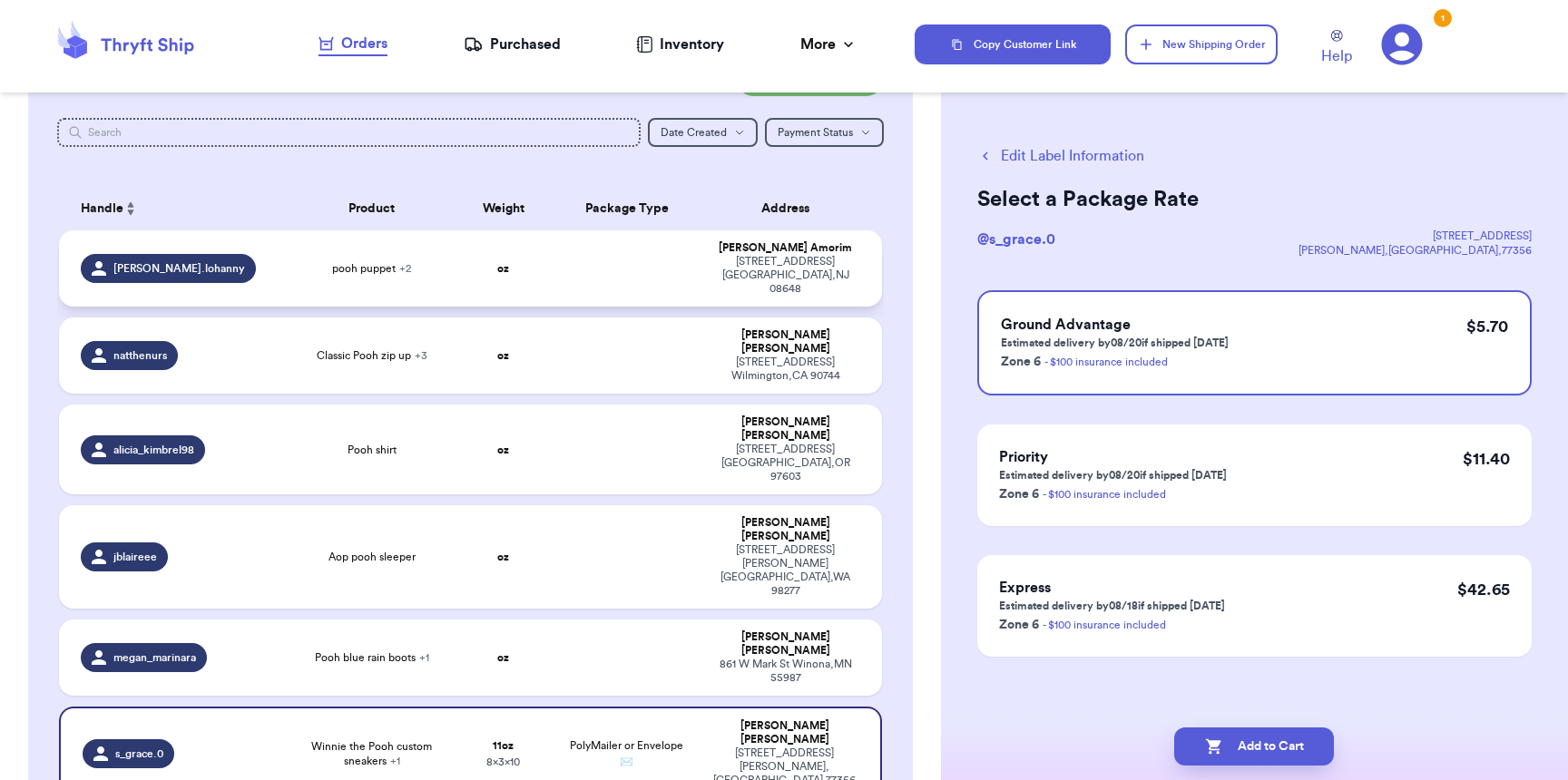
click at [221, 254] on div "[PERSON_NAME].lohanny" at bounding box center [179, 269] width 197 height 29
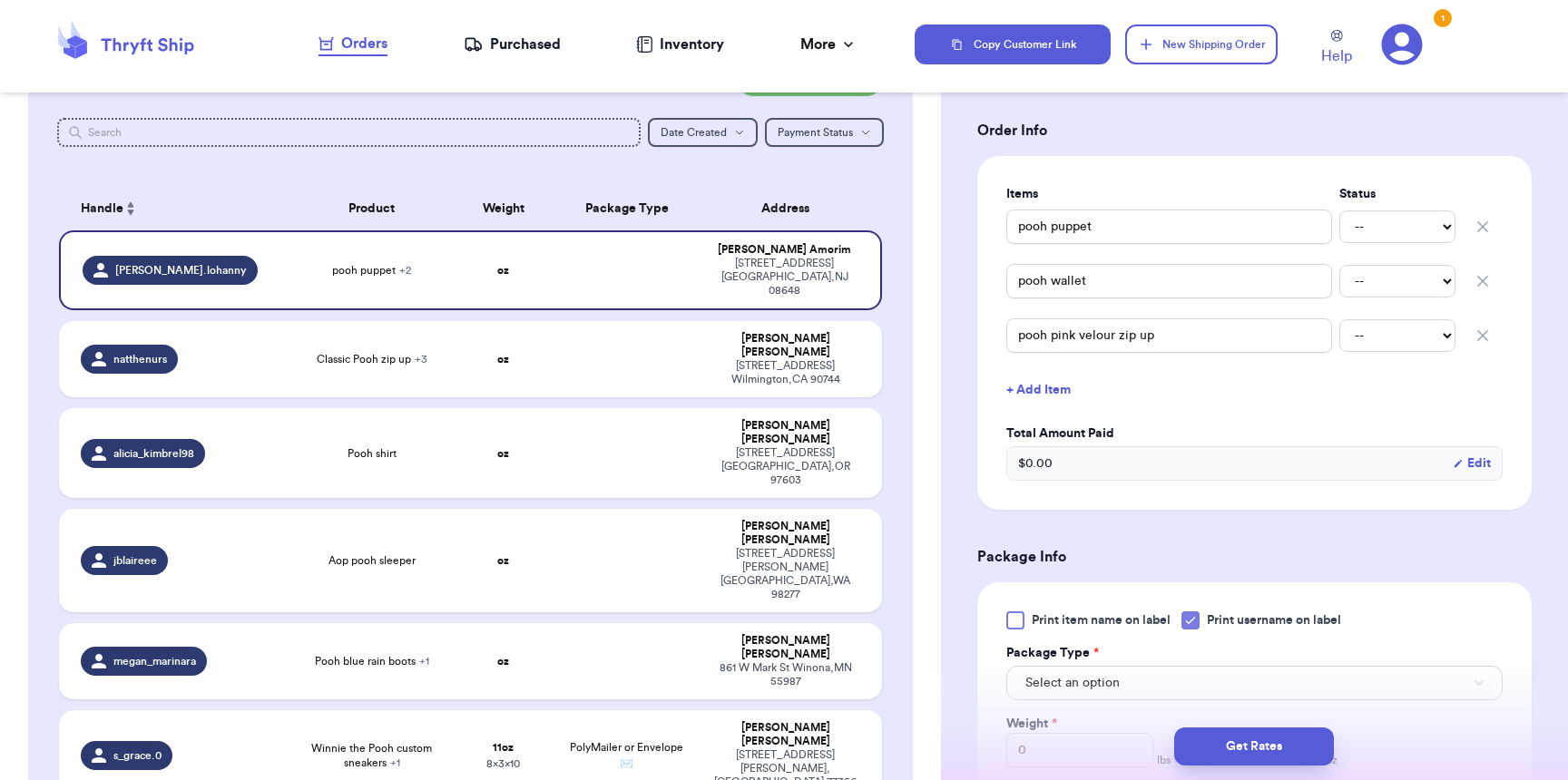
scroll to position [472, 0]
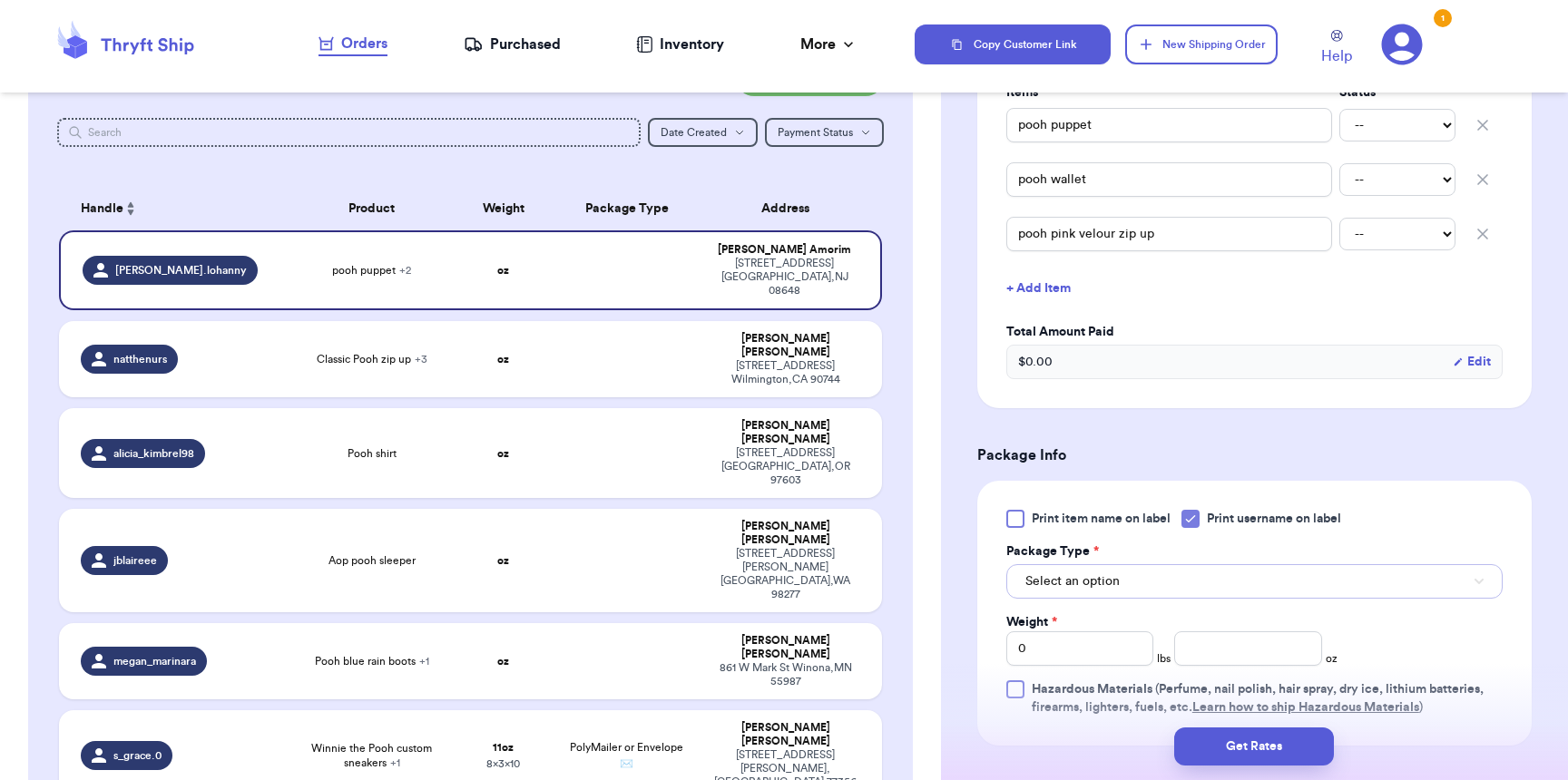
click at [1094, 581] on span "Select an option" at bounding box center [1072, 582] width 95 height 18
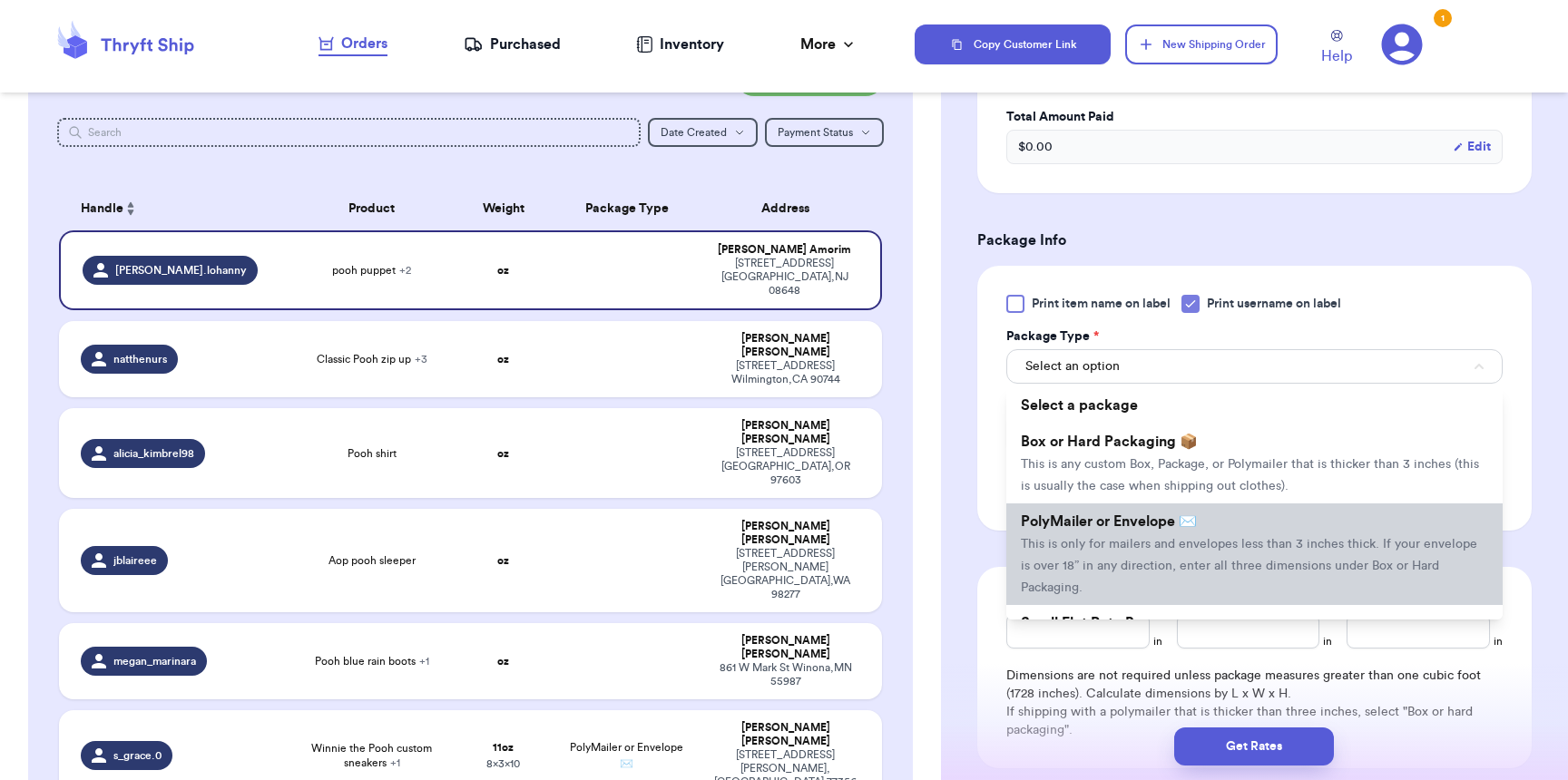
click at [1127, 521] on span "PolyMailer or Envelope ✉️" at bounding box center [1109, 521] width 176 height 15
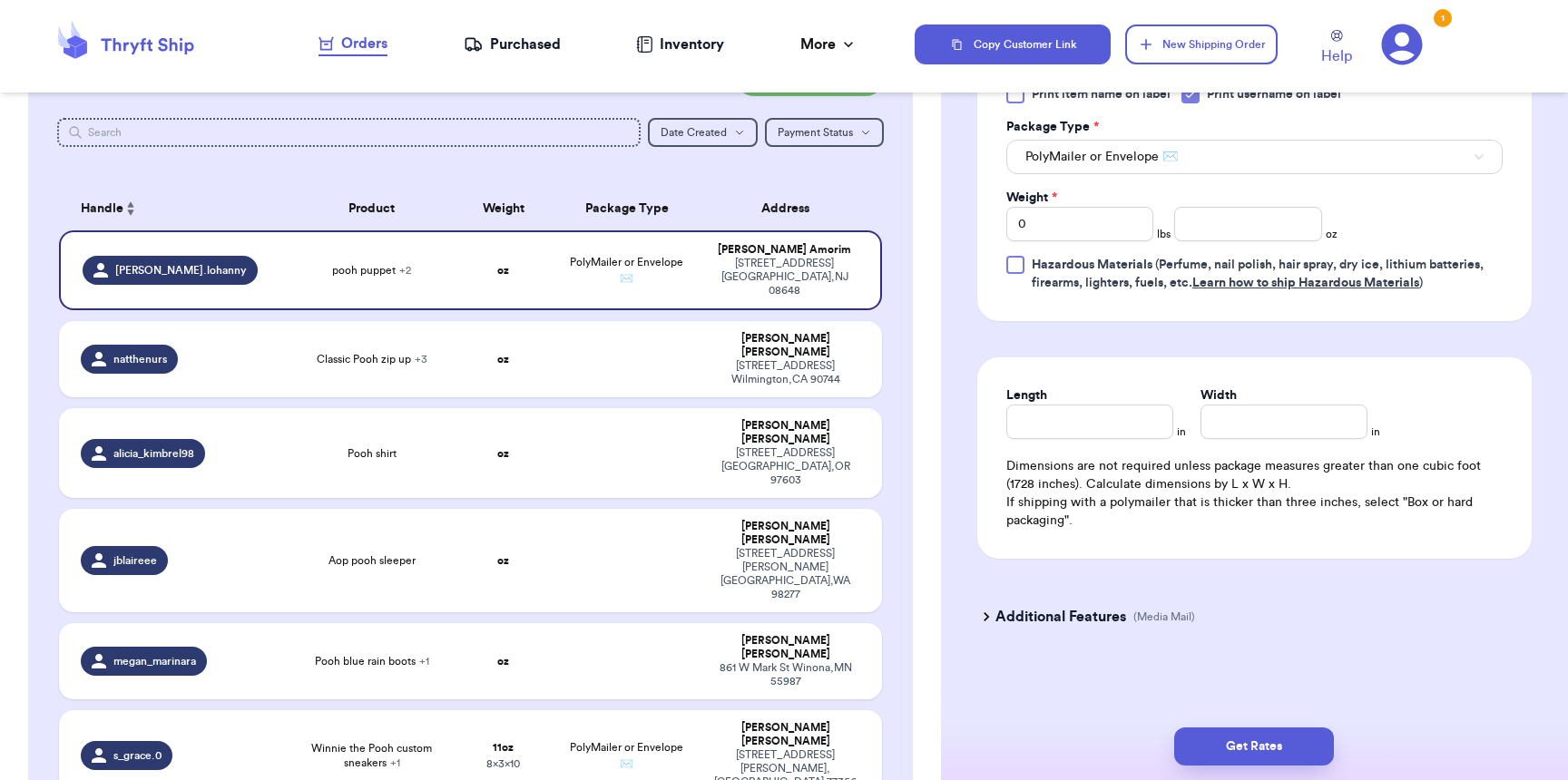
scroll to position [907, 0]
click at [1111, 224] on input "0" at bounding box center [1080, 224] width 147 height 35
click at [1174, 228] on input "number" at bounding box center [1248, 224] width 147 height 35
type input "10"
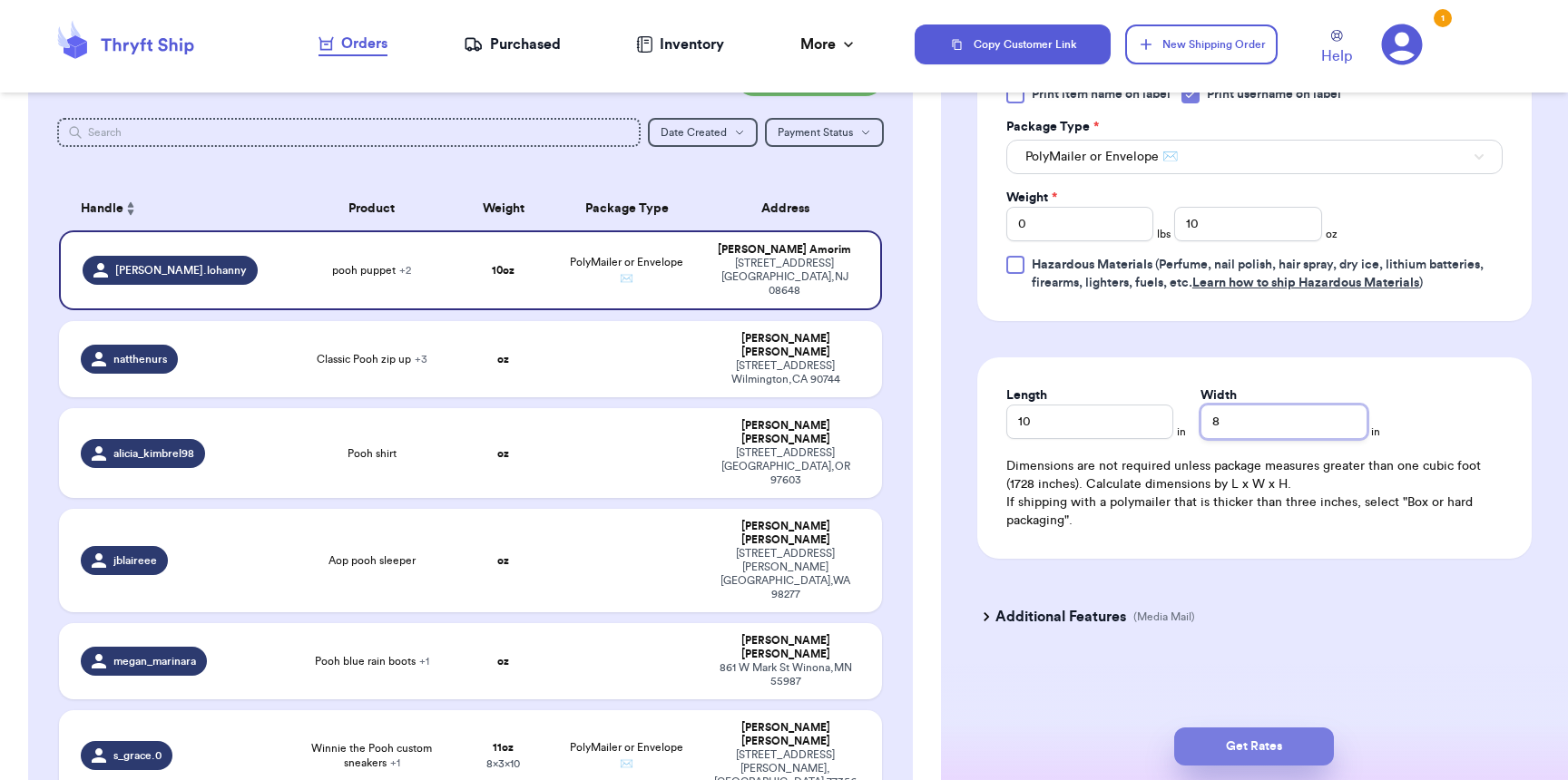
type input "8"
click at [1232, 732] on button "Get Rates" at bounding box center [1254, 747] width 160 height 39
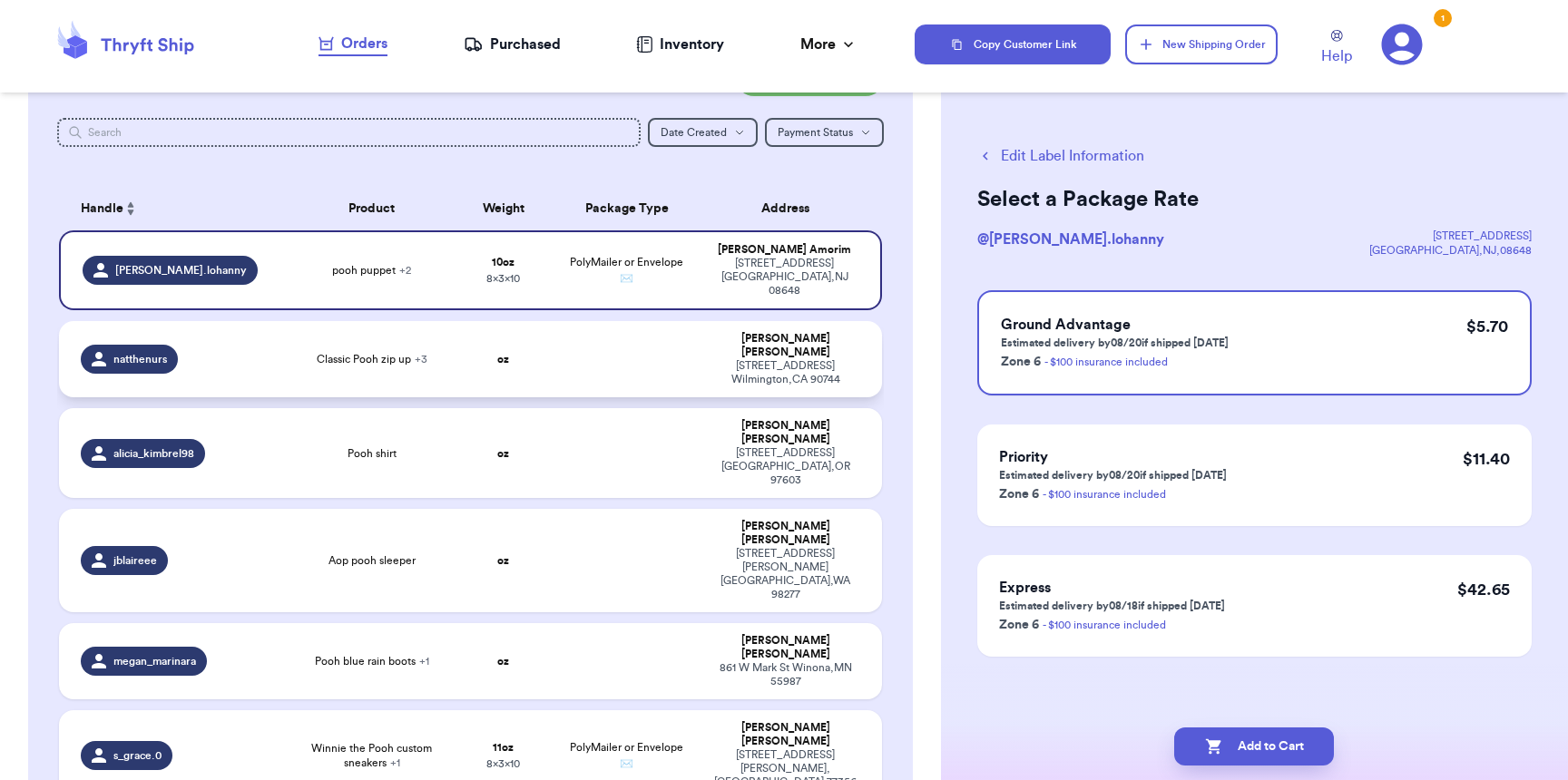
click at [248, 348] on div "natthenurs" at bounding box center [179, 360] width 197 height 29
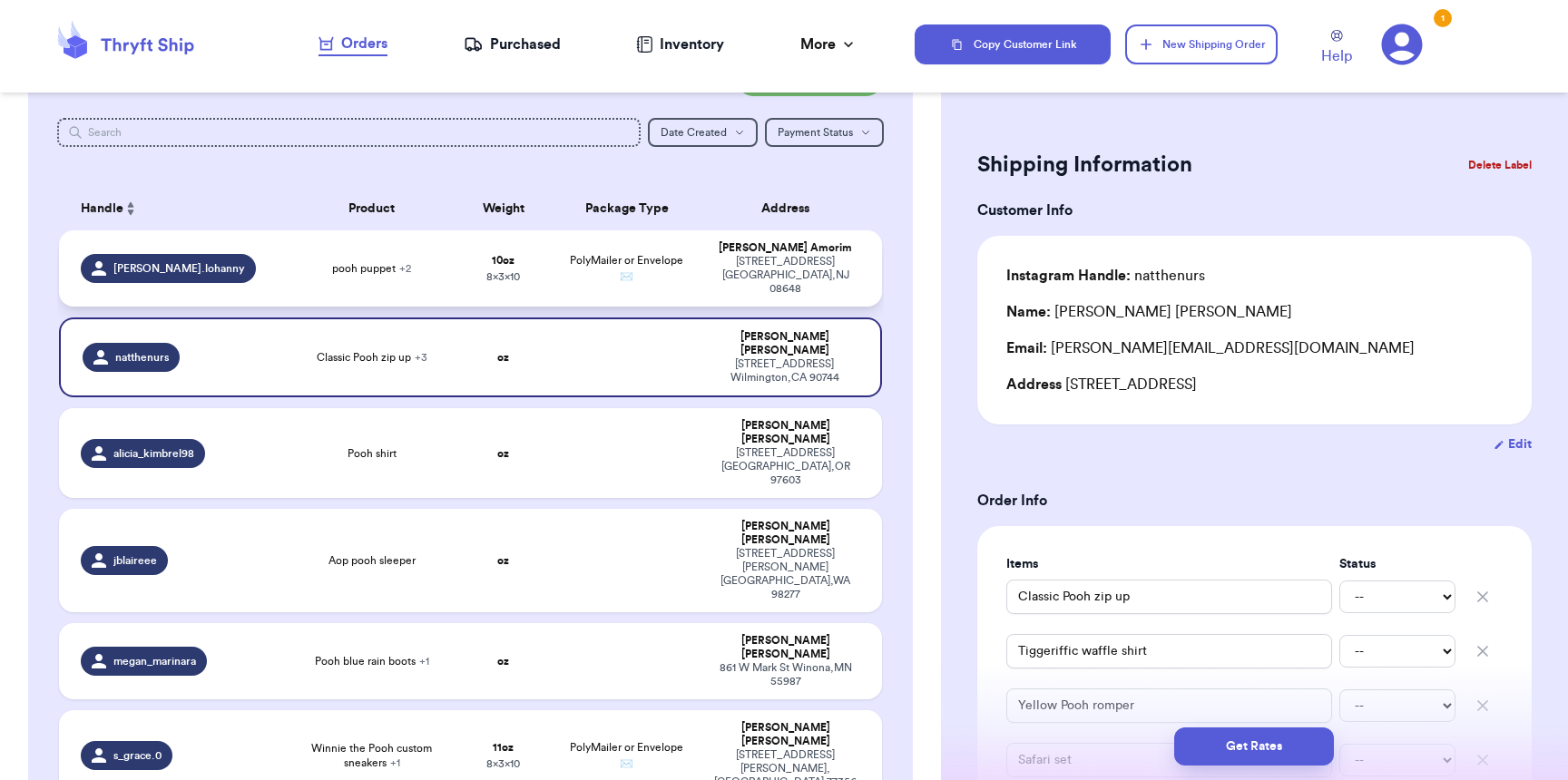
click at [634, 266] on td "PolyMailer or Envelope ✉️" at bounding box center [626, 268] width 148 height 76
type input "pooh puppet"
type input "pooh wallet"
type input "pooh pink velour zip up"
type input "10"
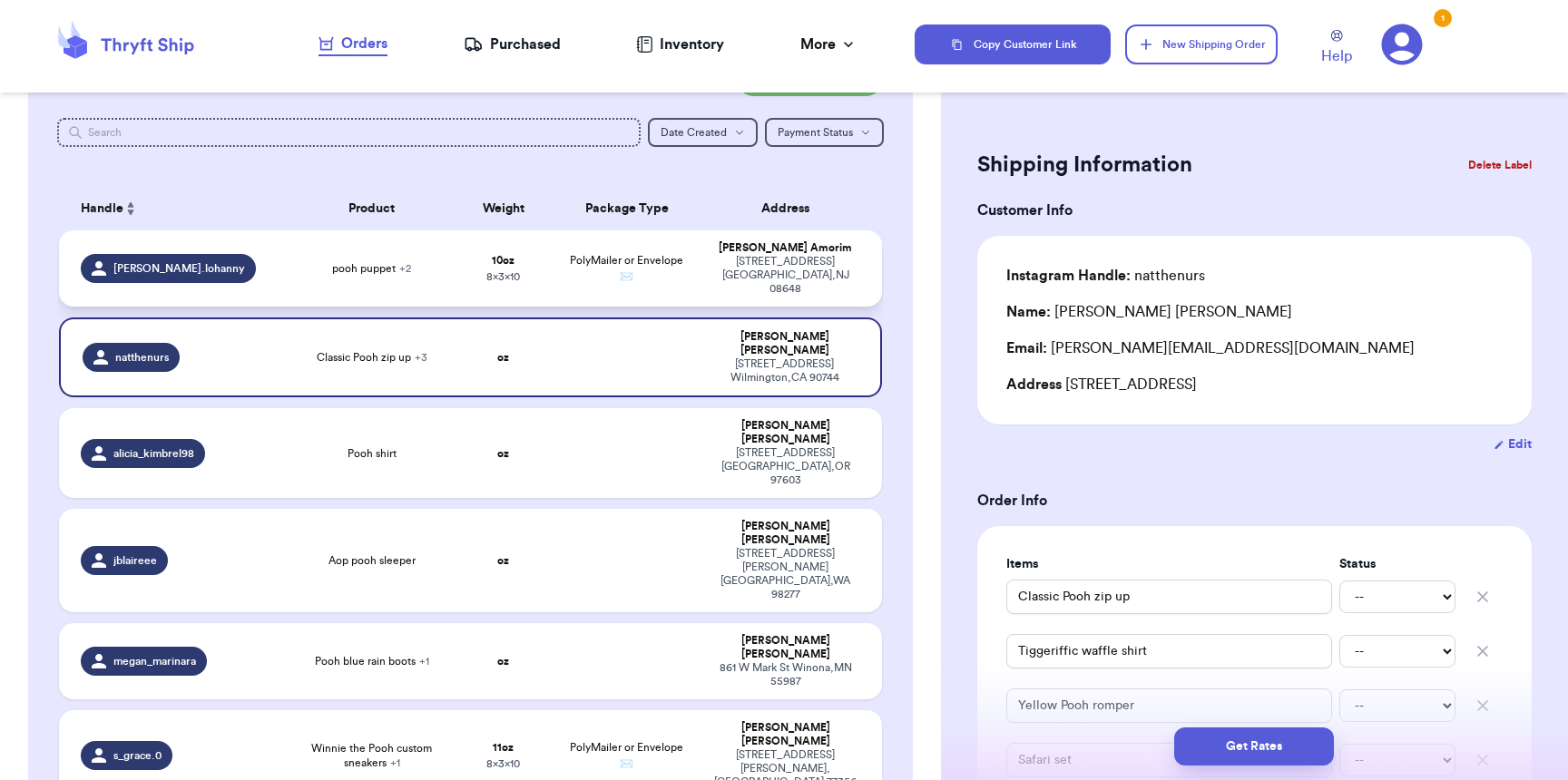
type input "10"
type input "8"
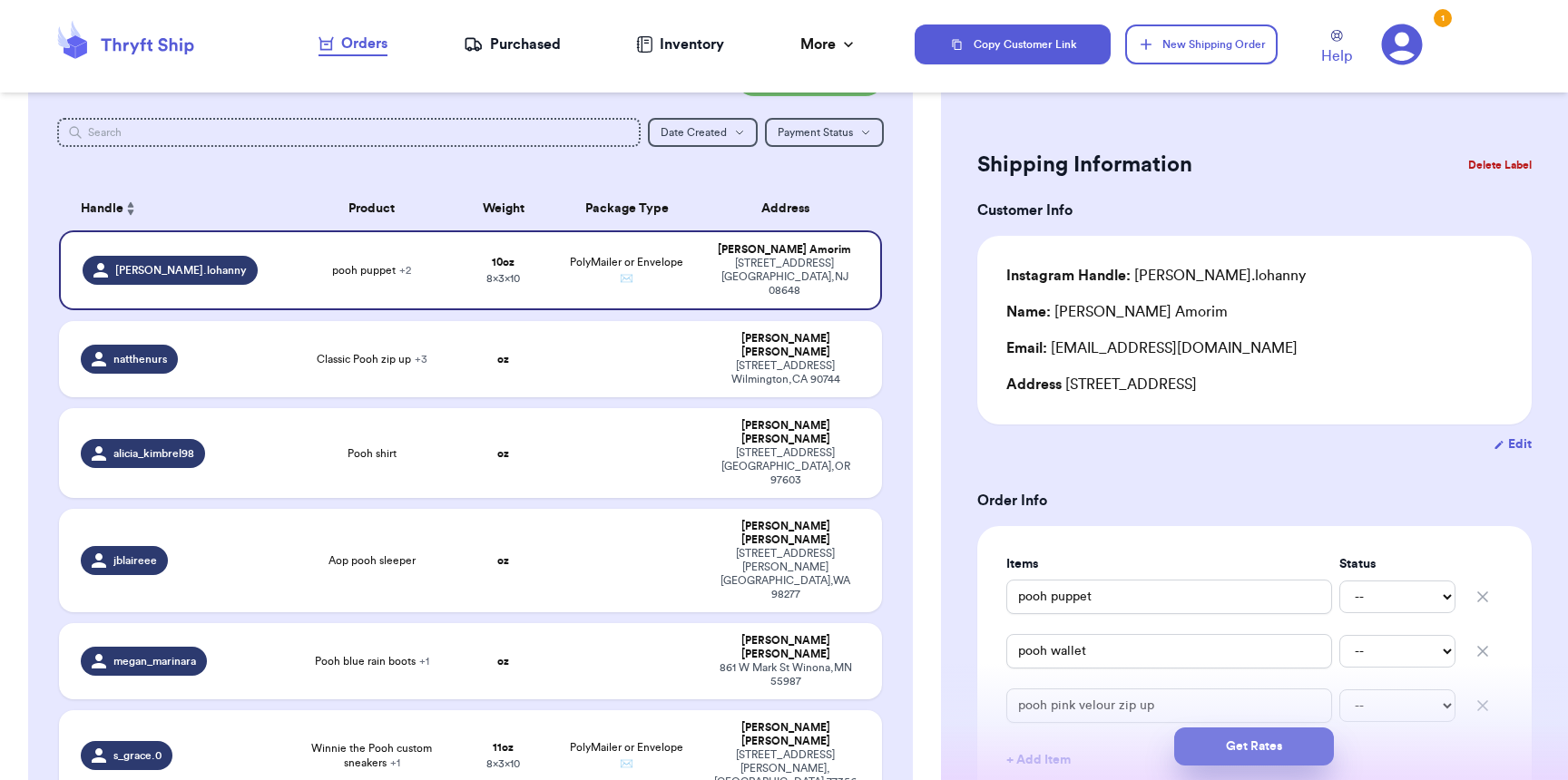
click at [1237, 753] on button "Get Rates" at bounding box center [1254, 747] width 160 height 39
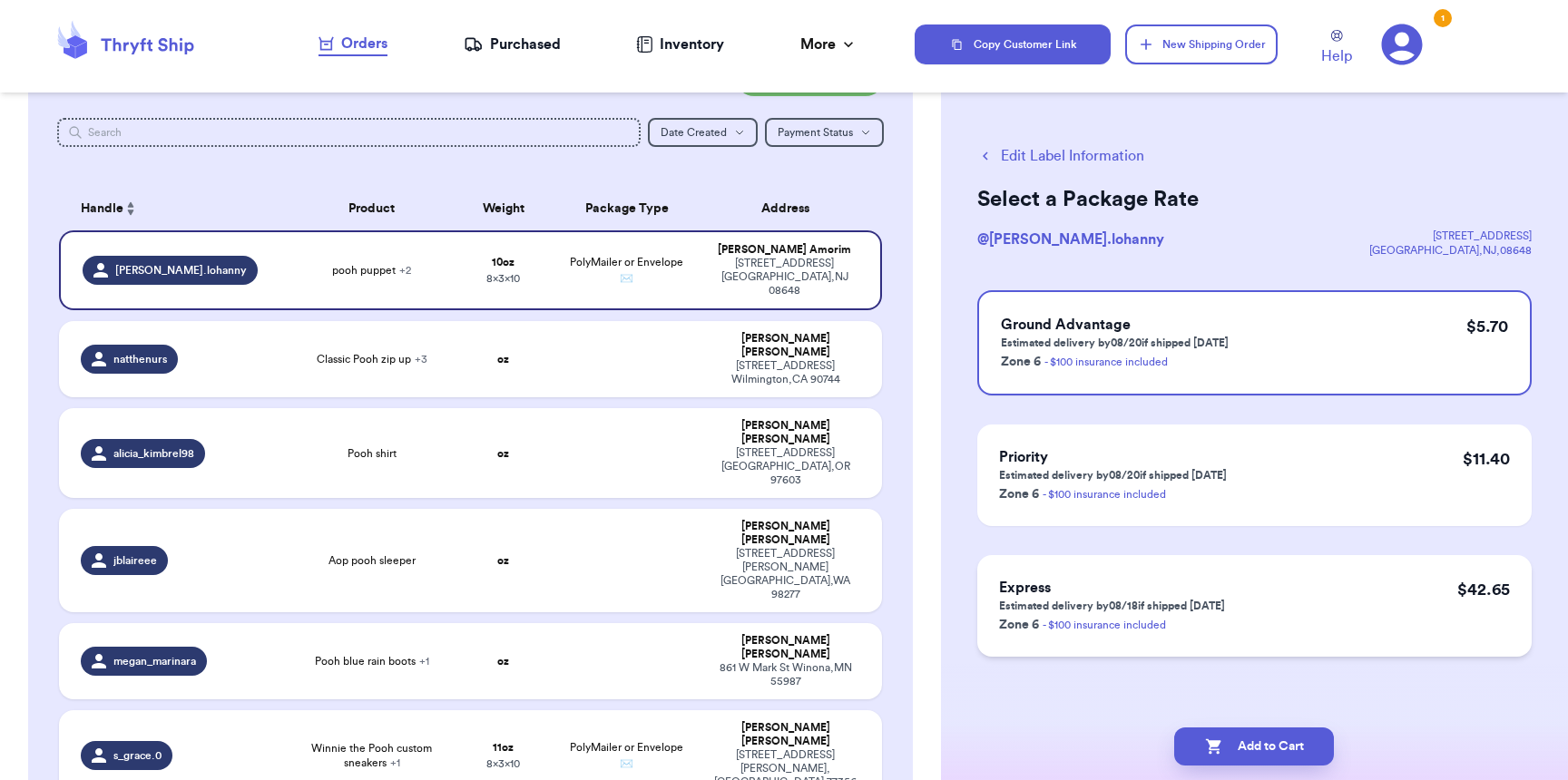
scroll to position [4, 0]
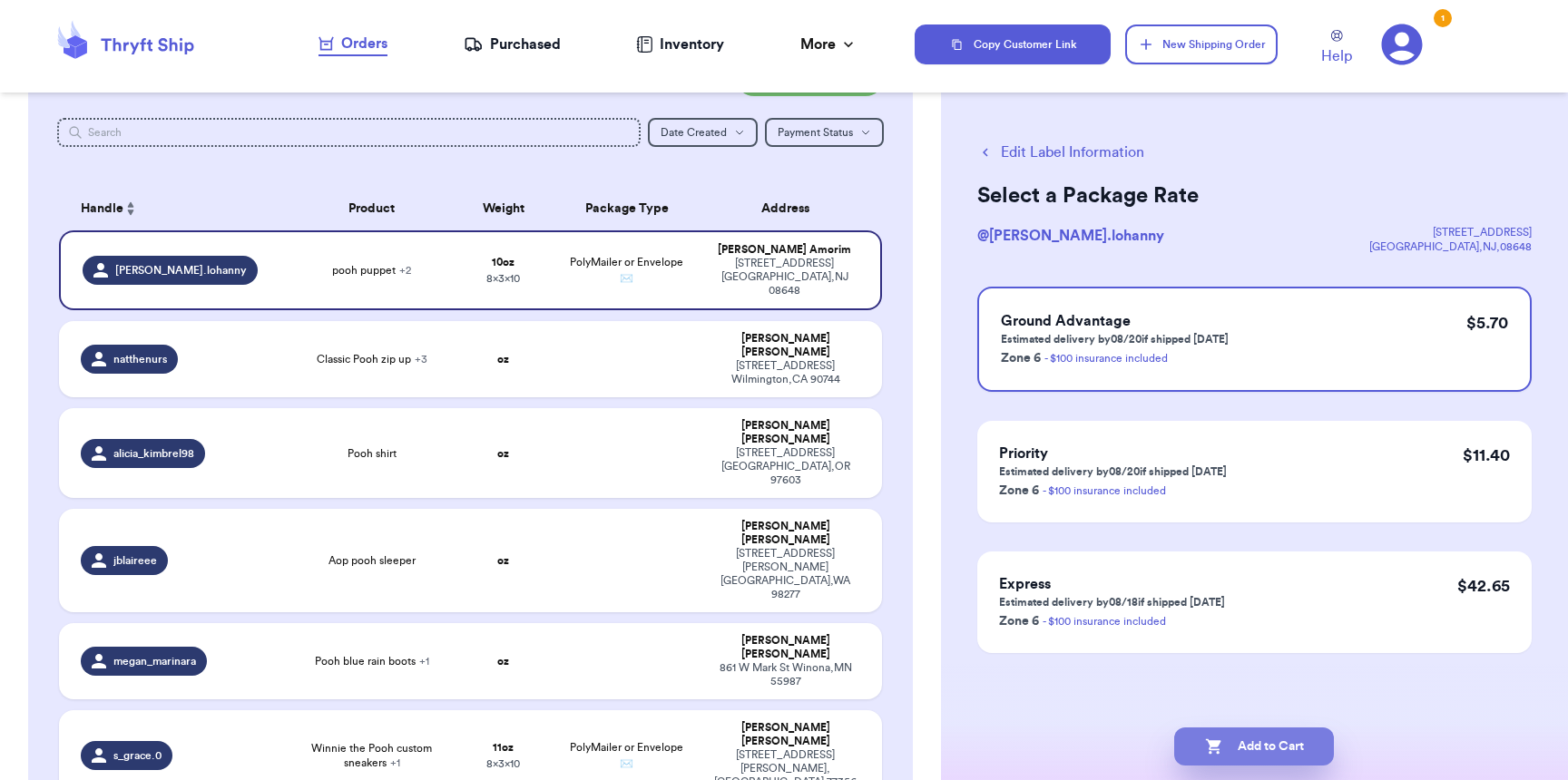
click at [1283, 748] on button "Add to Cart" at bounding box center [1254, 747] width 160 height 39
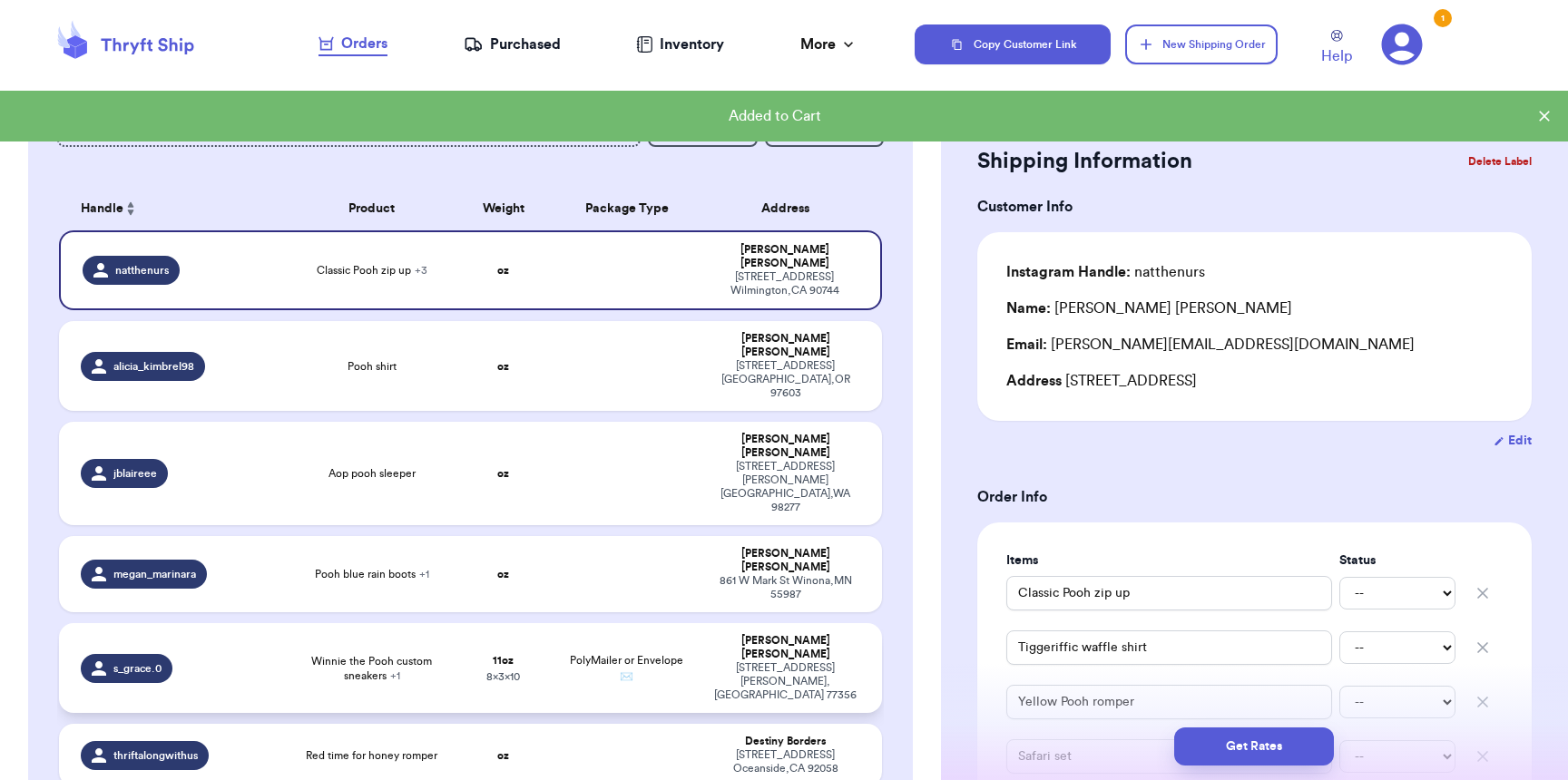
click at [631, 623] on td "PolyMailer or Envelope ✉️" at bounding box center [626, 668] width 148 height 90
type input "Winnie the Pooh pink 0-3 month dress"
type input "Winnie the Pooh custom sneakers"
type input "11"
type input "10"
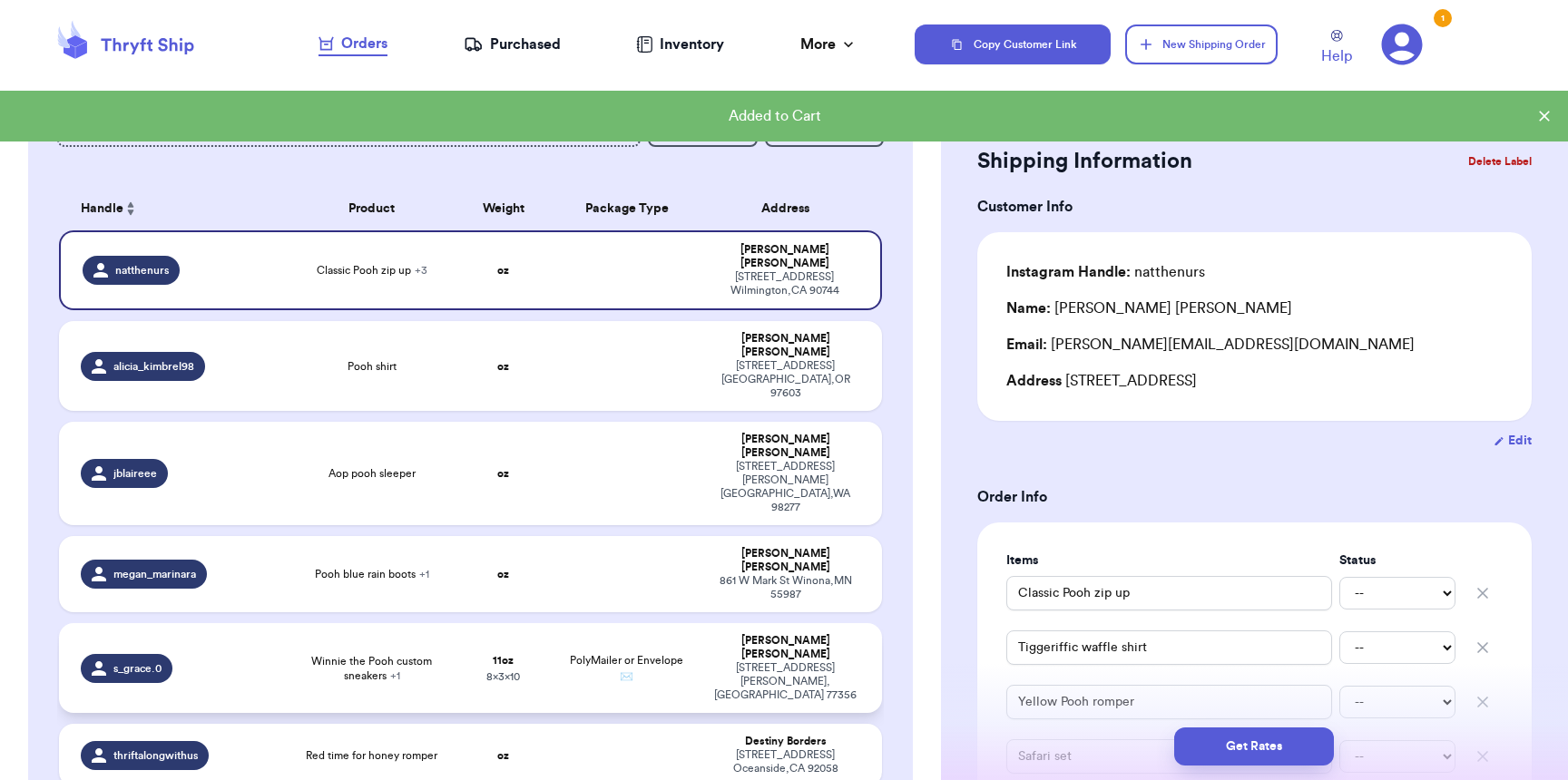
type input "8"
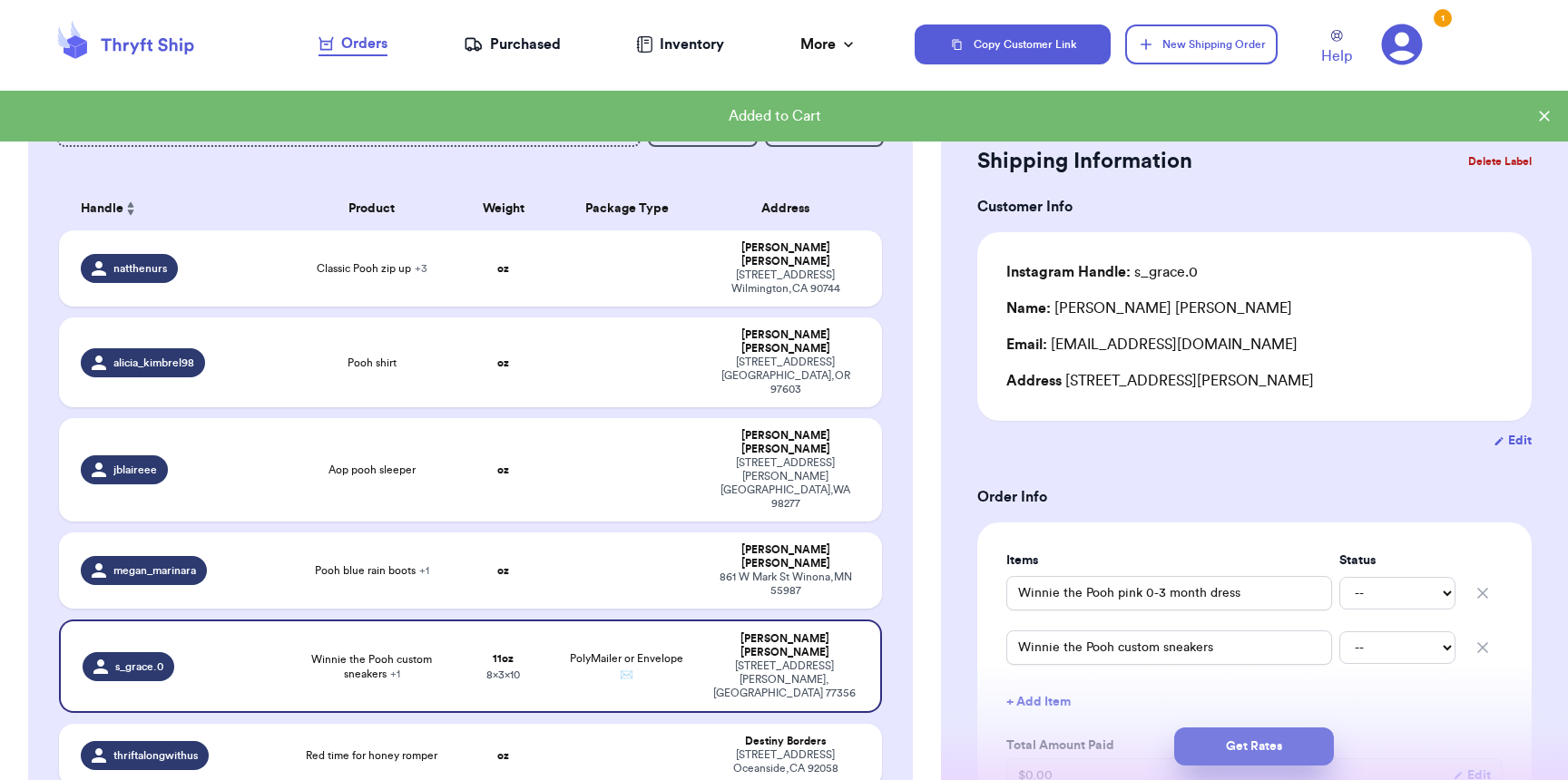
click at [1244, 763] on button "Get Rates" at bounding box center [1254, 747] width 160 height 39
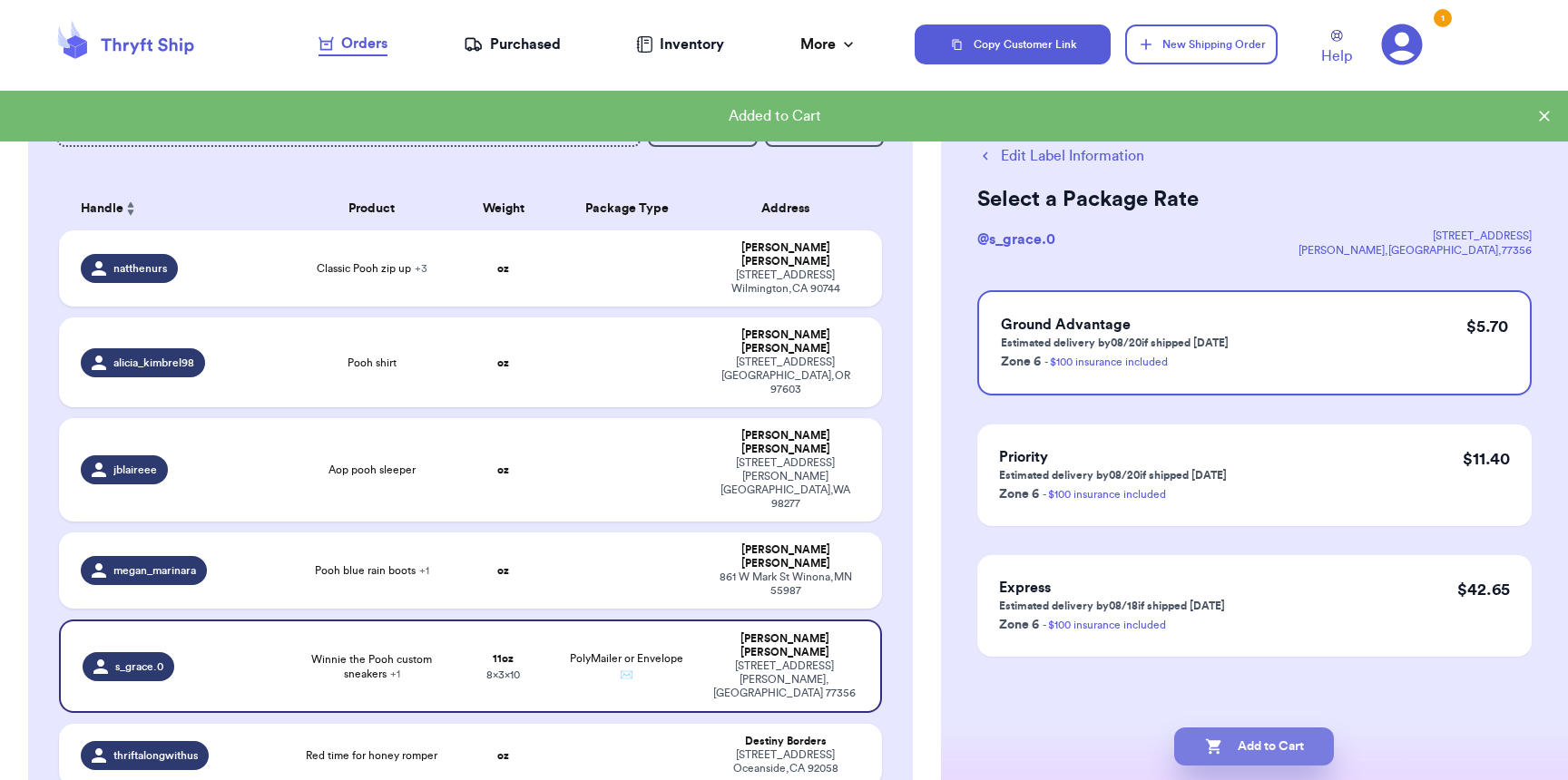
click at [1253, 750] on button "Add to Cart" at bounding box center [1254, 747] width 160 height 39
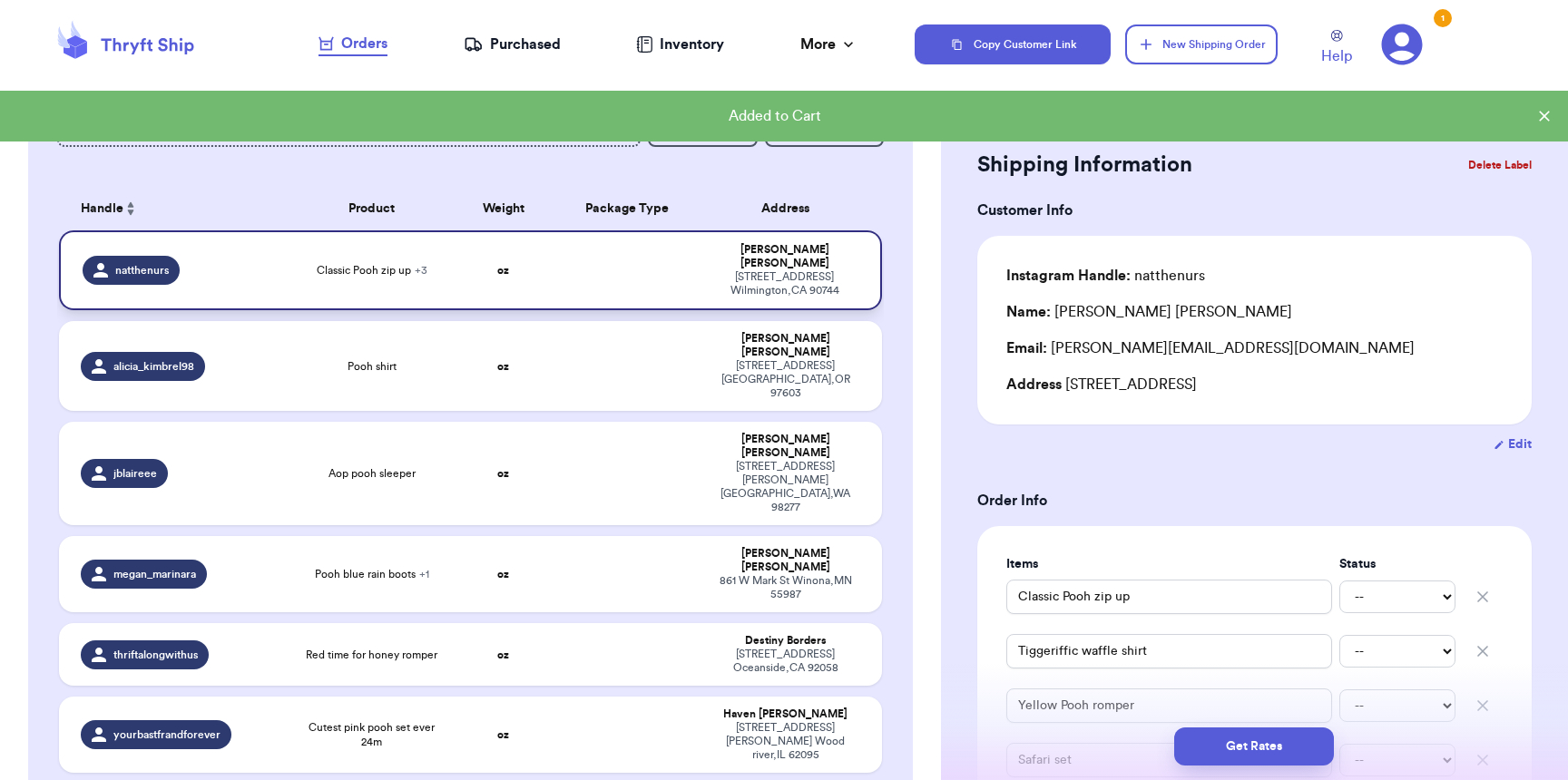
click at [454, 252] on td "oz" at bounding box center [503, 270] width 99 height 80
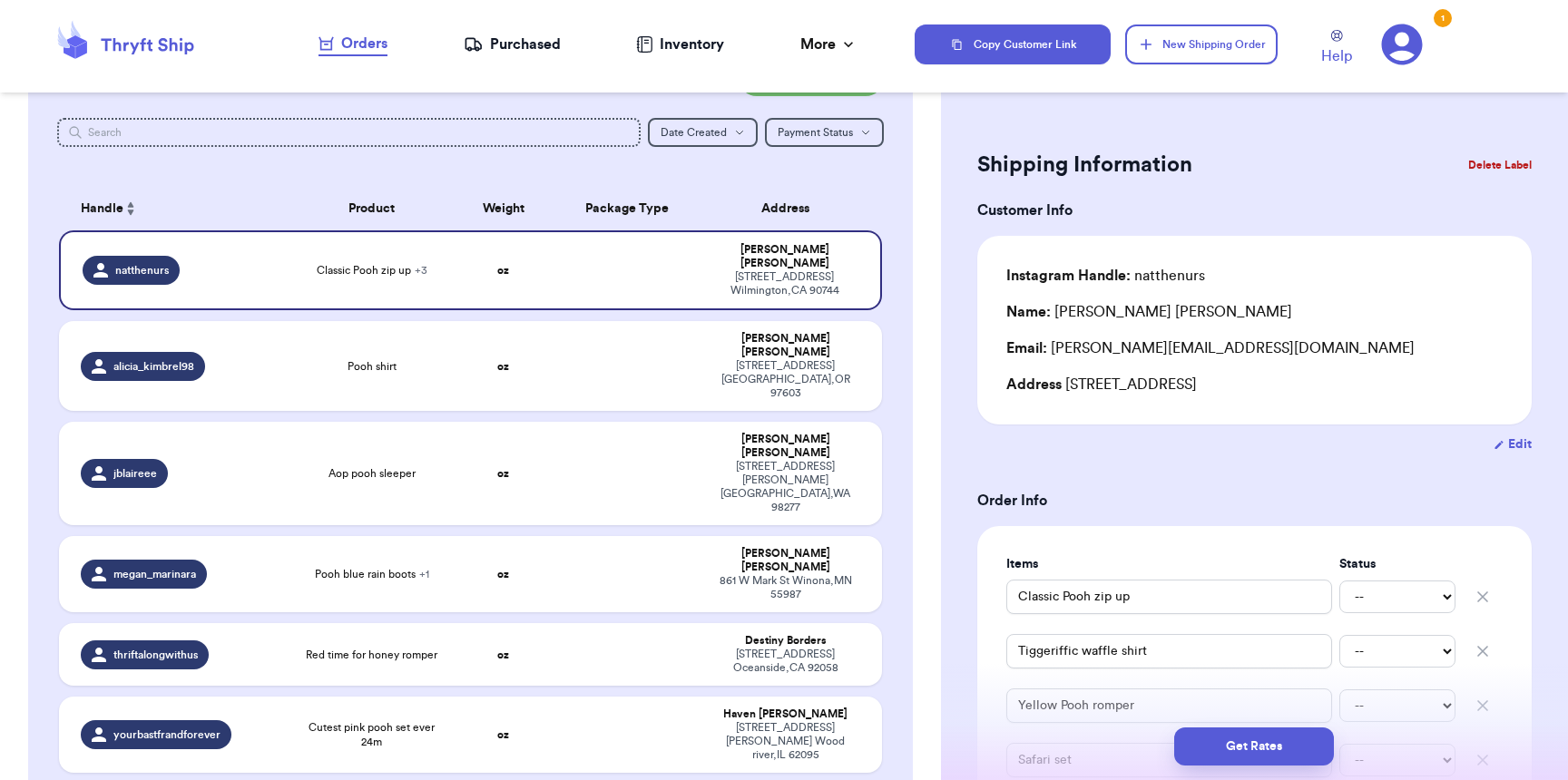
scroll to position [527, 0]
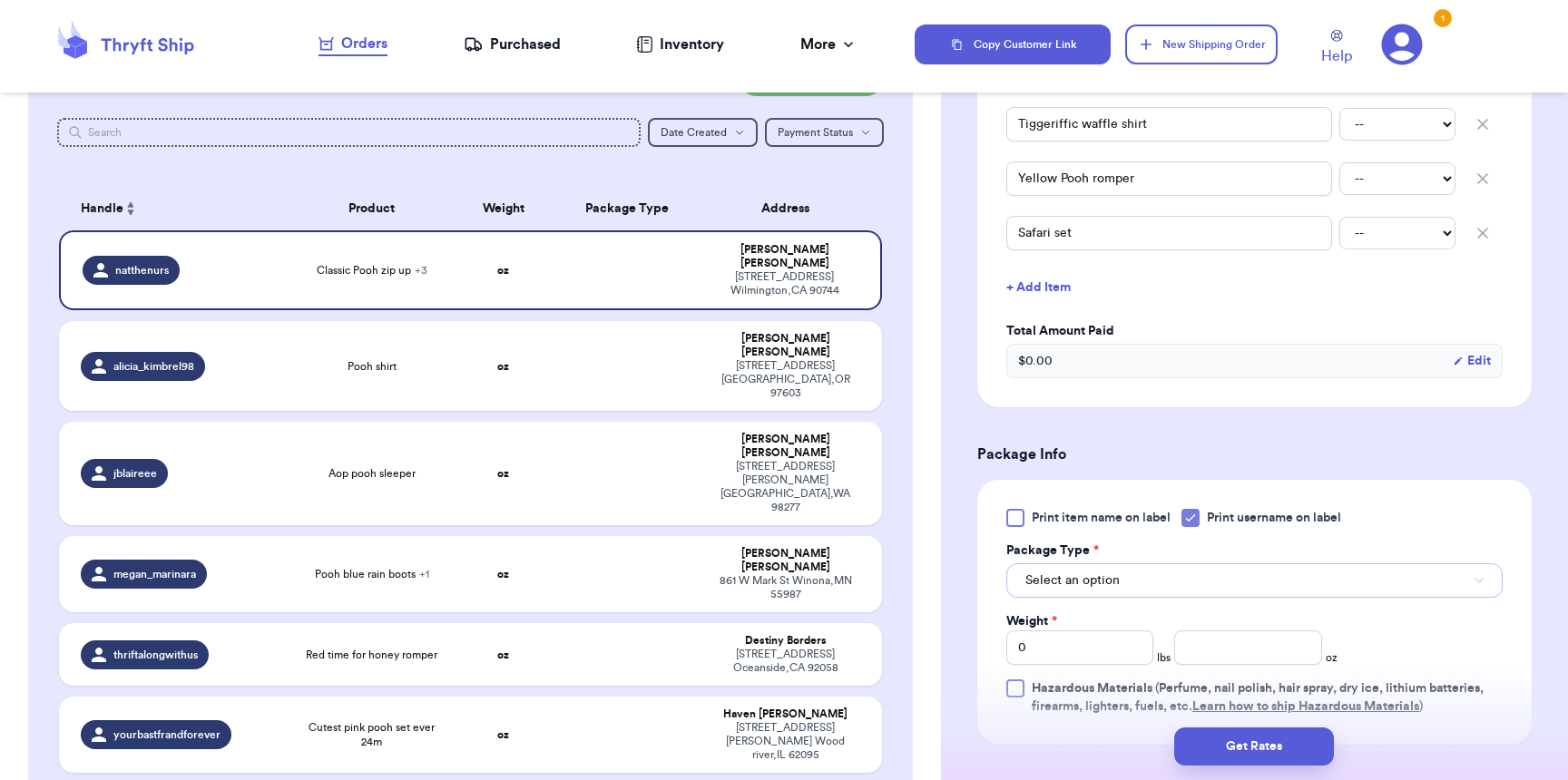
click at [1133, 591] on button "Select an option" at bounding box center [1254, 581] width 497 height 35
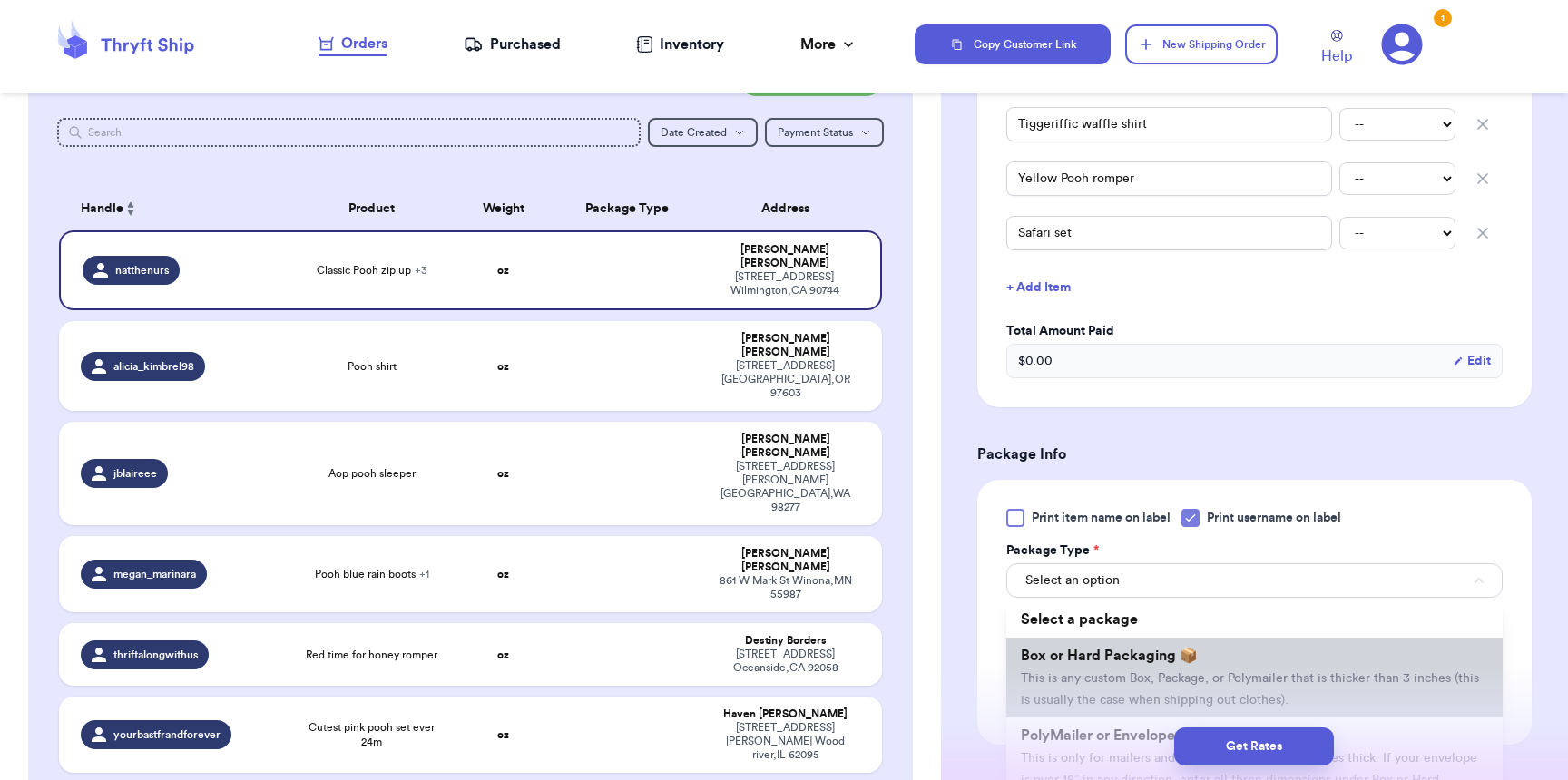
click at [1127, 676] on span "This is any custom Box, Package, or Polymailer that is thicker than 3 inches (t…" at bounding box center [1249, 689] width 458 height 35
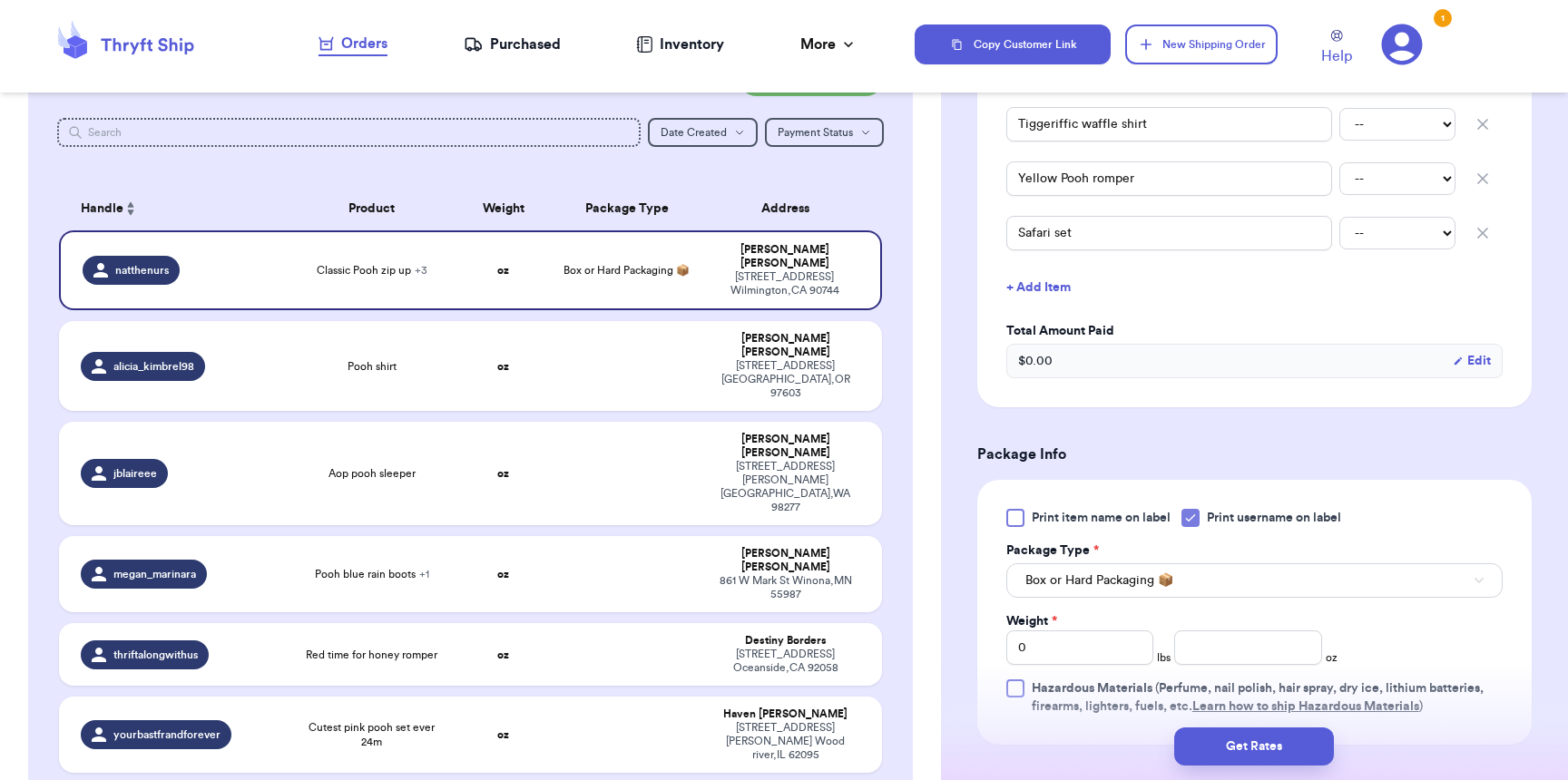
scroll to position [776, 0]
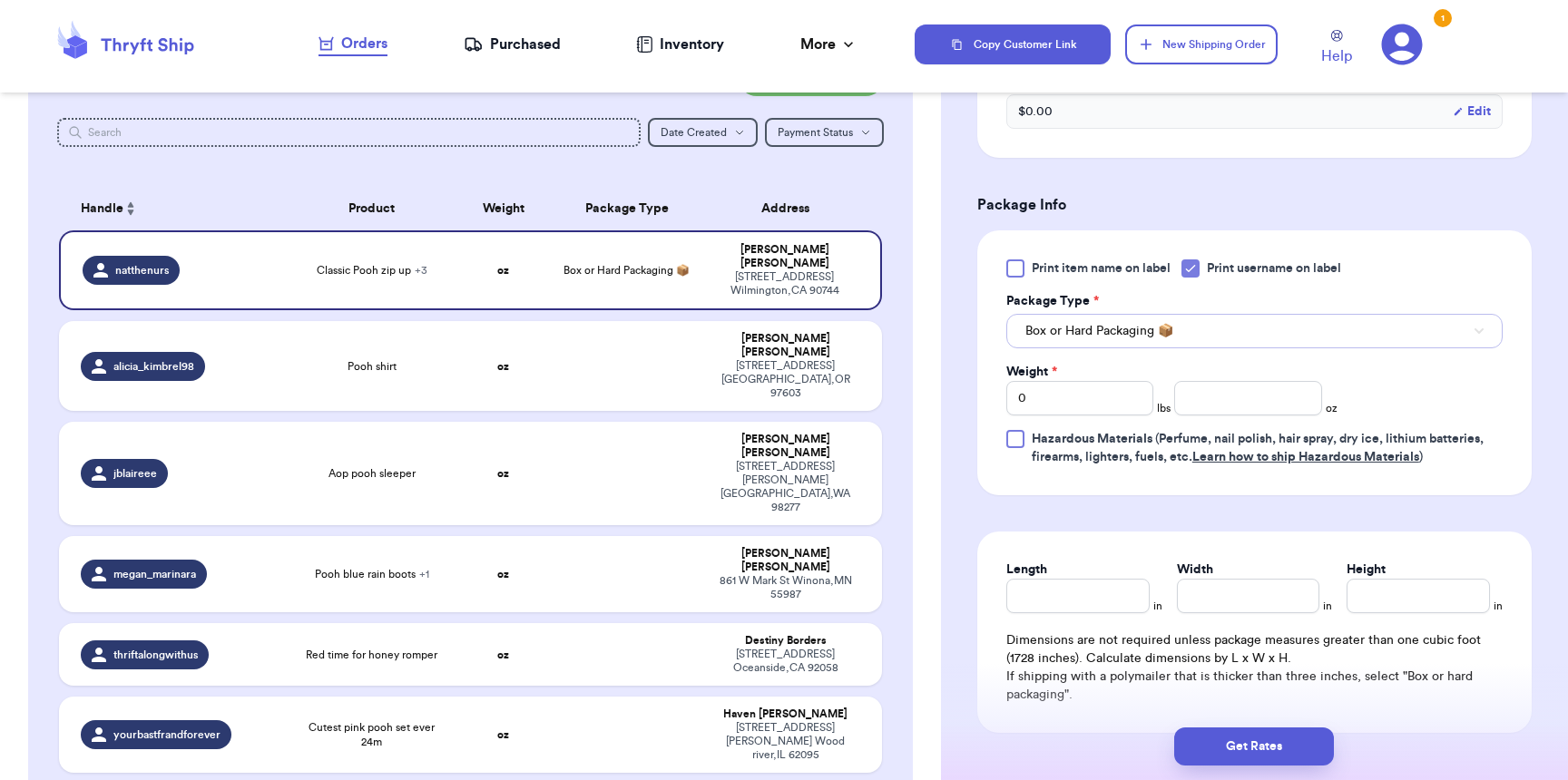
click at [1136, 340] on span "Box or Hard Packaging 📦" at bounding box center [1099, 331] width 148 height 18
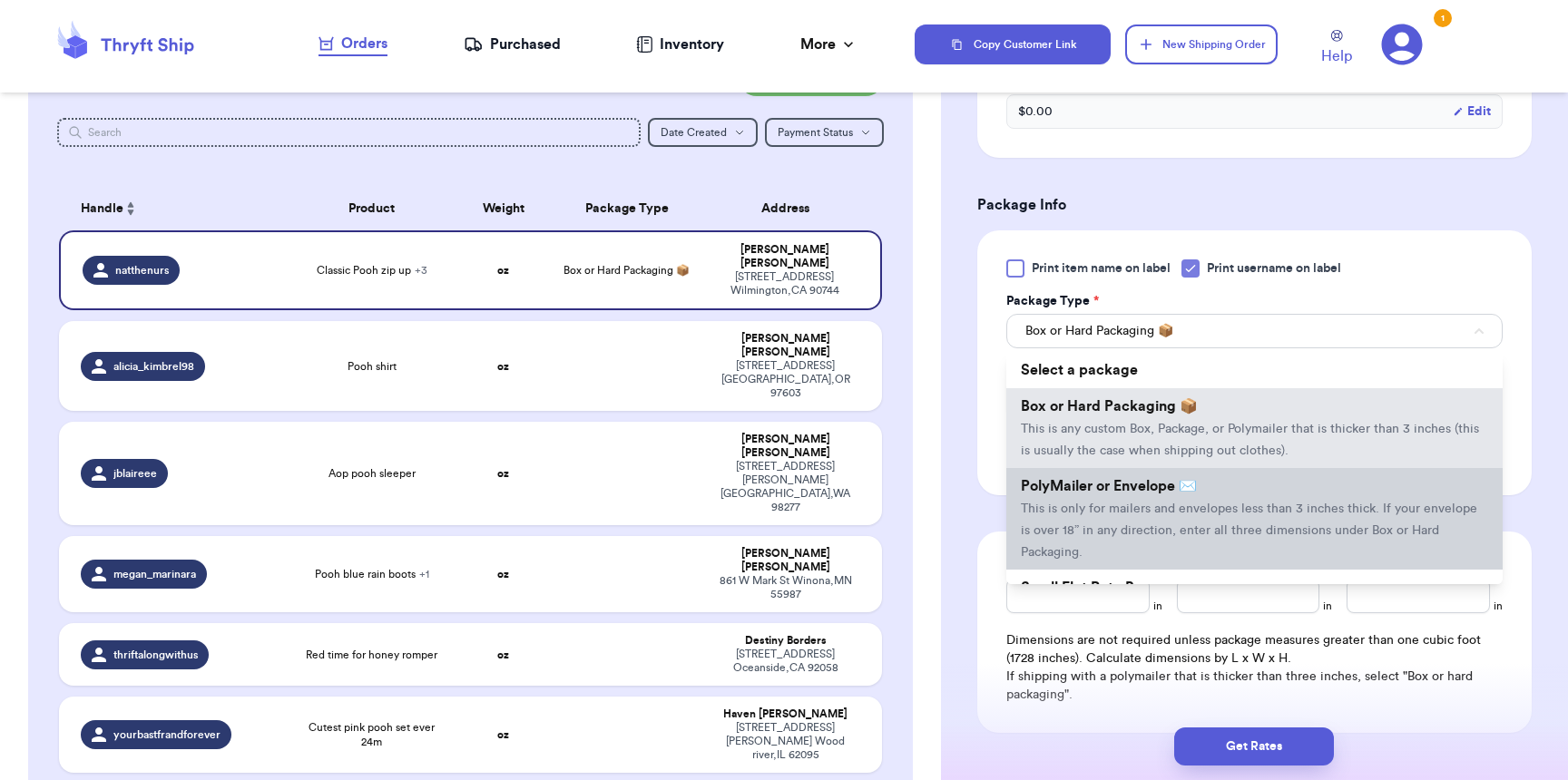
click at [1103, 529] on span "This is only for mailers and envelopes less than 3 inches thick. If your envelo…" at bounding box center [1249, 530] width 456 height 56
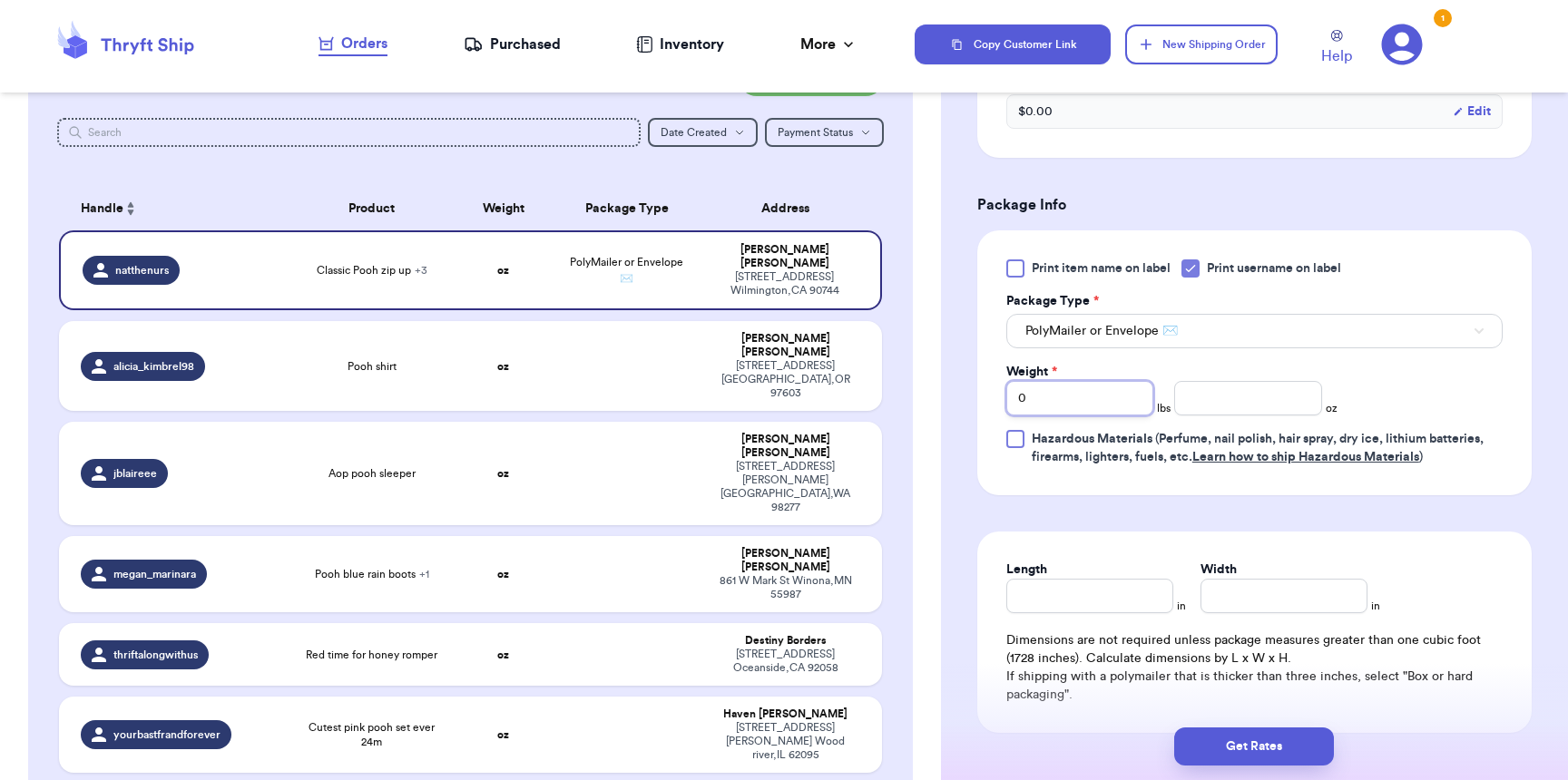
click at [1066, 406] on input "0" at bounding box center [1080, 398] width 147 height 35
type input "01"
type input "7"
type input "11"
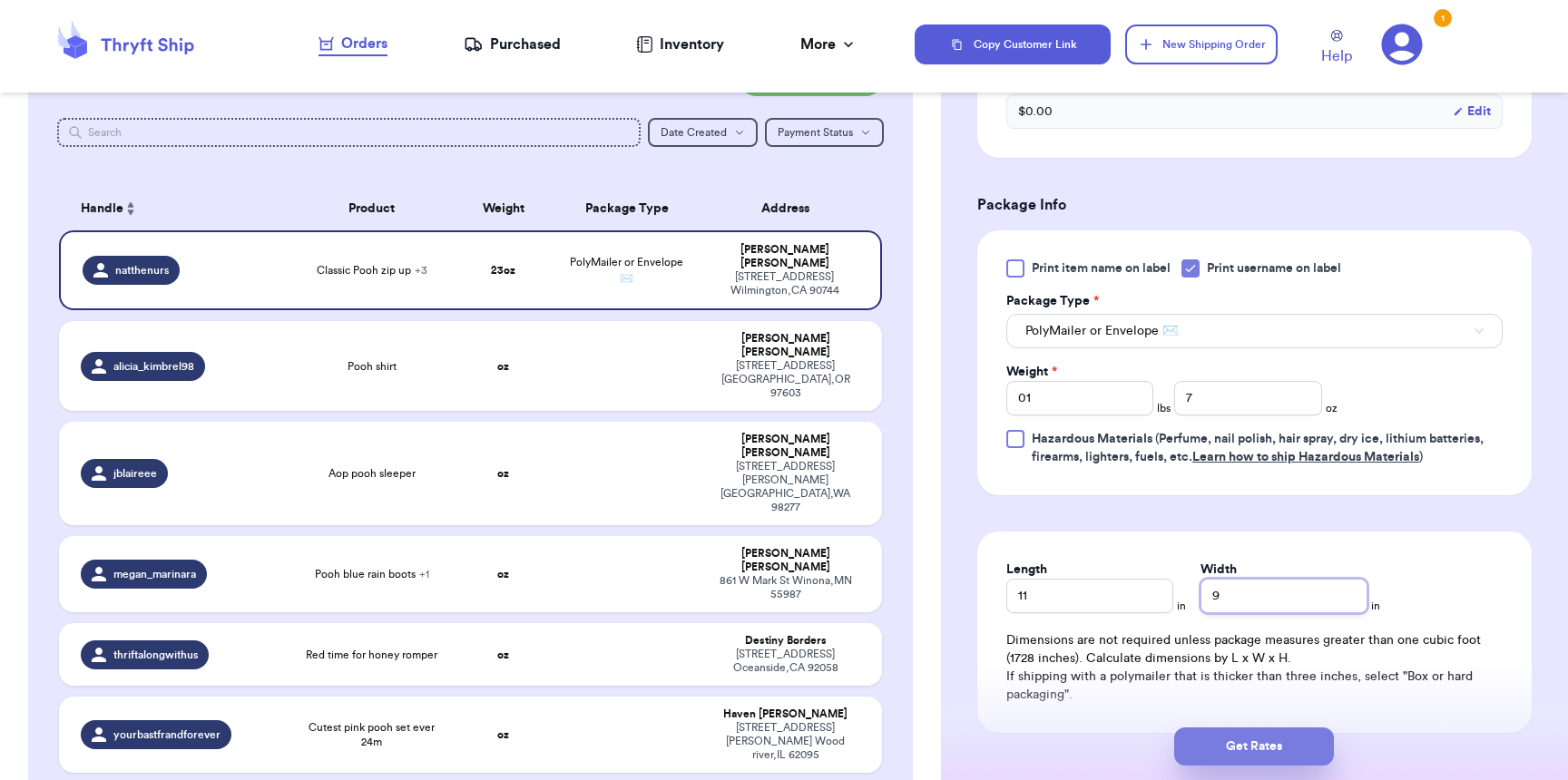
type input "9"
click at [1266, 763] on button "Get Rates" at bounding box center [1254, 747] width 160 height 39
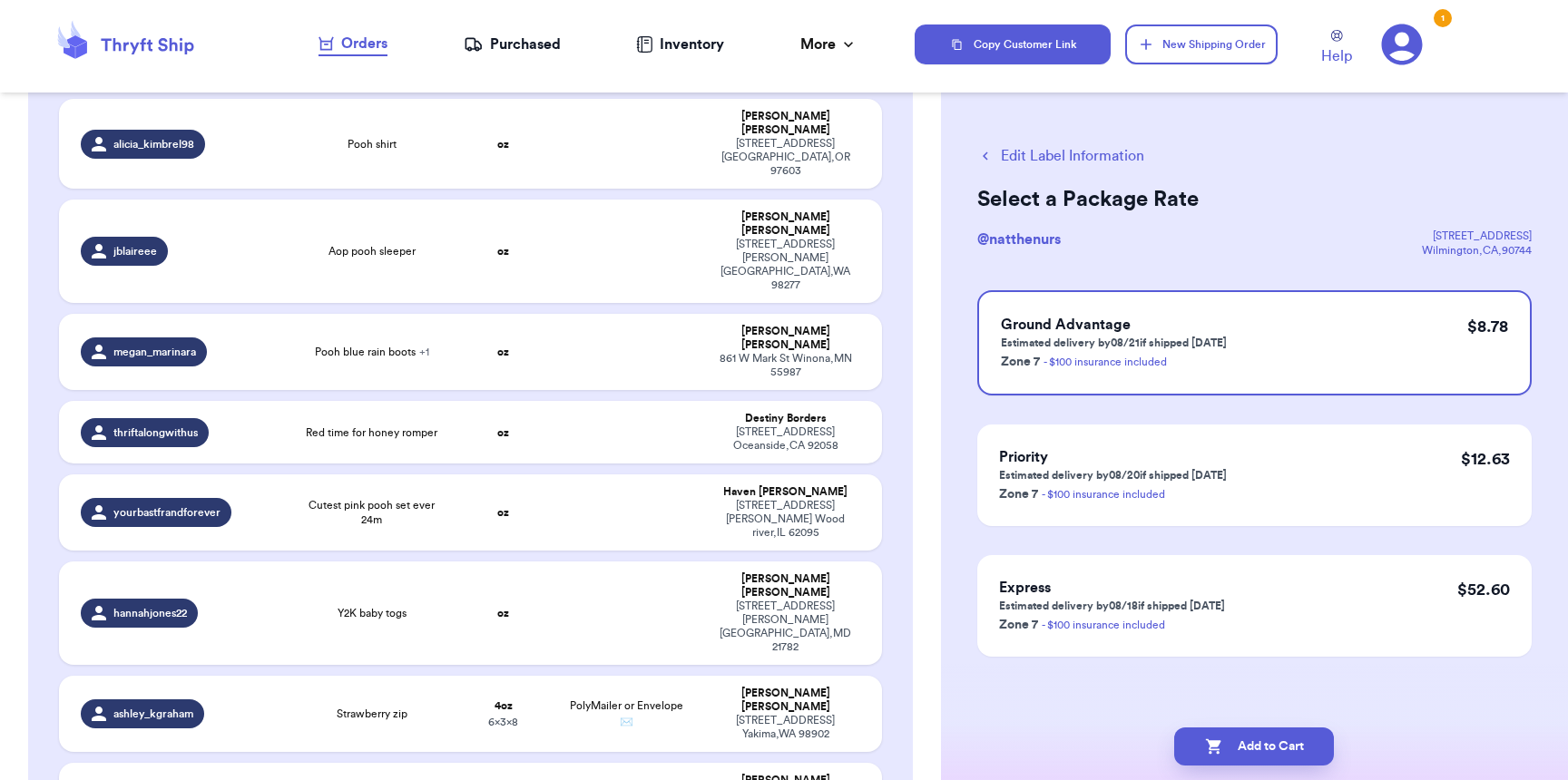
scroll to position [312, 0]
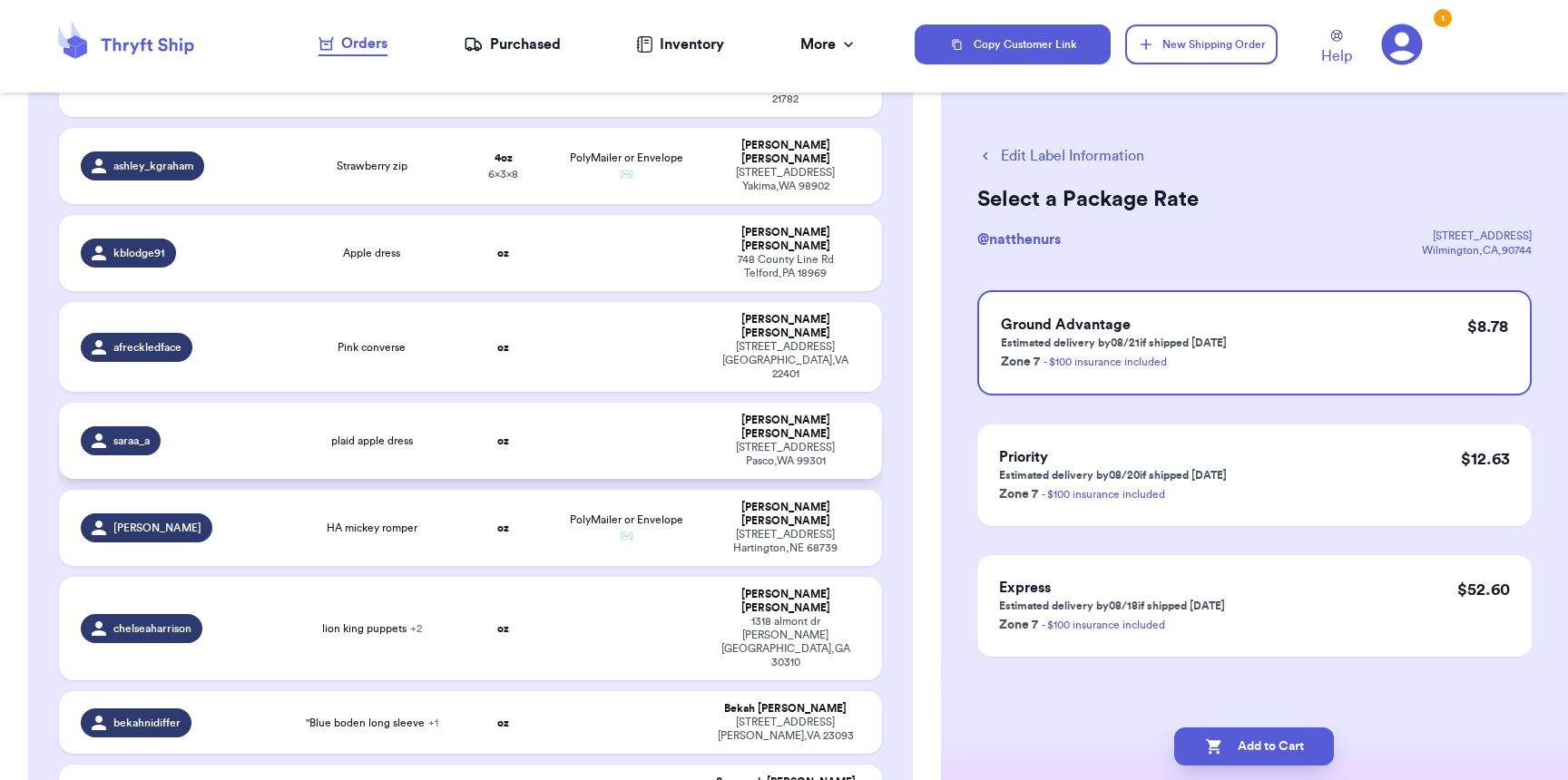
click at [261, 427] on div "saraa_a" at bounding box center [179, 441] width 197 height 29
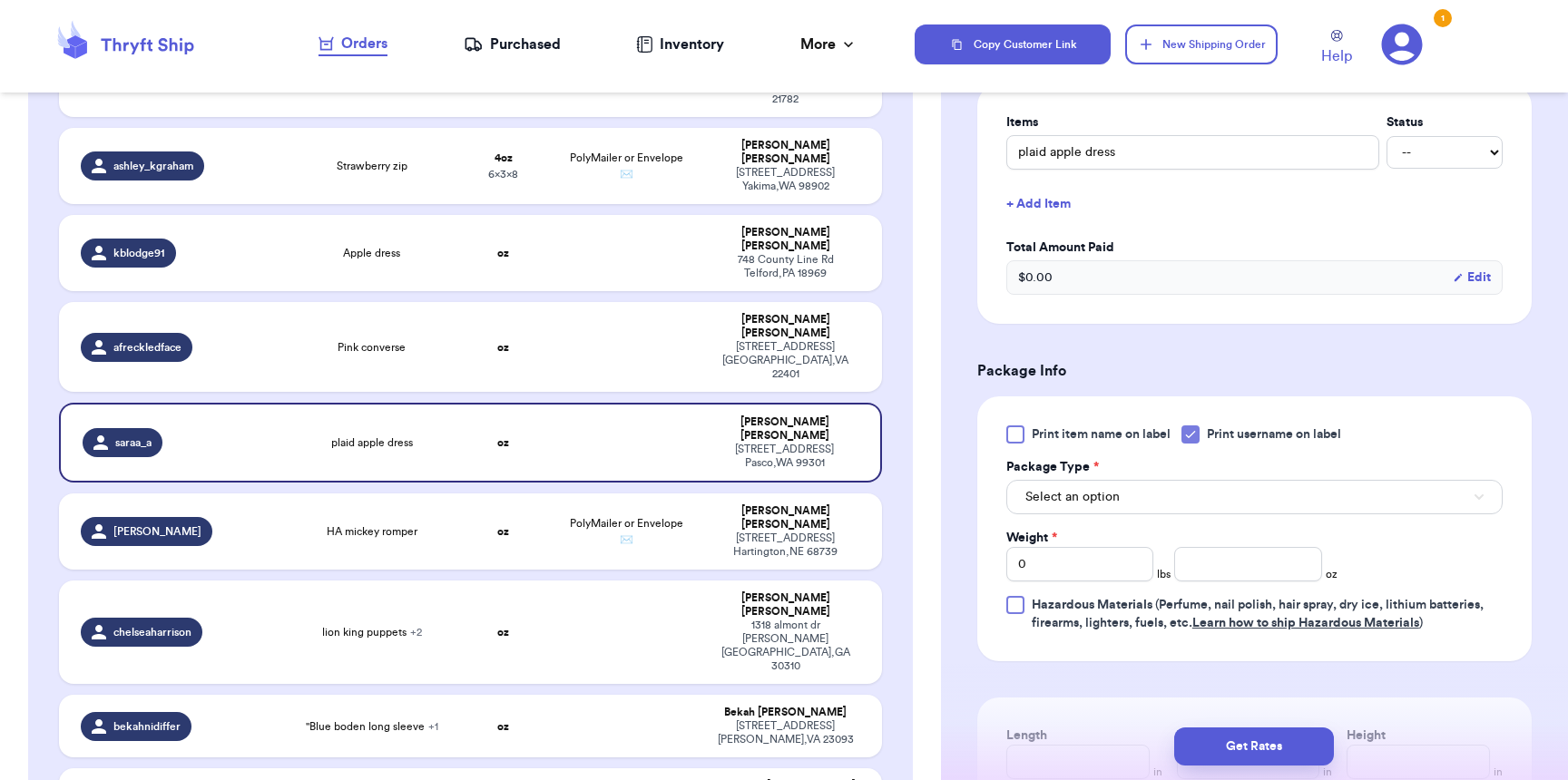
scroll to position [446, 0]
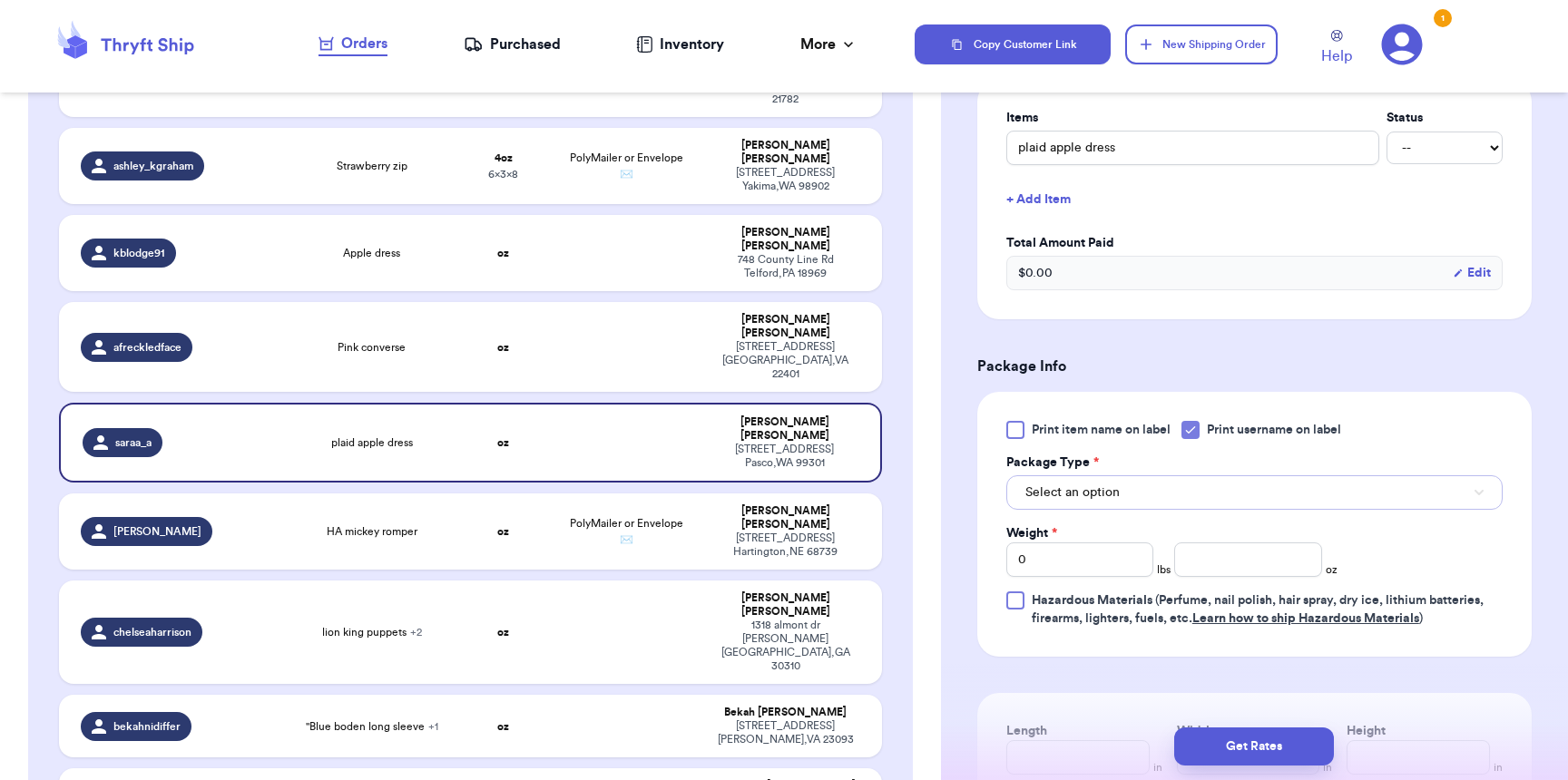
click at [1083, 506] on button "Select an option" at bounding box center [1254, 493] width 497 height 35
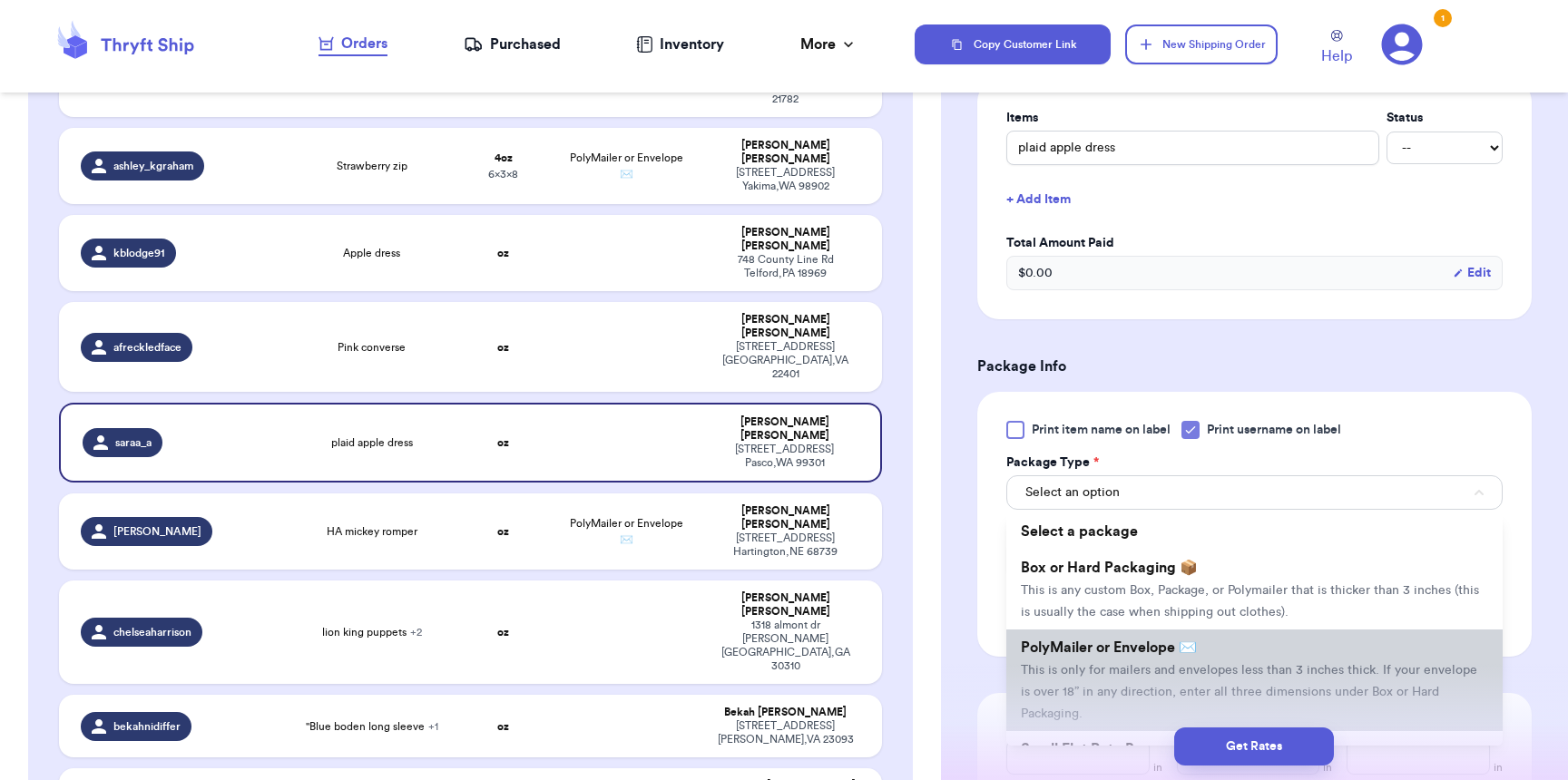
click at [1075, 655] on span "PolyMailer or Envelope ✉️" at bounding box center [1109, 648] width 176 height 15
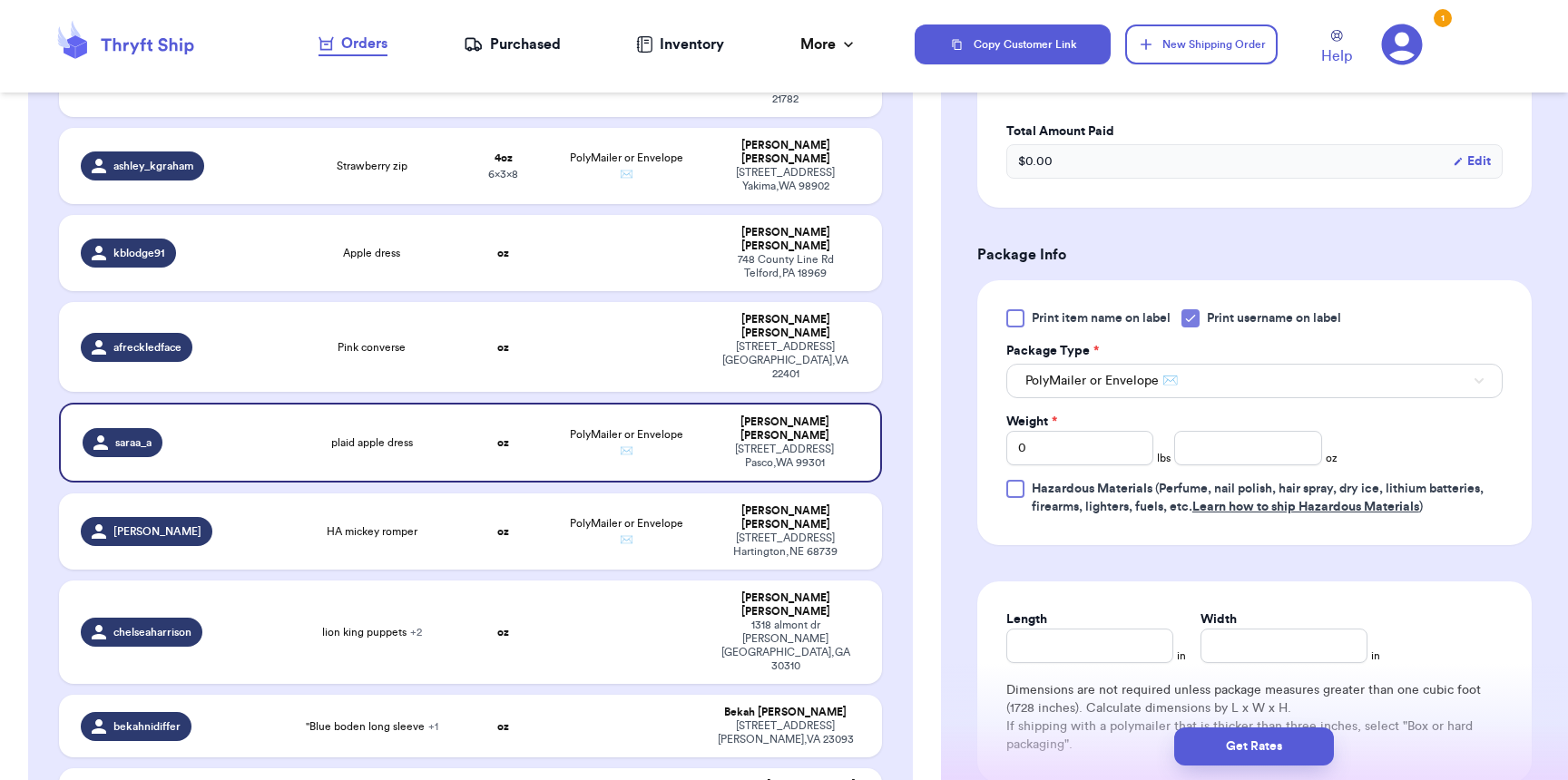
scroll to position [672, 0]
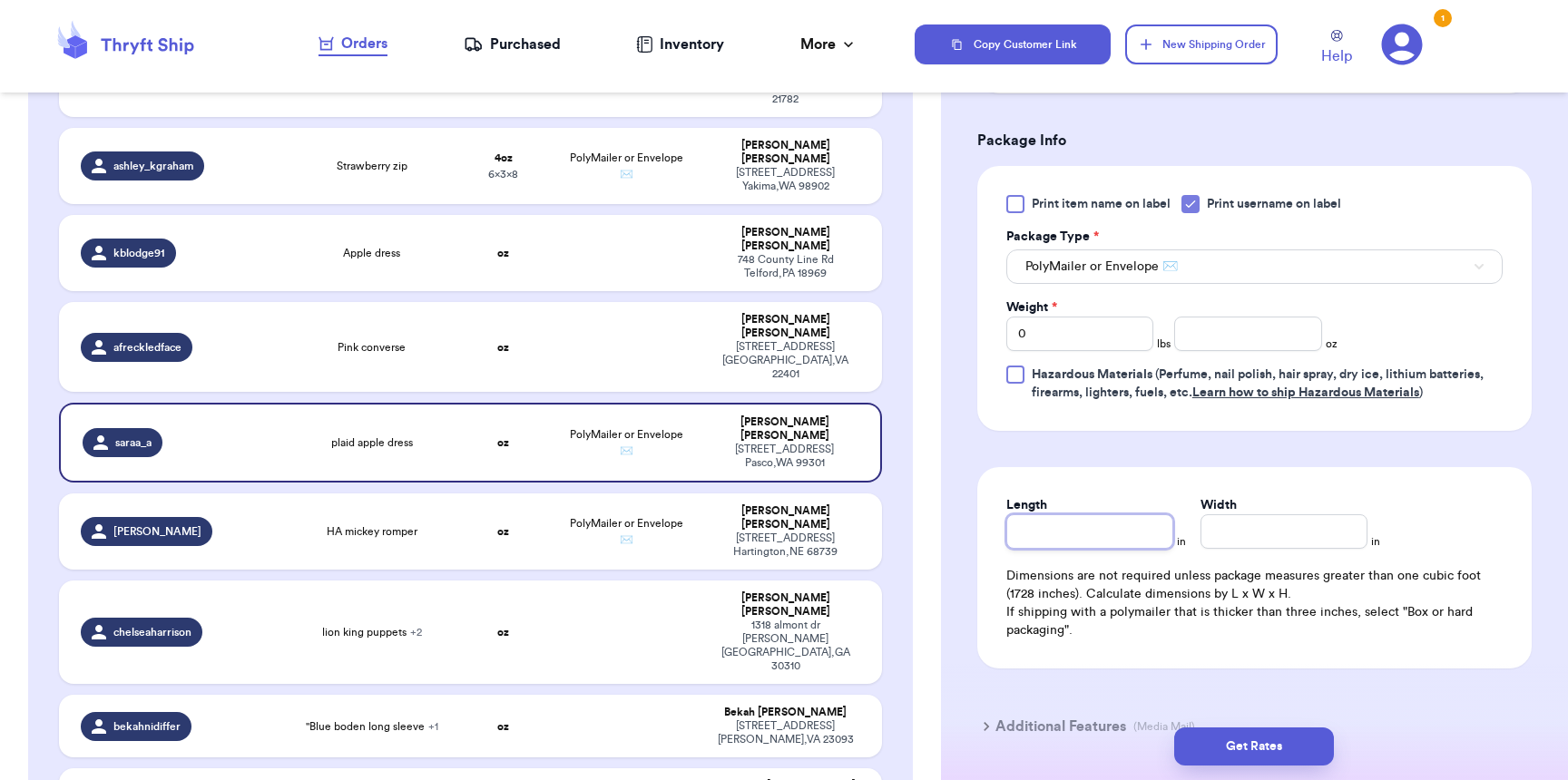
click at [1086, 549] on input "Length" at bounding box center [1090, 531] width 167 height 35
type input "1"
type input "14"
type input "1"
type input "12"
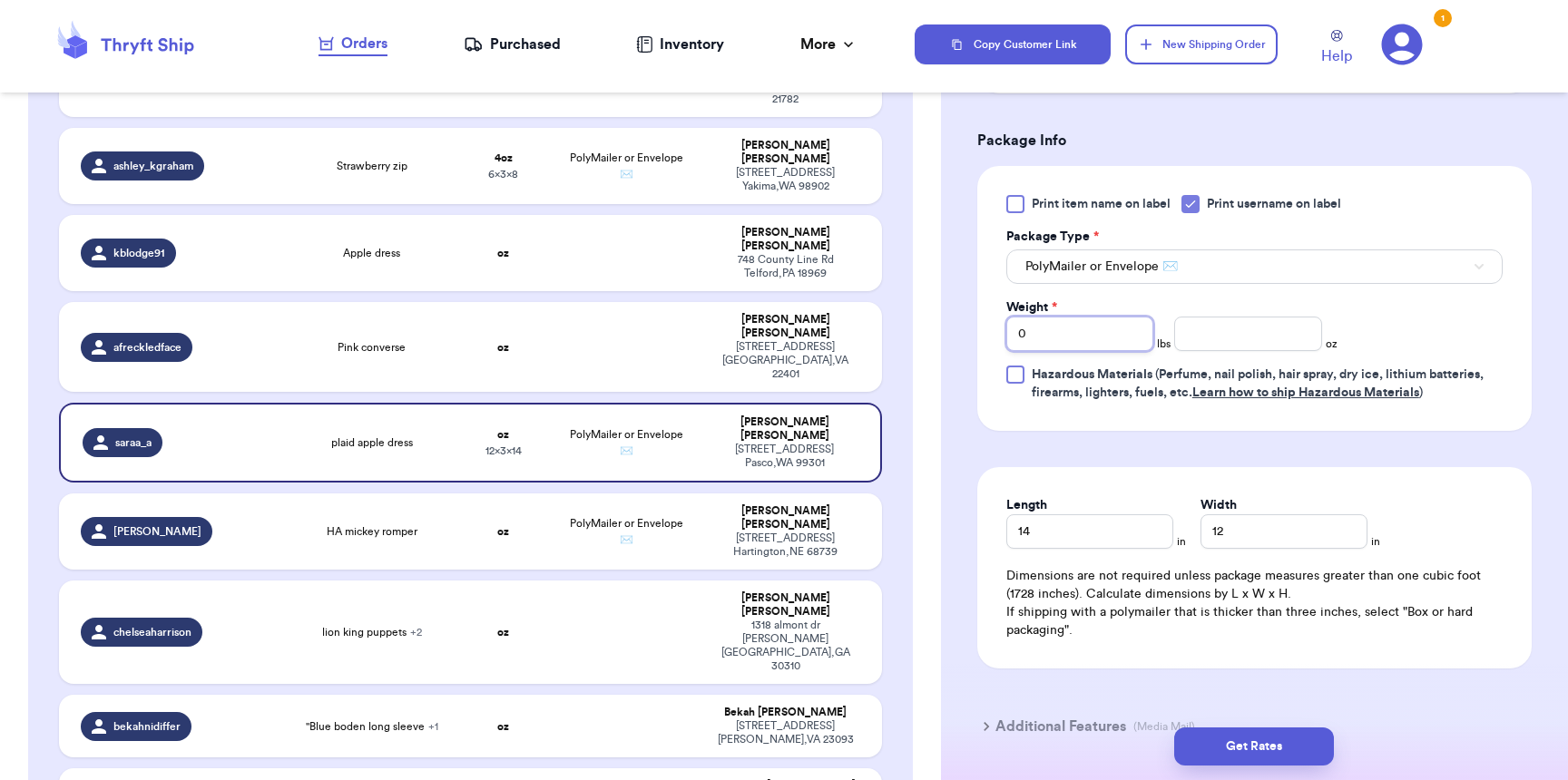
click at [1089, 351] on input "0" at bounding box center [1080, 334] width 147 height 35
type input "02"
click at [1209, 756] on button "Get Rates" at bounding box center [1254, 747] width 160 height 39
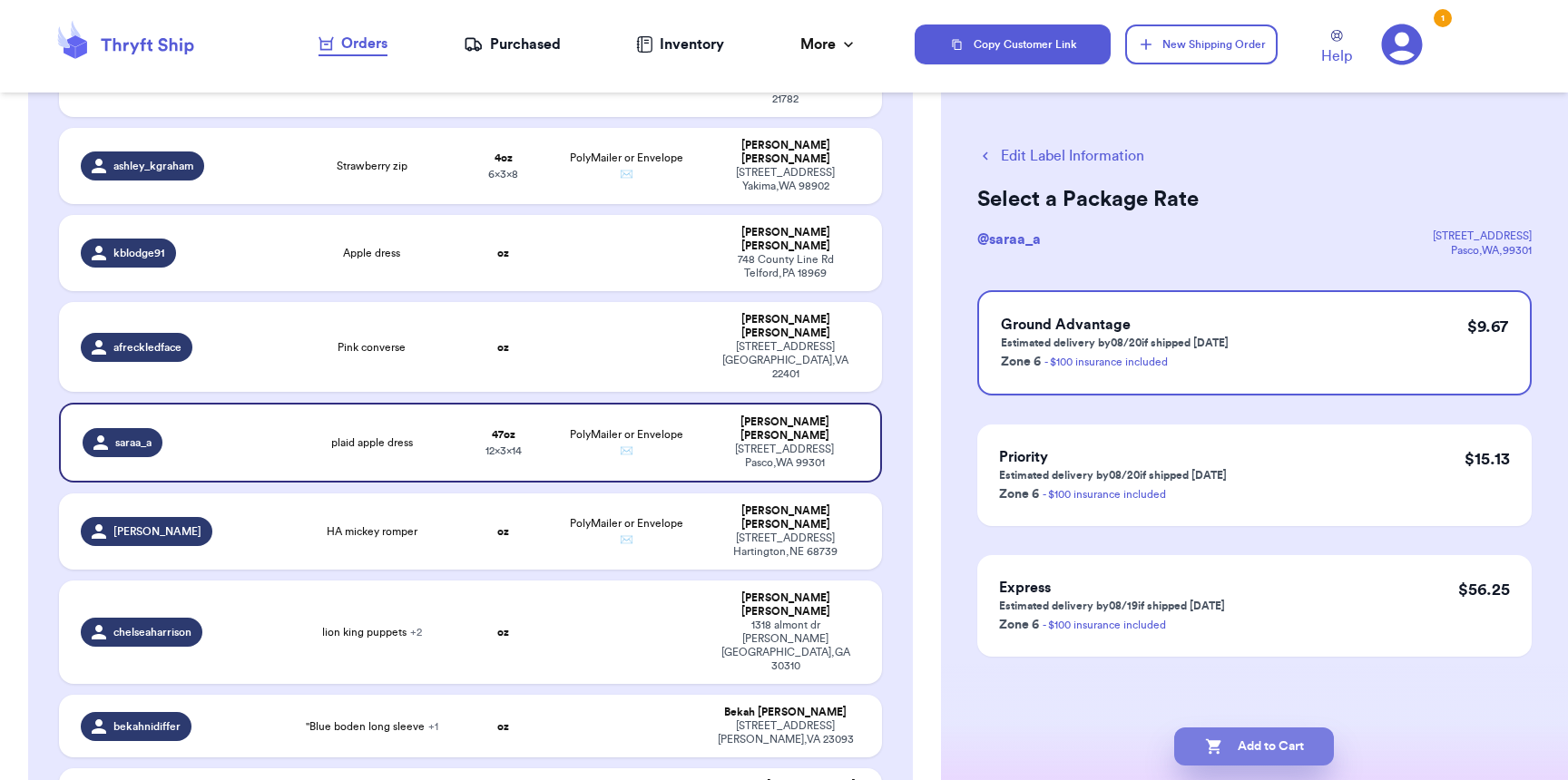
click at [1199, 754] on button "Add to Cart" at bounding box center [1254, 747] width 160 height 39
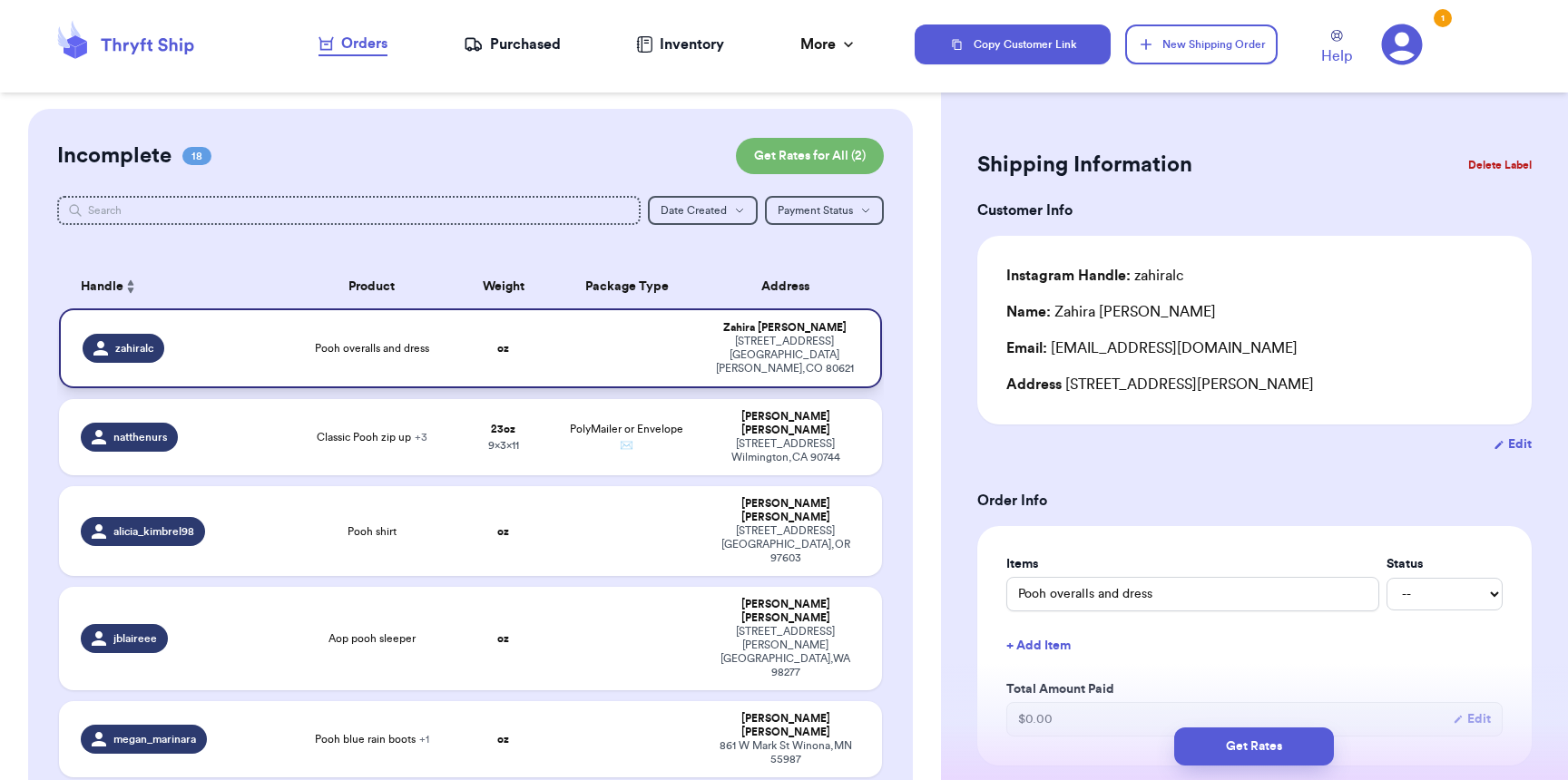
click at [272, 324] on td "zahiralc" at bounding box center [174, 348] width 230 height 80
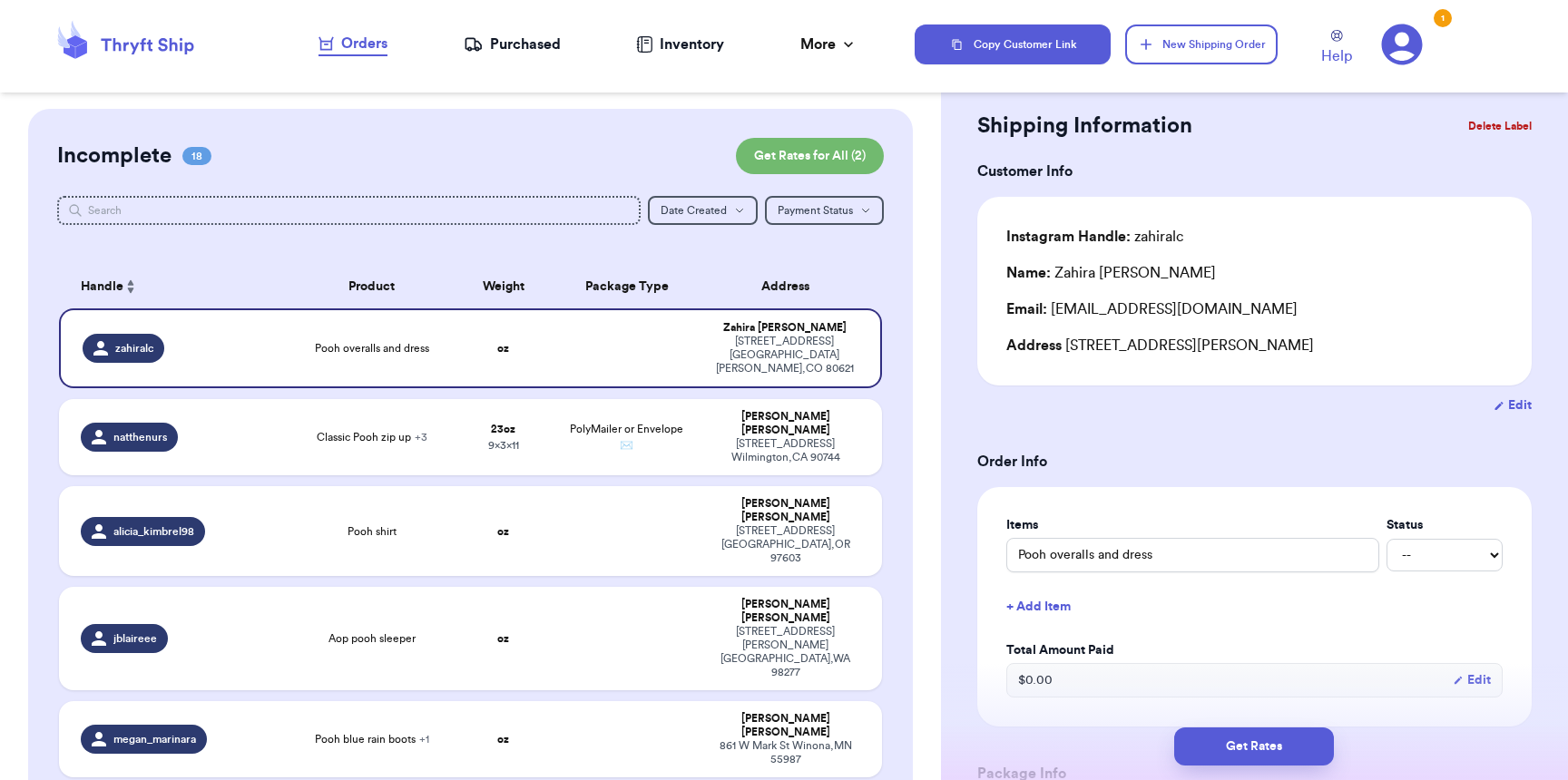
scroll to position [39, 0]
click at [507, 400] on td "23 oz 9 x 3 x 11" at bounding box center [503, 437] width 99 height 76
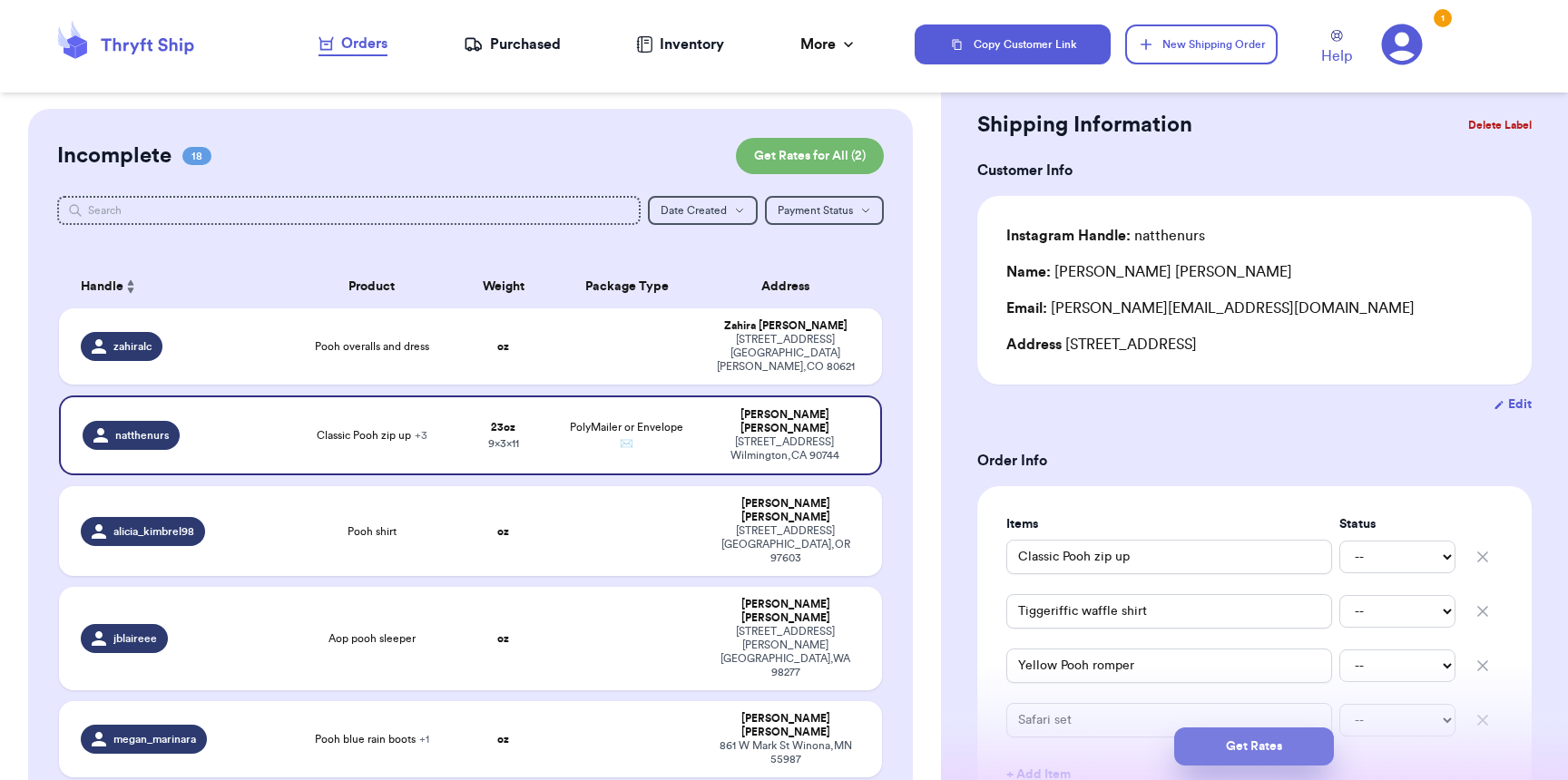
click at [1240, 731] on button "Get Rates" at bounding box center [1254, 747] width 160 height 39
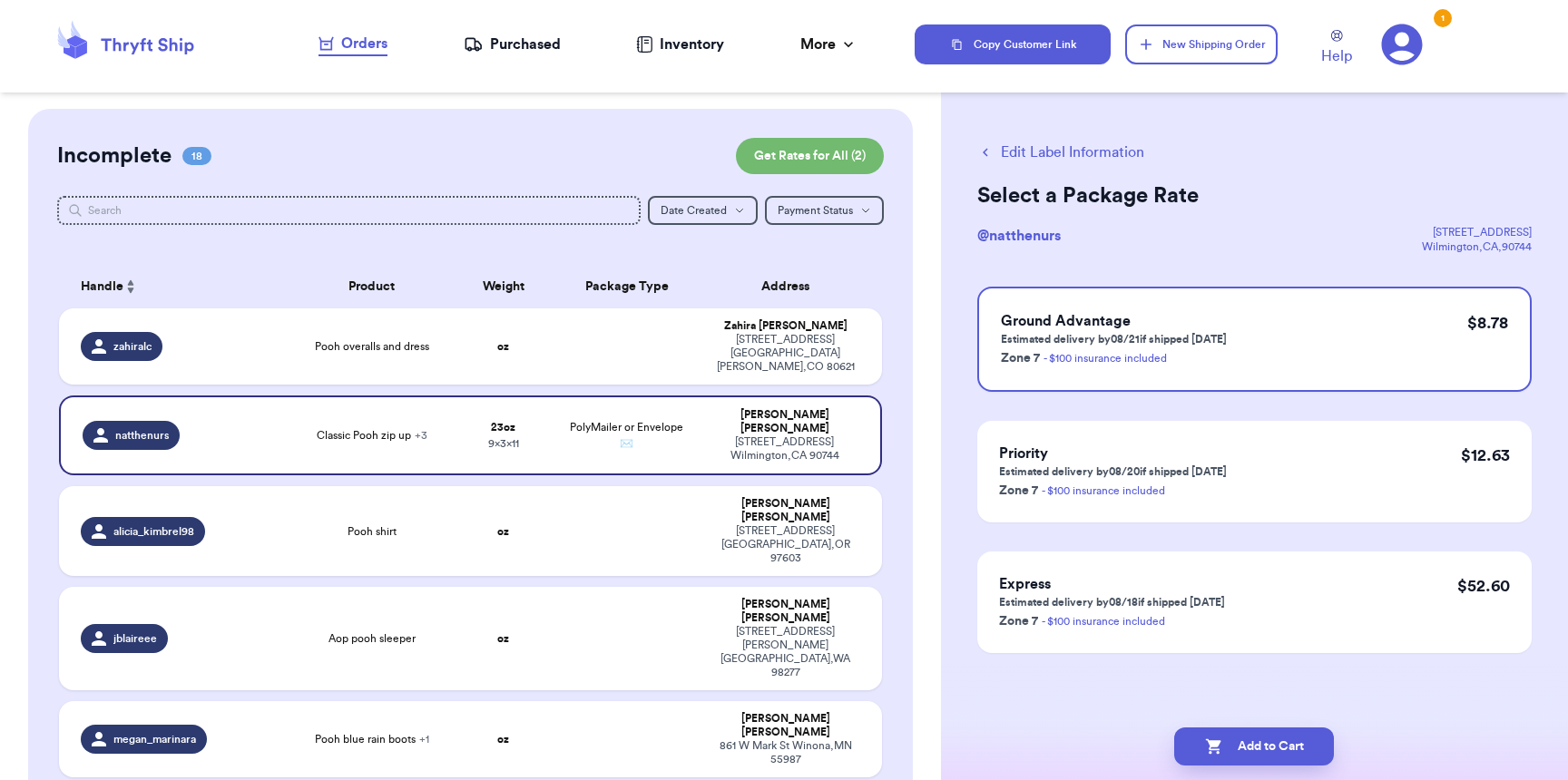
scroll to position [0, 0]
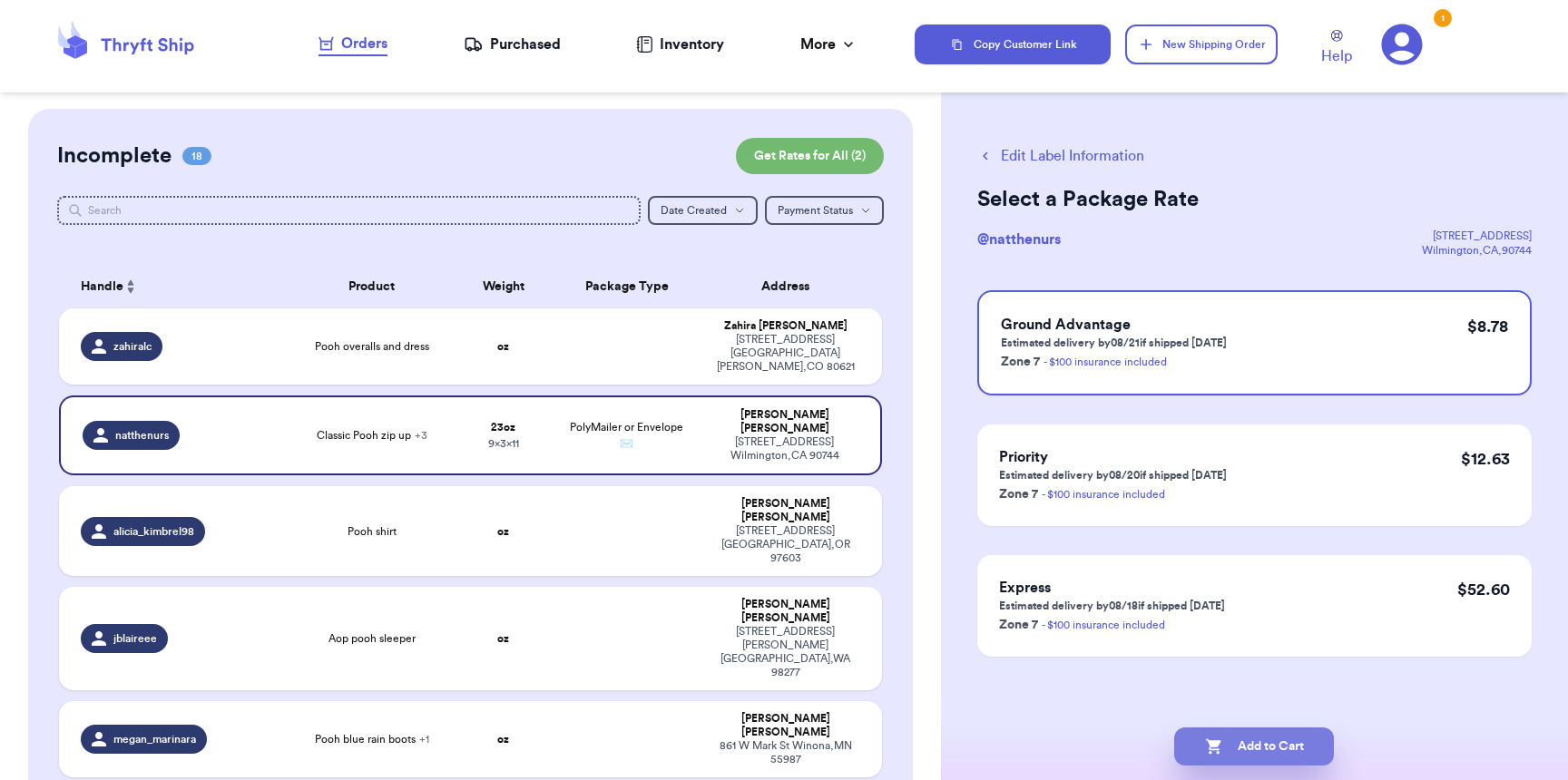
click at [1265, 757] on button "Add to Cart" at bounding box center [1254, 747] width 160 height 39
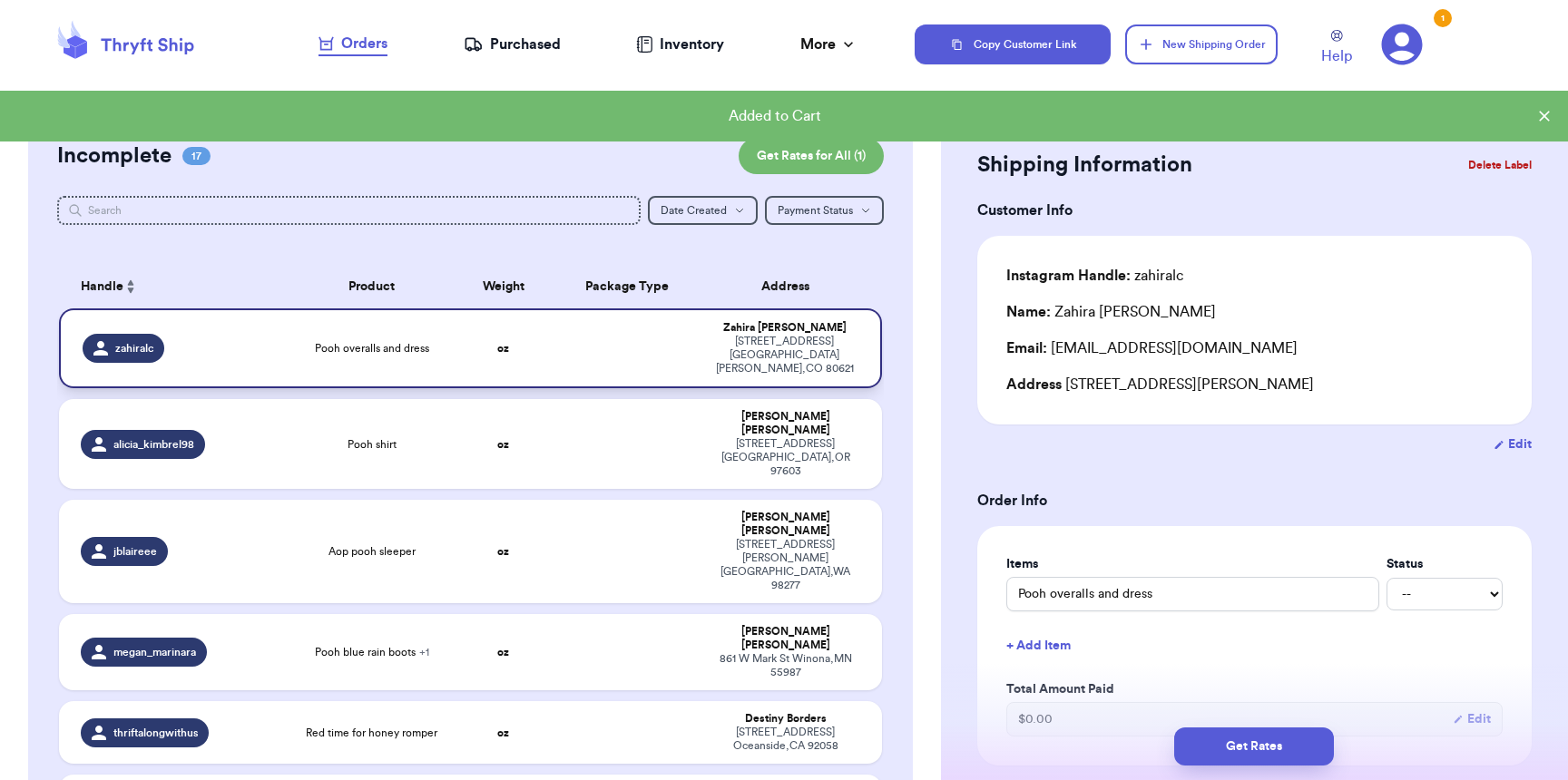
click at [553, 358] on td at bounding box center [626, 348] width 148 height 80
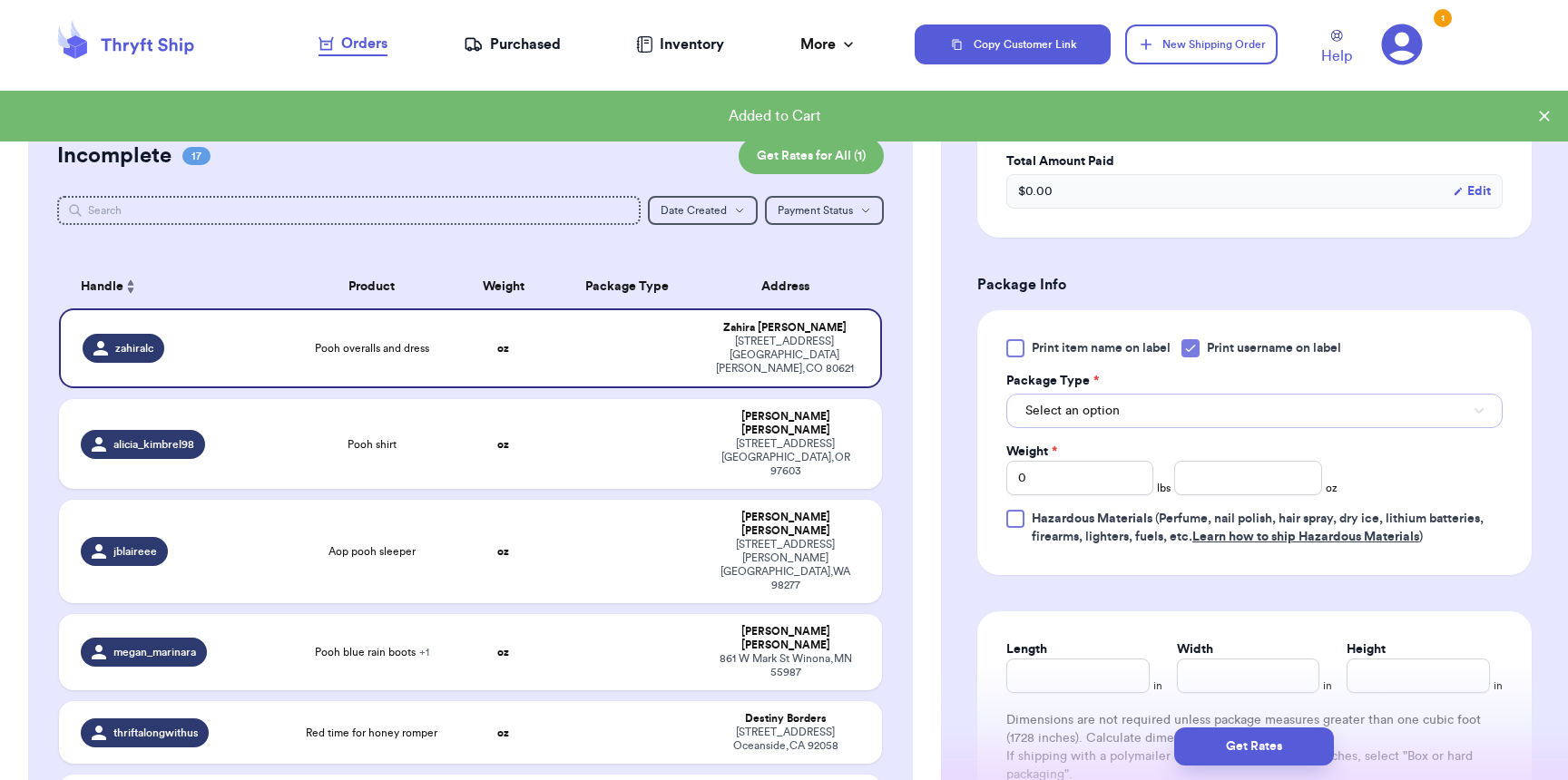
click at [1117, 418] on button "Select an option" at bounding box center [1254, 411] width 497 height 35
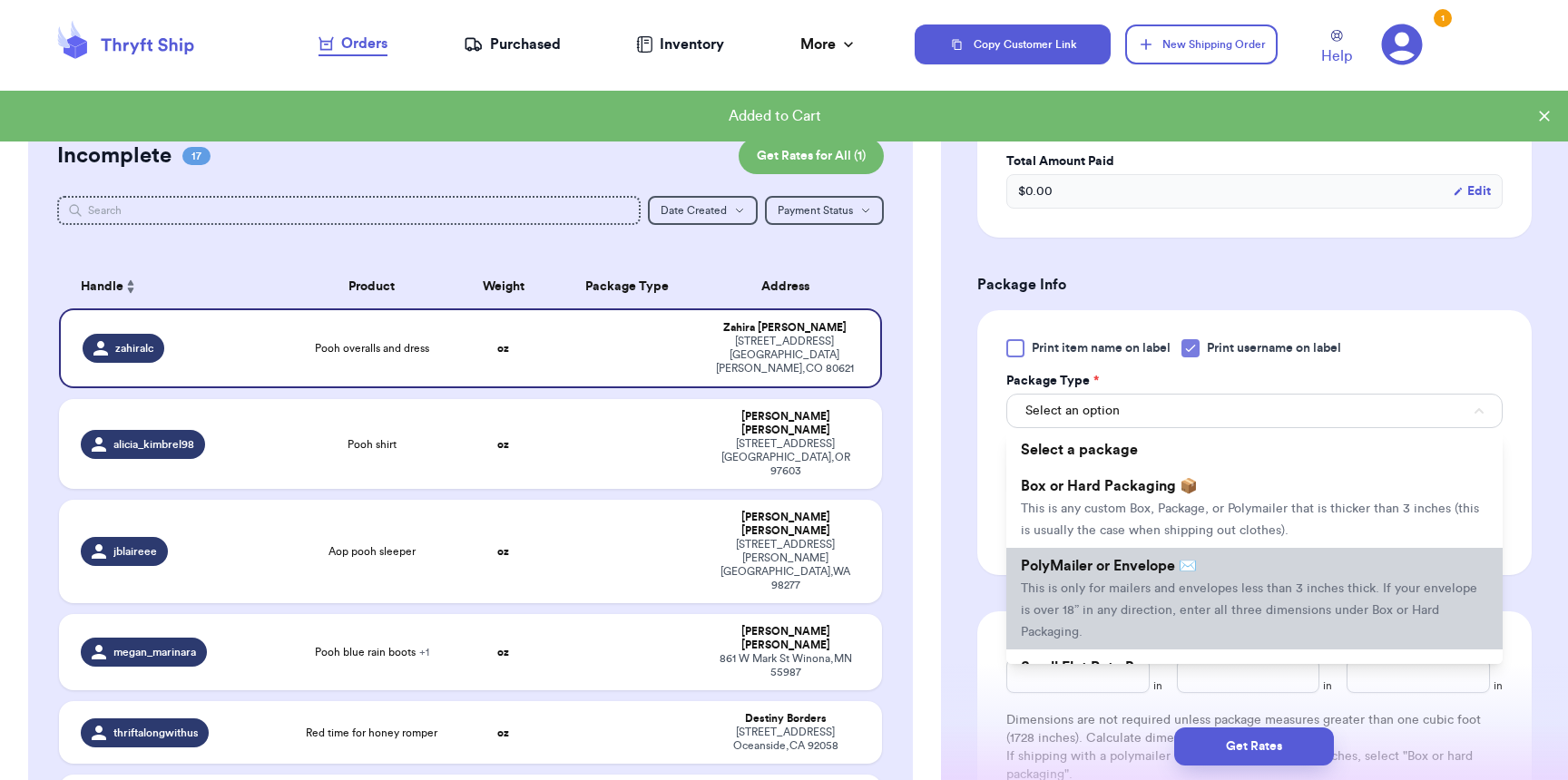
click at [1118, 586] on span "This is only for mailers and envelopes less than 3 inches thick. If your envelo…" at bounding box center [1249, 610] width 456 height 56
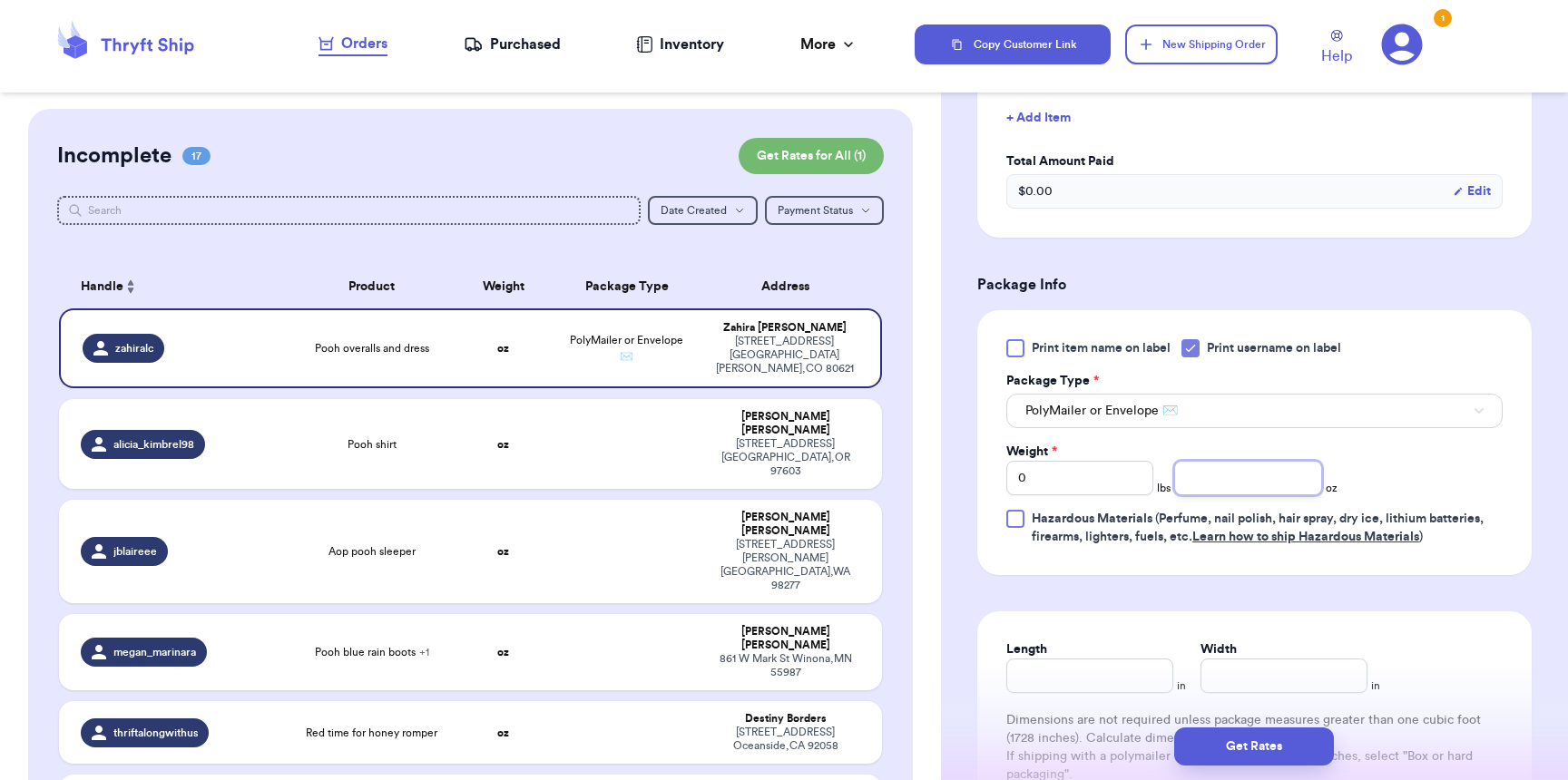
click at [1190, 485] on input "number" at bounding box center [1248, 478] width 147 height 35
click at [1296, 742] on button "Get Rates" at bounding box center [1254, 747] width 160 height 39
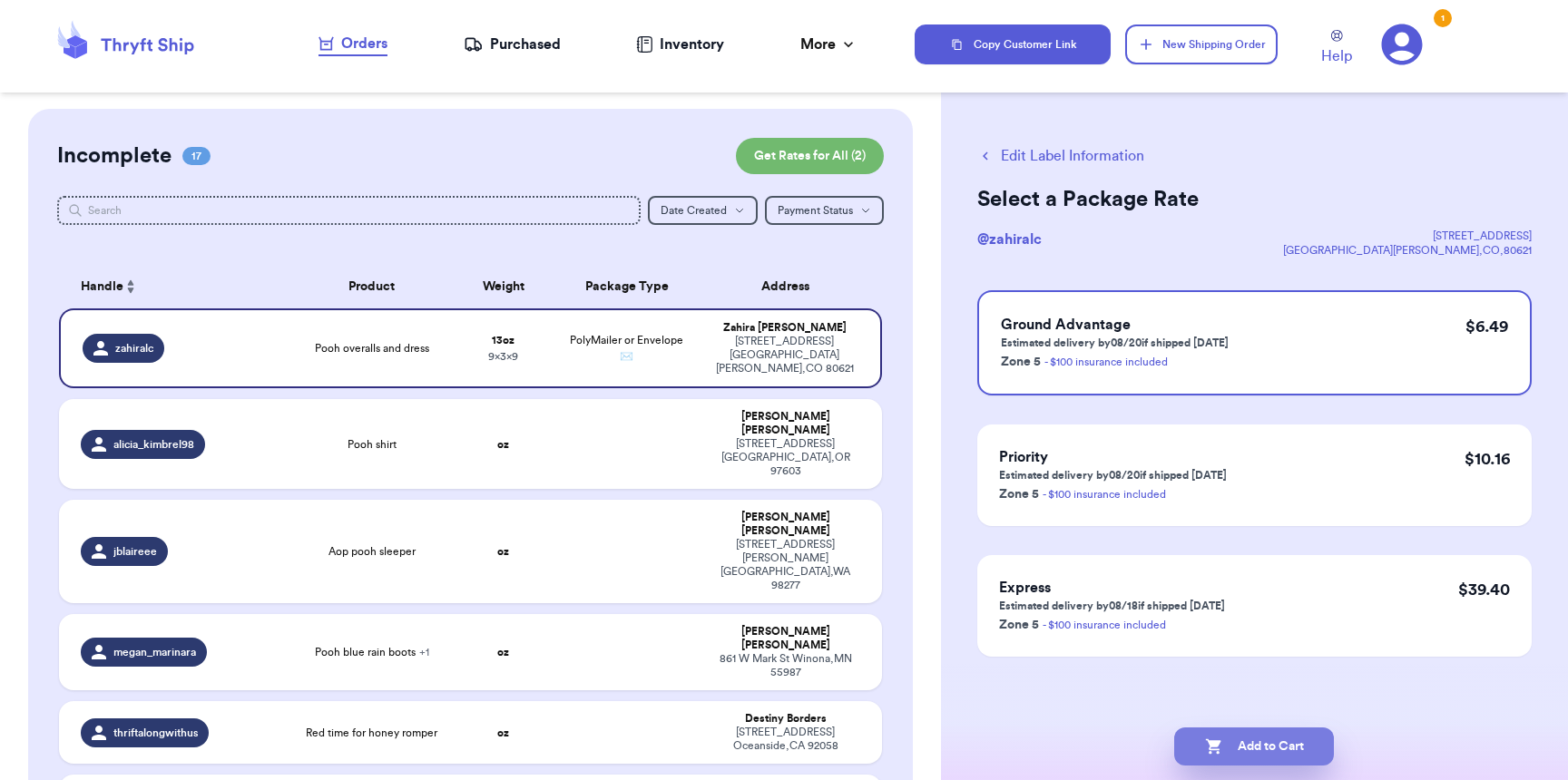
click at [1282, 732] on button "Add to Cart" at bounding box center [1254, 747] width 160 height 39
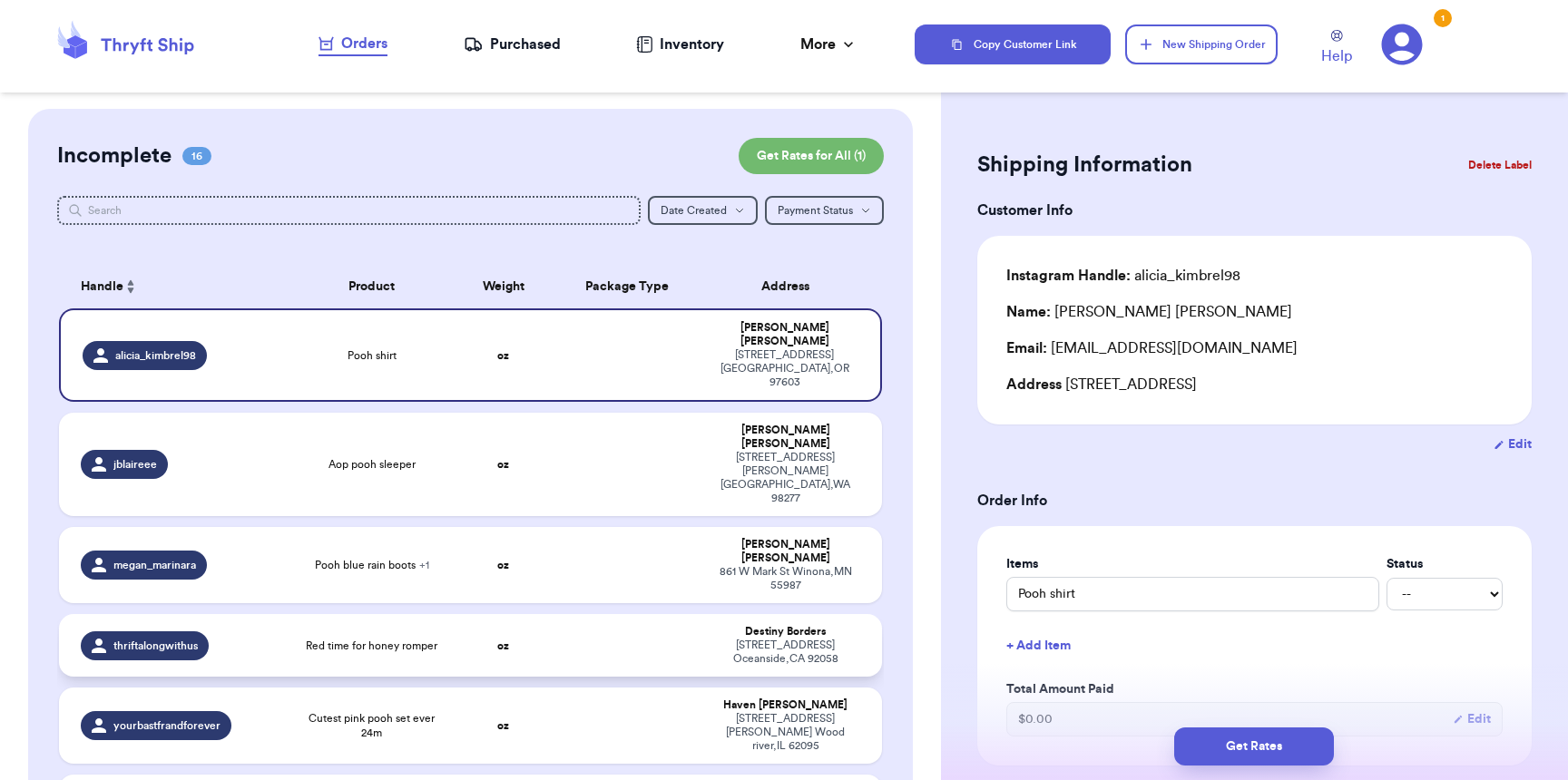
click at [611, 614] on td at bounding box center [626, 645] width 148 height 62
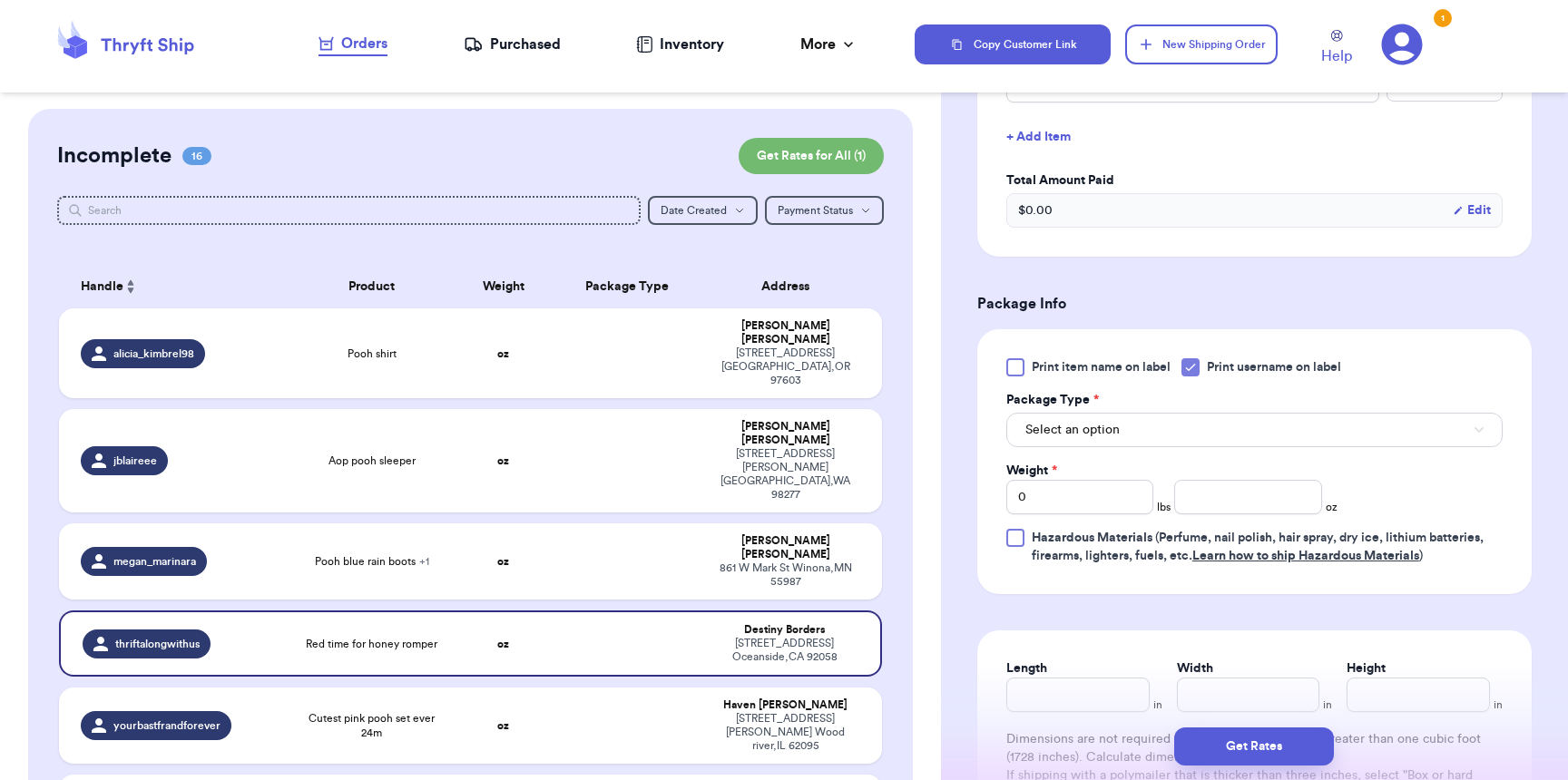
scroll to position [526, 0]
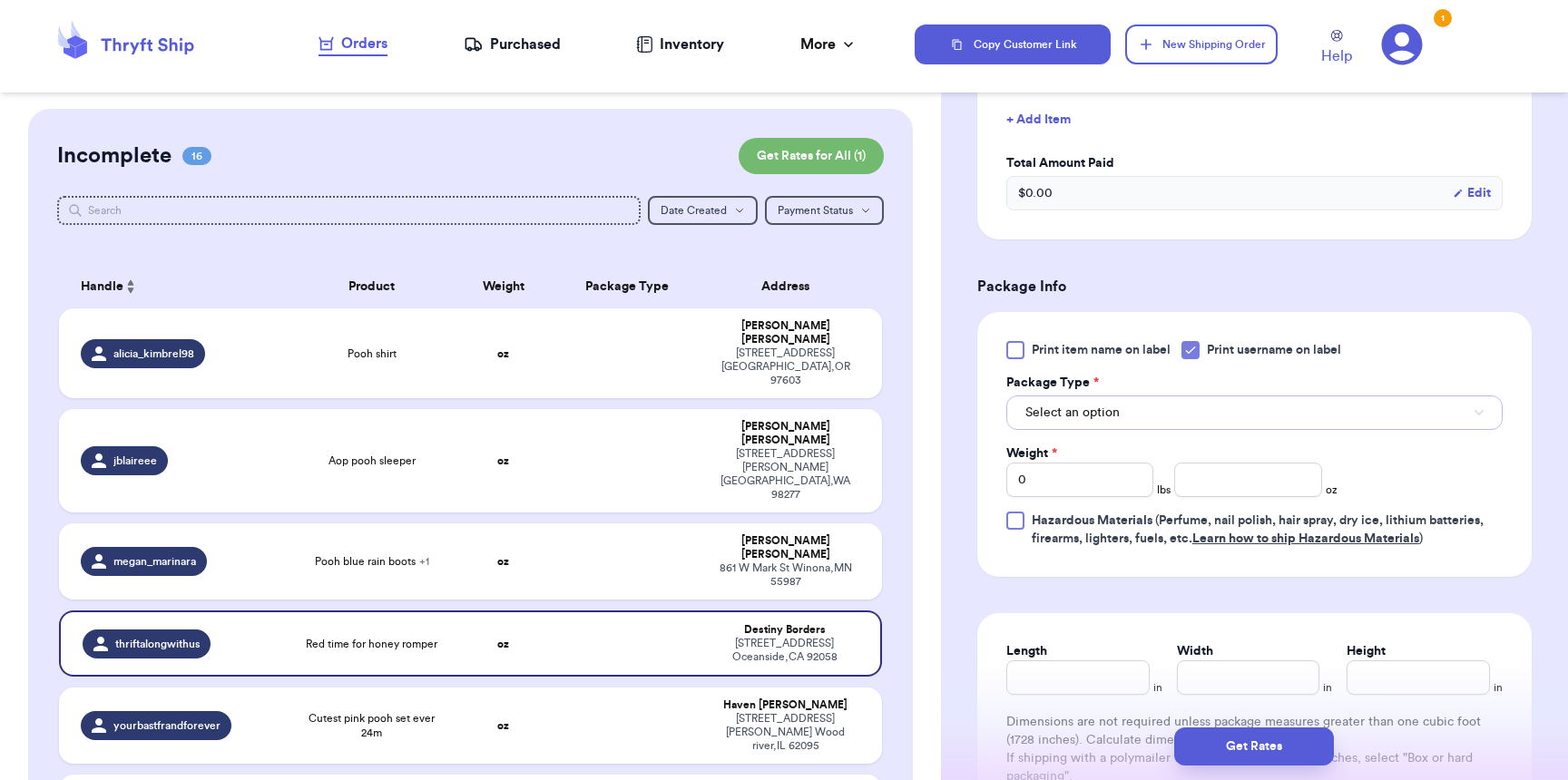
click at [1058, 408] on span "Select an option" at bounding box center [1072, 413] width 95 height 18
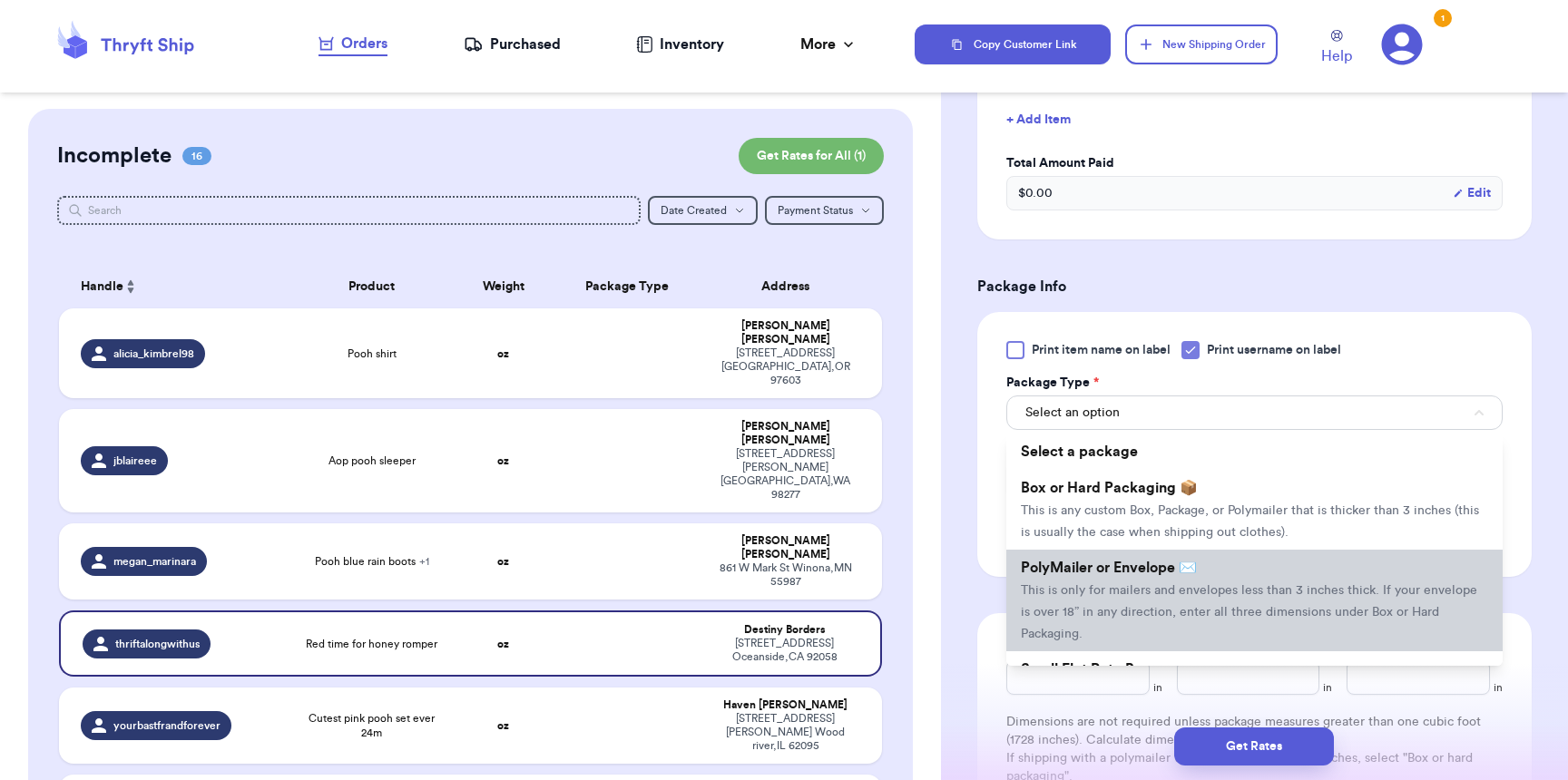
click at [1077, 585] on li "PolyMailer or Envelope ✉️ This is only for mailers and envelopes less than 3 in…" at bounding box center [1254, 600] width 497 height 102
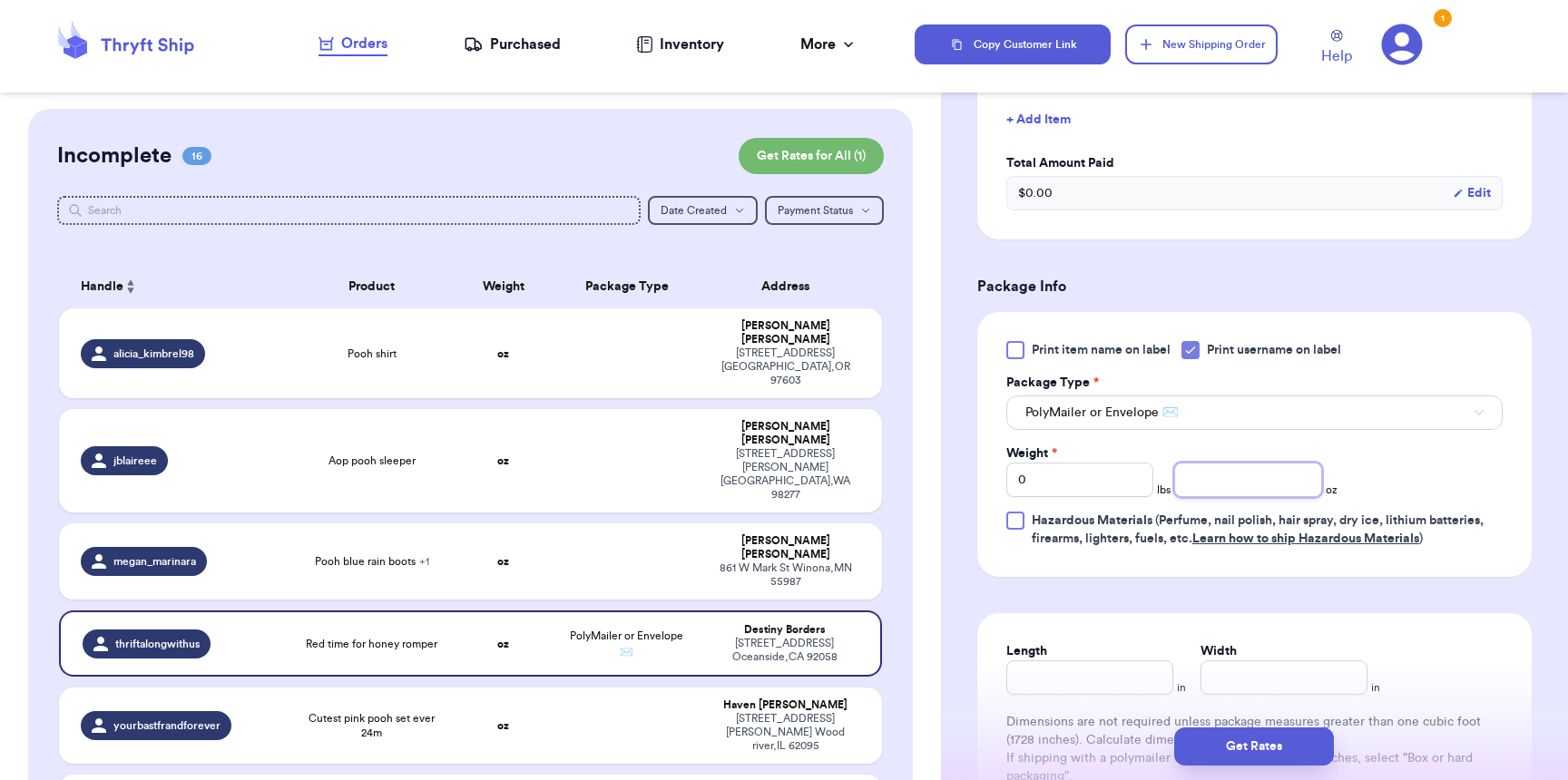
click at [1256, 494] on input "number" at bounding box center [1248, 480] width 147 height 35
click at [1309, 748] on button "Get Rates" at bounding box center [1254, 747] width 160 height 39
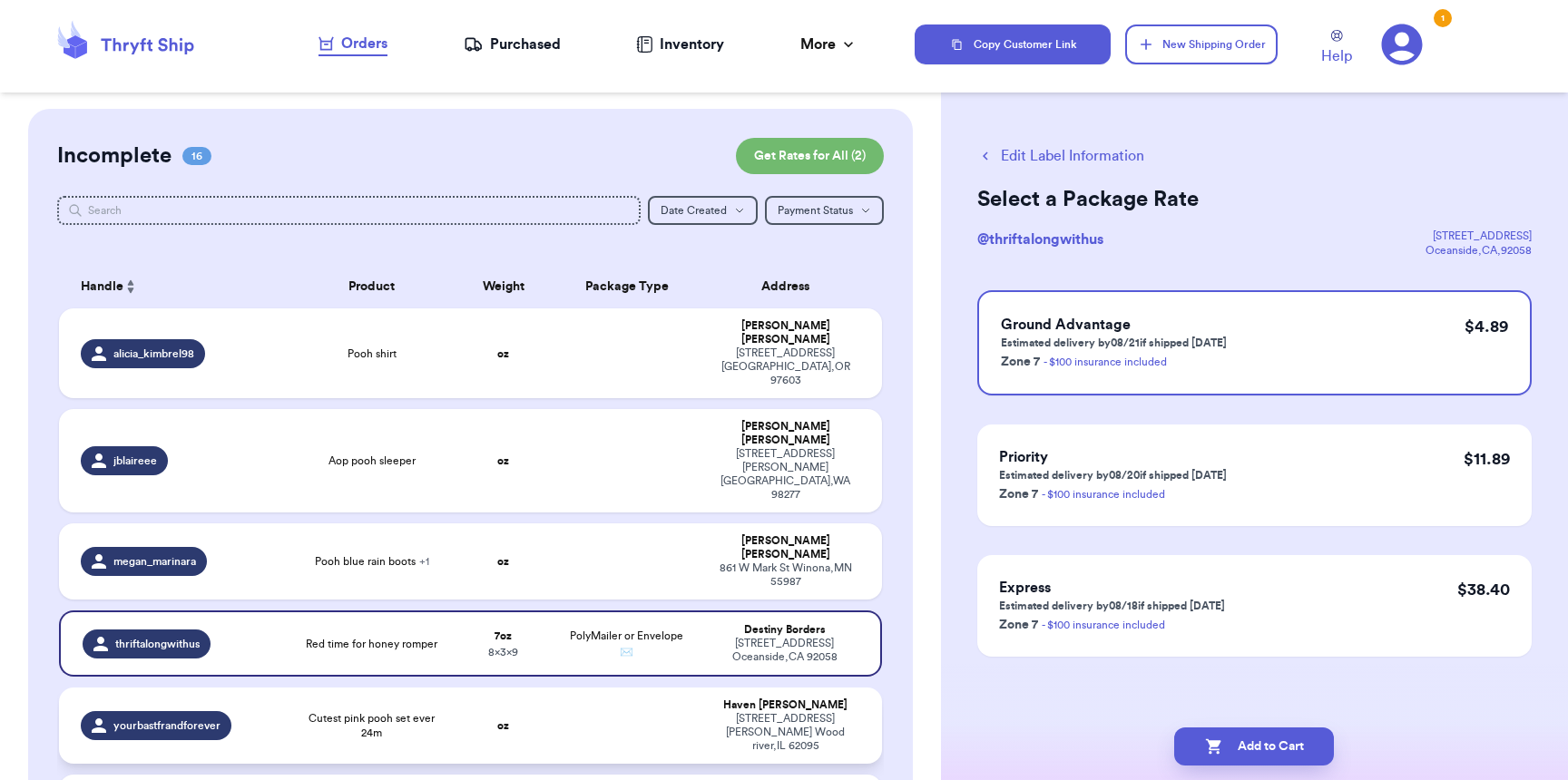
click at [437, 687] on td "Cutest pink pooh set ever 24m" at bounding box center [371, 725] width 164 height 76
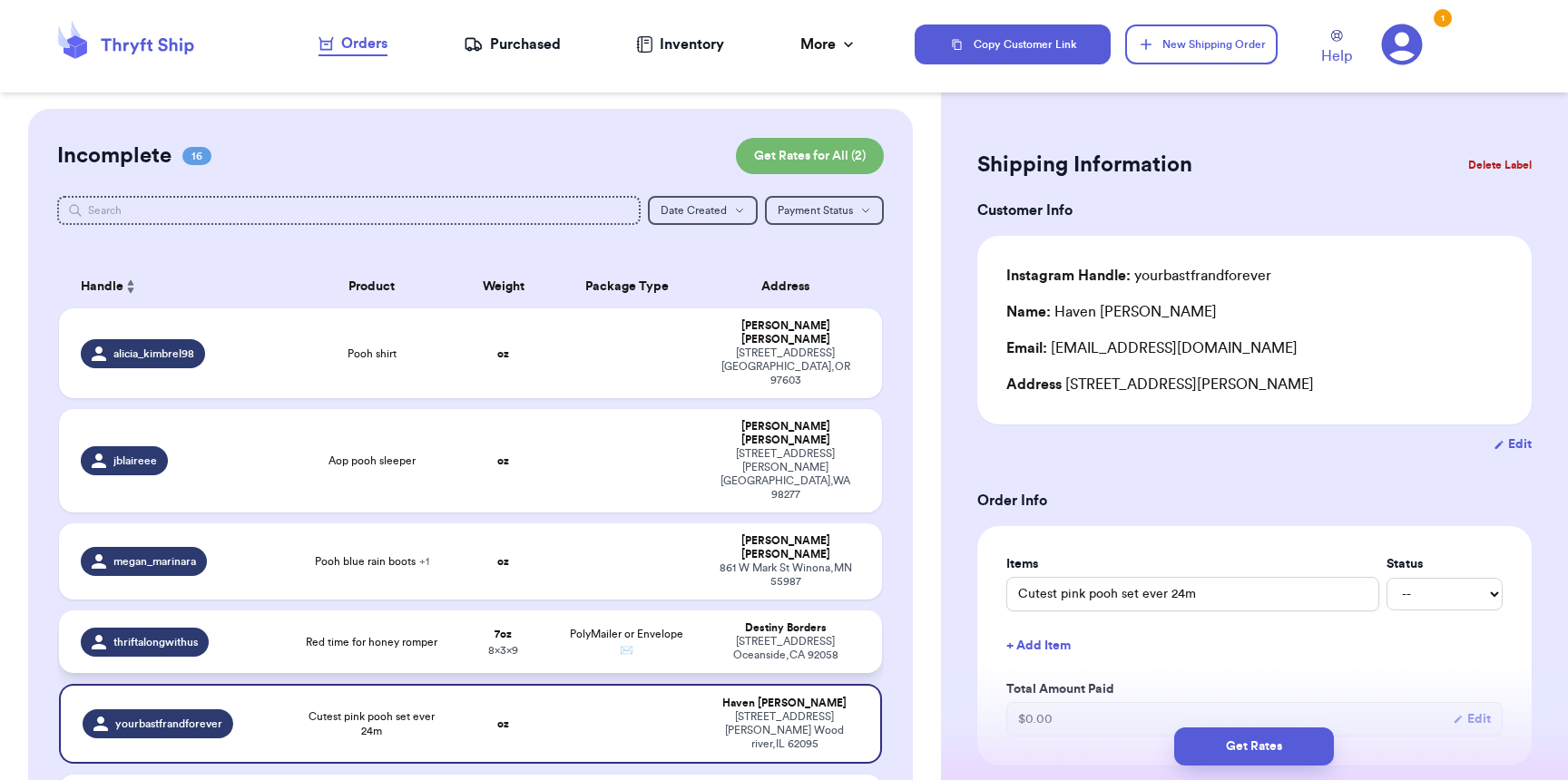
click at [714, 635] on div "61 Mongrella drive Oceanside , CA 92058" at bounding box center [785, 649] width 148 height 28
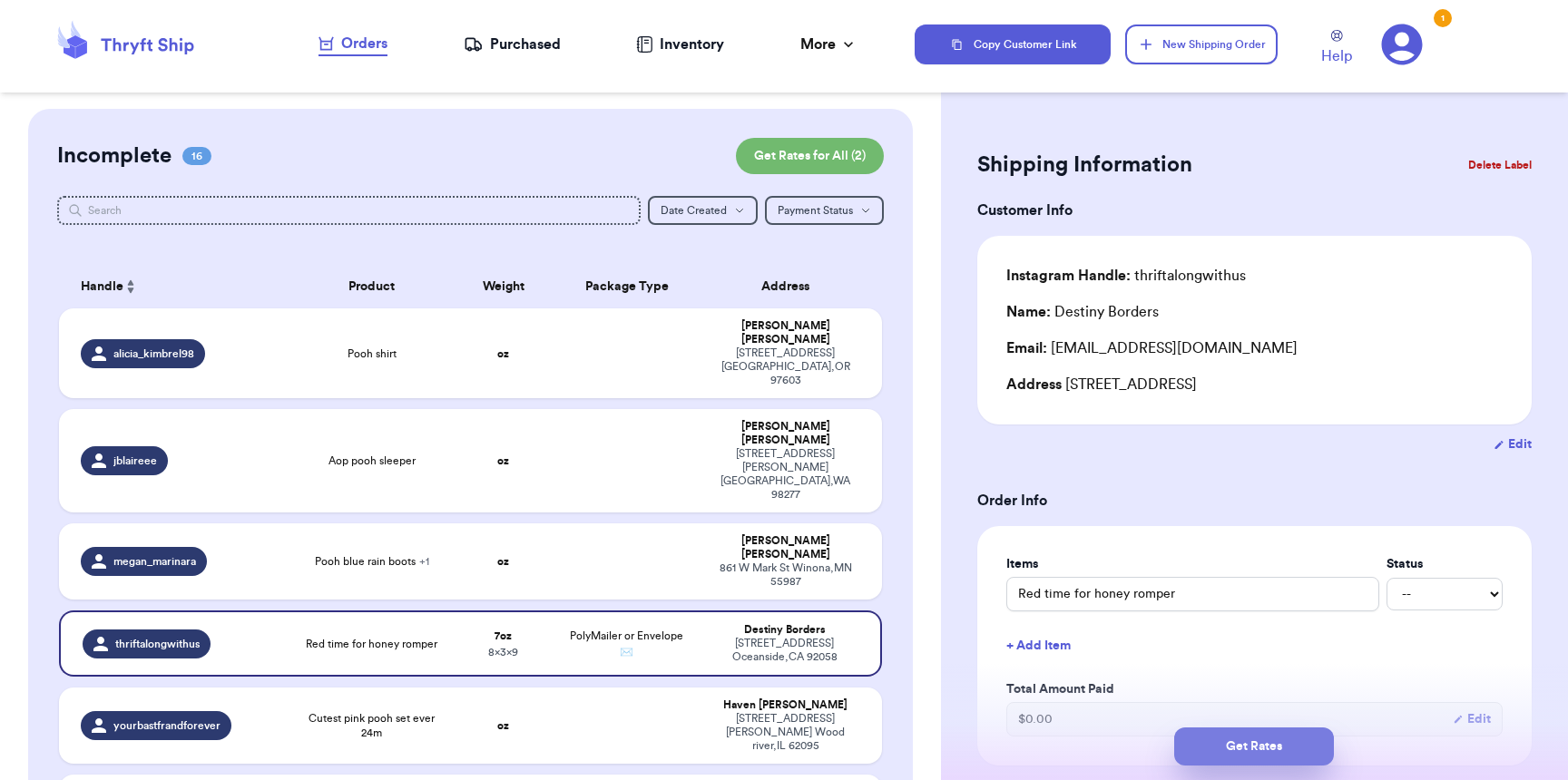
click at [1224, 740] on button "Get Rates" at bounding box center [1254, 747] width 160 height 39
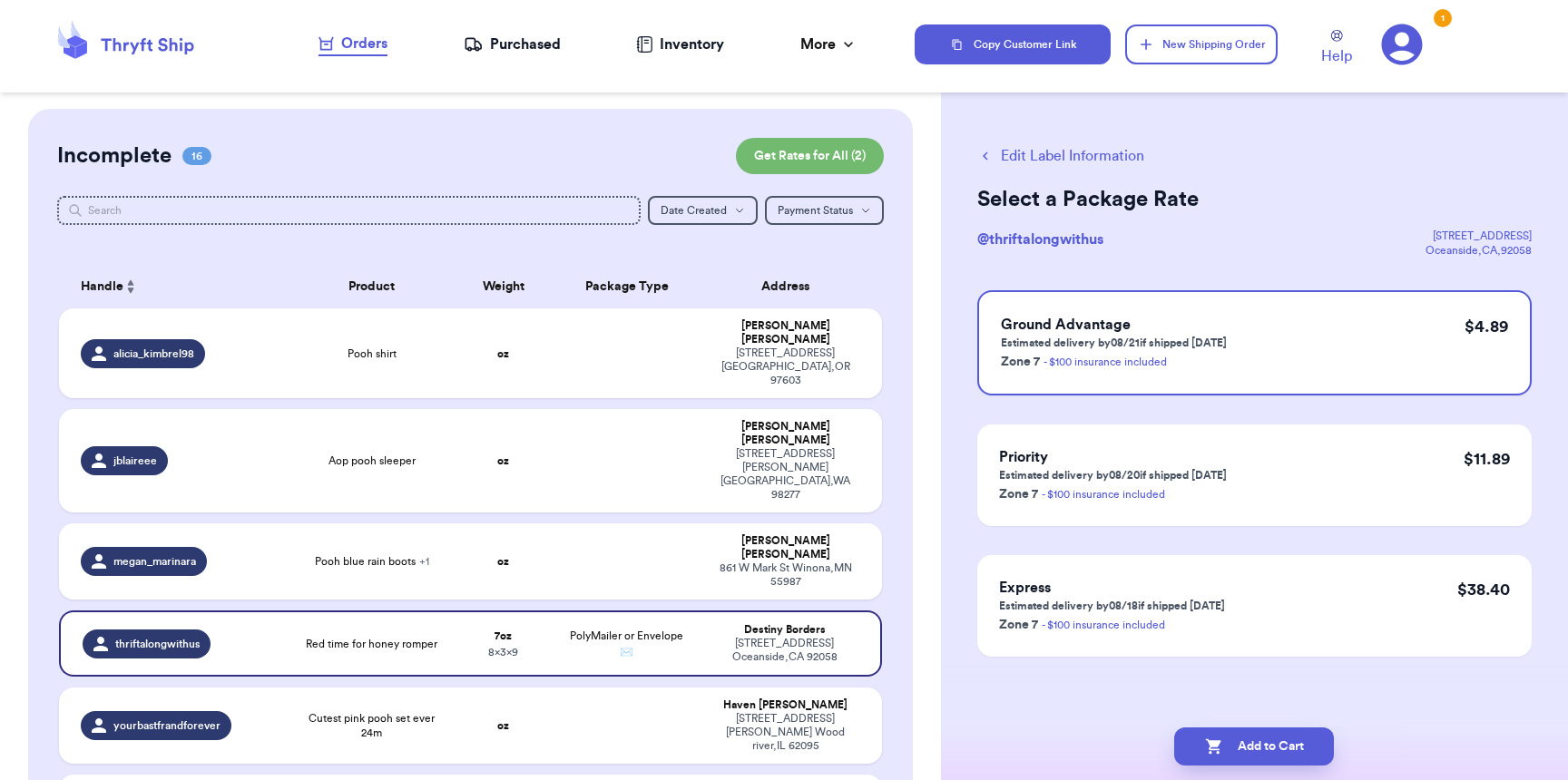
click at [1226, 746] on button "Add to Cart" at bounding box center [1254, 747] width 160 height 39
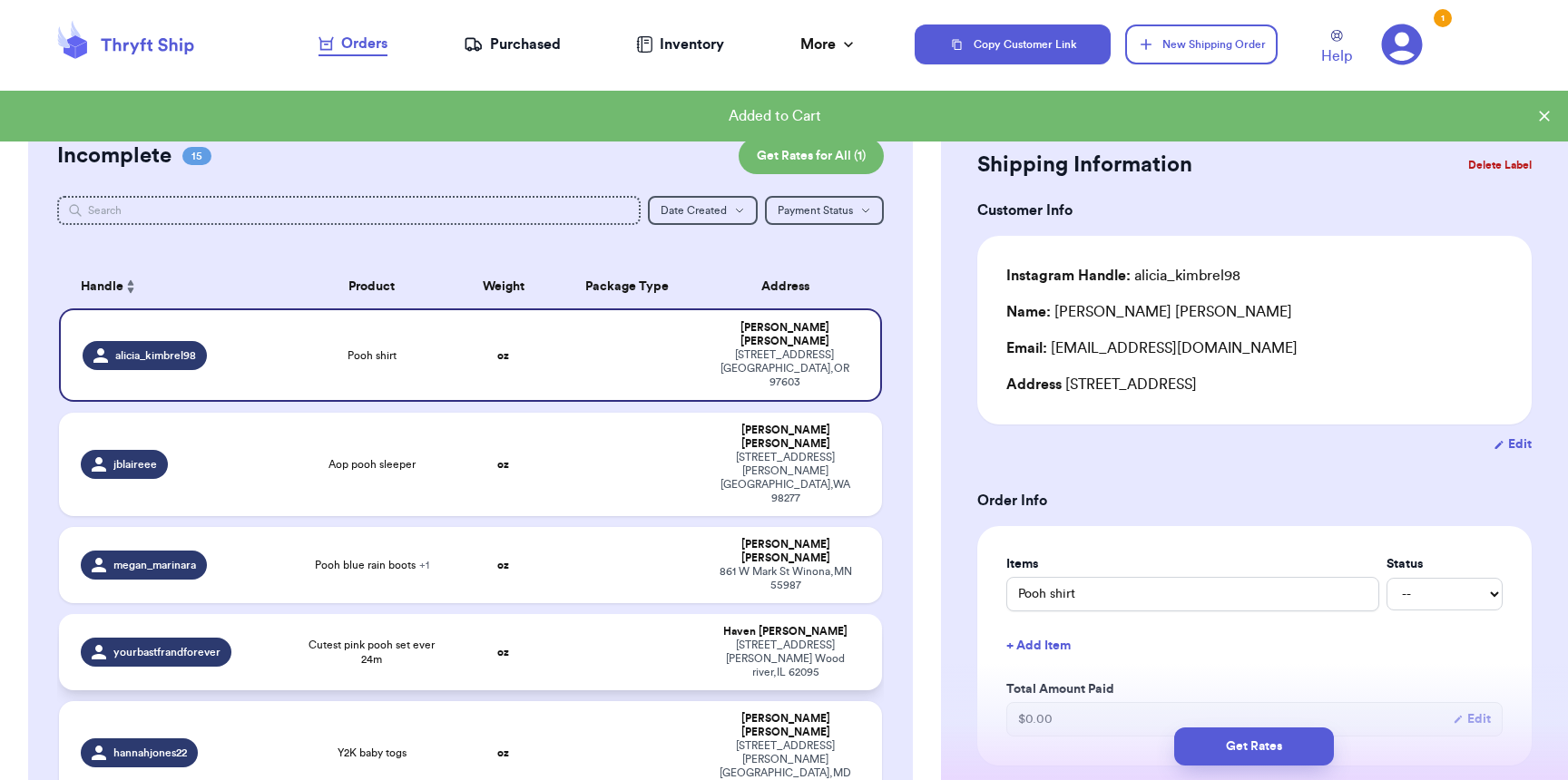
click at [406, 638] on span "Cutest pink pooh set ever 24m" at bounding box center [371, 652] width 142 height 29
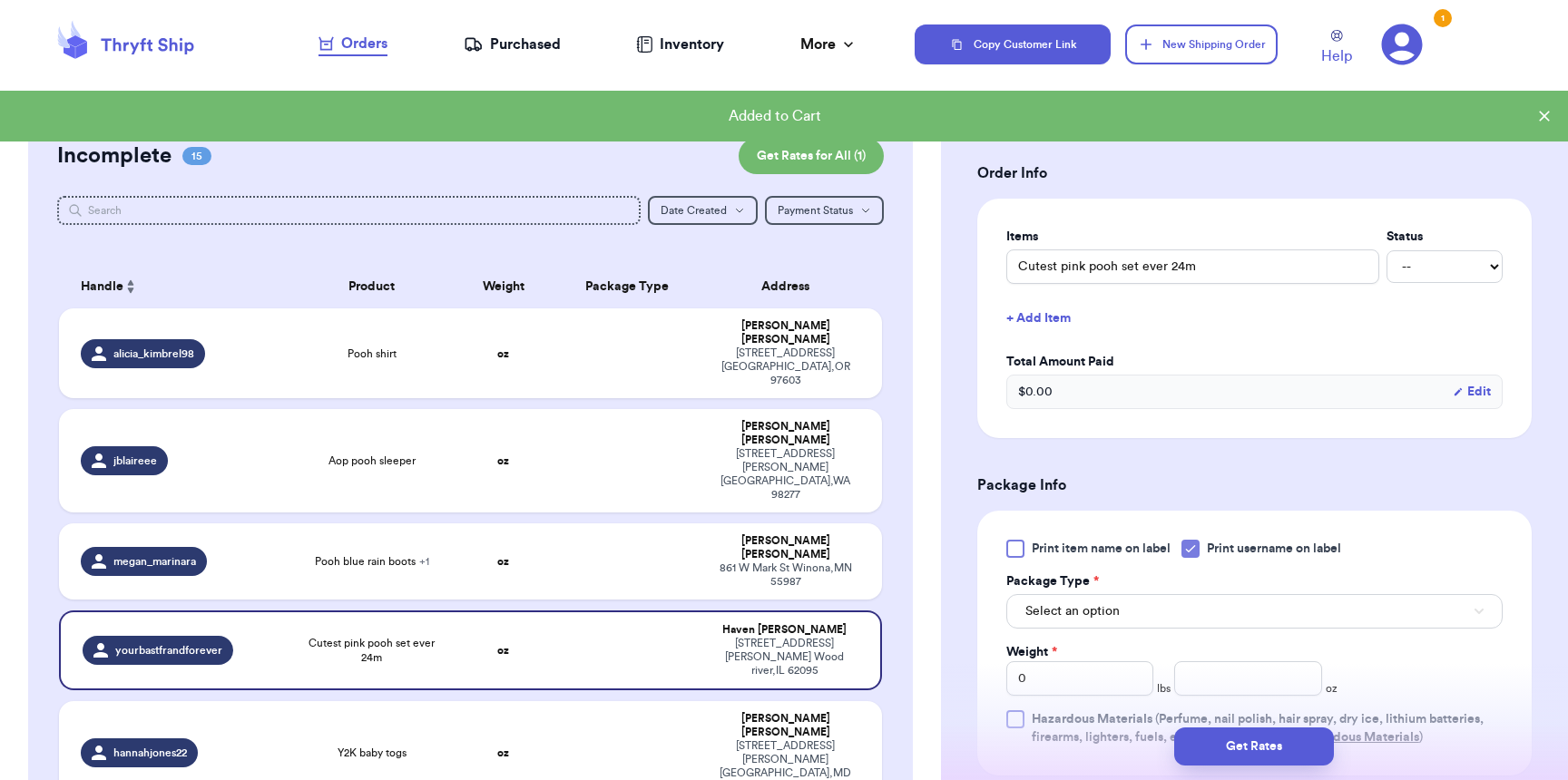
scroll to position [393, 0]
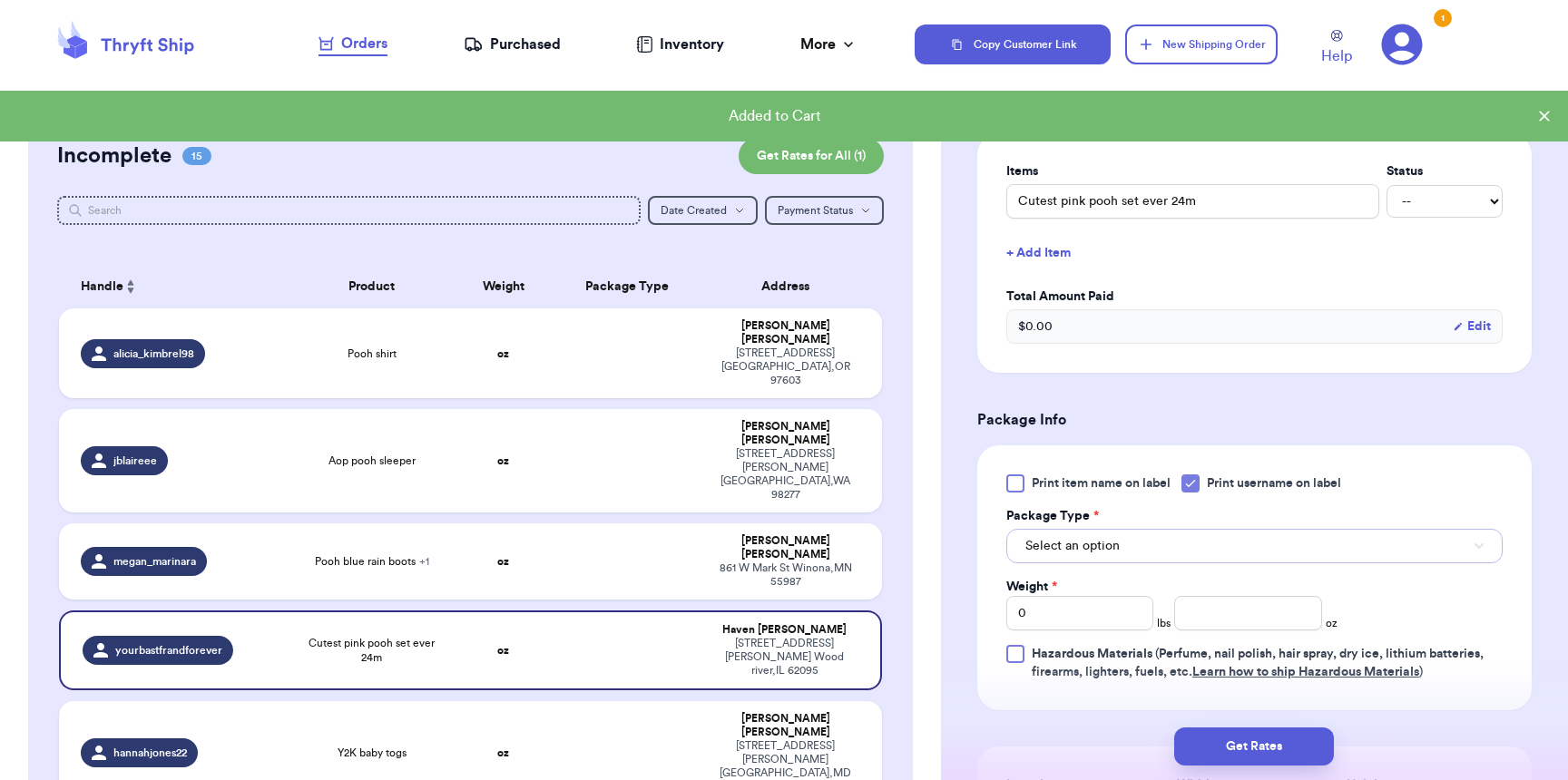
click at [1102, 548] on span "Select an option" at bounding box center [1072, 546] width 95 height 18
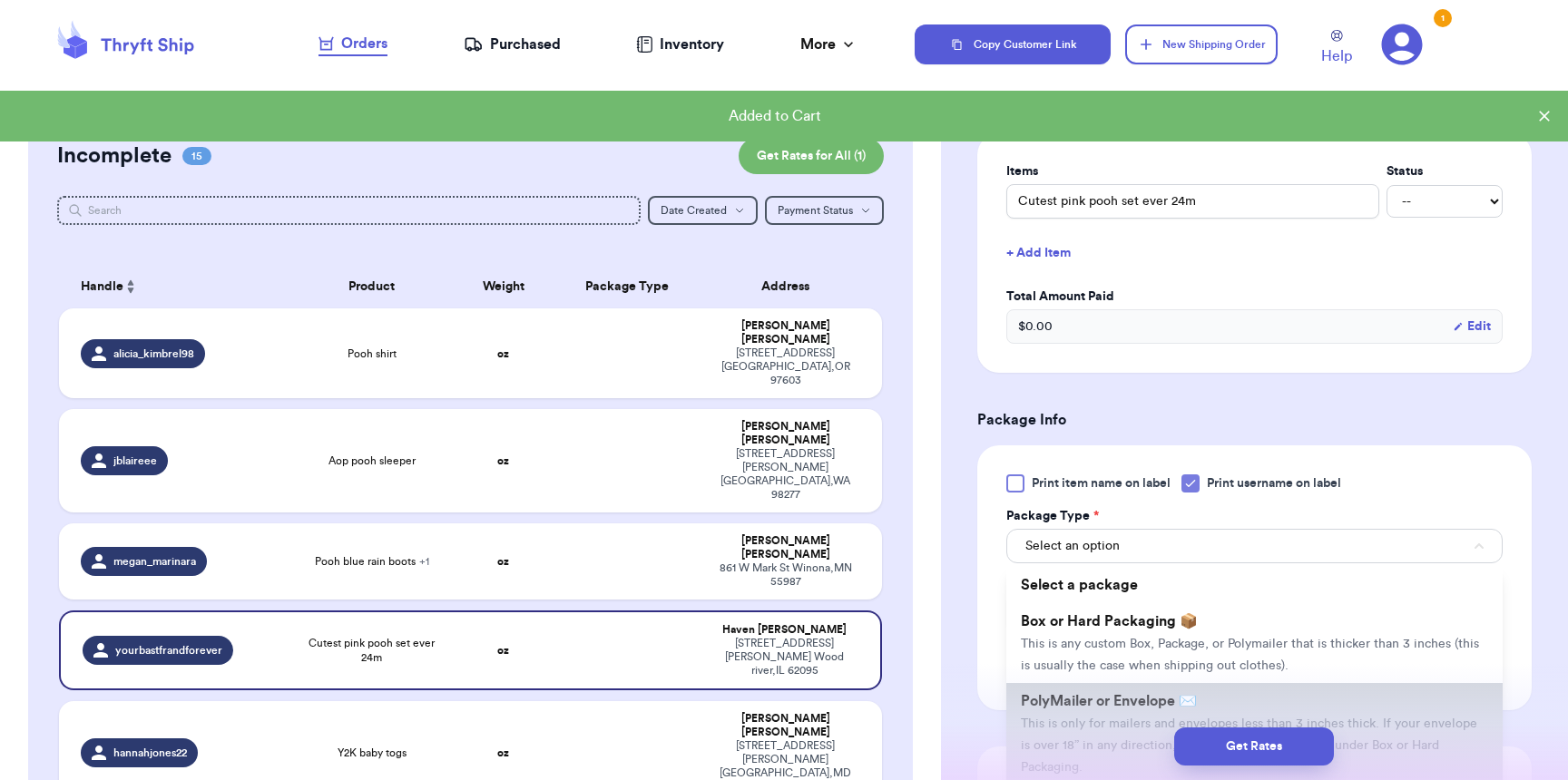
click at [1110, 698] on span "PolyMailer or Envelope ✉️" at bounding box center [1109, 701] width 176 height 15
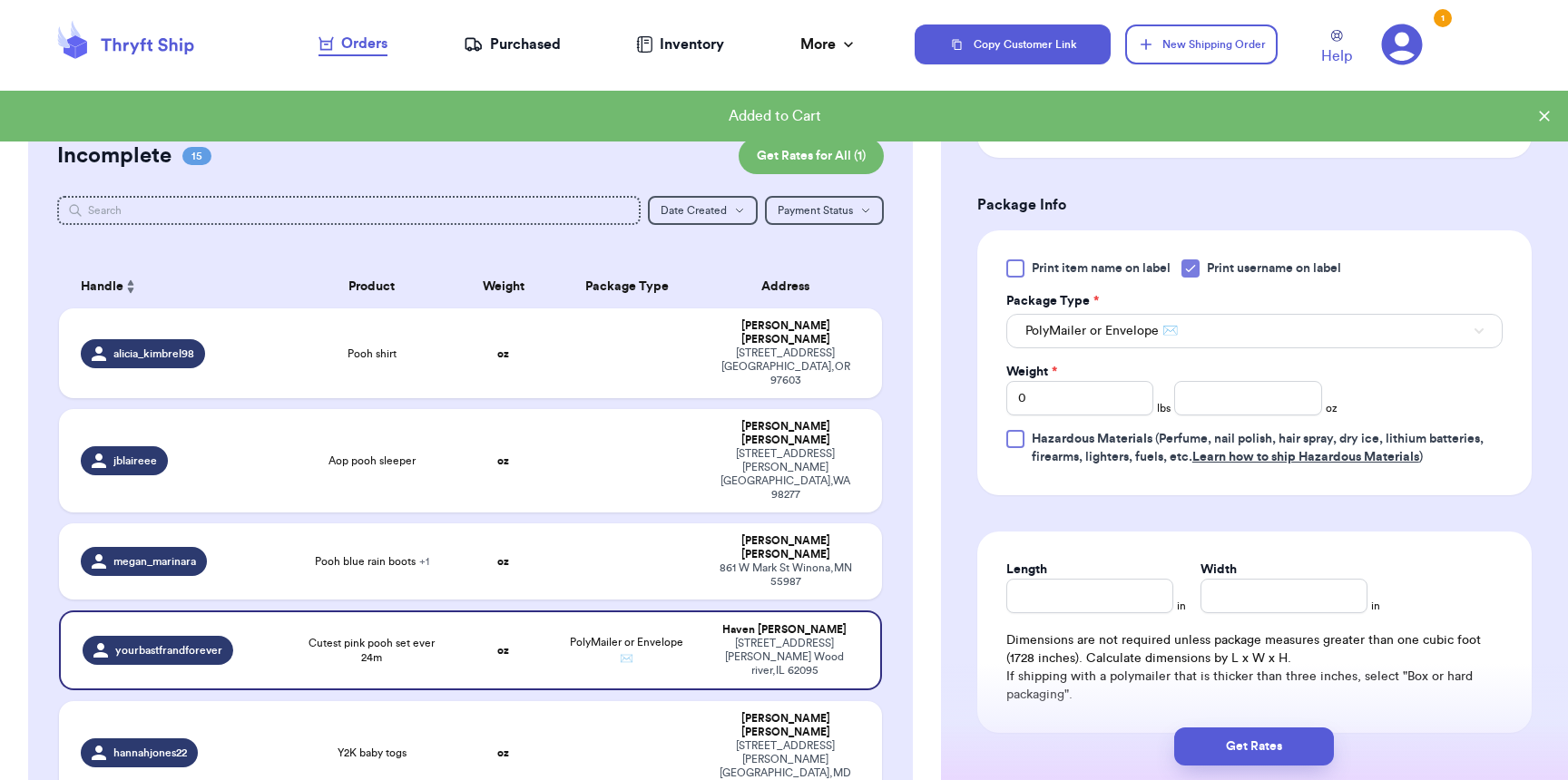
scroll to position [609, 0]
click at [1076, 396] on input "0" at bounding box center [1080, 396] width 147 height 35
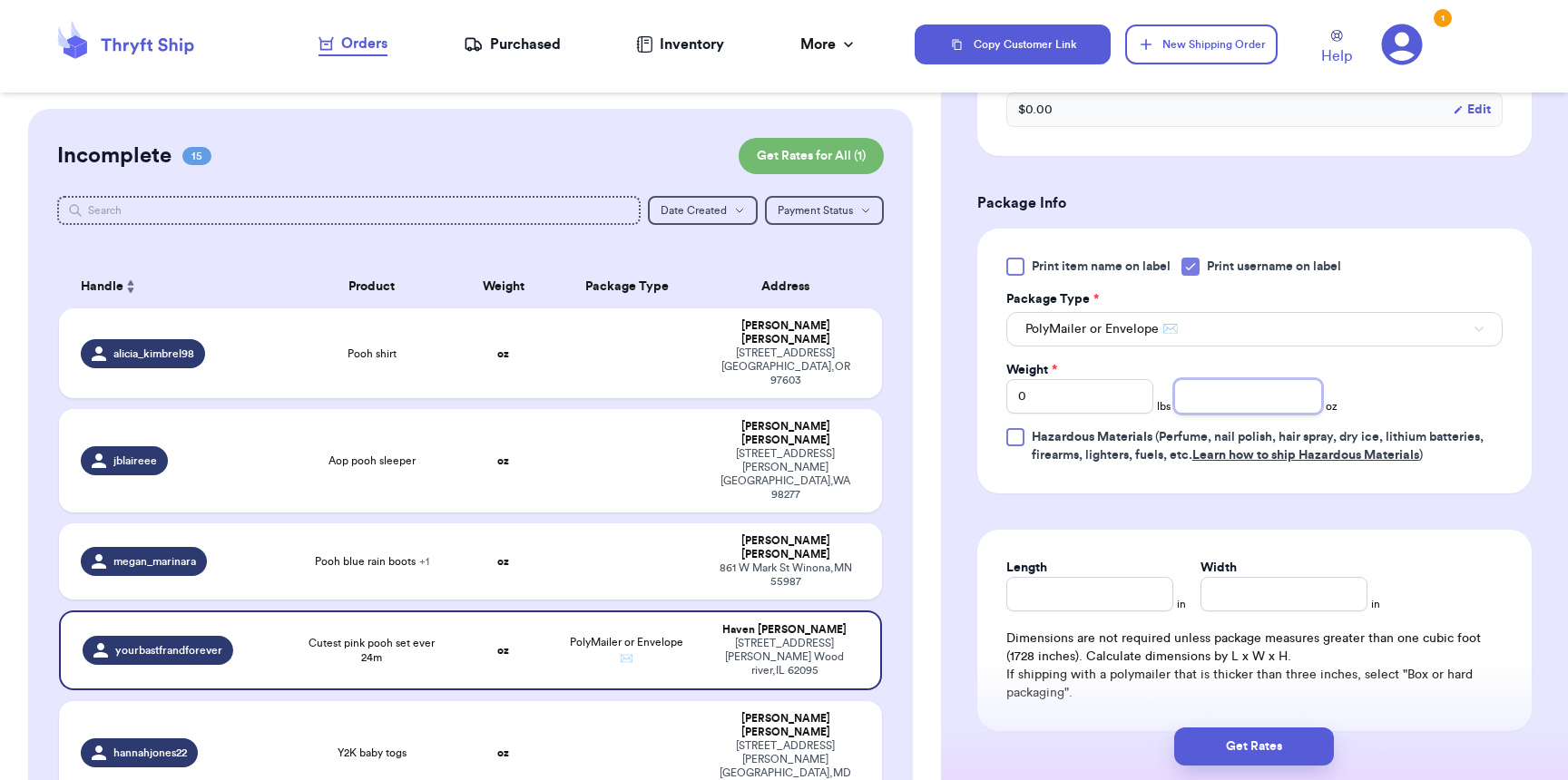
click at [1228, 411] on input "number" at bounding box center [1248, 396] width 147 height 35
click at [1284, 757] on button "Get Rates" at bounding box center [1254, 747] width 160 height 39
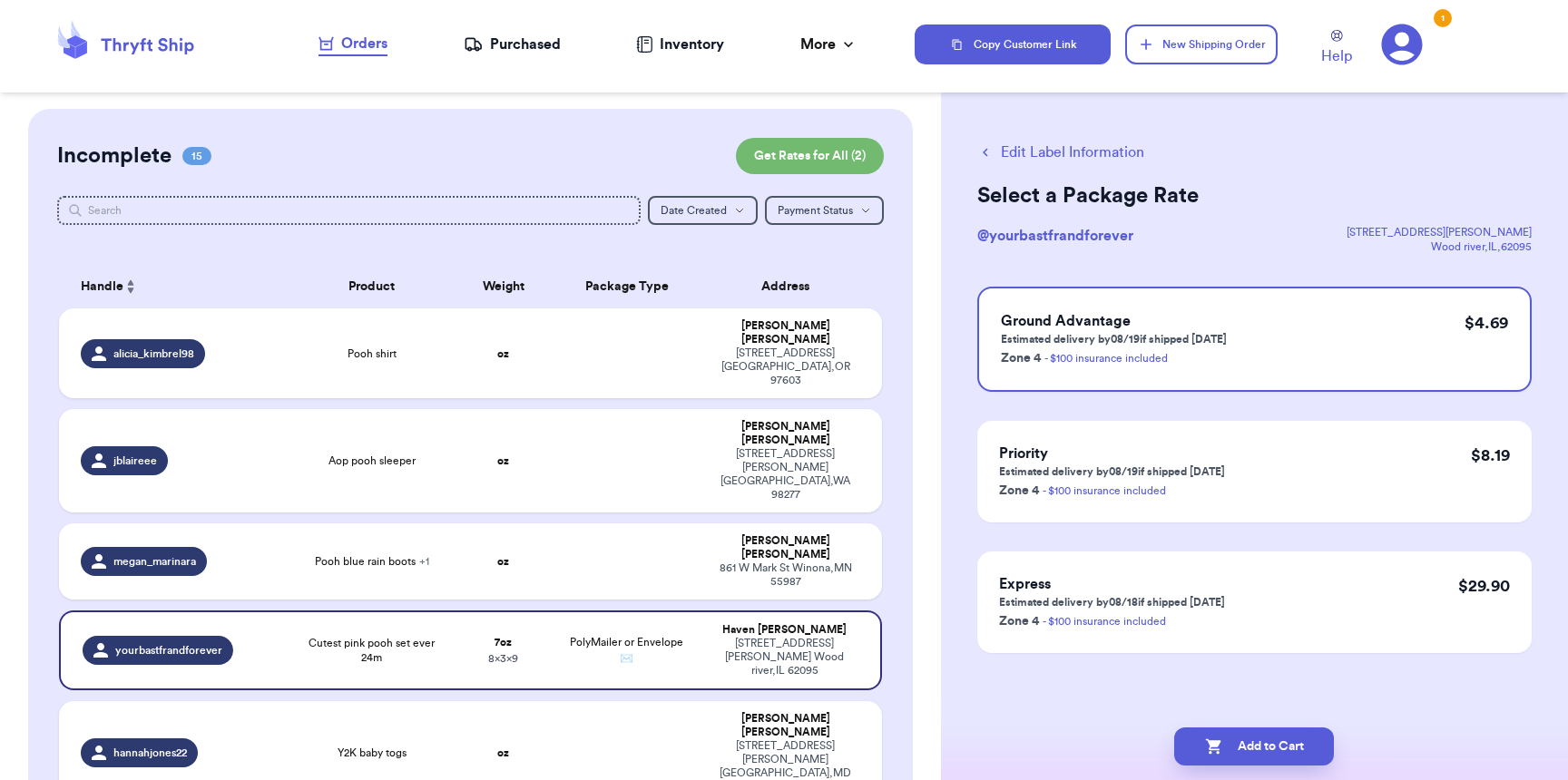
scroll to position [0, 0]
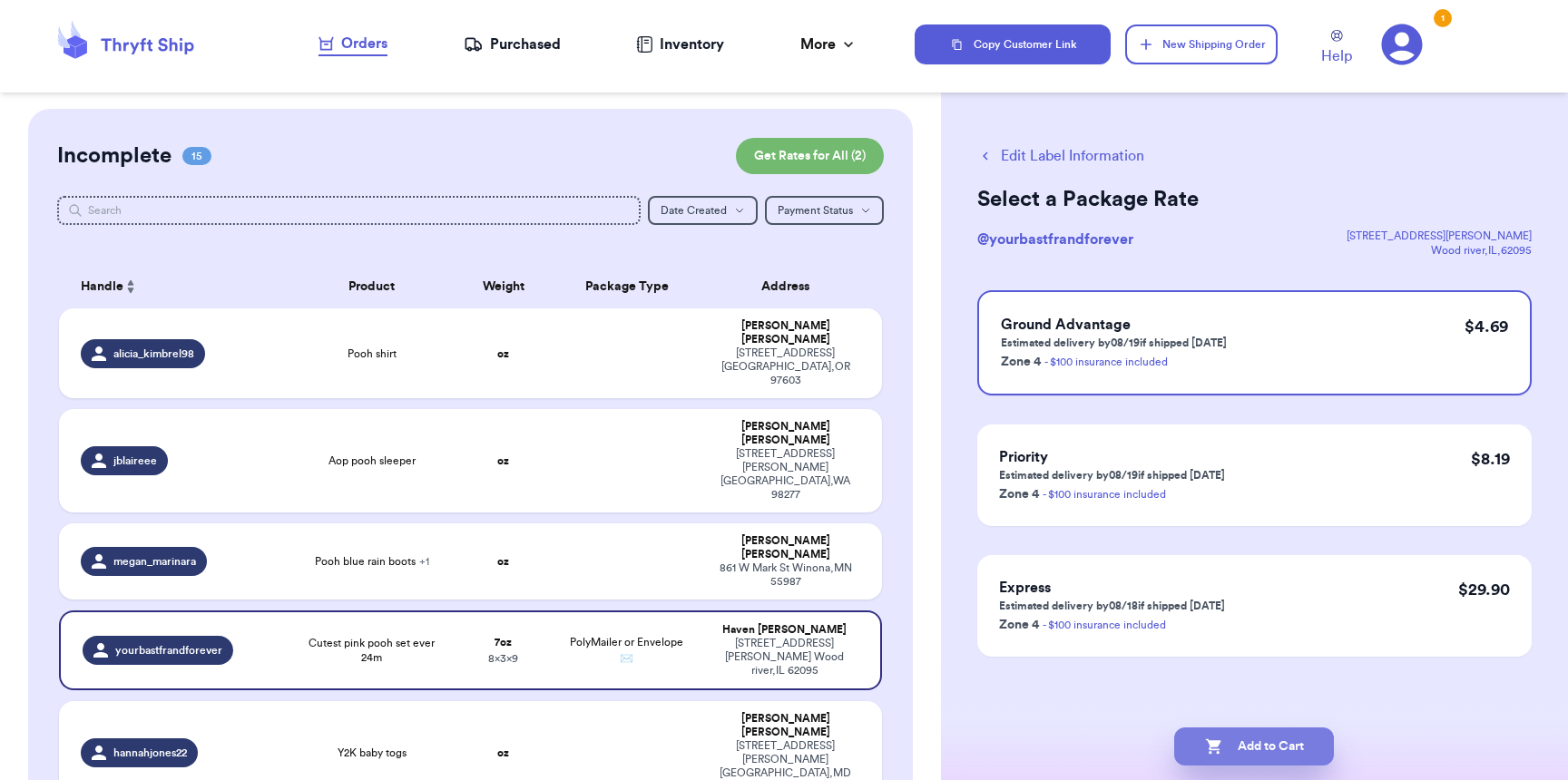
click at [1247, 760] on button "Add to Cart" at bounding box center [1254, 747] width 160 height 39
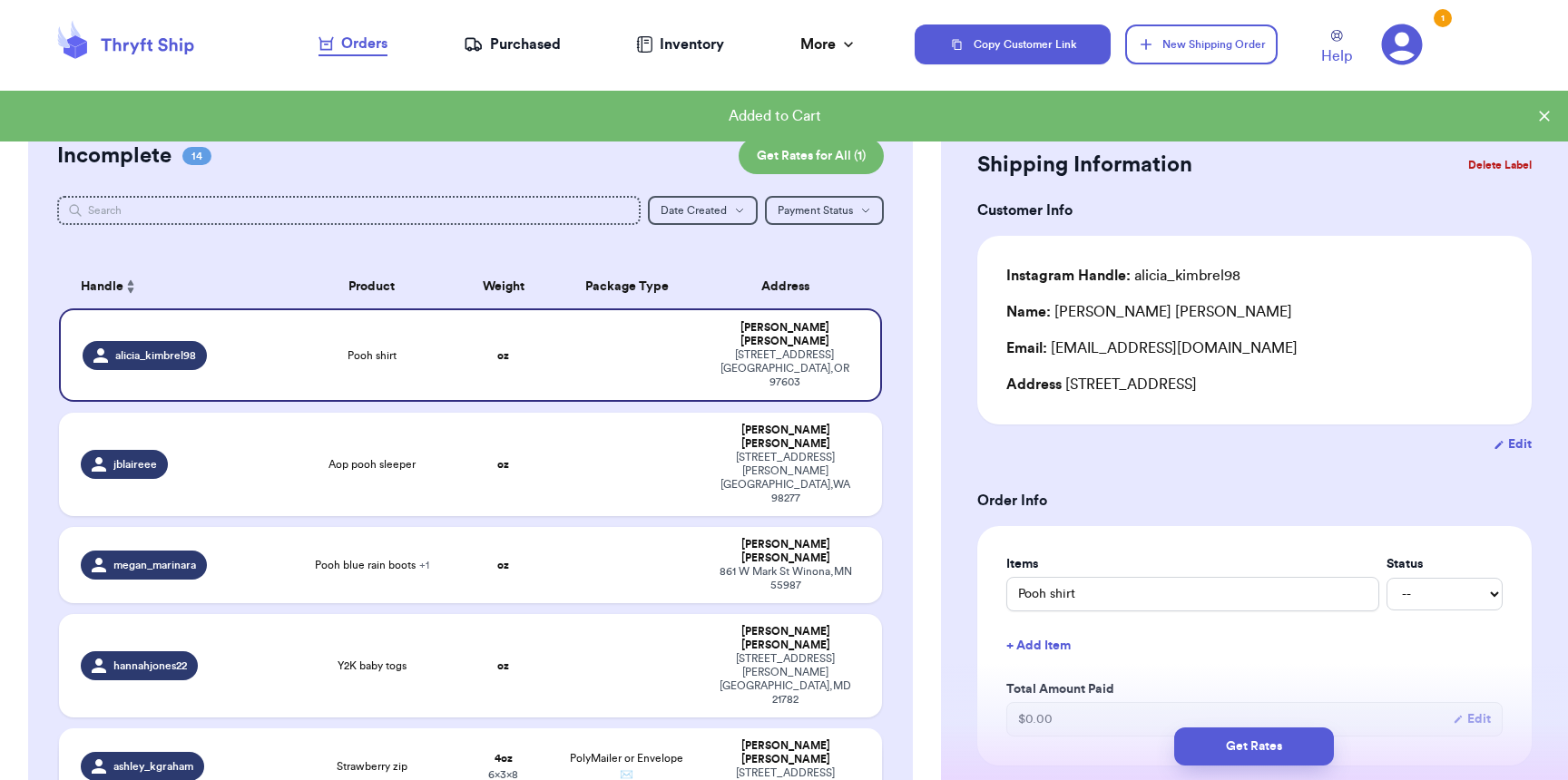
click at [575, 752] on span "PolyMailer or Envelope ✉️" at bounding box center [627, 766] width 114 height 28
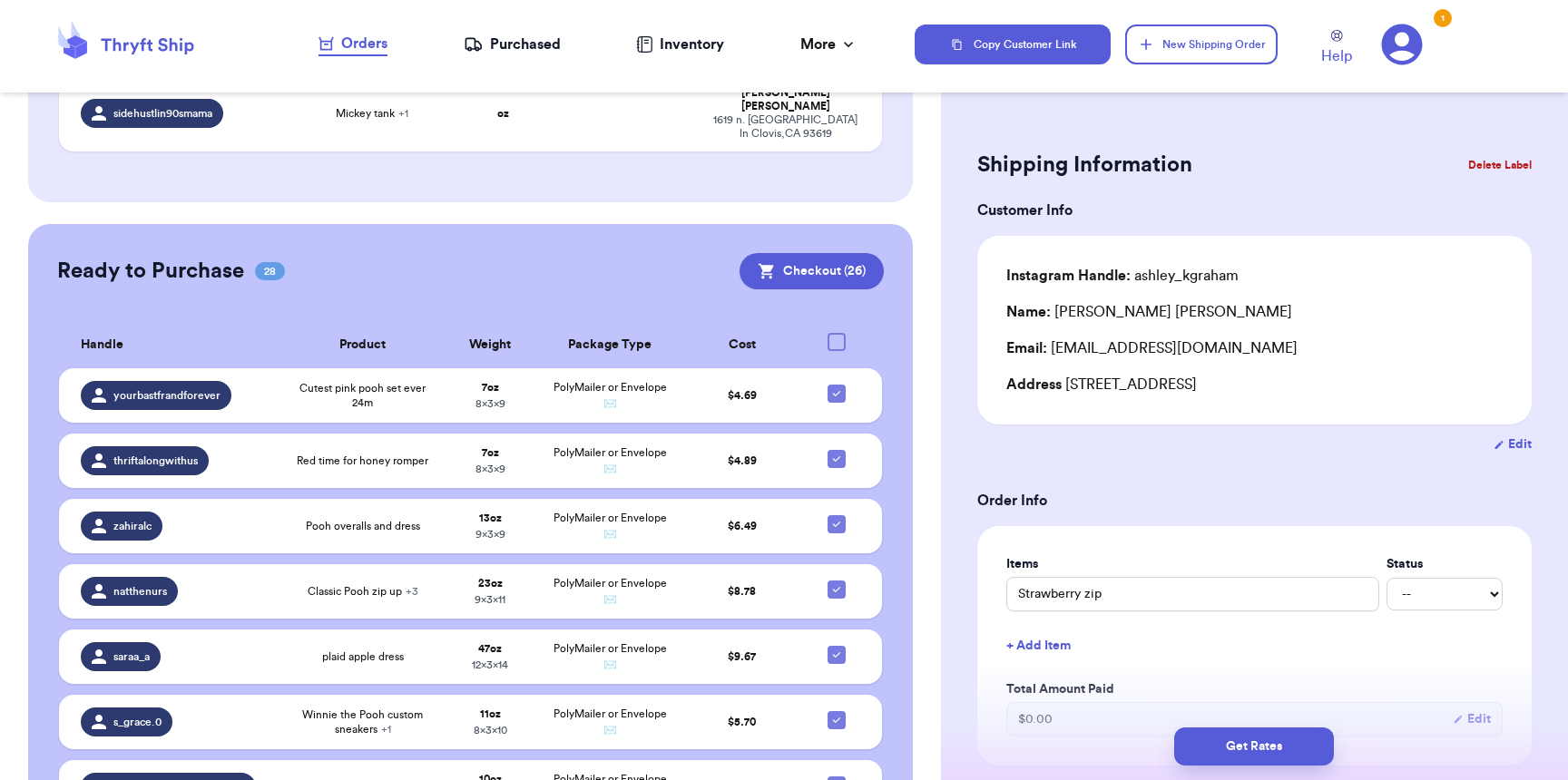
scroll to position [1155, 0]
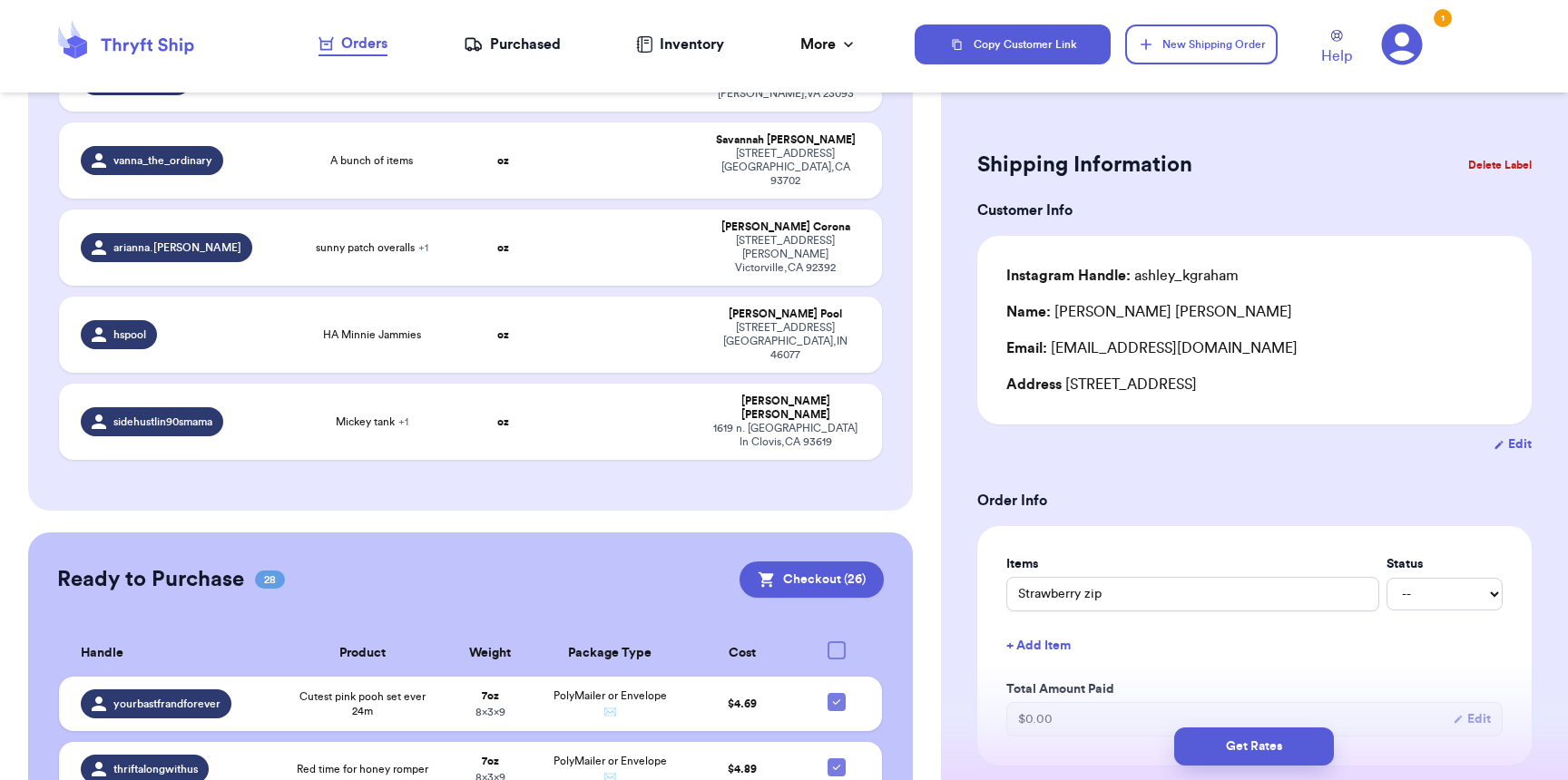
click at [827, 641] on div at bounding box center [836, 651] width 18 height 18
click at [835, 641] on input "checkbox" at bounding box center [835, 641] width 1 height 1
click at [829, 643] on icon at bounding box center [836, 651] width 15 height 15
click at [835, 641] on input "checkbox" at bounding box center [835, 641] width 1 height 1
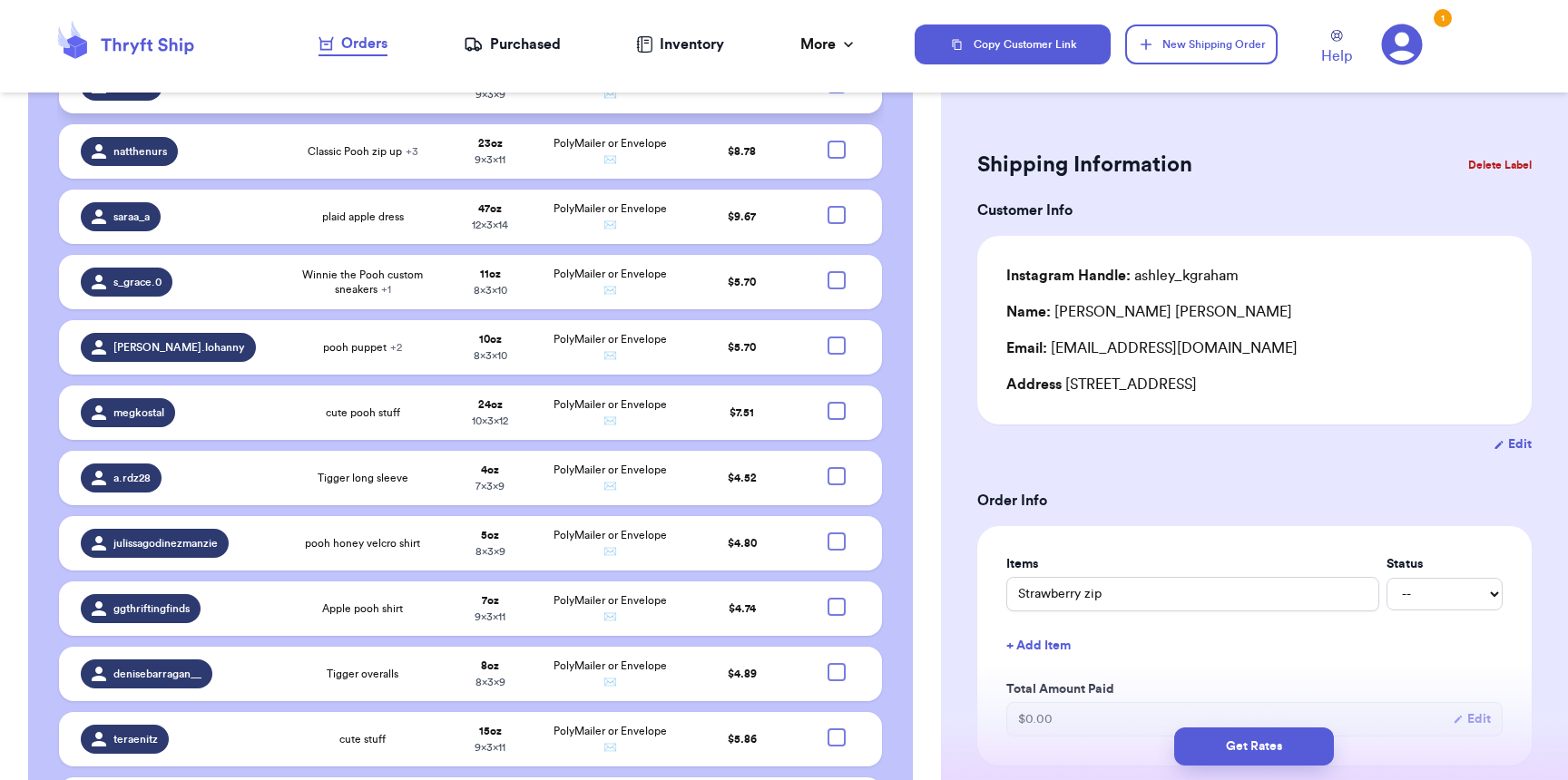
scroll to position [1937, 0]
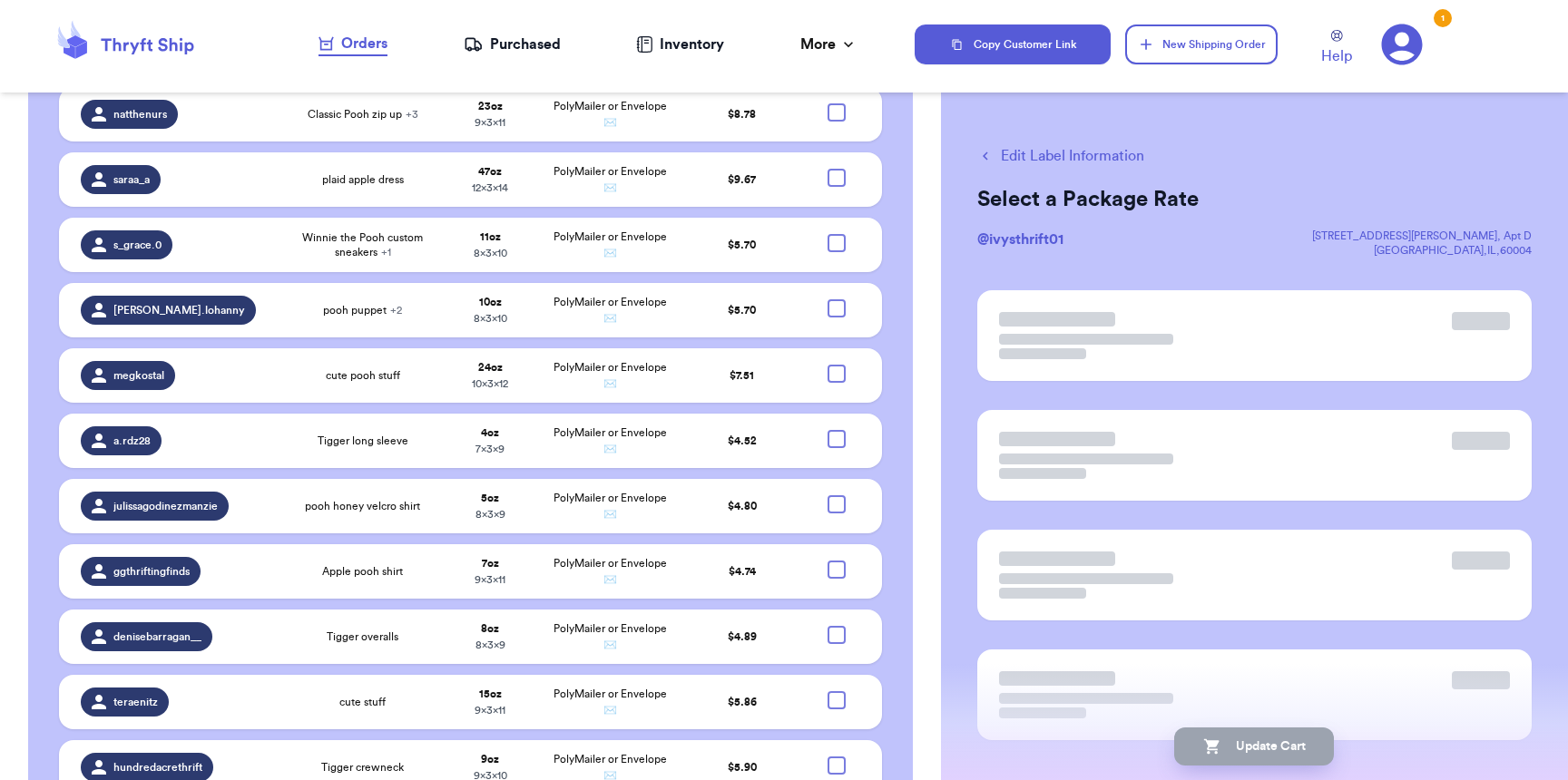
scroll to position [1933, 0]
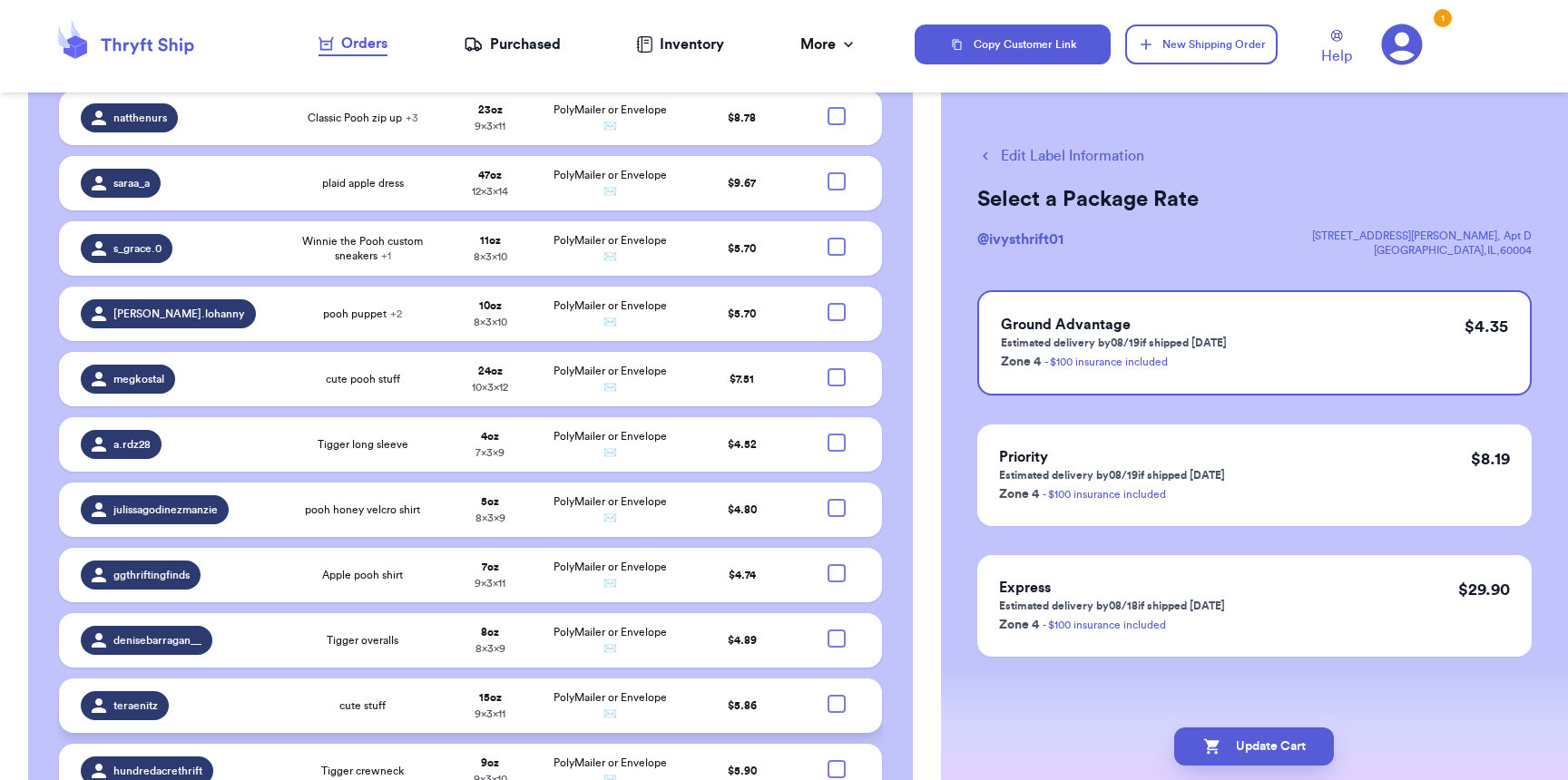
click at [831, 695] on div at bounding box center [836, 704] width 18 height 18
click at [835, 694] on input "checkbox" at bounding box center [835, 694] width 1 height 1
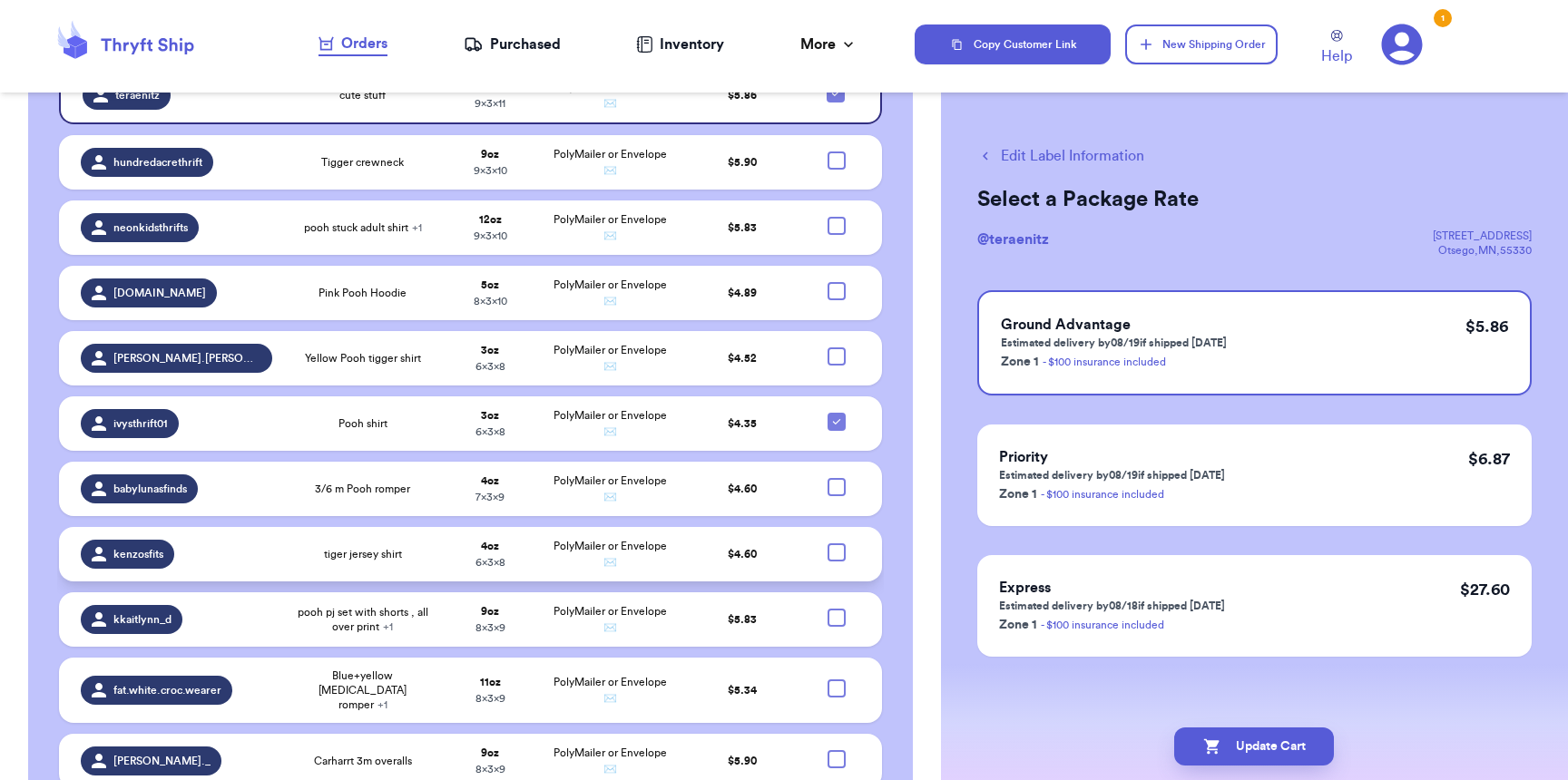
scroll to position [2553, 0]
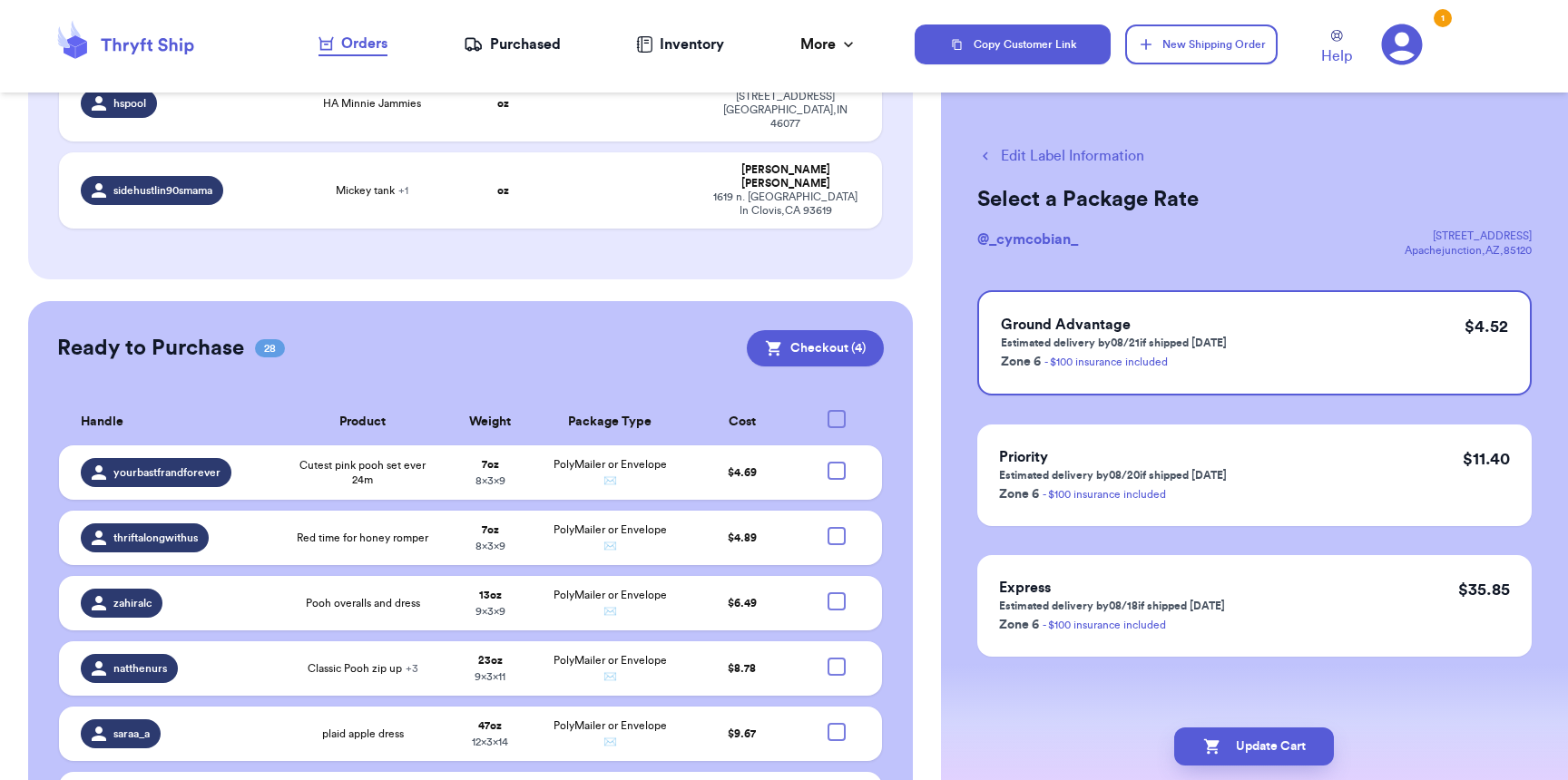
scroll to position [1897, 0]
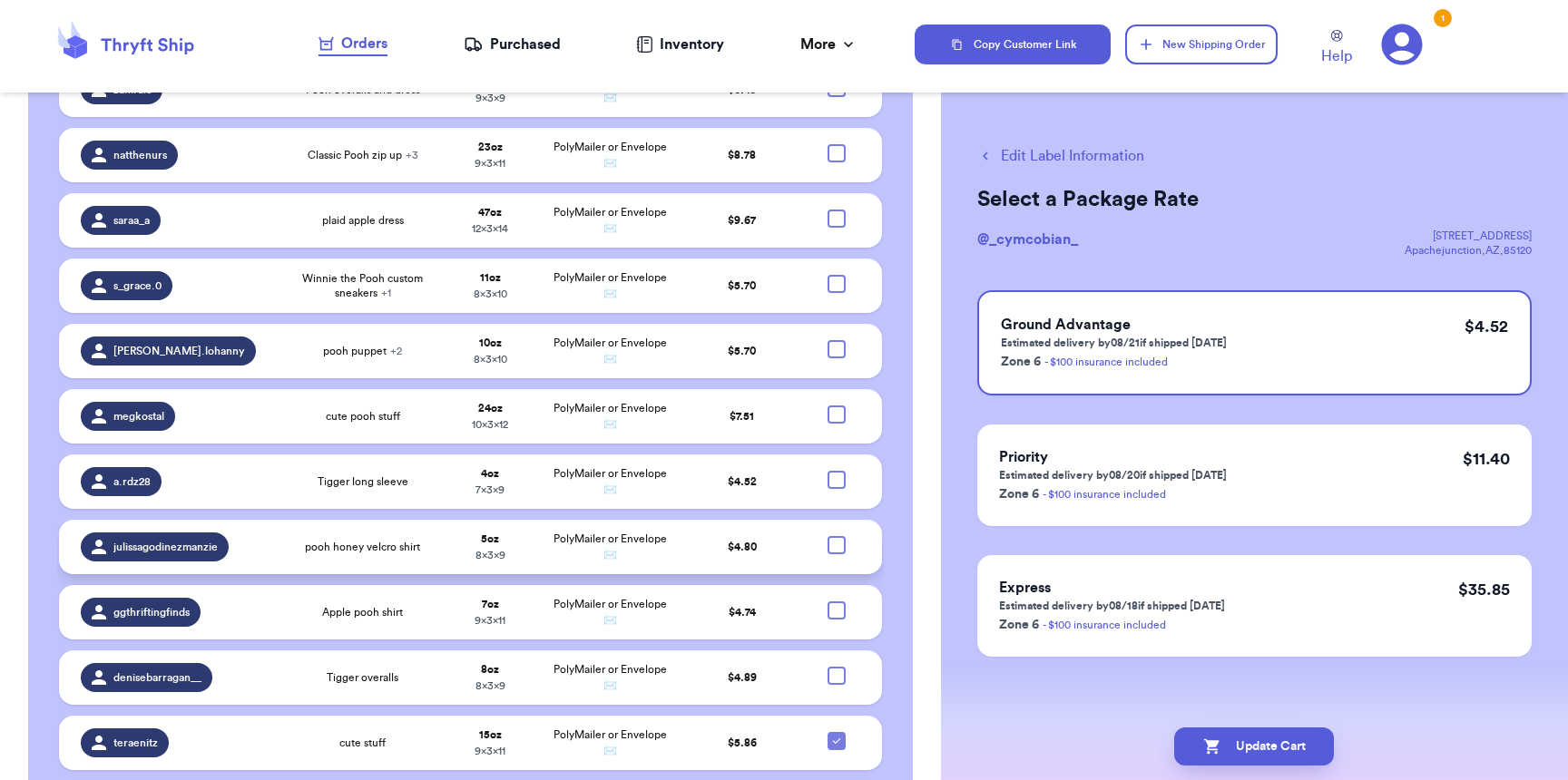
click at [827, 536] on div at bounding box center [836, 545] width 18 height 18
click at [835, 535] on input "checkbox" at bounding box center [835, 535] width 1 height 1
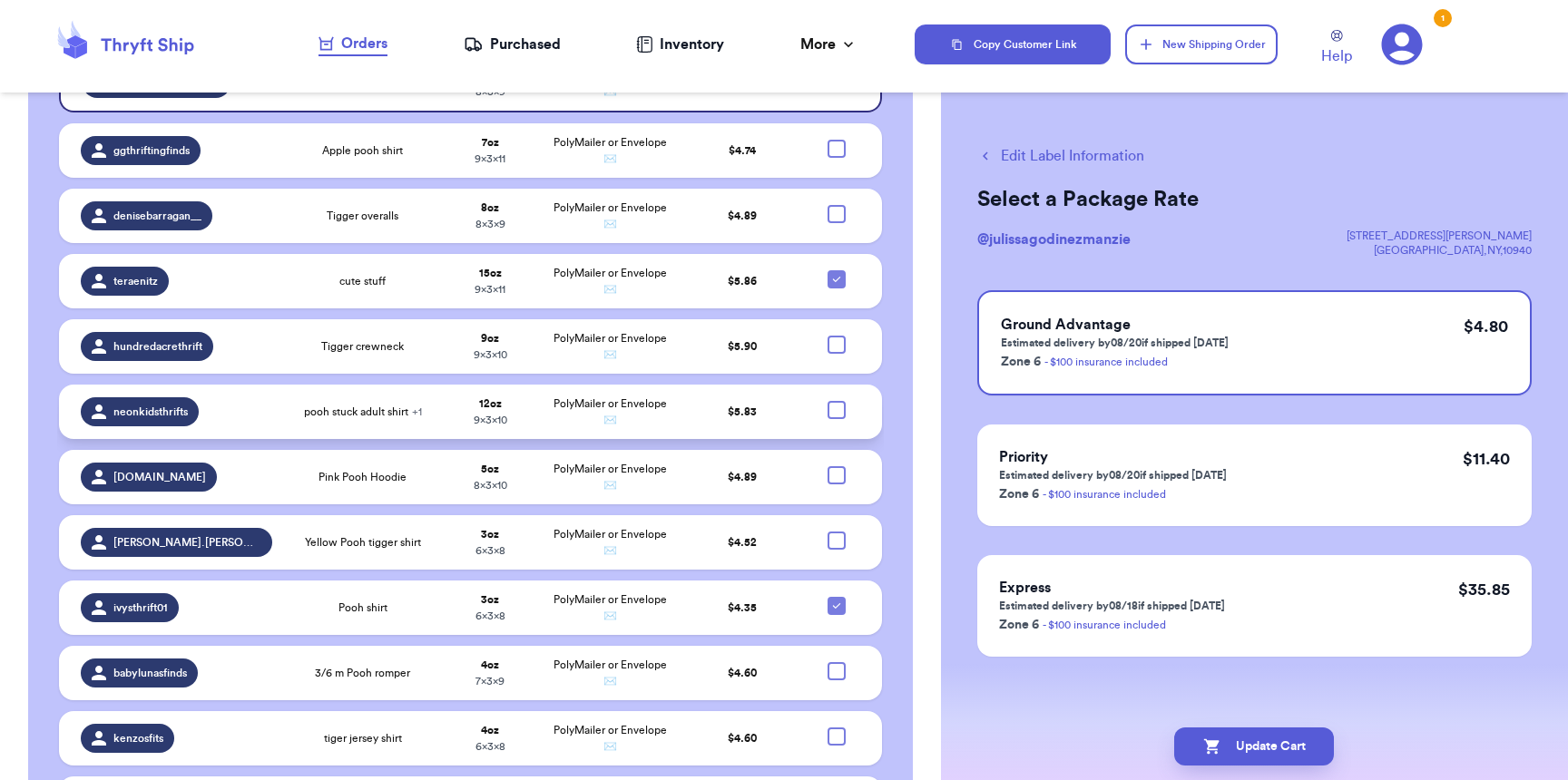
scroll to position [2592, 0]
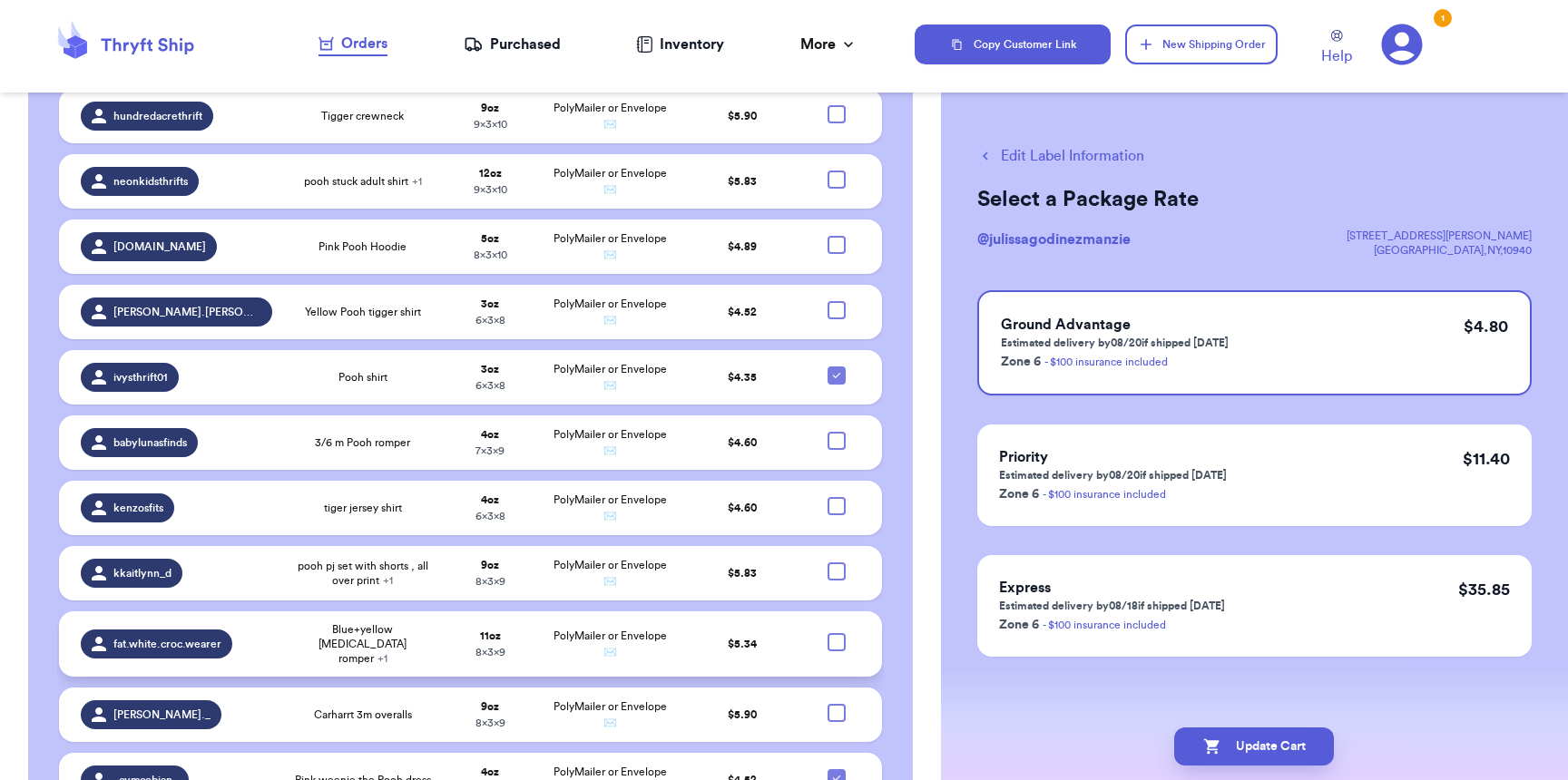
click at [827, 633] on div at bounding box center [836, 642] width 18 height 18
click at [835, 632] on input "checkbox" at bounding box center [835, 632] width 1 height 1
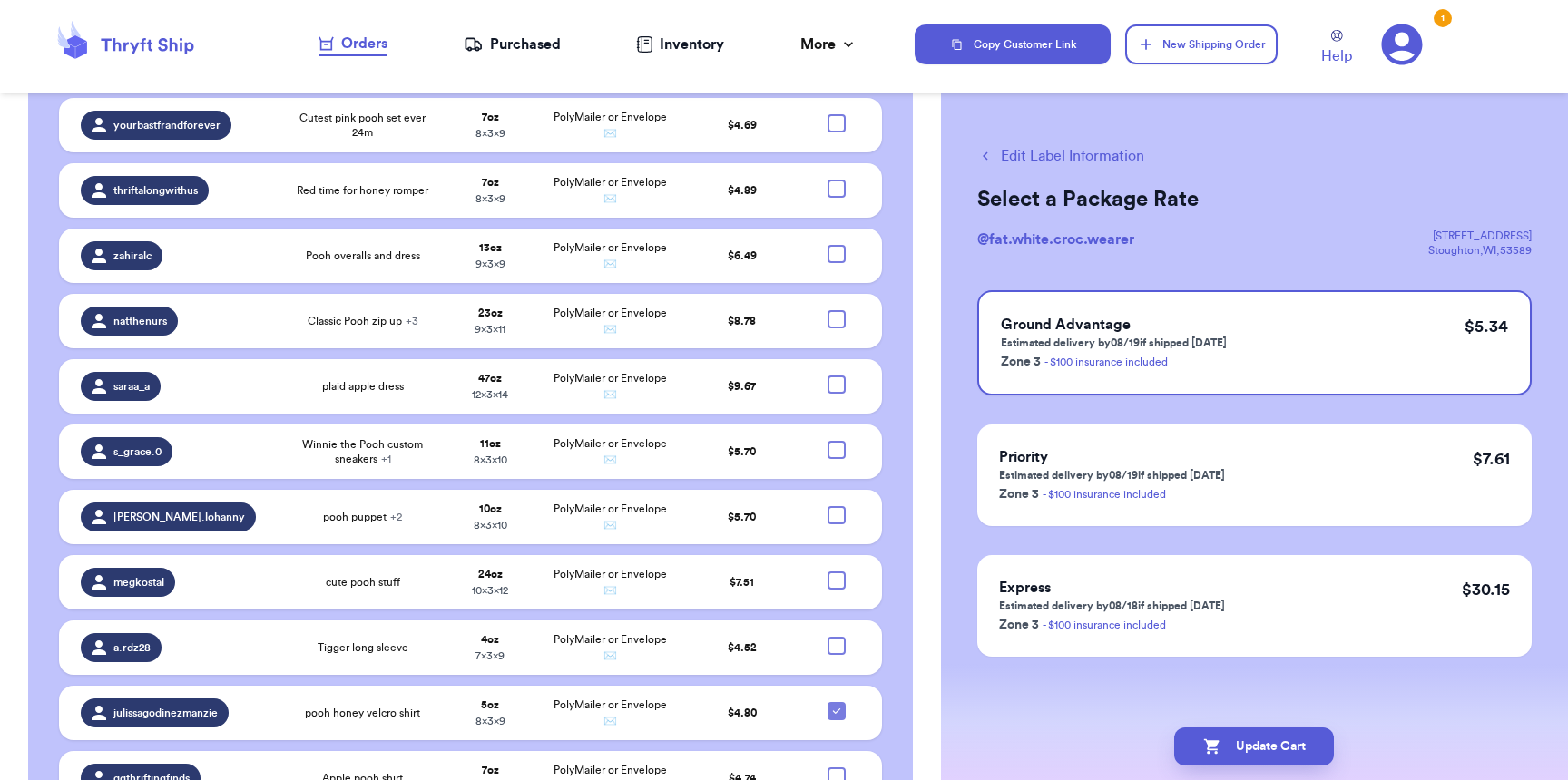
scroll to position [1833, 0]
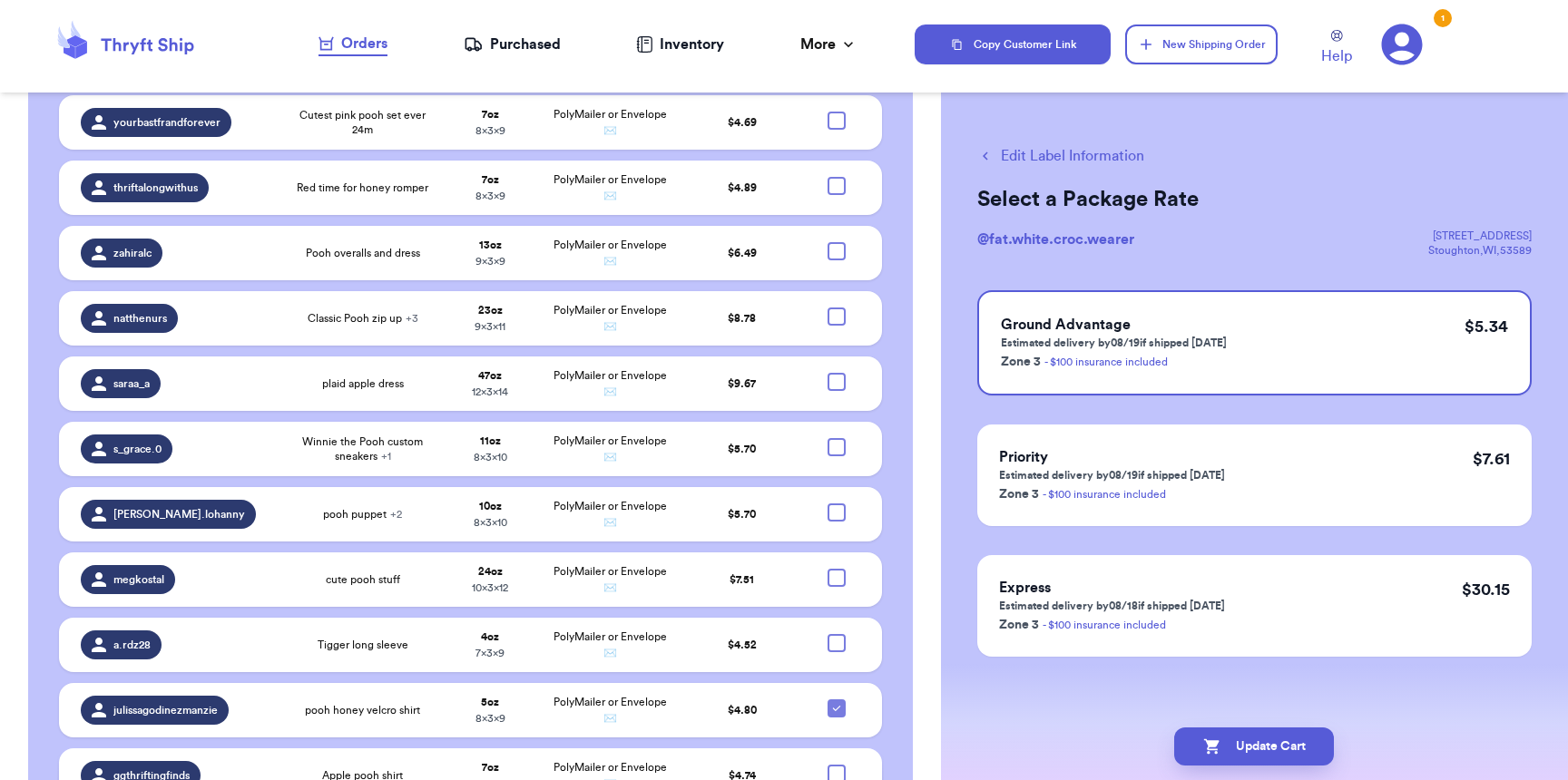
click at [827, 764] on div at bounding box center [836, 774] width 18 height 18
click at [835, 763] on input "checkbox" at bounding box center [835, 763] width 1 height 1
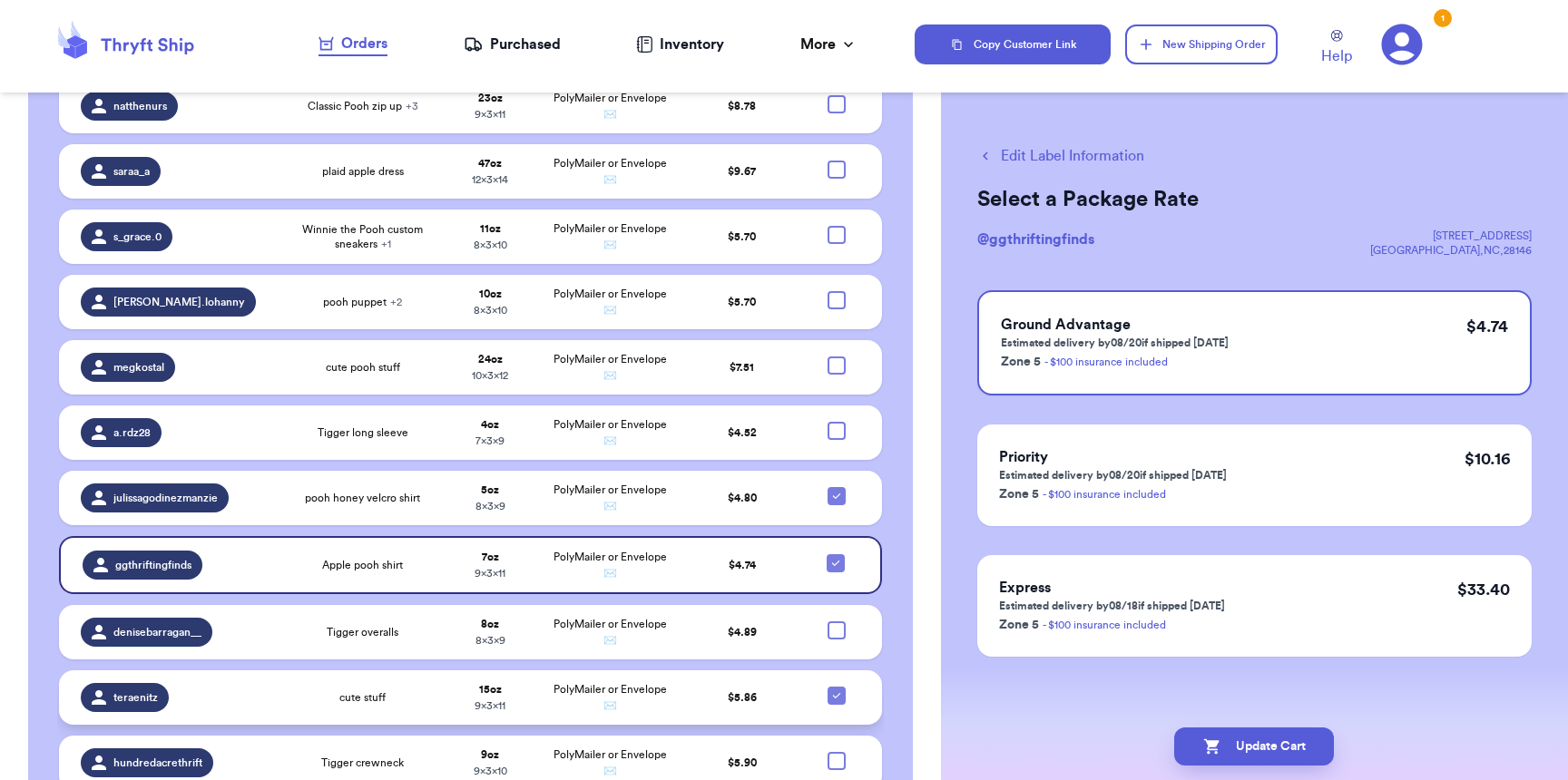
scroll to position [2052, 0]
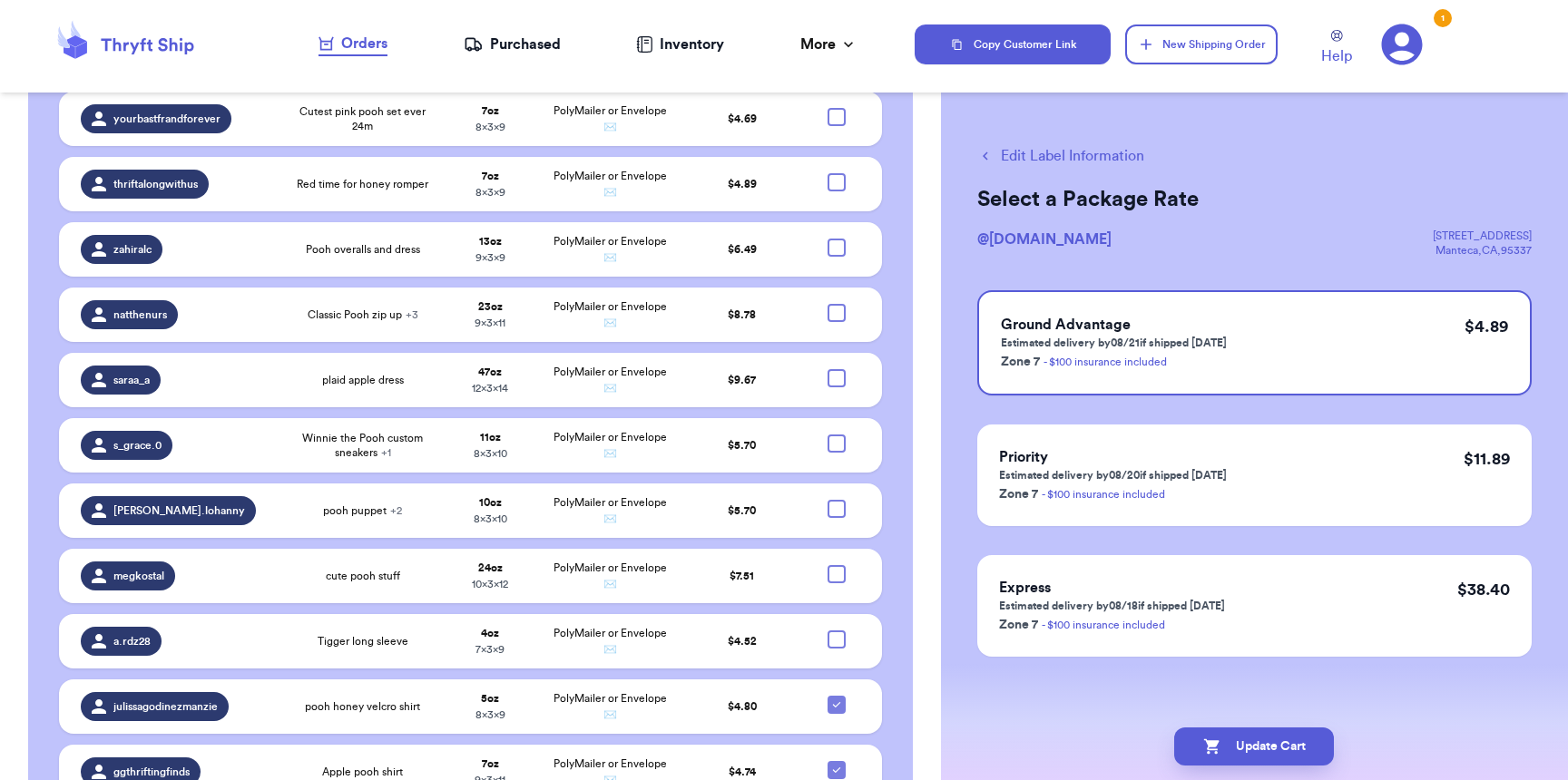
scroll to position [1795, 0]
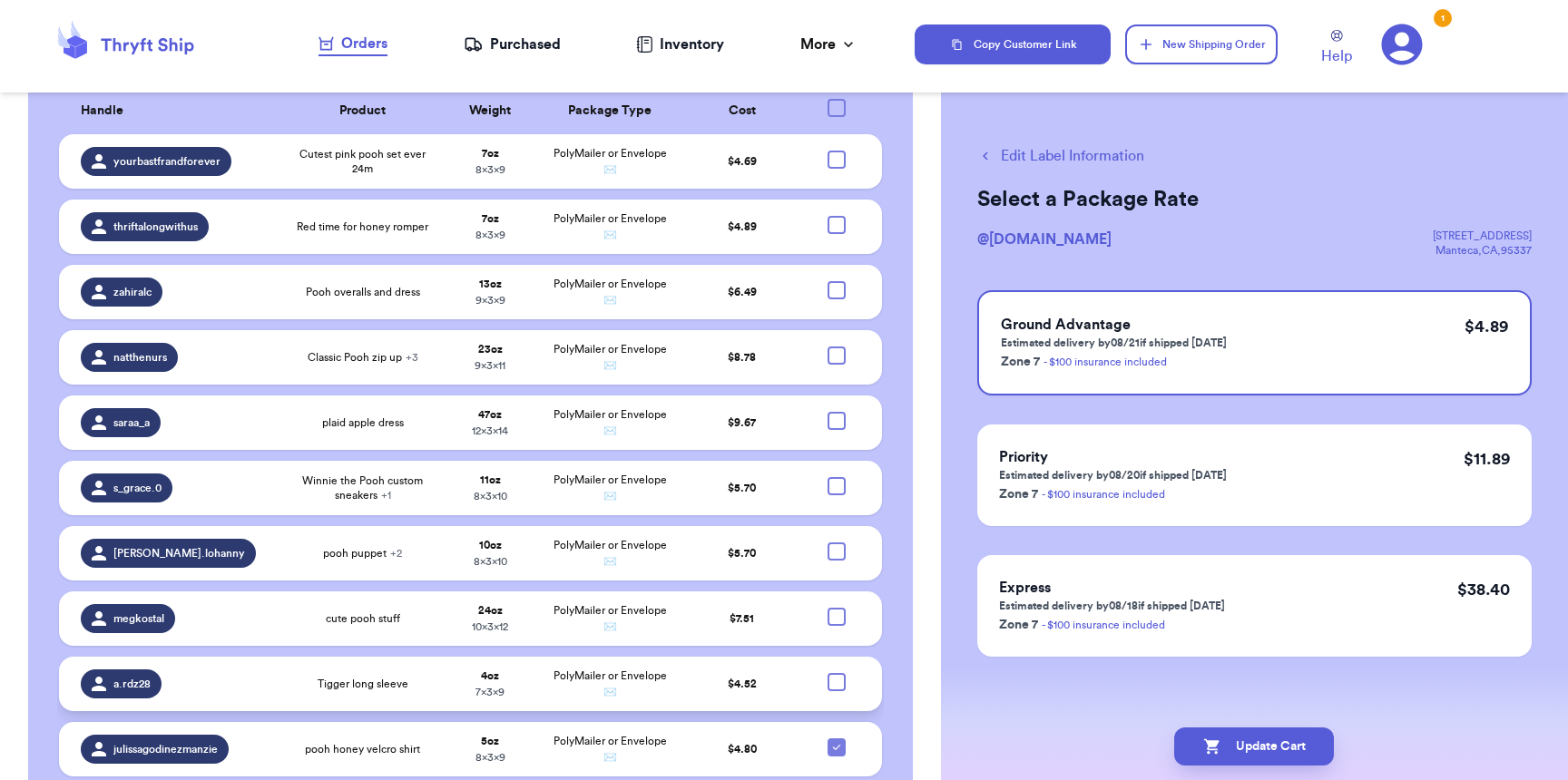
click at [828, 673] on div at bounding box center [836, 682] width 18 height 18
click at [835, 672] on input "checkbox" at bounding box center [835, 672] width 1 height 1
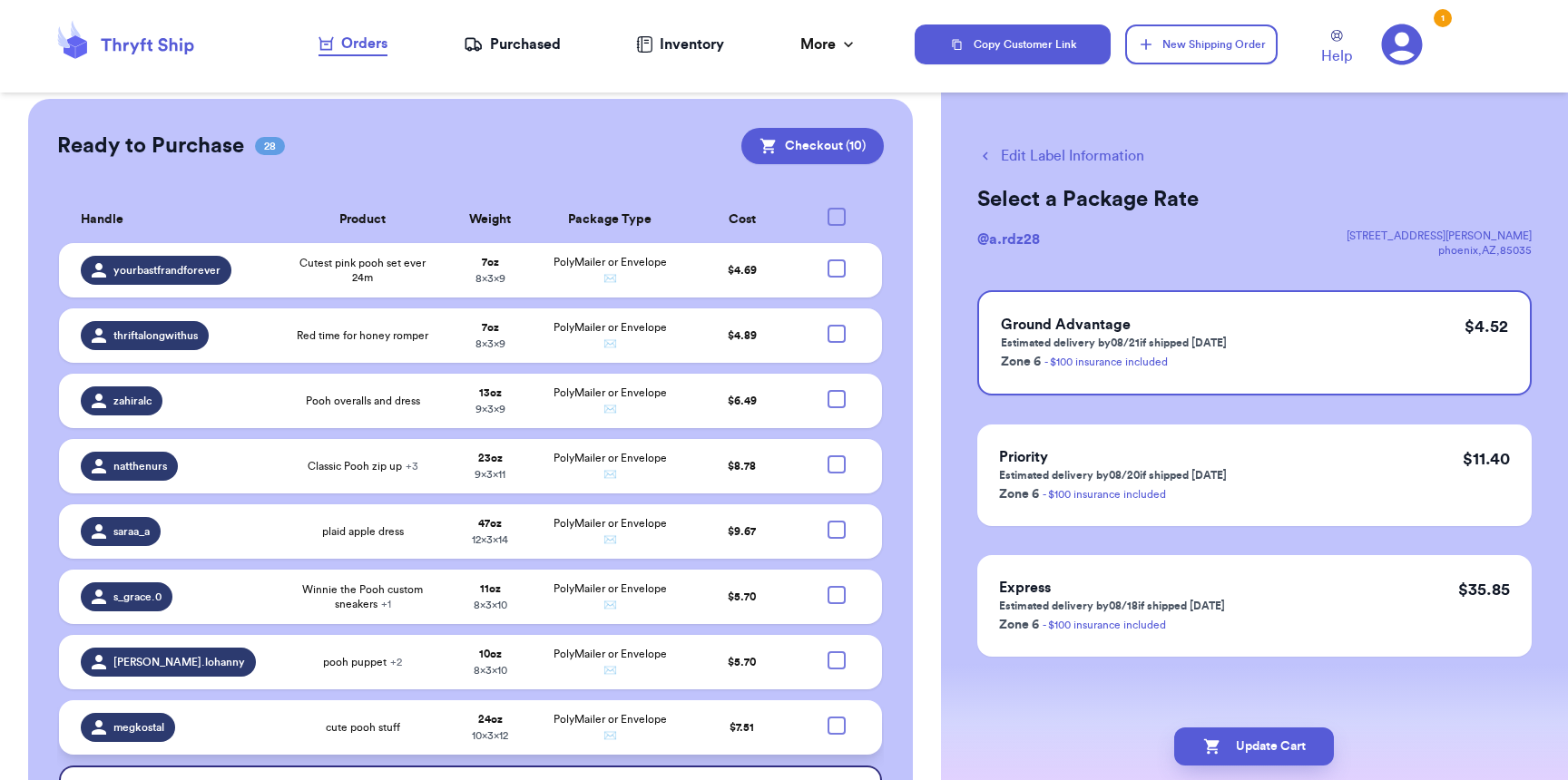
scroll to position [1685, 0]
click at [829, 586] on div at bounding box center [836, 596] width 18 height 18
click at [835, 585] on input "checkbox" at bounding box center [835, 585] width 1 height 1
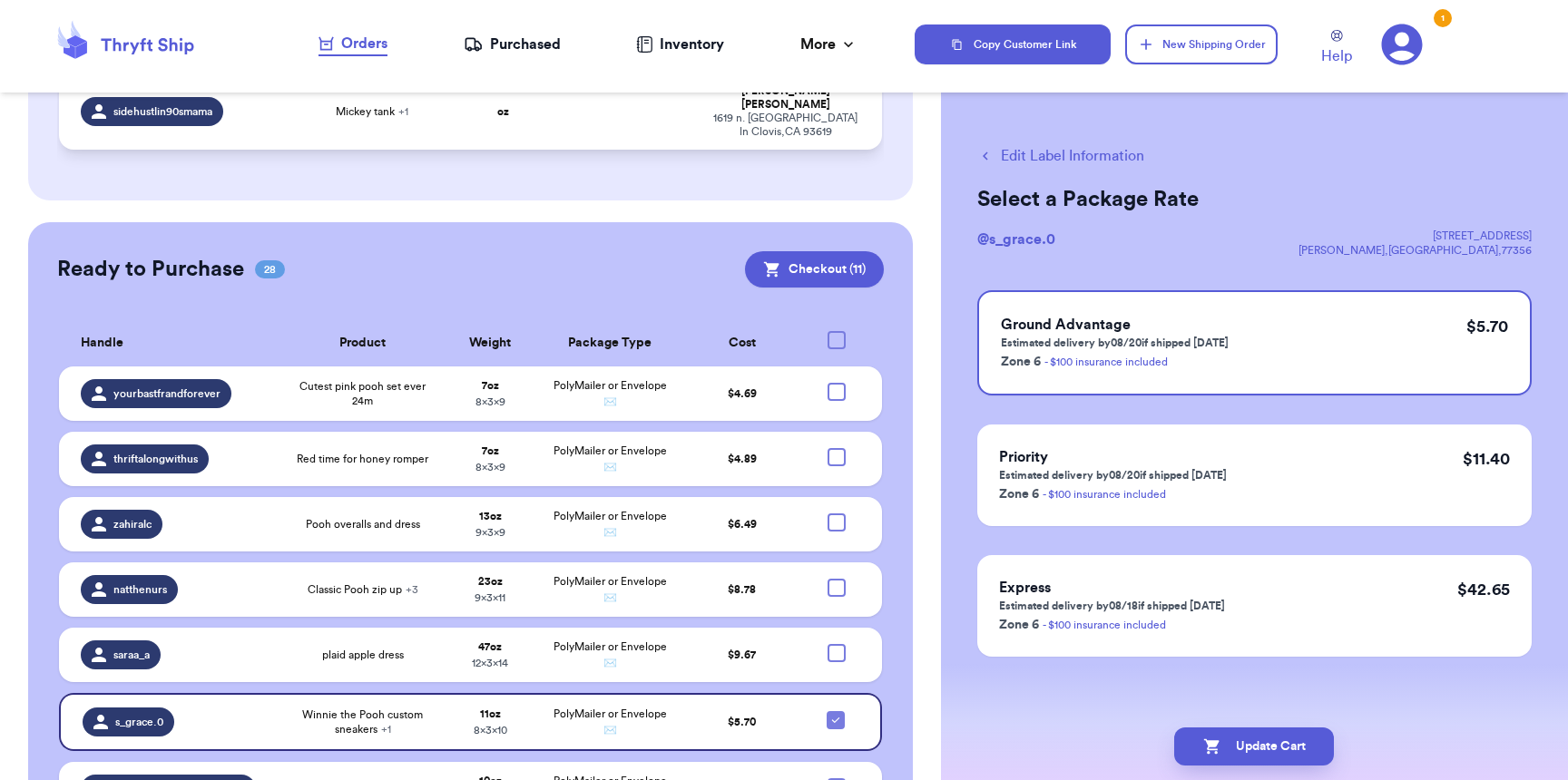
scroll to position [1280, 0]
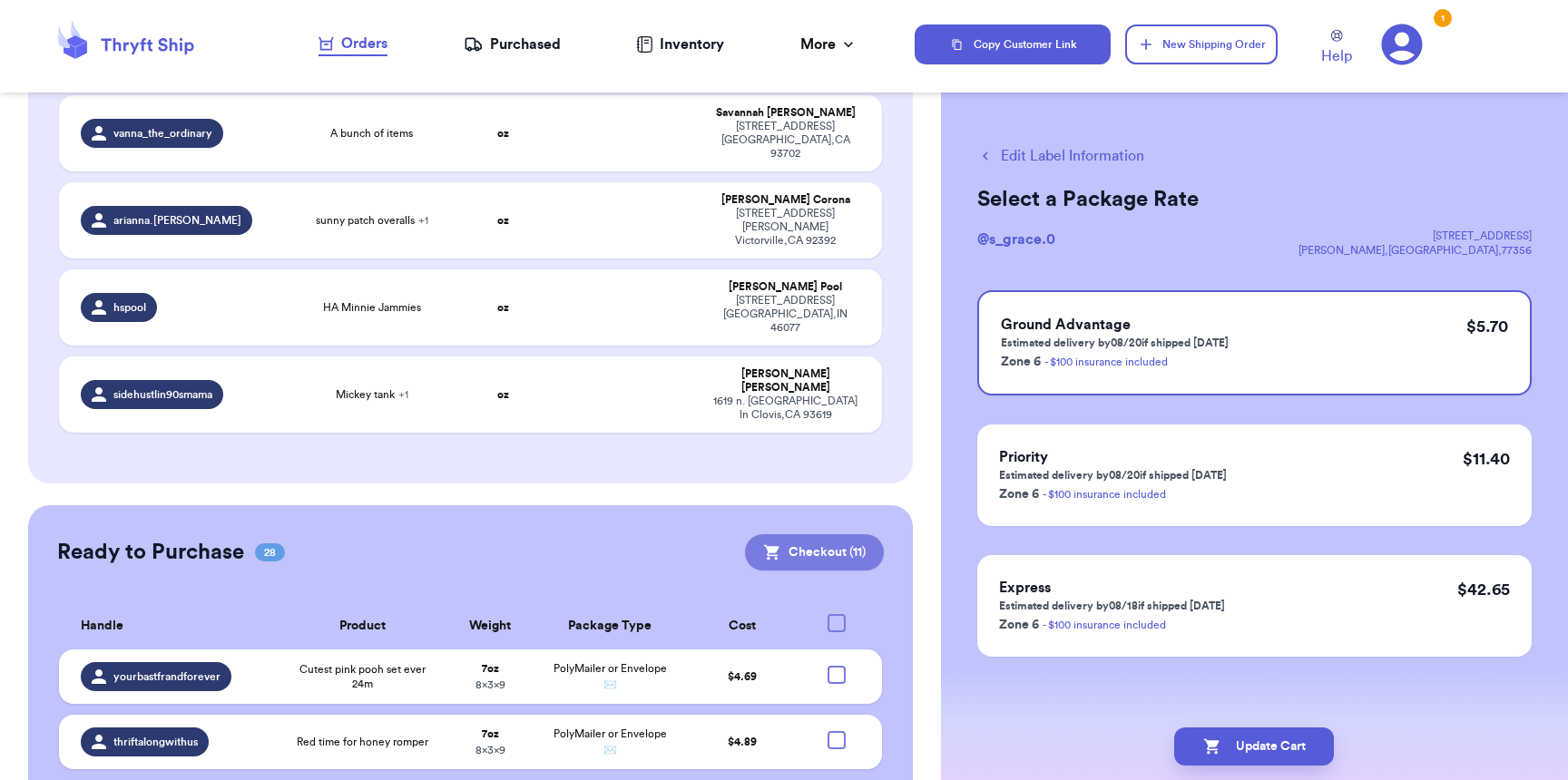
click at [827, 534] on button "Checkout ( 11 )" at bounding box center [813, 552] width 139 height 37
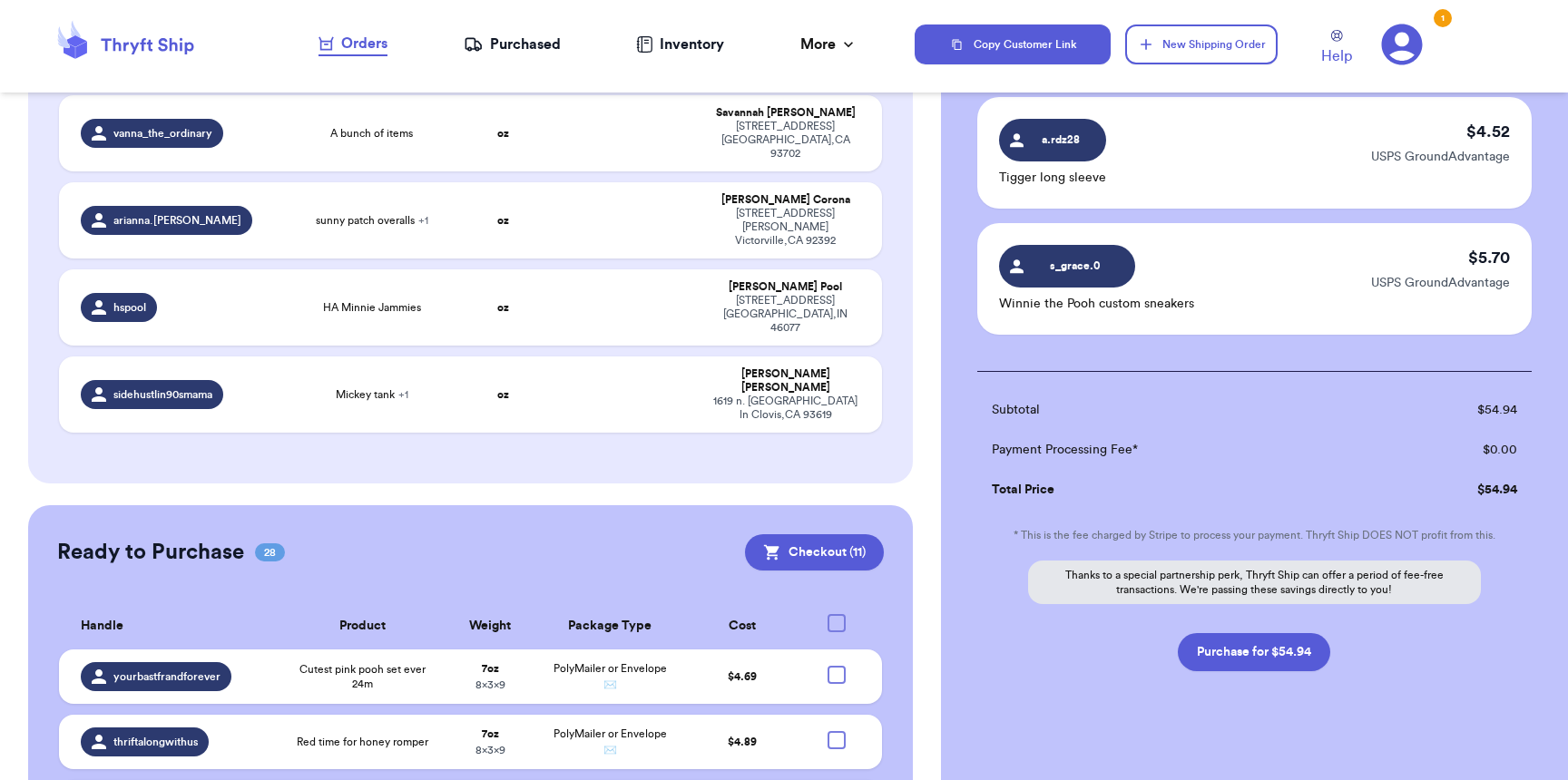
scroll to position [1281, 0]
click at [1267, 647] on button "Purchase for $54.94" at bounding box center [1254, 651] width 152 height 39
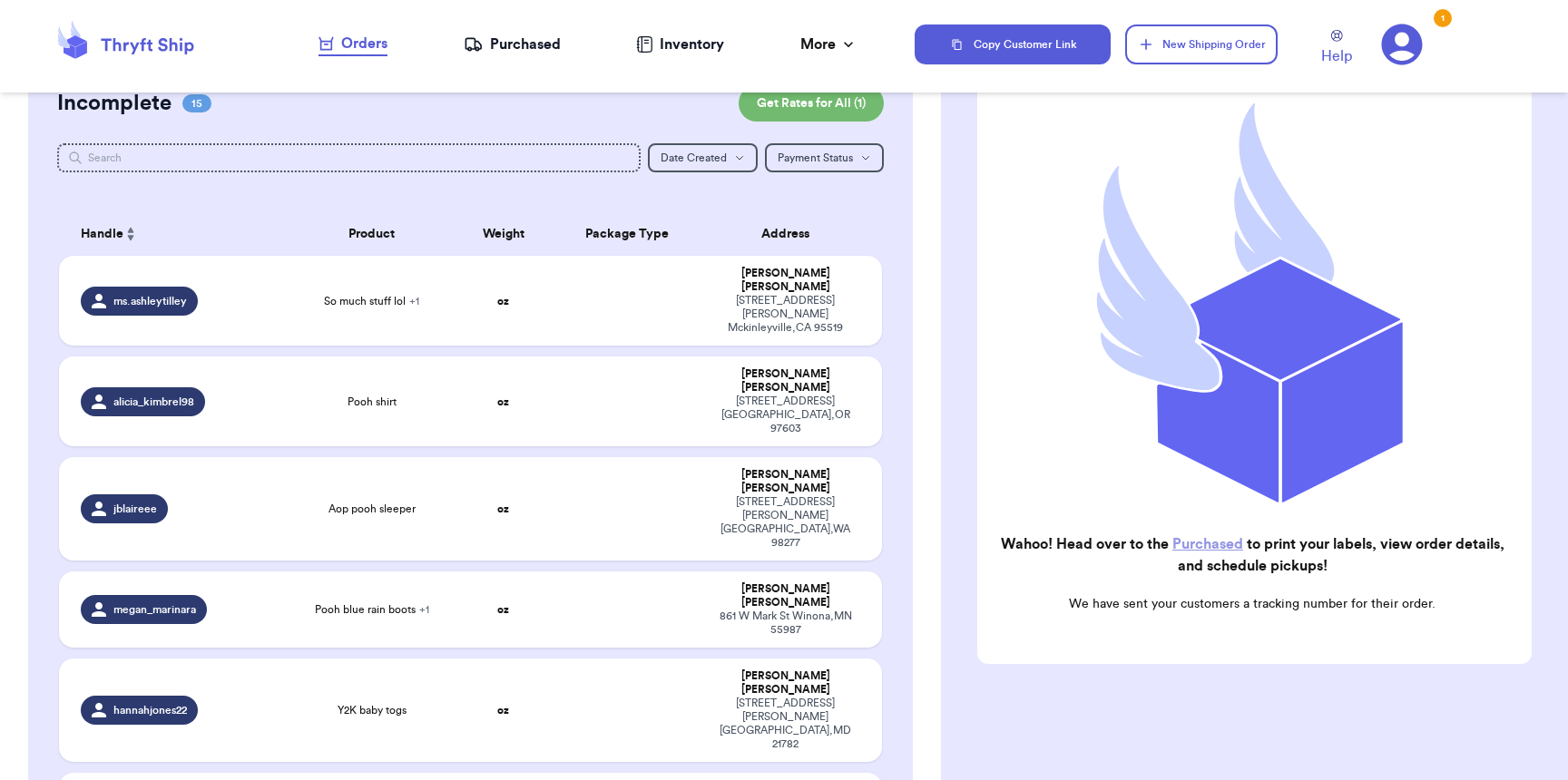
scroll to position [53, 0]
click at [606, 284] on td at bounding box center [626, 300] width 148 height 90
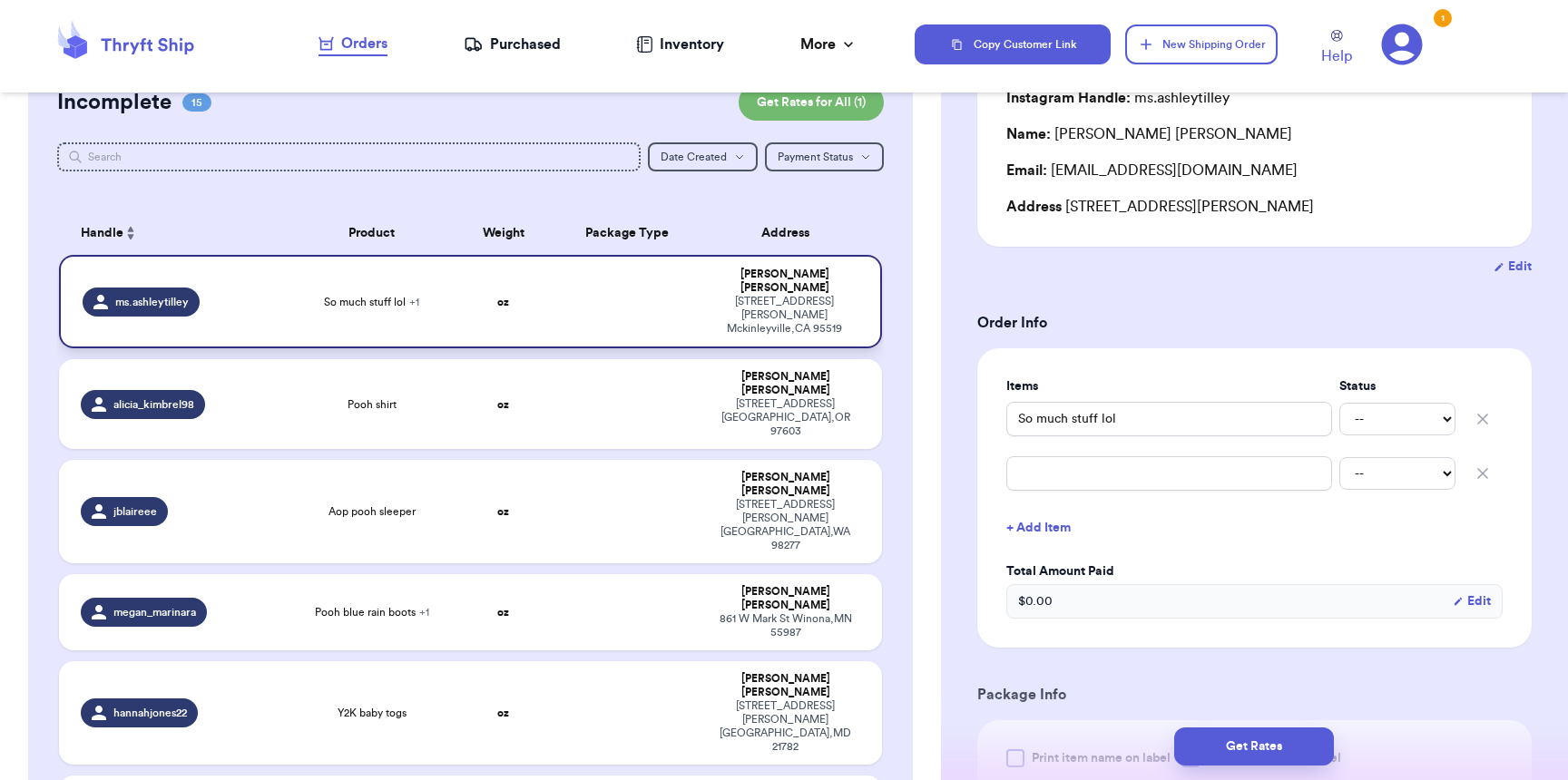
scroll to position [864, 0]
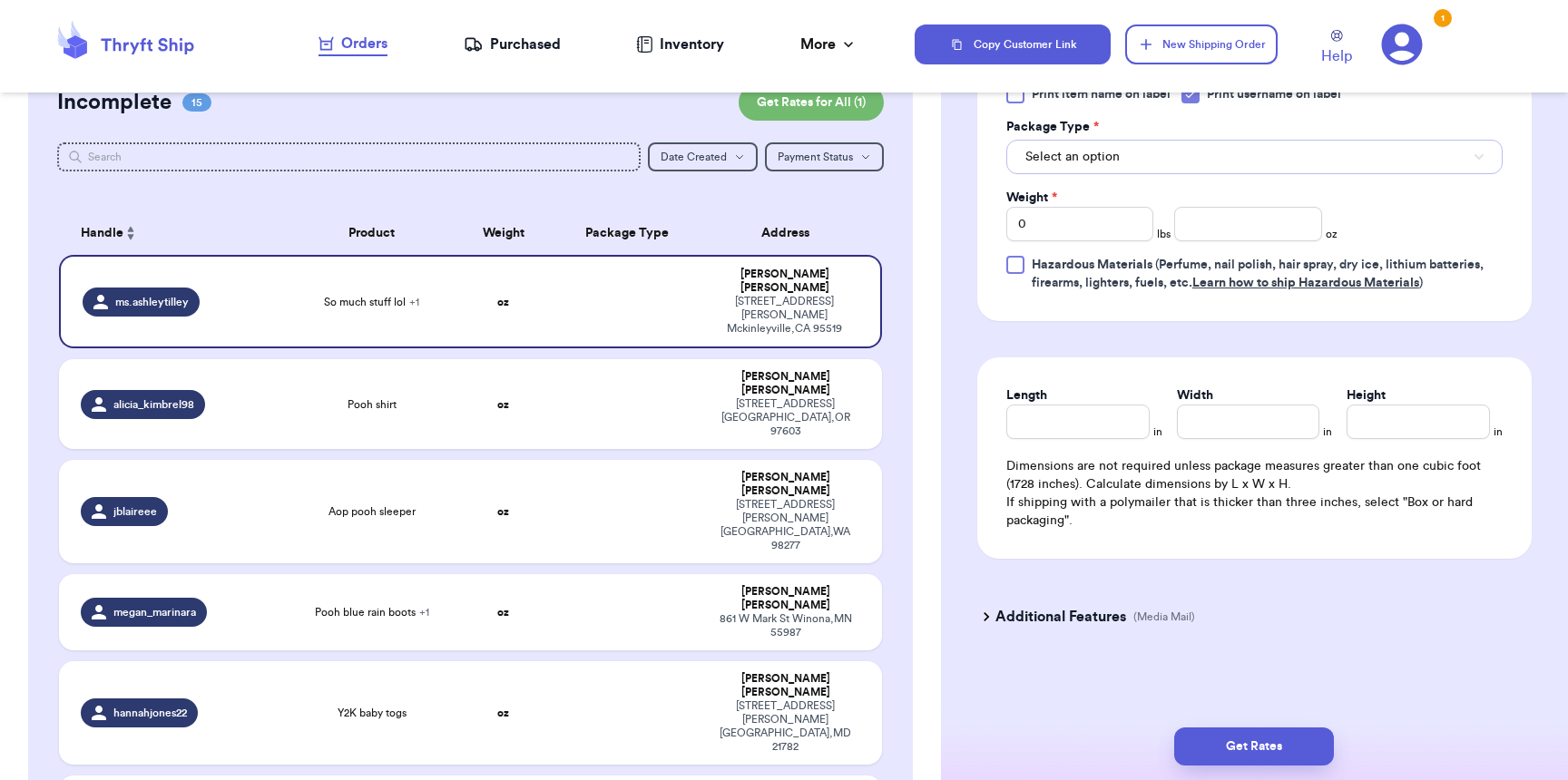
click at [1053, 148] on span "Select an option" at bounding box center [1072, 157] width 95 height 18
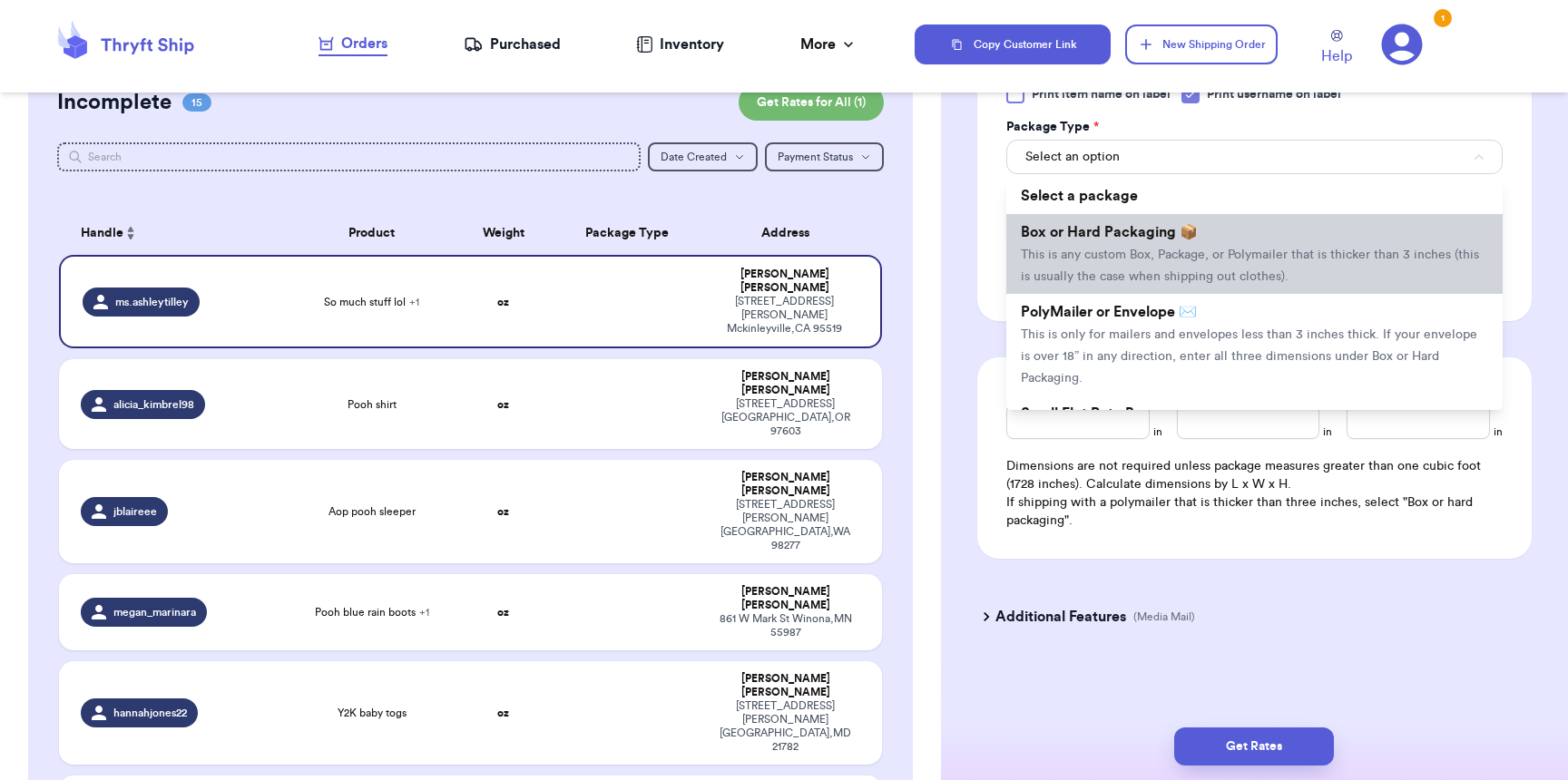
click at [1065, 225] on span "Box or Hard Packaging 📦" at bounding box center [1109, 232] width 177 height 15
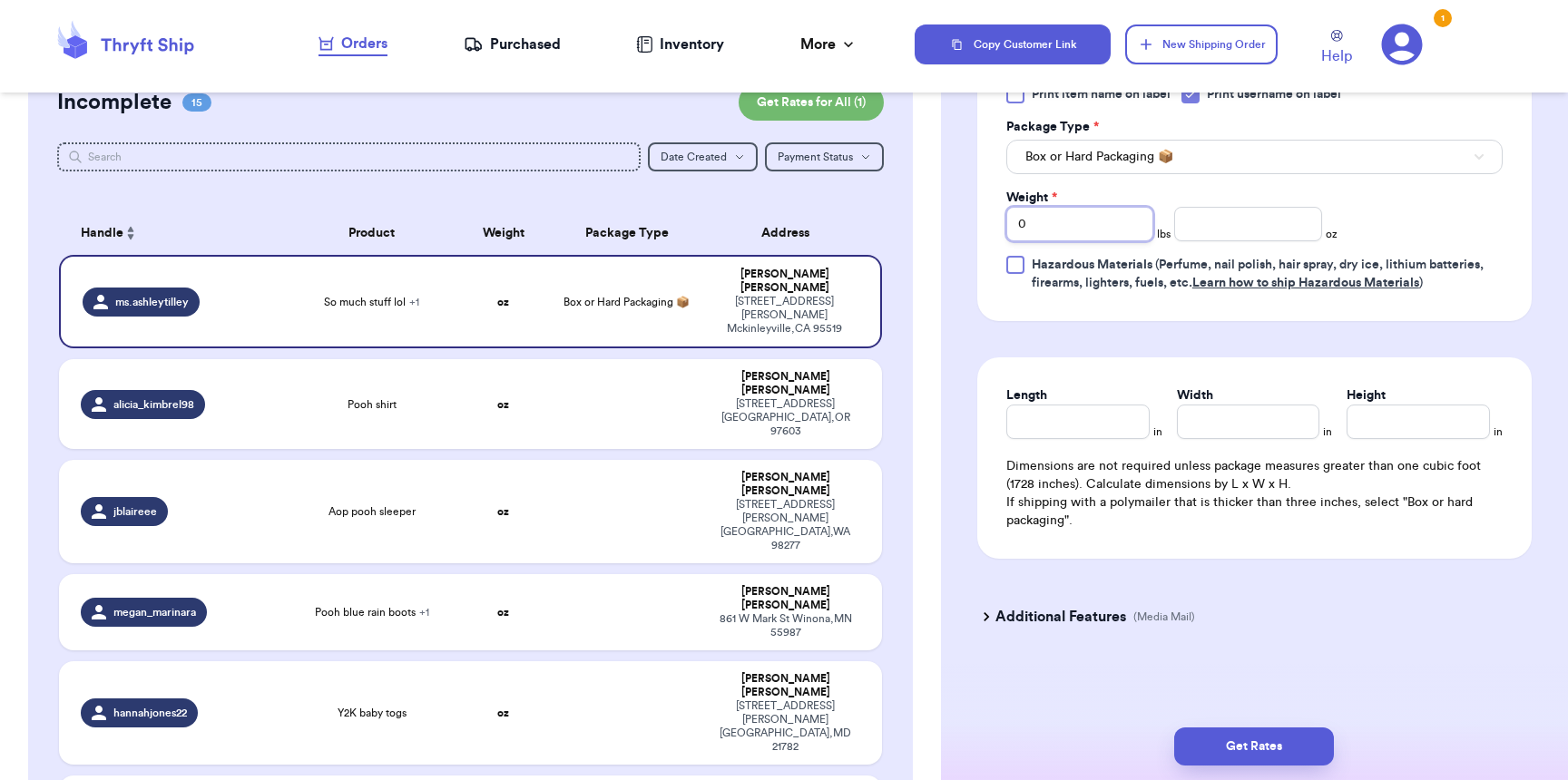
click at [1081, 207] on input "0" at bounding box center [1080, 224] width 147 height 35
click at [1307, 752] on button "Get Rates" at bounding box center [1254, 747] width 160 height 39
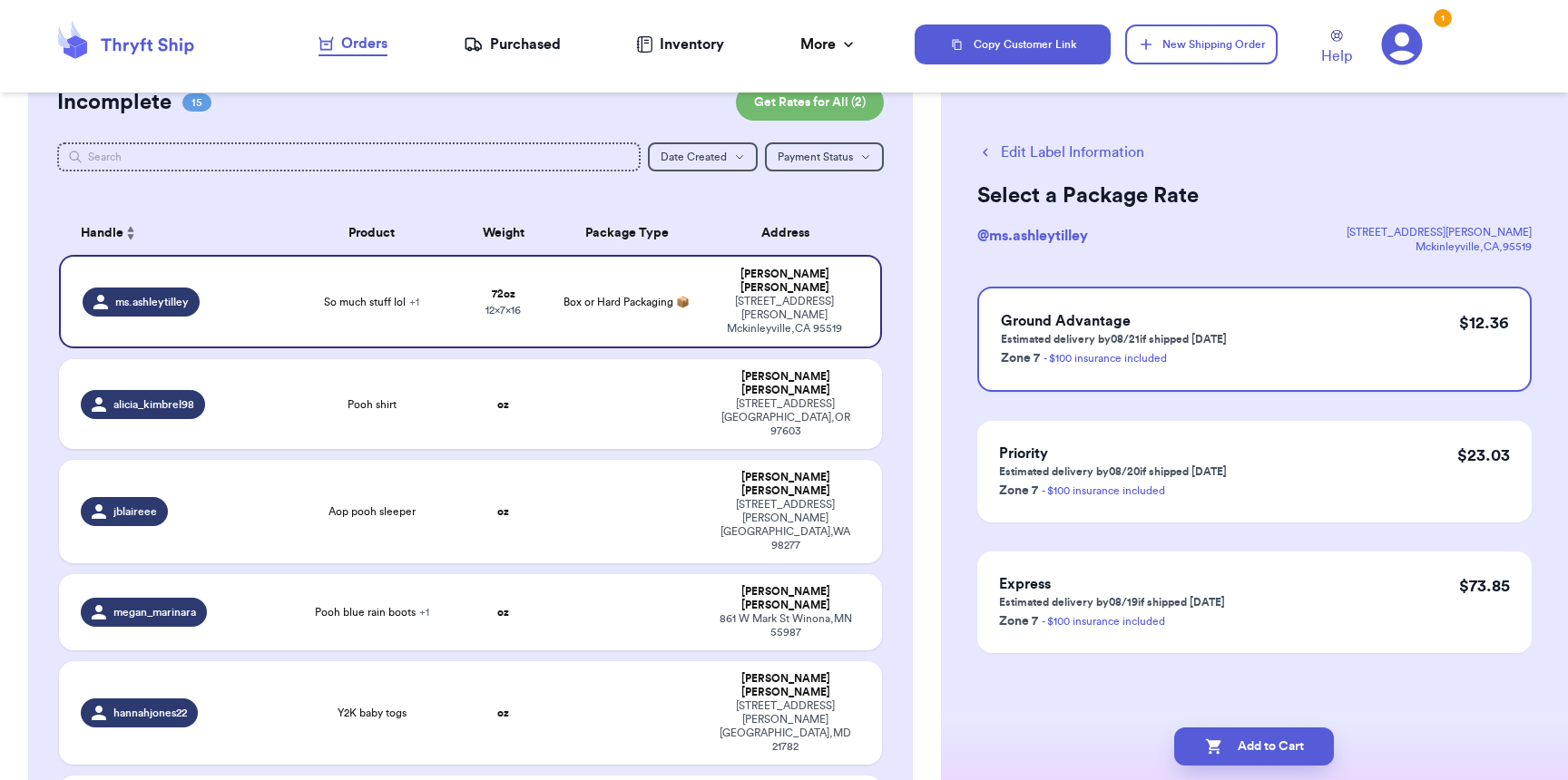
scroll to position [0, 0]
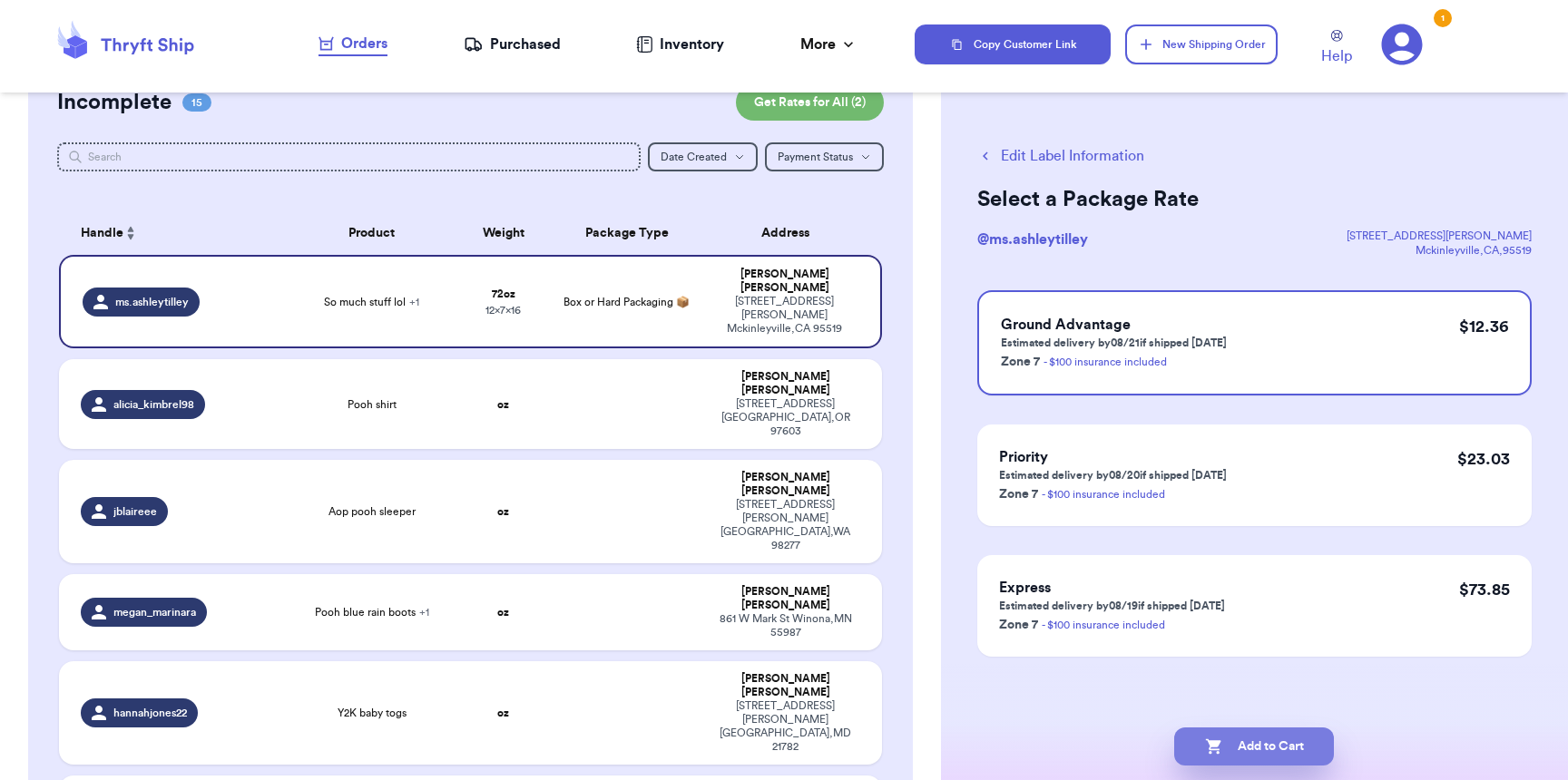
click at [1218, 740] on icon "button" at bounding box center [1213, 746] width 16 height 16
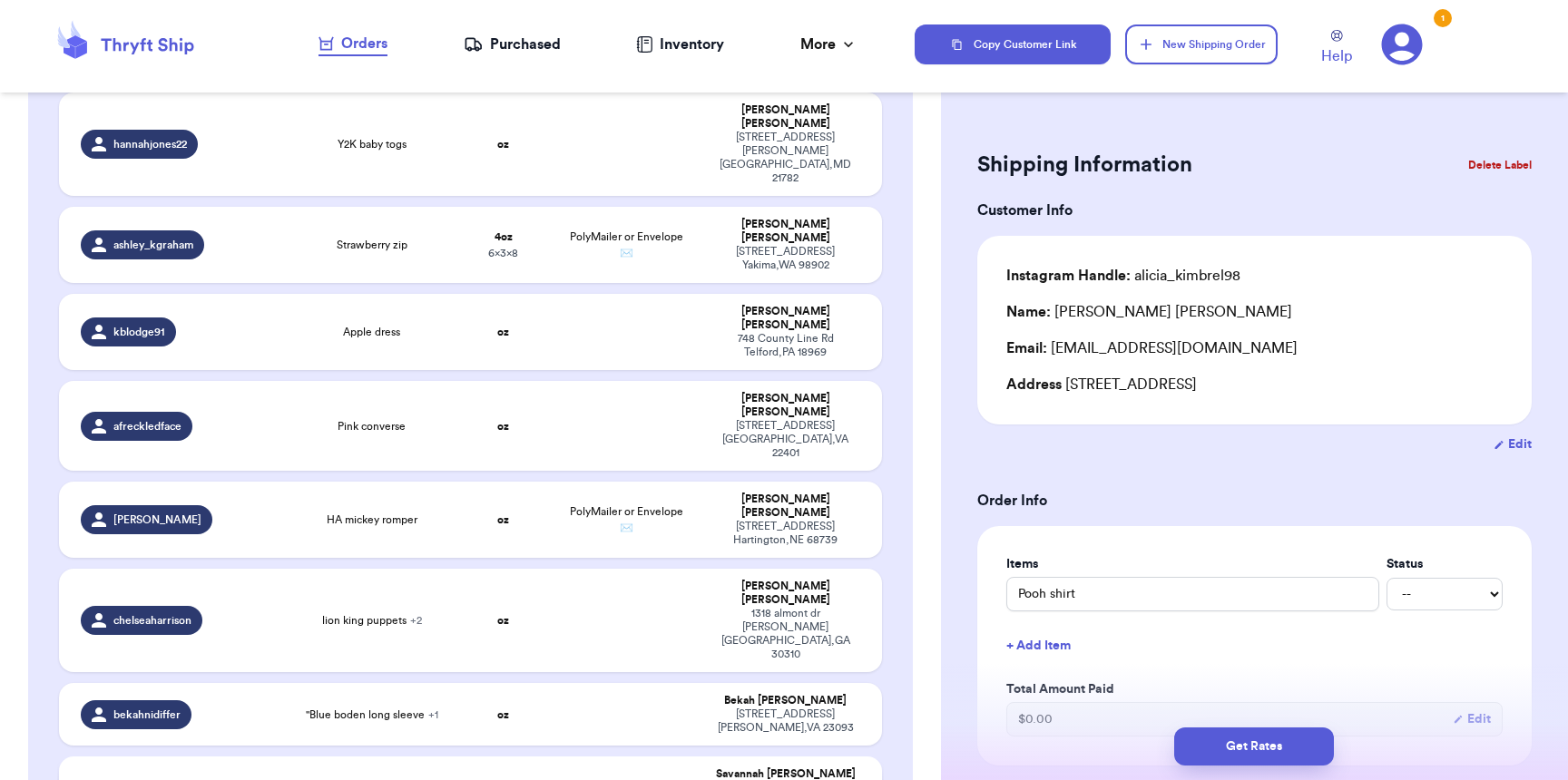
scroll to position [543, 0]
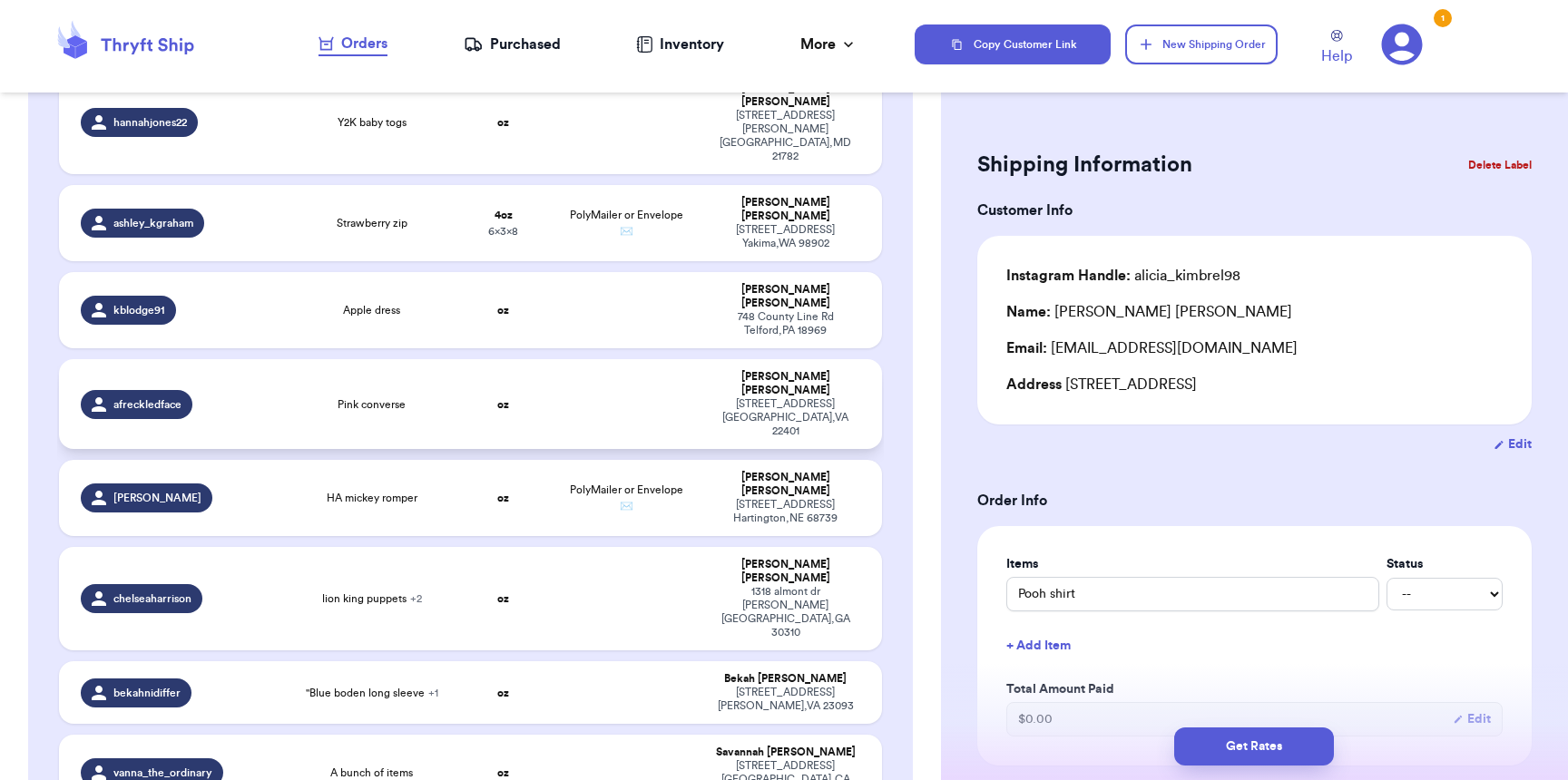
click at [230, 390] on div "afreckledface" at bounding box center [179, 405] width 197 height 29
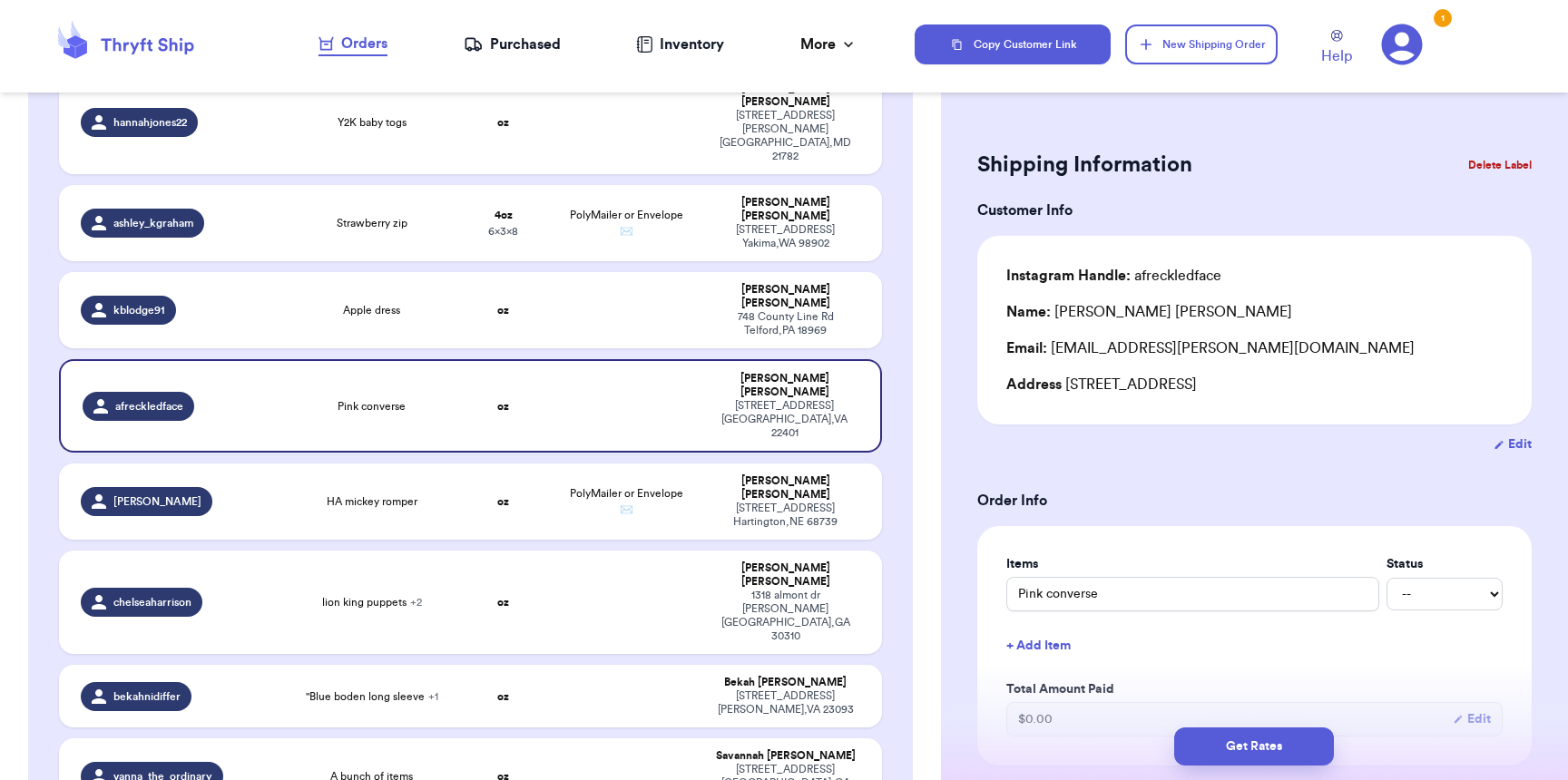
scroll to position [510, 0]
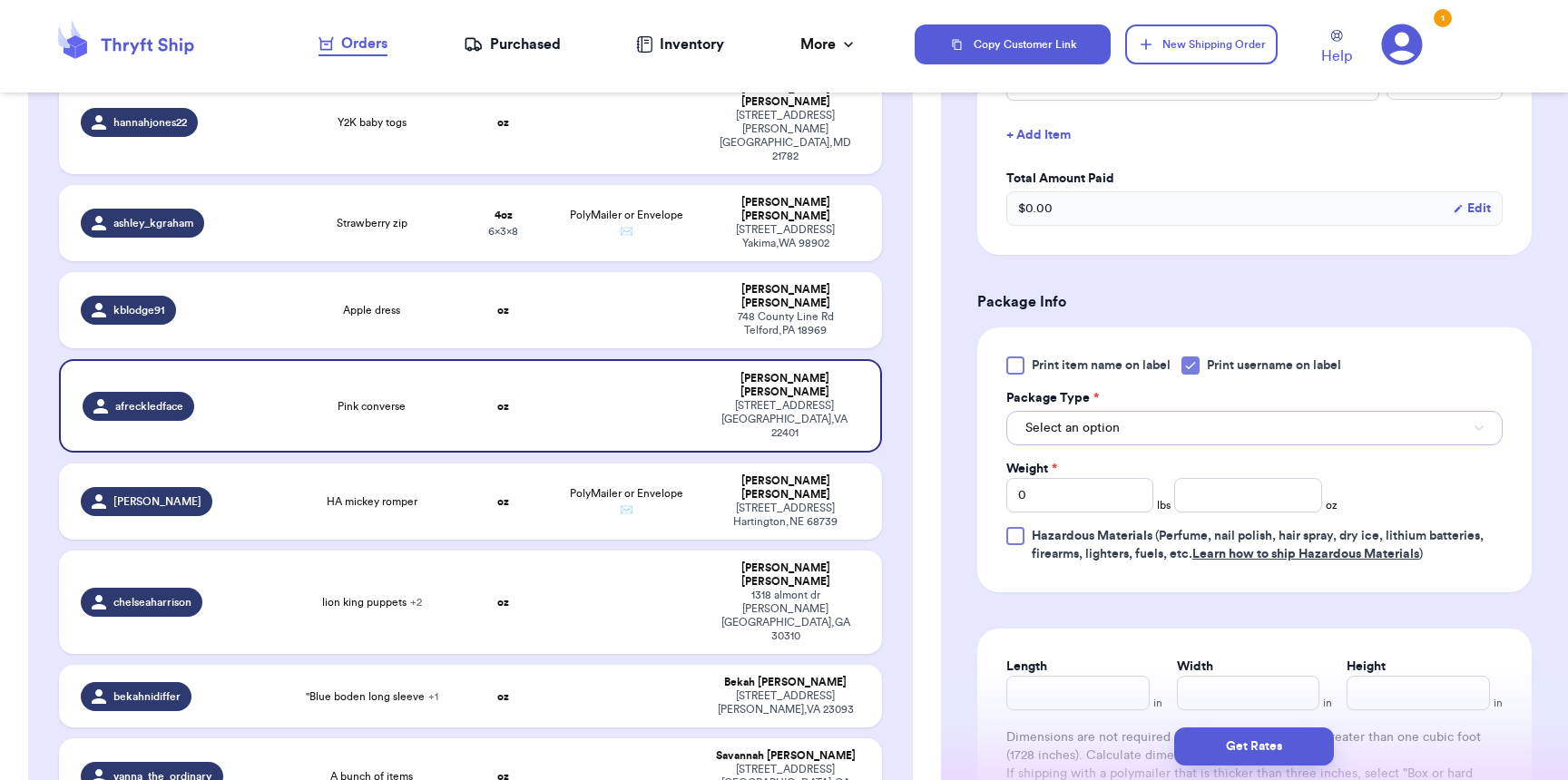
click at [1069, 421] on button "Select an option" at bounding box center [1254, 429] width 497 height 35
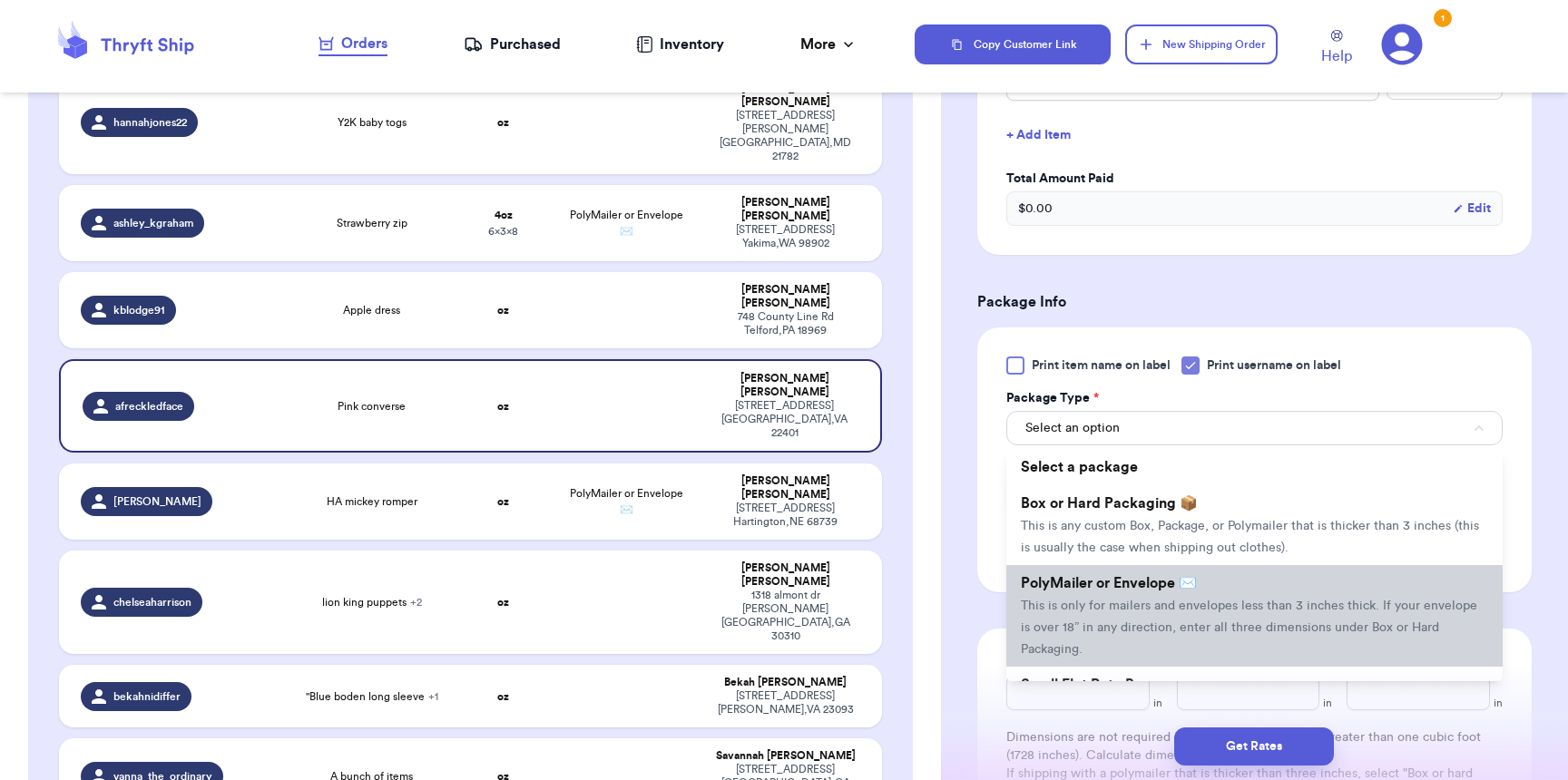
click at [1078, 602] on li "PolyMailer or Envelope ✉️ This is only for mailers and envelopes less than 3 in…" at bounding box center [1254, 616] width 497 height 102
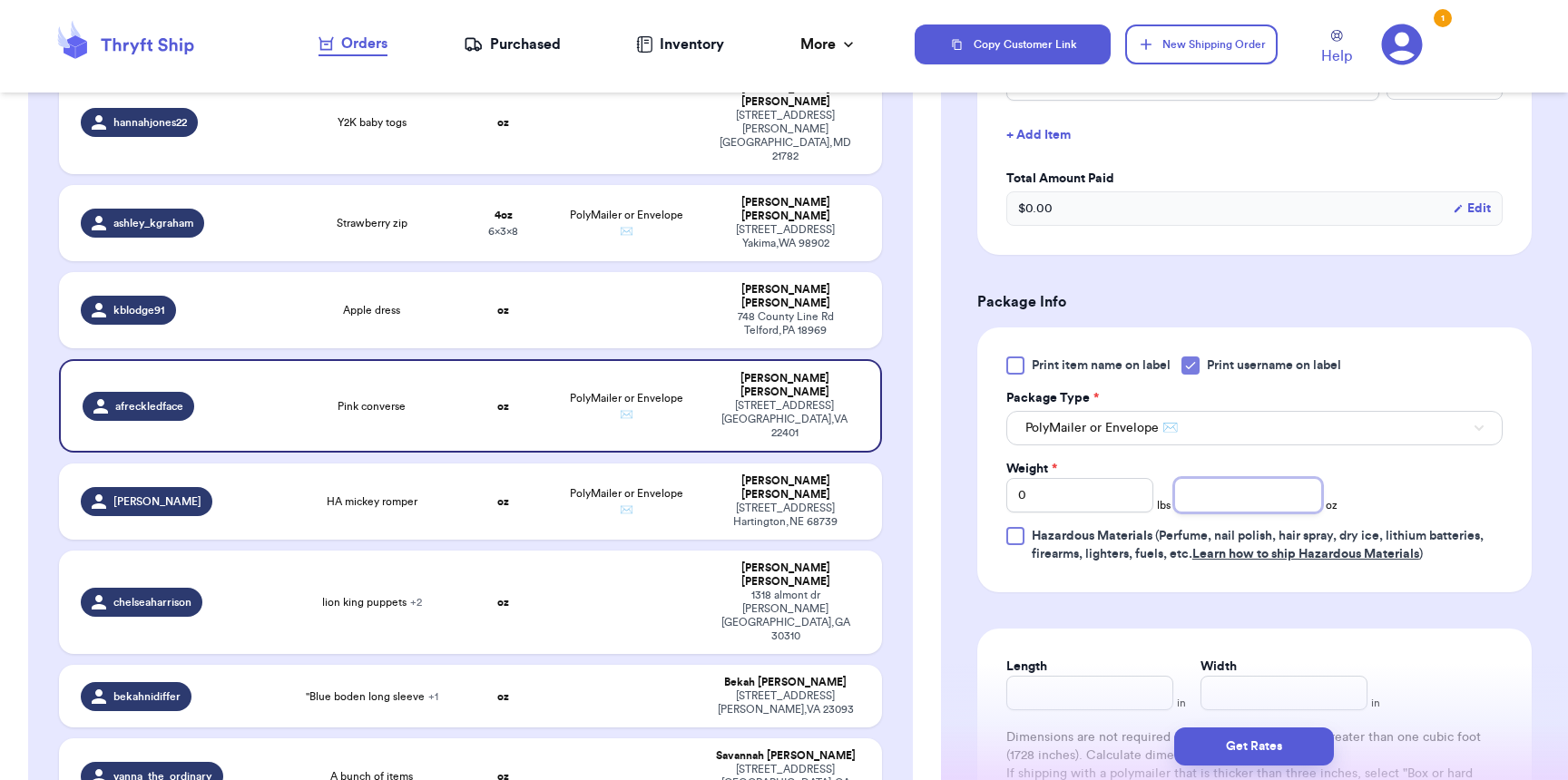
click at [1265, 510] on input "number" at bounding box center [1248, 496] width 147 height 35
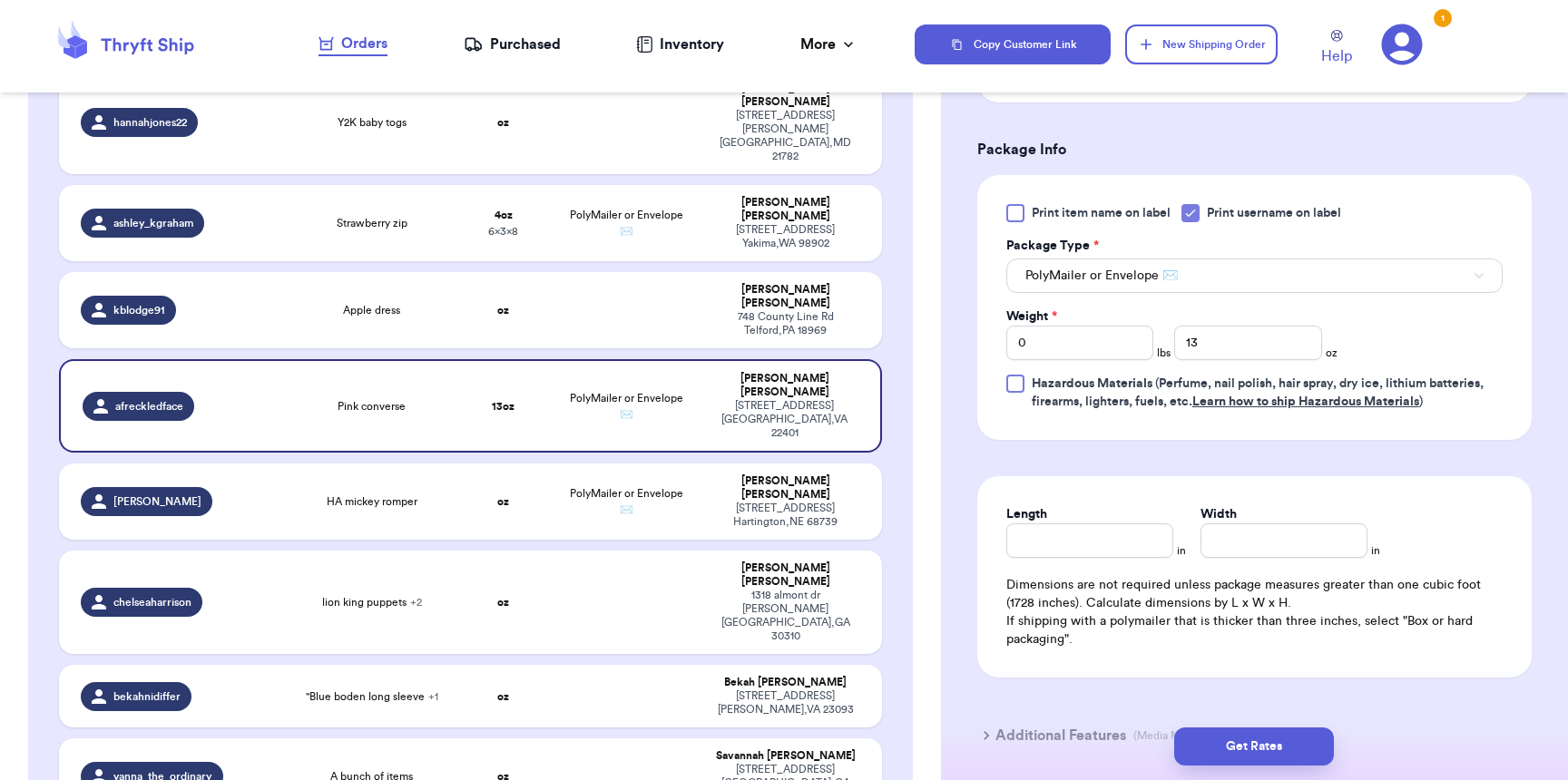
scroll to position [685, 0]
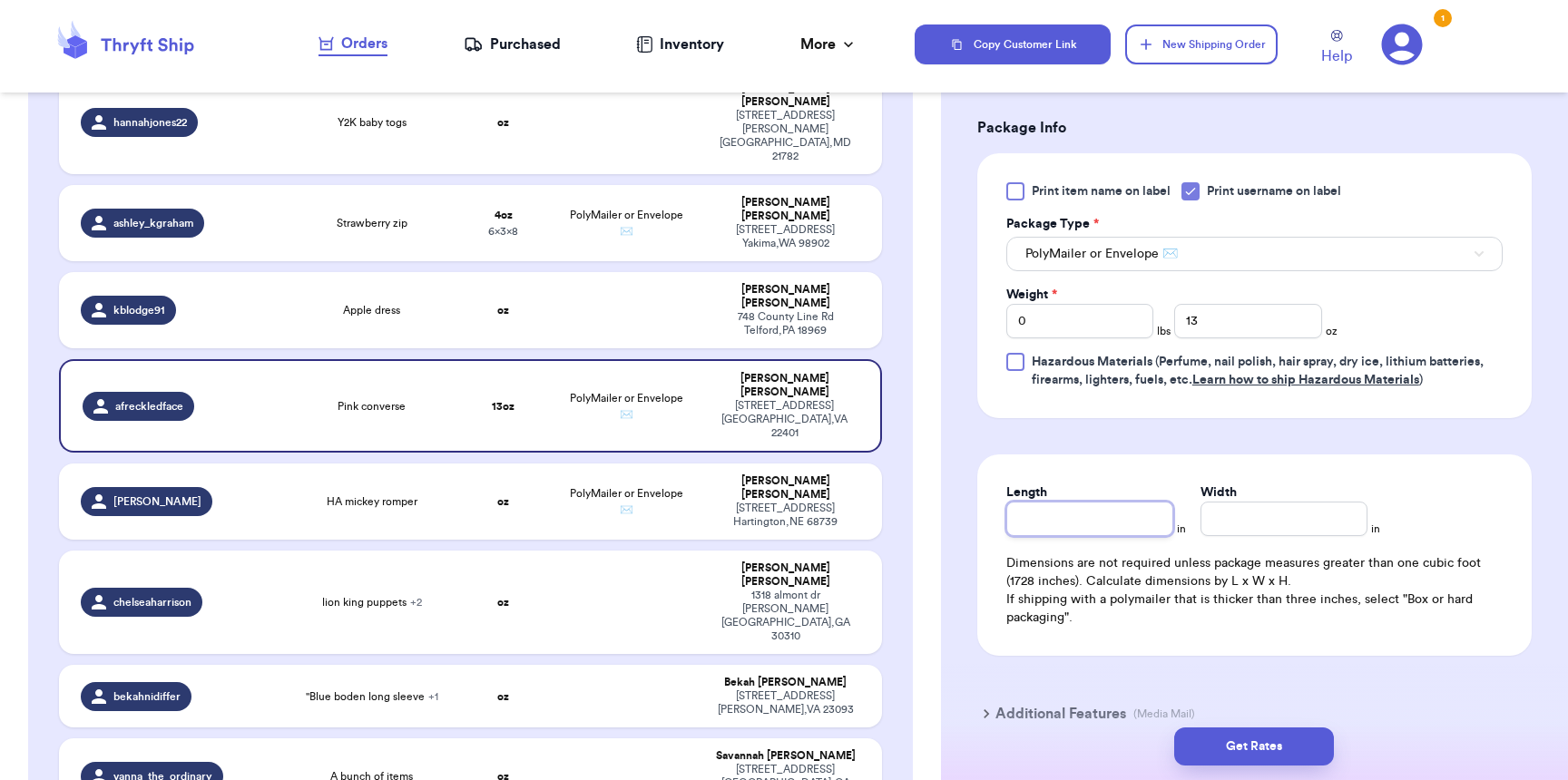
click at [1081, 536] on input "Length" at bounding box center [1090, 519] width 167 height 35
click at [1231, 726] on div "Get Rates" at bounding box center [1254, 746] width 627 height 67
click at [1233, 735] on button "Get Rates" at bounding box center [1254, 747] width 160 height 39
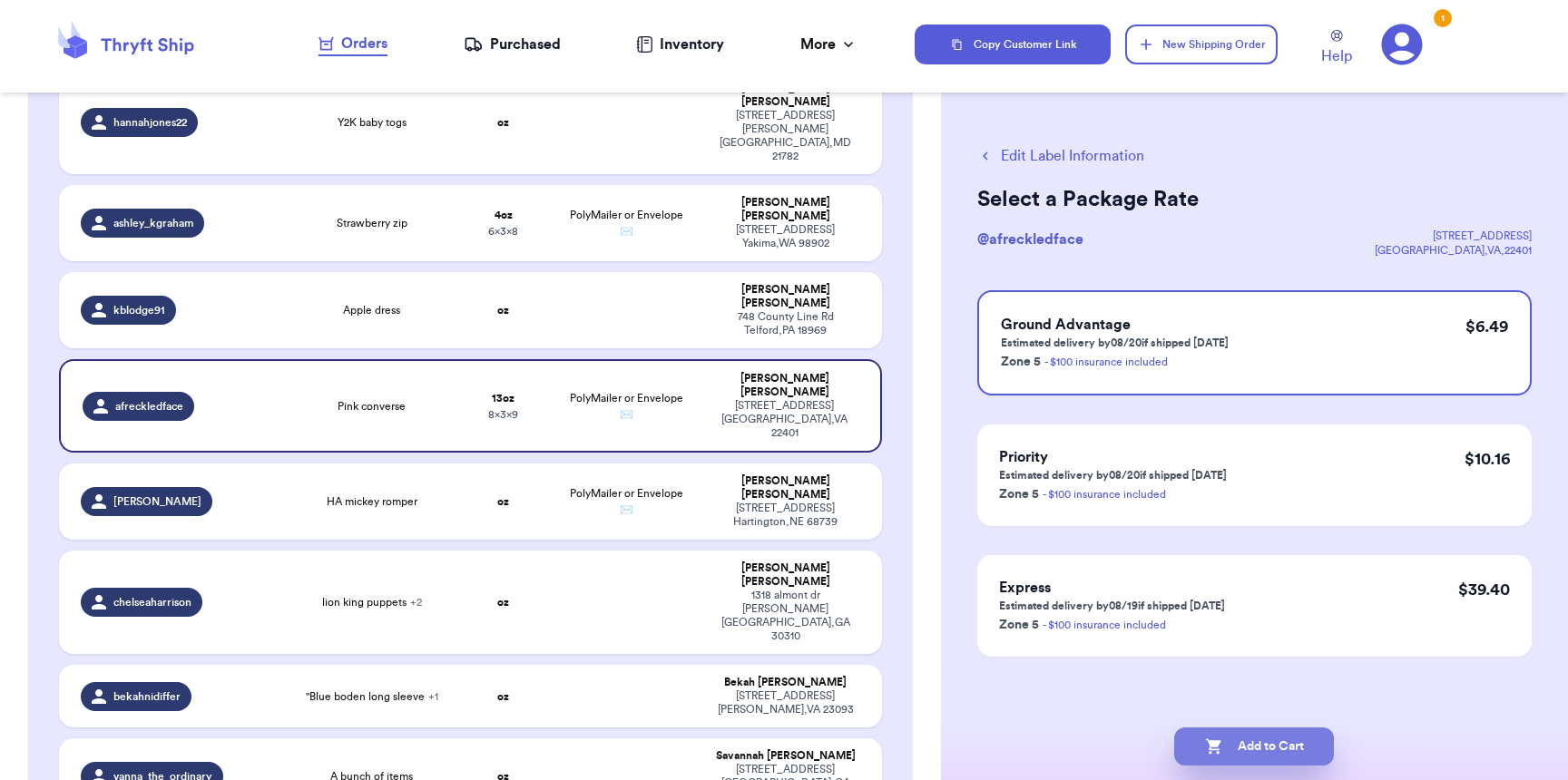
click at [1236, 739] on button "Add to Cart" at bounding box center [1254, 747] width 160 height 39
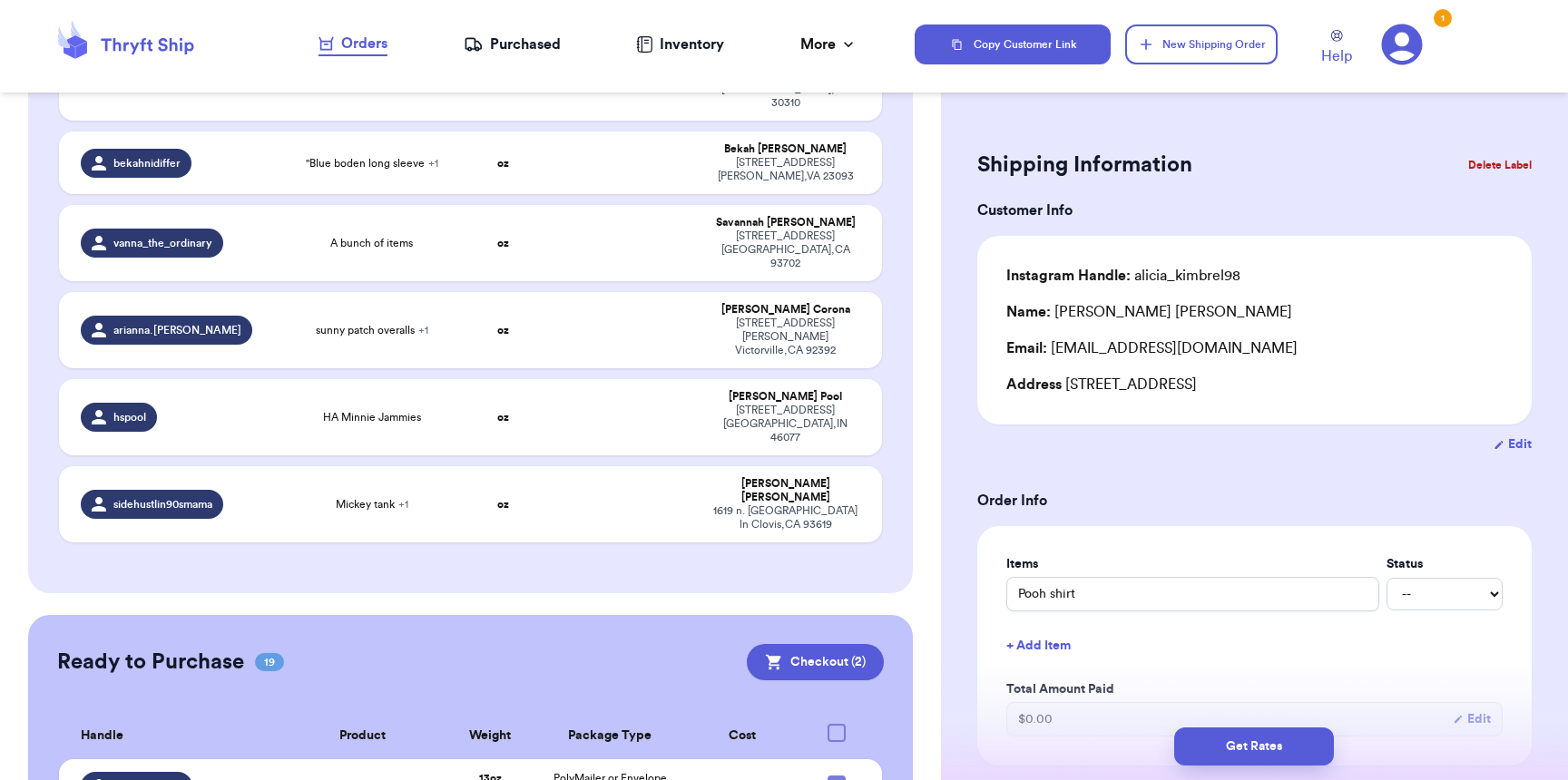
scroll to position [950, 0]
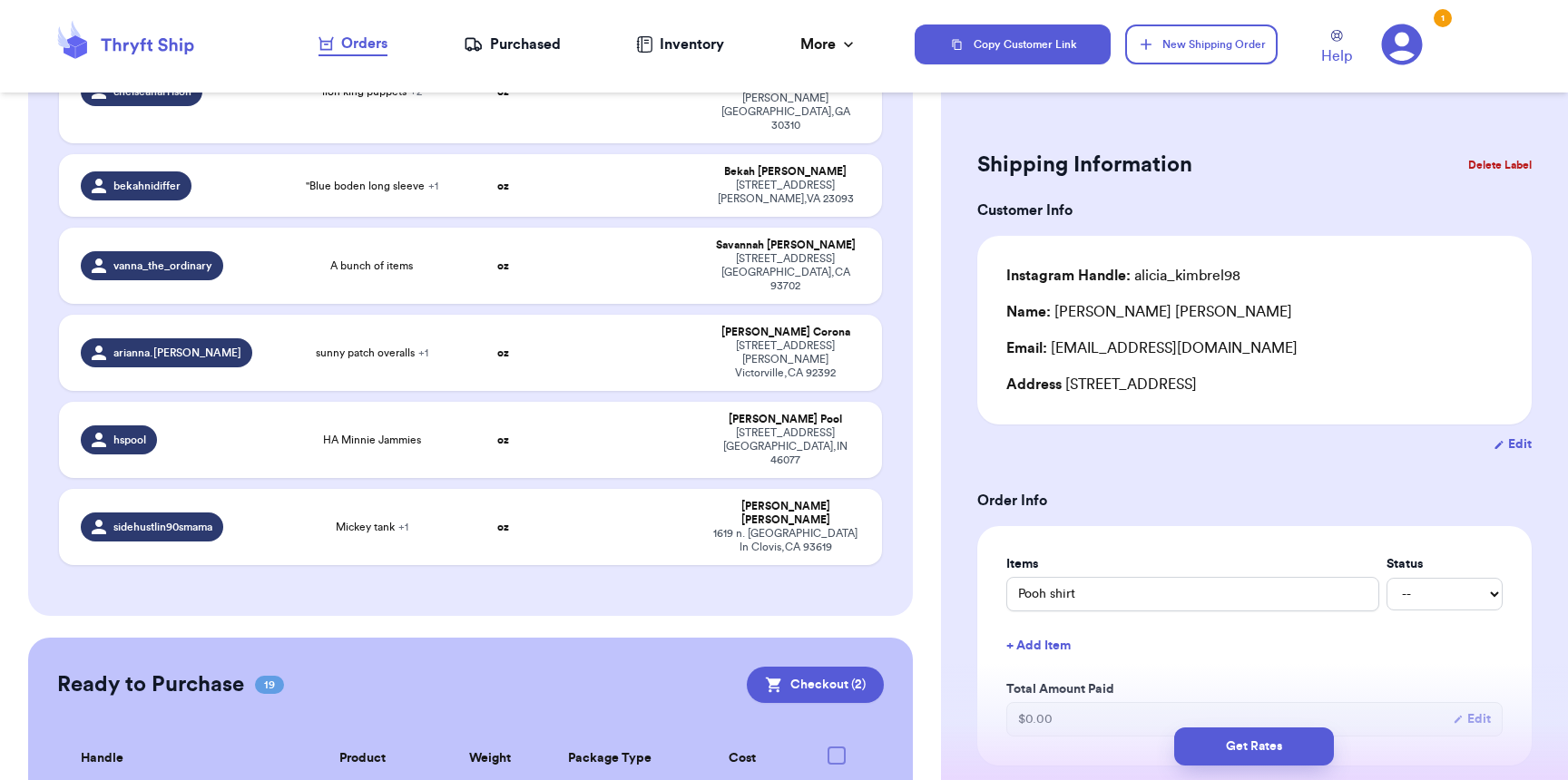
click at [552, 44] on div "Purchased" at bounding box center [512, 45] width 97 height 22
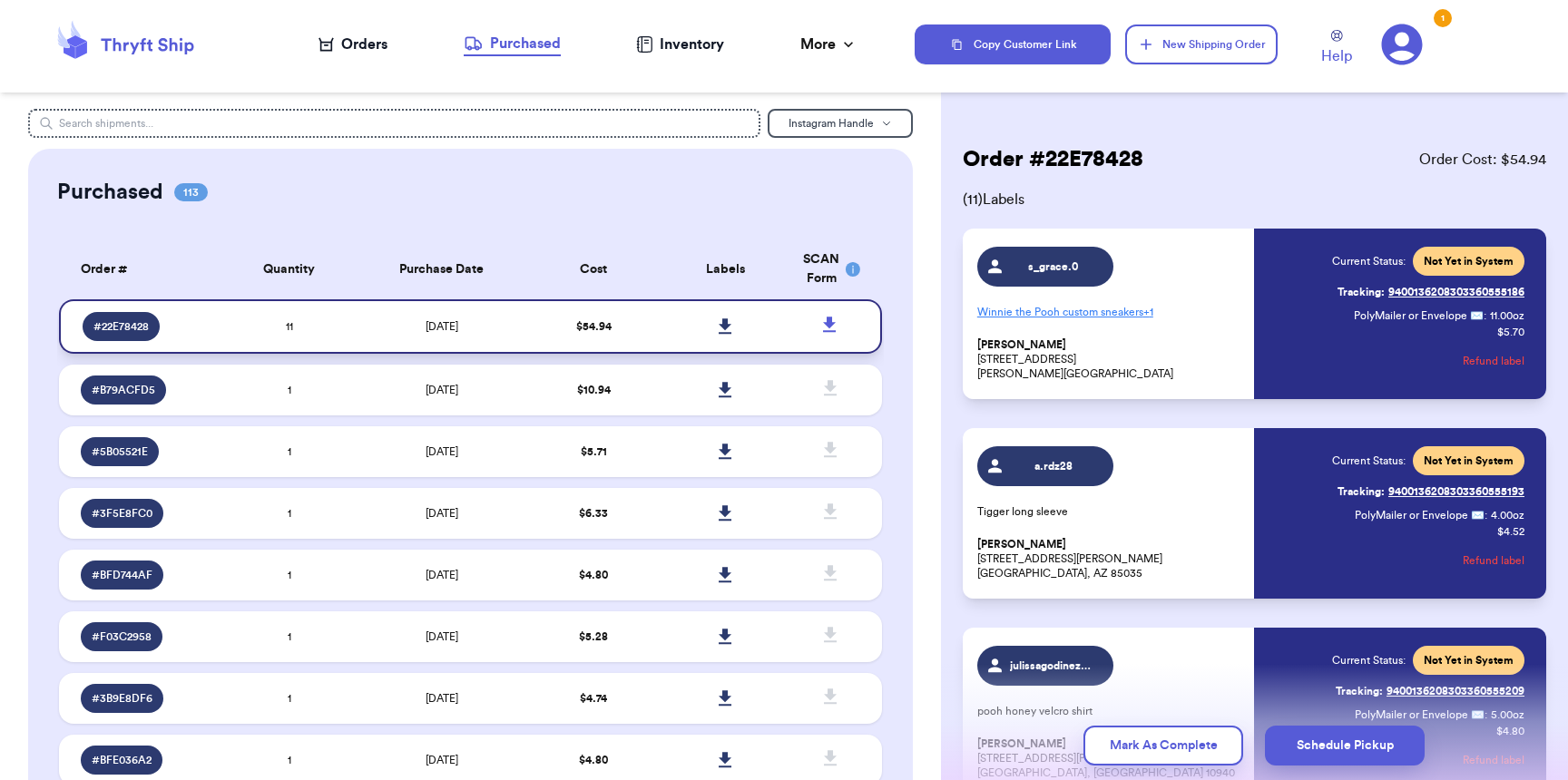
click at [719, 329] on icon at bounding box center [725, 326] width 13 height 16
click at [368, 39] on div "Orders" at bounding box center [353, 45] width 69 height 22
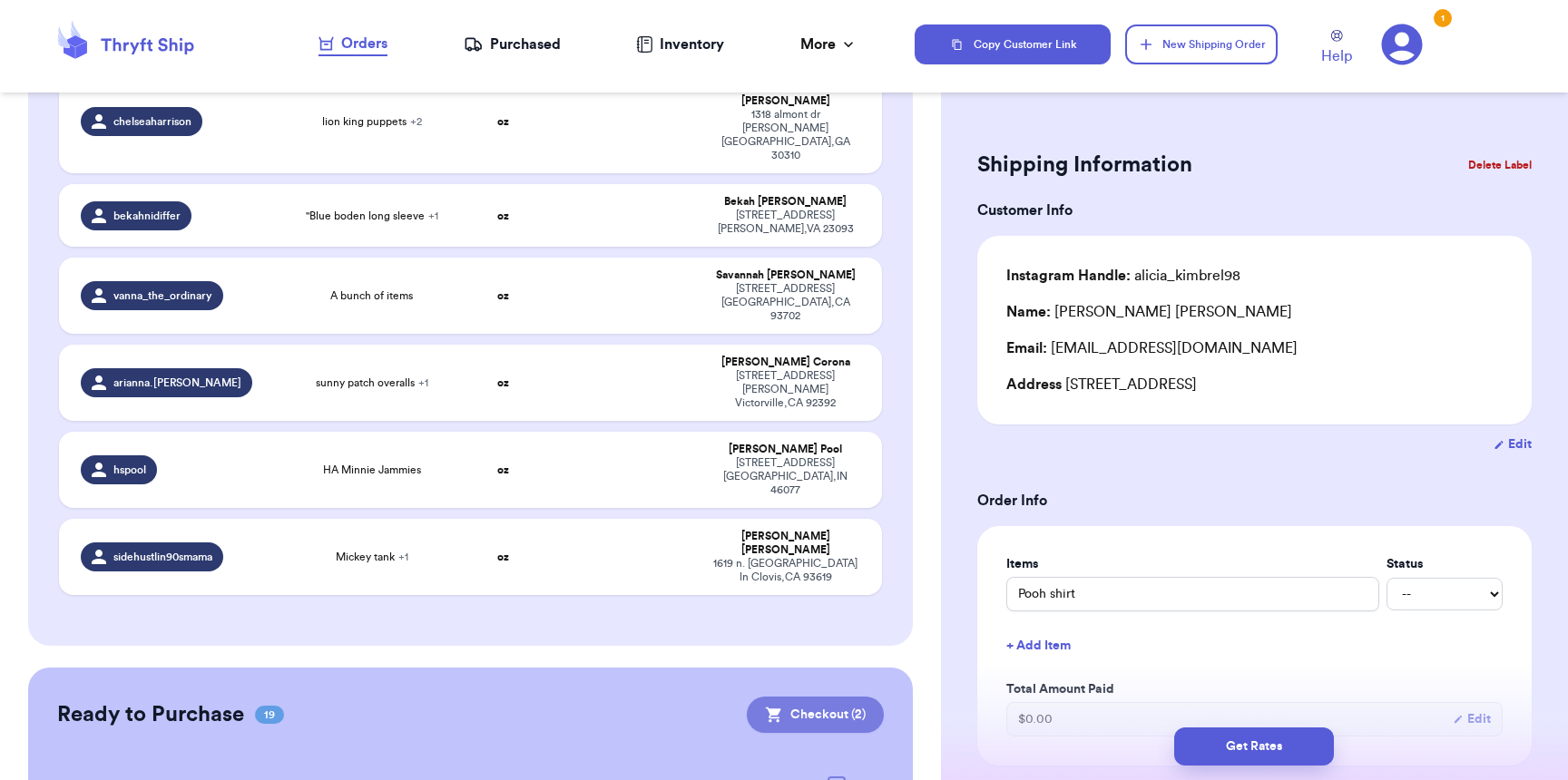
scroll to position [924, 0]
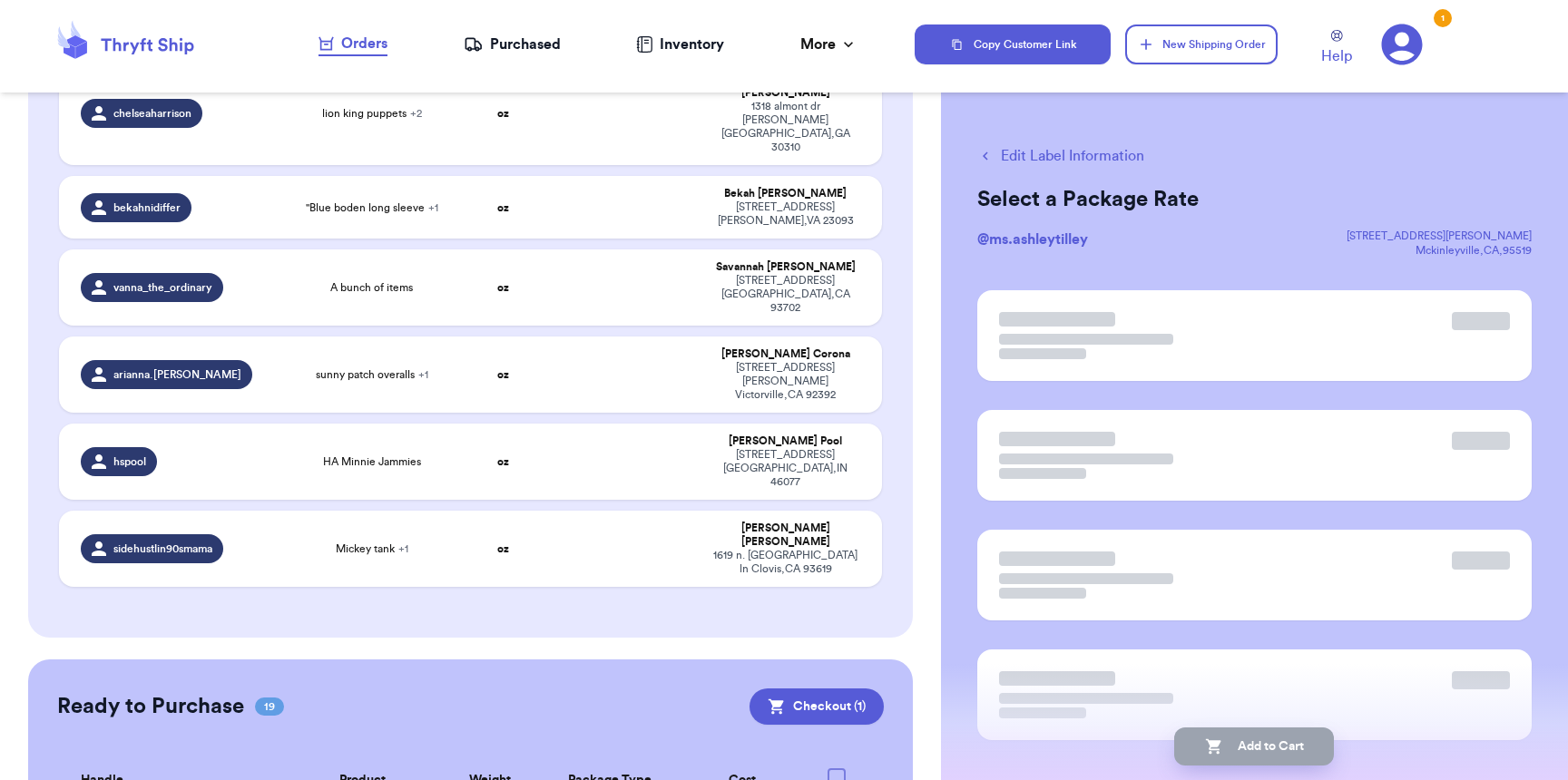
scroll to position [920, 0]
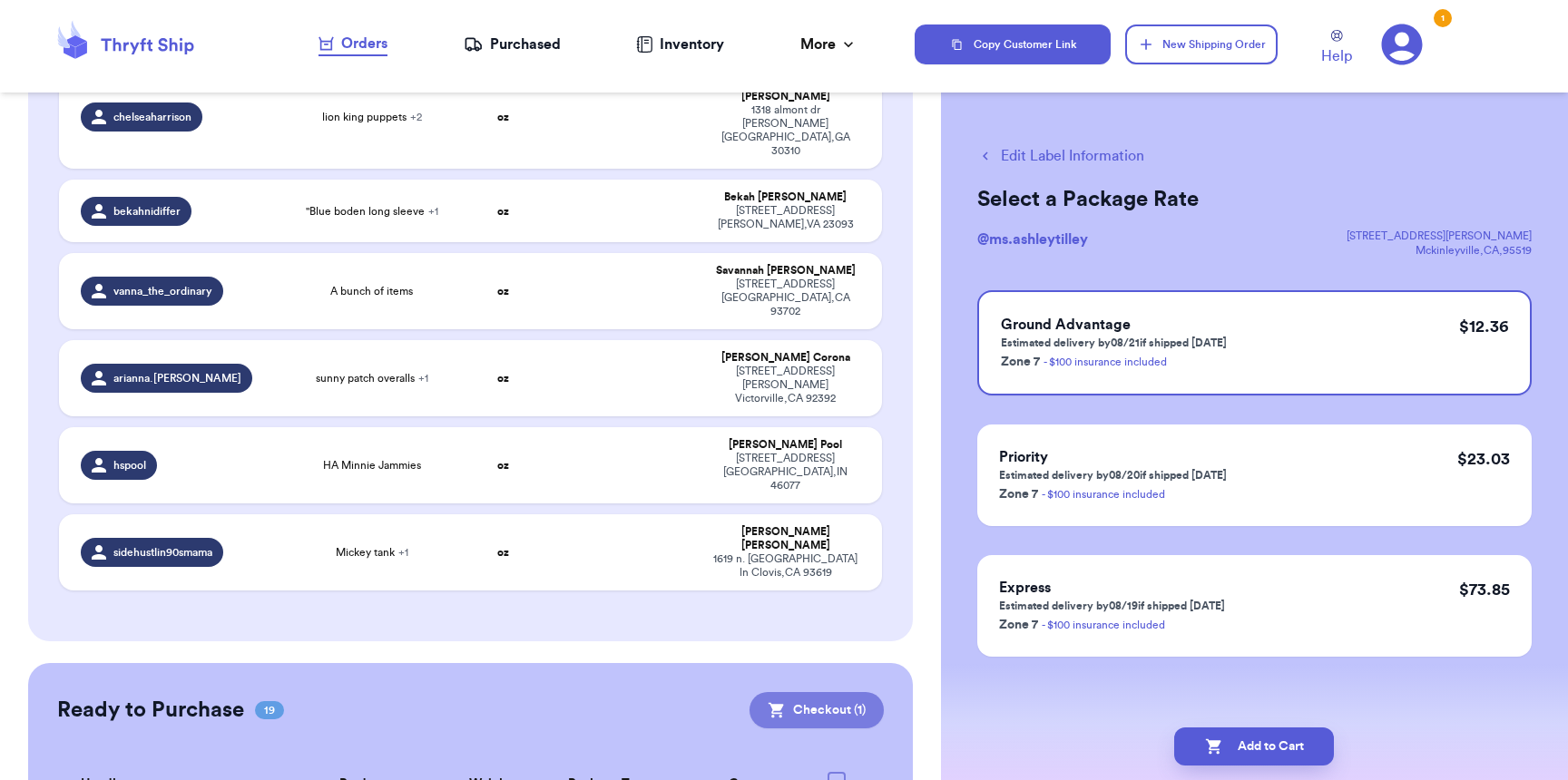
click at [825, 692] on button "Checkout ( 1 )" at bounding box center [816, 710] width 134 height 37
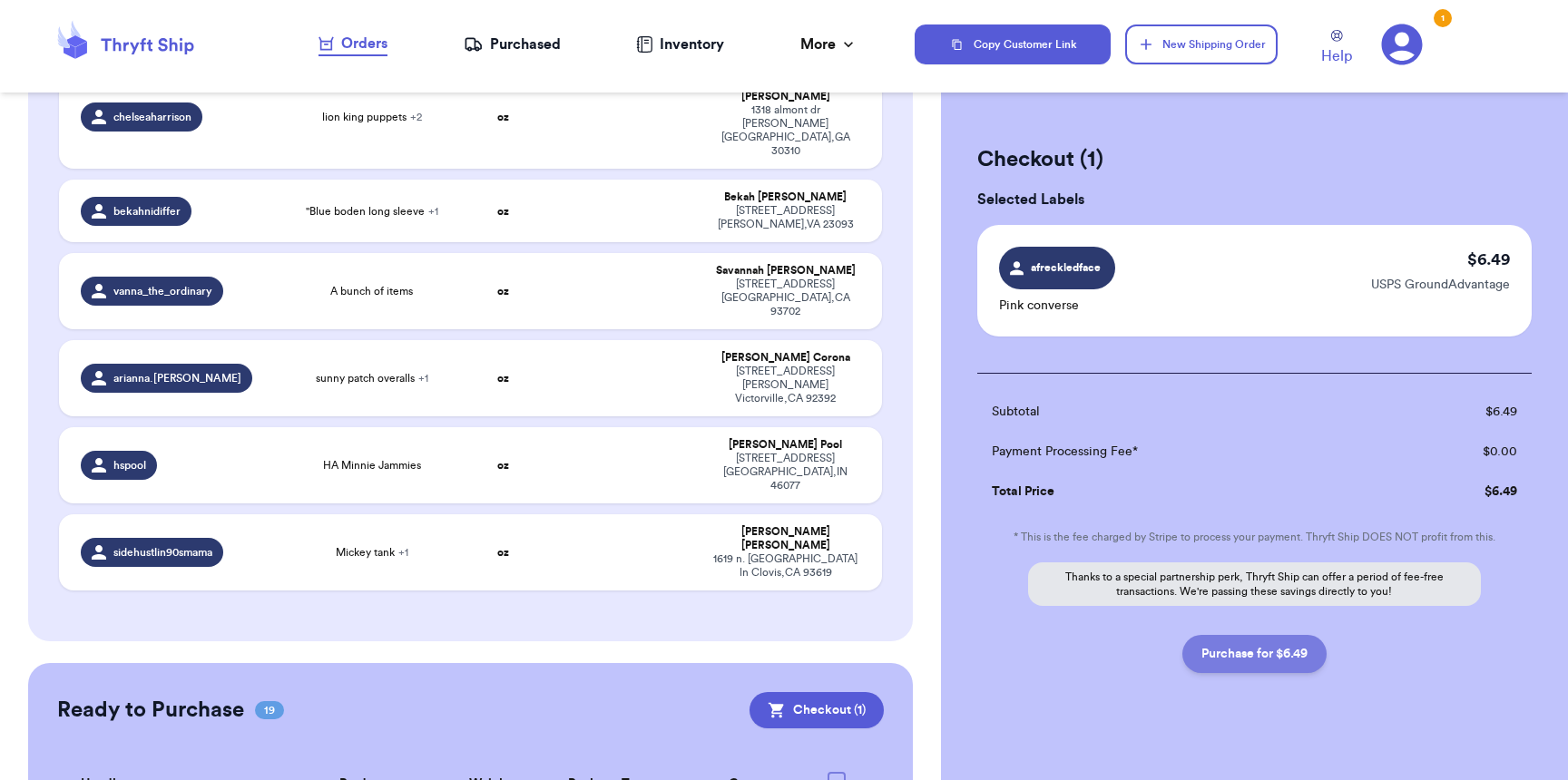
click at [1277, 660] on button "Purchase for $6.49" at bounding box center [1254, 654] width 144 height 39
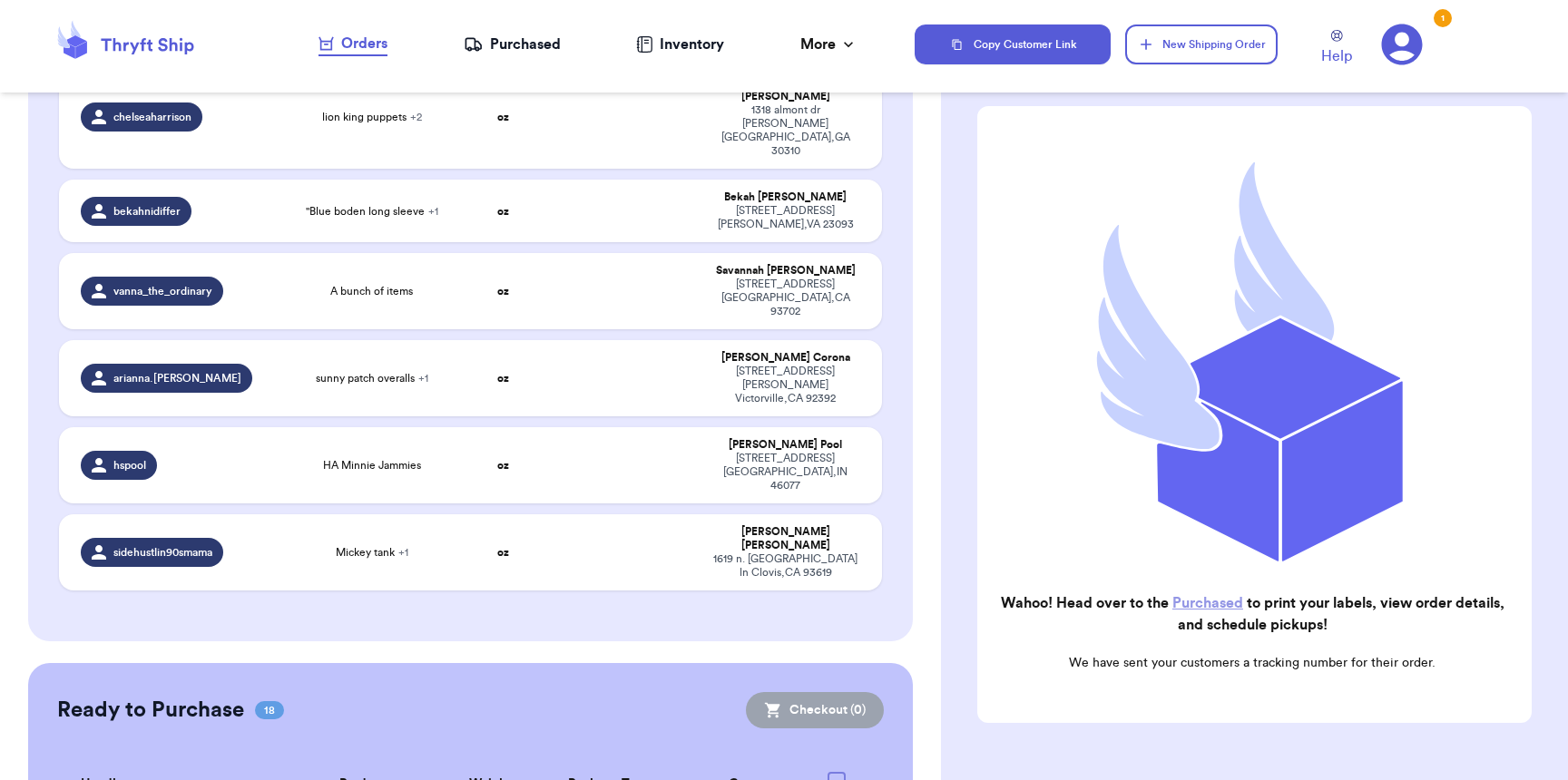
scroll to position [178, 0]
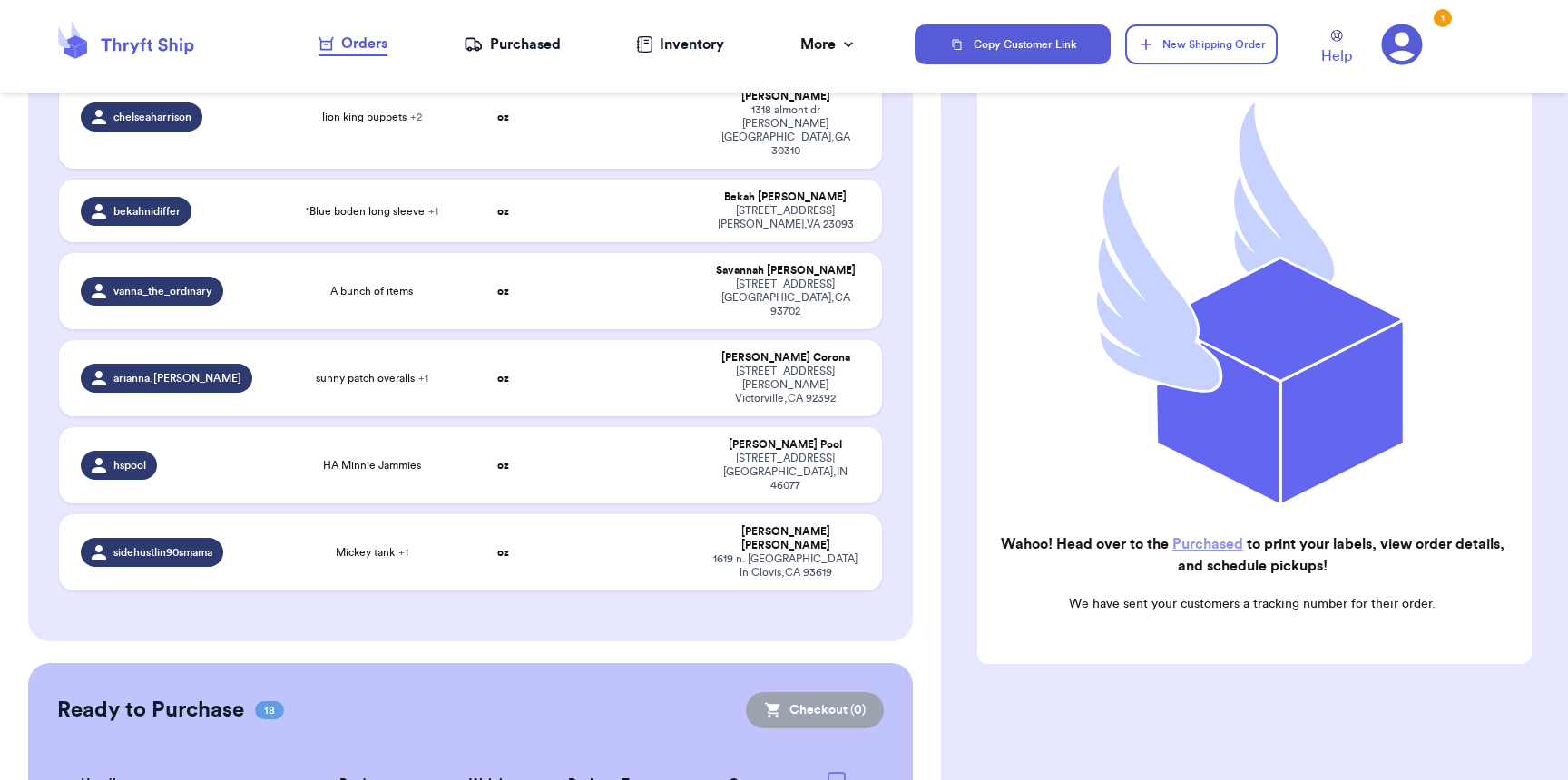
click at [530, 29] on nav "Orders Purchased Inventory More Stats Completed Orders" at bounding box center [588, 44] width 654 height 60
click at [530, 50] on div "Purchased" at bounding box center [512, 45] width 97 height 22
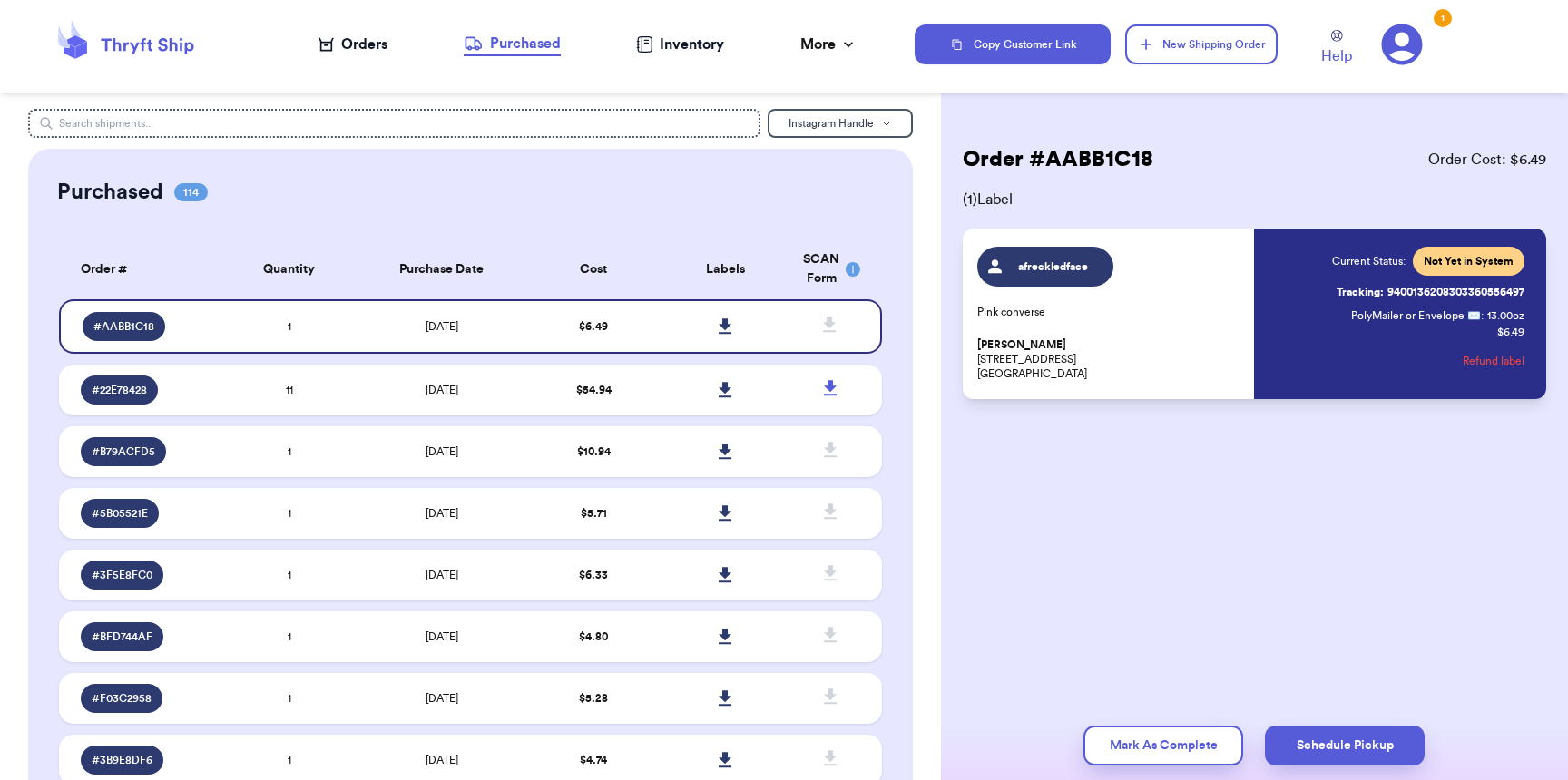
click at [362, 42] on div "Orders" at bounding box center [353, 45] width 69 height 22
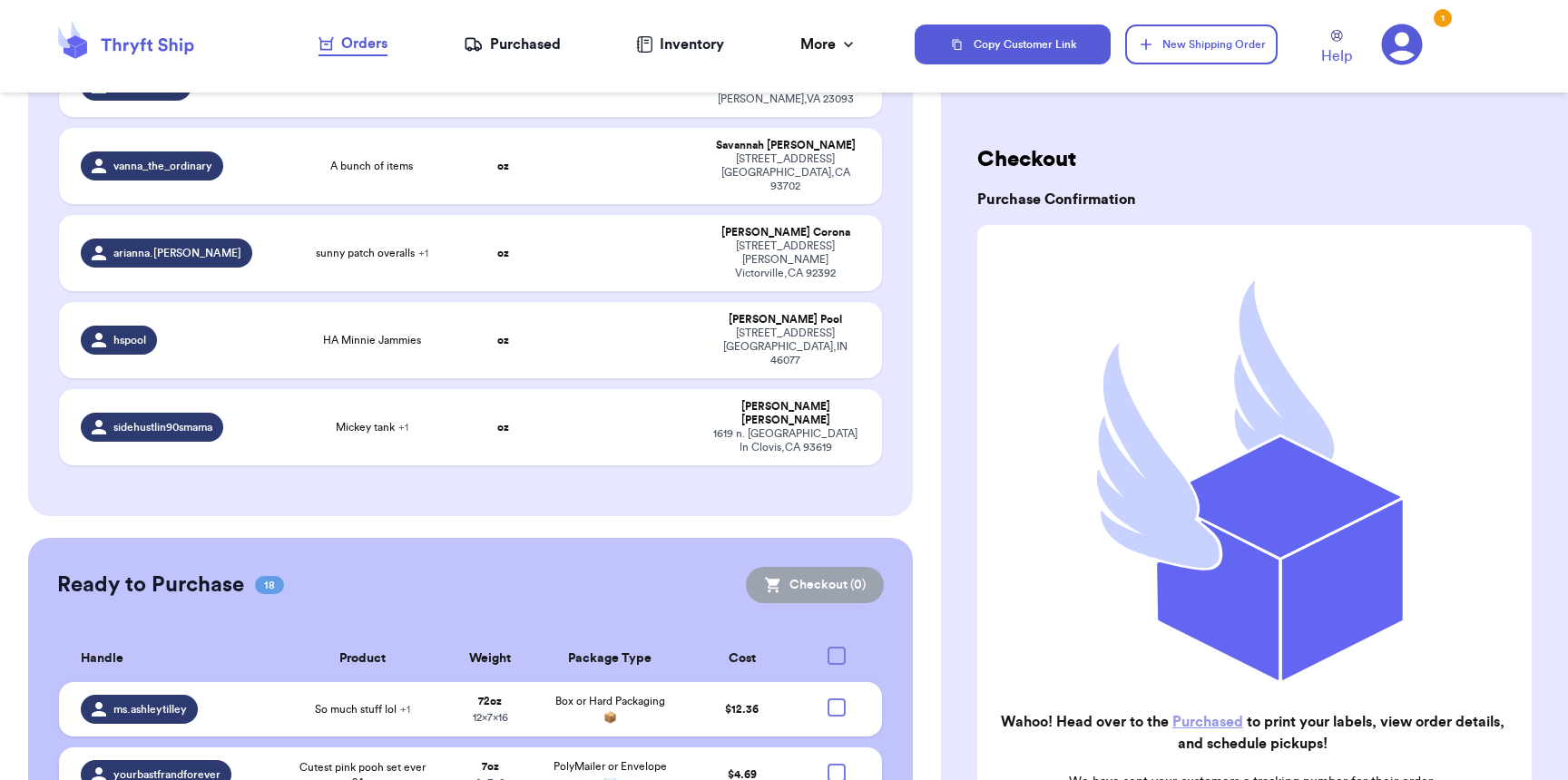
scroll to position [1050, 0]
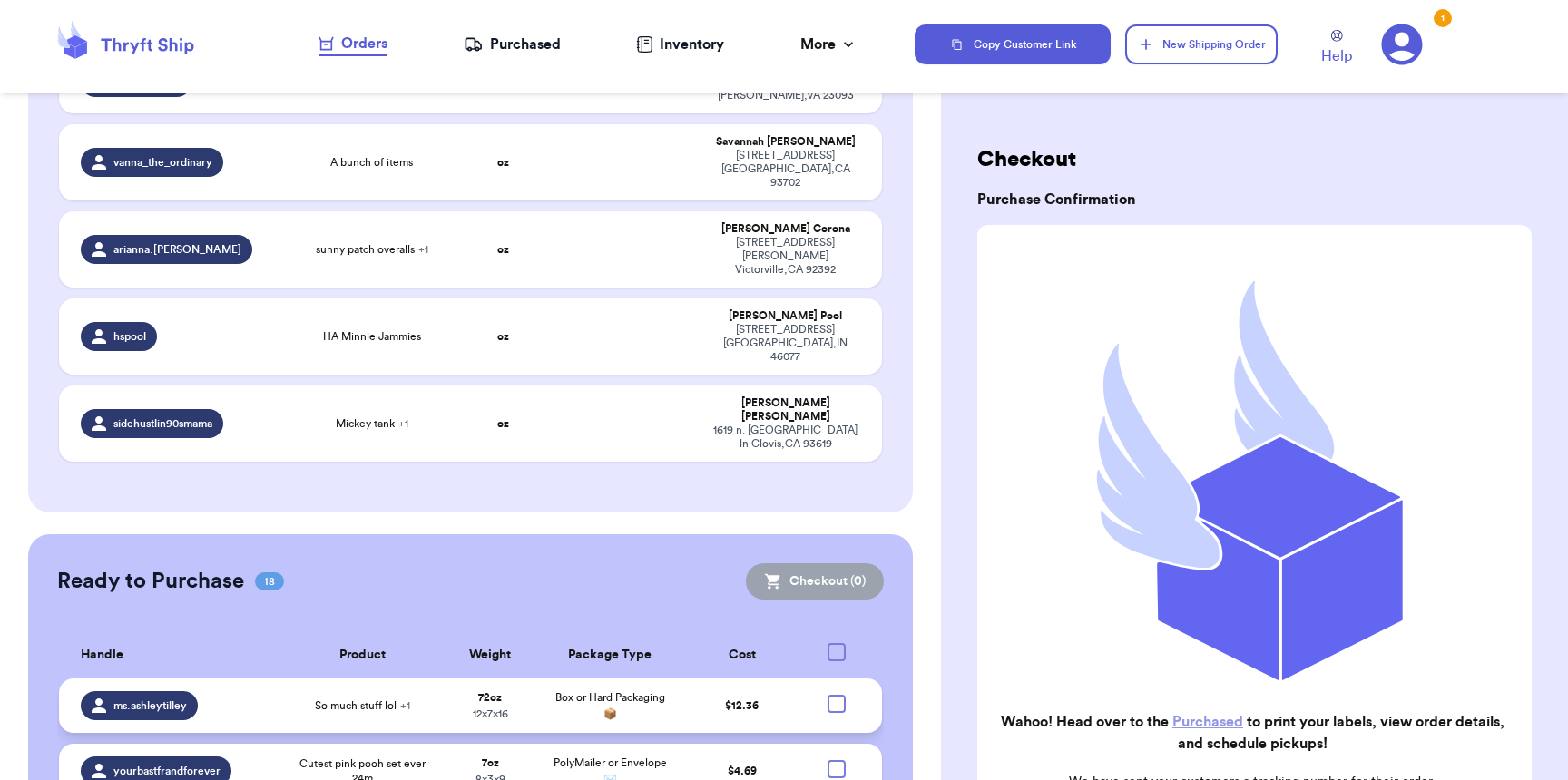
click at [827, 695] on div at bounding box center [836, 704] width 18 height 18
click at [835, 694] on input "checkbox" at bounding box center [835, 694] width 1 height 1
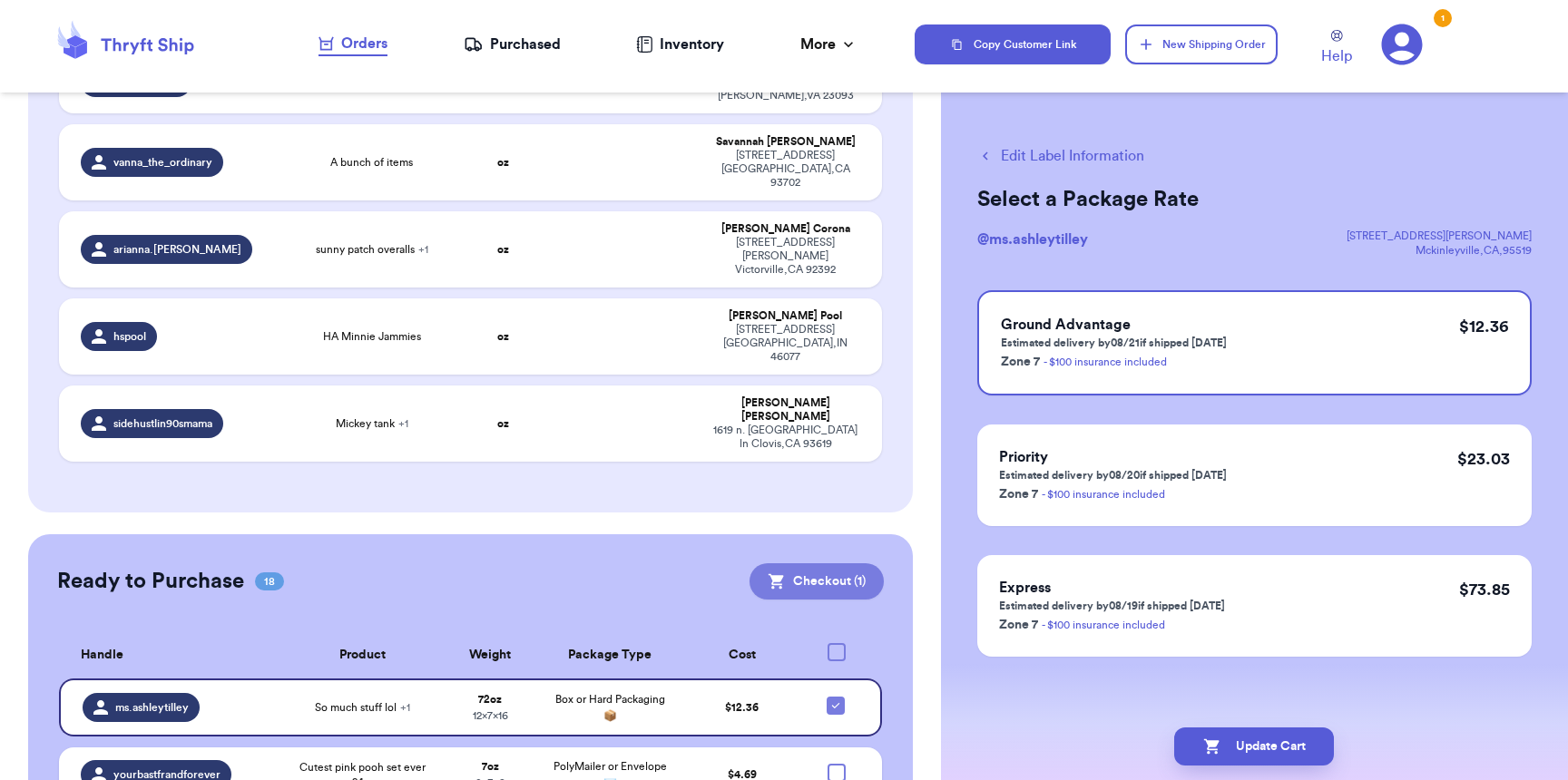
click at [826, 563] on button "Checkout ( 1 )" at bounding box center [816, 582] width 134 height 37
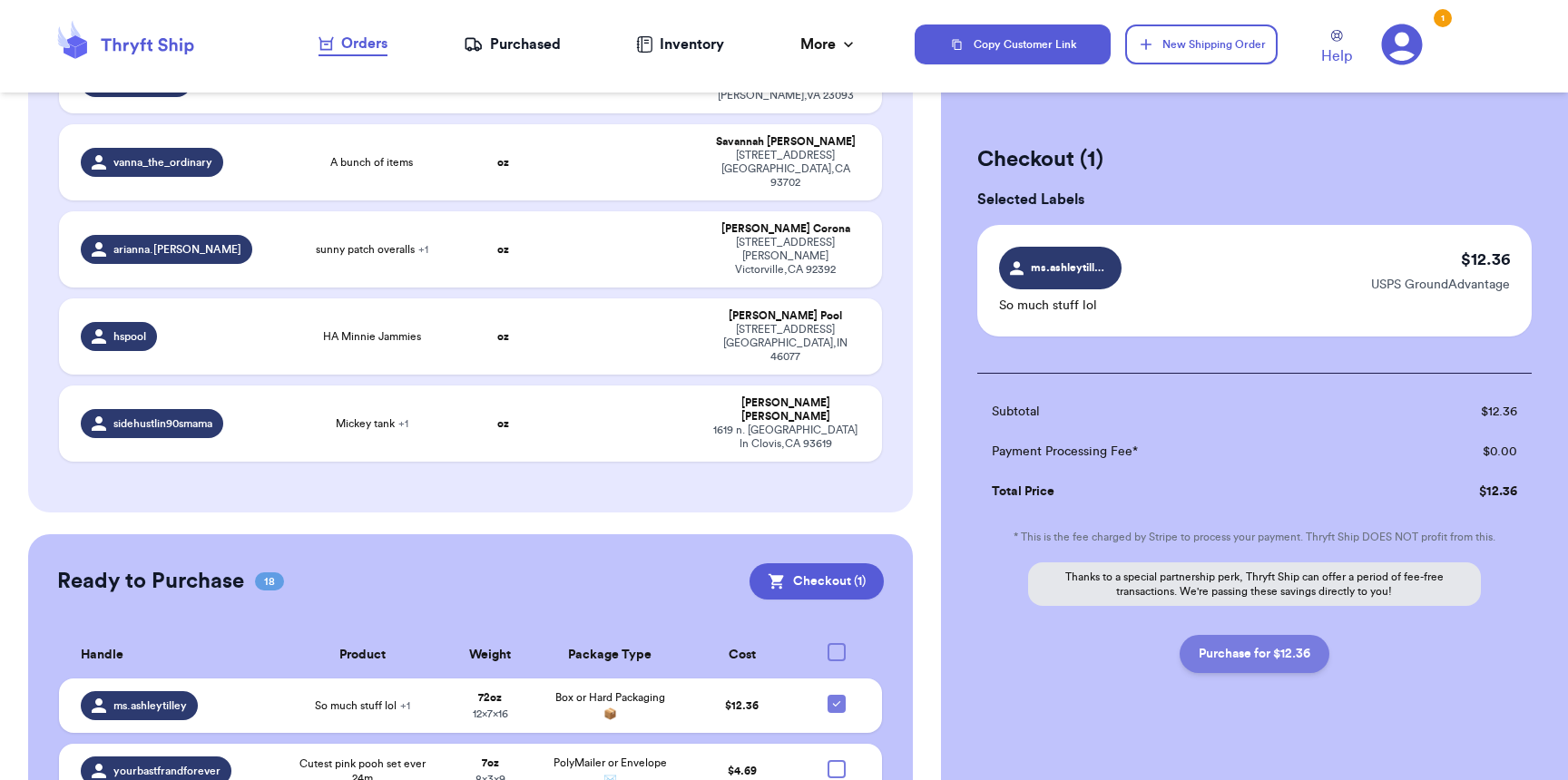
click at [1282, 663] on button "Purchase for $12.36" at bounding box center [1254, 654] width 150 height 39
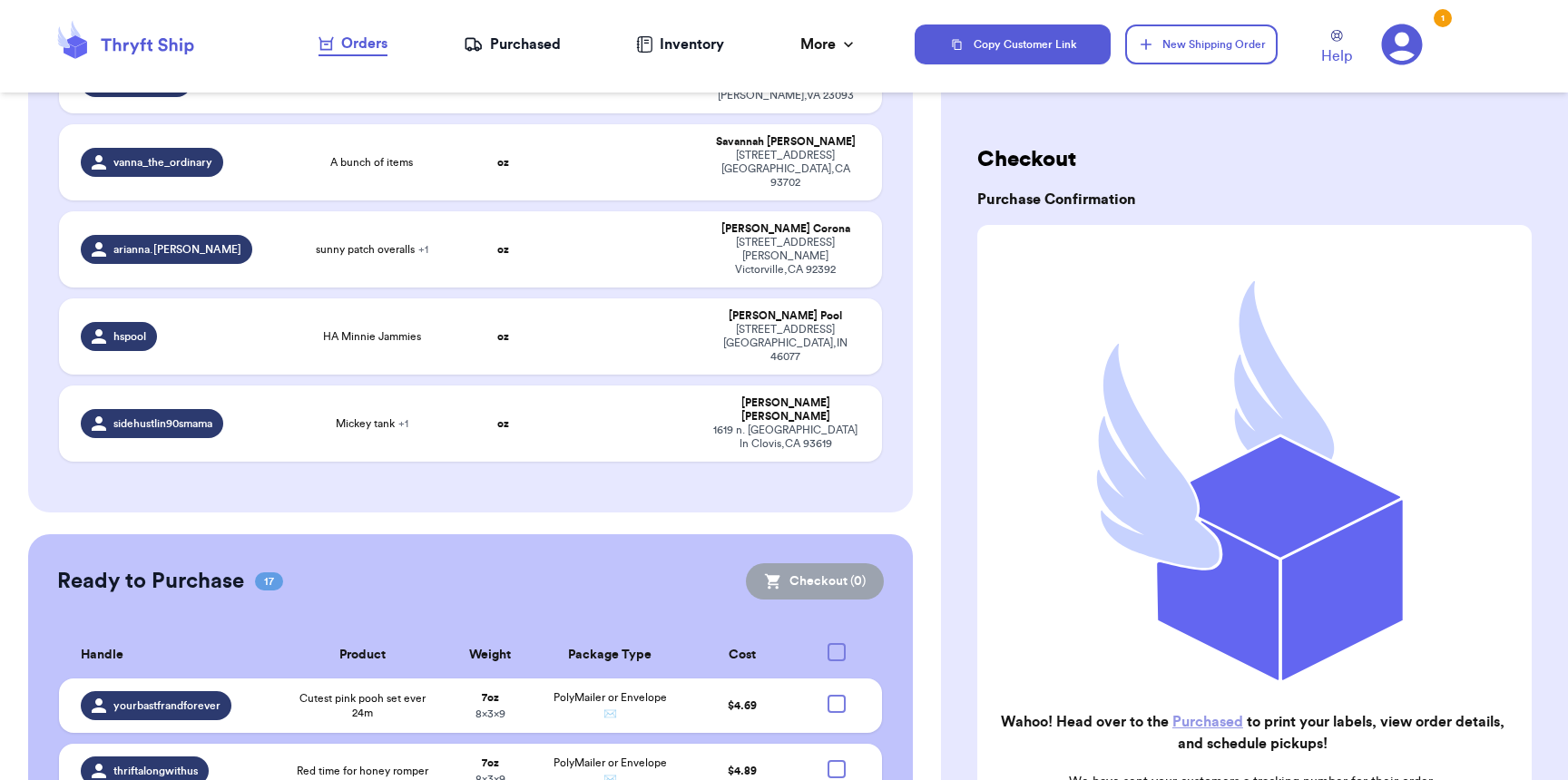
click at [550, 50] on div "Purchased" at bounding box center [512, 45] width 97 height 22
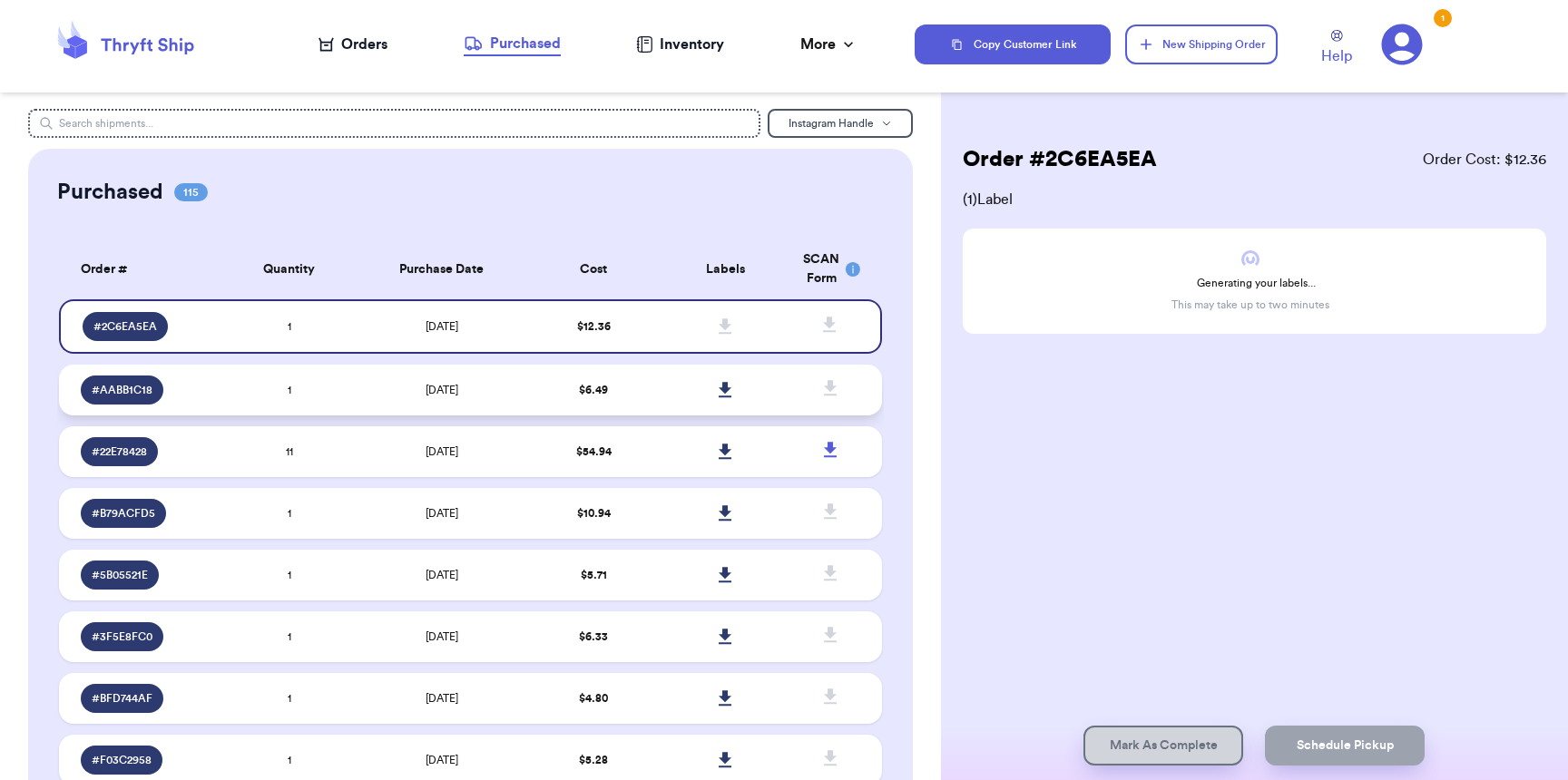
click at [719, 386] on icon at bounding box center [725, 390] width 14 height 17
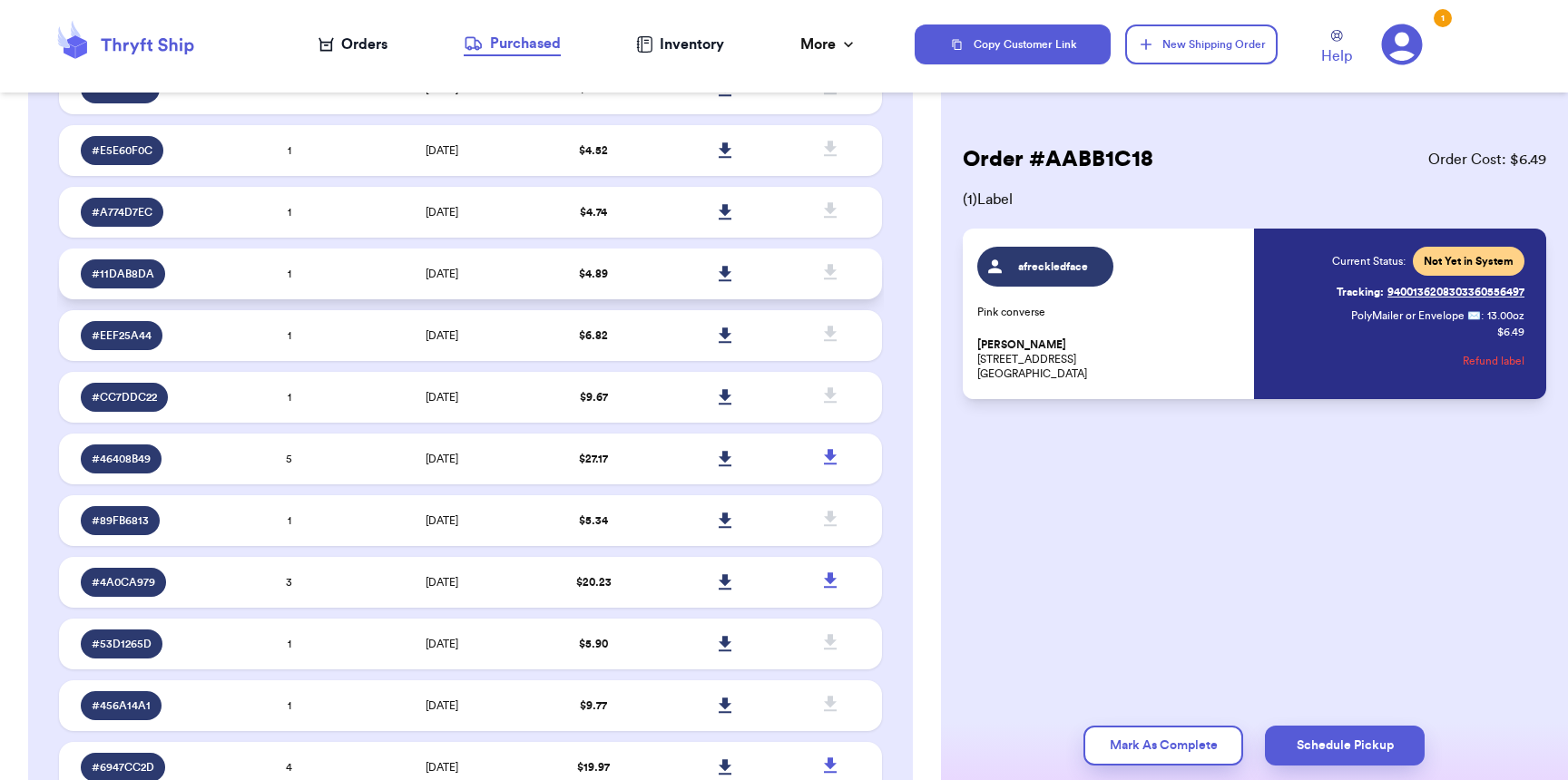
scroll to position [1230, 0]
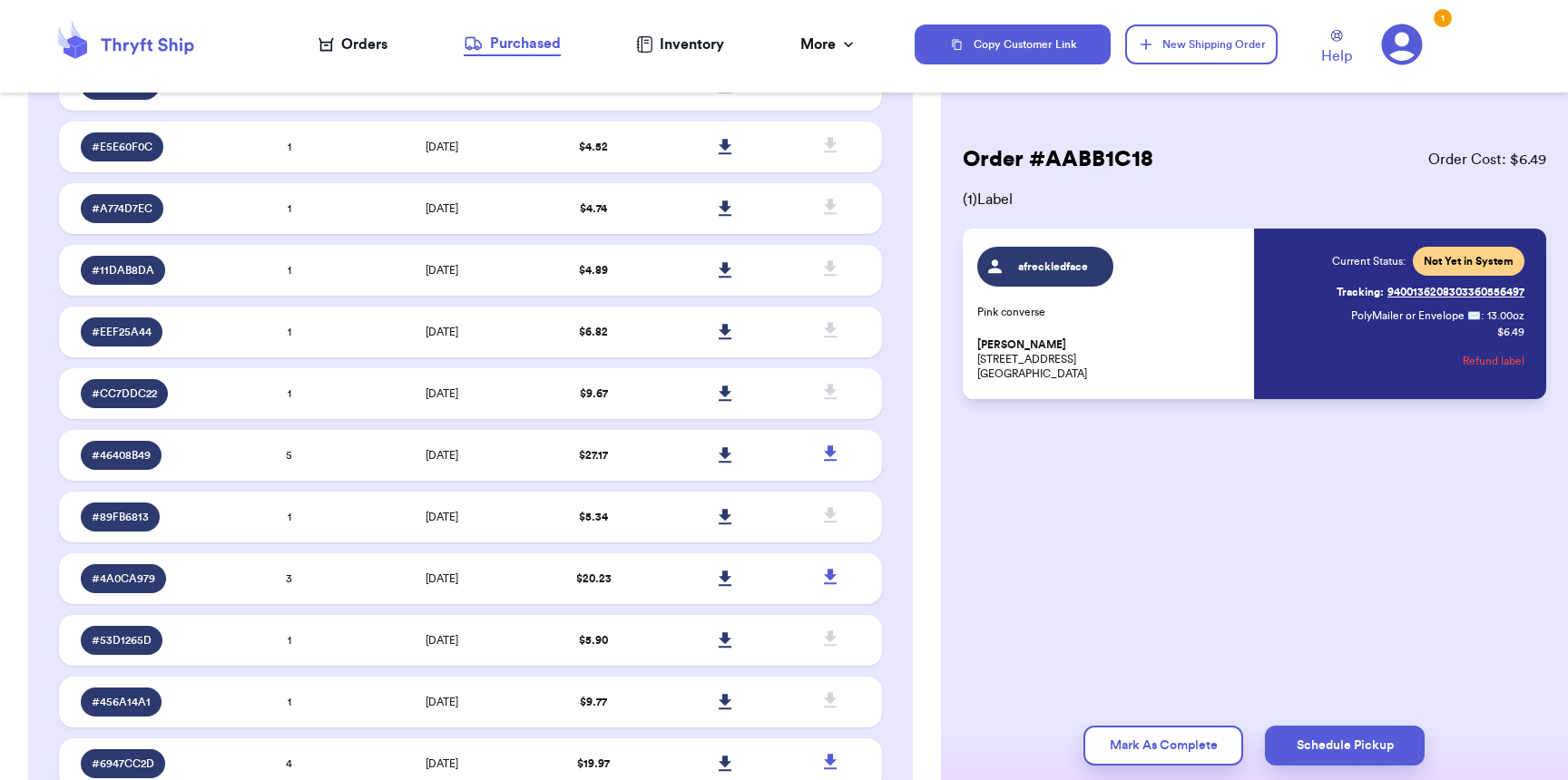
click at [358, 42] on div "Orders" at bounding box center [353, 45] width 69 height 22
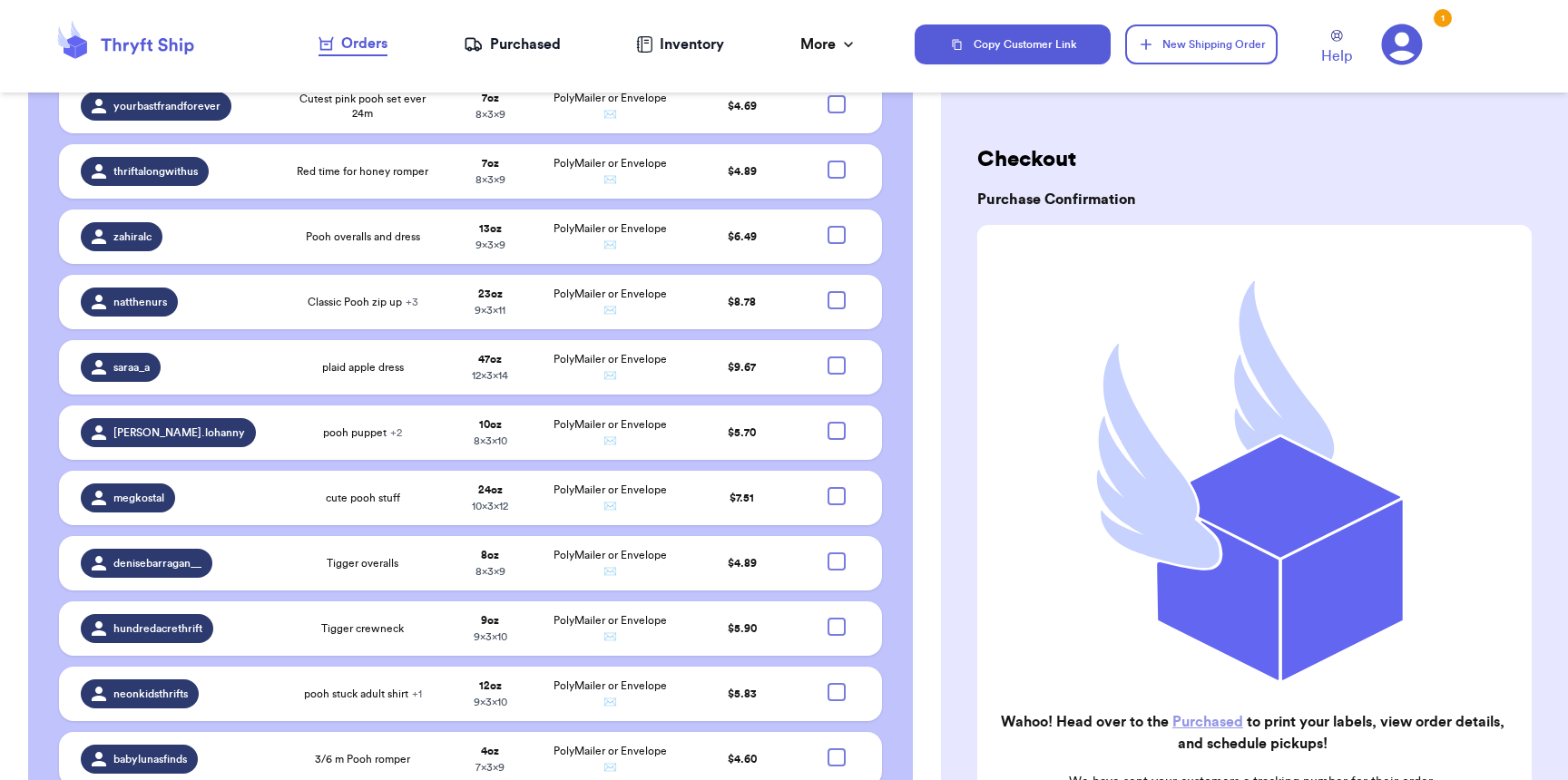
scroll to position [1648, 0]
click at [827, 488] on div at bounding box center [836, 497] width 18 height 18
click at [835, 487] on input "checkbox" at bounding box center [835, 487] width 1 height 1
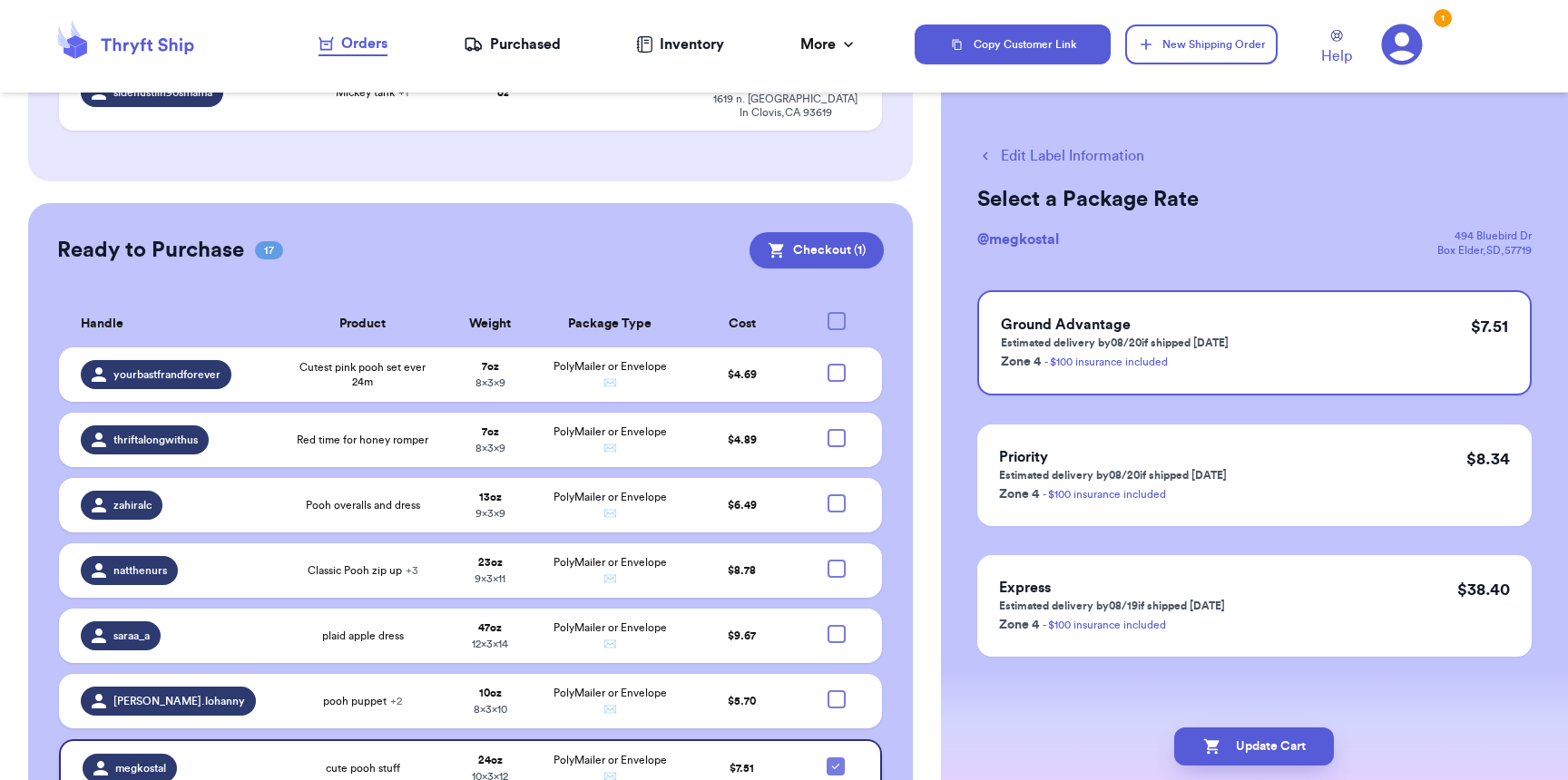
scroll to position [803, 0]
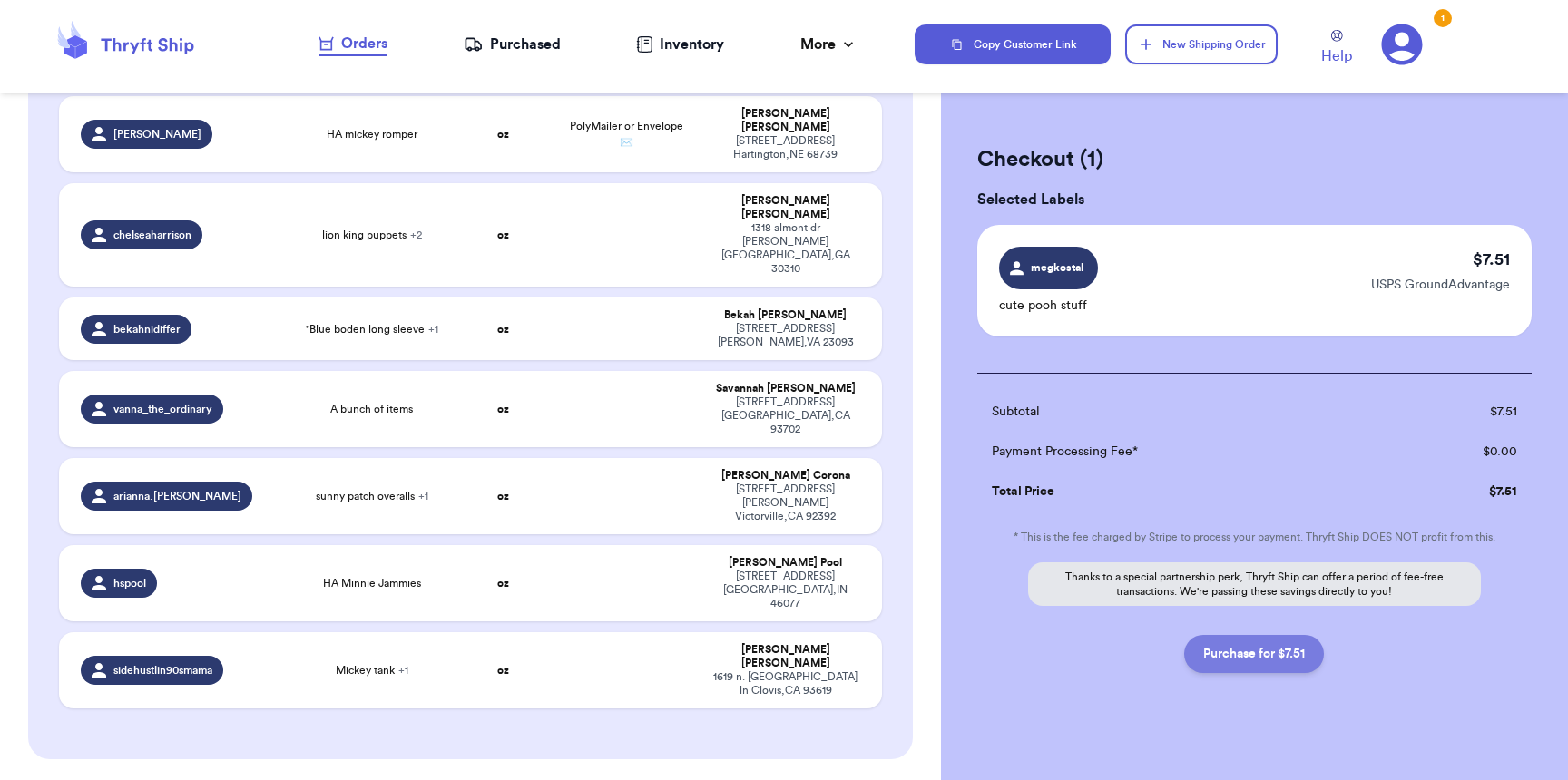
click at [1261, 670] on button "Purchase for $7.51" at bounding box center [1254, 654] width 140 height 39
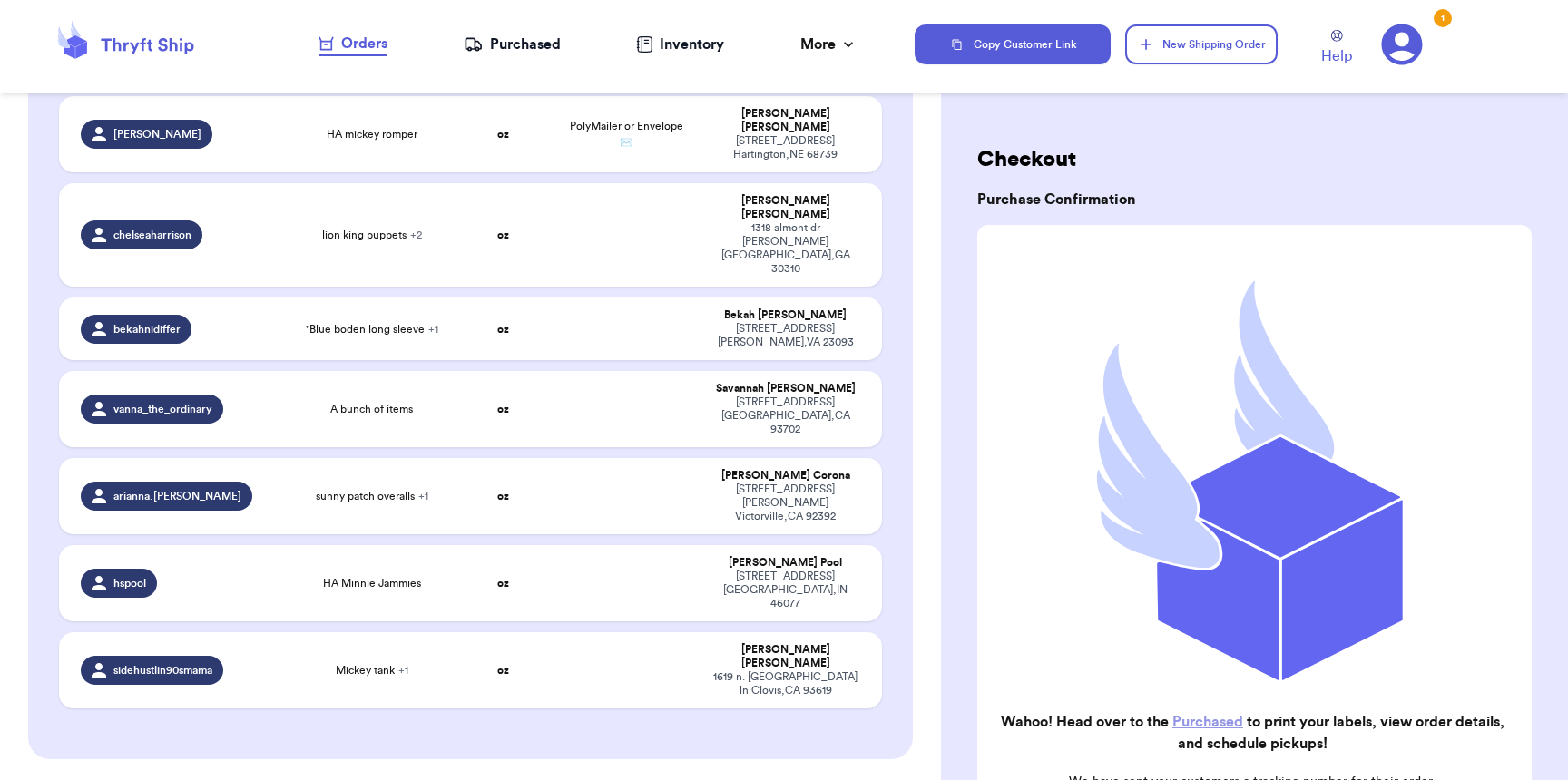
click at [543, 51] on div "Purchased" at bounding box center [512, 45] width 97 height 22
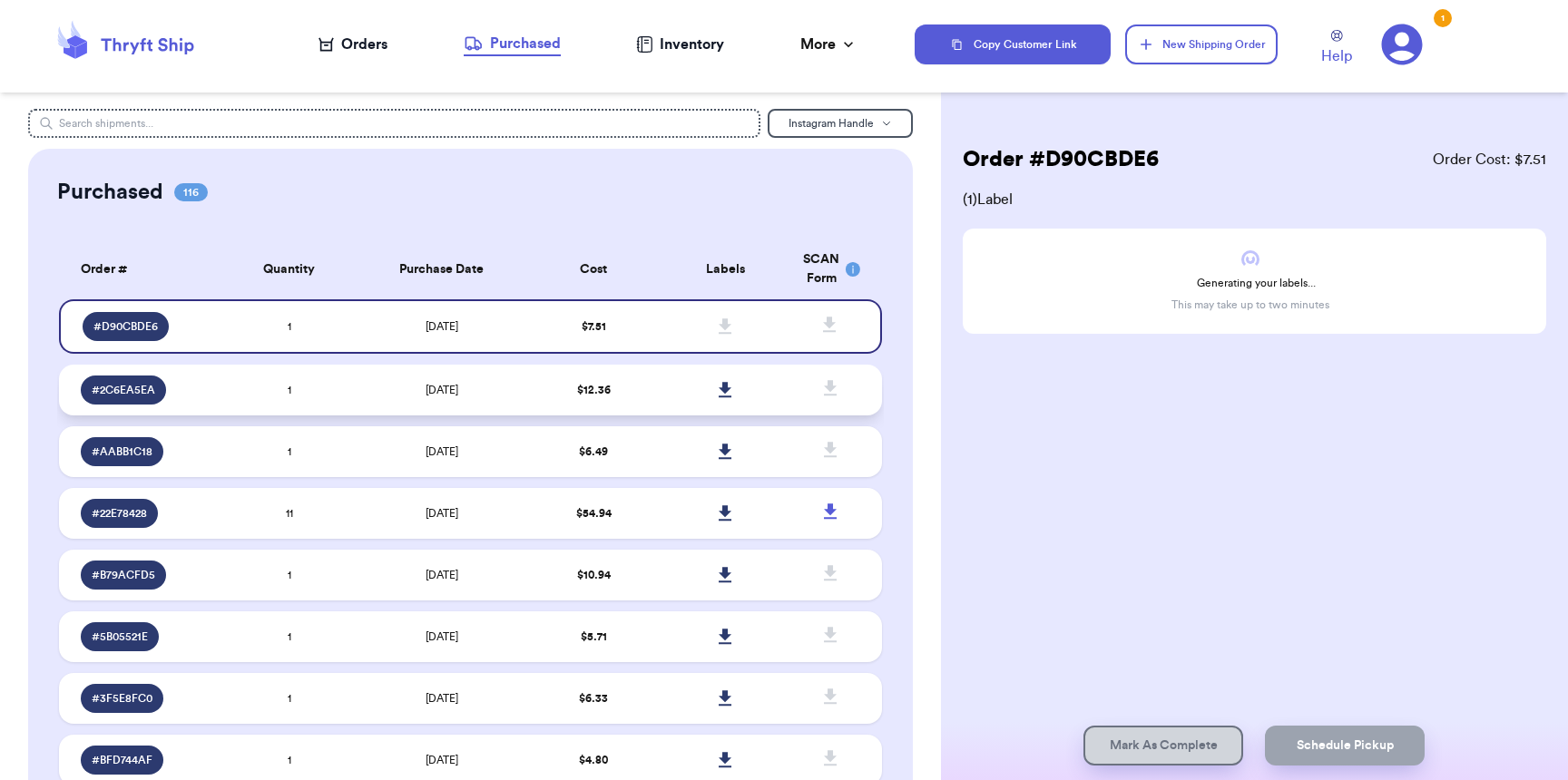
click at [719, 392] on icon at bounding box center [725, 390] width 14 height 17
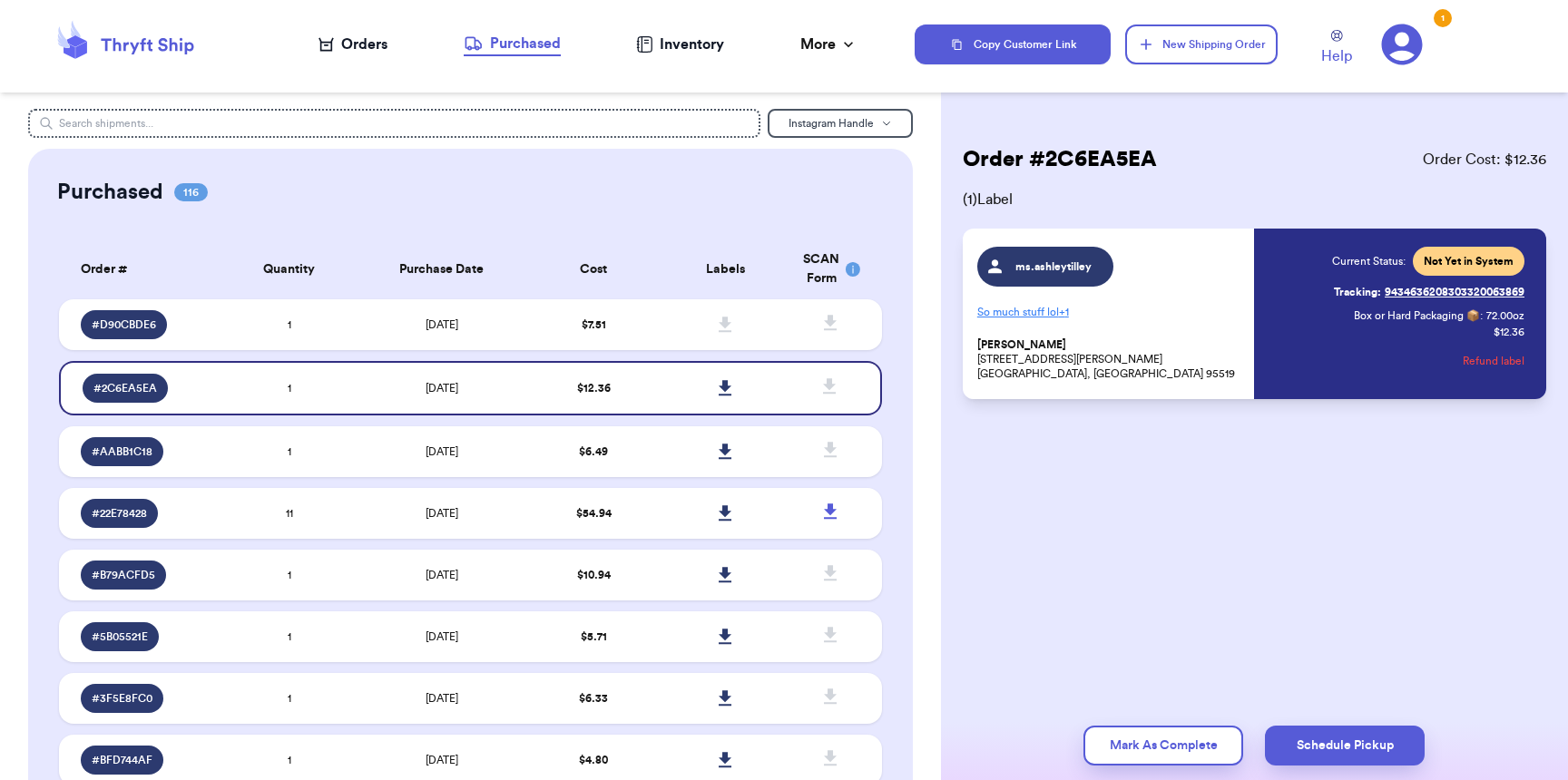
click at [358, 30] on nav "Orders Purchased Inventory More Stats Completed Orders" at bounding box center [588, 44] width 654 height 60
click at [360, 40] on div "Orders" at bounding box center [353, 45] width 69 height 22
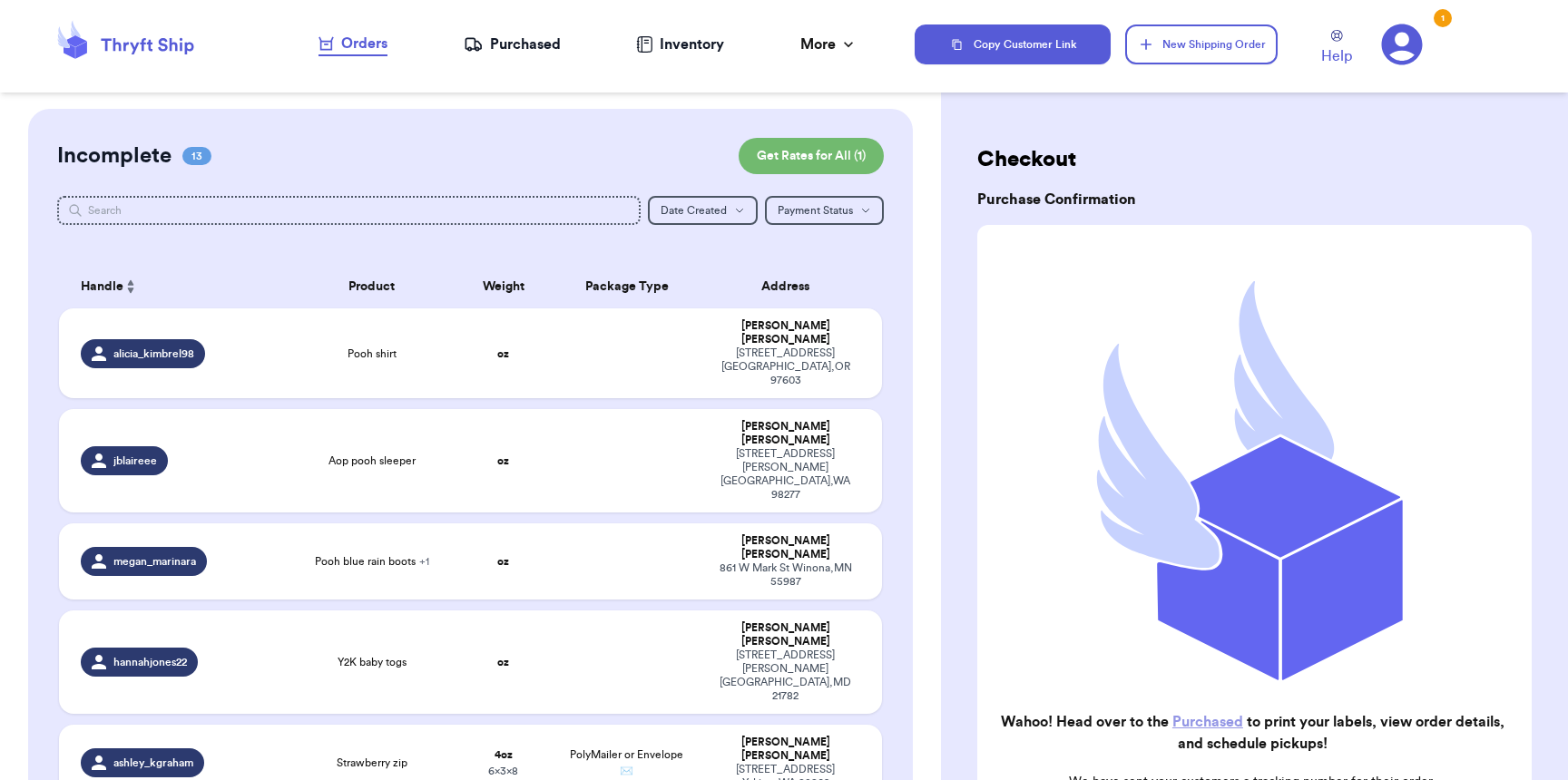
click at [499, 48] on div "Purchased" at bounding box center [512, 45] width 97 height 22
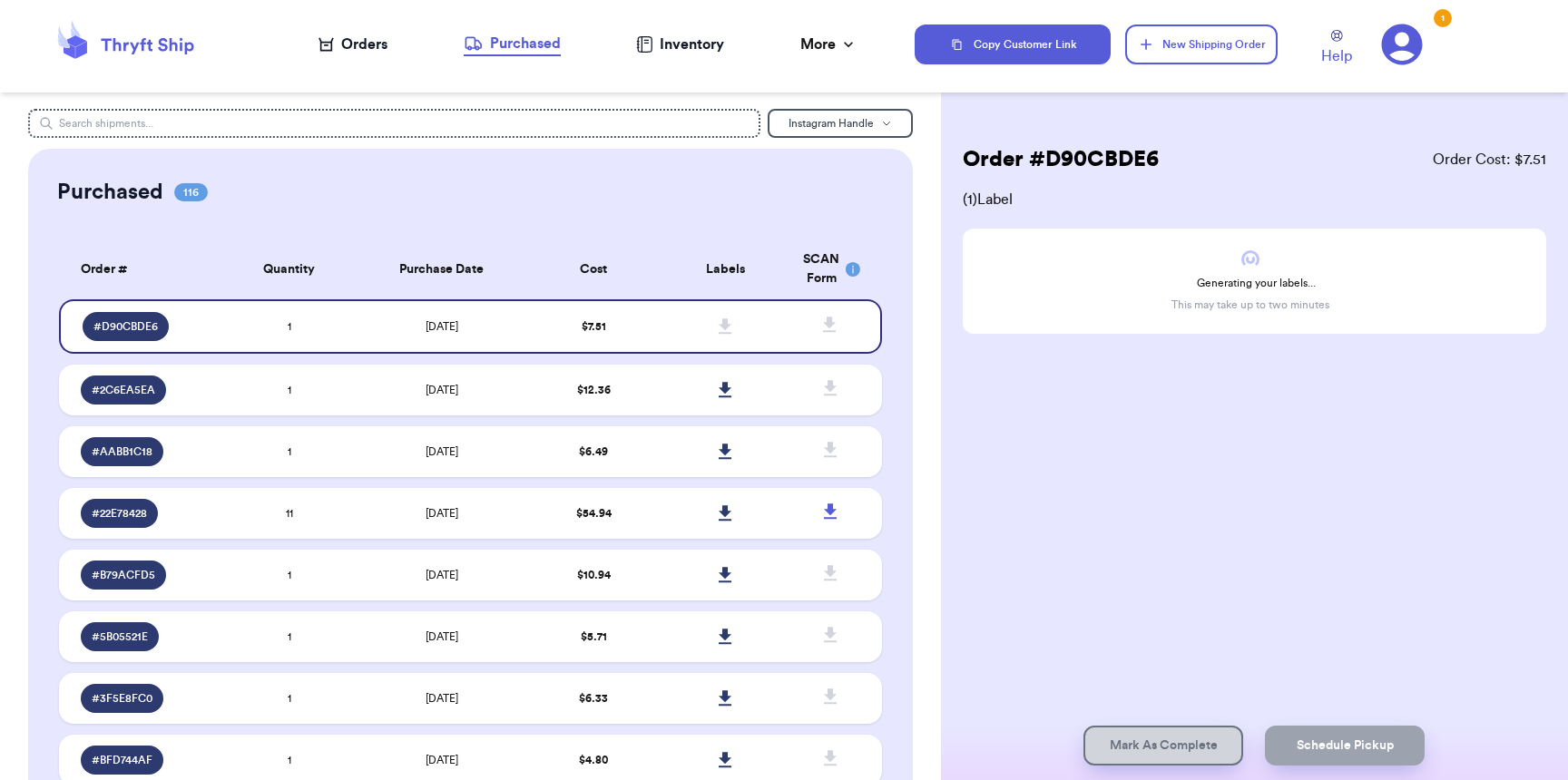
click at [353, 54] on div "Orders" at bounding box center [353, 45] width 69 height 22
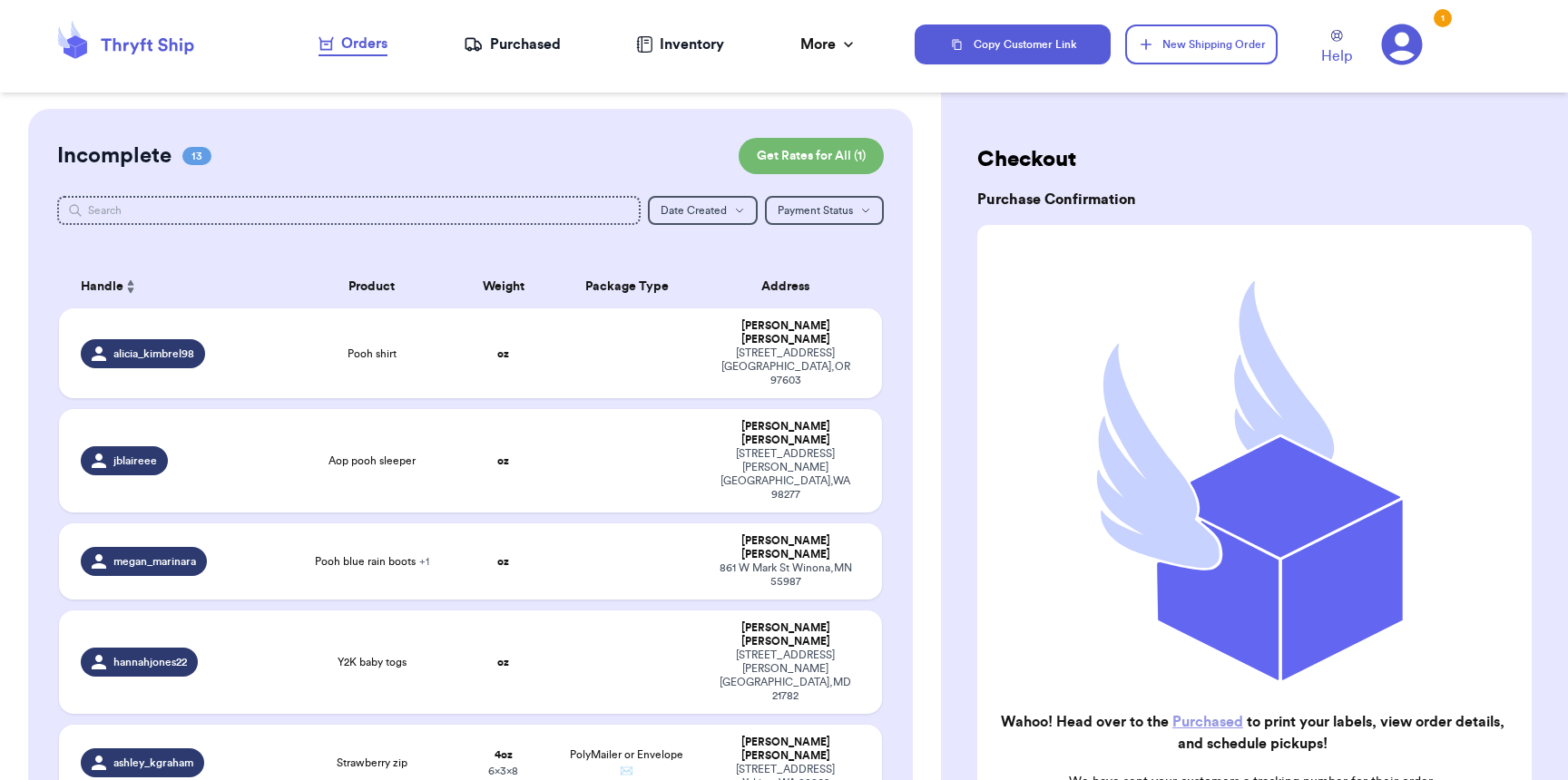
click at [509, 42] on div "Purchased" at bounding box center [512, 45] width 97 height 22
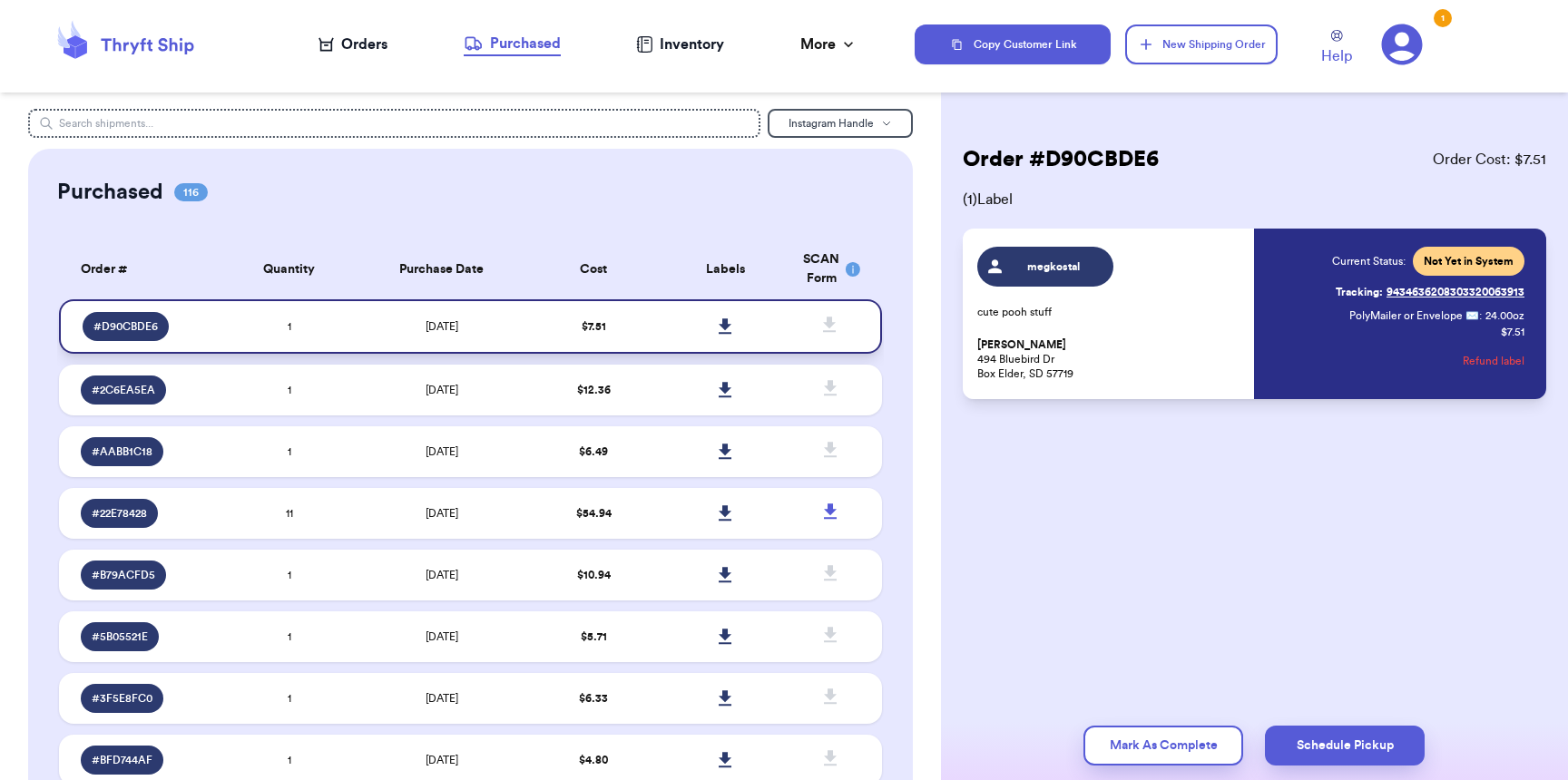
click at [719, 319] on icon at bounding box center [725, 326] width 13 height 16
click at [353, 41] on div "Orders" at bounding box center [353, 45] width 69 height 22
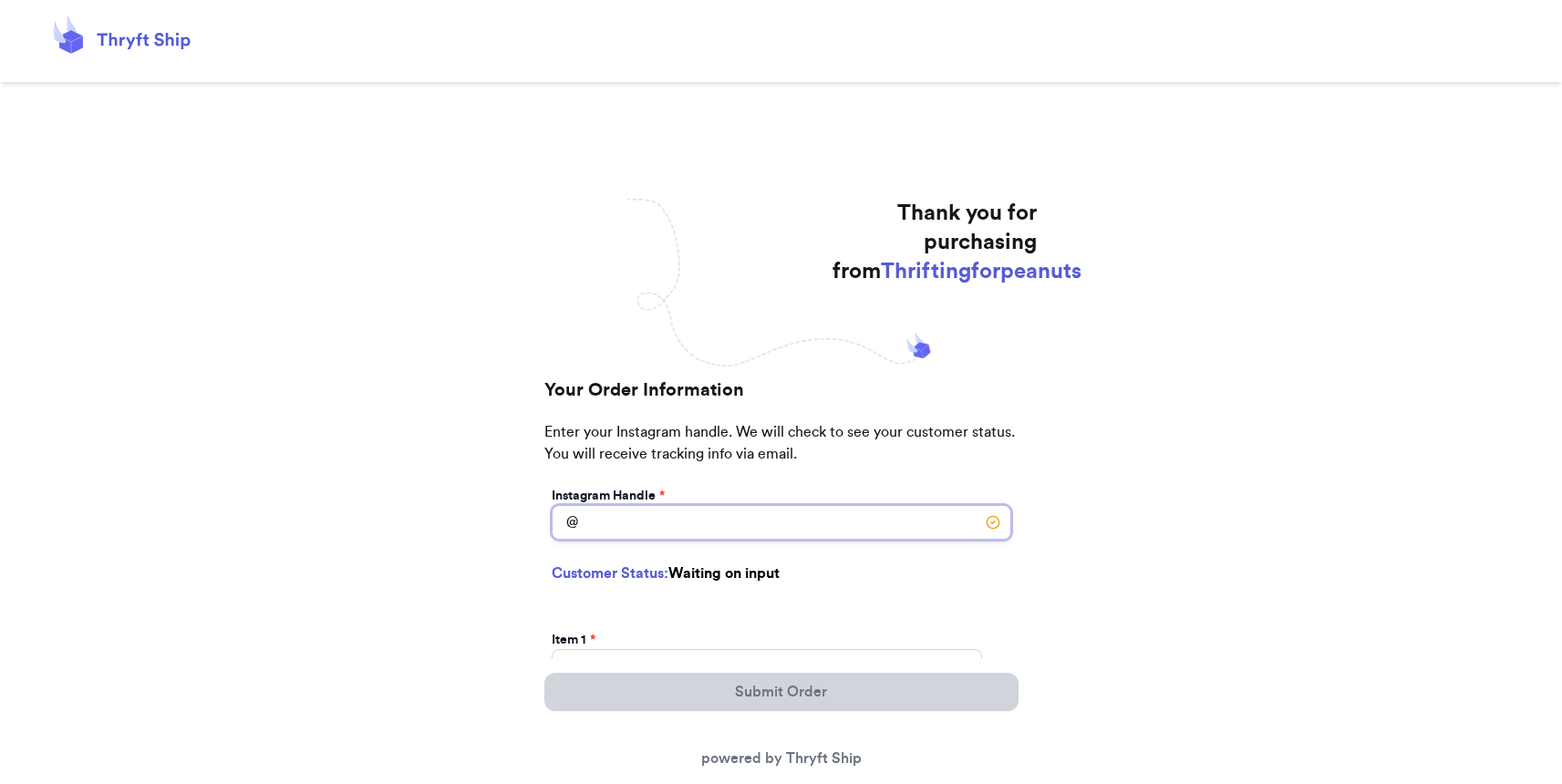
click at [732, 529] on input "Instagram Handle *" at bounding box center [781, 523] width 459 height 35
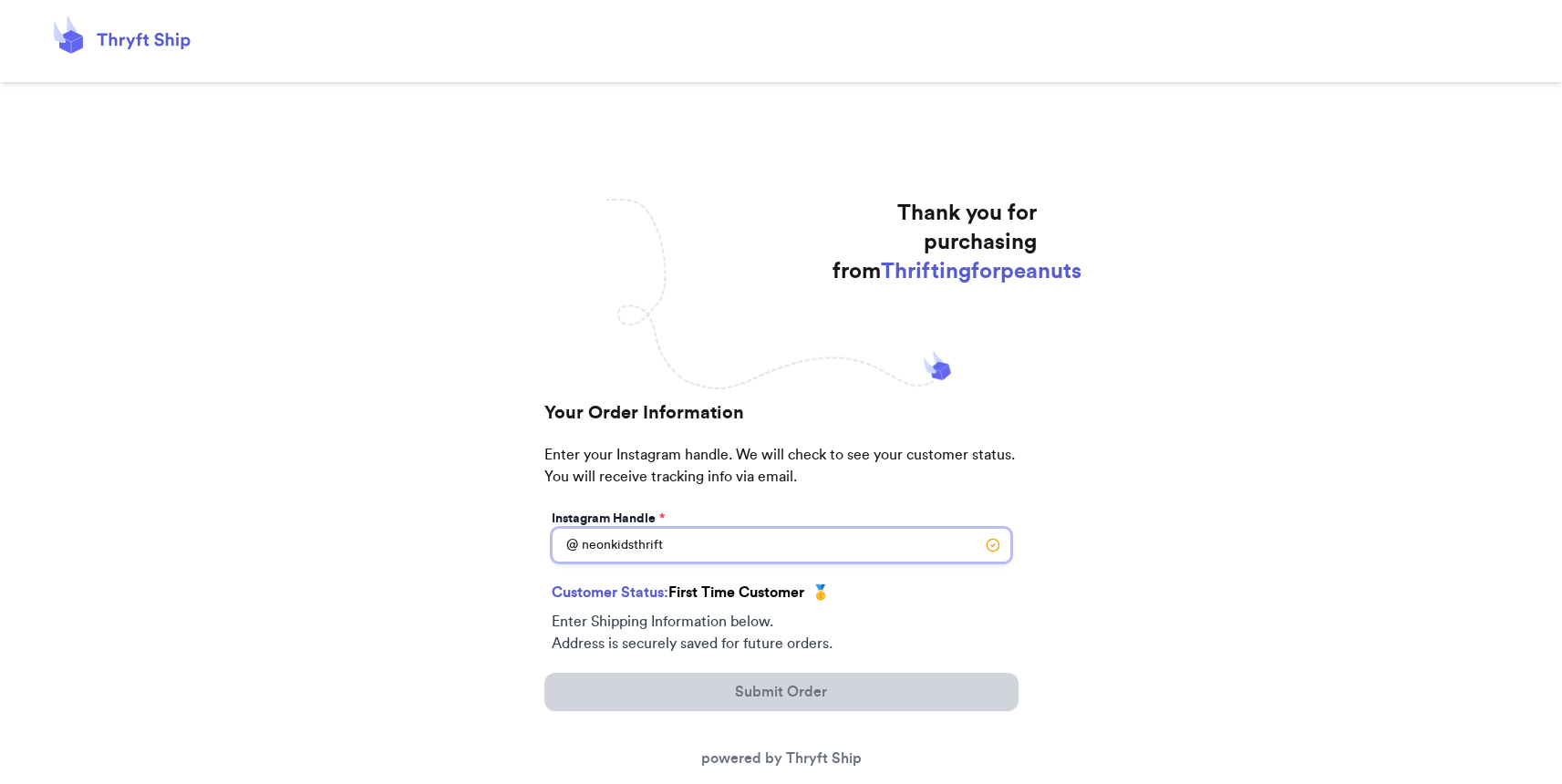
scroll to position [220, 0]
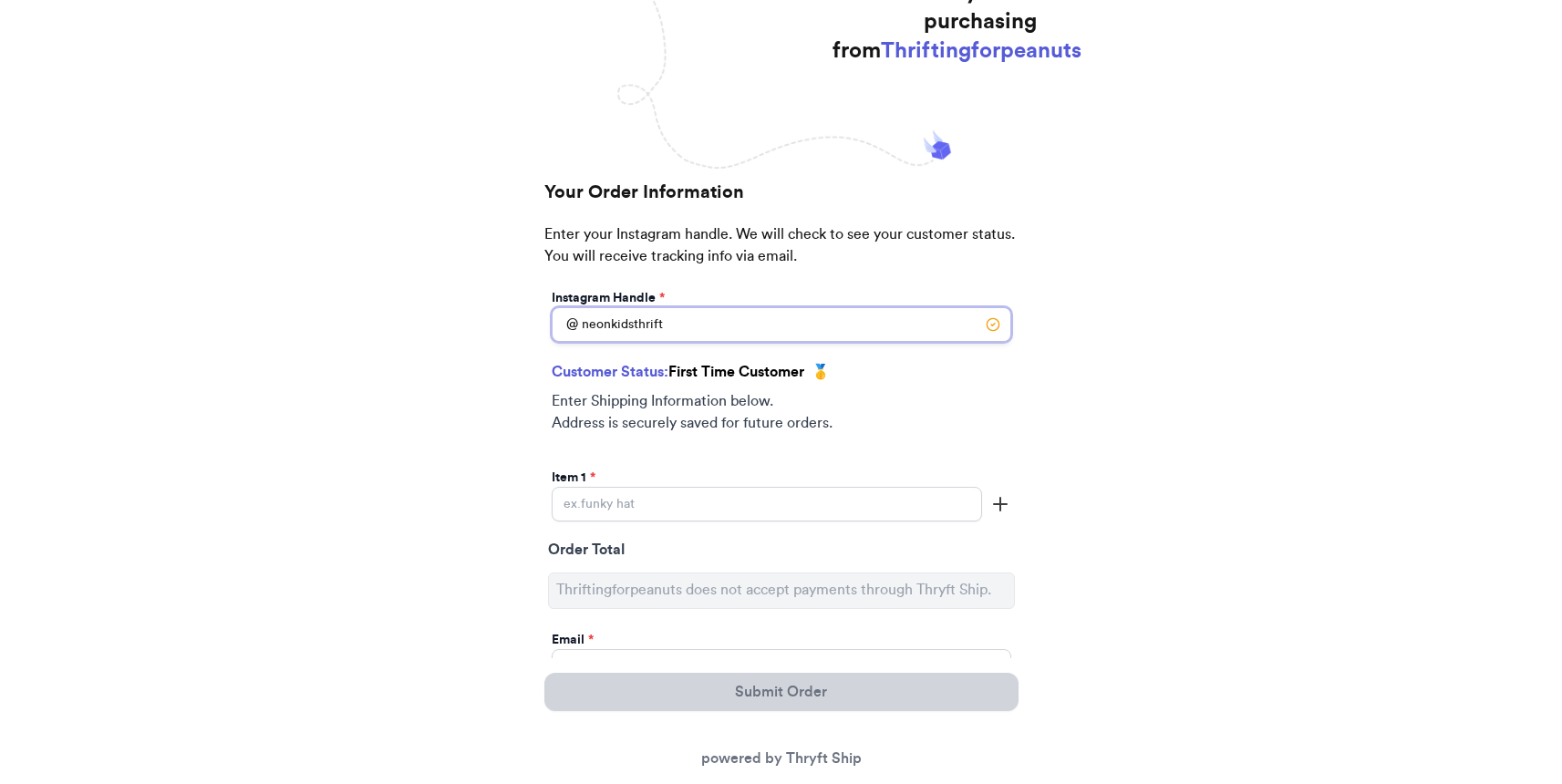
click at [691, 325] on input "neonkidsthrift" at bounding box center [781, 325] width 459 height 35
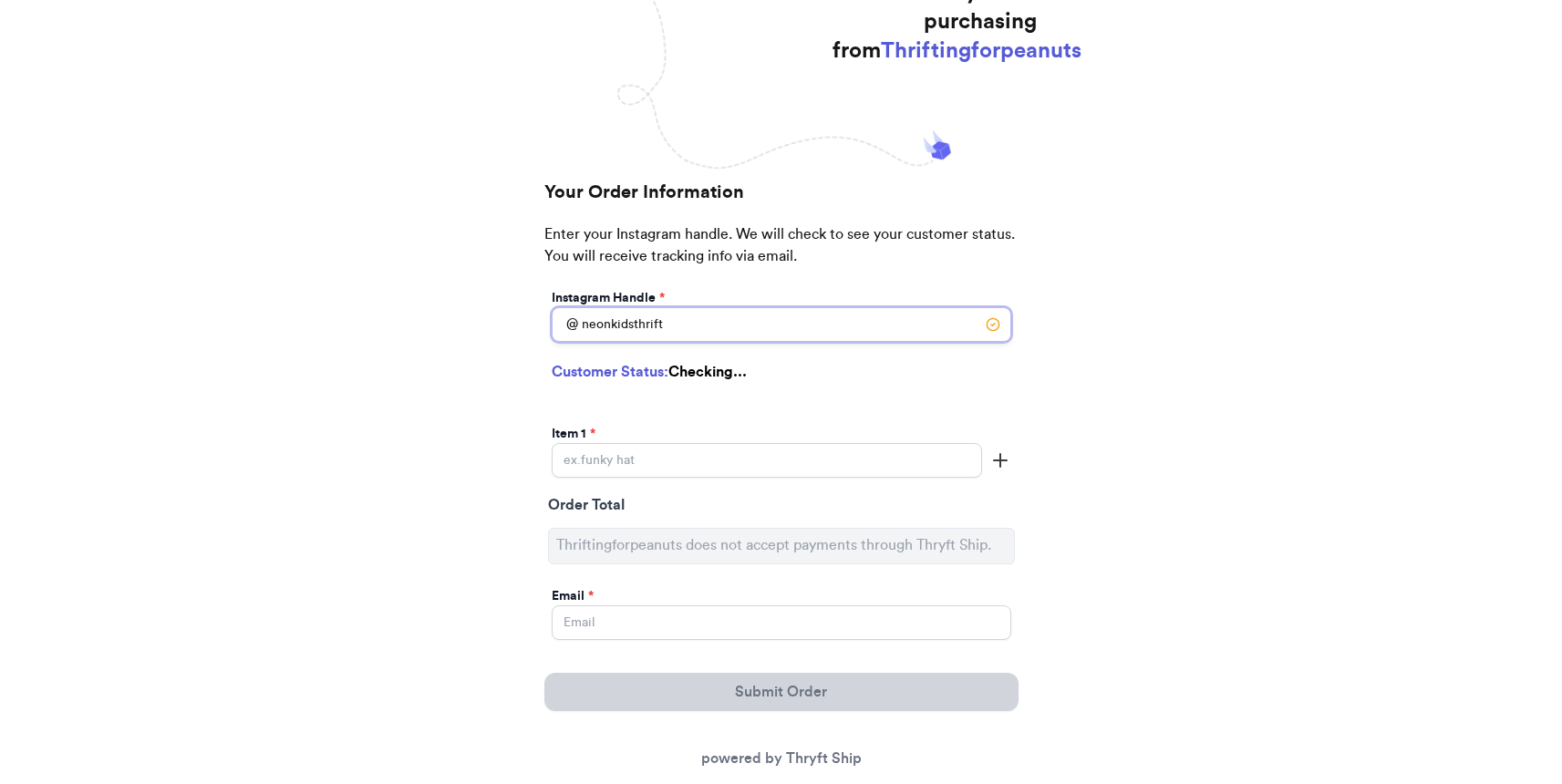
type input "neonkidsthrifts"
select select "CA"
type input "Watsonville"
type input "95076"
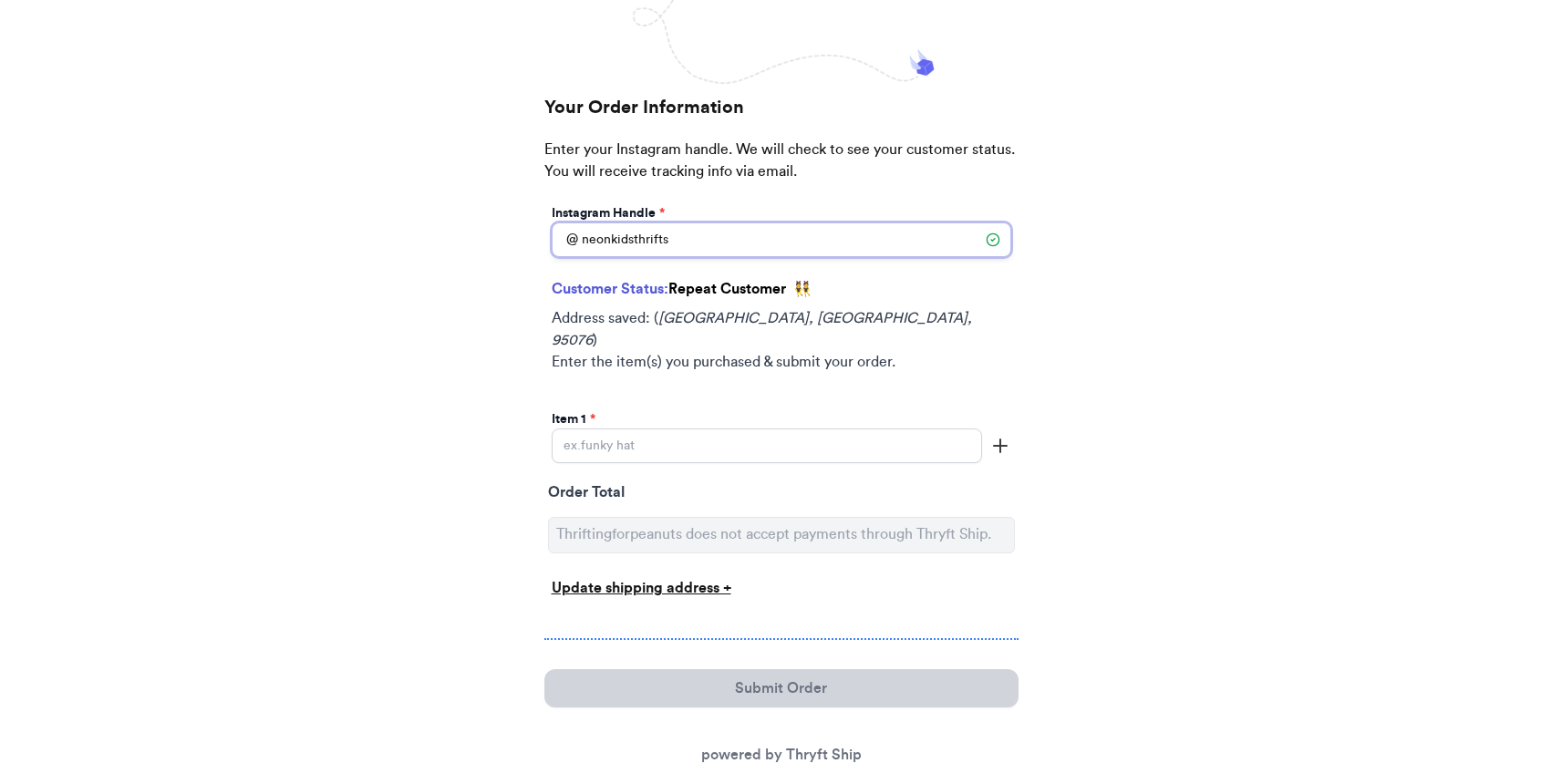
scroll to position [298, 0]
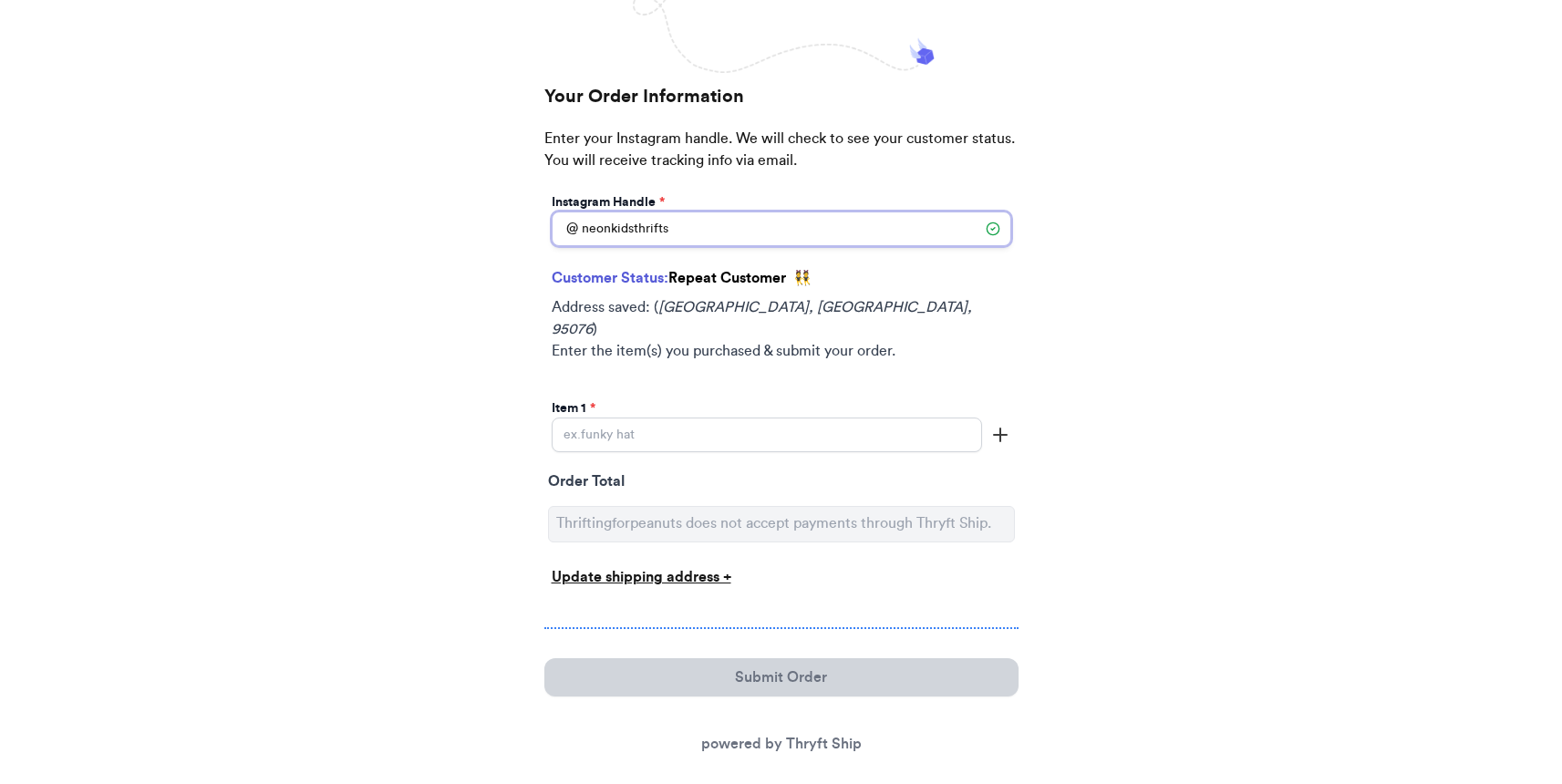
type input "neonkidsthrifts"
click at [601, 418] on input "Instagram Handle *" at bounding box center [767, 435] width 430 height 35
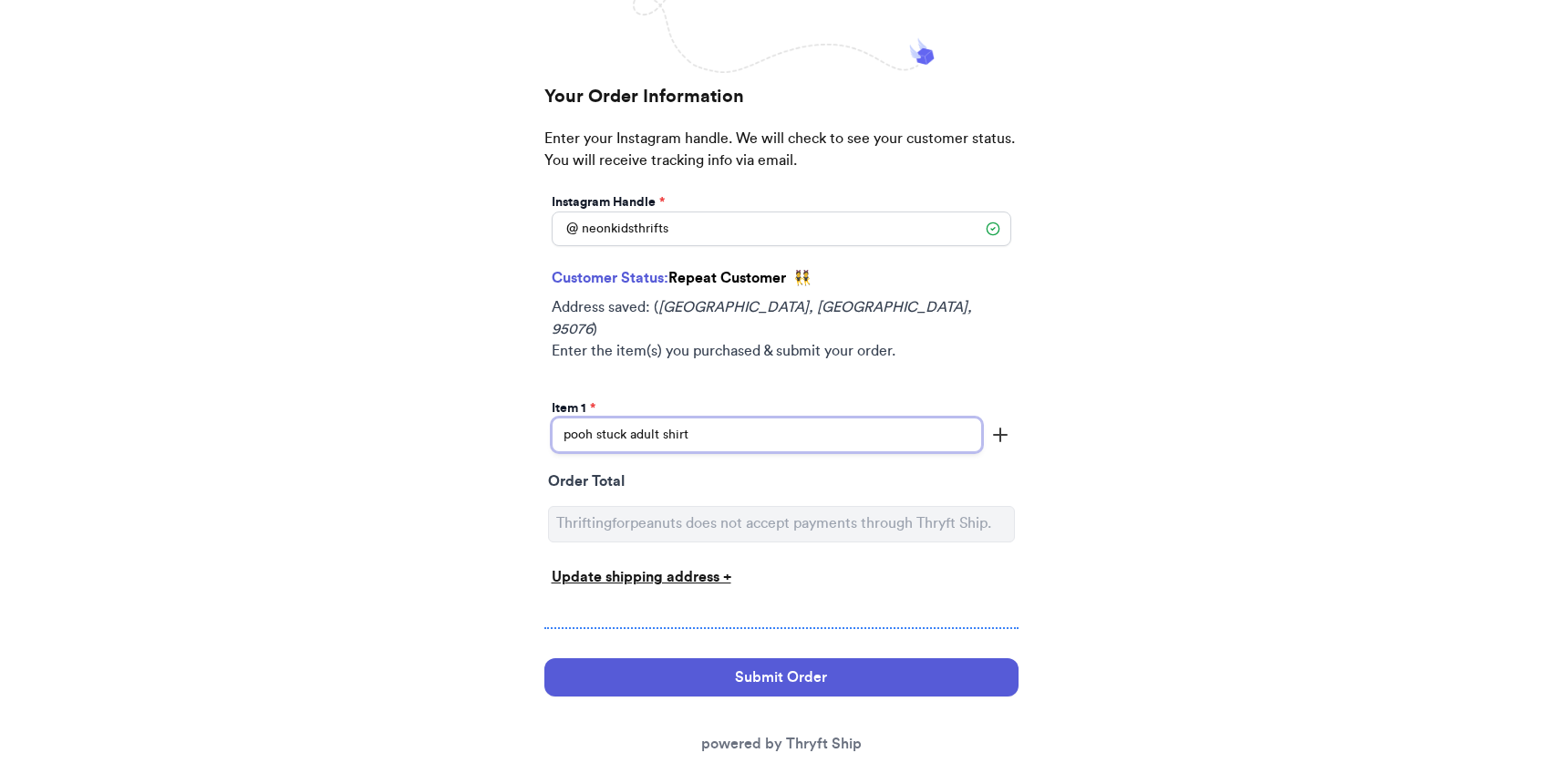
type input "pooh stuck adult shirt"
click at [1002, 424] on icon "button" at bounding box center [1000, 435] width 22 height 22
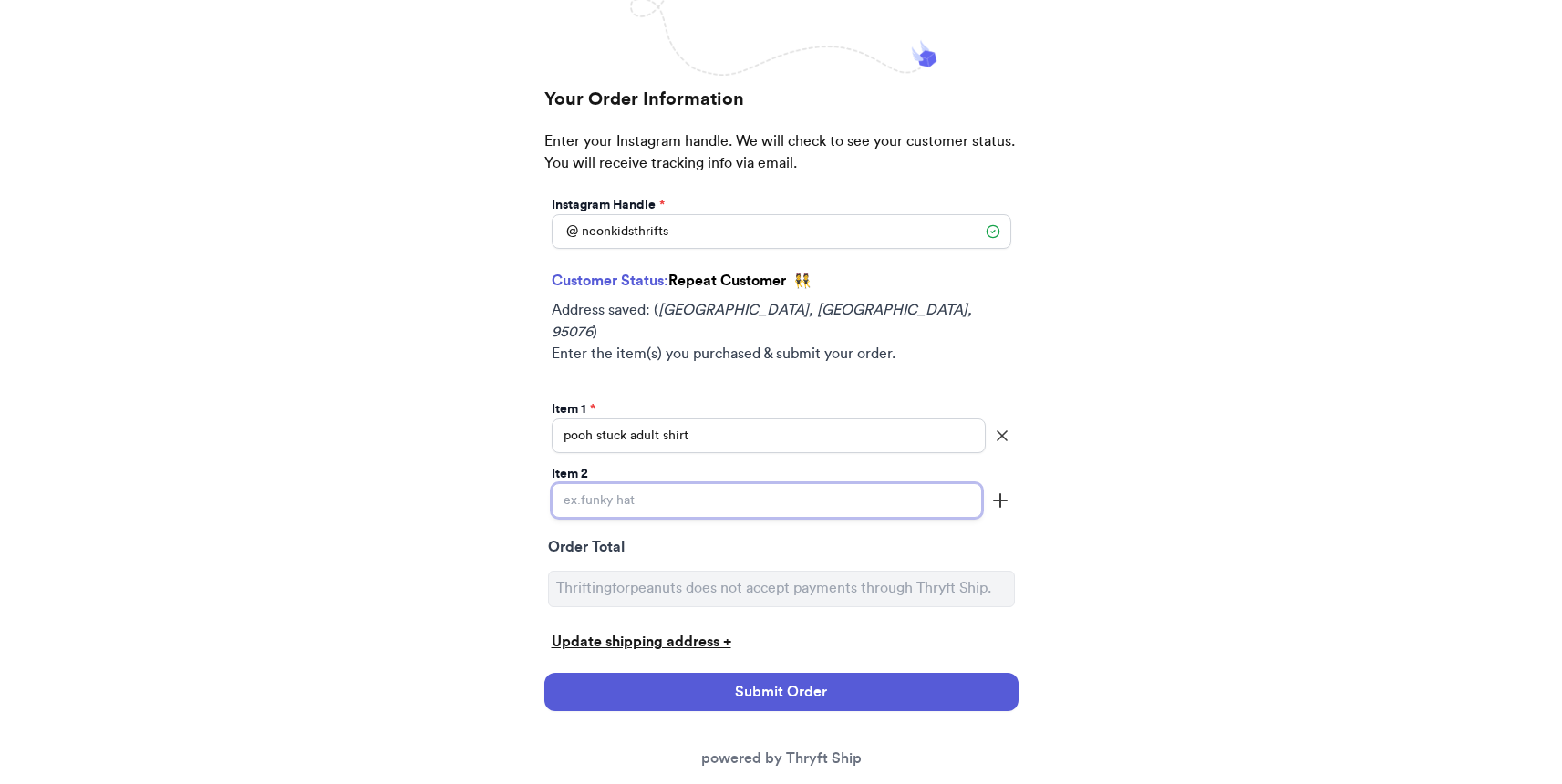
click at [834, 488] on input "Instagram Handle *" at bounding box center [767, 501] width 430 height 35
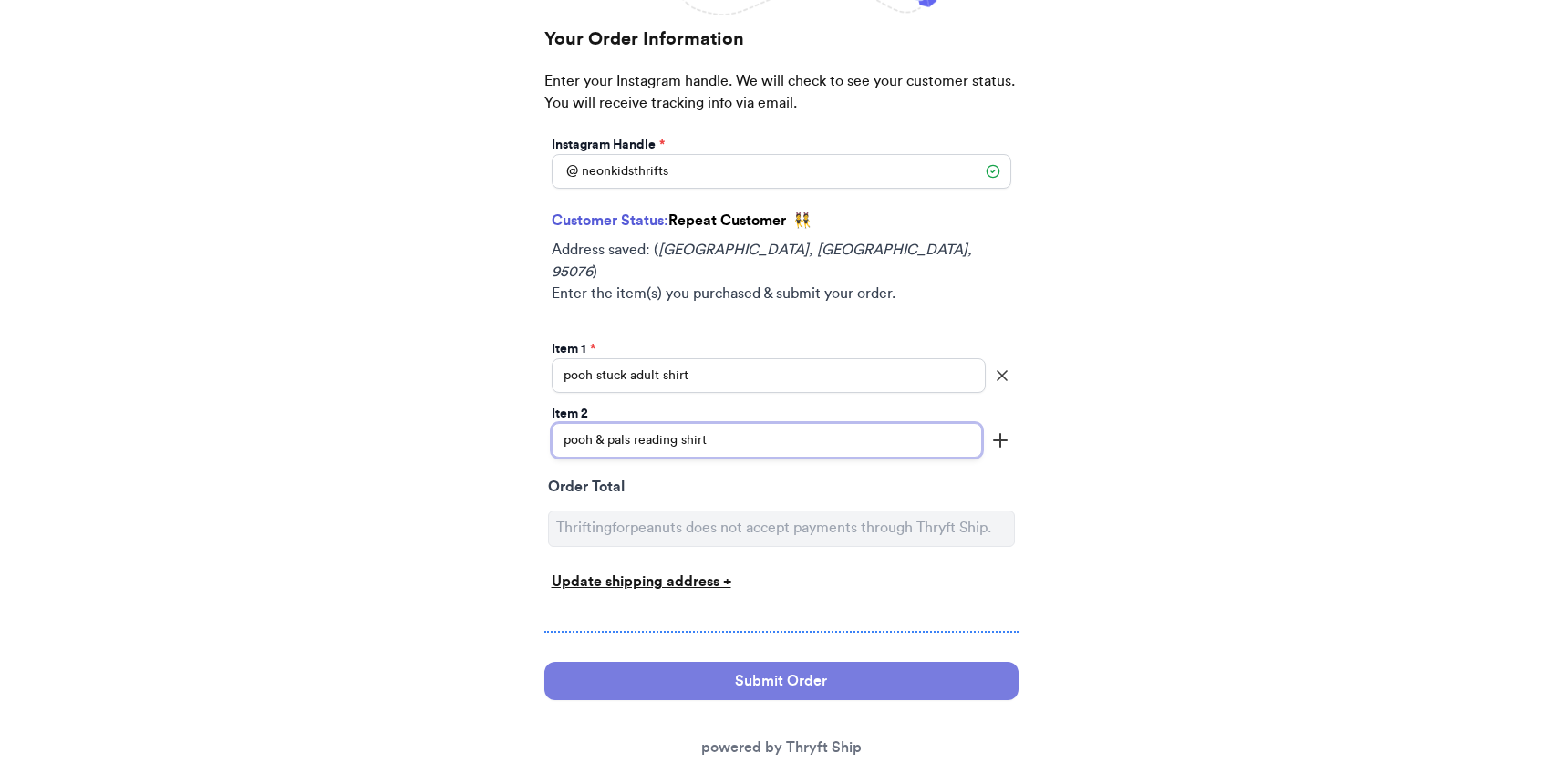
scroll to position [362, 0]
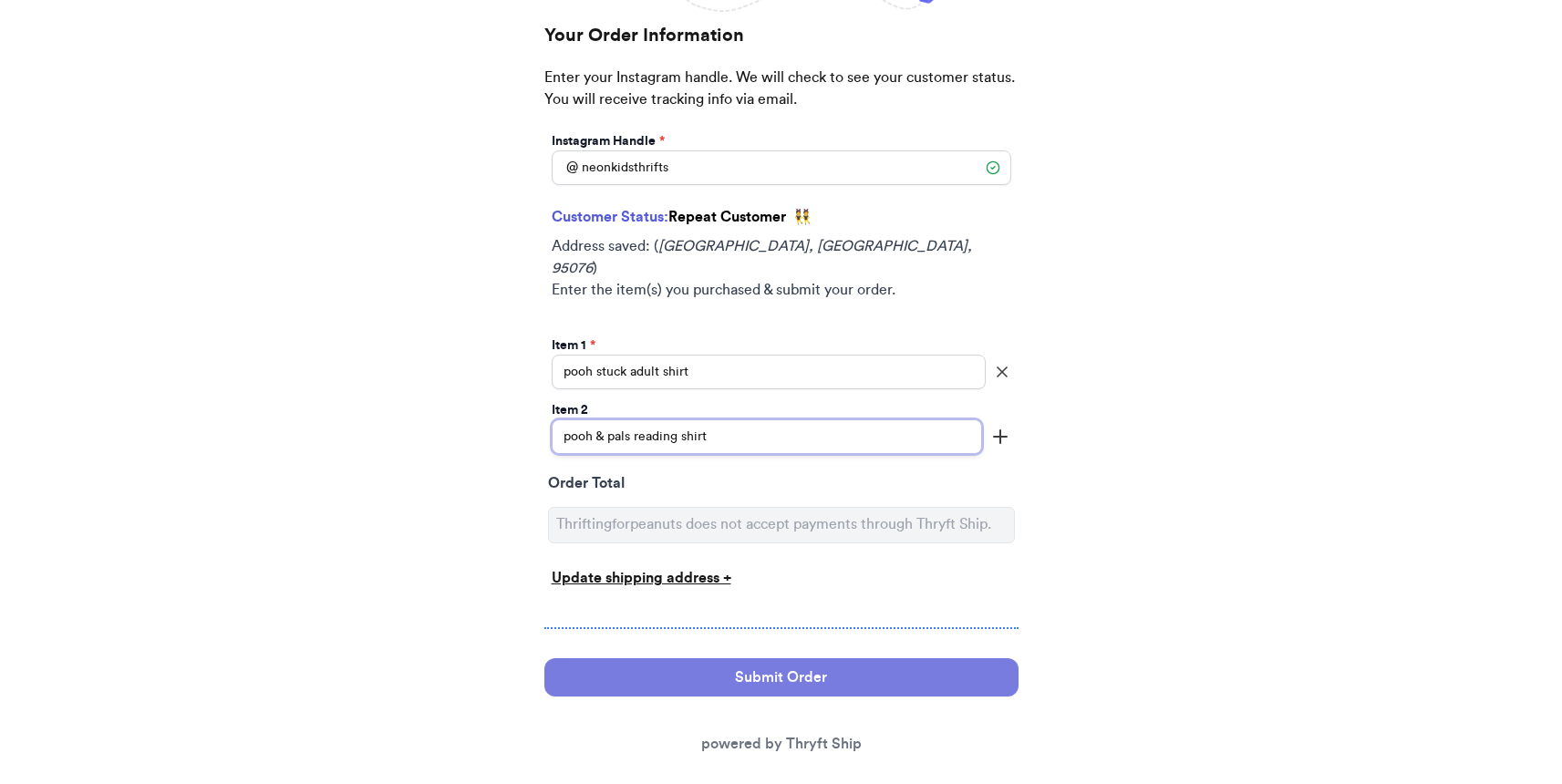
type input "pooh & pals reading shirt"
click at [815, 669] on button "Submit Order" at bounding box center [781, 678] width 474 height 39
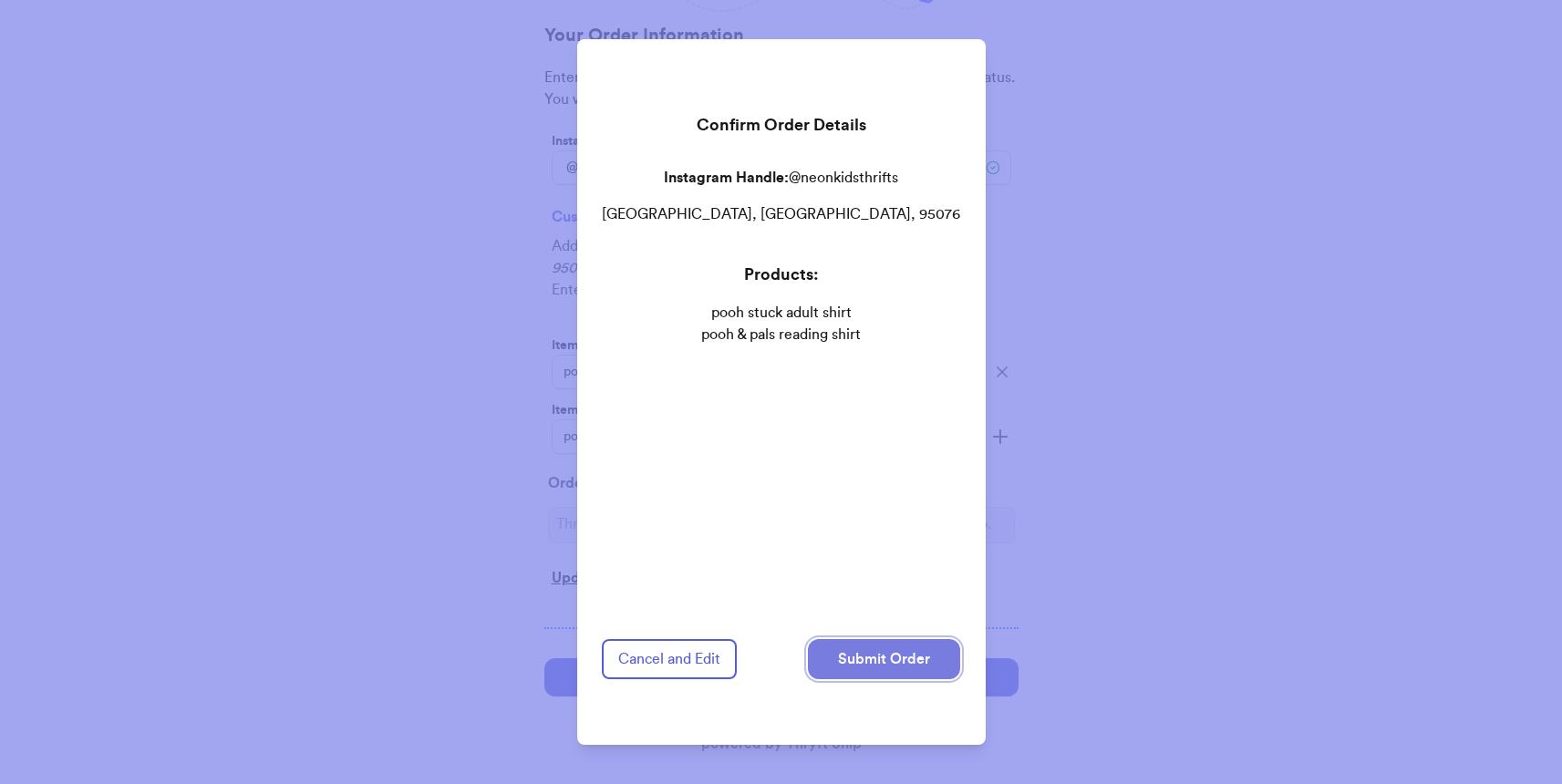
click at [831, 639] on button "Submit Order" at bounding box center [884, 659] width 152 height 40
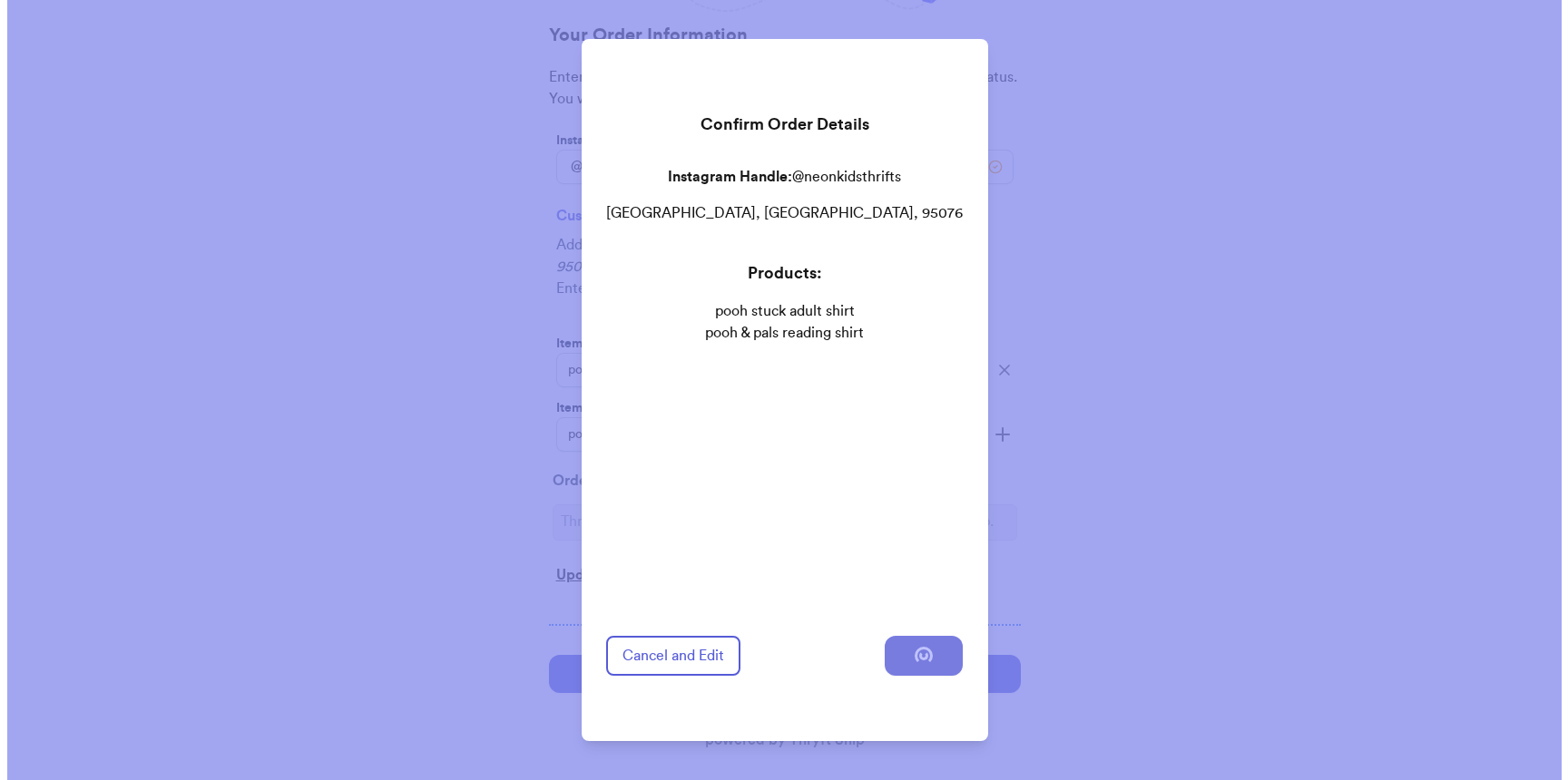
scroll to position [0, 0]
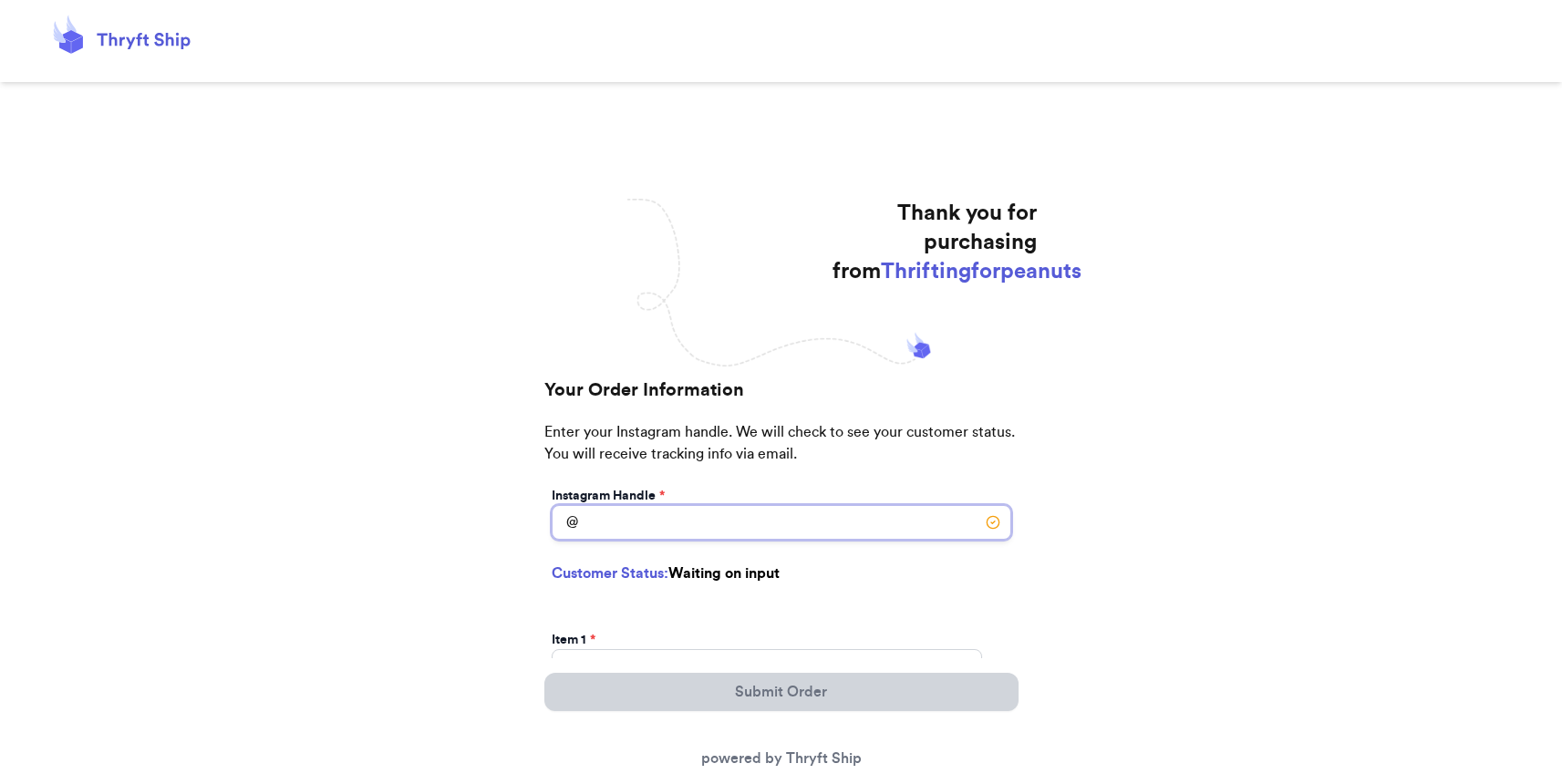
click at [694, 526] on input "Instagram Handle *" at bounding box center [781, 523] width 459 height 35
type input "teraenitz"
select select "MN"
type input "Otsego"
type input "55330"
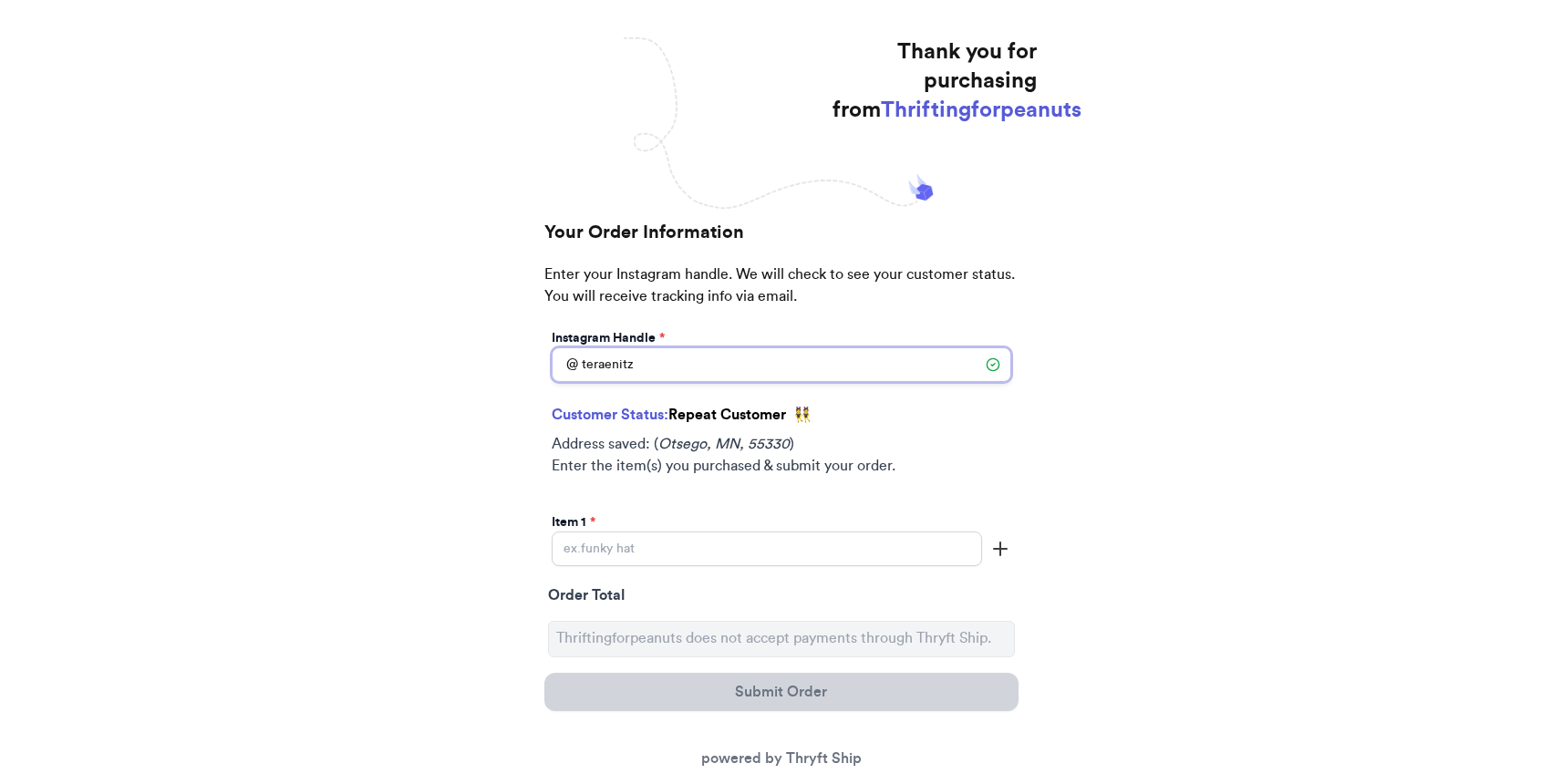
scroll to position [298, 0]
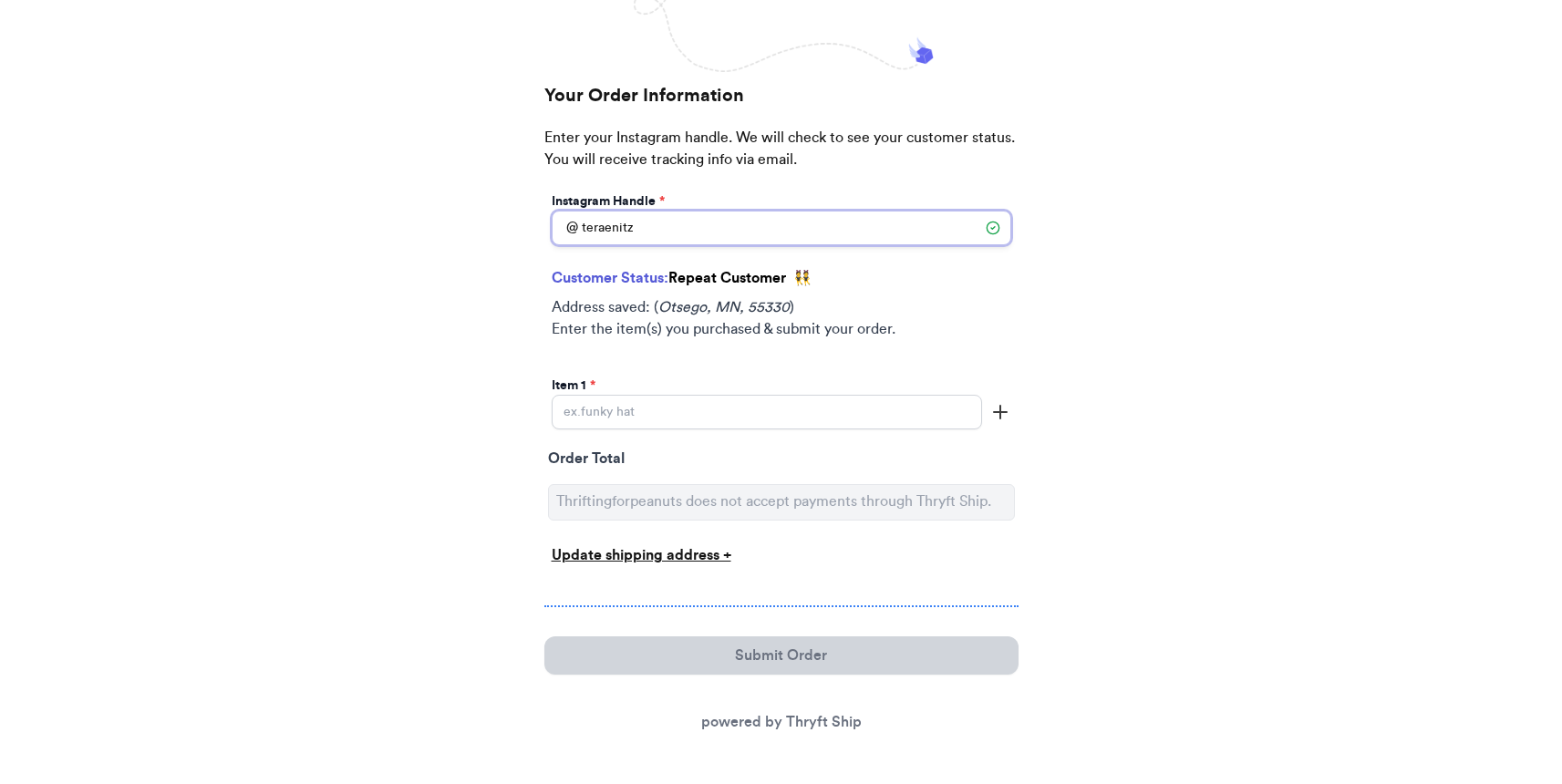
type input "teraenitz"
click at [712, 403] on input "Instagram Handle *" at bounding box center [767, 412] width 430 height 35
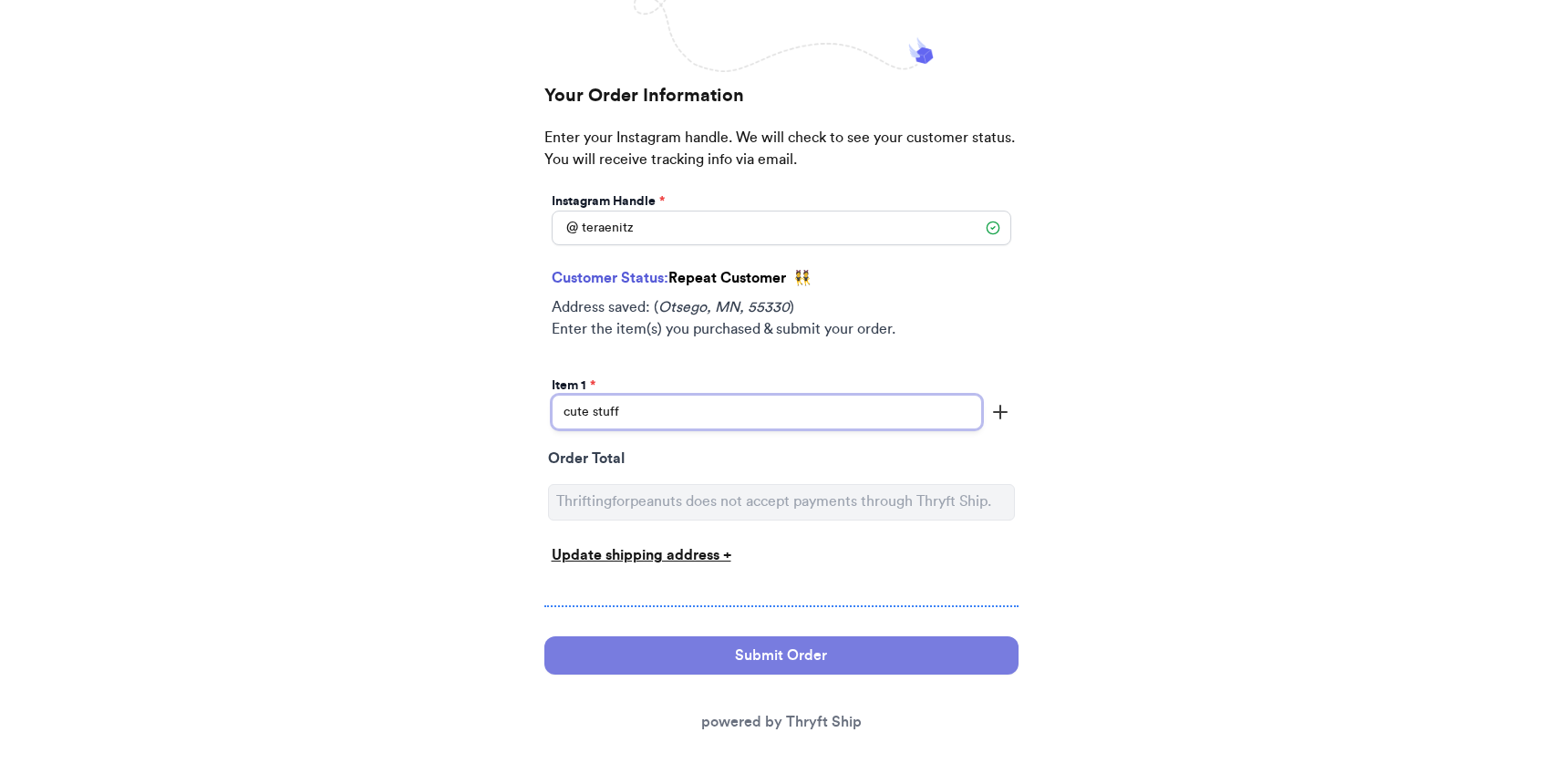
type input "cute stuff"
click at [747, 659] on button "Submit Order" at bounding box center [781, 656] width 474 height 39
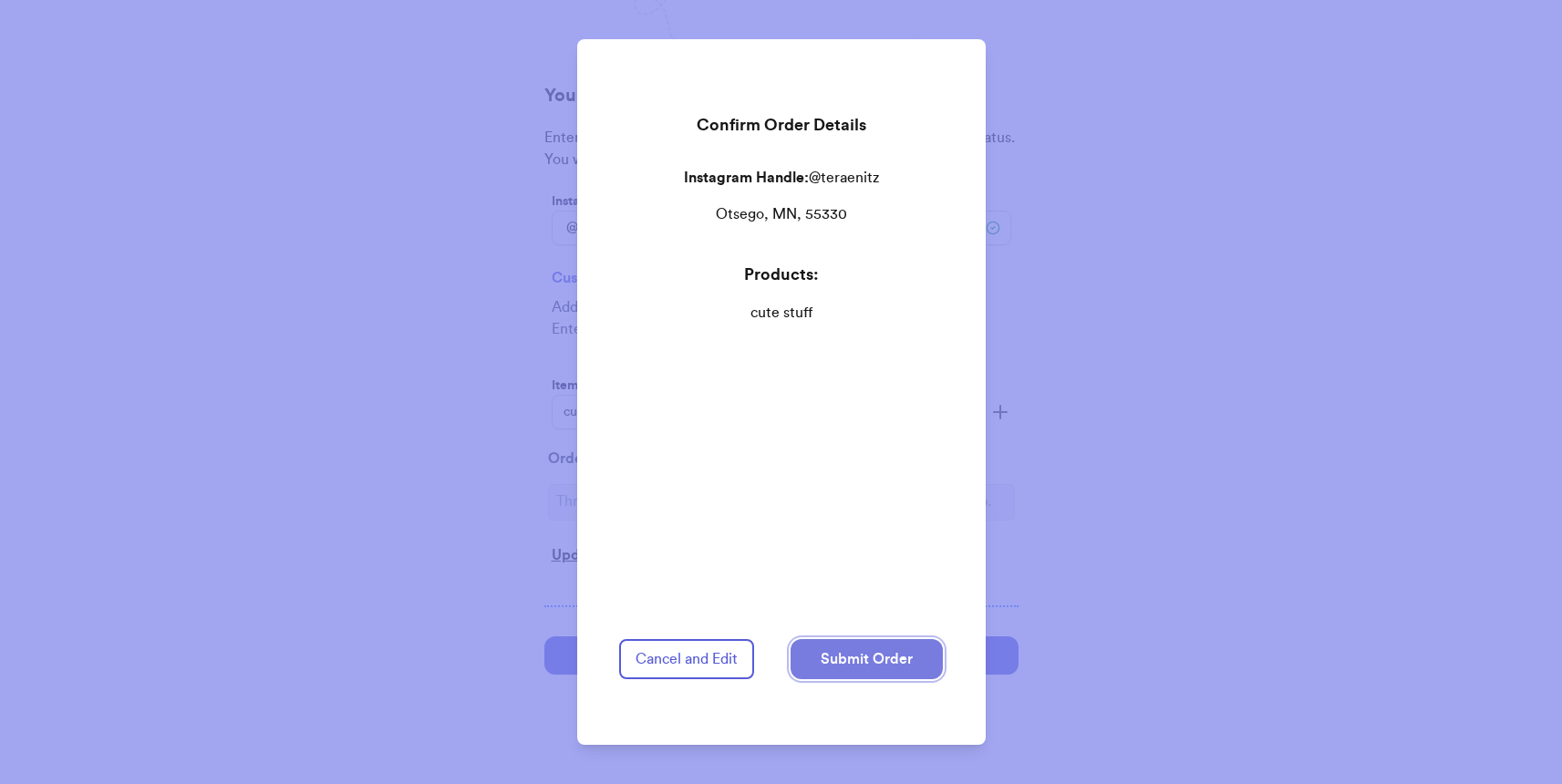
click at [863, 661] on button "Submit Order" at bounding box center [866, 659] width 152 height 40
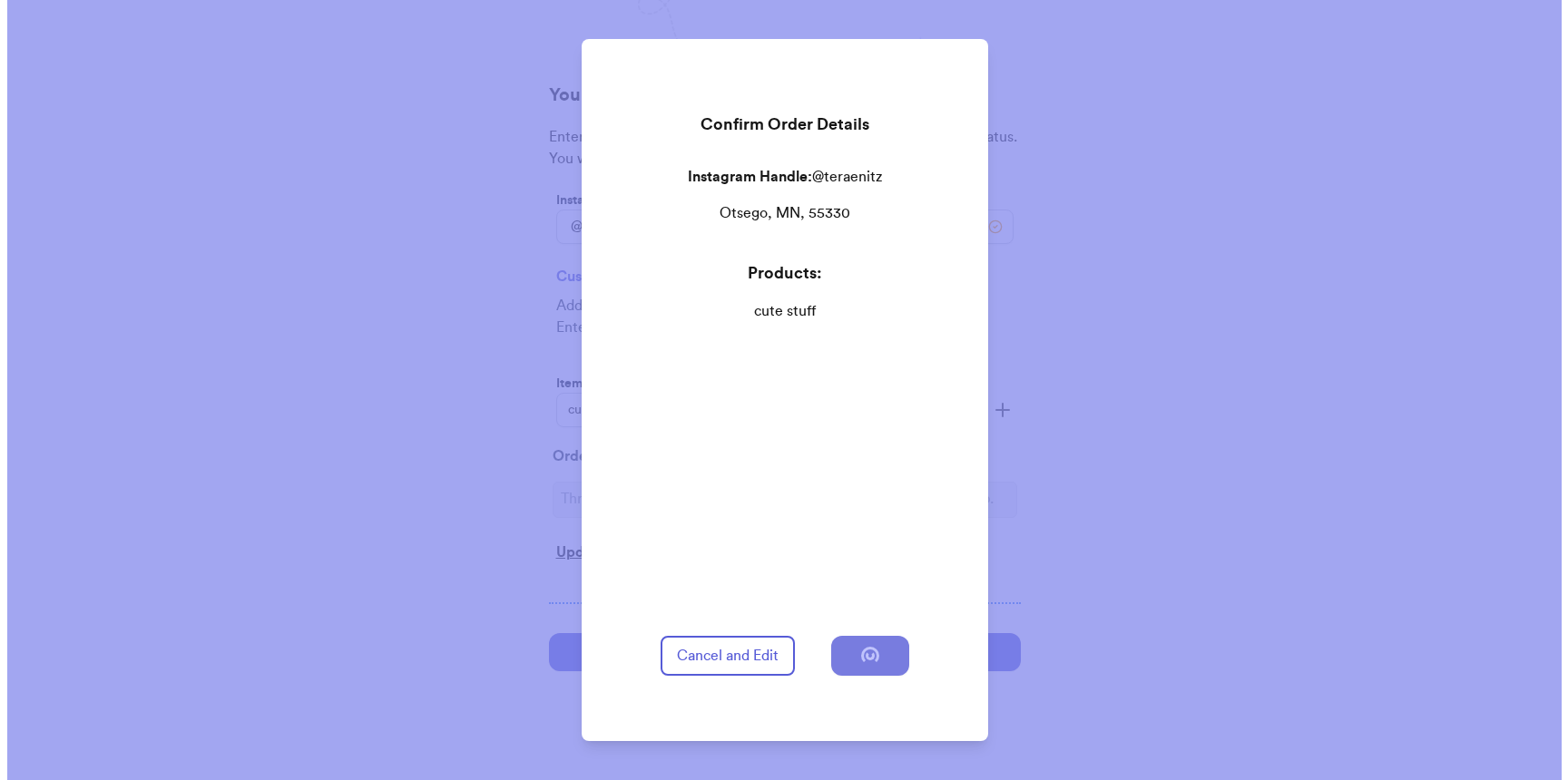
scroll to position [0, 0]
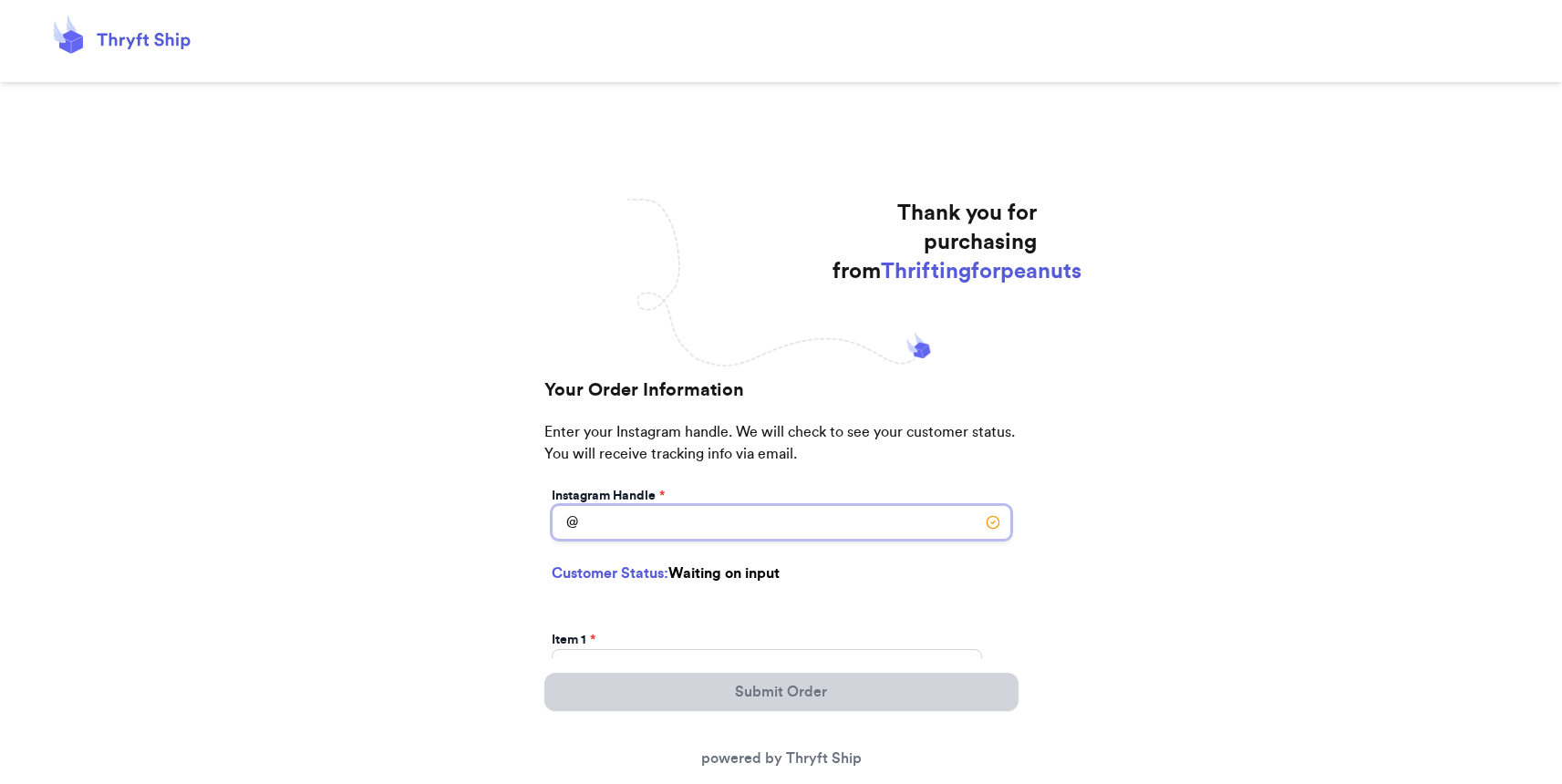
click at [704, 531] on input "Instagram Handle *" at bounding box center [781, 523] width 459 height 35
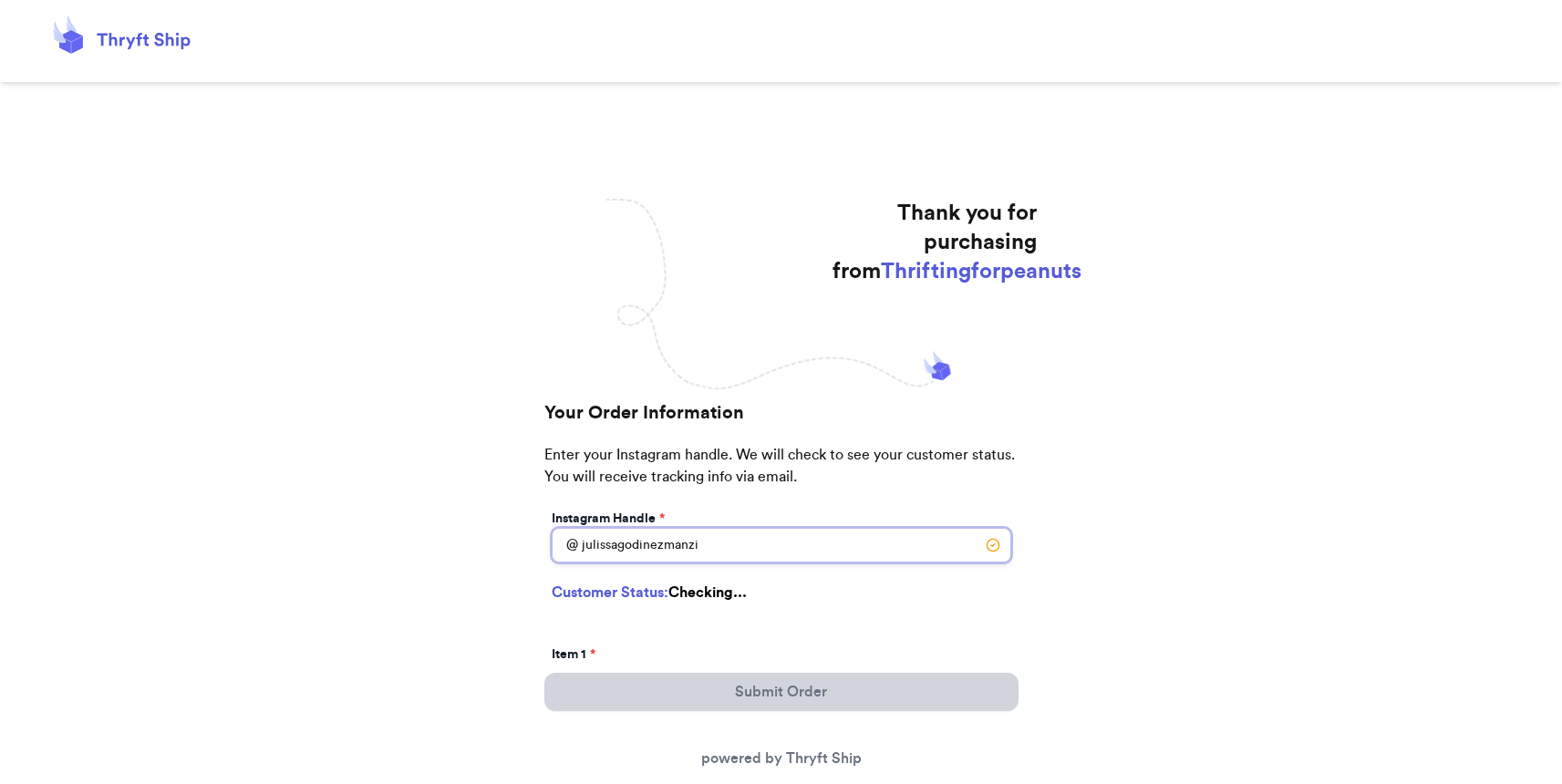
type input "julissagodinezmanzie"
select select "NY"
type input "Middletown"
type input "10940"
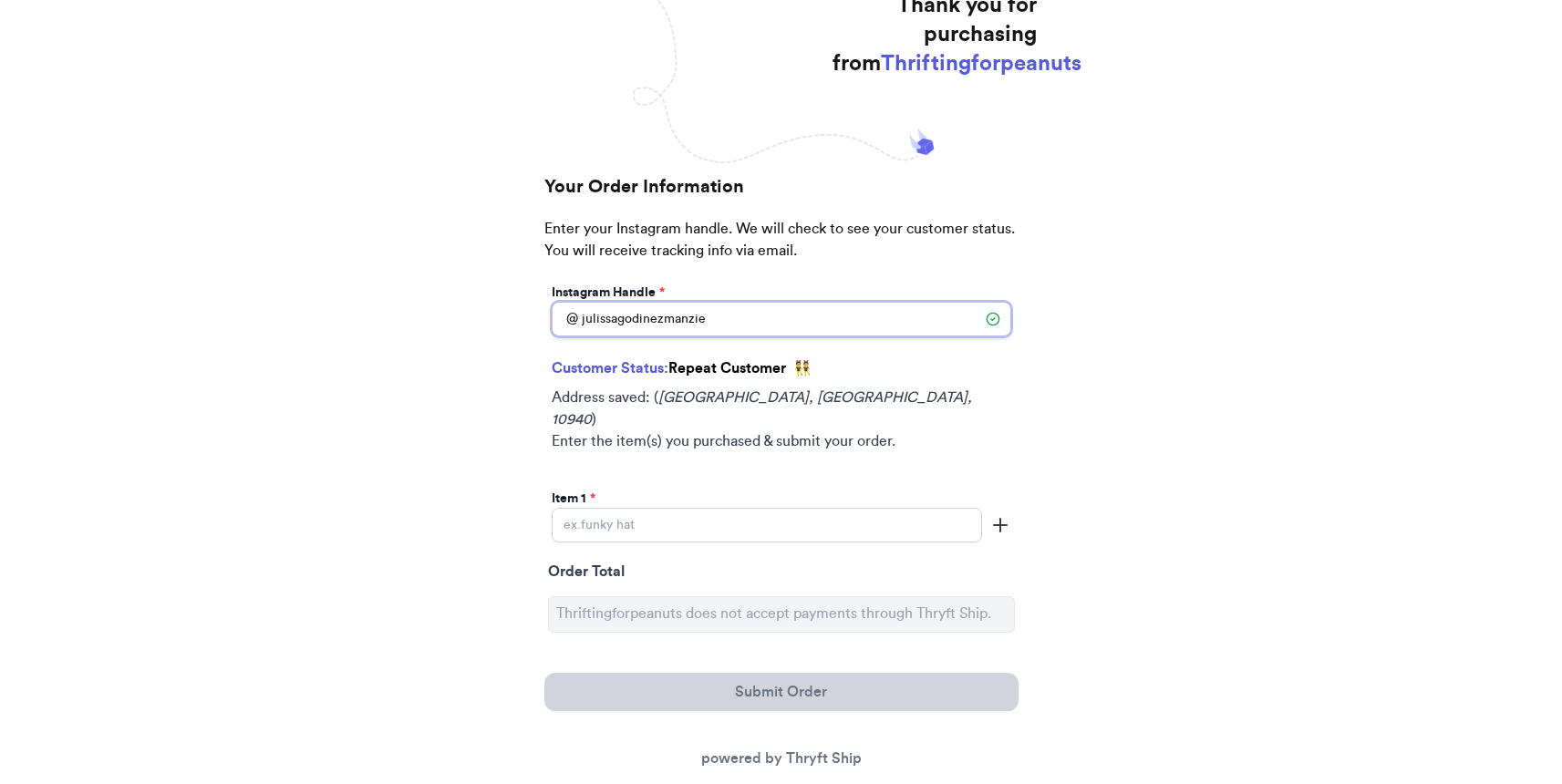
scroll to position [209, 0]
type input "julissagodinezmanzie"
click at [700, 506] on input "Instagram Handle *" at bounding box center [767, 524] width 430 height 35
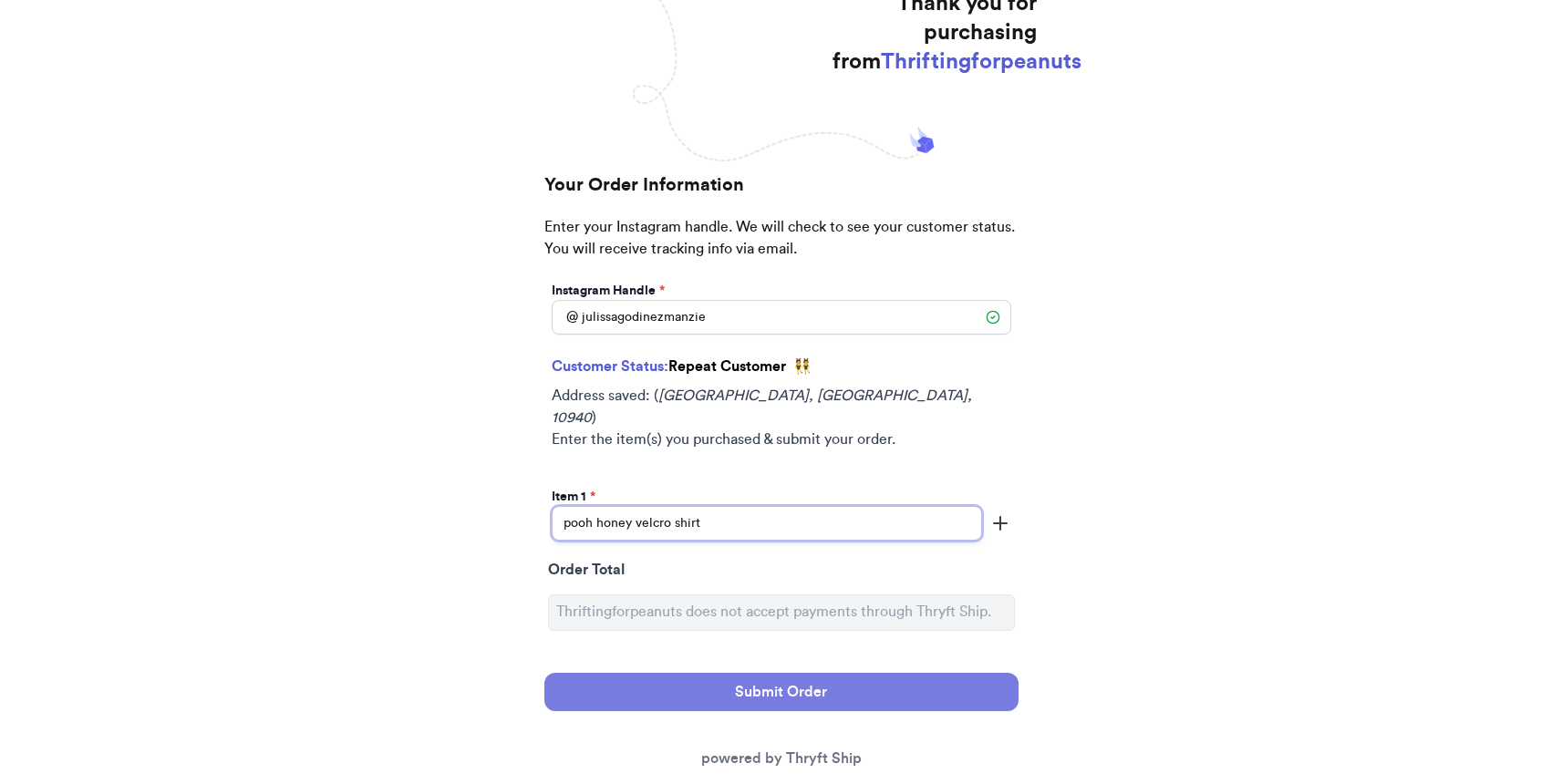
type input "pooh honey velcro shirt"
click at [727, 678] on button "Submit Order" at bounding box center [781, 692] width 474 height 39
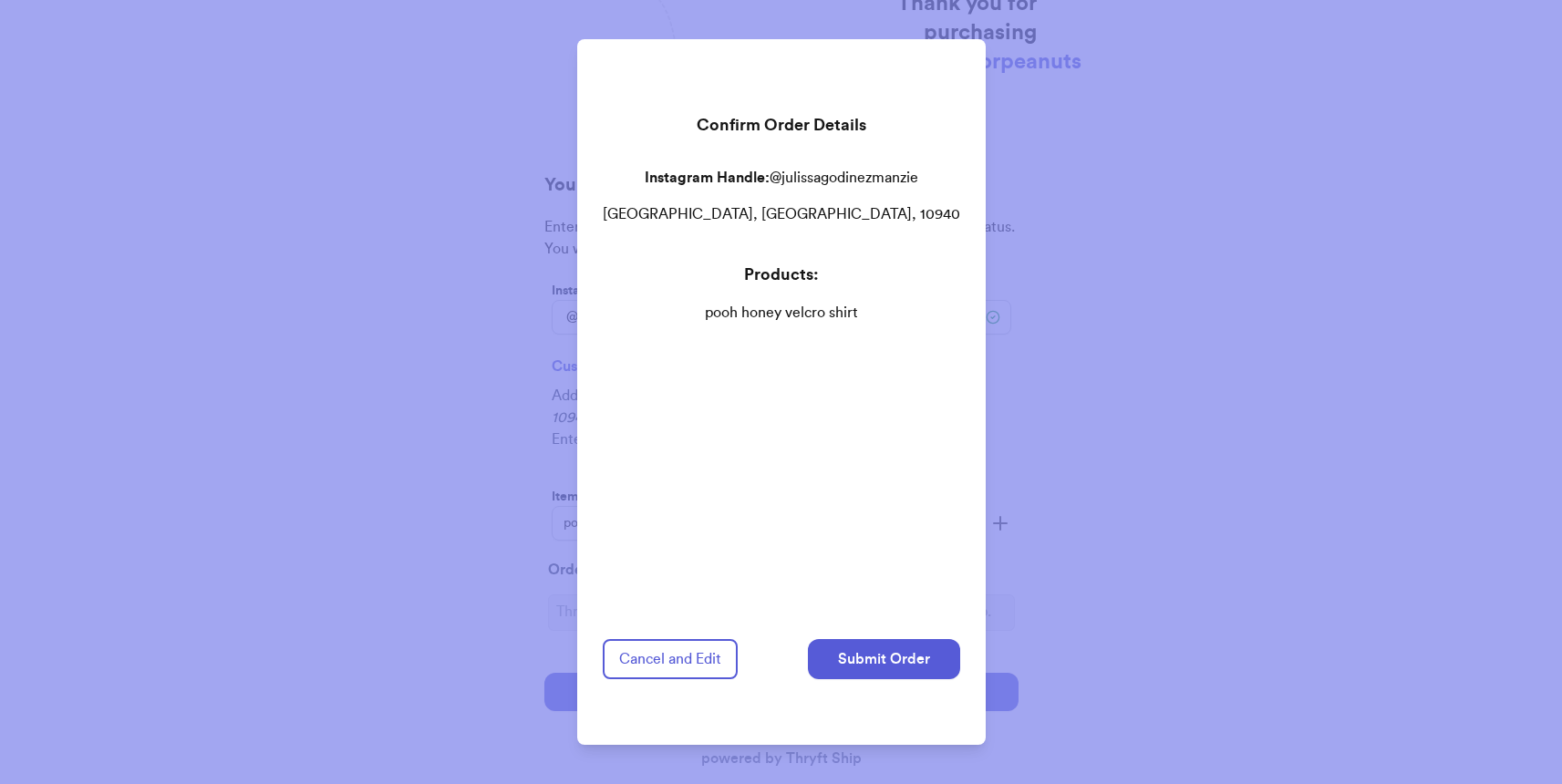
click at [833, 668] on div "Cancel and Edit Submit Order" at bounding box center [781, 666] width 357 height 54
click at [870, 639] on button "Submit Order" at bounding box center [884, 659] width 152 height 40
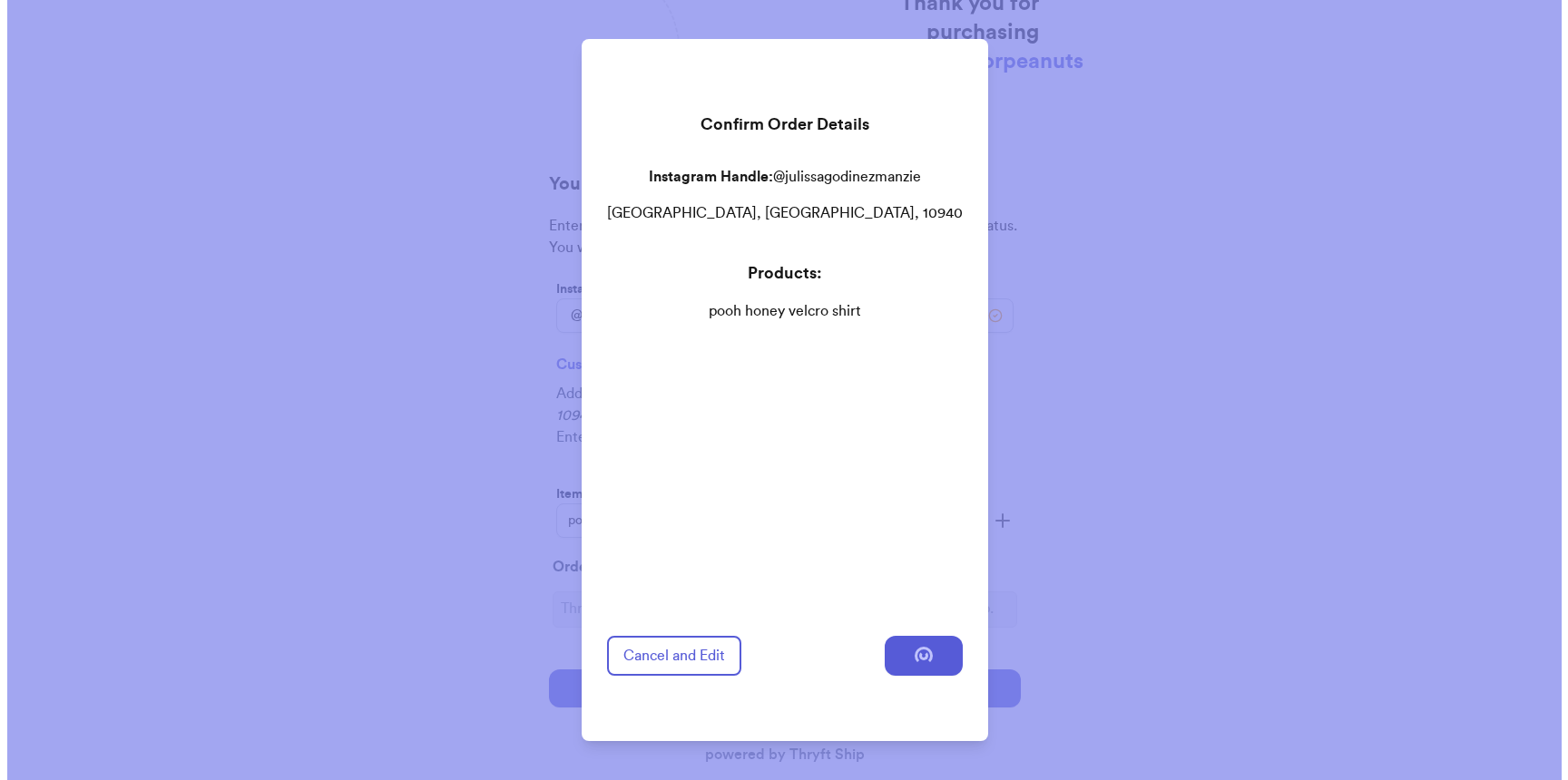
scroll to position [0, 0]
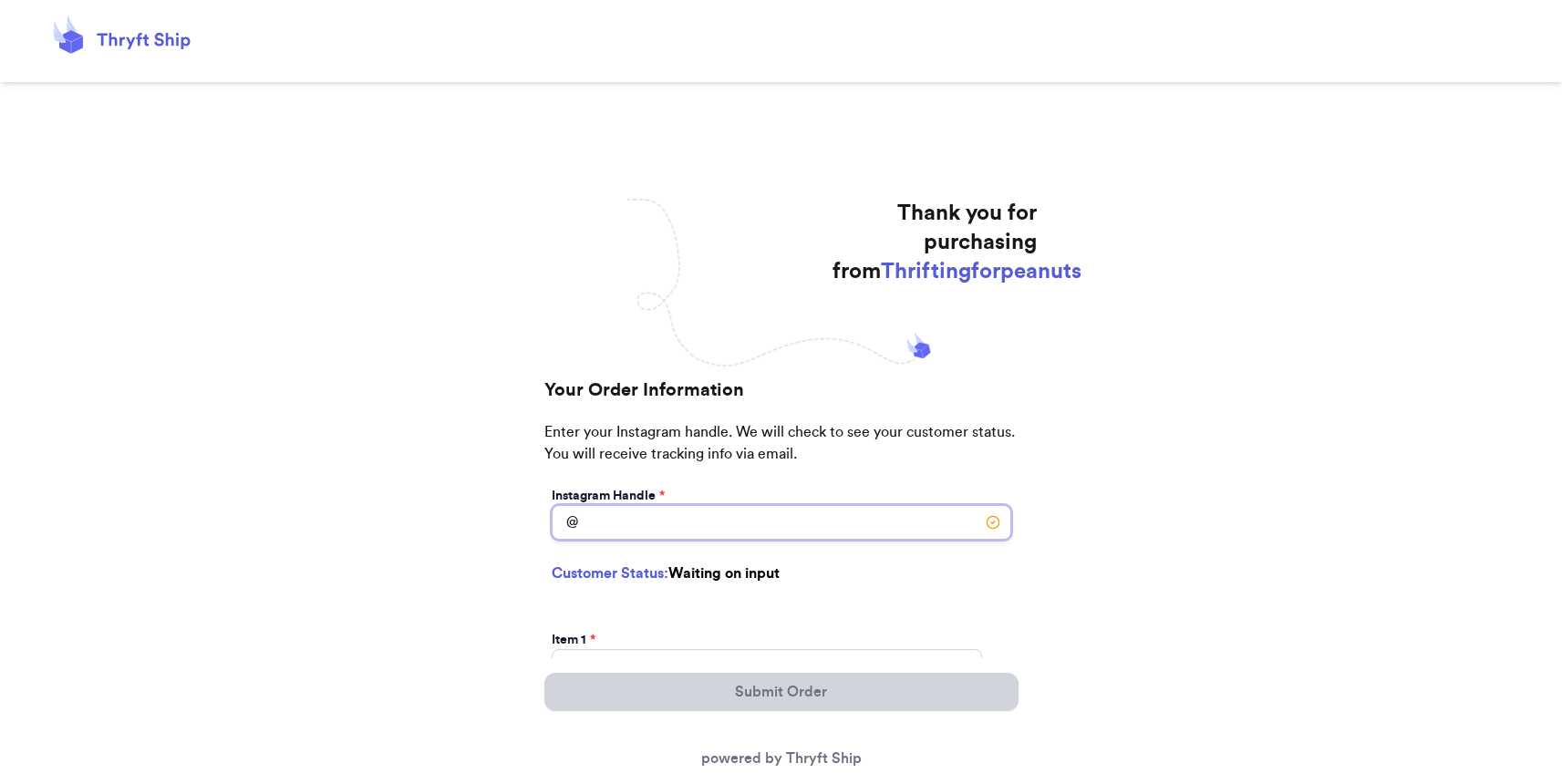
click at [695, 524] on input "Instagram Handle *" at bounding box center [781, 523] width 459 height 35
type input "megkostal"
select select "SD"
type input "Box Elder"
type input "57719"
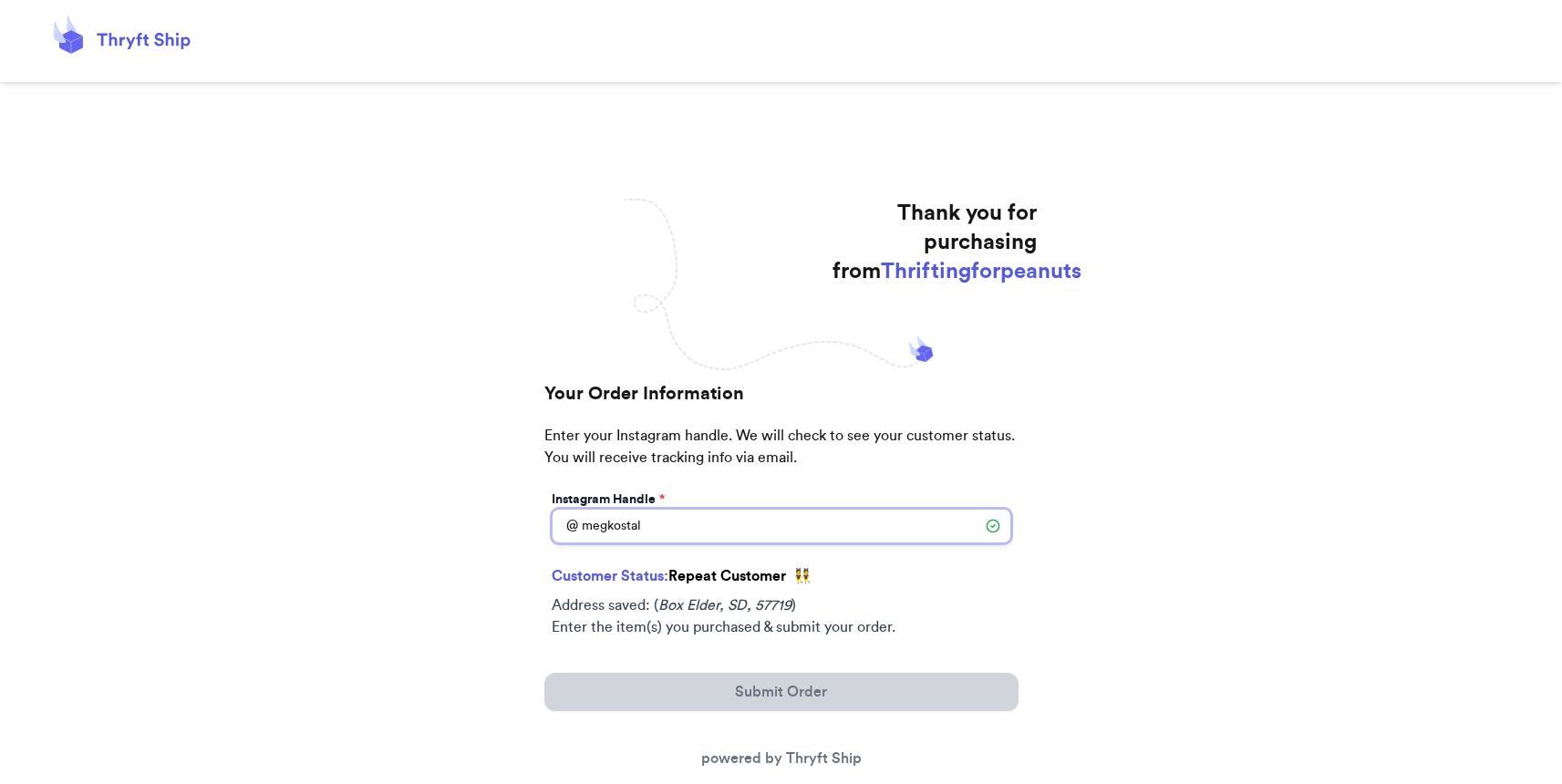
scroll to position [221, 0]
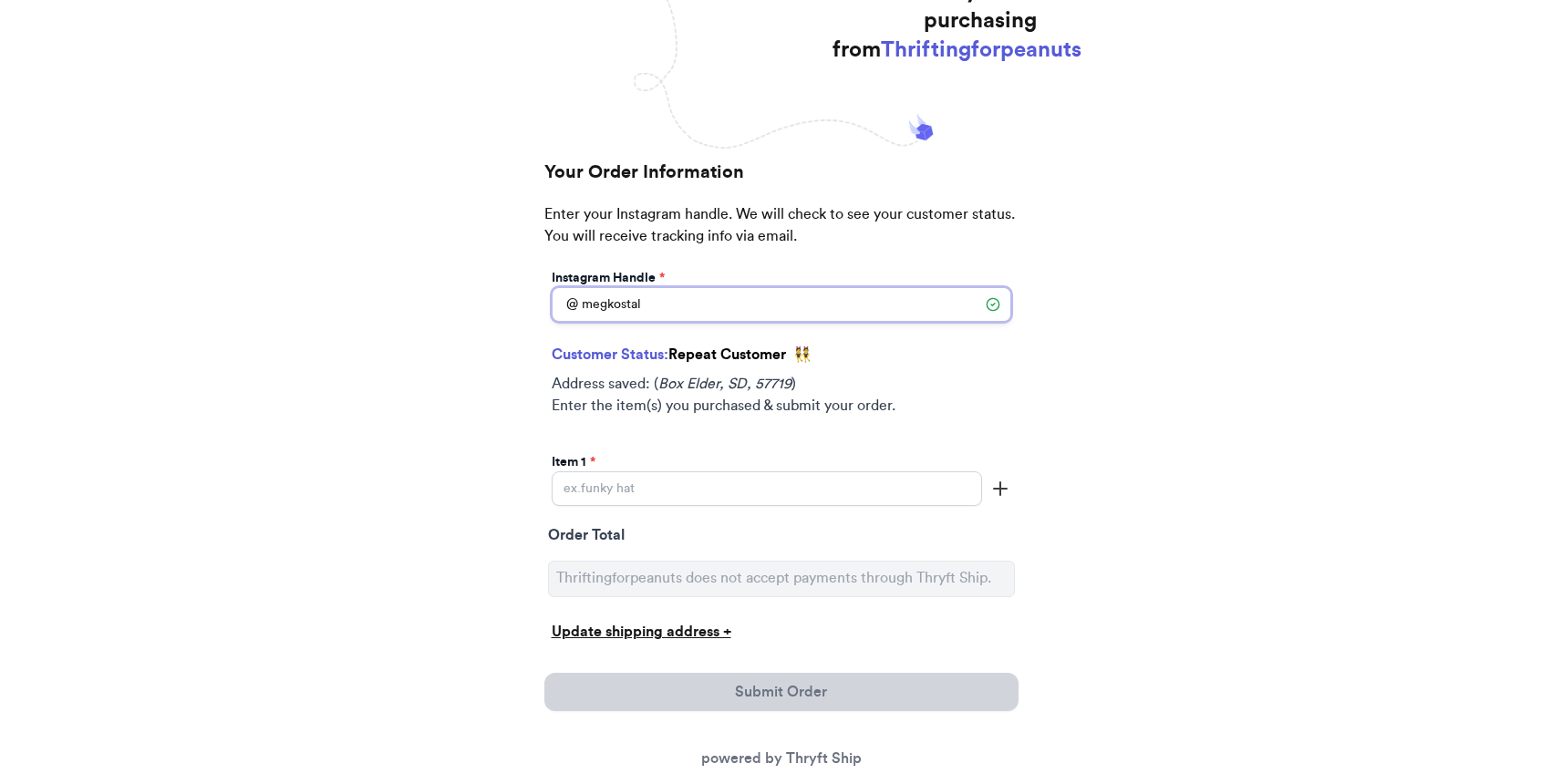
type input "megkostal"
click at [642, 480] on input "Instagram Handle *" at bounding box center [767, 489] width 430 height 35
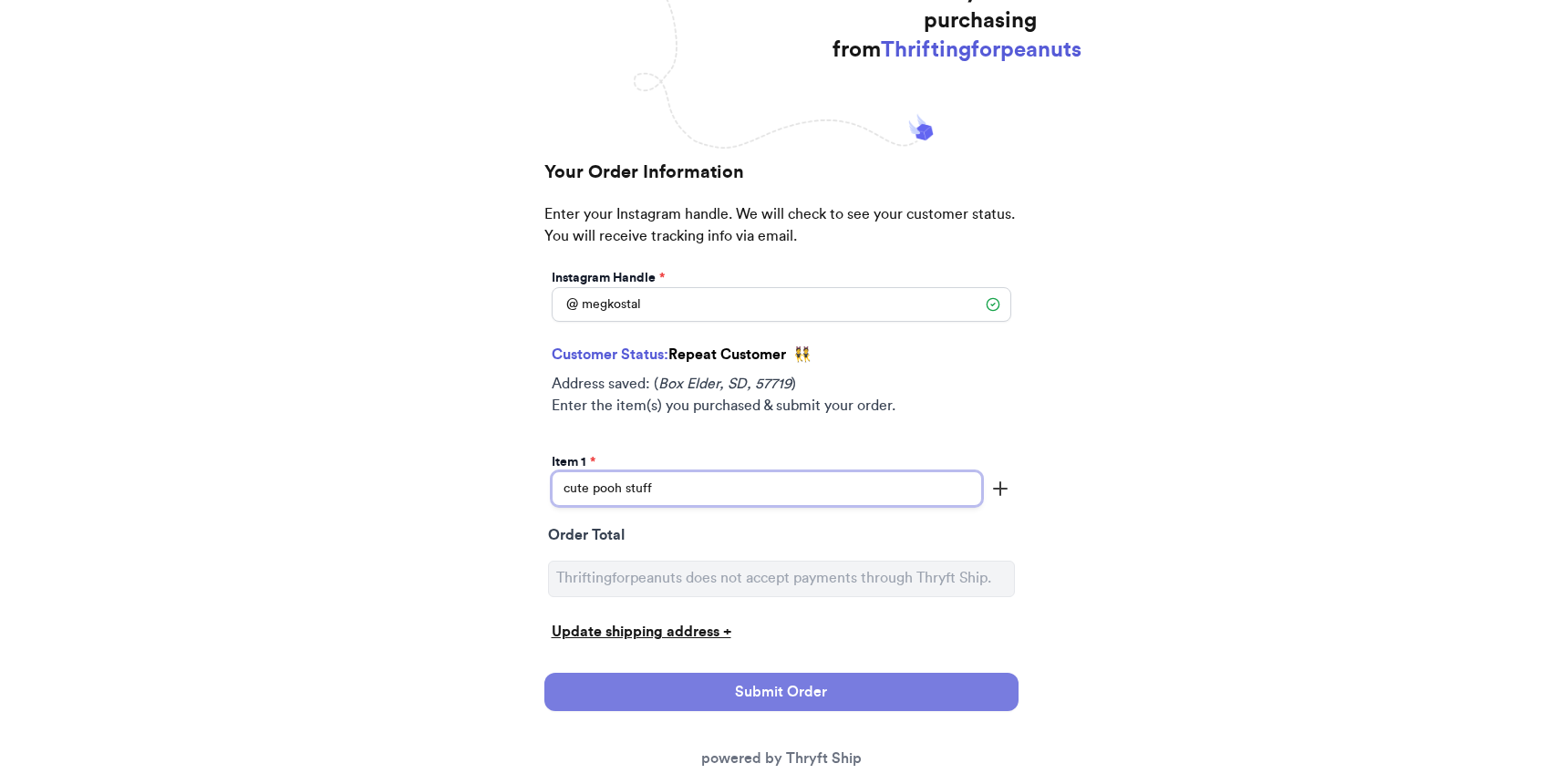
type input "cute pooh stuff"
click at [767, 690] on button "Submit Order" at bounding box center [781, 692] width 474 height 39
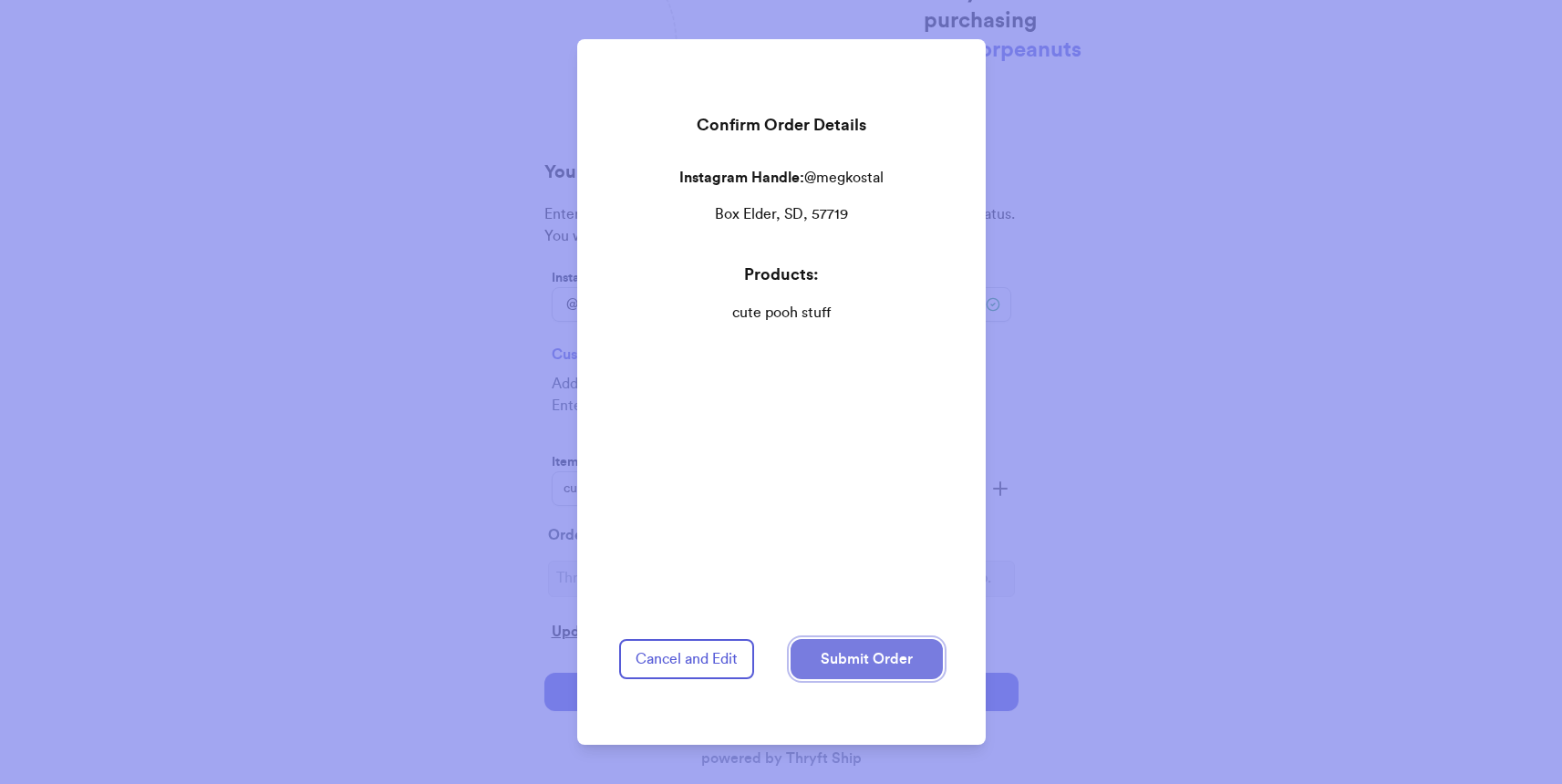
click at [872, 654] on button "Submit Order" at bounding box center [866, 659] width 152 height 40
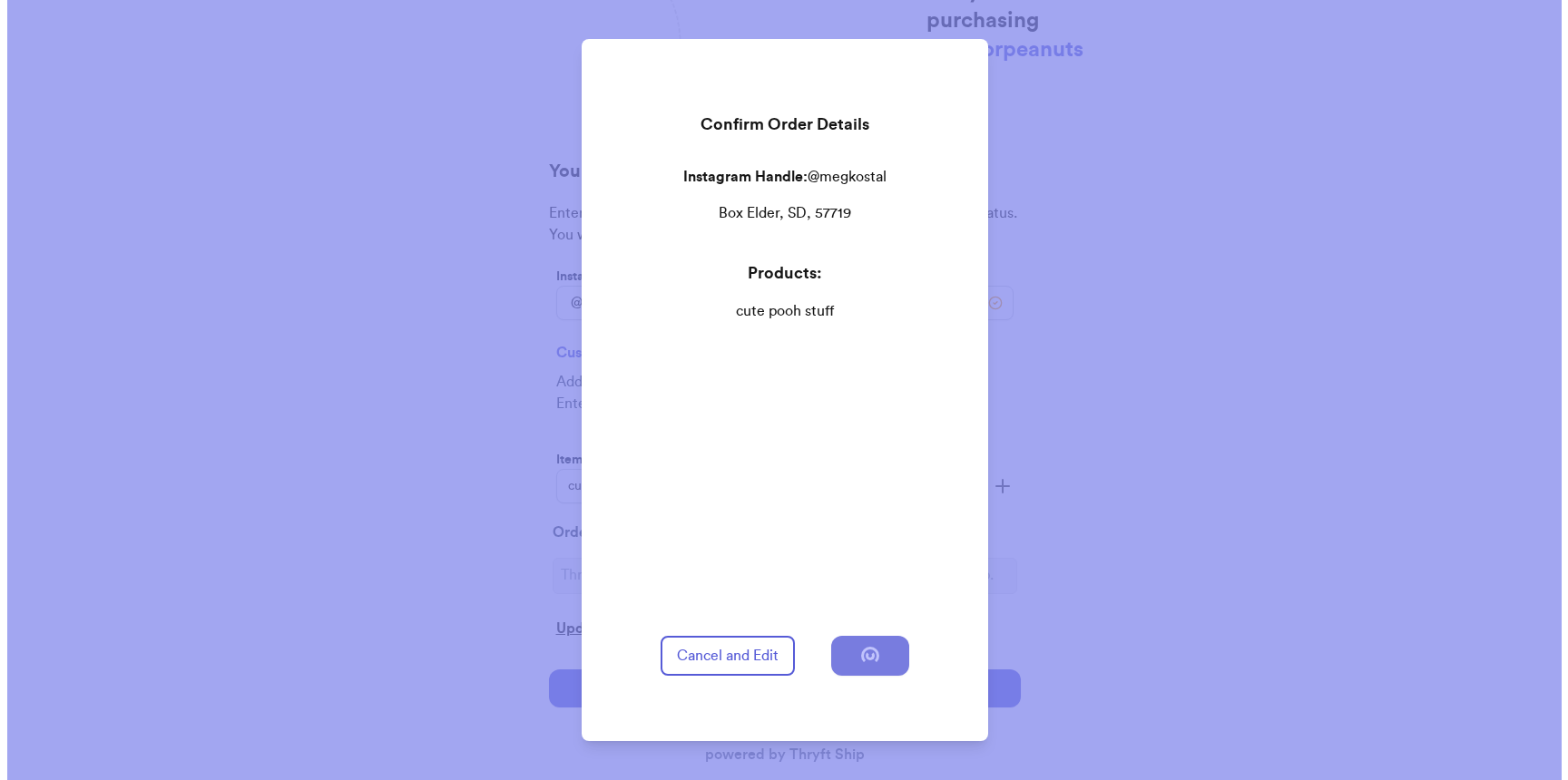
scroll to position [0, 0]
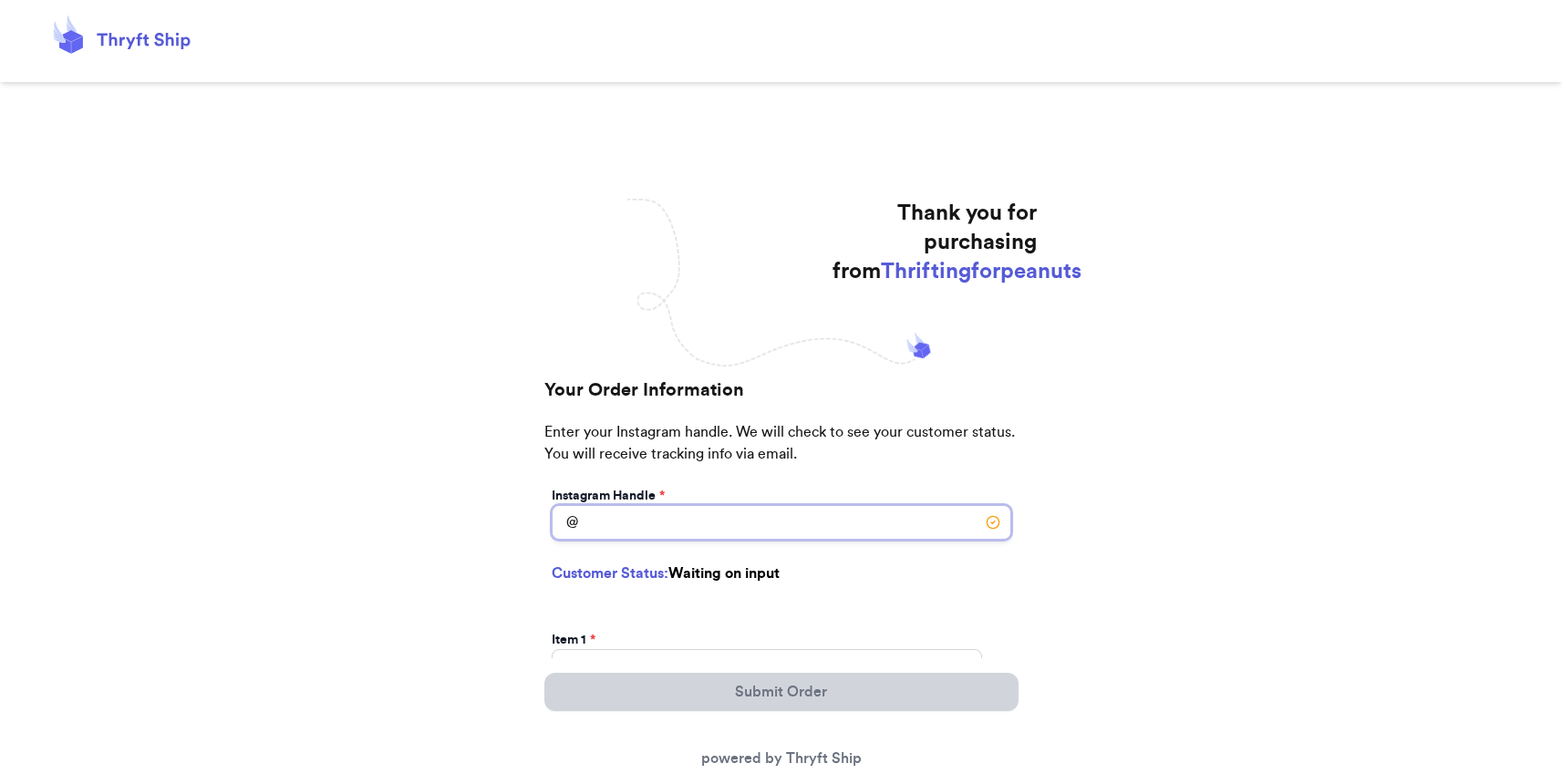
click at [650, 516] on input "Instagram Handle *" at bounding box center [781, 523] width 459 height 35
type input "[PERSON_NAME].lohanny"
select select "NJ"
type input "Lawrenceville"
type input "08648"
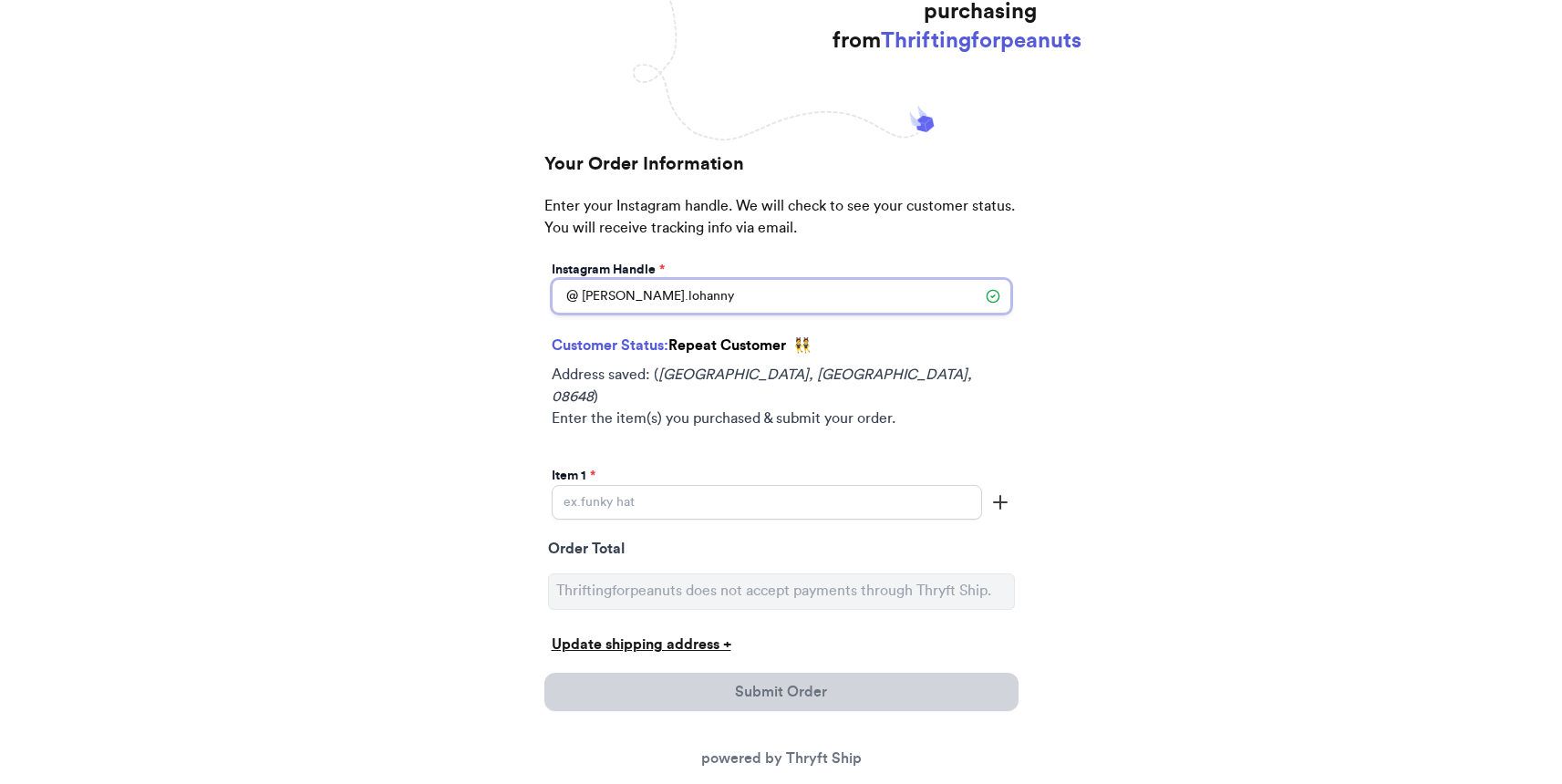
scroll to position [255, 0]
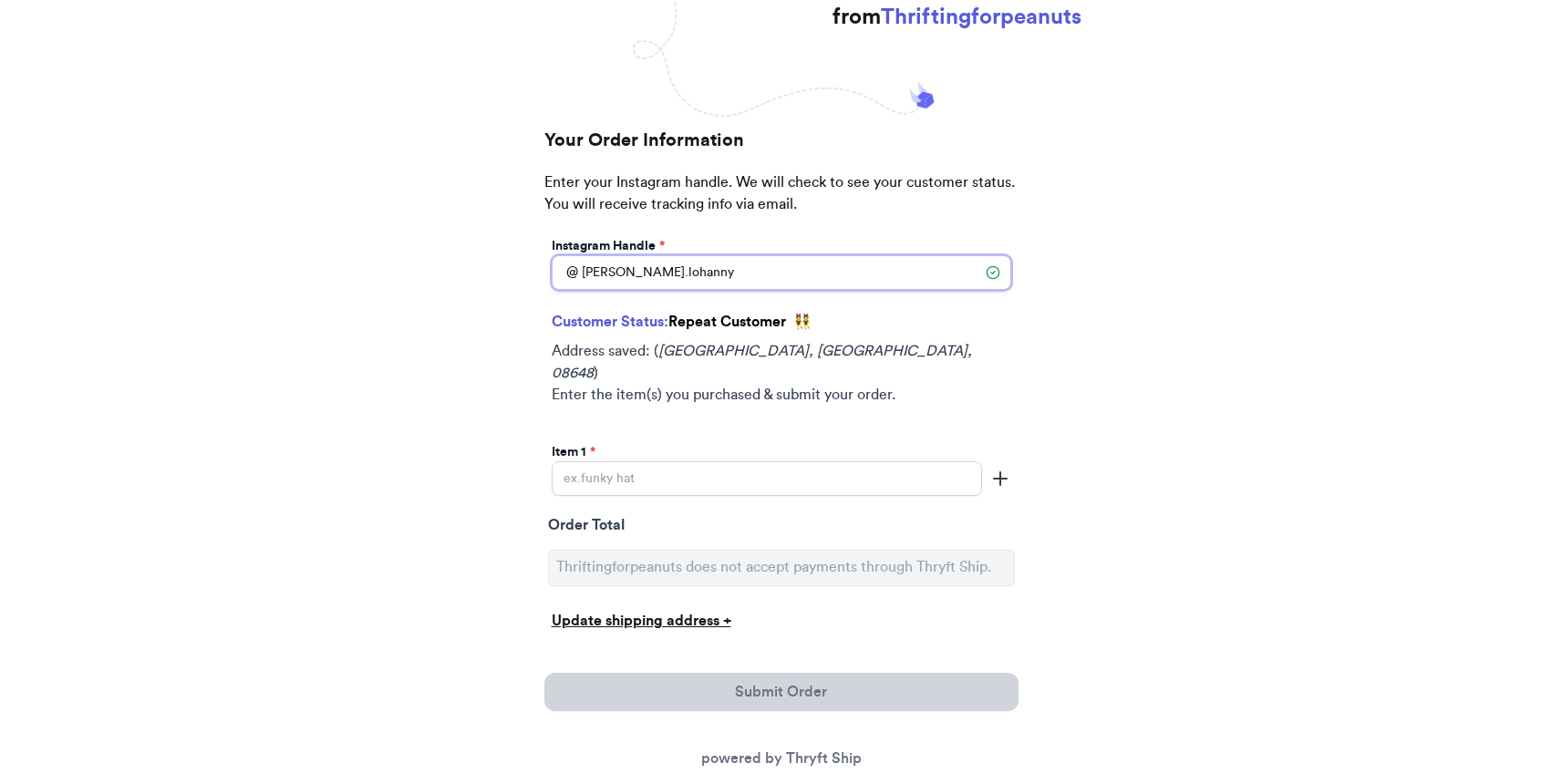
type input "[PERSON_NAME].lohanny"
click at [755, 461] on input "Instagram Handle *" at bounding box center [767, 479] width 430 height 35
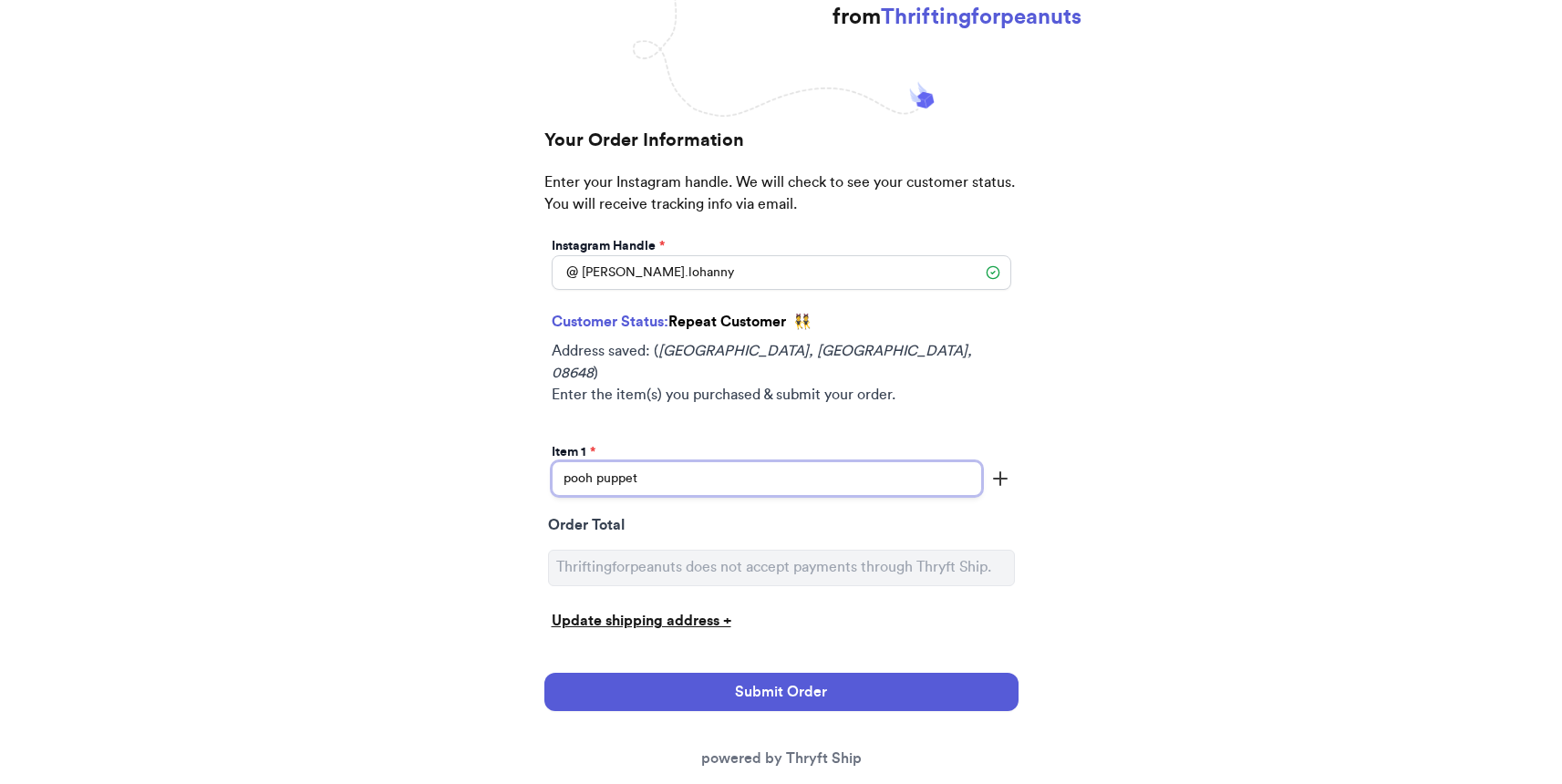
type input "pooh puppet"
click at [990, 468] on icon "button" at bounding box center [1000, 479] width 22 height 22
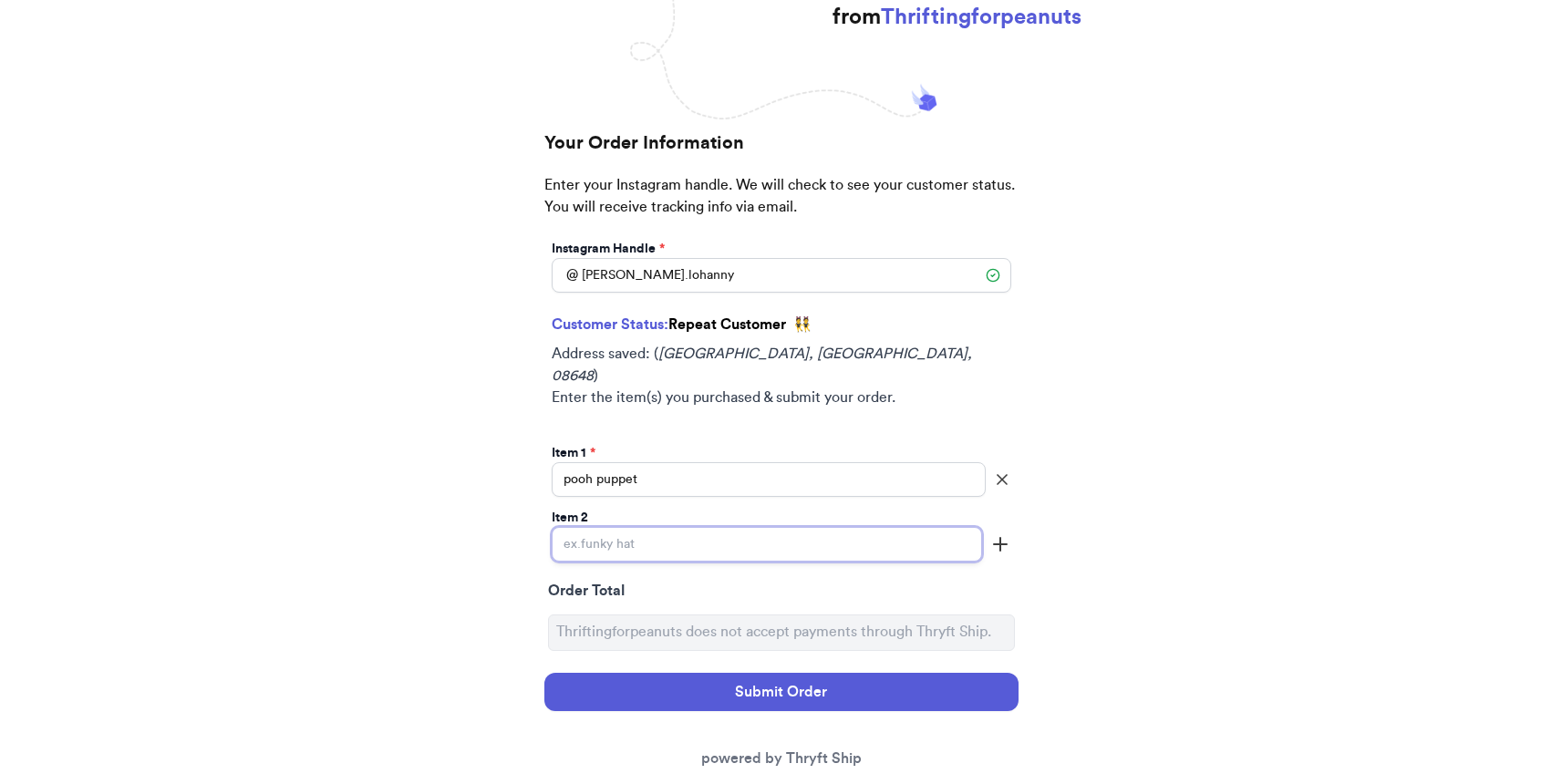
click at [850, 527] on input "Instagram Handle *" at bounding box center [767, 544] width 430 height 35
type input "pooh wallet"
click at [1005, 533] on icon "button" at bounding box center [1000, 544] width 22 height 22
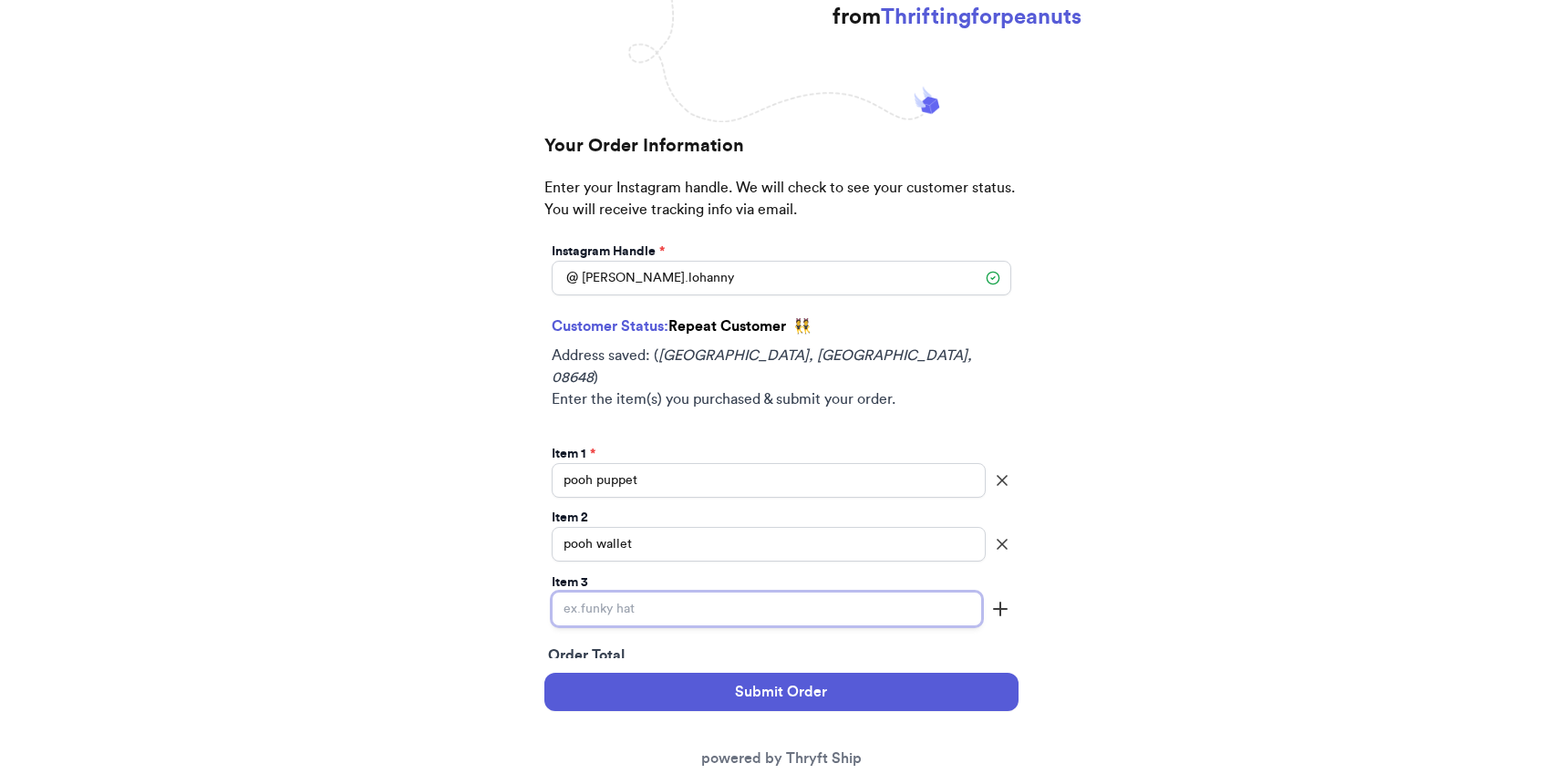
click at [864, 591] on input "Instagram Handle *" at bounding box center [767, 609] width 430 height 35
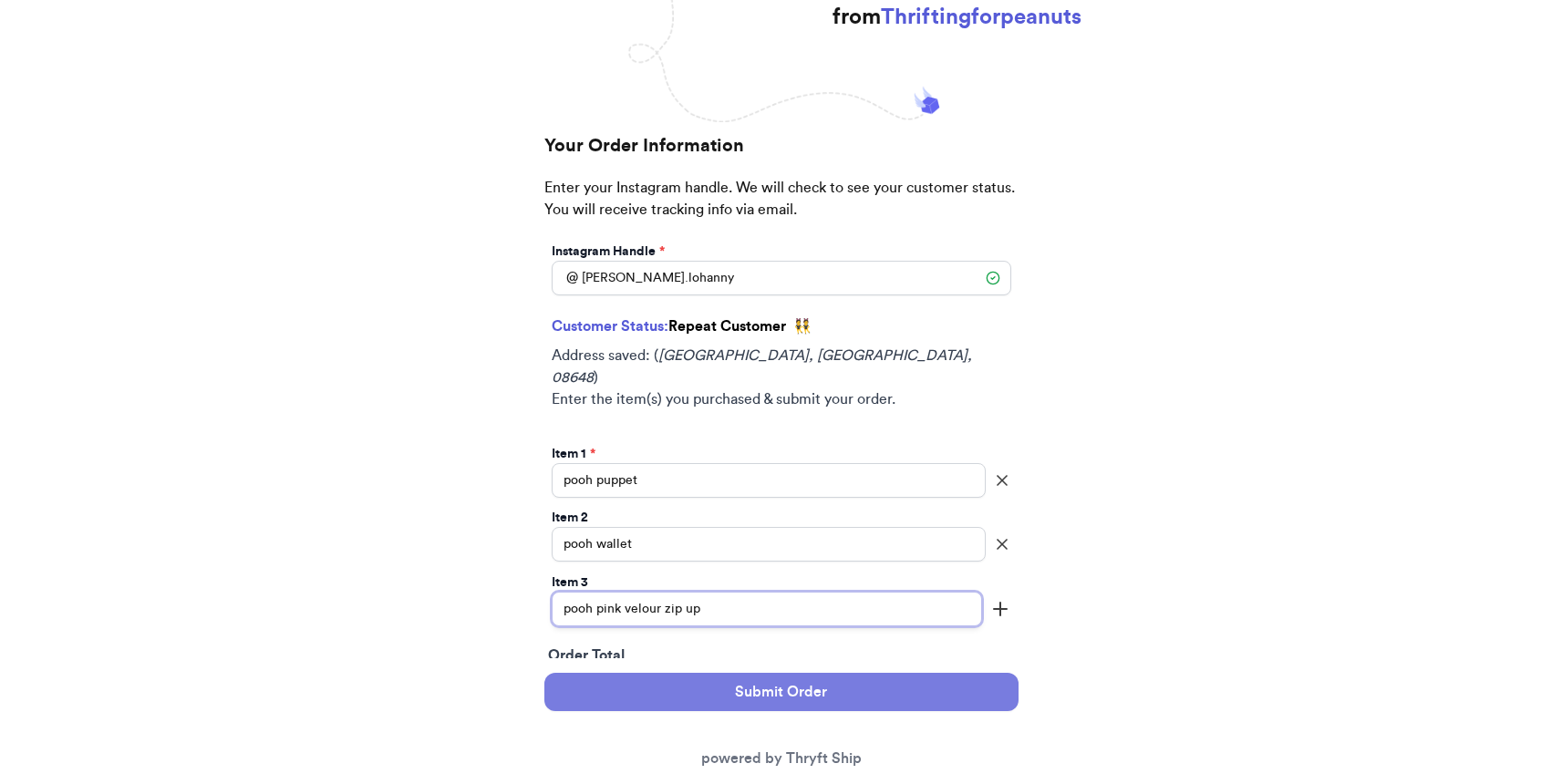
type input "pooh pink velour zip up"
click at [833, 683] on button "Submit Order" at bounding box center [781, 692] width 474 height 39
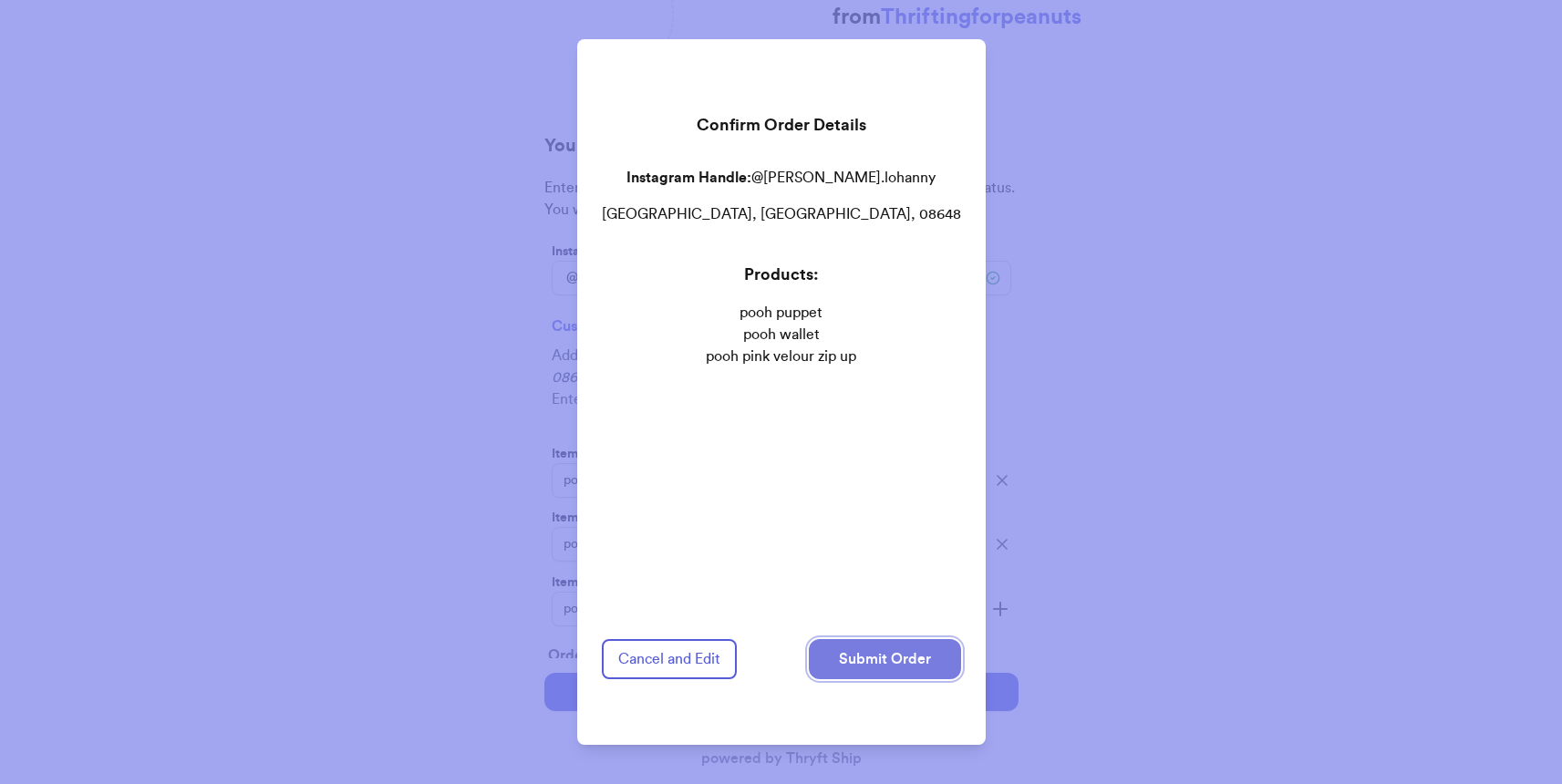
click at [842, 653] on button "Submit Order" at bounding box center [885, 659] width 152 height 40
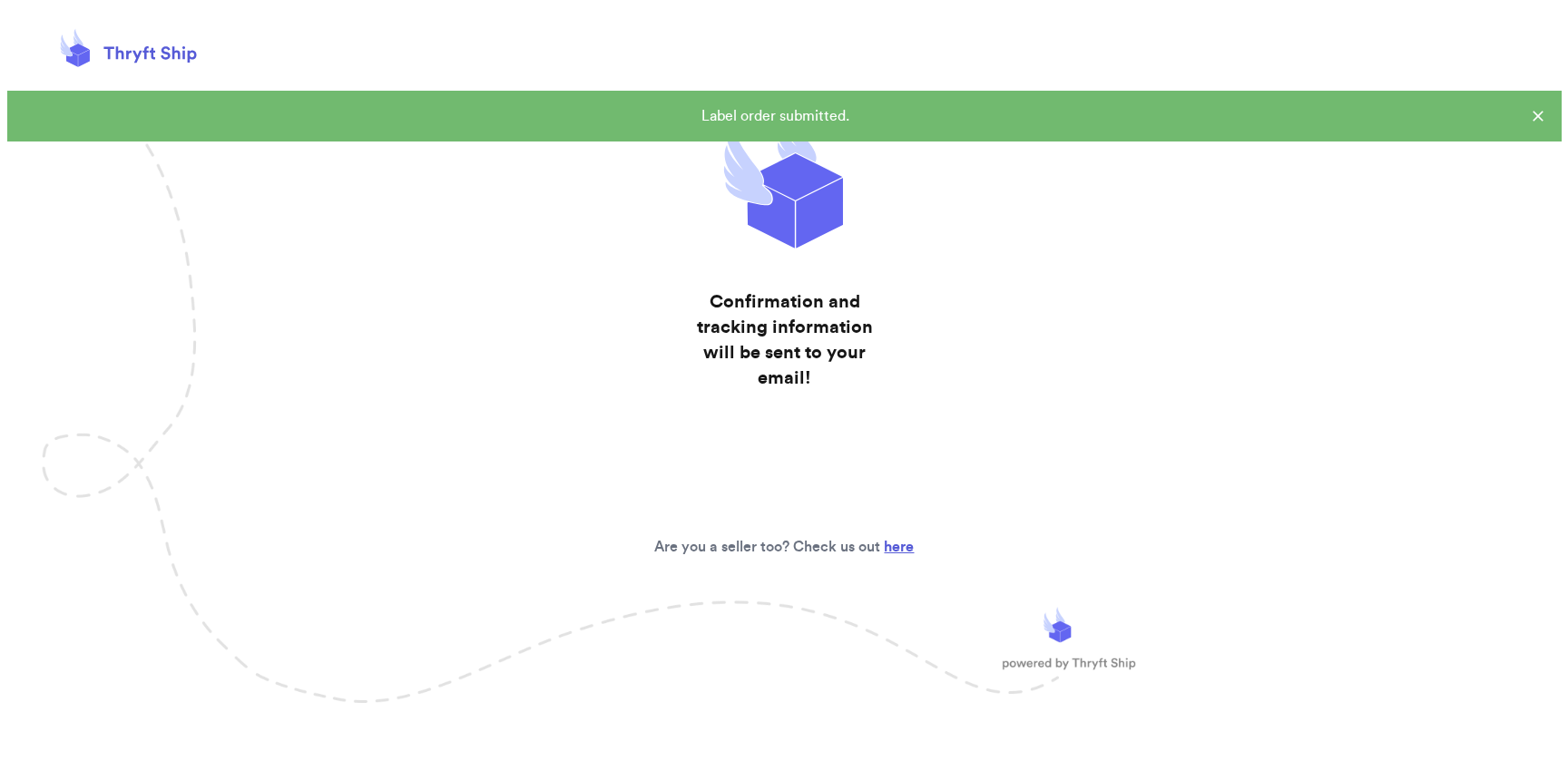
scroll to position [0, 0]
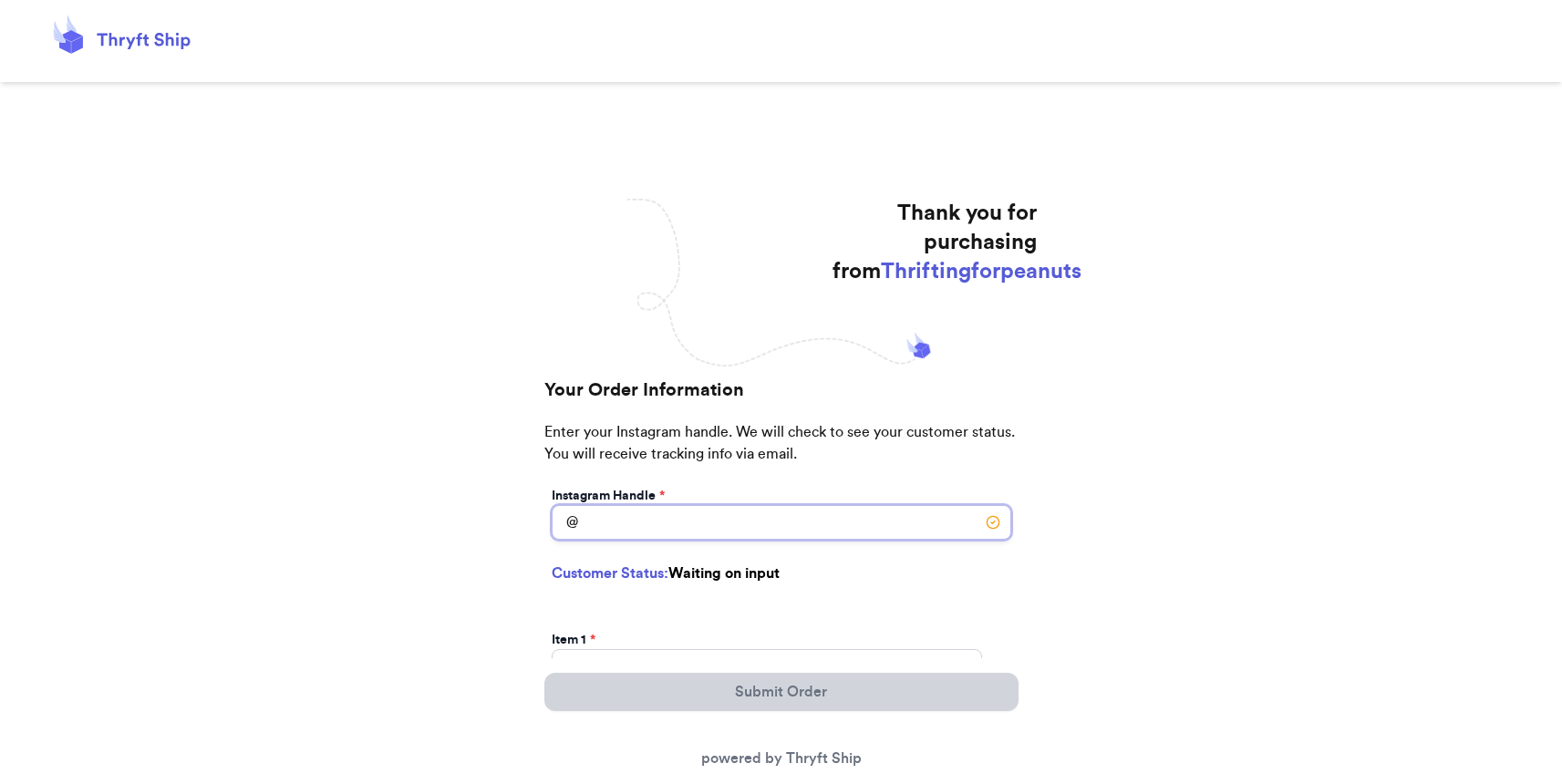
click at [733, 522] on input "Instagram Handle *" at bounding box center [781, 523] width 459 height 35
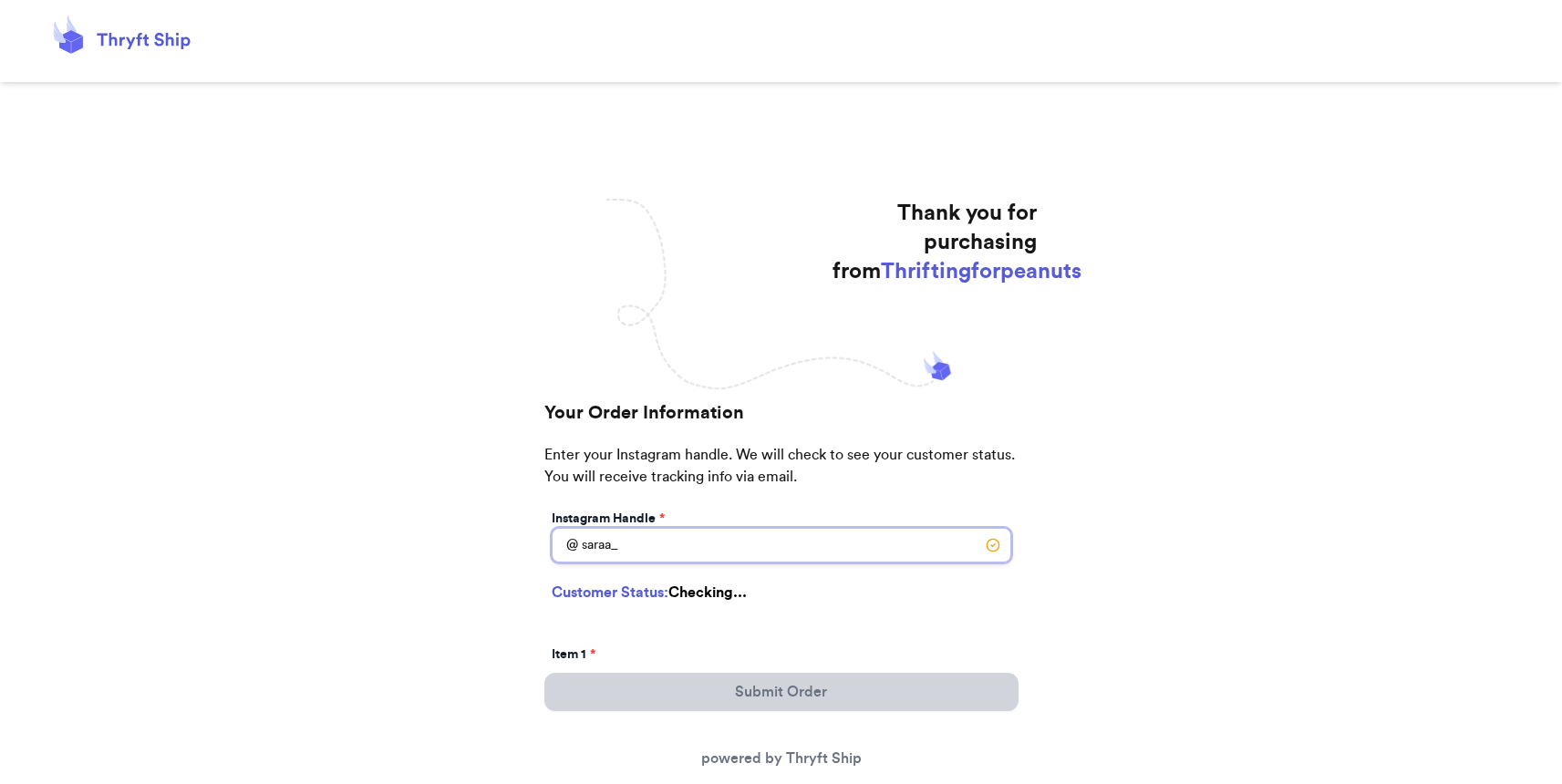
type input "saraa_a"
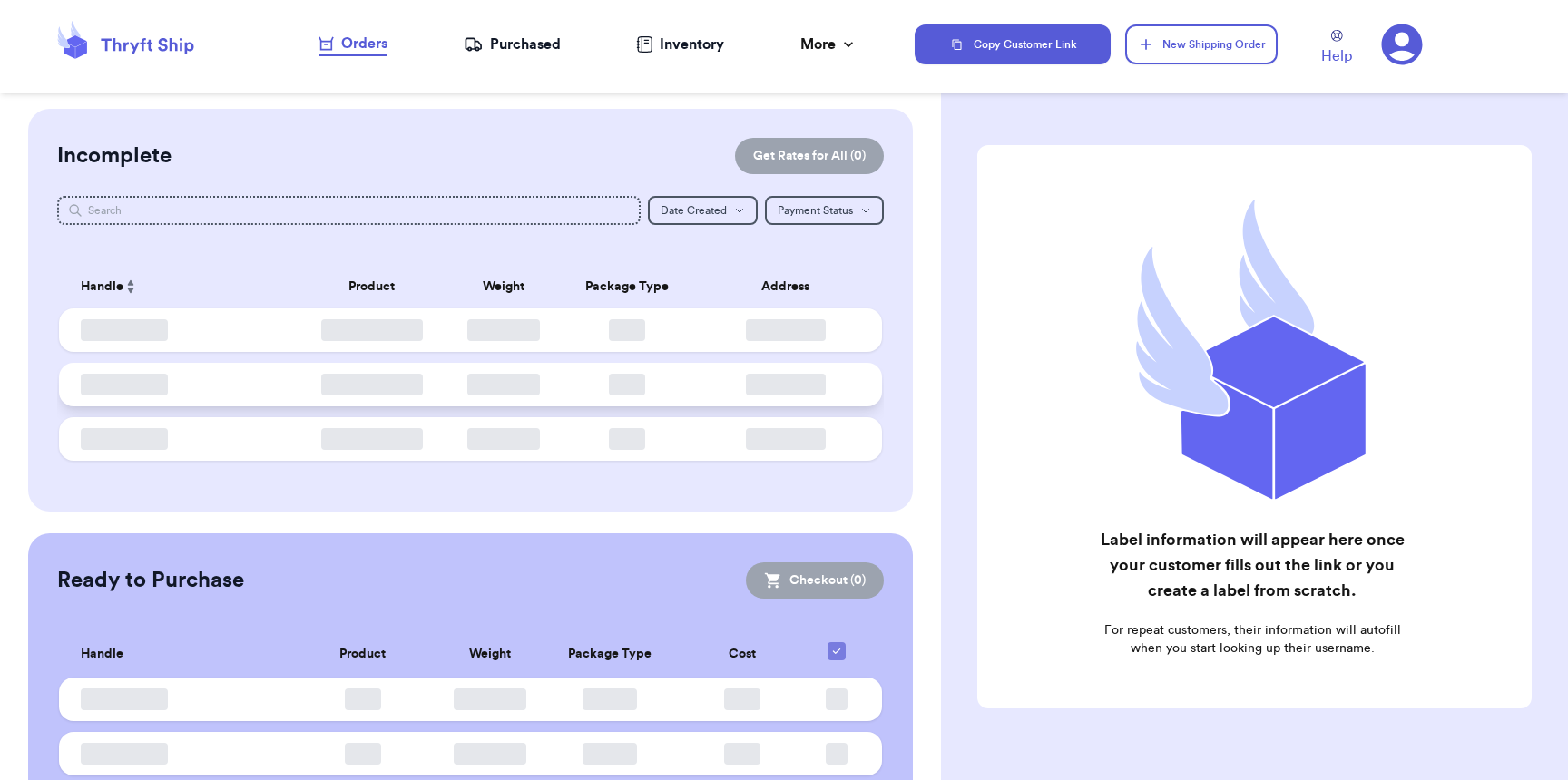
checkbox input "false"
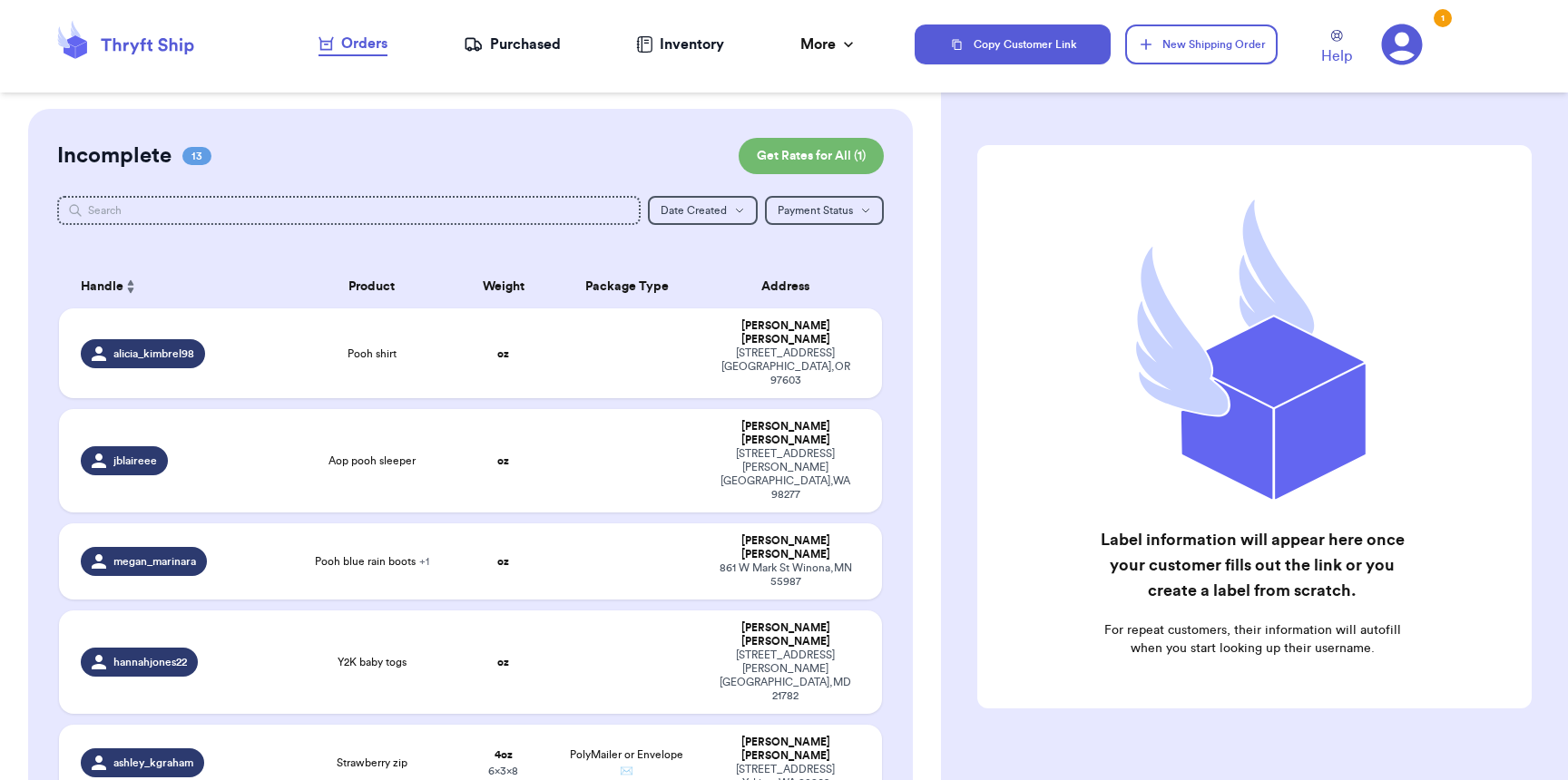
click at [475, 28] on nav "Orders Purchased Inventory More Stats Completed Orders" at bounding box center [588, 44] width 654 height 60
click at [480, 34] on div "Purchased" at bounding box center [512, 45] width 97 height 22
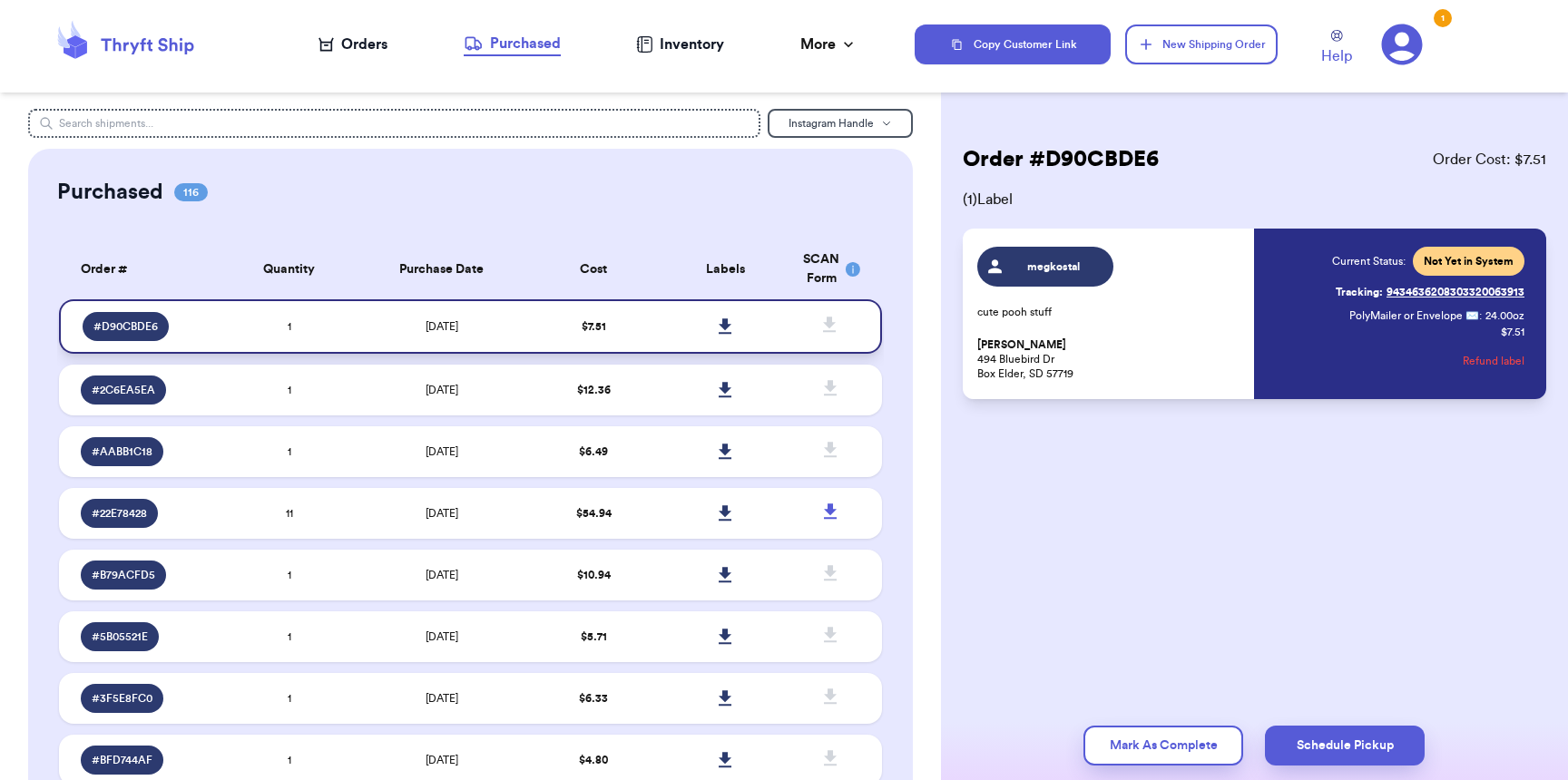
click at [719, 326] on icon at bounding box center [725, 326] width 13 height 16
